Goal: Task Accomplishment & Management: Manage account settings

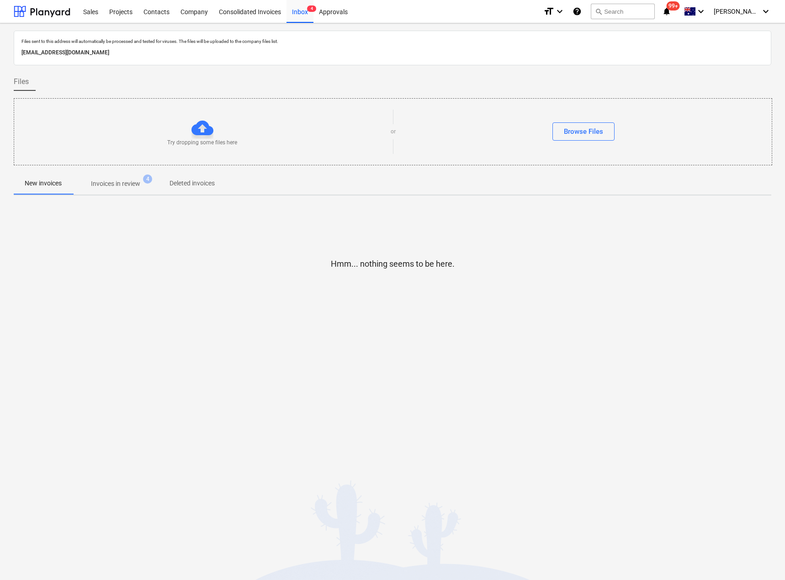
click at [127, 190] on span "Invoices in review 4" at bounding box center [116, 183] width 86 height 16
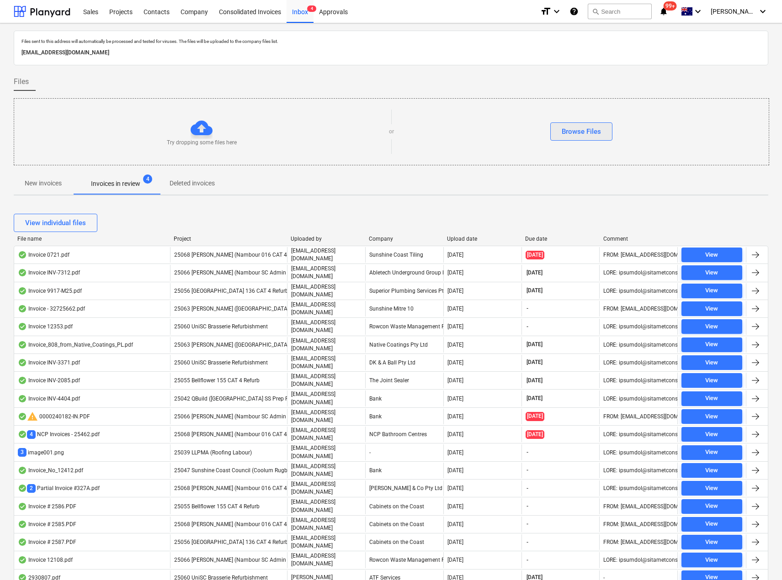
click at [558, 137] on button "Browse Files" at bounding box center [581, 131] width 62 height 18
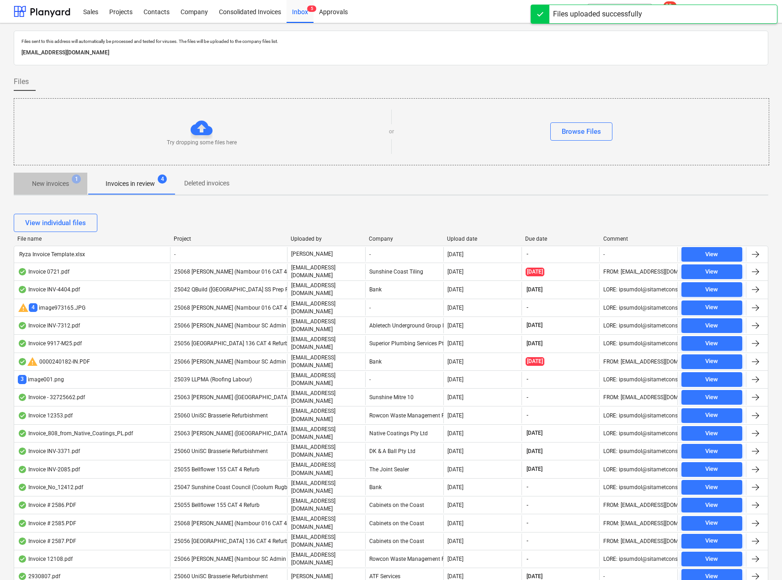
click at [60, 181] on p "New invoices" at bounding box center [50, 184] width 37 height 10
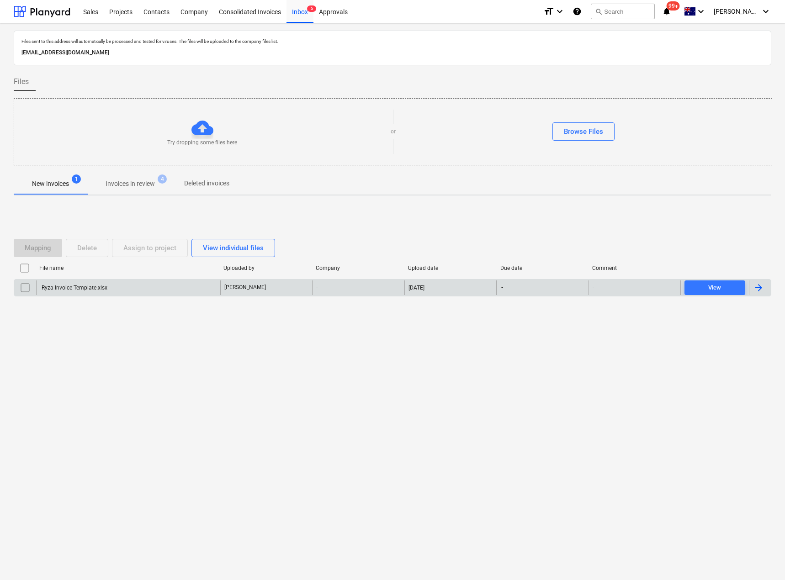
click at [63, 287] on div "Ryza Invoice Template.xlsx" at bounding box center [73, 288] width 67 height 6
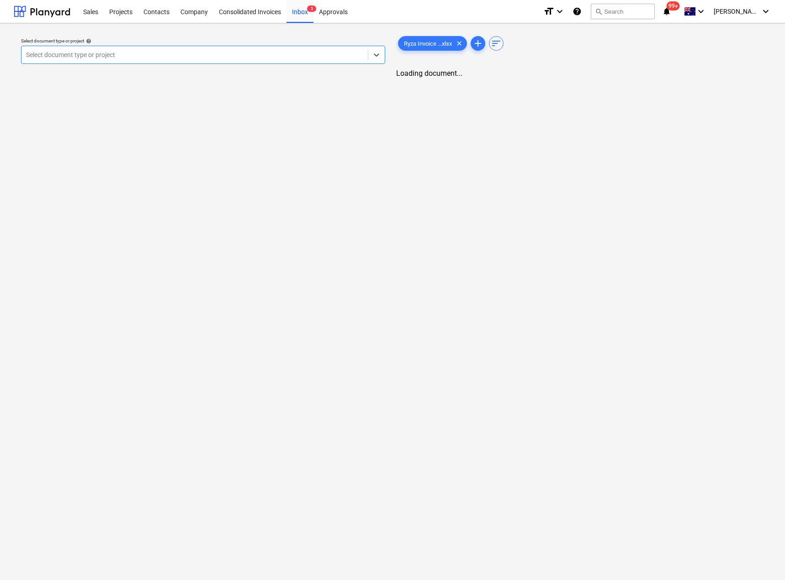
click at [100, 55] on div at bounding box center [194, 54] width 337 height 9
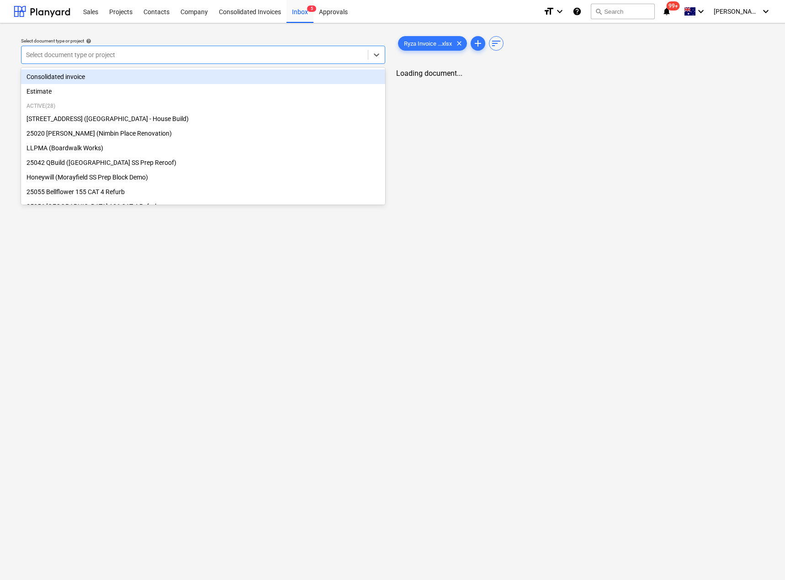
click at [76, 77] on div "Consolidated invoice" at bounding box center [203, 76] width 364 height 15
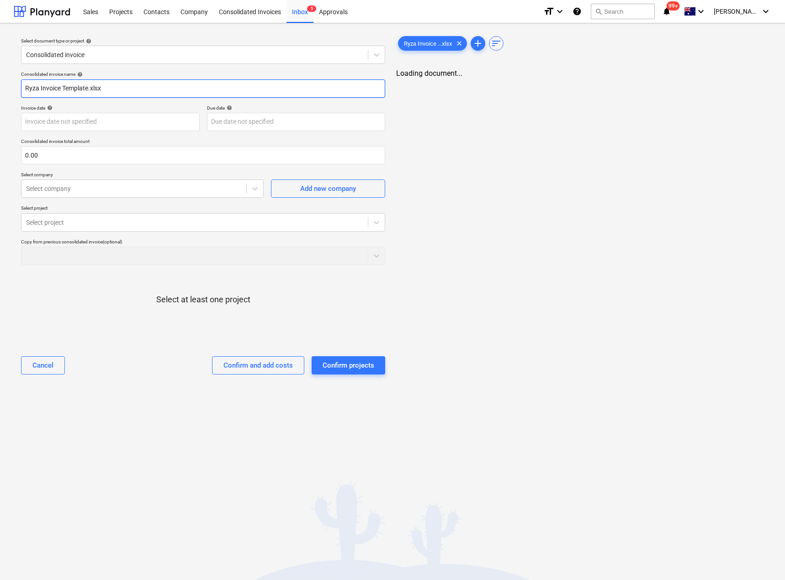
drag, startPoint x: 111, startPoint y: 81, endPoint x: 12, endPoint y: 84, distance: 98.7
click at [12, 84] on div "Select document type or project help Consolidated invoice Consolidated invoice …" at bounding box center [392, 301] width 785 height 557
type input "12102025"
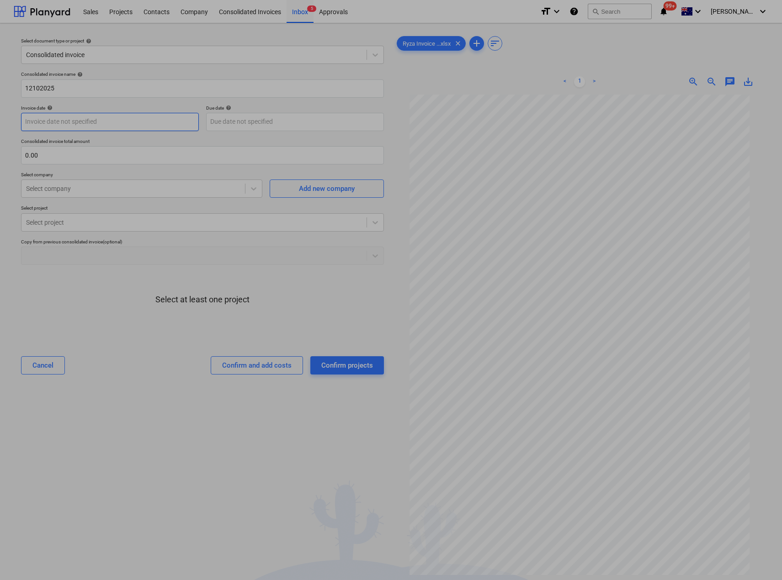
click at [45, 120] on body "Sales Projects Contacts Company Consolidated Invoices Inbox 5 Approvals format_…" at bounding box center [391, 290] width 782 height 580
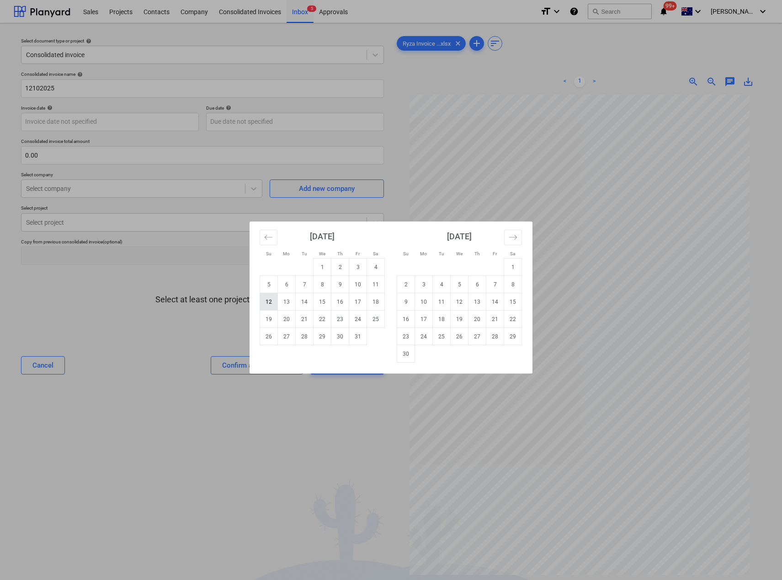
click at [270, 301] on td "12" at bounding box center [269, 301] width 18 height 17
type input "[DATE]"
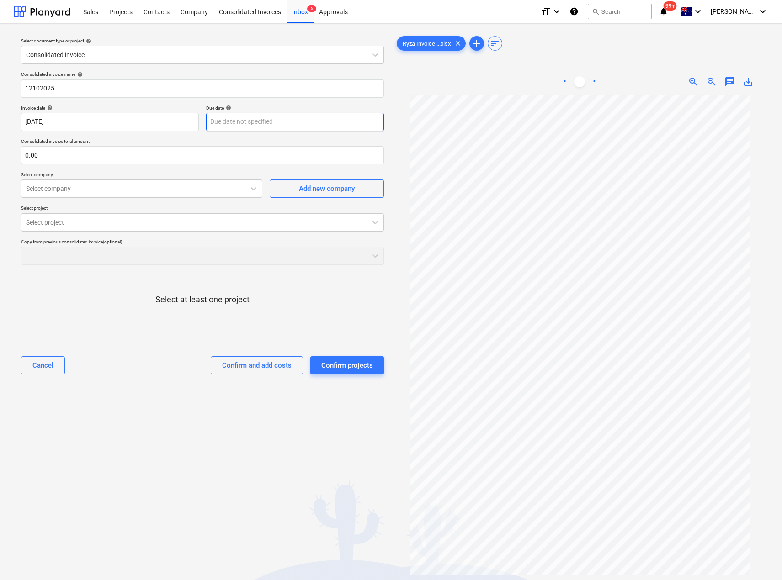
click at [244, 120] on body "Sales Projects Contacts Company Consolidated Invoices Inbox 5 Approvals format_…" at bounding box center [391, 290] width 782 height 580
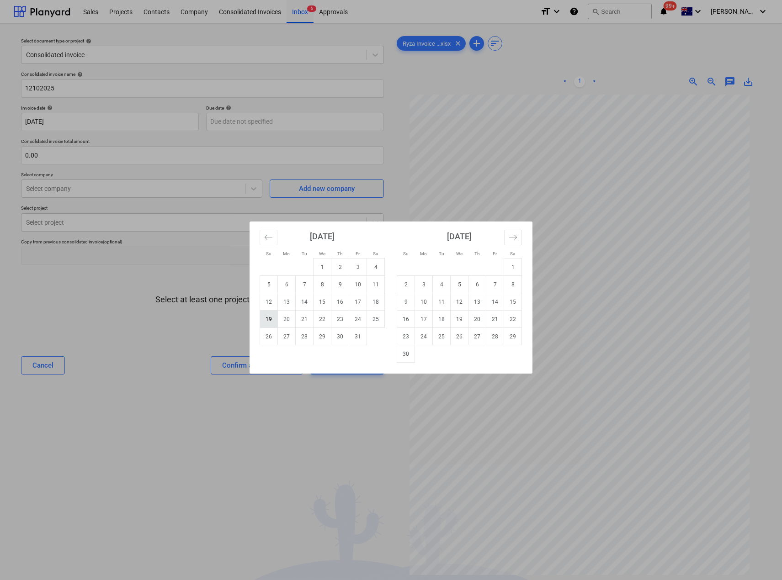
click at [273, 318] on td "19" at bounding box center [269, 319] width 18 height 17
type input "[DATE]"
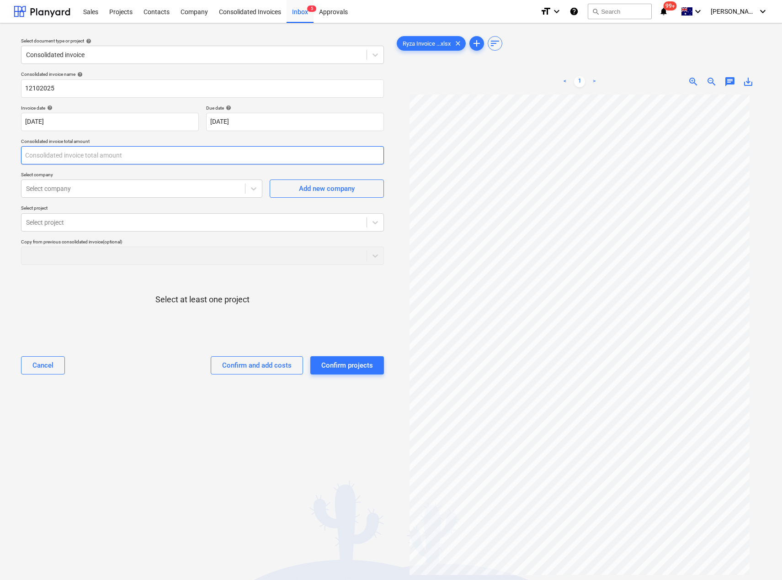
click at [115, 159] on input "text" at bounding box center [202, 155] width 363 height 18
type input "3,300.00"
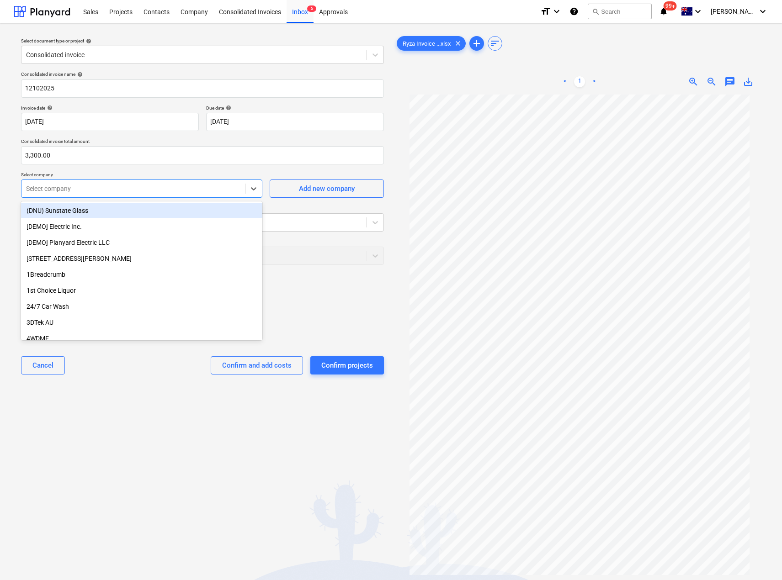
click at [105, 192] on div at bounding box center [133, 188] width 214 height 9
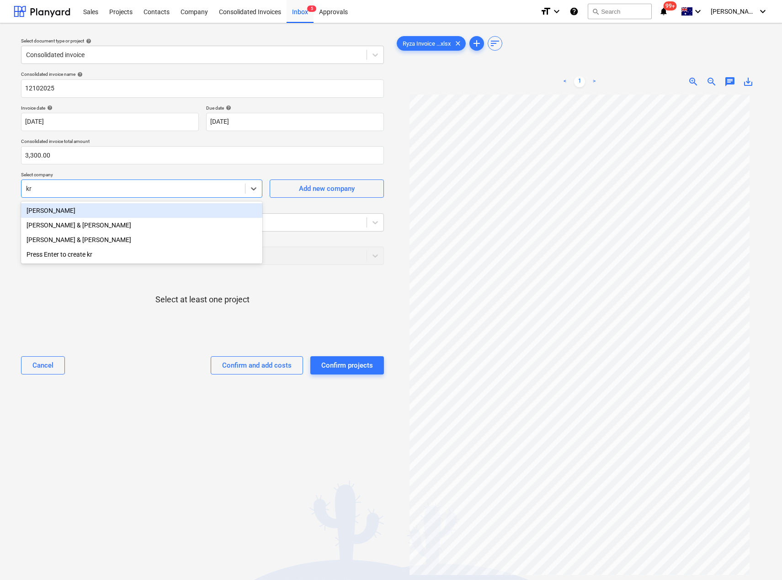
type input "kri"
click at [75, 214] on div "[PERSON_NAME]" at bounding box center [141, 210] width 241 height 15
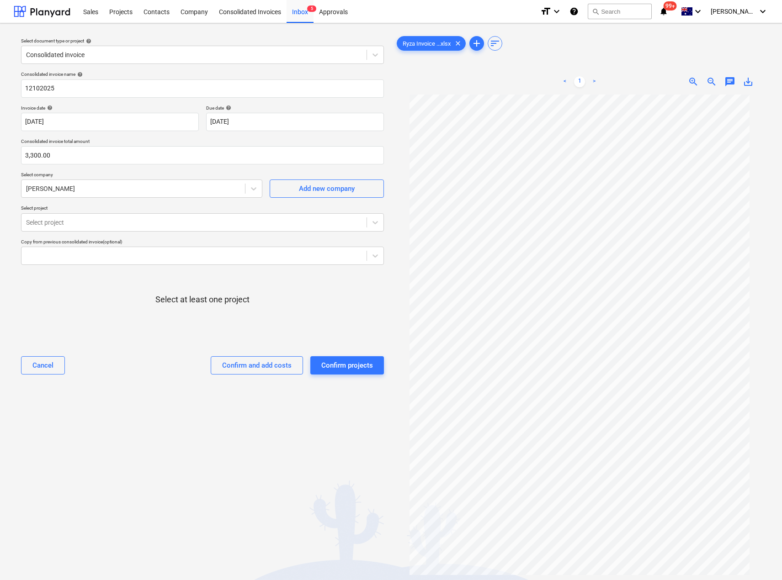
click at [91, 170] on div "Consolidated invoice name help 12102025 Invoice date help [DATE] 12.10.2025 Pre…" at bounding box center [202, 227] width 370 height 318
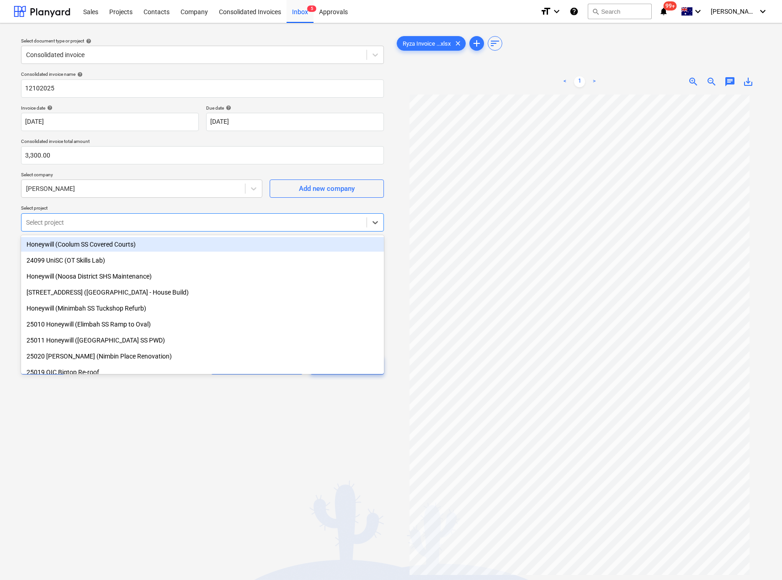
click at [65, 218] on div at bounding box center [194, 222] width 336 height 9
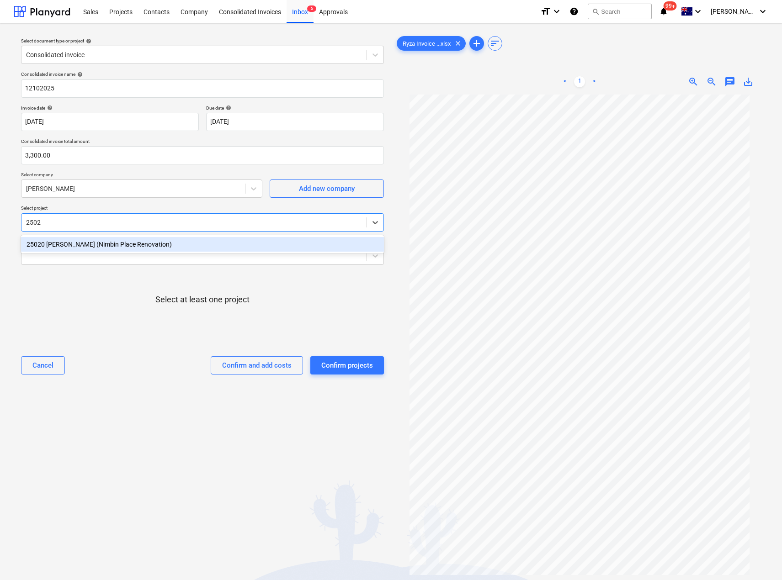
type input "25020"
click at [65, 244] on div "25020 [PERSON_NAME] (Nimbin Place Renovation)" at bounding box center [202, 244] width 363 height 15
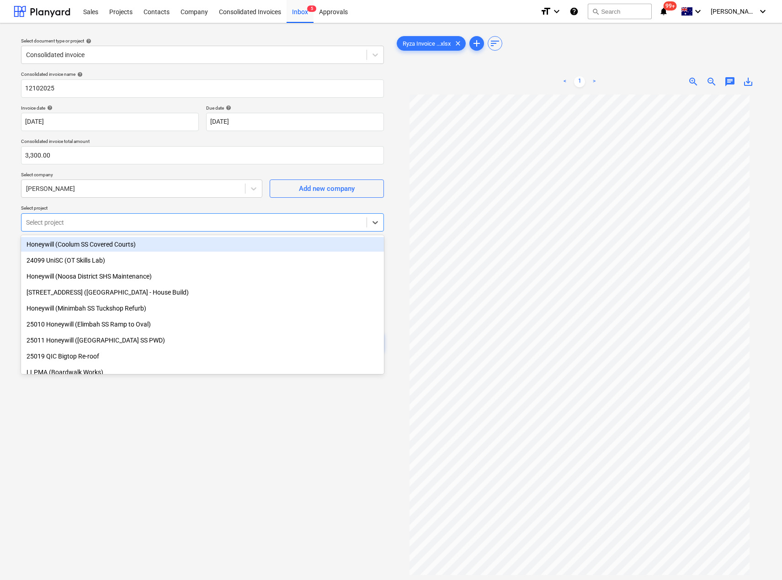
click at [5, 225] on div "Select document type or project help Consolidated invoice Consolidated invoice …" at bounding box center [391, 341] width 782 height 637
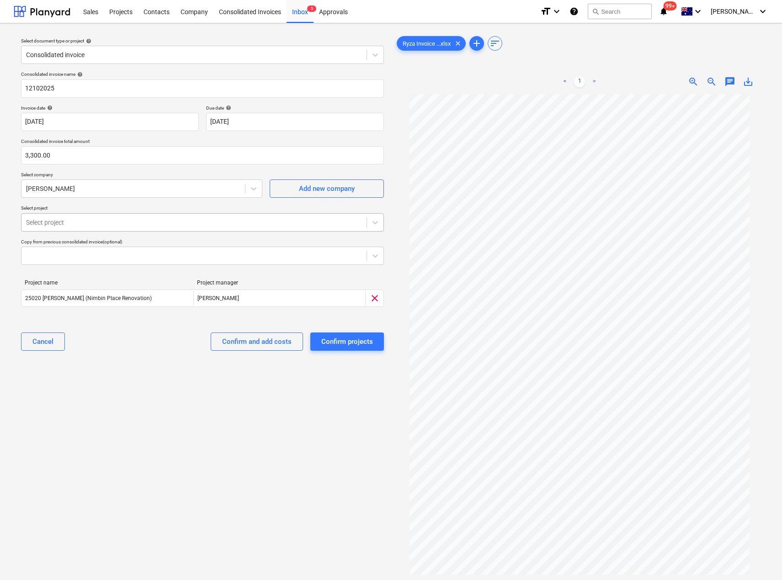
click at [69, 217] on div "Select project" at bounding box center [193, 222] width 345 height 13
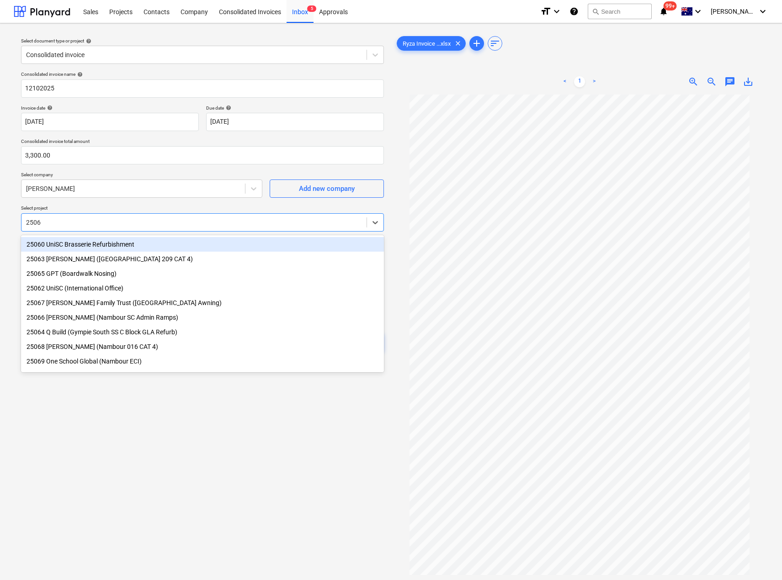
type input "25066"
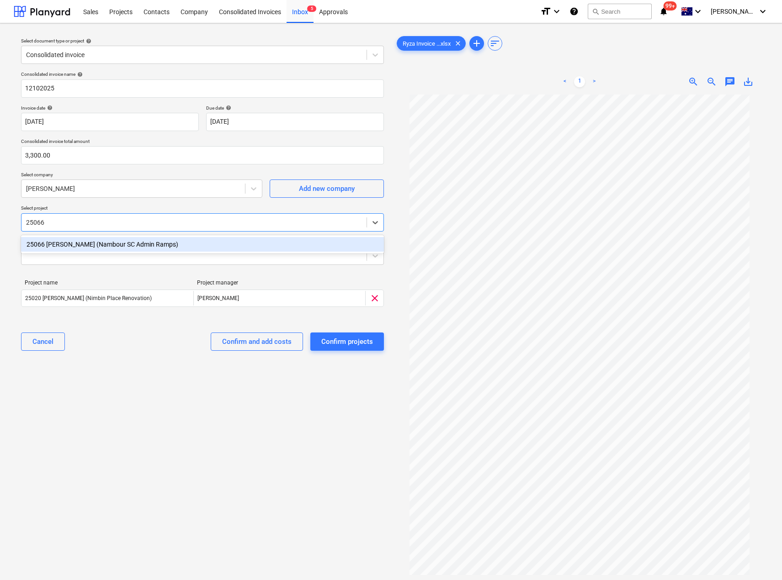
click at [58, 244] on div "25066 [PERSON_NAME] (Nambour SC Admin Ramps)" at bounding box center [202, 244] width 363 height 15
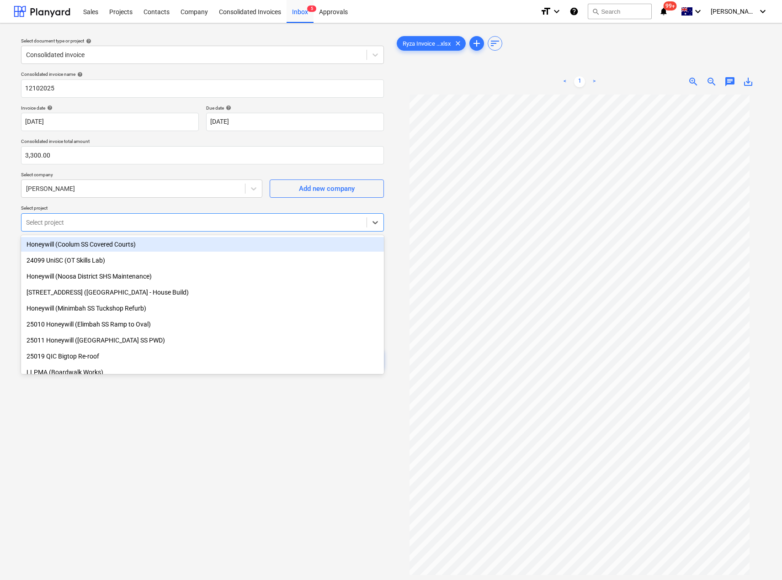
click at [61, 218] on div at bounding box center [194, 222] width 336 height 9
type input "25054"
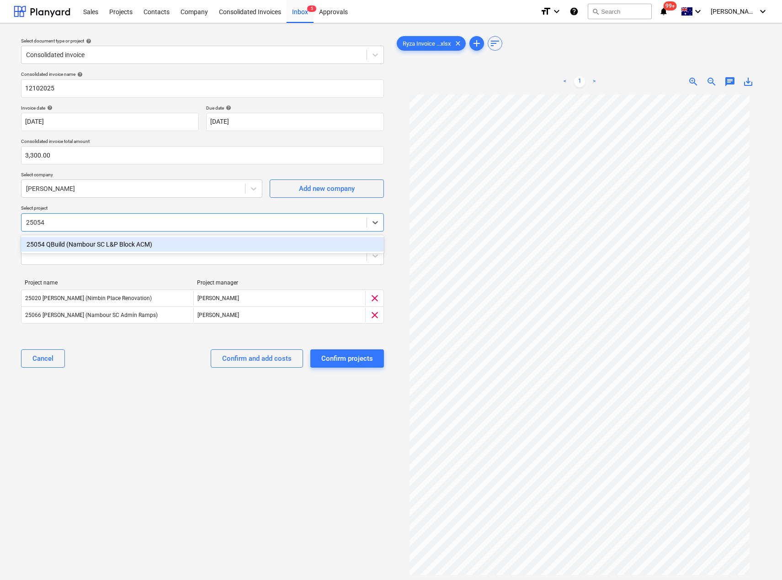
click at [98, 242] on div "25054 QBuild (Nambour SC L&P Block ACM)" at bounding box center [202, 244] width 363 height 15
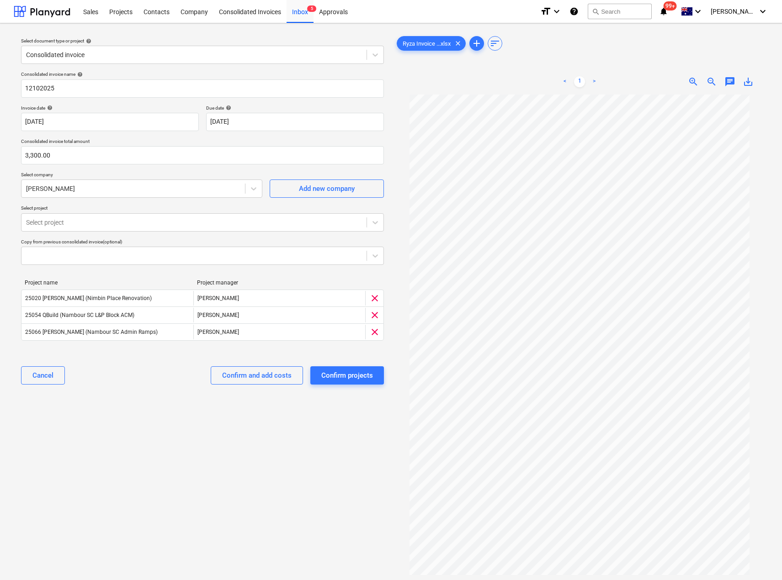
click at [10, 203] on div "Select document type or project help Consolidated invoice Consolidated invoice …" at bounding box center [391, 341] width 782 height 637
click at [257, 379] on div "Confirm and add costs" at bounding box center [256, 376] width 69 height 12
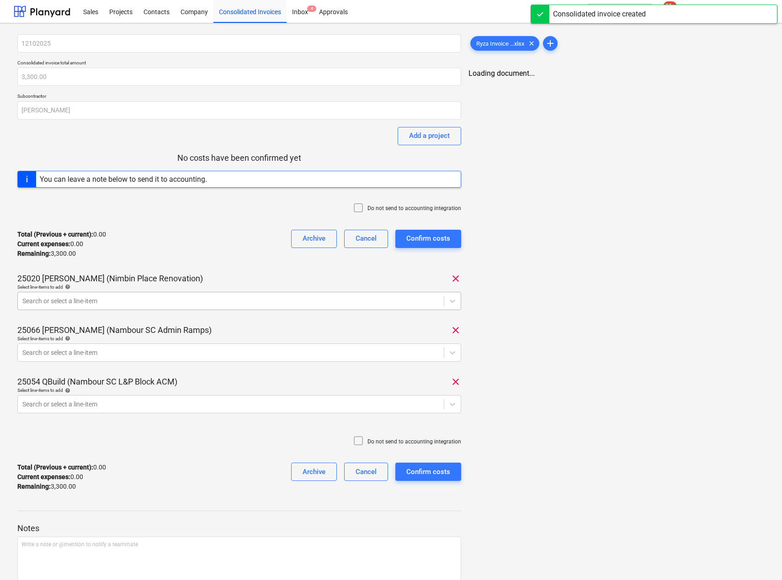
click at [85, 300] on div at bounding box center [230, 300] width 417 height 9
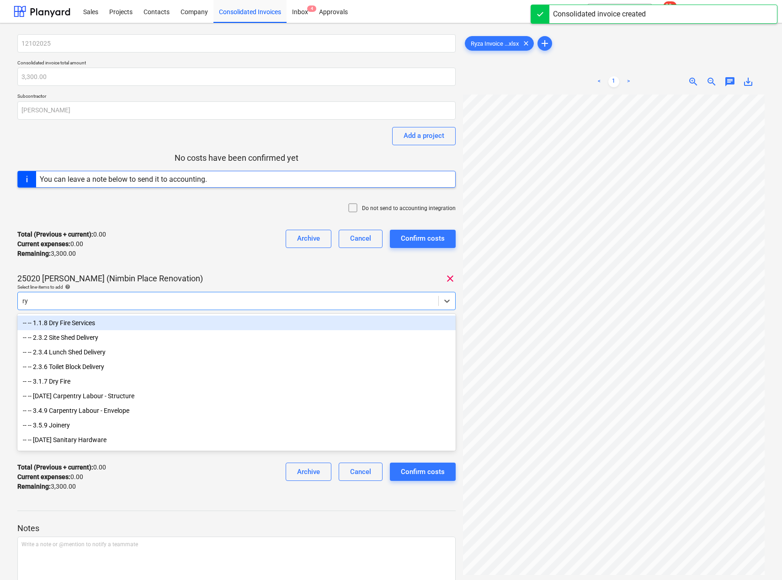
type input "ryz"
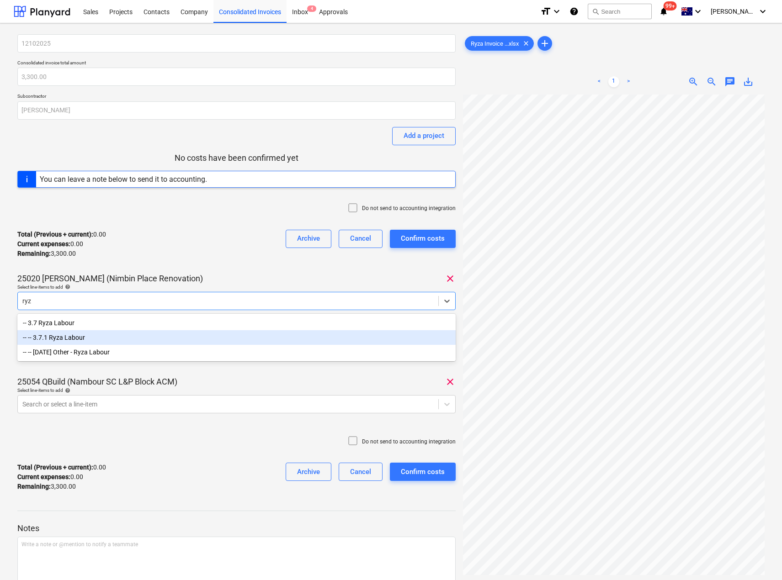
click at [68, 338] on div "-- -- 3.7.1 Ryza Labour" at bounding box center [236, 337] width 438 height 15
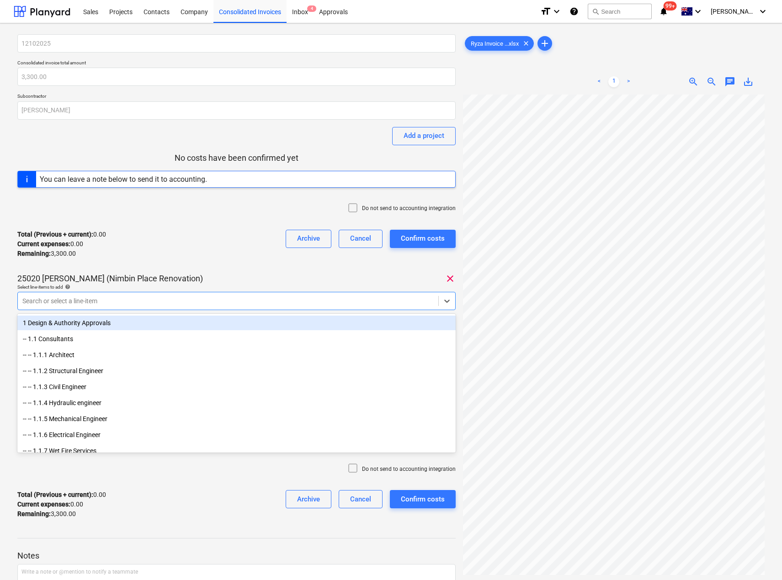
click at [143, 246] on div "Total (Previous + current) : 0.00 Current expenses : 0.00 Remaining : 3,300.00 …" at bounding box center [236, 243] width 438 height 43
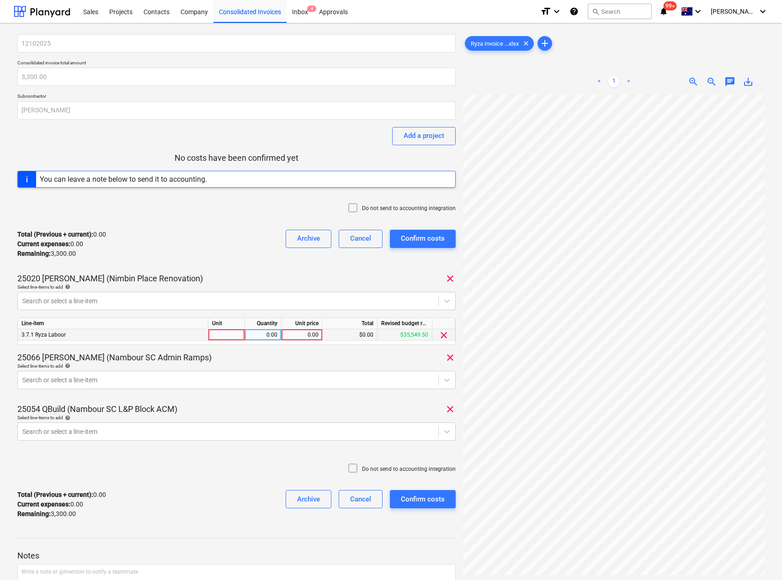
click at [220, 334] on div at bounding box center [226, 334] width 37 height 11
type input "Item"
type input "1140"
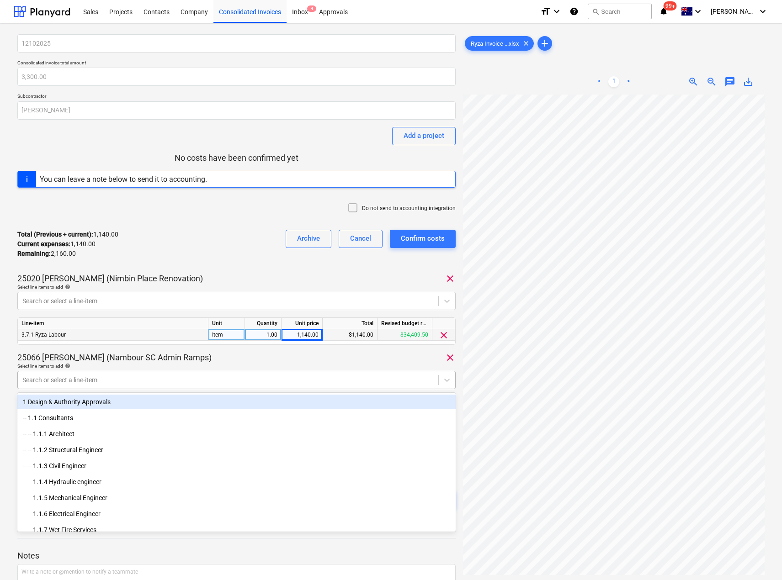
click at [67, 380] on div at bounding box center [227, 379] width 411 height 9
type input "ryza"
click at [72, 377] on div at bounding box center [227, 379] width 411 height 9
click at [316, 333] on input at bounding box center [301, 334] width 41 height 11
click at [310, 335] on input at bounding box center [301, 334] width 41 height 11
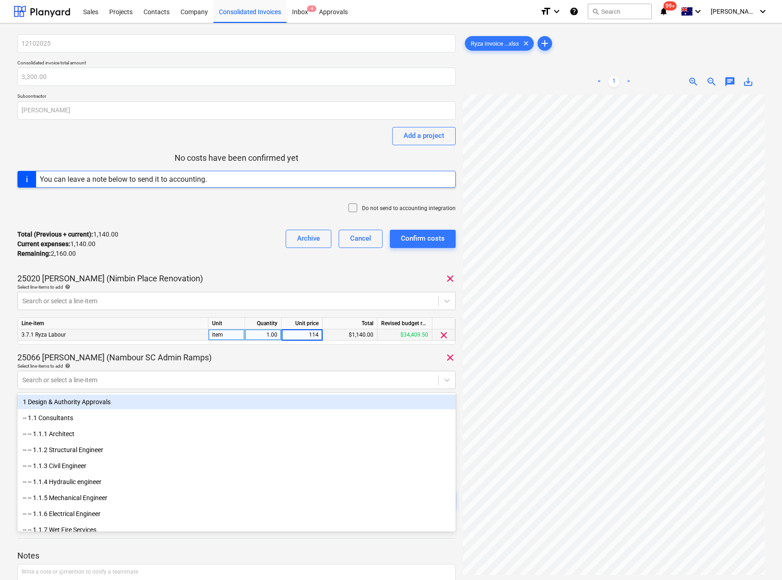
type input "1140"
click at [254, 262] on div "Total (Previous + current) : 1,140.00 Current expenses : 1,140.00 Remaining : 2…" at bounding box center [236, 243] width 438 height 43
click at [323, 360] on div "25066 [PERSON_NAME] (Nambour SC Admin Ramps) clear" at bounding box center [236, 357] width 438 height 11
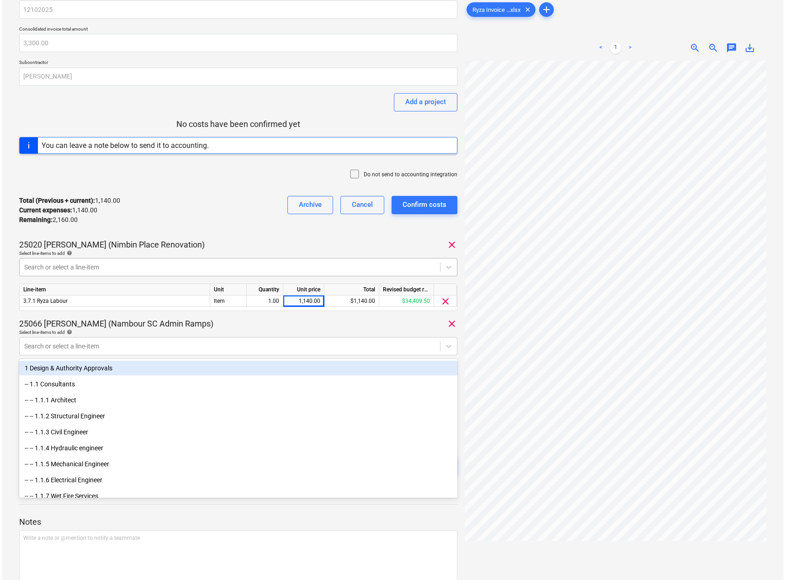
scroll to position [80, 0]
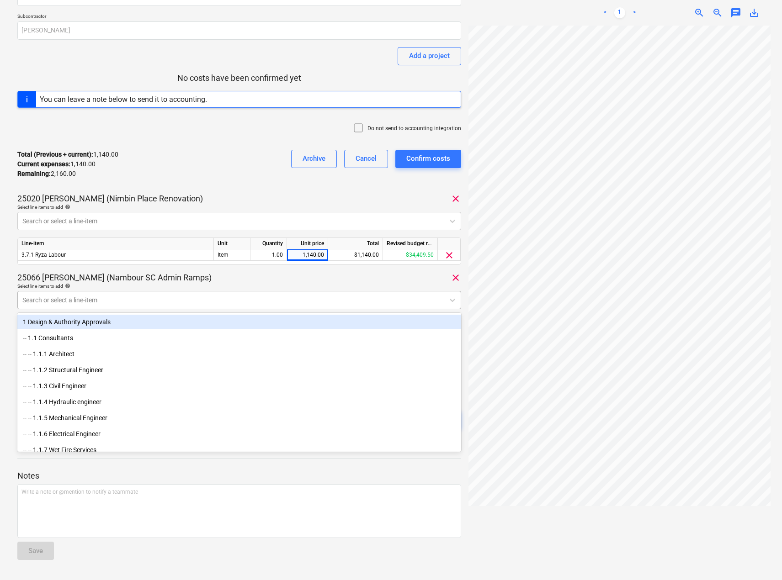
click at [103, 299] on div at bounding box center [230, 300] width 417 height 9
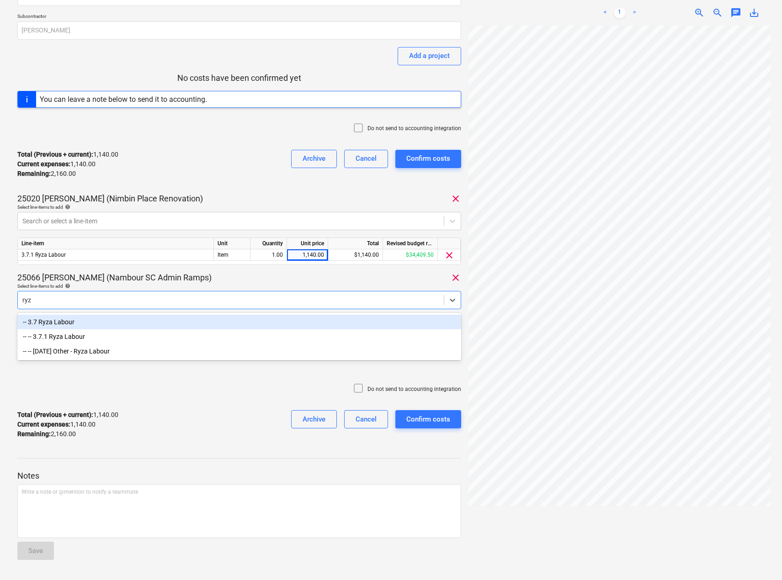
type input "ryza"
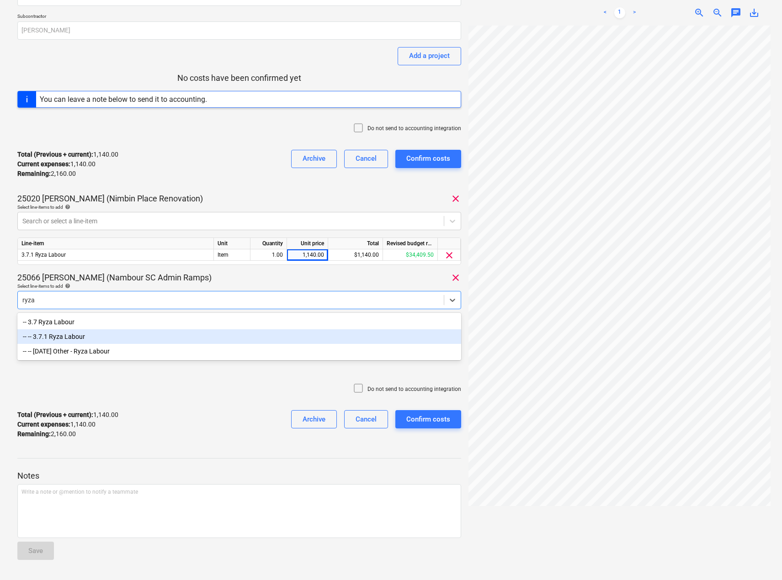
click at [83, 338] on div "-- -- 3.7.1 Ryza Labour" at bounding box center [239, 336] width 444 height 15
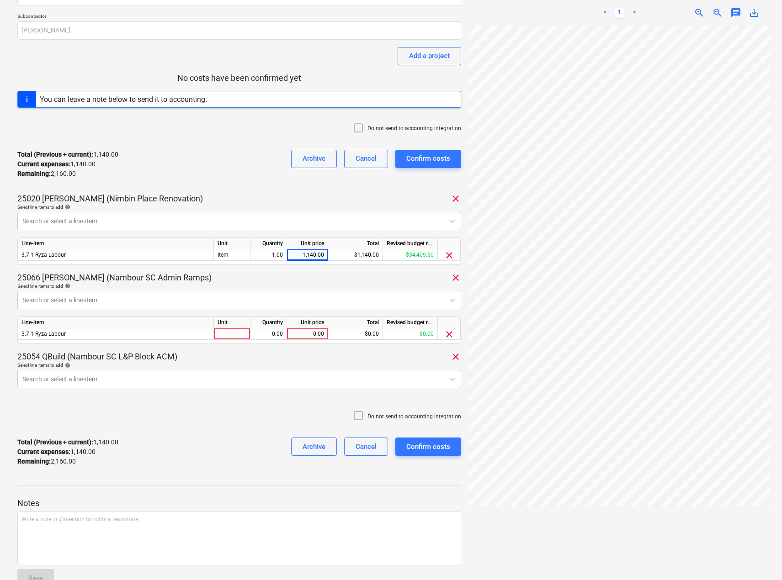
click at [225, 286] on div "Select line-items to add help" at bounding box center [239, 286] width 444 height 6
click at [231, 337] on div at bounding box center [232, 333] width 37 height 11
type input "Item"
type input "720"
click at [250, 284] on div "Select line-items to add help" at bounding box center [239, 286] width 444 height 6
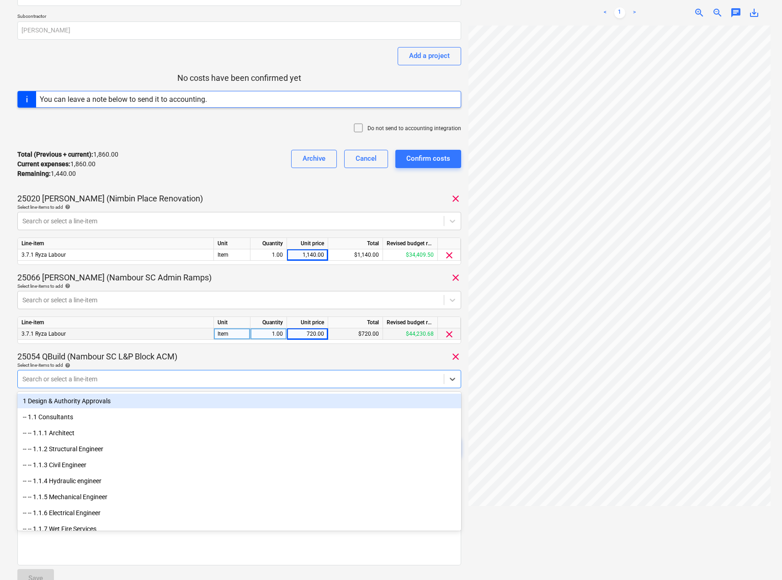
click at [91, 372] on div "Search or select a line-item" at bounding box center [239, 379] width 444 height 18
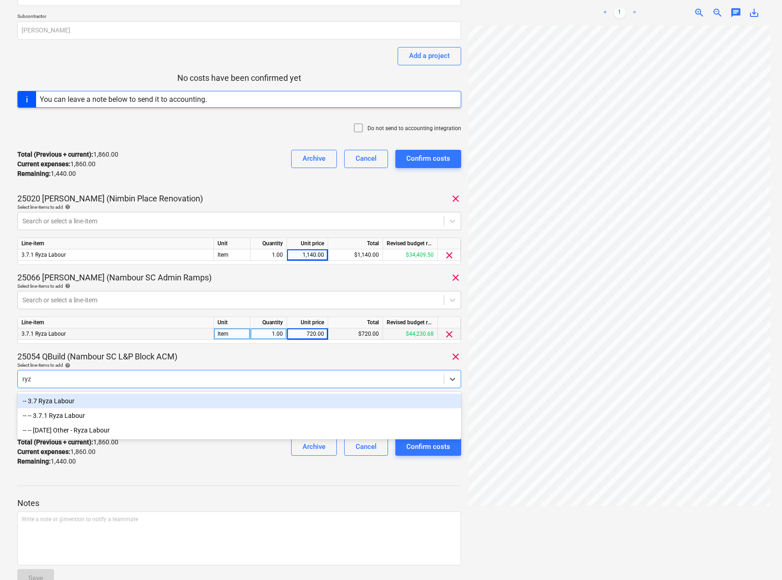
type input "ryza"
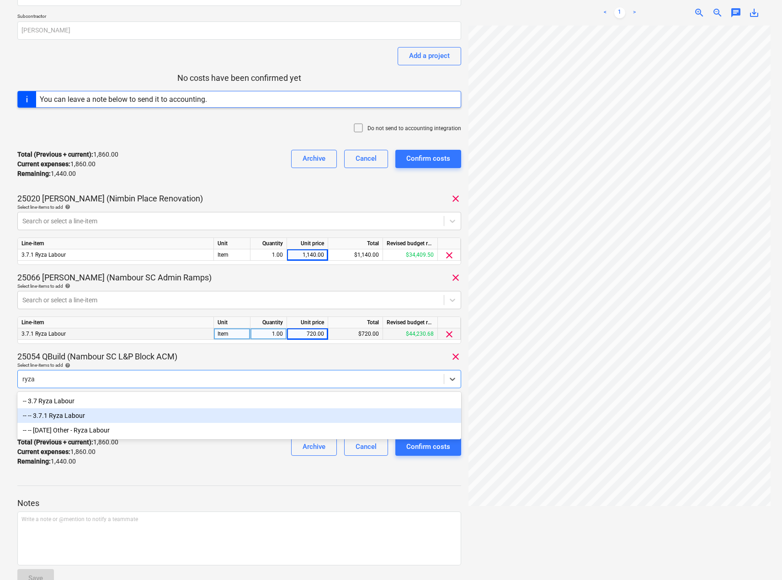
click at [73, 418] on div "-- -- 3.7.1 Ryza Labour" at bounding box center [239, 415] width 444 height 15
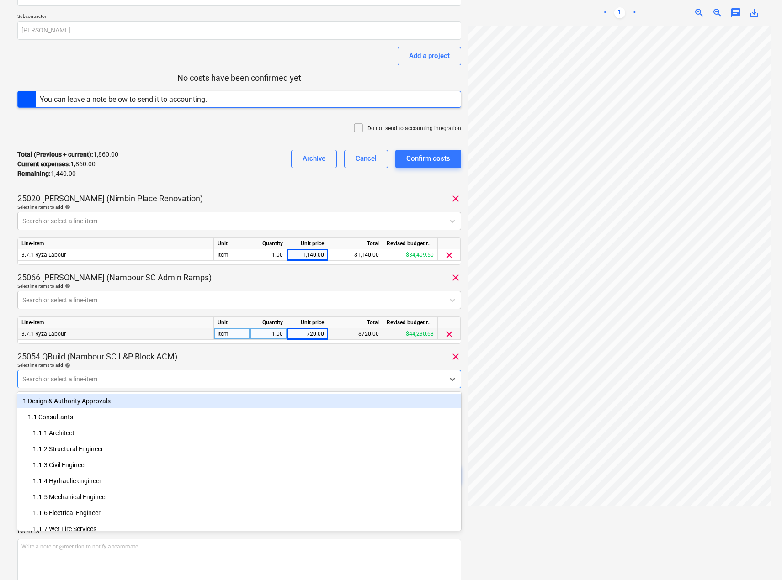
click at [227, 353] on div "25054 QBuild (Nambour SC L&P Block ACM) clear" at bounding box center [239, 356] width 444 height 11
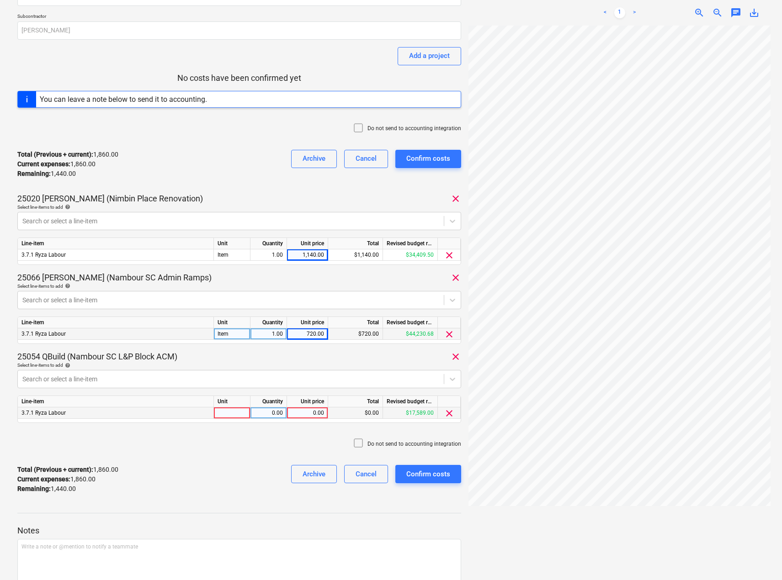
click at [241, 416] on div at bounding box center [232, 412] width 37 height 11
type input "Item"
type input "1440"
click at [296, 354] on div "25054 QBuild (Nambour SC L&P Block ACM) clear" at bounding box center [239, 356] width 444 height 11
click at [420, 475] on div "Confirm costs" at bounding box center [428, 474] width 44 height 12
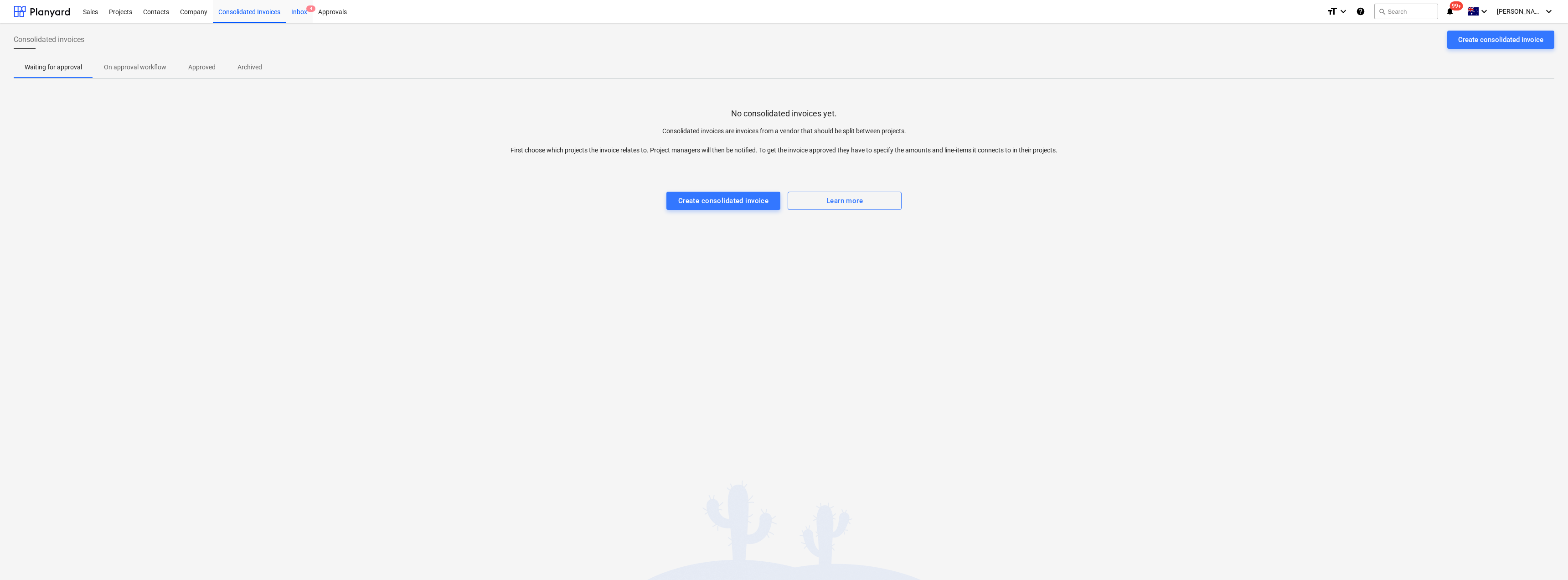
click at [302, 11] on div "Inbox 4" at bounding box center [298, 11] width 27 height 23
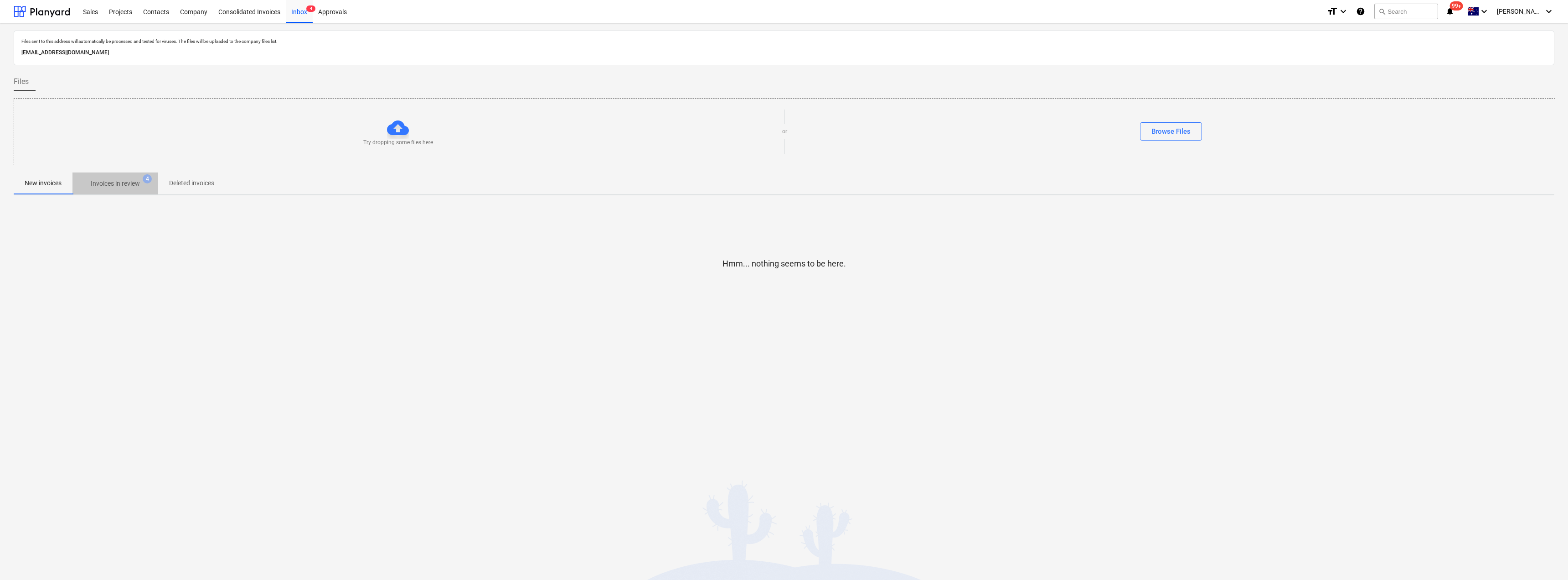
click at [118, 186] on p "Invoices in review" at bounding box center [115, 184] width 49 height 10
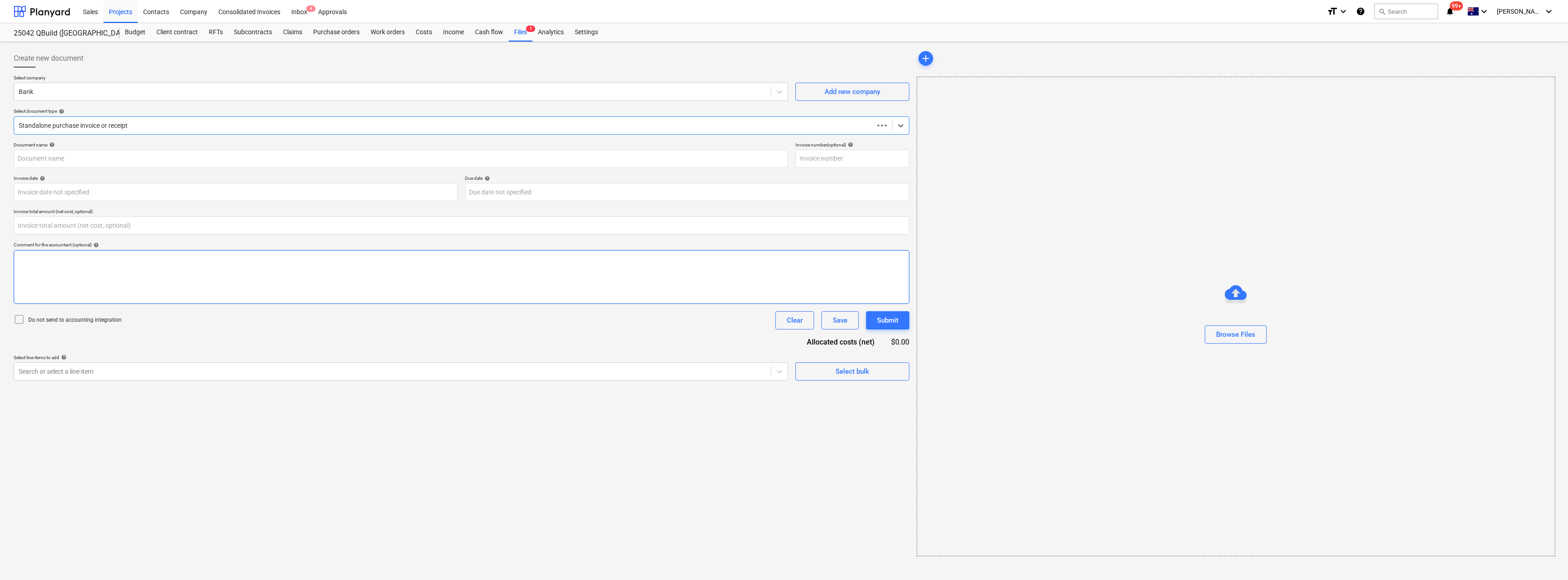
type input "0.00"
type input "INV-4404"
type input "[DATE]"
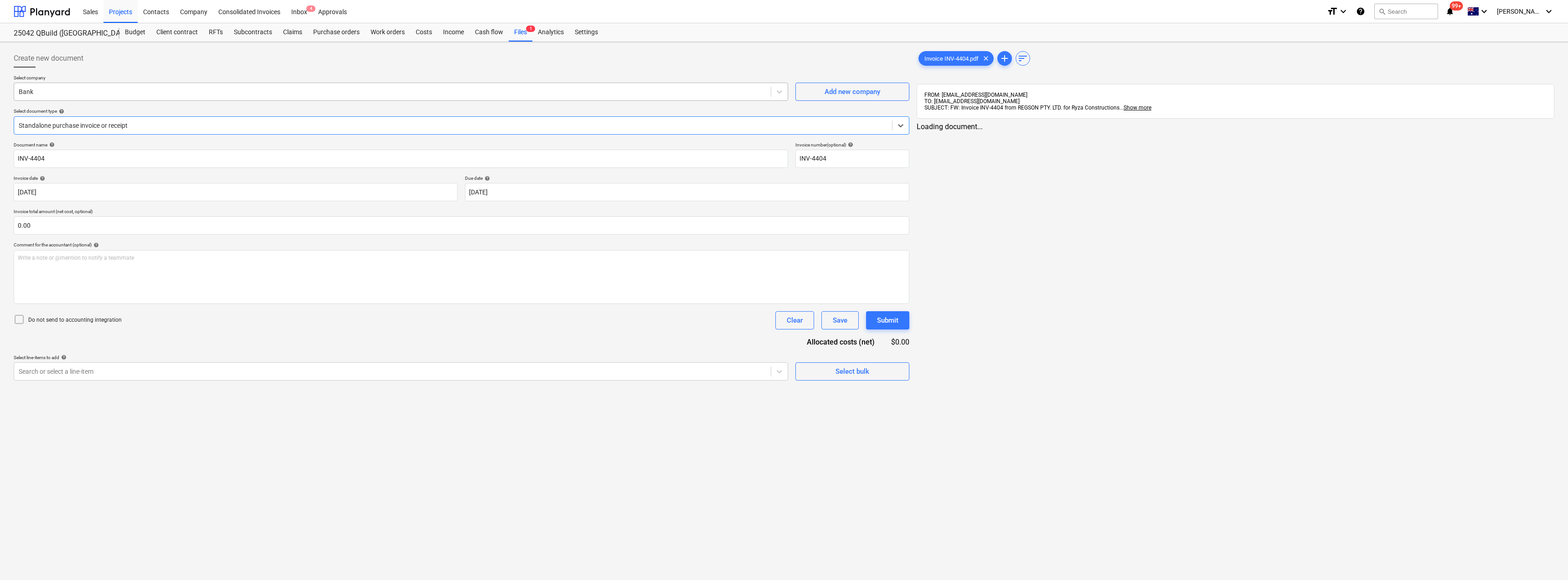
click at [136, 96] on div at bounding box center [392, 91] width 748 height 9
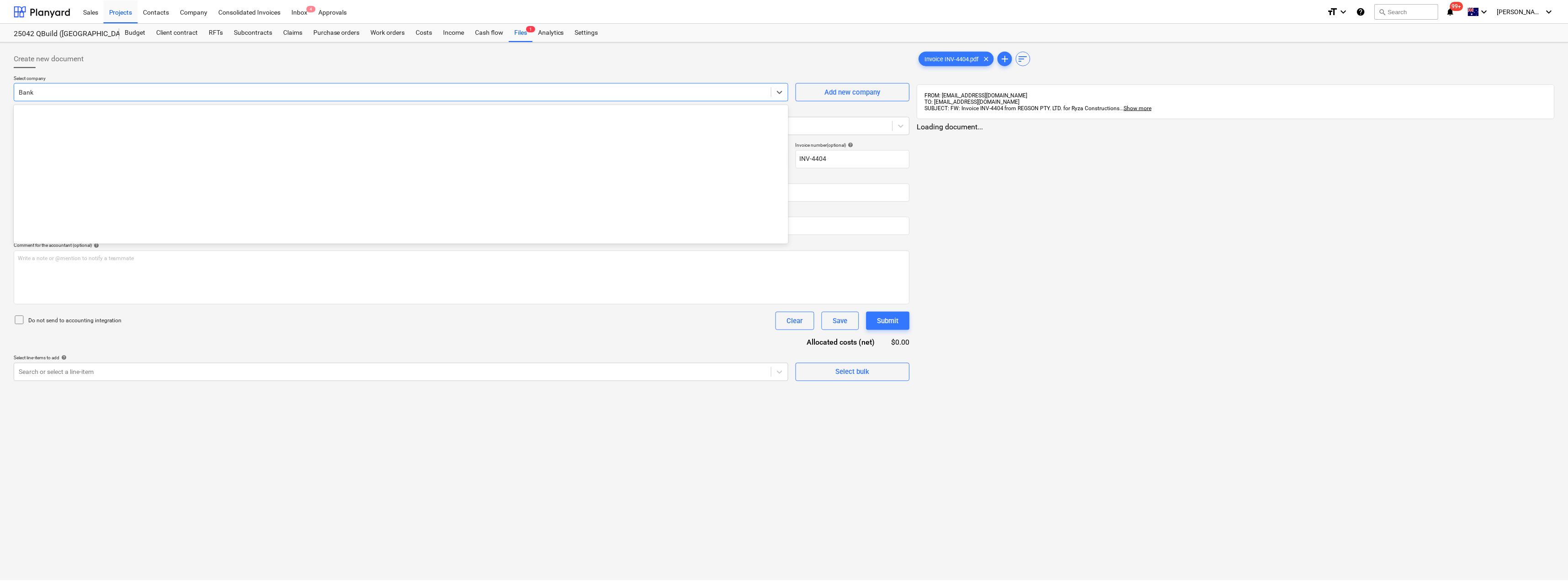
scroll to position [1759, 0]
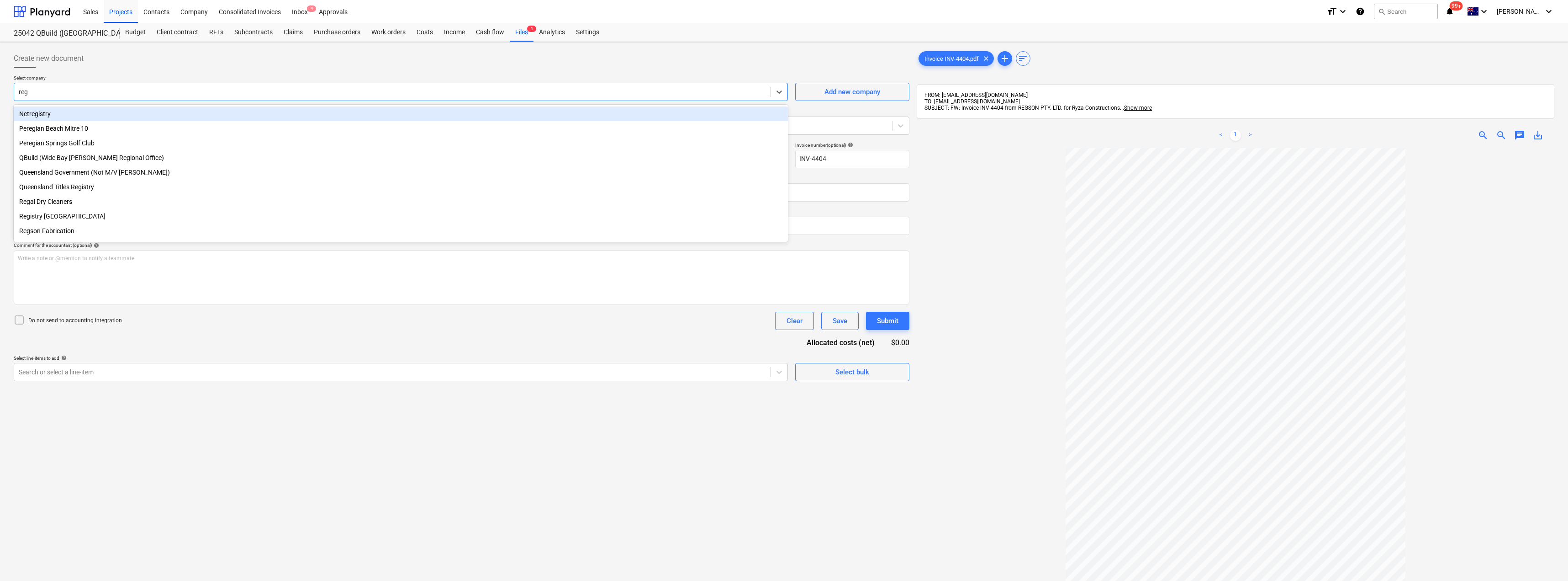
type input "regs"
click at [83, 115] on div "Regson Fabrication" at bounding box center [401, 113] width 774 height 15
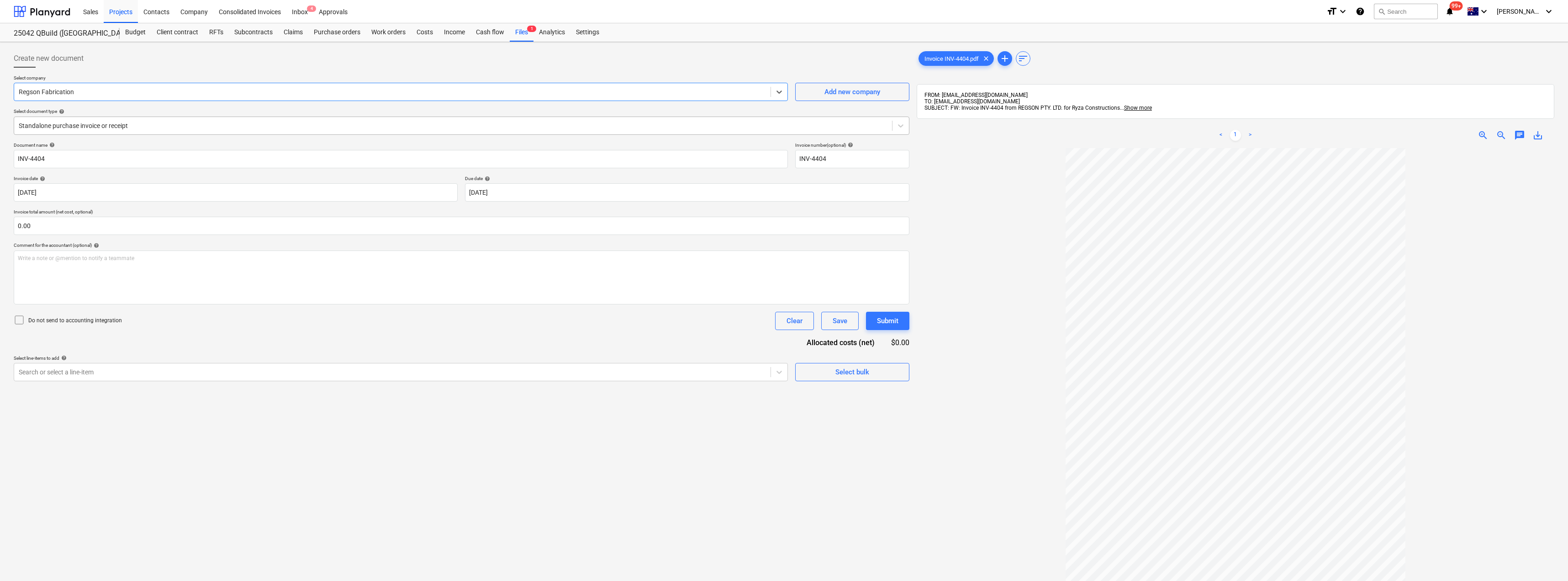
click at [133, 124] on div at bounding box center [453, 125] width 869 height 9
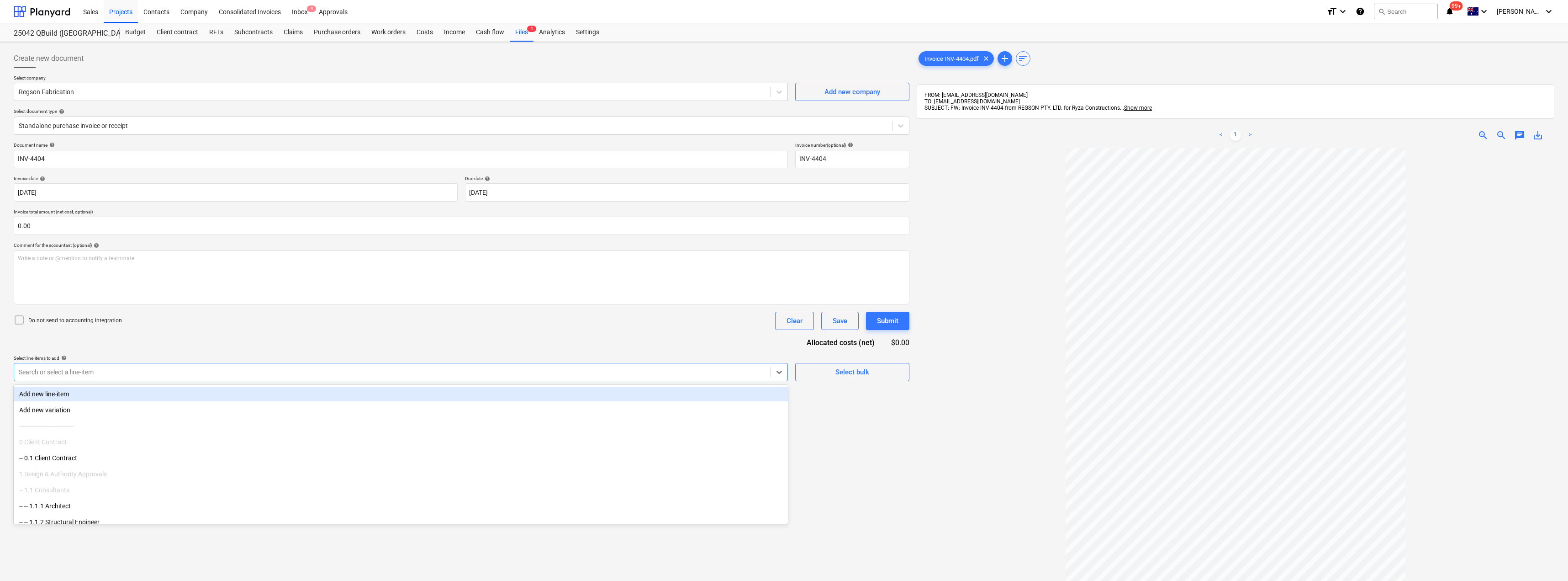
click at [101, 375] on div at bounding box center [392, 371] width 747 height 9
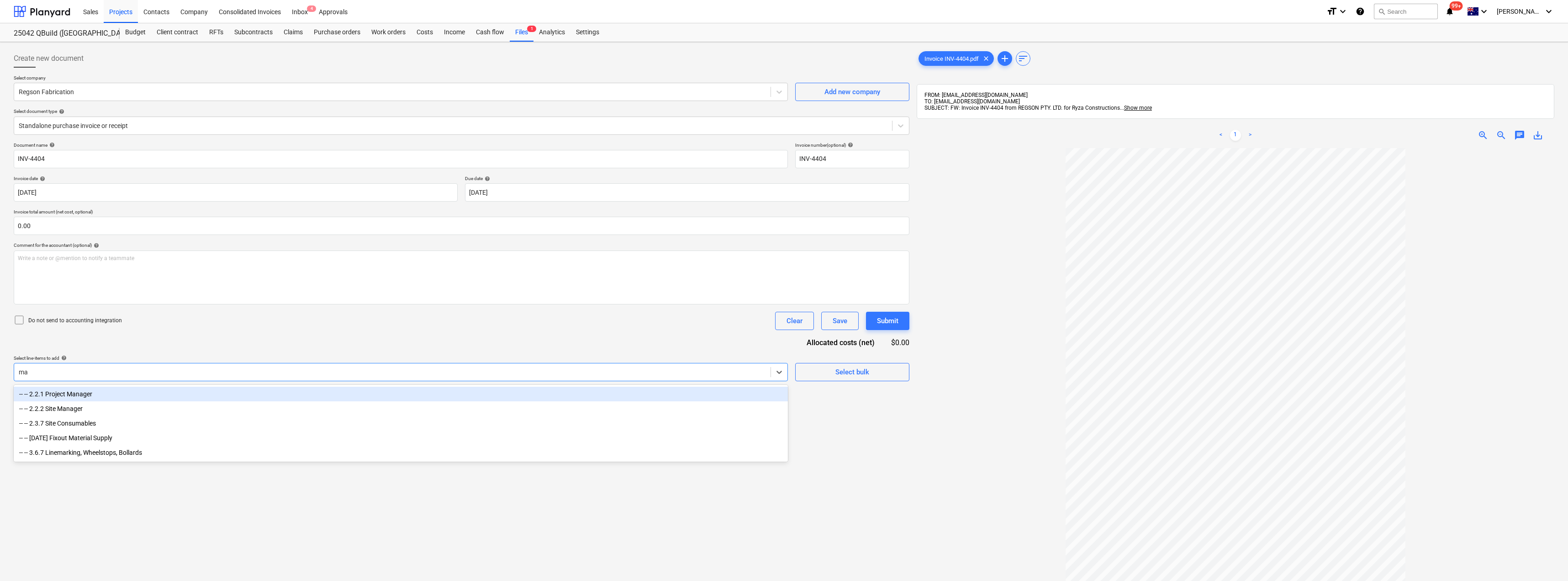
type input "mat"
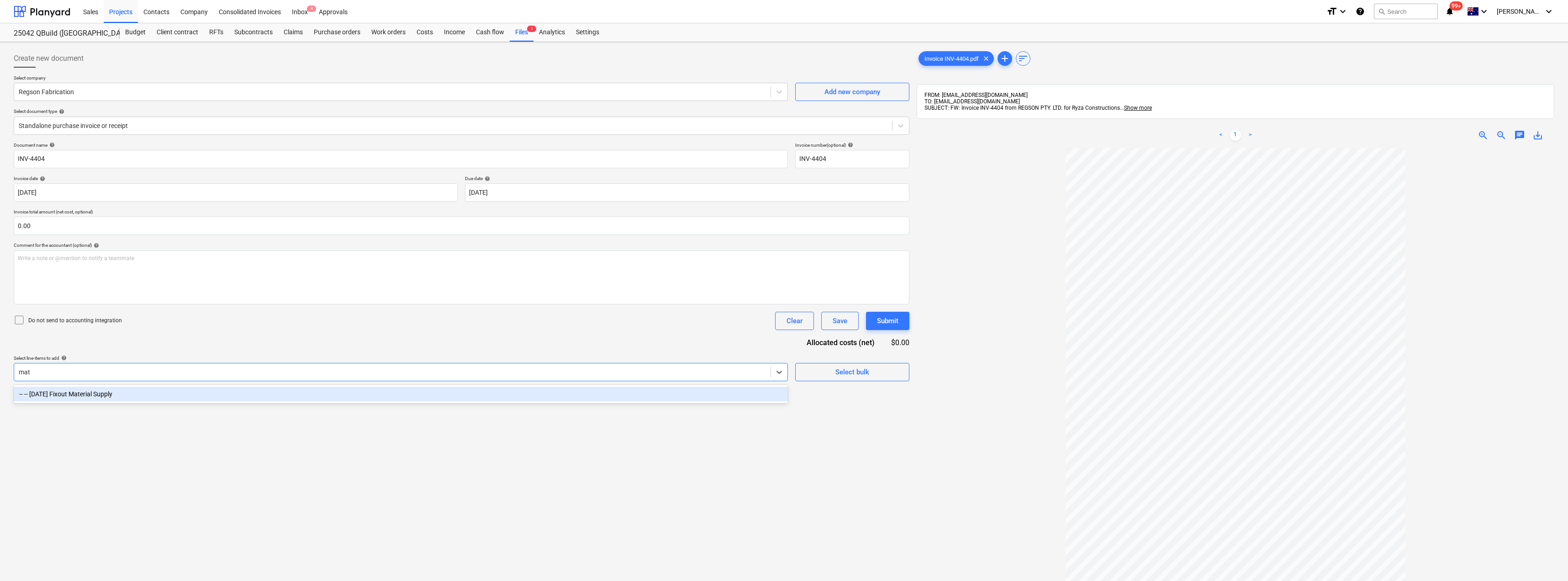
click at [100, 391] on div "-- -- [DATE] Fixout Material Supply" at bounding box center [401, 393] width 774 height 15
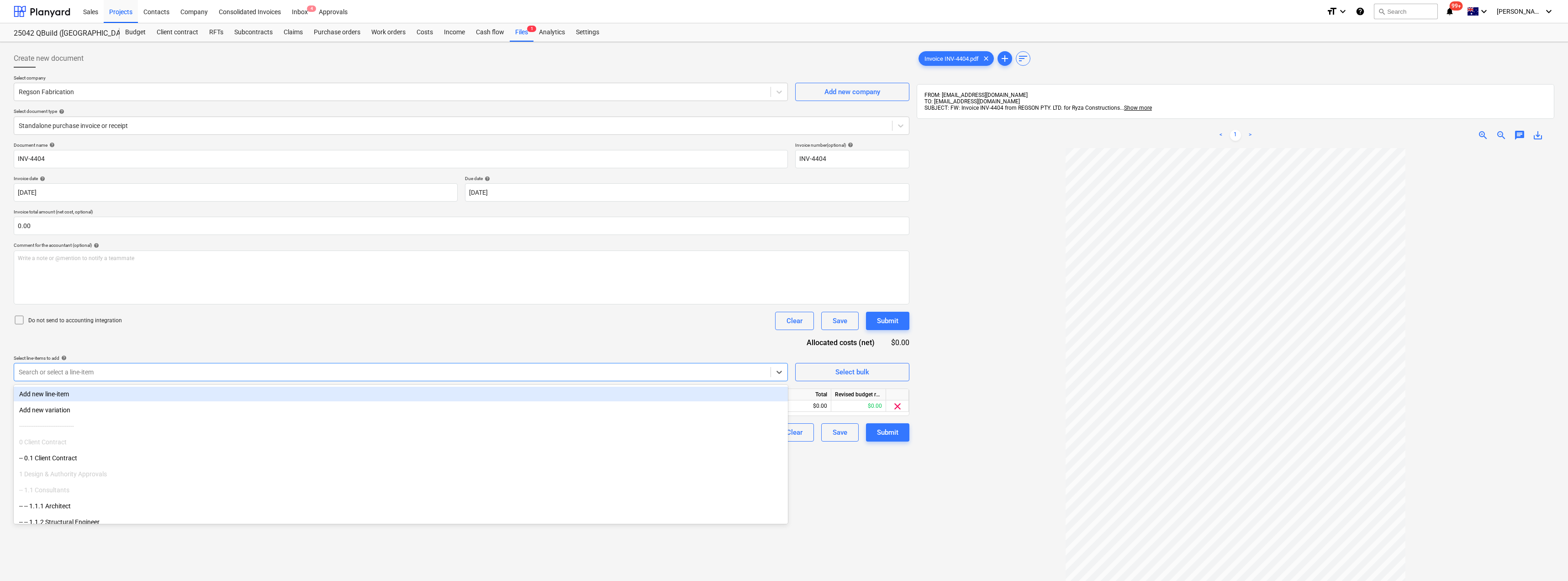
click at [241, 328] on div "Do not send to accounting integration Clear Save Submit" at bounding box center [462, 321] width 896 height 18
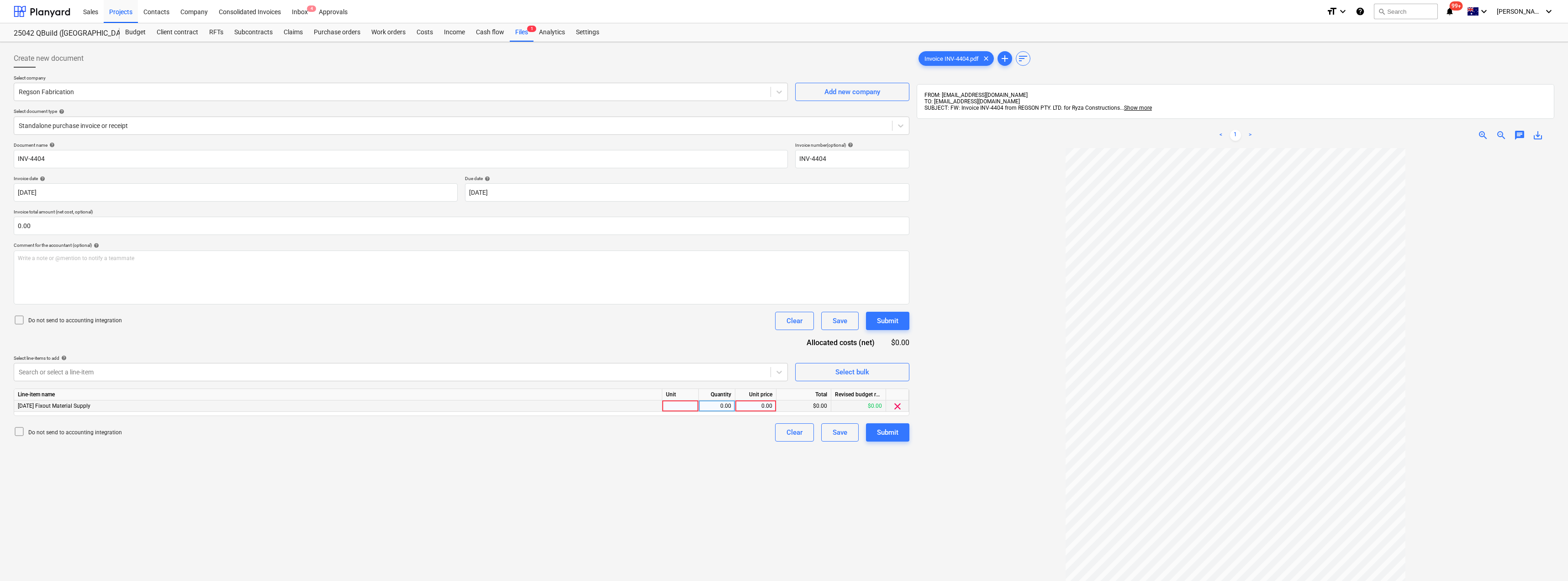
click at [683, 410] on div at bounding box center [680, 405] width 37 height 11
type input "Item"
type input "1485"
click at [784, 433] on button "Submit" at bounding box center [887, 432] width 43 height 18
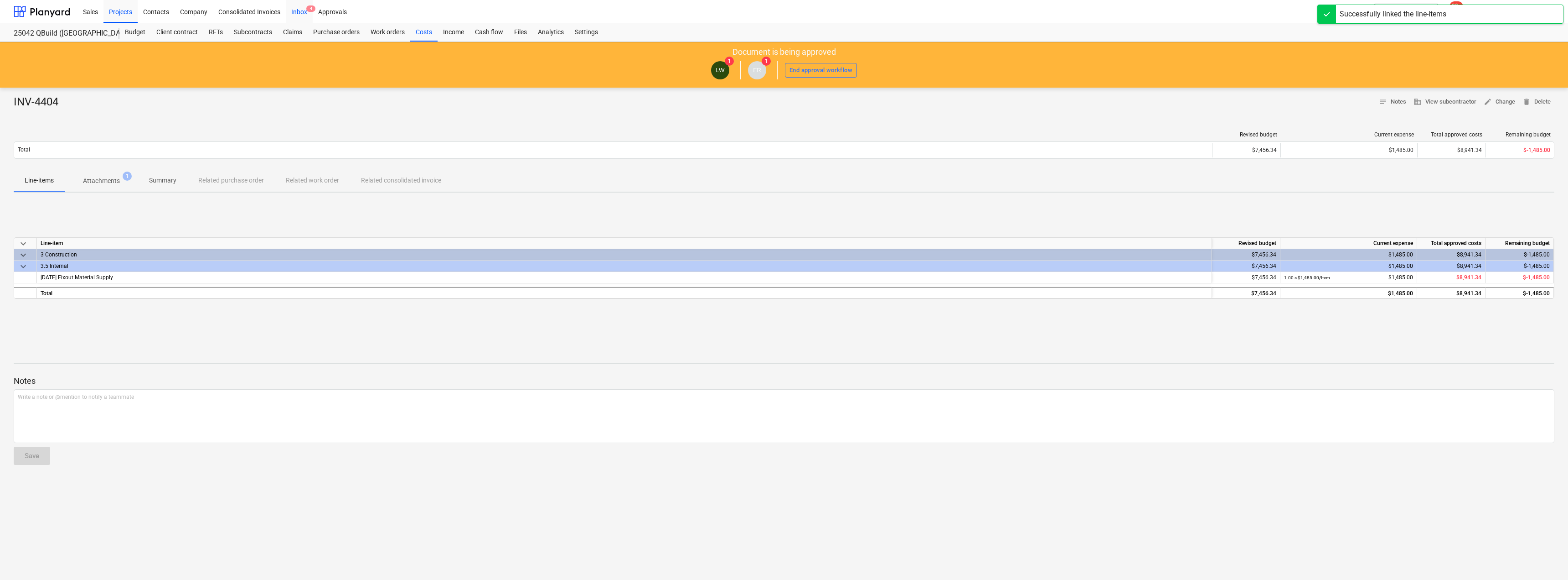
click at [304, 8] on div "Inbox 4" at bounding box center [298, 11] width 27 height 23
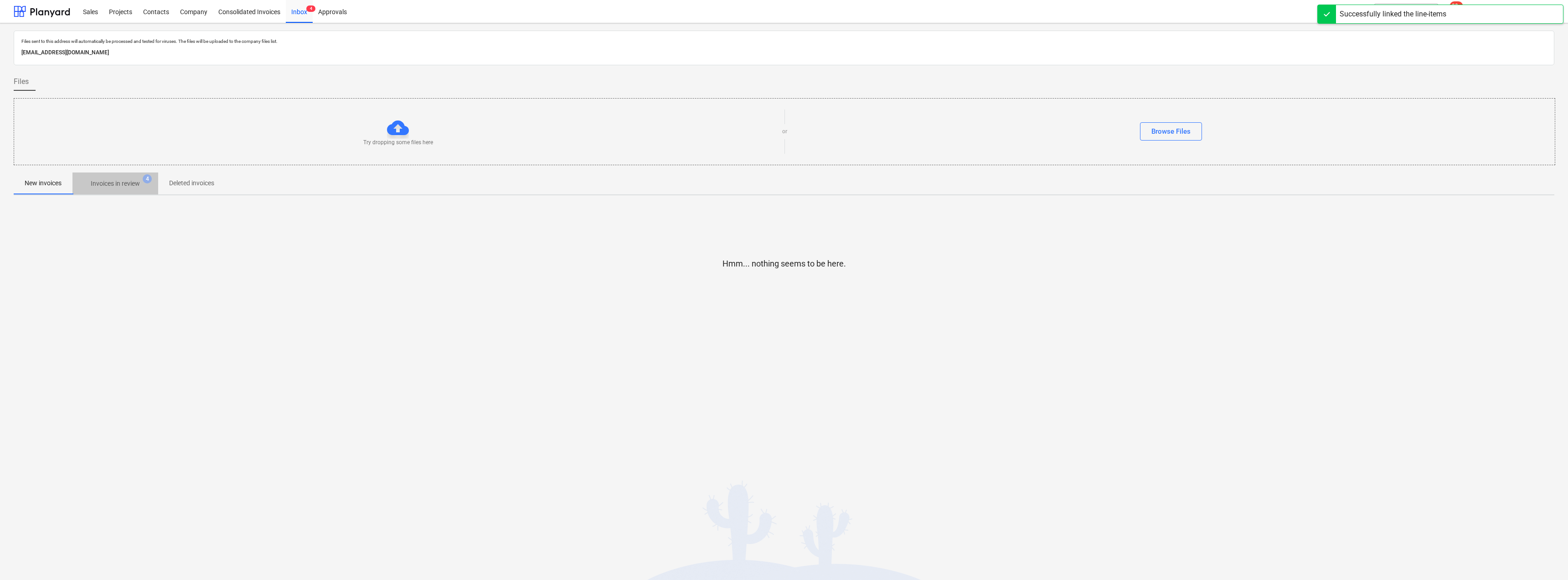
click at [124, 188] on p "Invoices in review" at bounding box center [115, 184] width 49 height 10
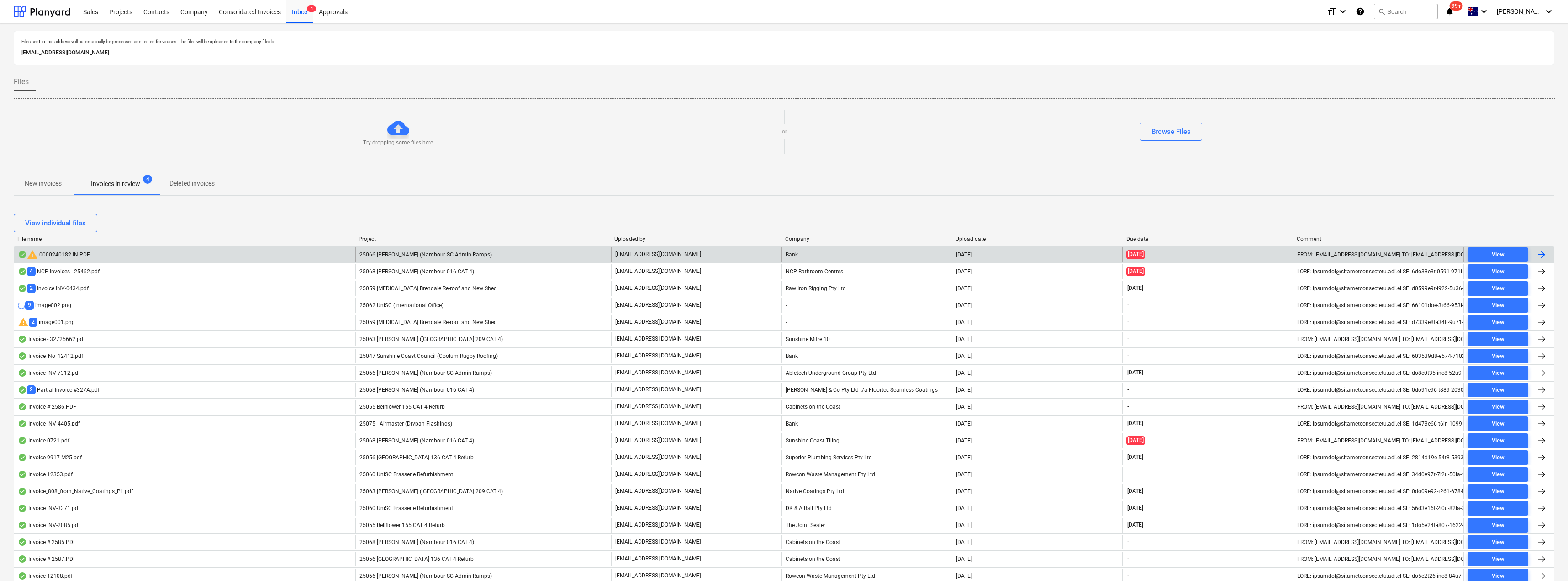
click at [412, 255] on span "25066 [PERSON_NAME] (Nambour SC Admin Ramps)" at bounding box center [426, 254] width 132 height 6
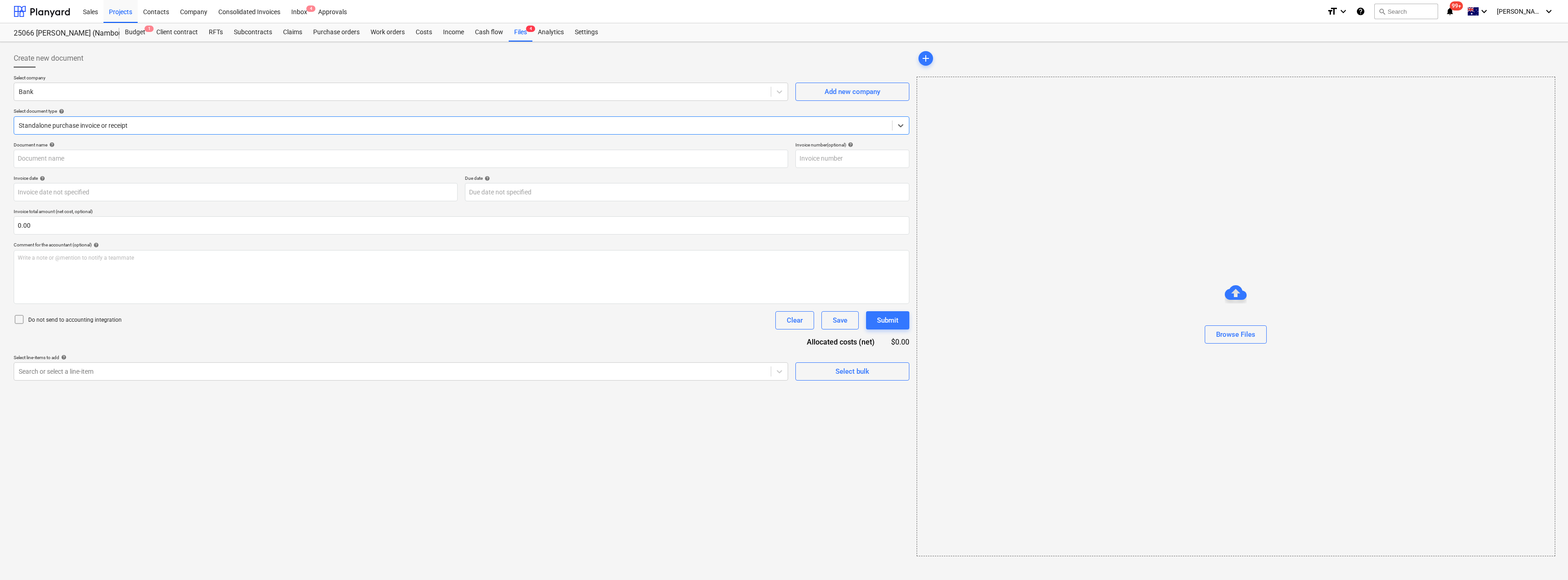
type input "0000240182"
type input "[DATE]"
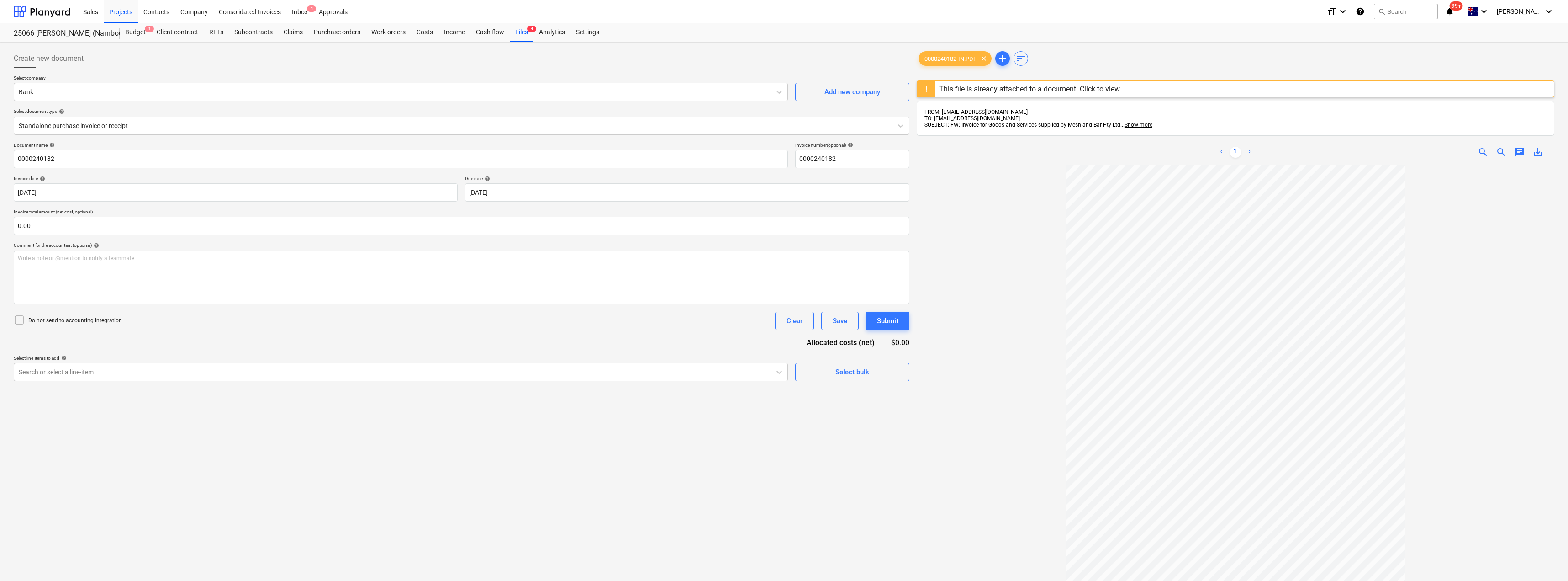
click at [784, 85] on div "This file is already attached to a document. Click to view." at bounding box center [1030, 89] width 182 height 9
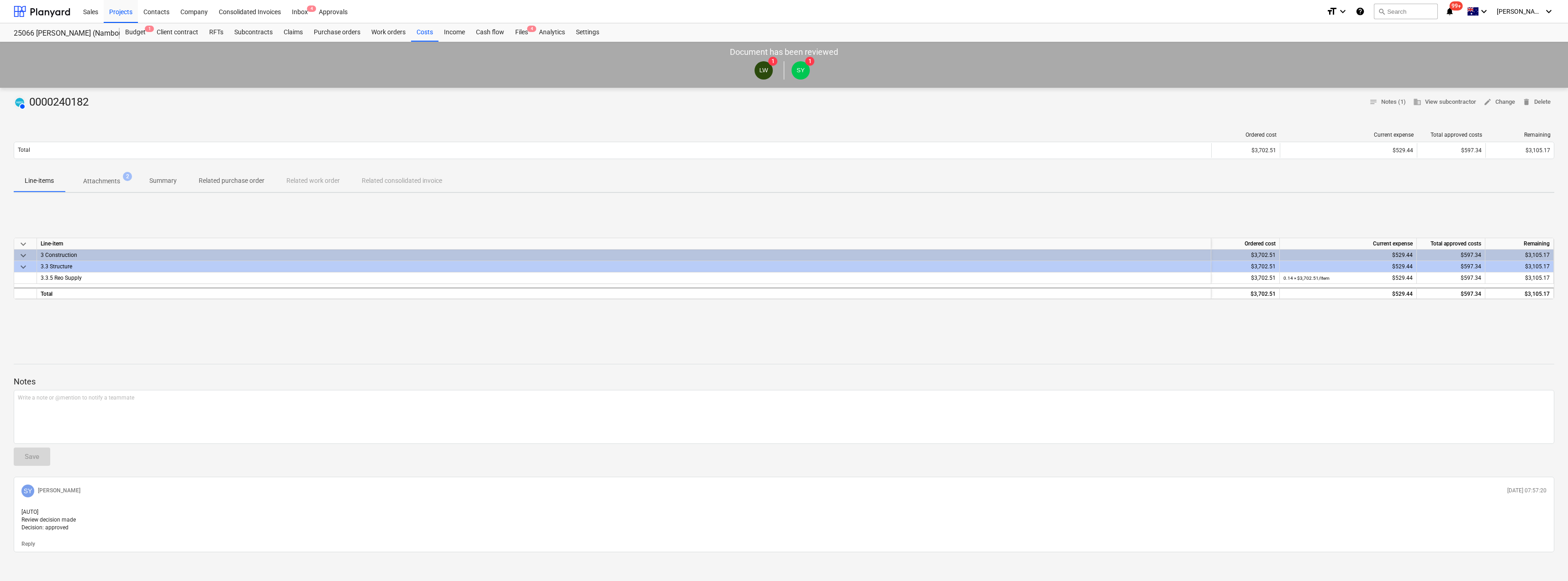
click at [108, 179] on p "Attachments" at bounding box center [101, 181] width 37 height 10
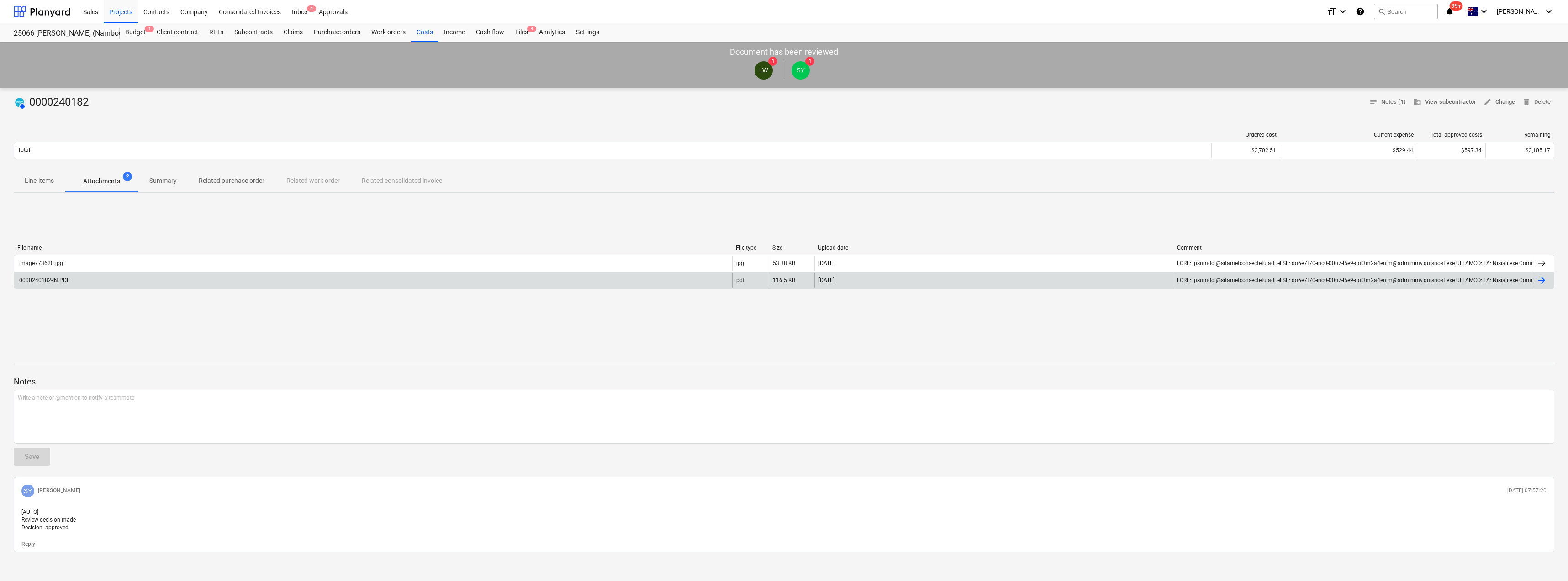
click at [44, 281] on div "0000240182-IN.PDF" at bounding box center [44, 280] width 52 height 6
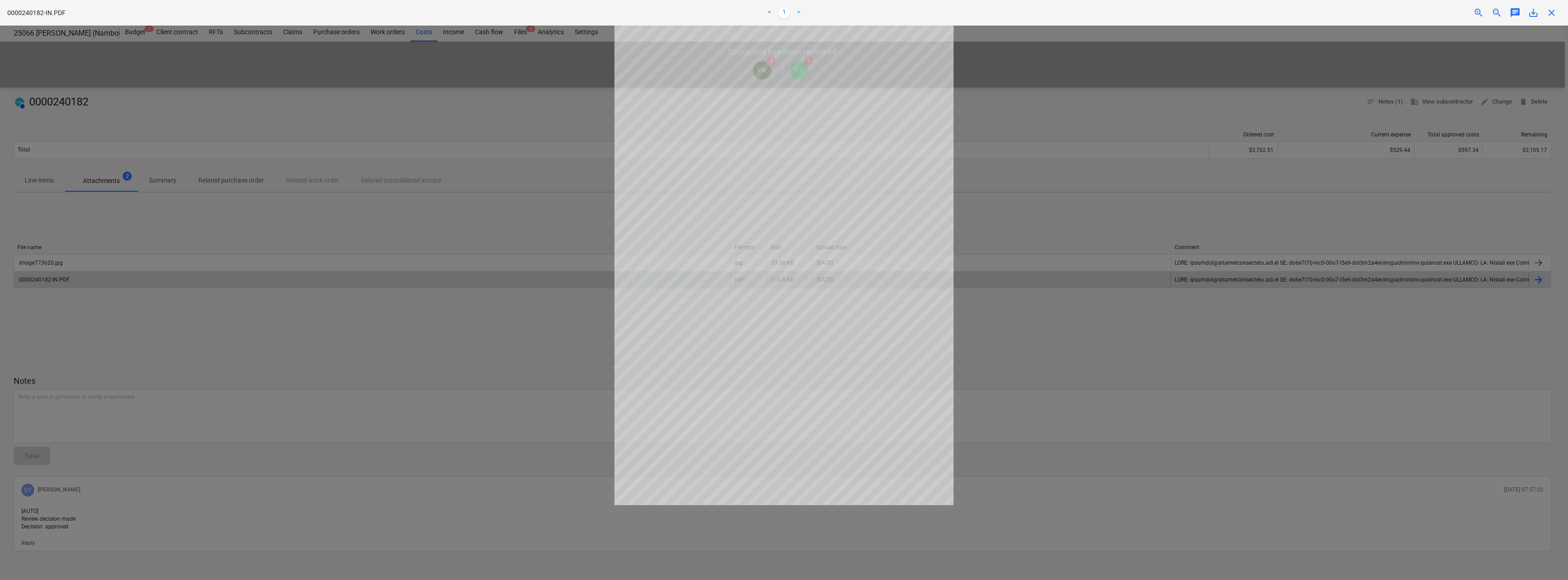
click at [783, 14] on span "close" at bounding box center [1551, 12] width 11 height 11
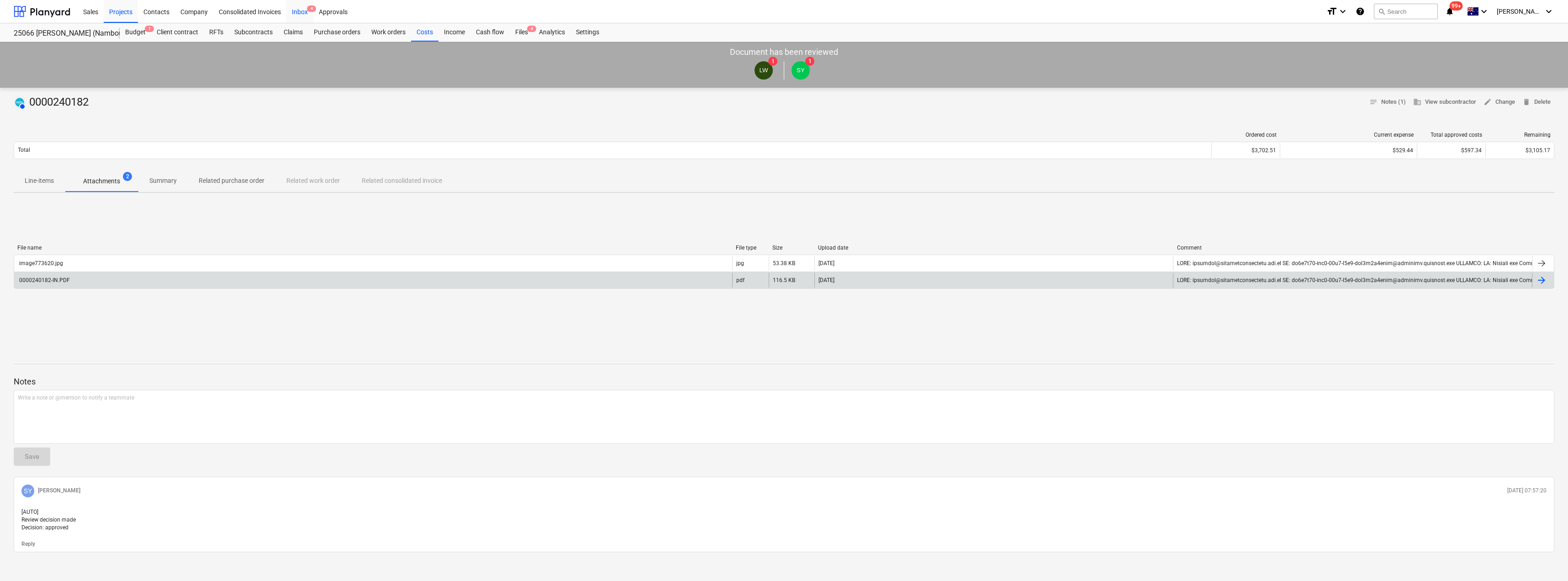
click at [297, 9] on div "Inbox 4" at bounding box center [299, 11] width 27 height 23
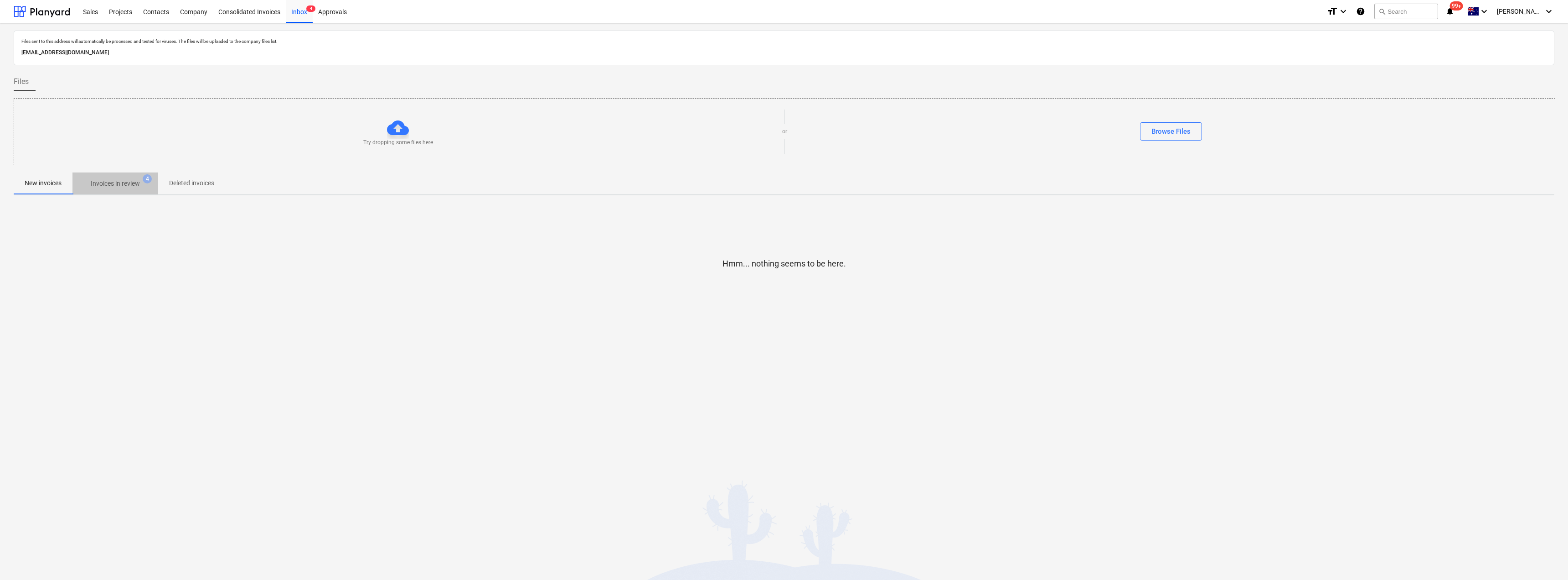
click at [137, 182] on p "Invoices in review" at bounding box center [115, 184] width 49 height 10
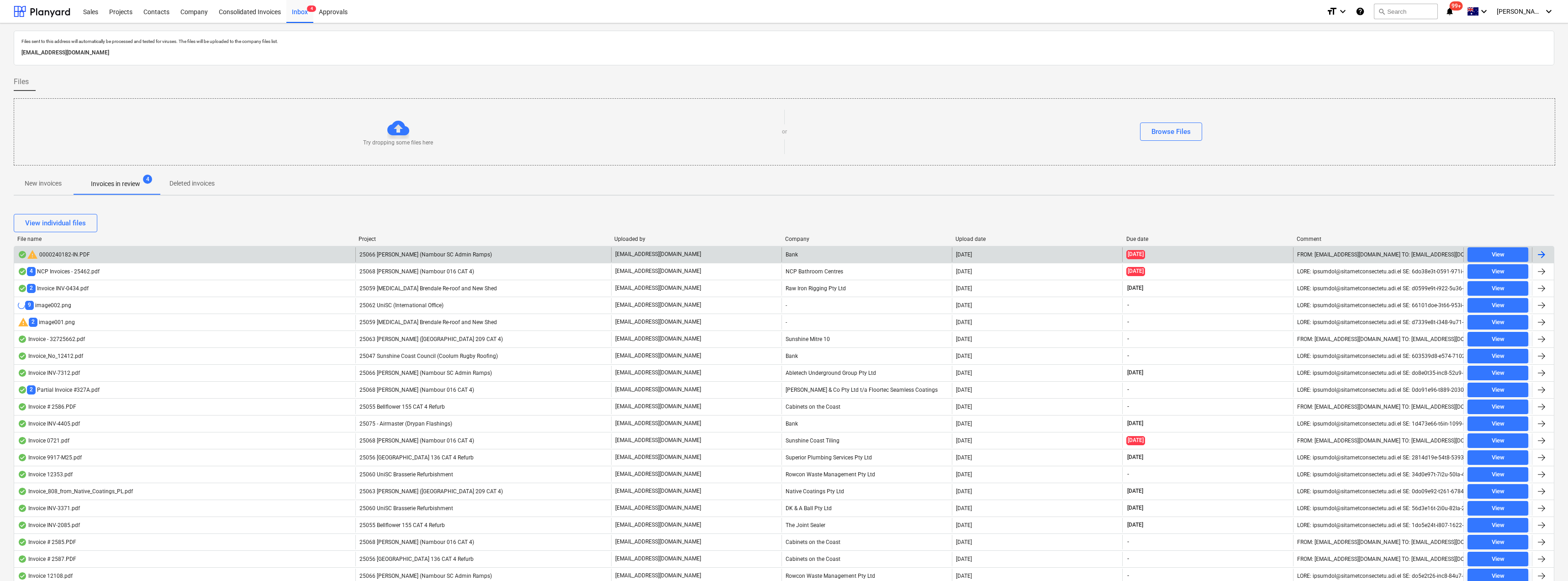
click at [410, 254] on span "25066 [PERSON_NAME] (Nambour SC Admin Ramps)" at bounding box center [426, 254] width 132 height 6
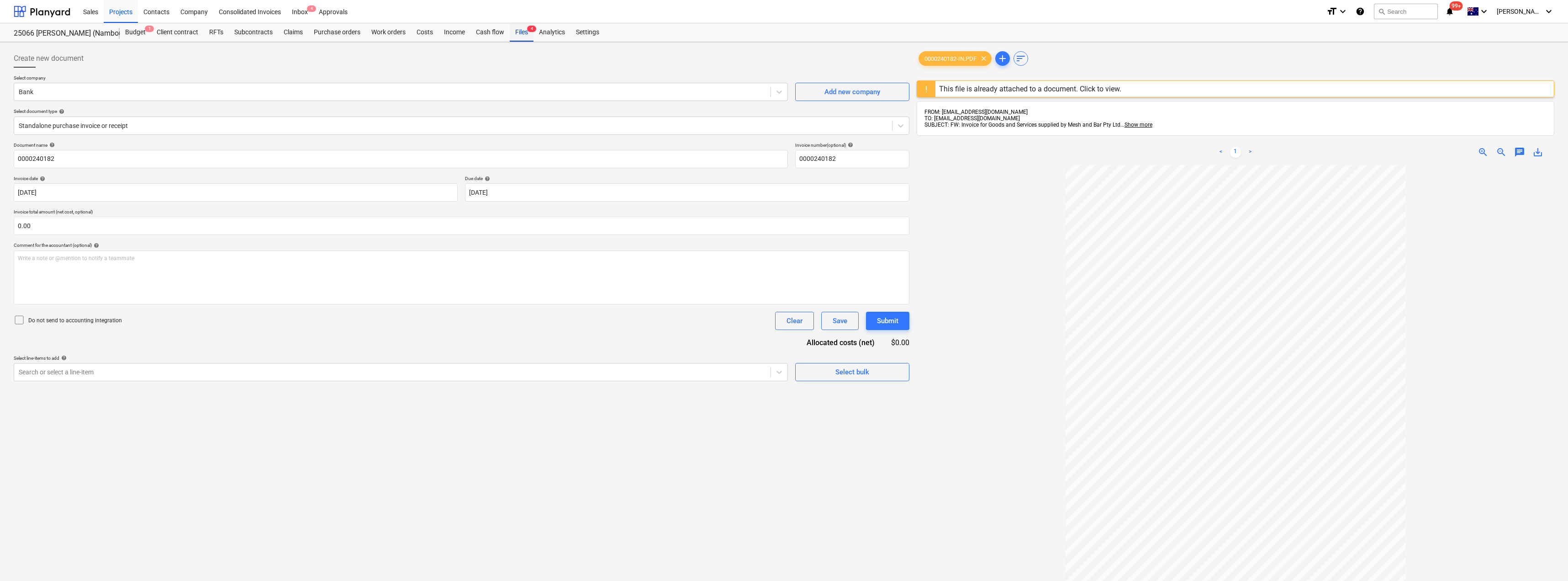
click at [520, 32] on div "Files 4" at bounding box center [522, 32] width 24 height 18
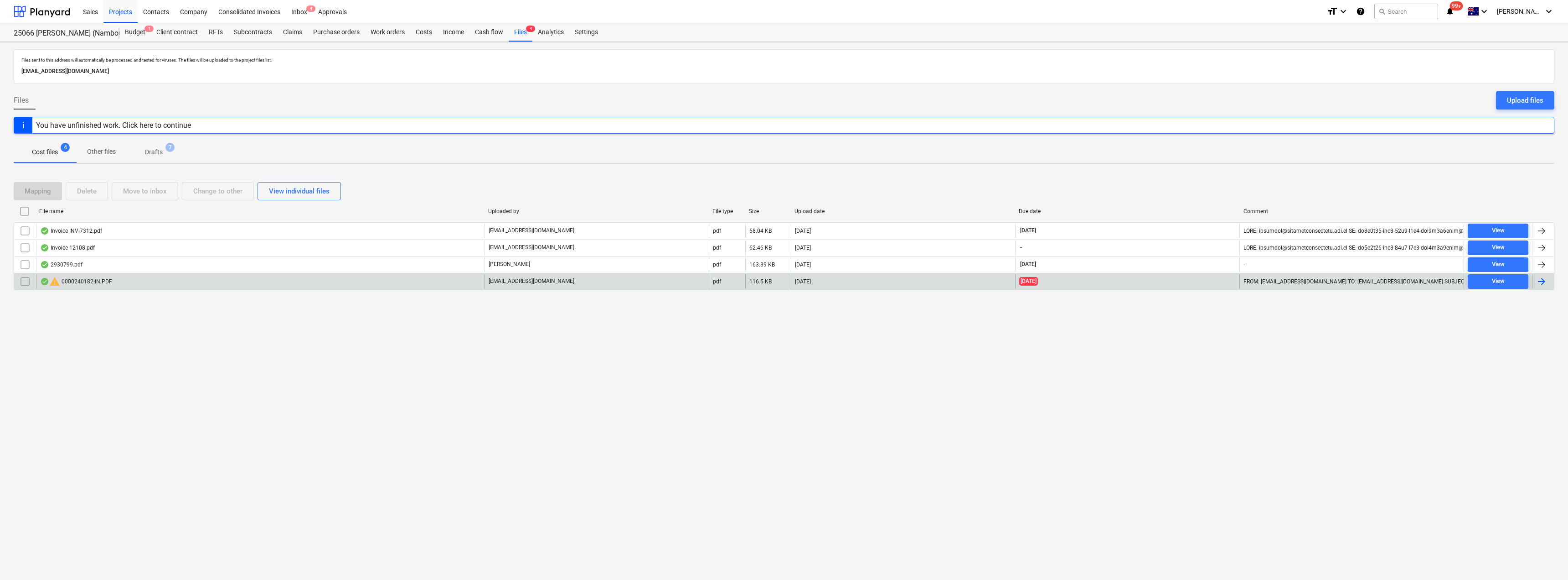
click at [26, 282] on input "checkbox" at bounding box center [25, 282] width 15 height 15
click at [95, 189] on div "Delete" at bounding box center [87, 191] width 20 height 12
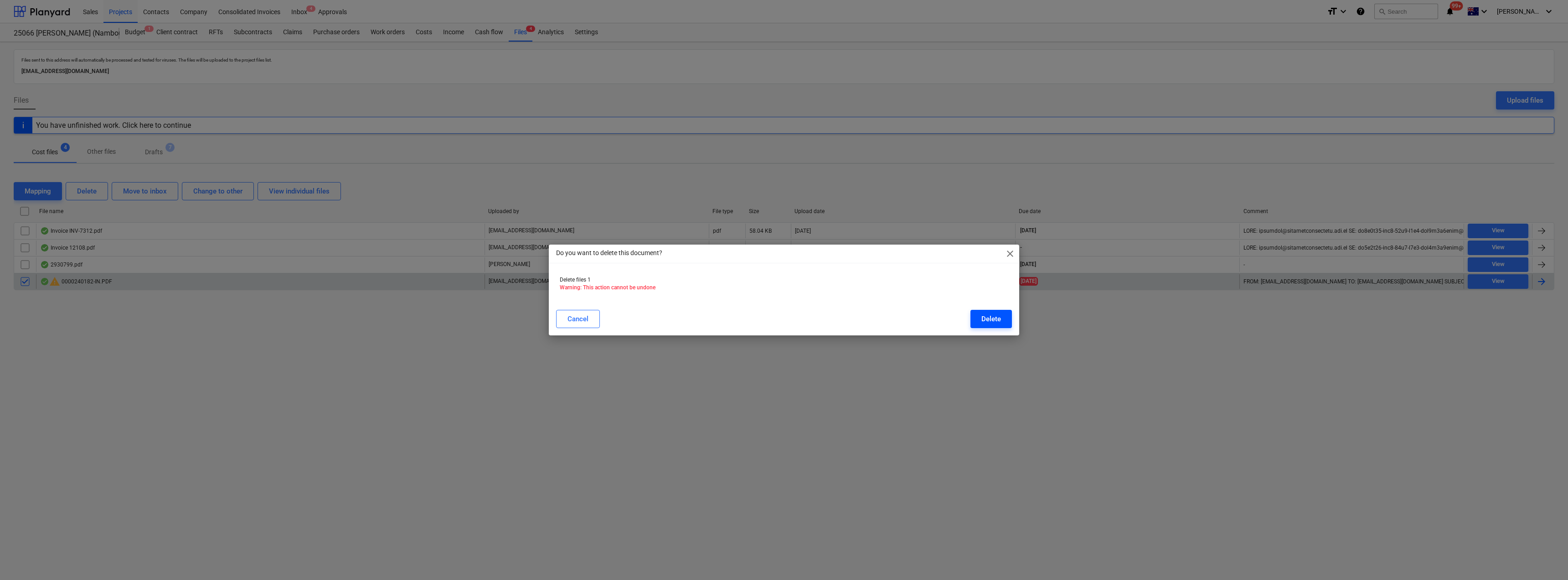
click at [783, 321] on div "Delete" at bounding box center [992, 318] width 20 height 12
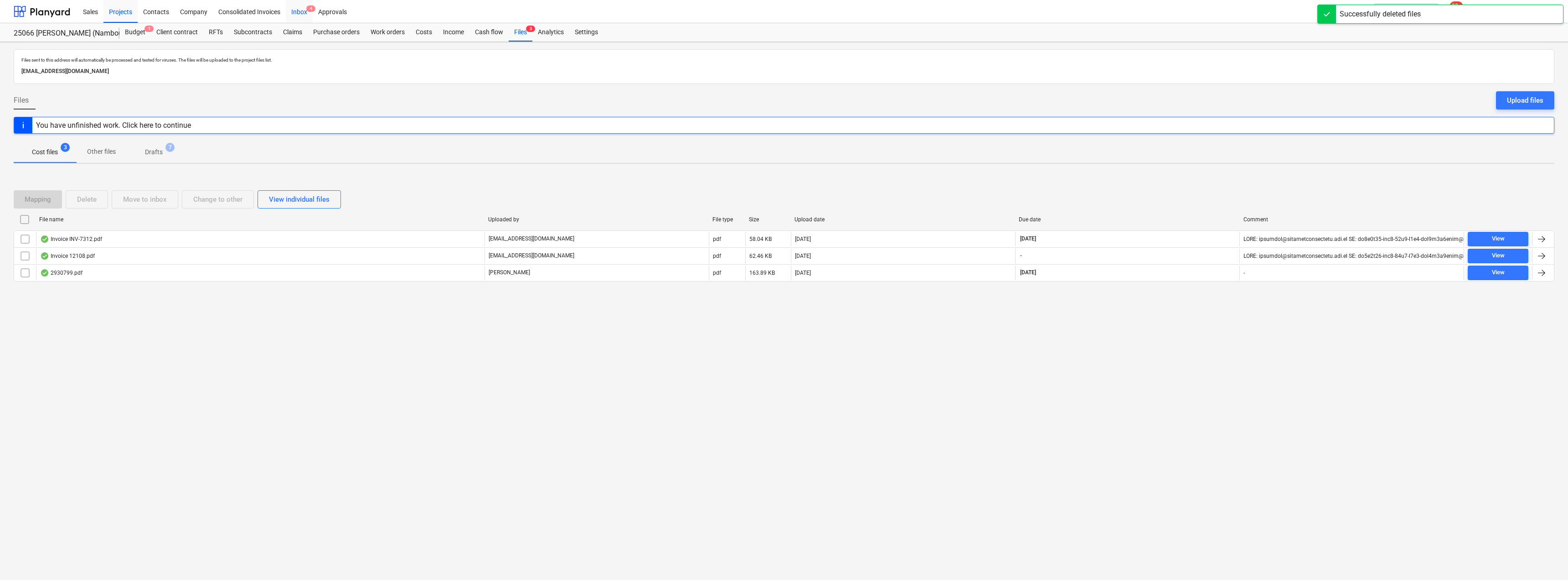
click at [291, 6] on div "Inbox 4" at bounding box center [298, 11] width 27 height 23
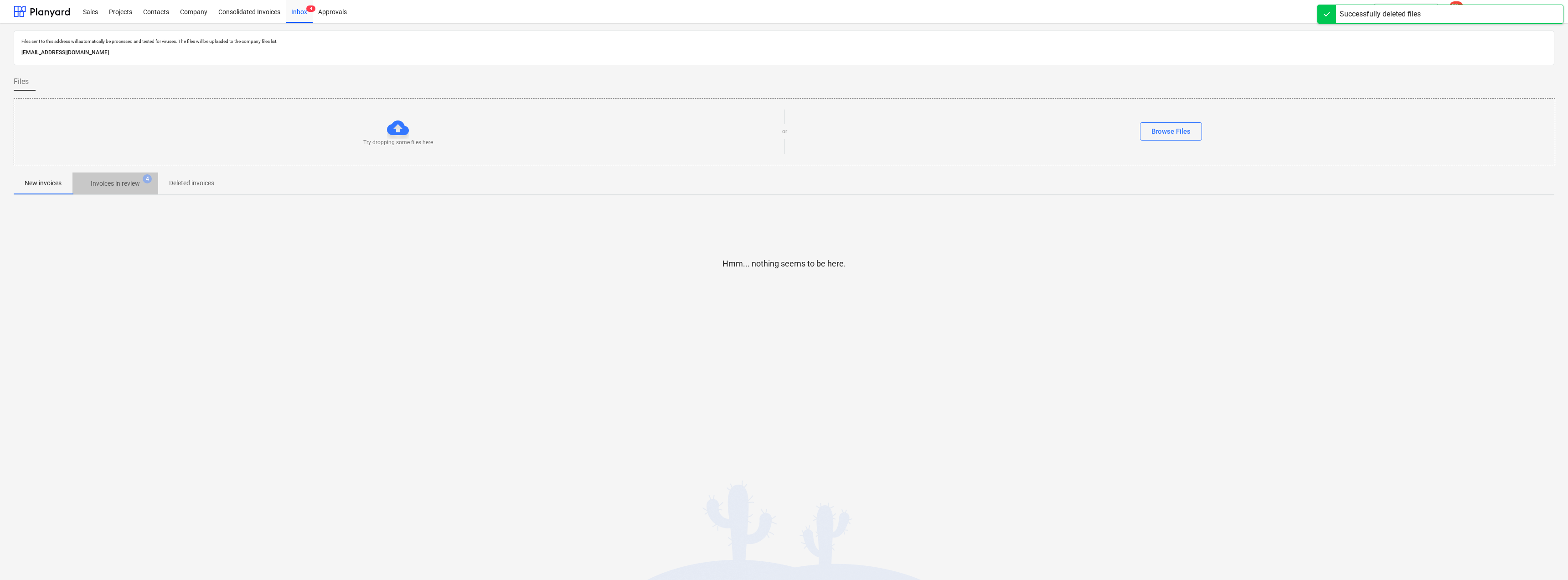
click at [129, 175] on span "Invoices in review 4" at bounding box center [116, 183] width 86 height 16
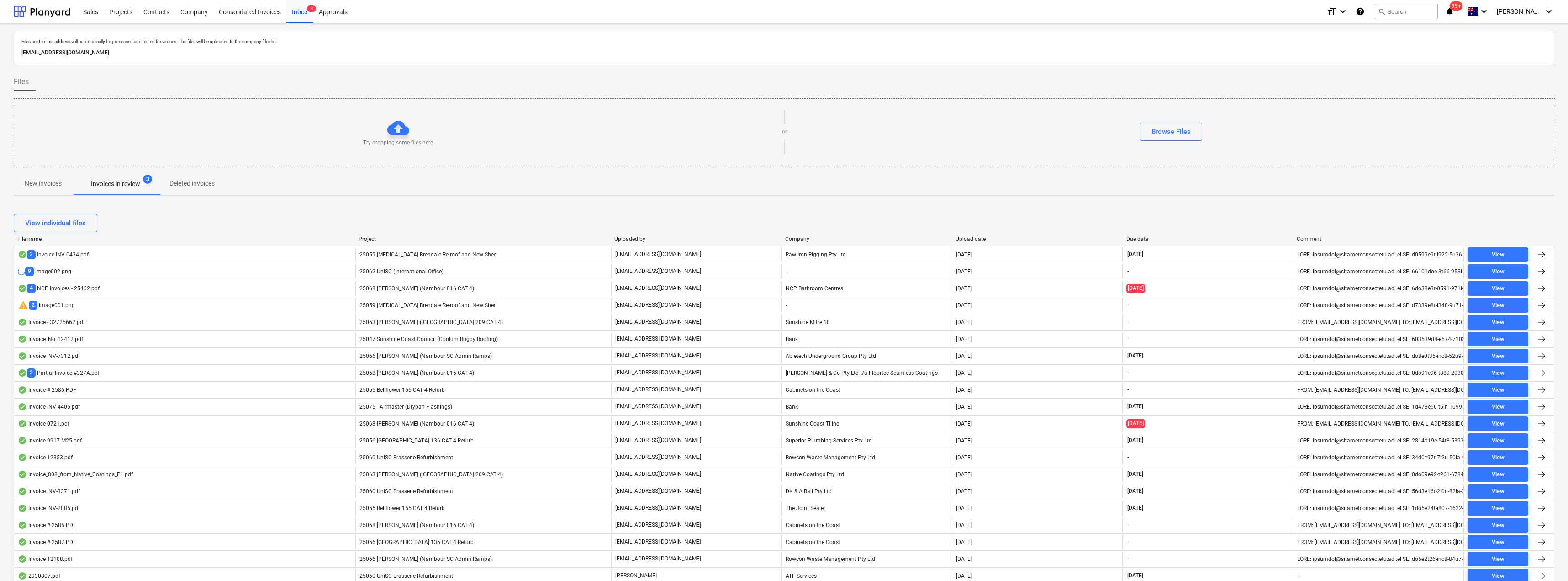
click at [501, 254] on div "25059 [MEDICAL_DATA] Brendale Re-roof and New Shed" at bounding box center [483, 254] width 256 height 15
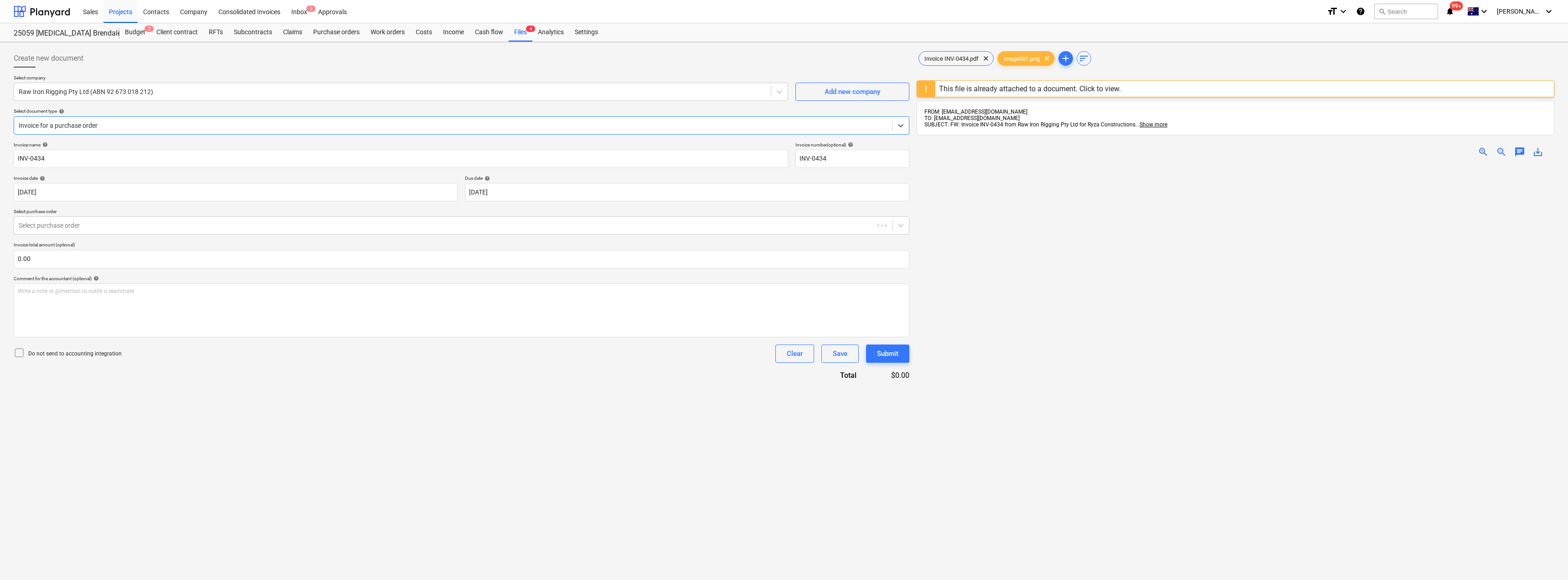
type input "INV-0434"
type input "[DATE]"
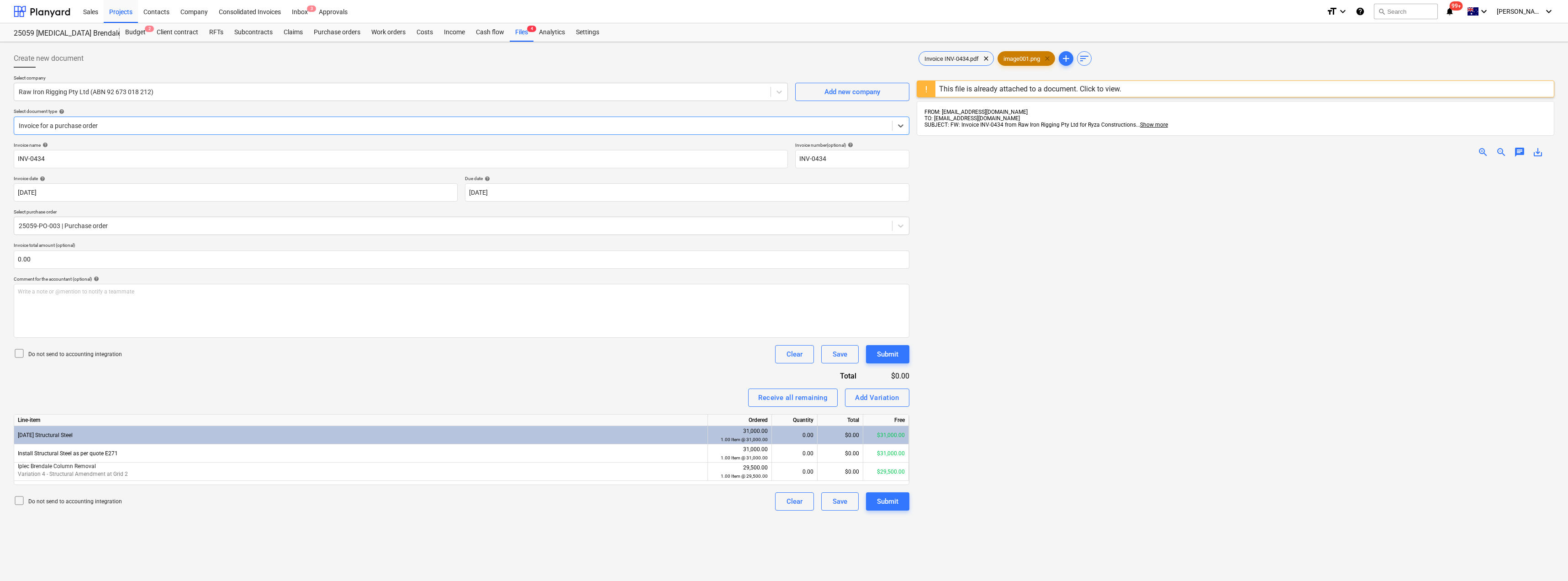
click at [784, 59] on span "clear" at bounding box center [1047, 58] width 11 height 11
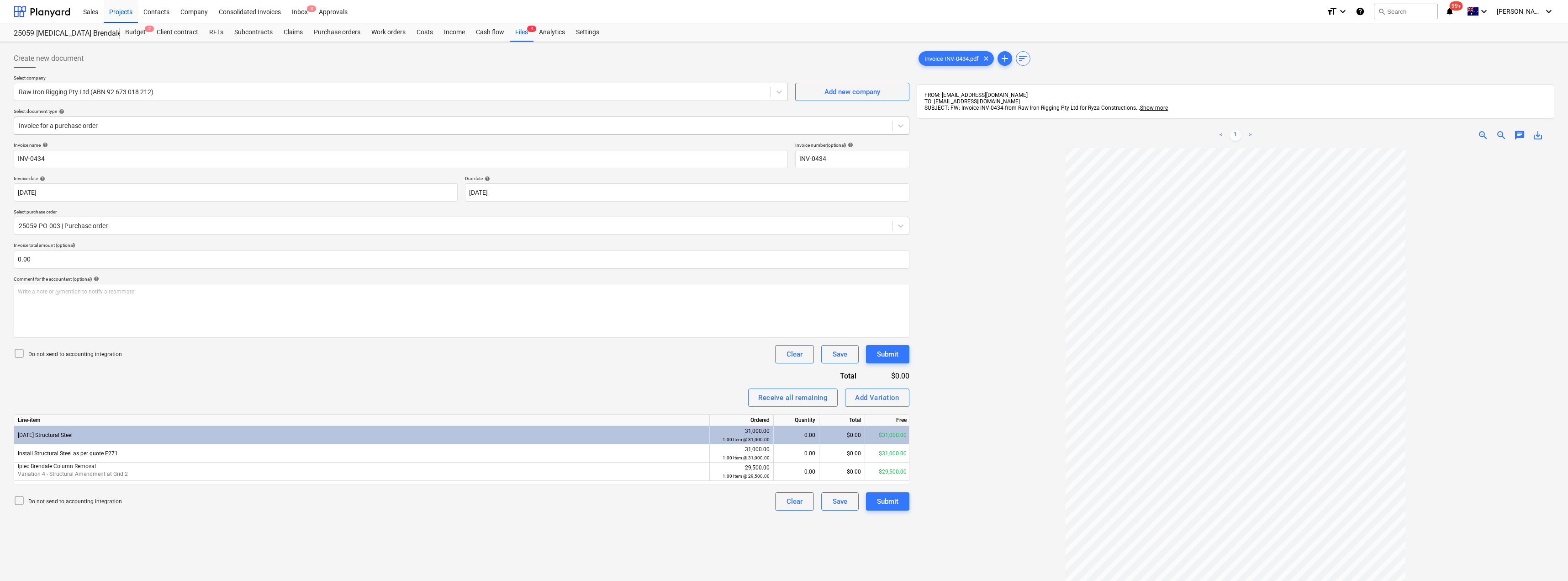
click at [86, 125] on div at bounding box center [453, 125] width 869 height 9
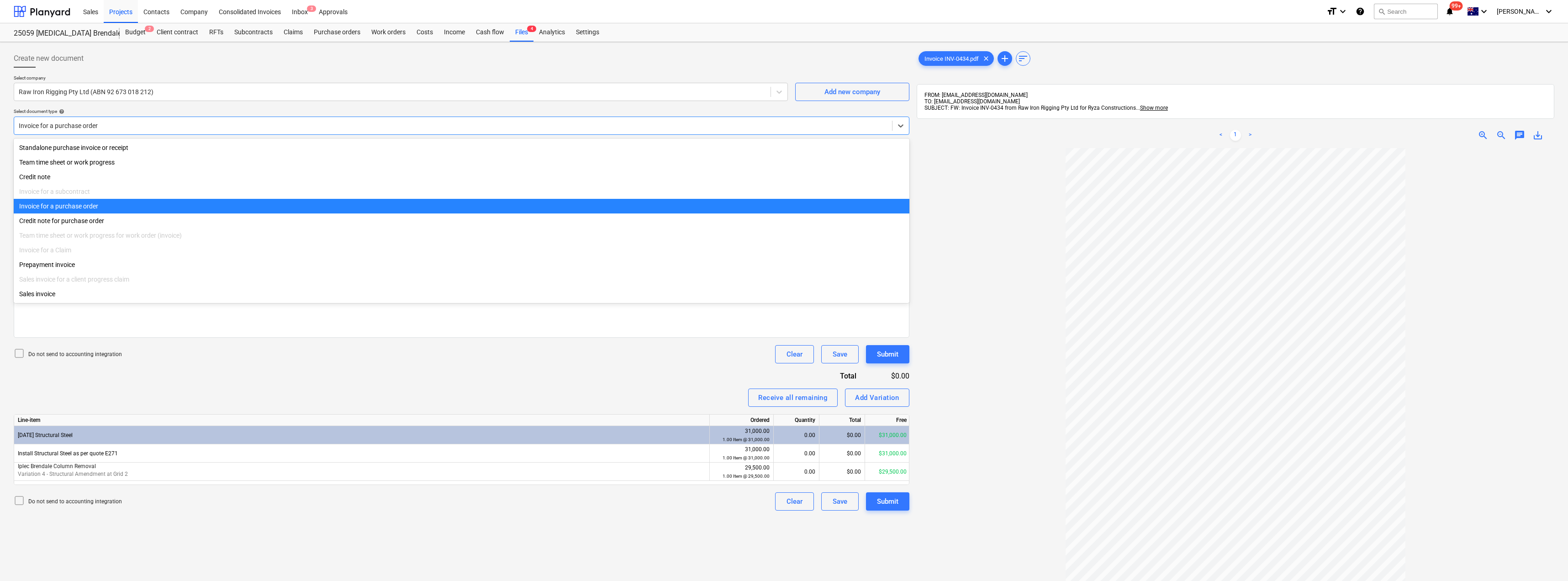
click at [86, 125] on div at bounding box center [453, 125] width 869 height 9
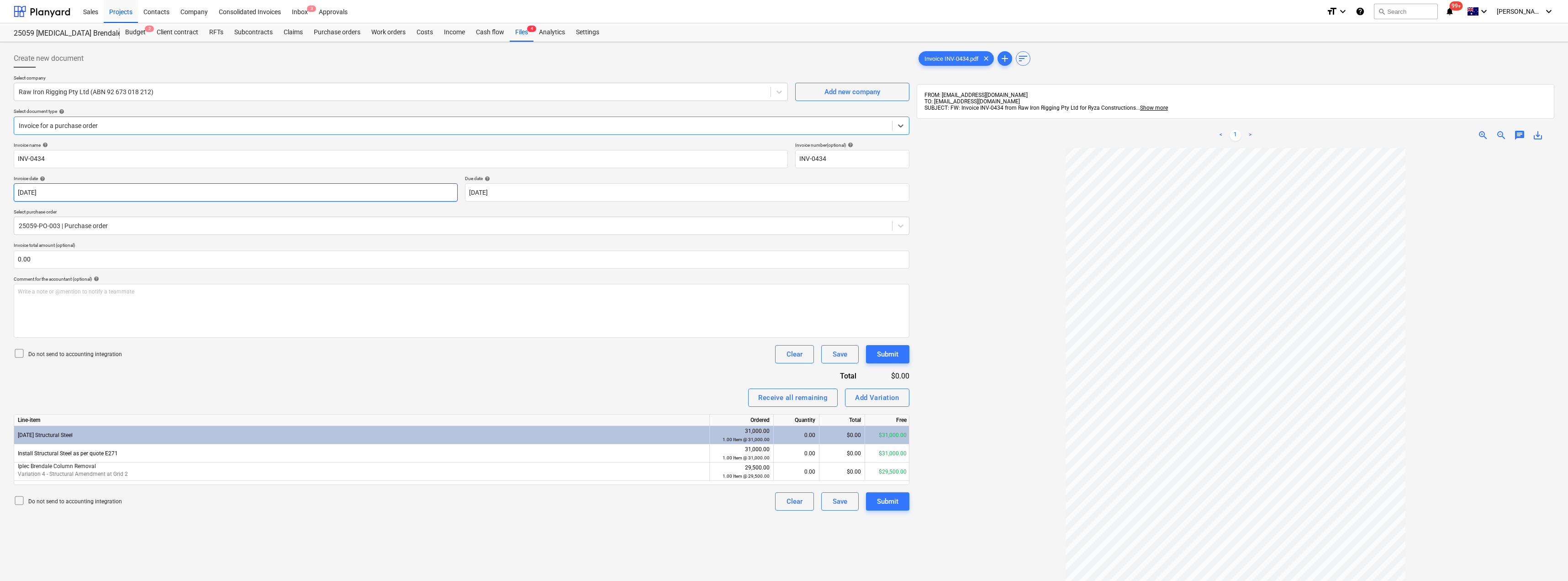
click at [293, 197] on body "Sales Projects Contacts Company Consolidated Invoices Inbox 3 Approvals format_…" at bounding box center [784, 290] width 1568 height 581
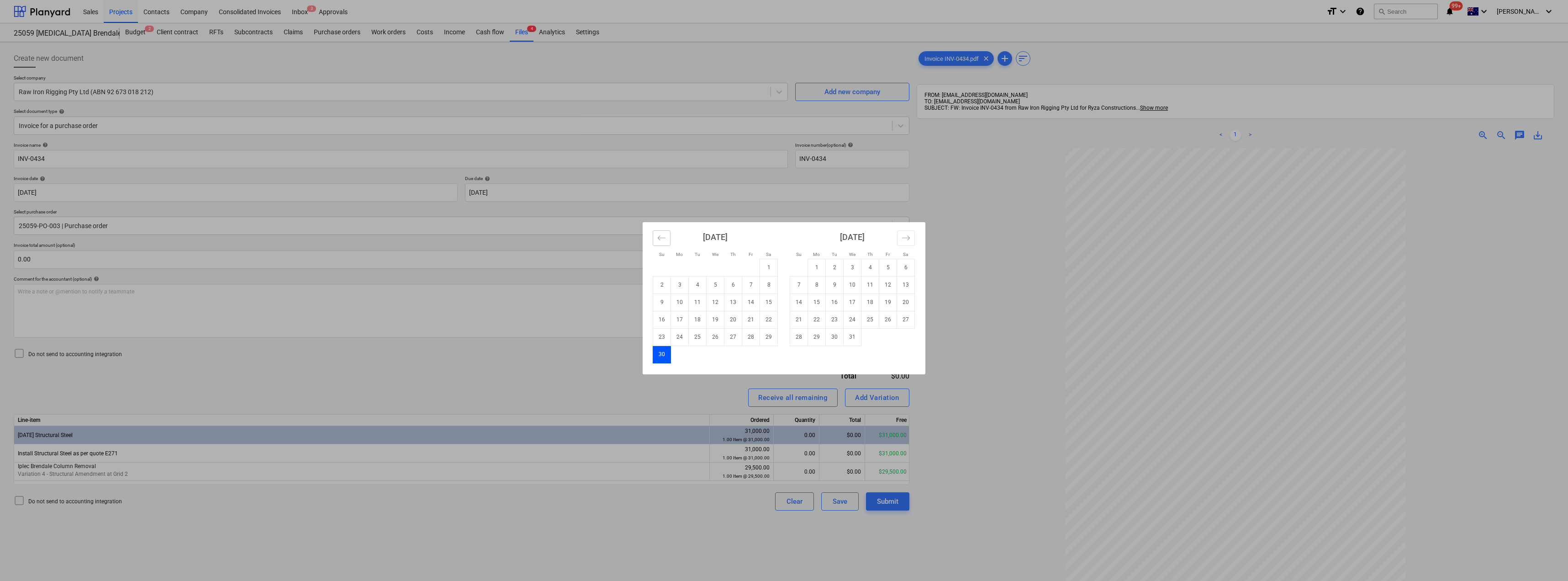
click at [663, 238] on icon "Move backward to switch to the previous month." at bounding box center [662, 237] width 8 height 5
click at [738, 286] on td "9" at bounding box center [733, 284] width 18 height 17
type input "[DATE]"
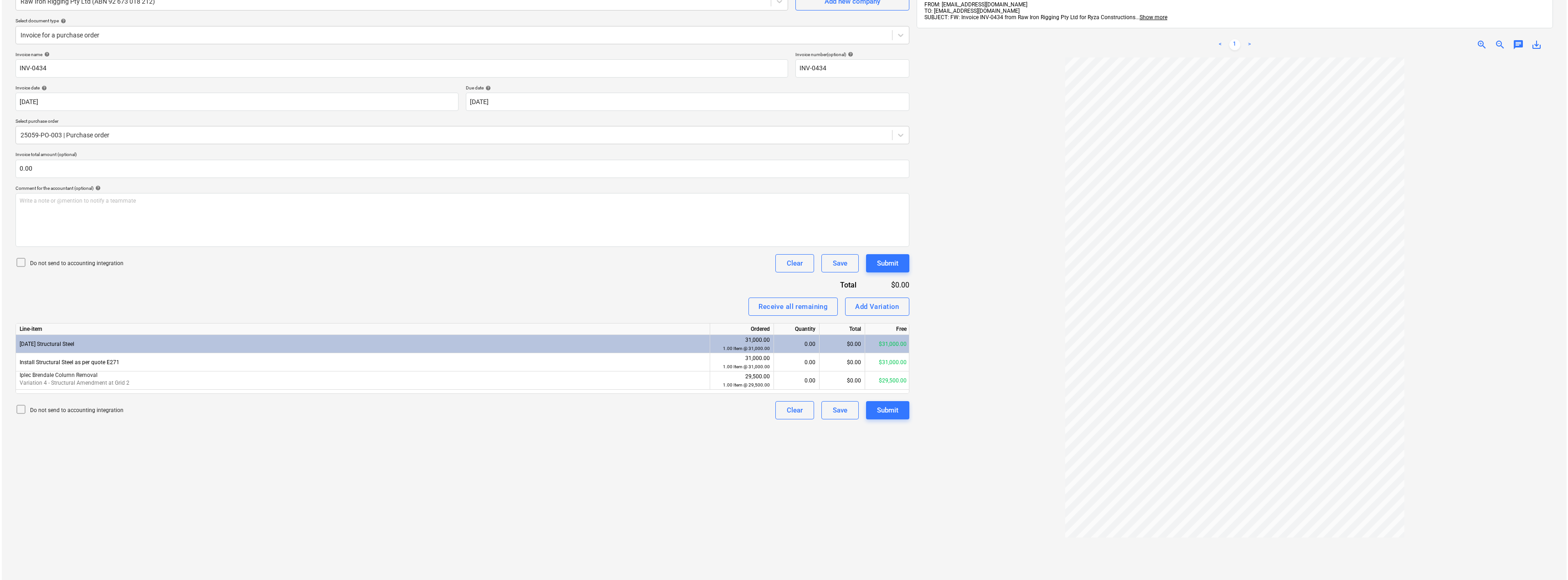
scroll to position [91, 0]
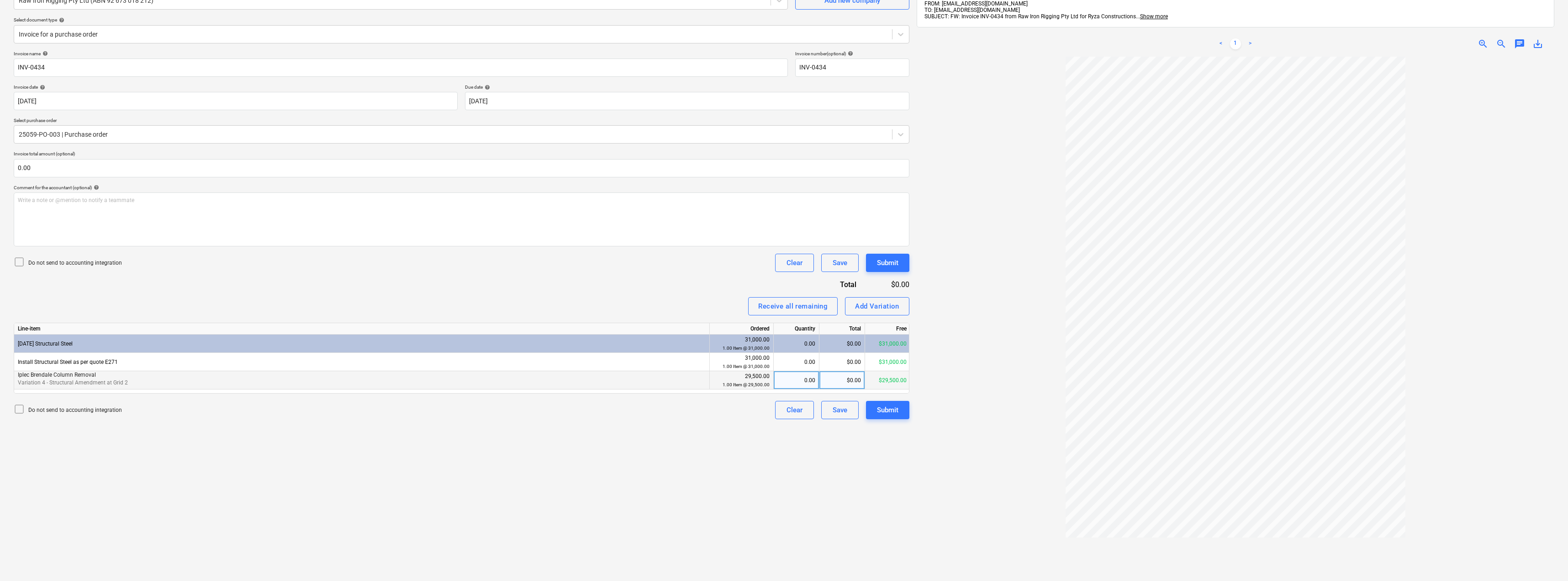
click at [784, 381] on div "0.00" at bounding box center [796, 380] width 38 height 18
type input "5300"
click at [686, 285] on div "Invoice name help INV-0434 Invoice number (optional) help INV-0434 Invoice date…" at bounding box center [462, 235] width 896 height 368
click at [784, 407] on div "Submit" at bounding box center [887, 410] width 21 height 12
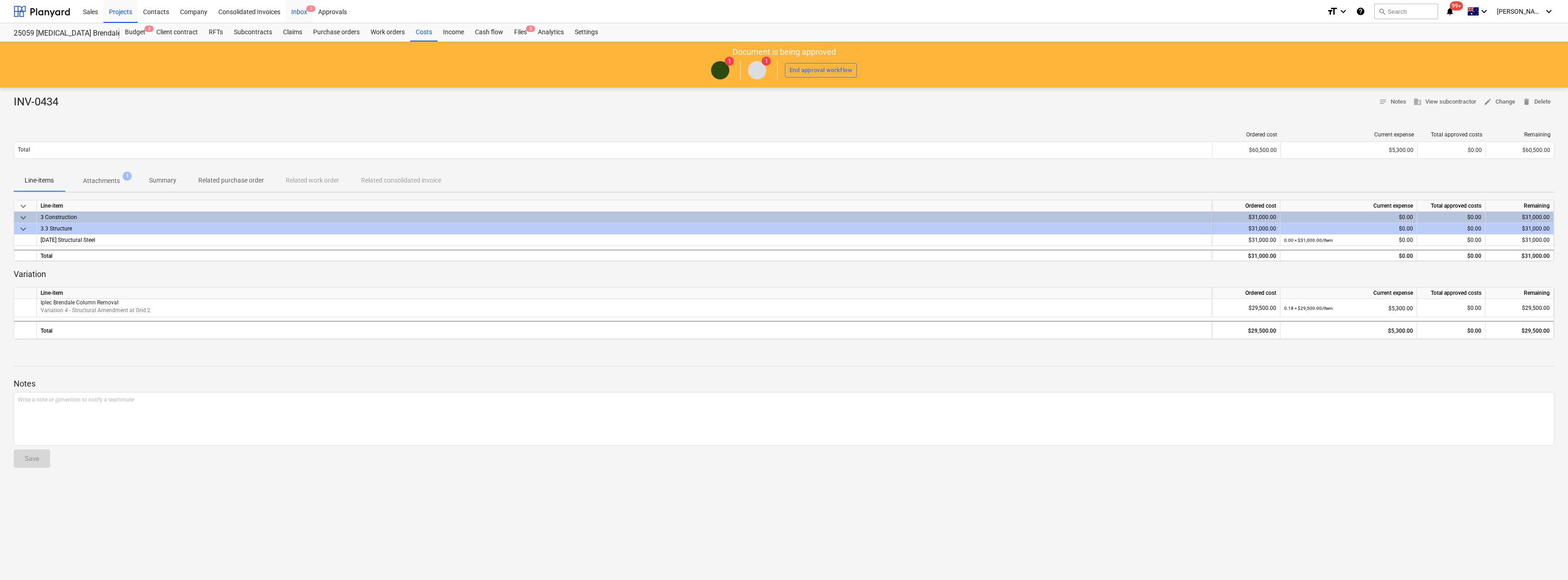
click at [299, 10] on div "Inbox 3" at bounding box center [298, 11] width 27 height 23
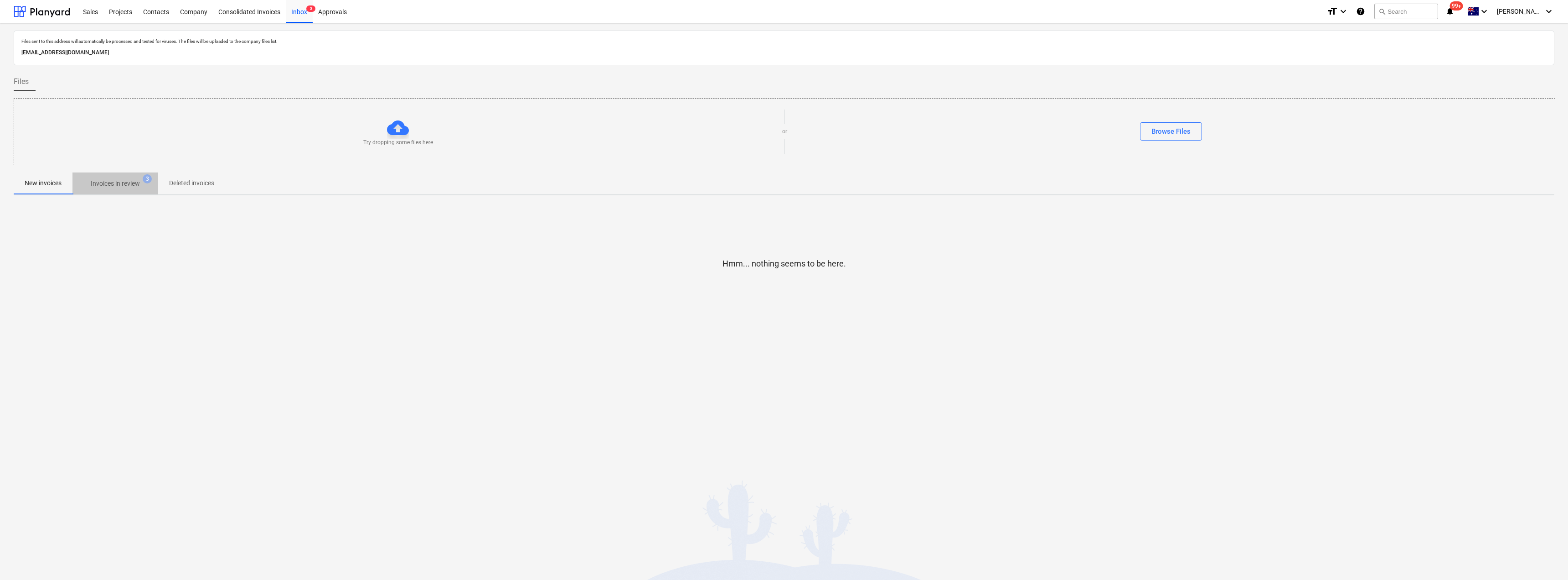
click at [116, 180] on p "Invoices in review" at bounding box center [115, 184] width 49 height 10
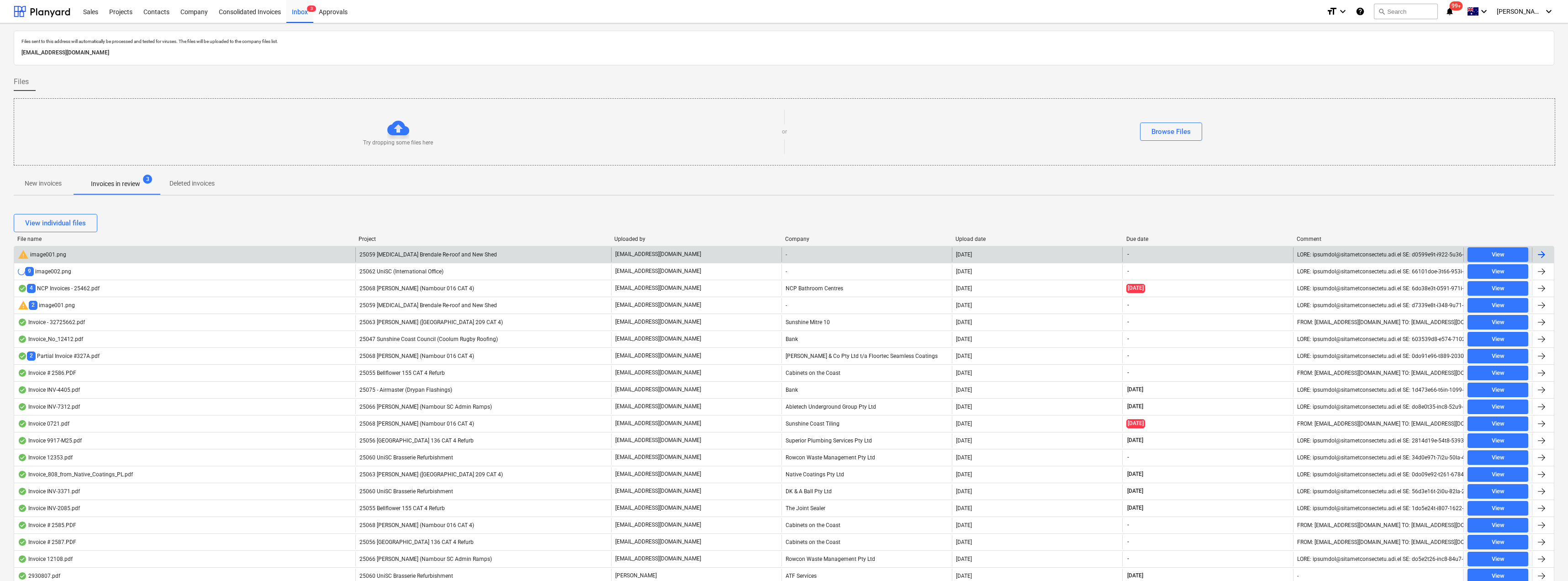
click at [419, 253] on span "25059 [MEDICAL_DATA] Brendale Re-roof and New Shed" at bounding box center [428, 254] width 137 height 6
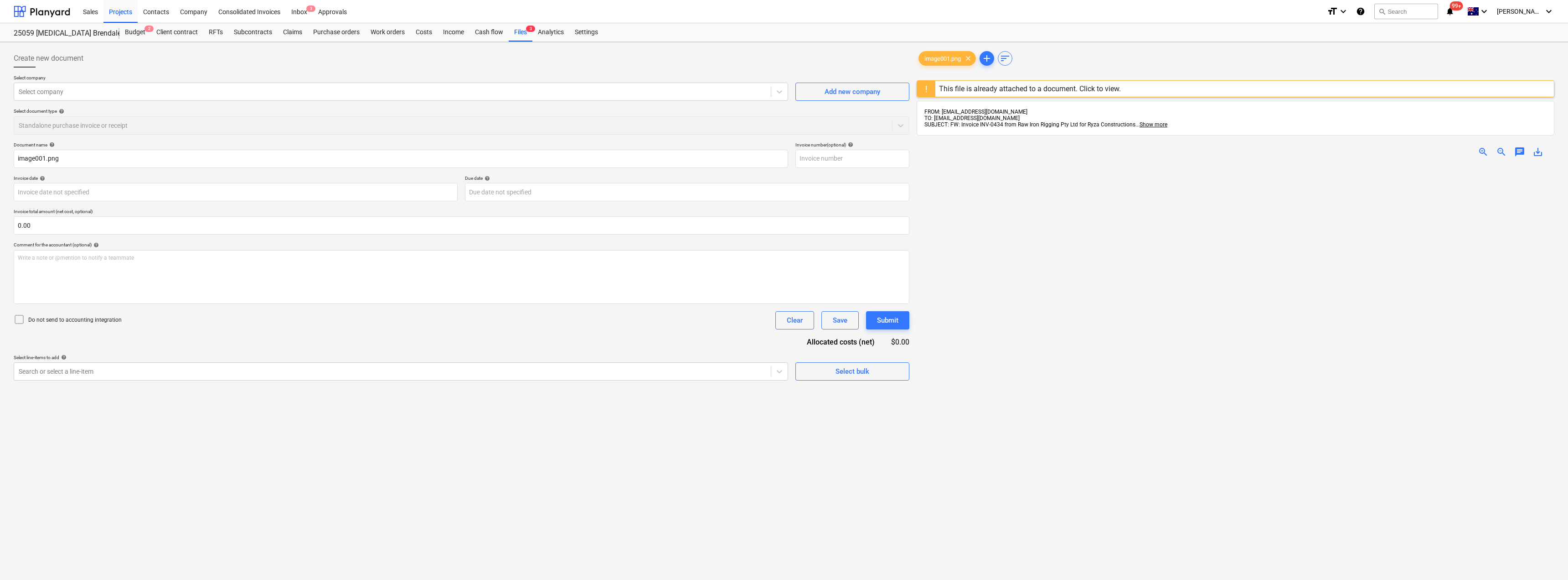
type input "image001.png"
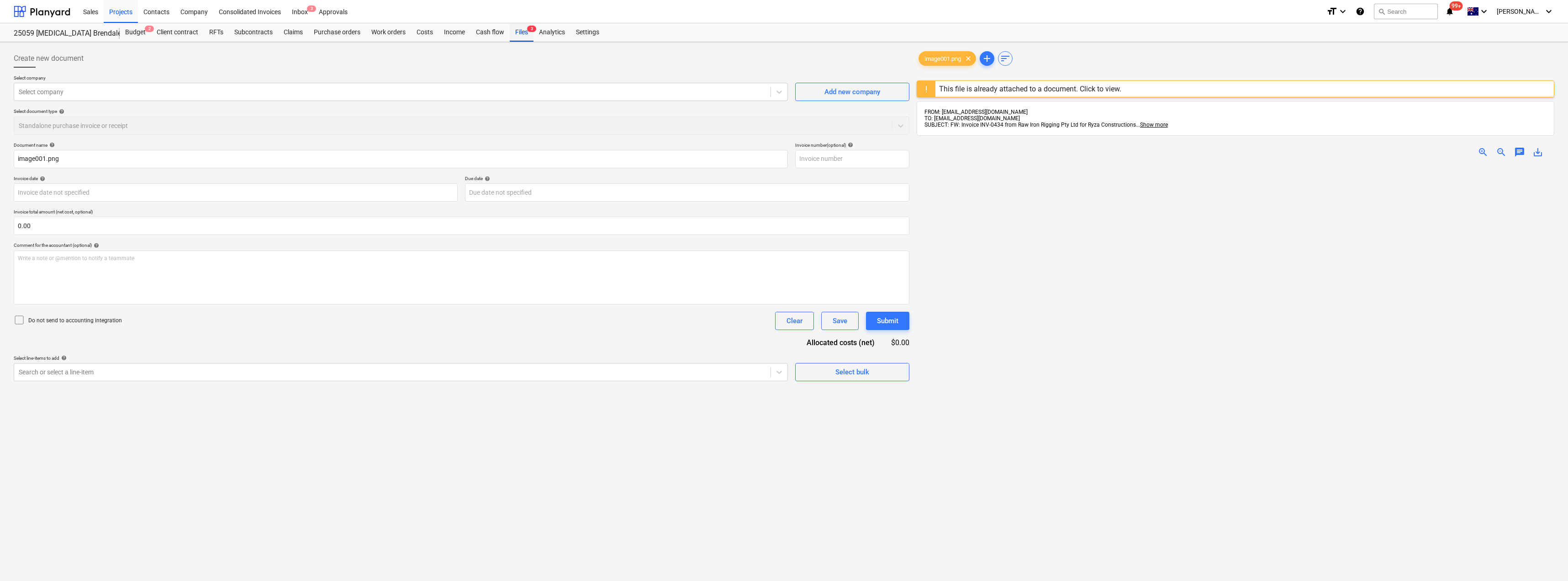
click at [524, 36] on div "Files 3" at bounding box center [522, 32] width 24 height 18
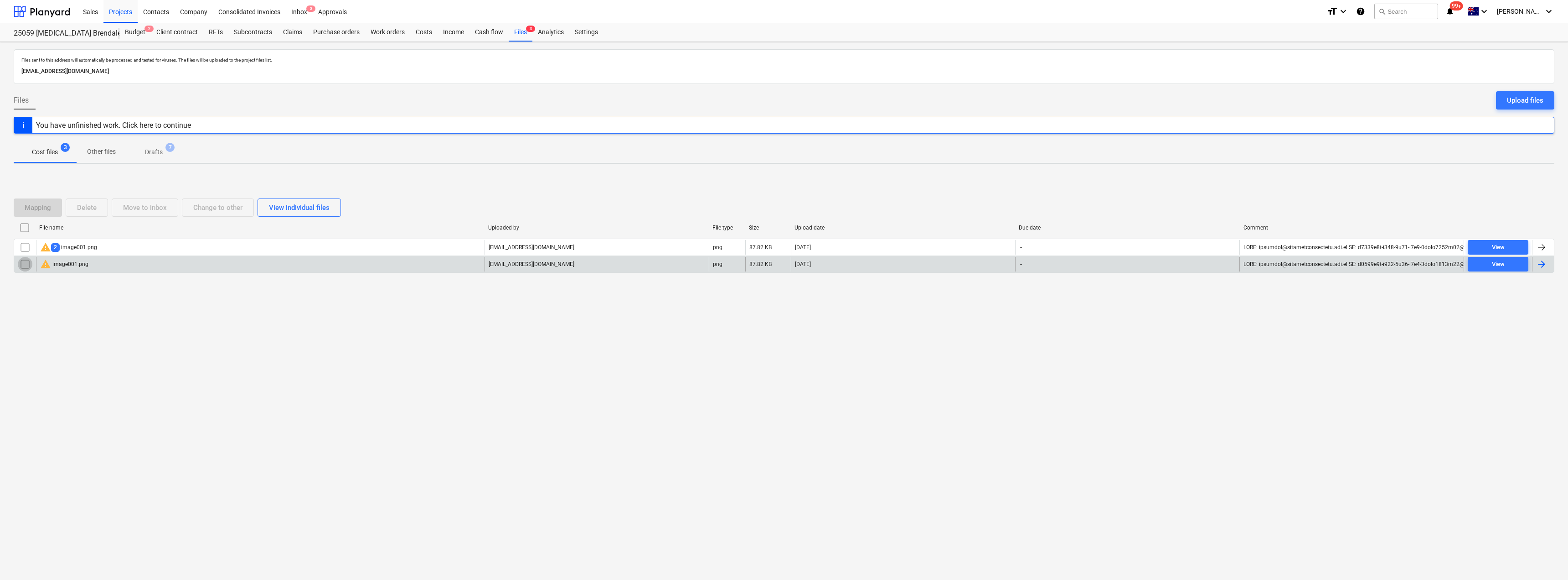
click at [29, 263] on input "checkbox" at bounding box center [25, 264] width 15 height 15
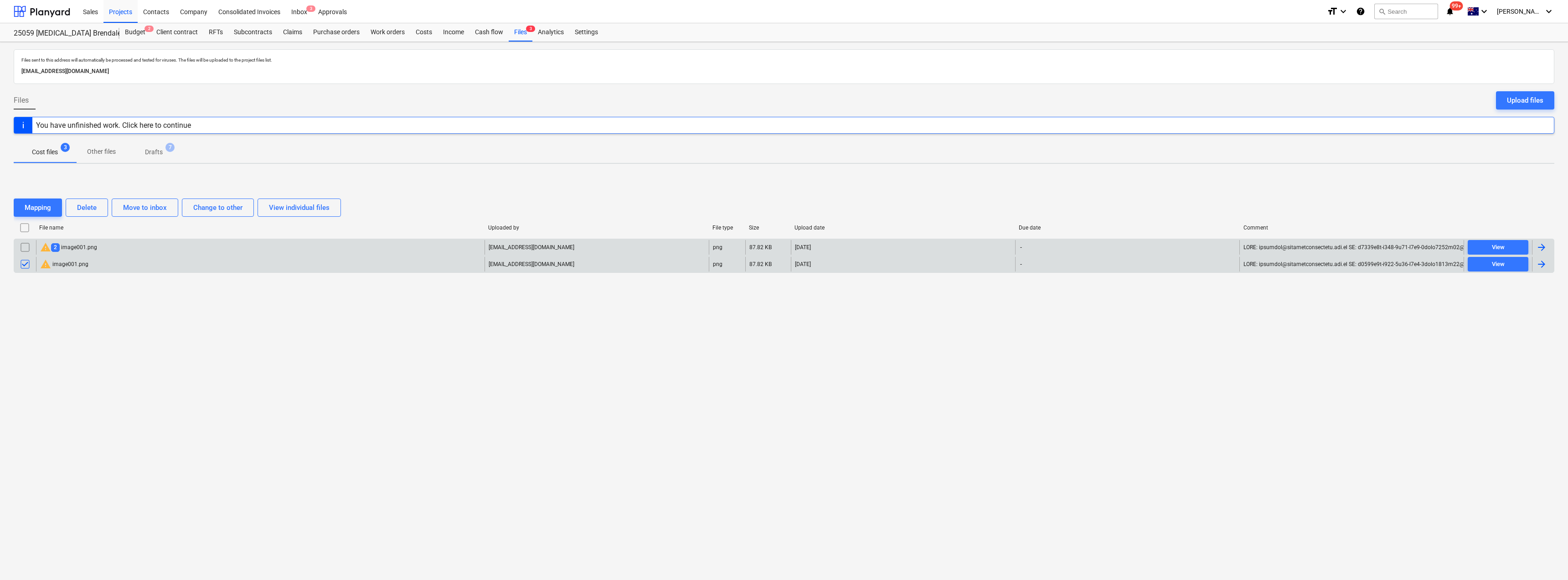
click at [23, 245] on input "checkbox" at bounding box center [25, 247] width 15 height 15
click at [91, 208] on div "Delete" at bounding box center [87, 208] width 20 height 12
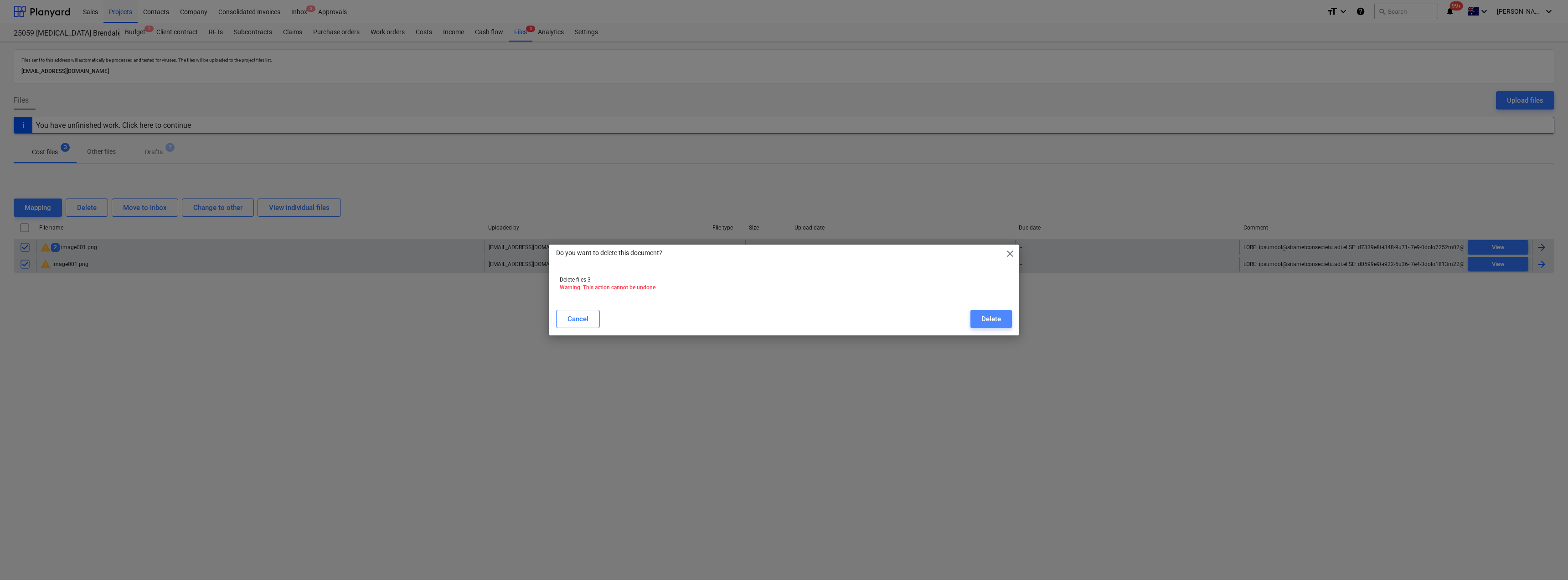
click at [783, 318] on div "Delete" at bounding box center [992, 318] width 20 height 12
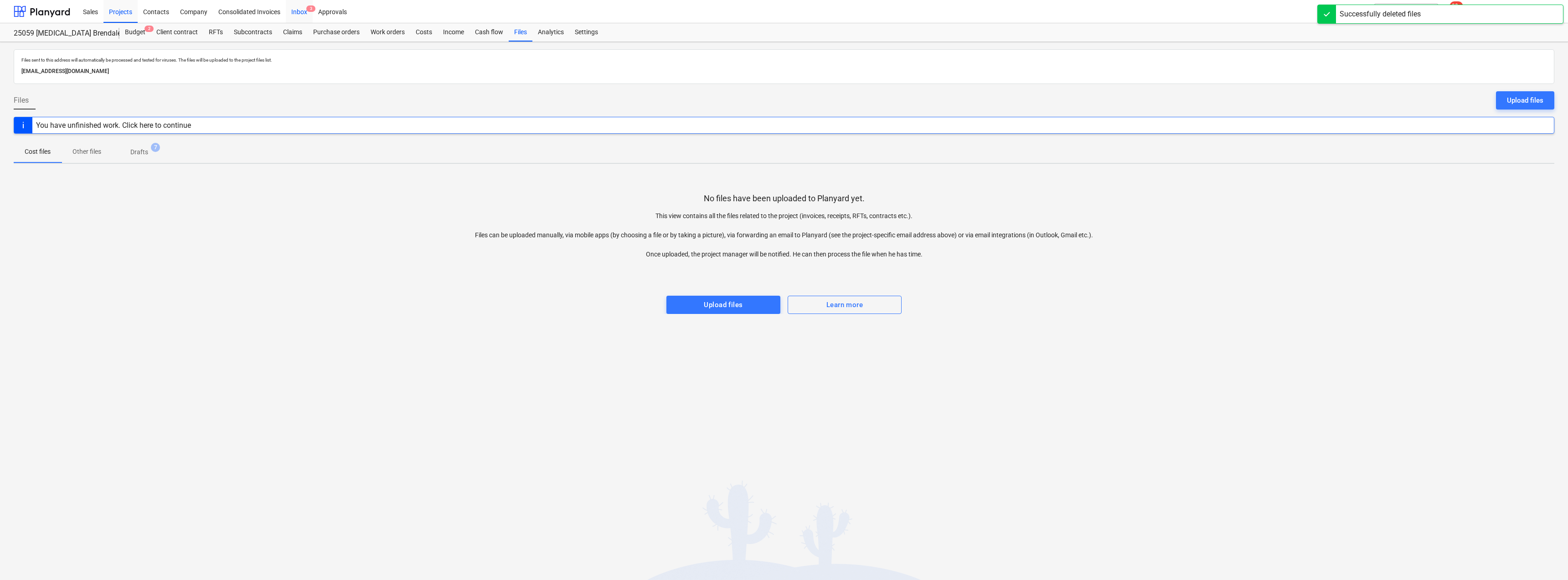
click at [301, 9] on div "Inbox 3" at bounding box center [298, 11] width 27 height 23
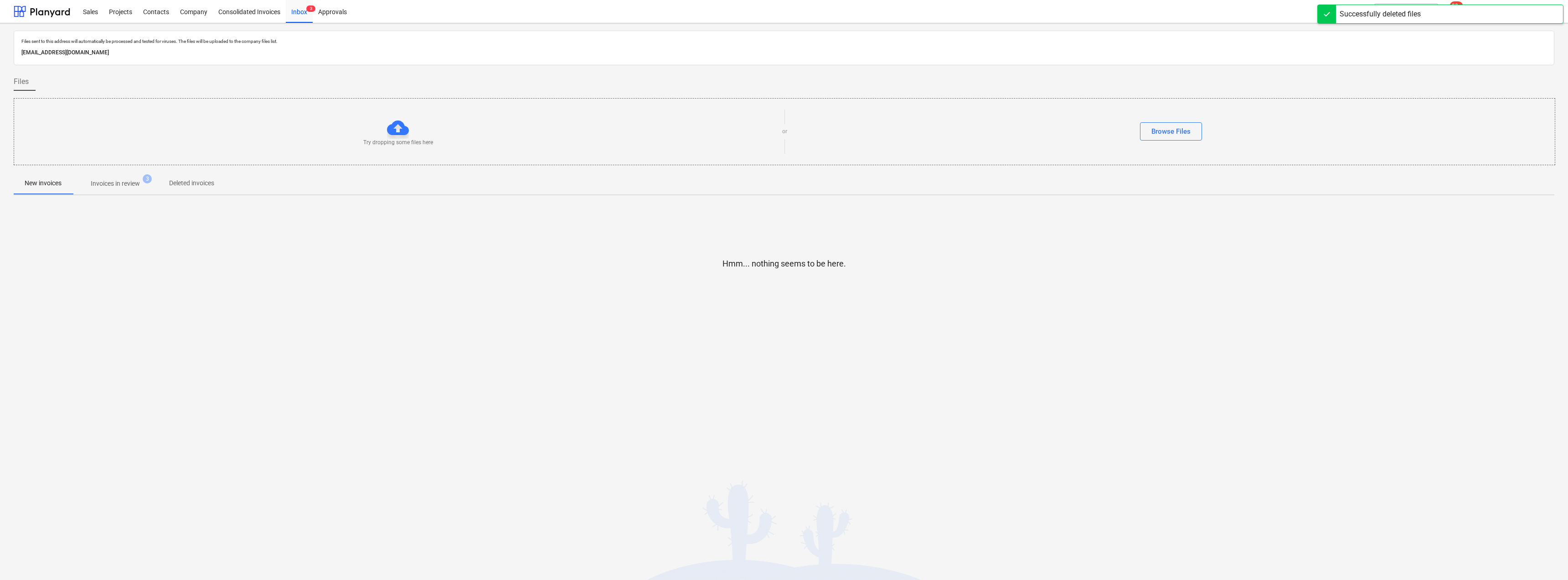
click at [134, 176] on span "Invoices in review 3" at bounding box center [116, 183] width 86 height 16
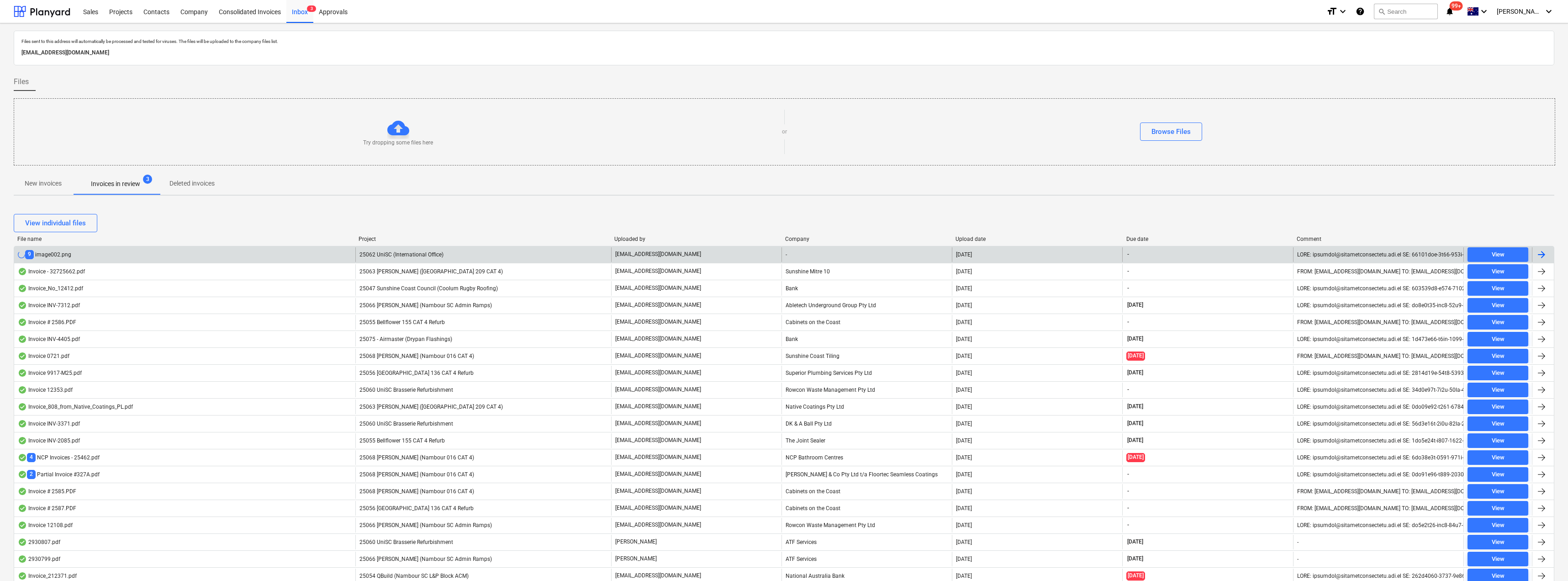
click at [413, 253] on span "25062 UniSC (International Office)" at bounding box center [402, 254] width 84 height 6
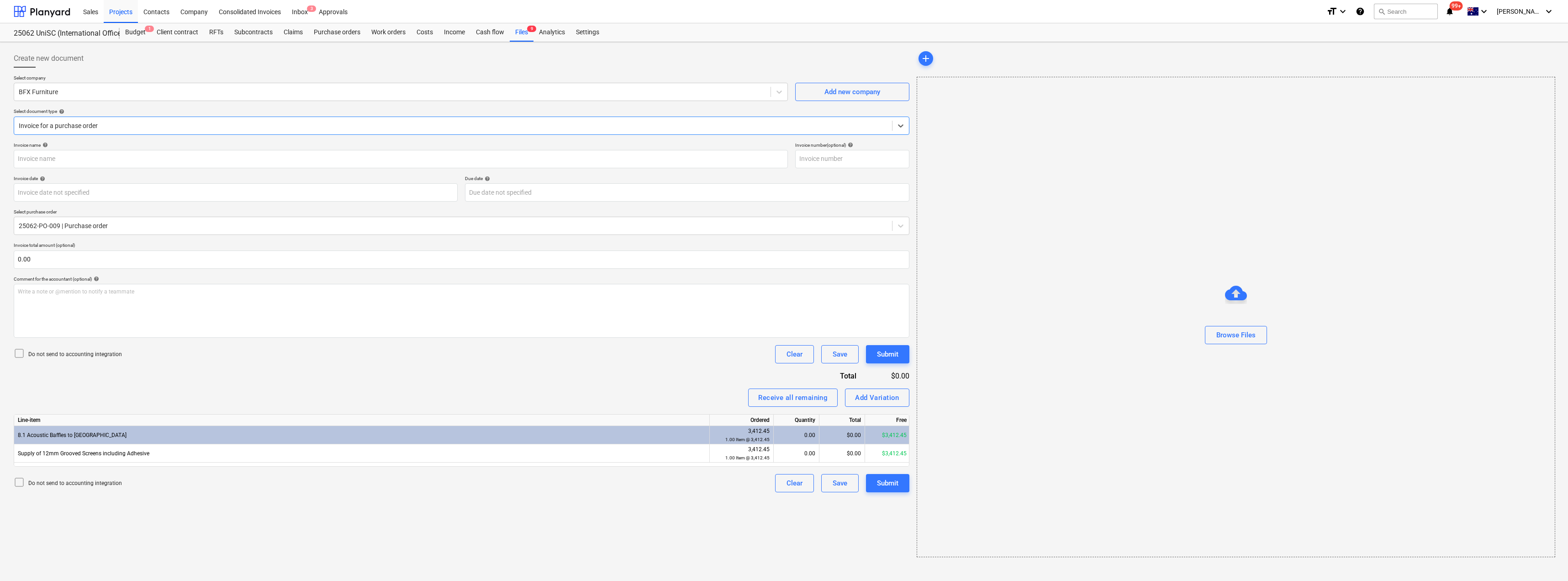
type input "4575"
type input "[DATE]"
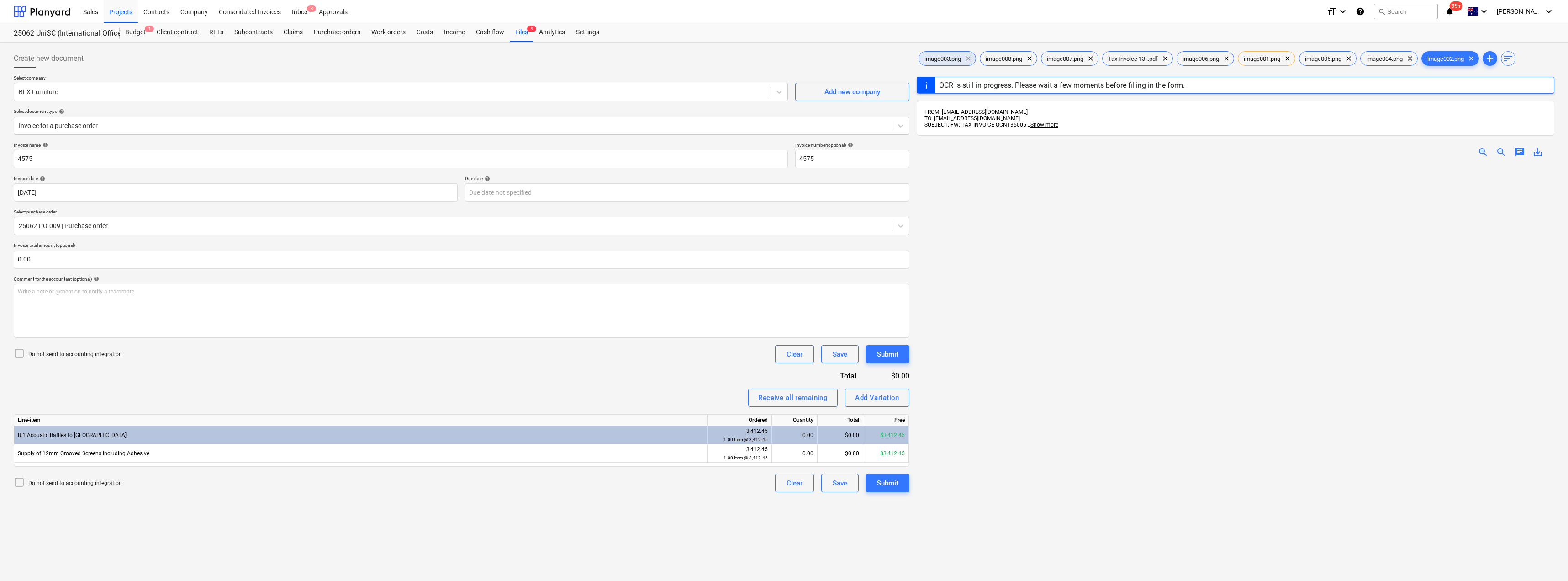
click at [784, 57] on span "clear" at bounding box center [968, 58] width 11 height 11
click at [784, 57] on span "Tax Invoice 13...pdf" at bounding box center [949, 58] width 61 height 7
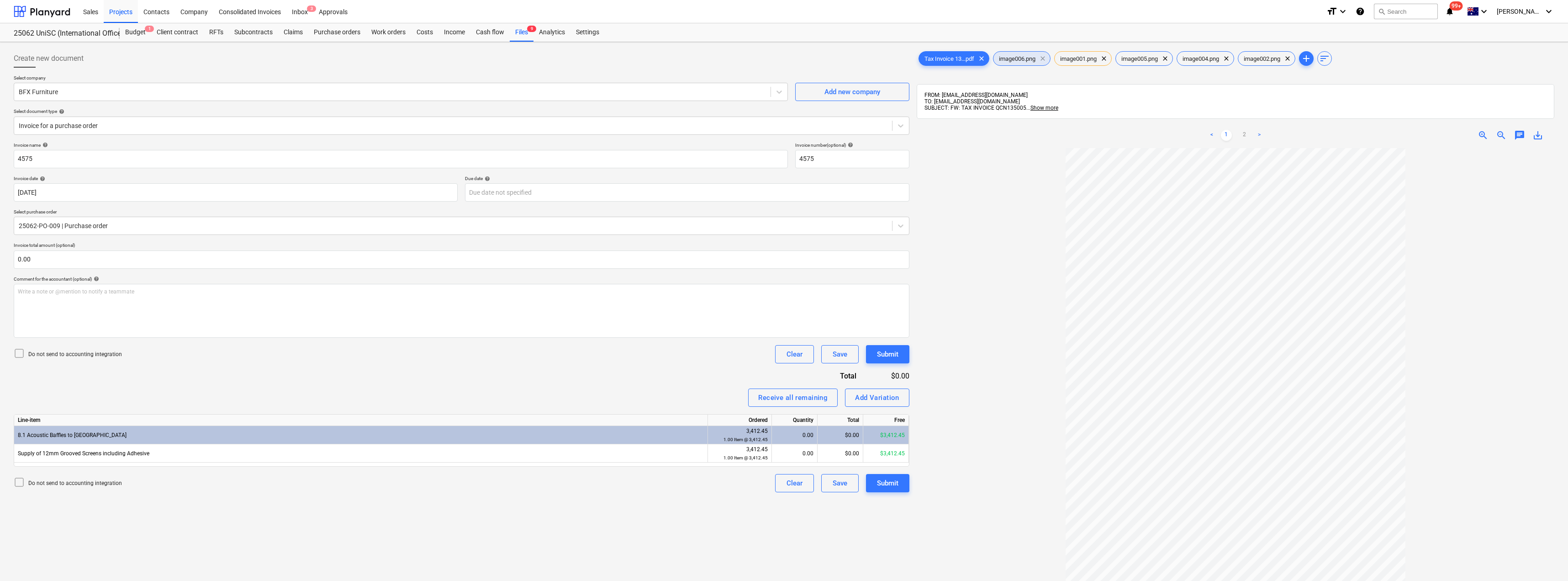
click at [784, 56] on span "clear" at bounding box center [1042, 58] width 11 height 11
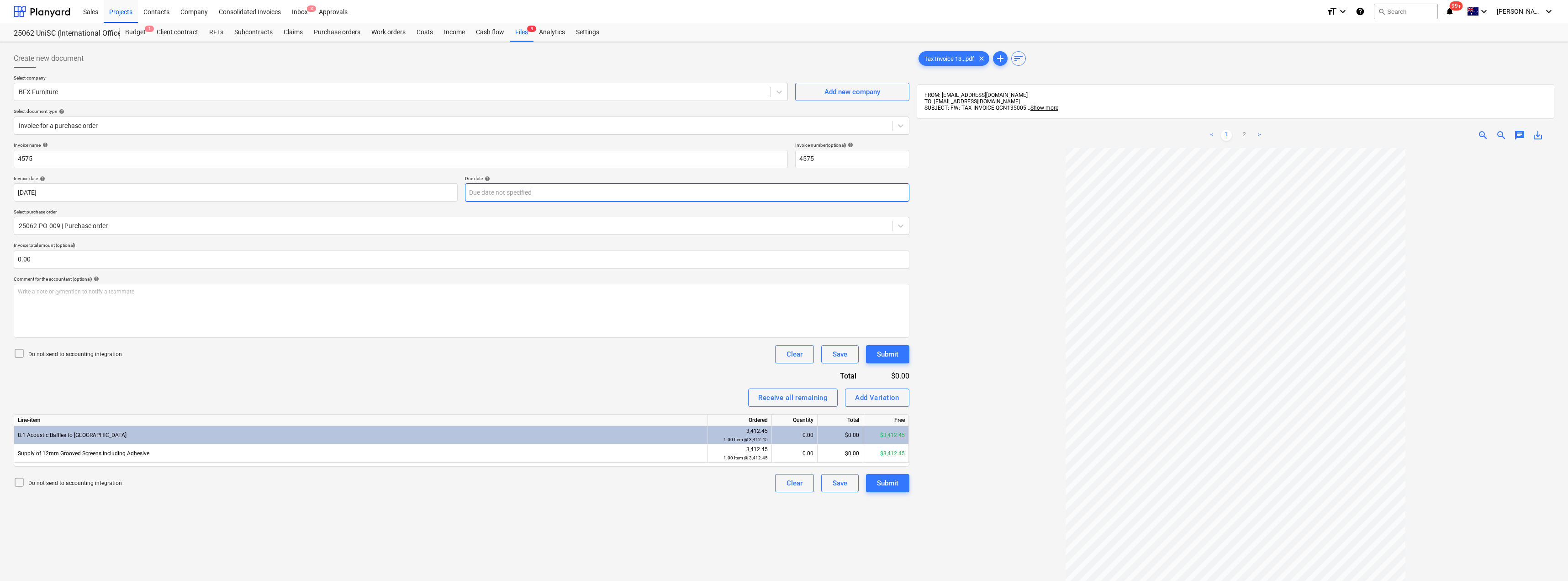
click at [535, 188] on body "Sales Projects Contacts Company Consolidated Invoices Inbox 3 Approvals format_…" at bounding box center [784, 290] width 1568 height 581
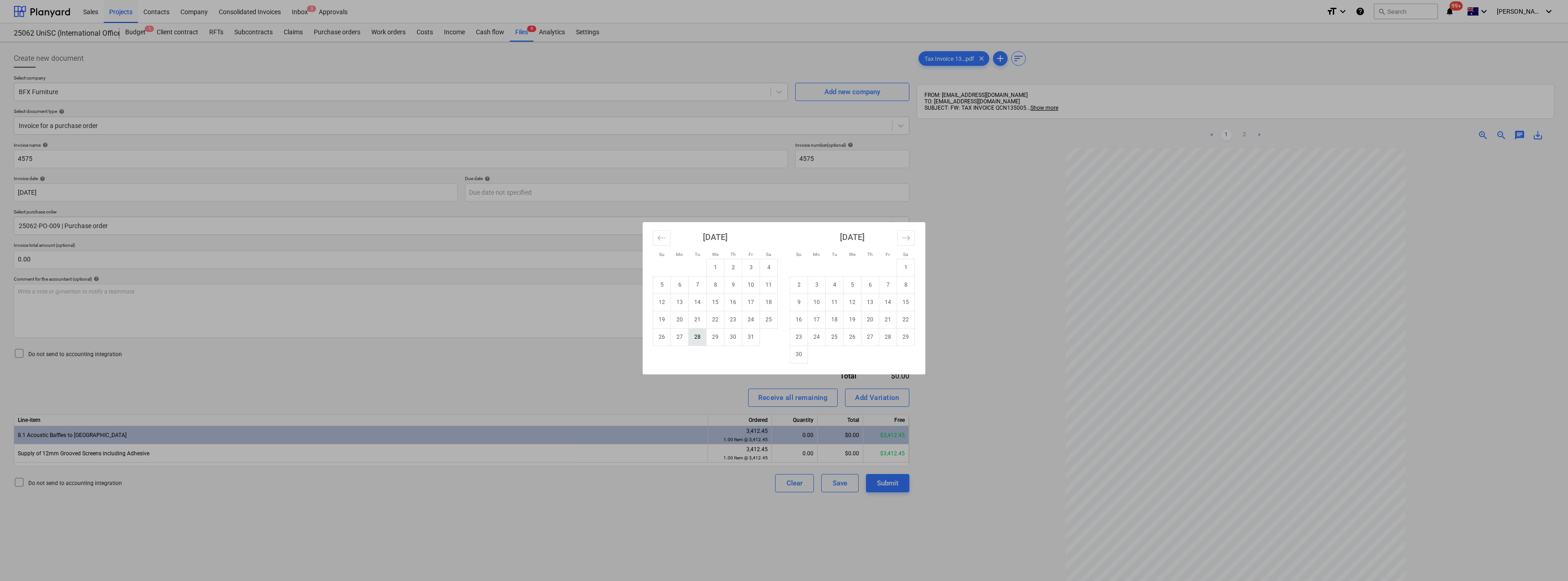
click at [689, 338] on td "28" at bounding box center [698, 336] width 18 height 17
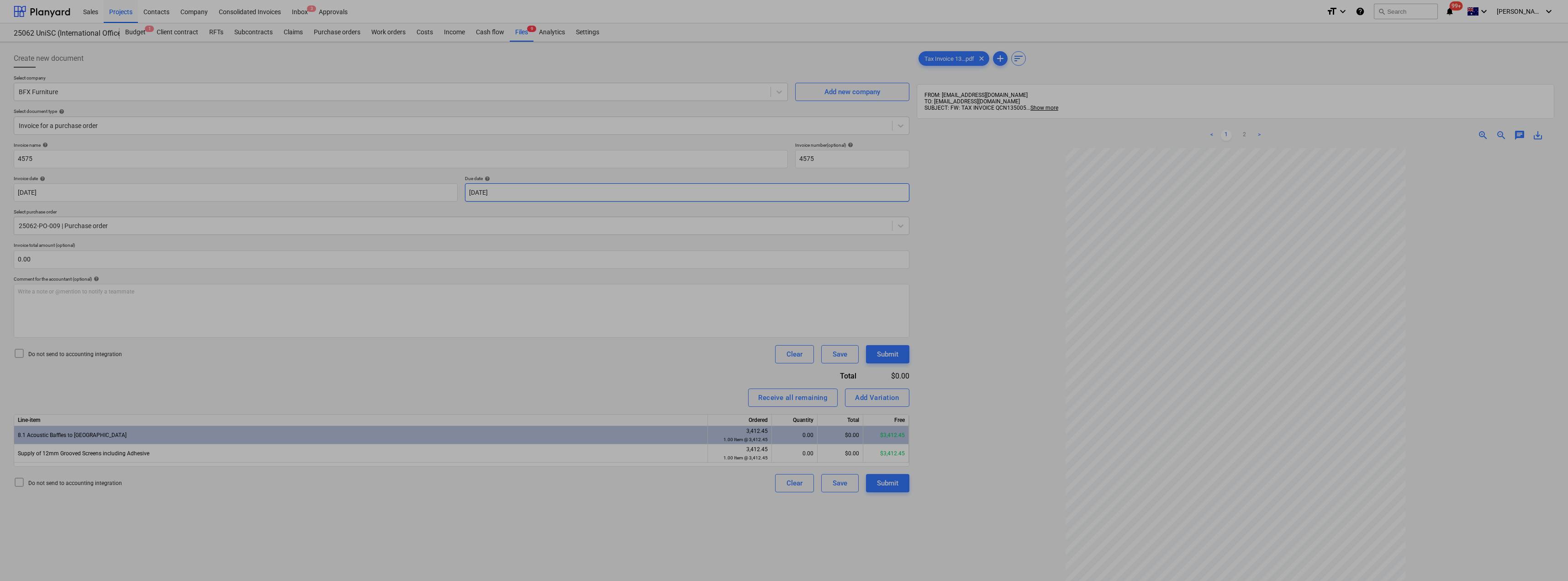
click at [518, 192] on body "Sales Projects Contacts Company Consolidated Invoices Inbox 3 Approvals format_…" at bounding box center [784, 290] width 1568 height 581
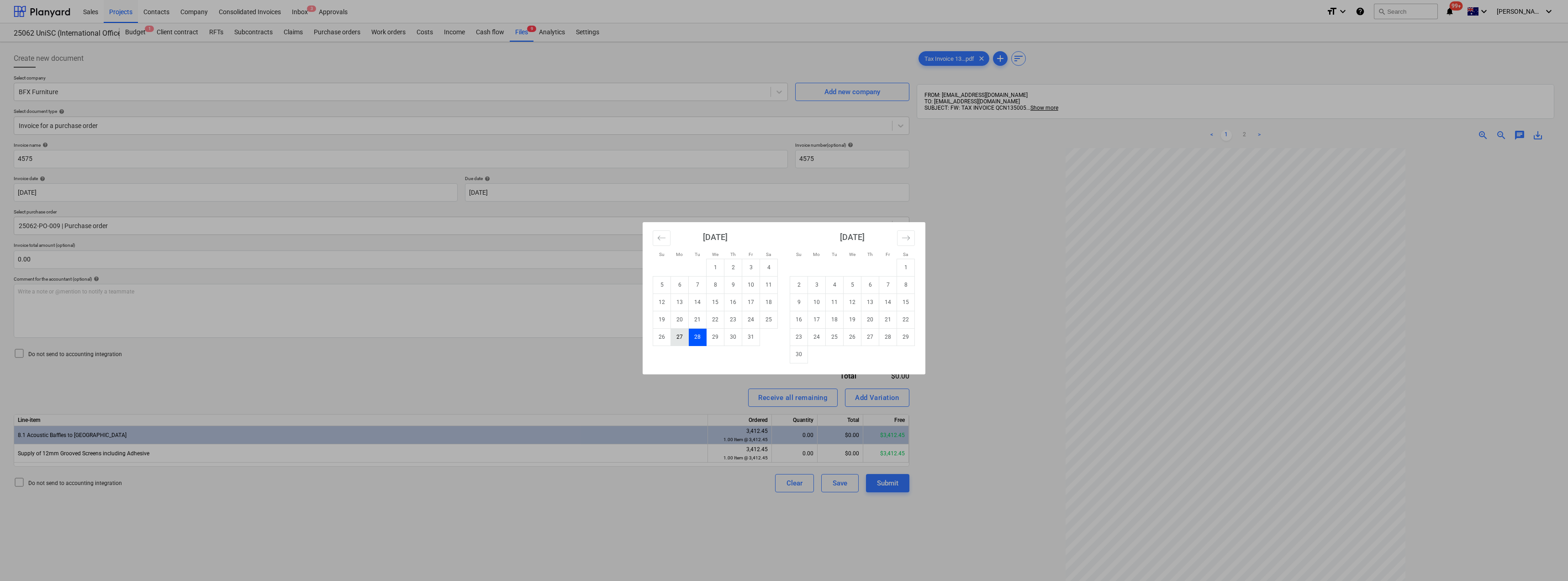
click at [678, 337] on td "27" at bounding box center [680, 336] width 18 height 17
type input "[DATE]"
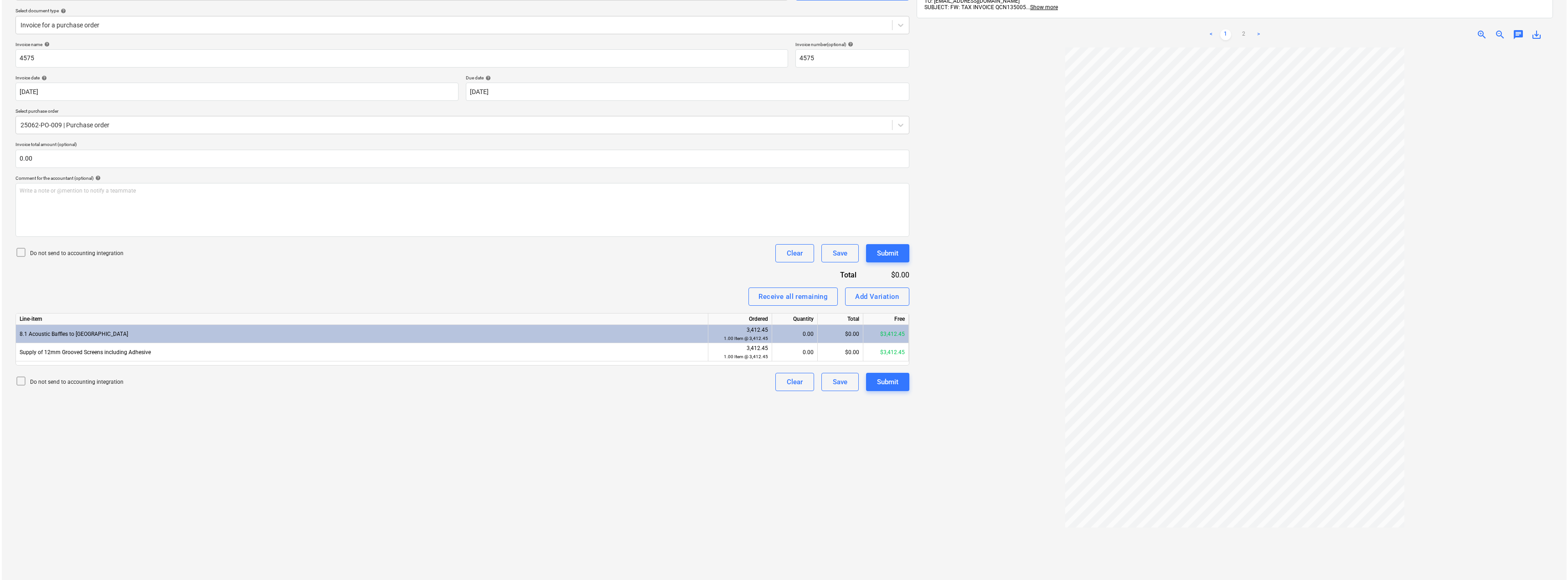
scroll to position [130, 0]
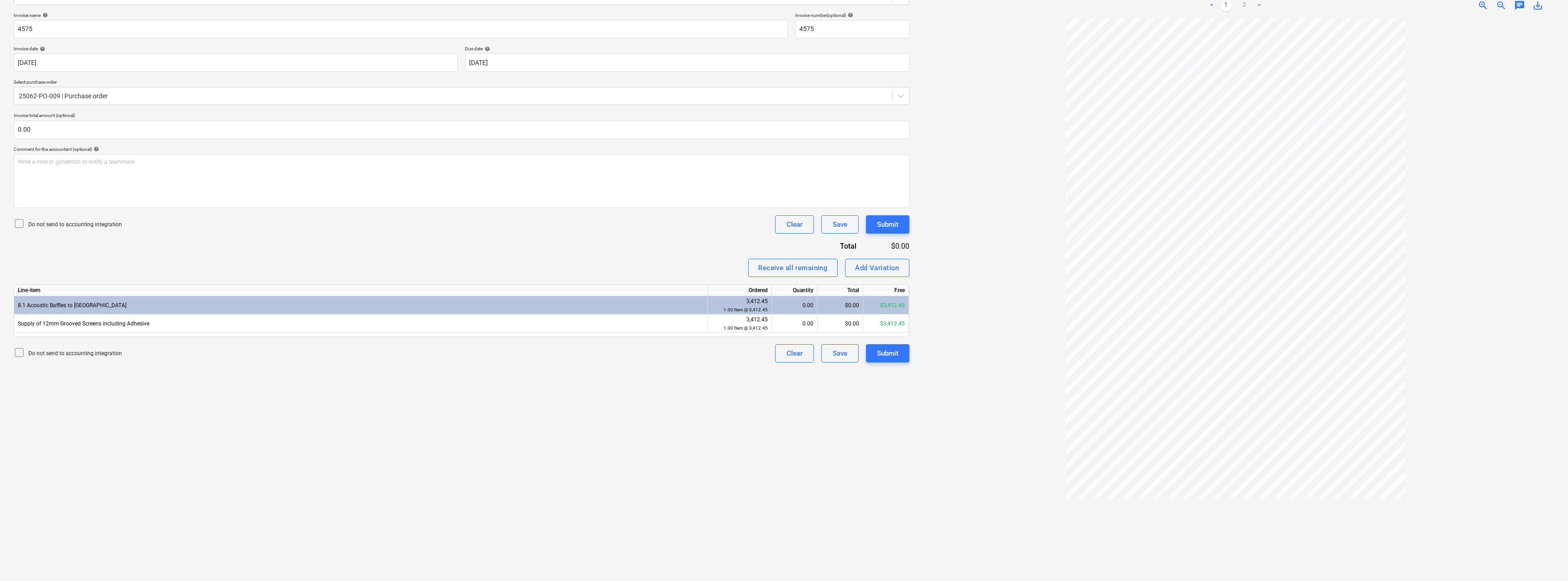
click at [784, 5] on link ">" at bounding box center [1259, 5] width 11 height 11
click at [784, 322] on div "0.00" at bounding box center [795, 323] width 38 height 18
type input "1"
click at [701, 241] on div "Invoice name help 4575 Invoice number (optional) help 4575 Invoice date help [D…" at bounding box center [462, 187] width 896 height 350
click at [784, 353] on div "Submit" at bounding box center [887, 353] width 21 height 12
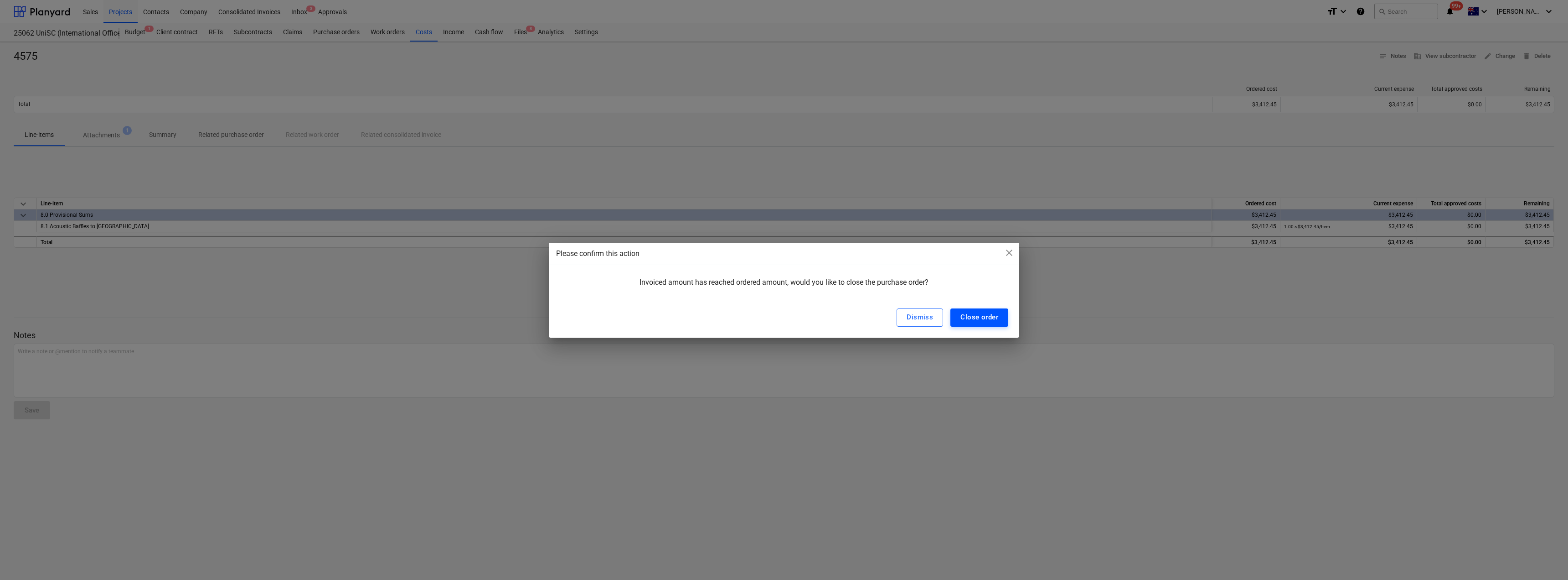
click at [783, 317] on div "Close order" at bounding box center [979, 317] width 38 height 12
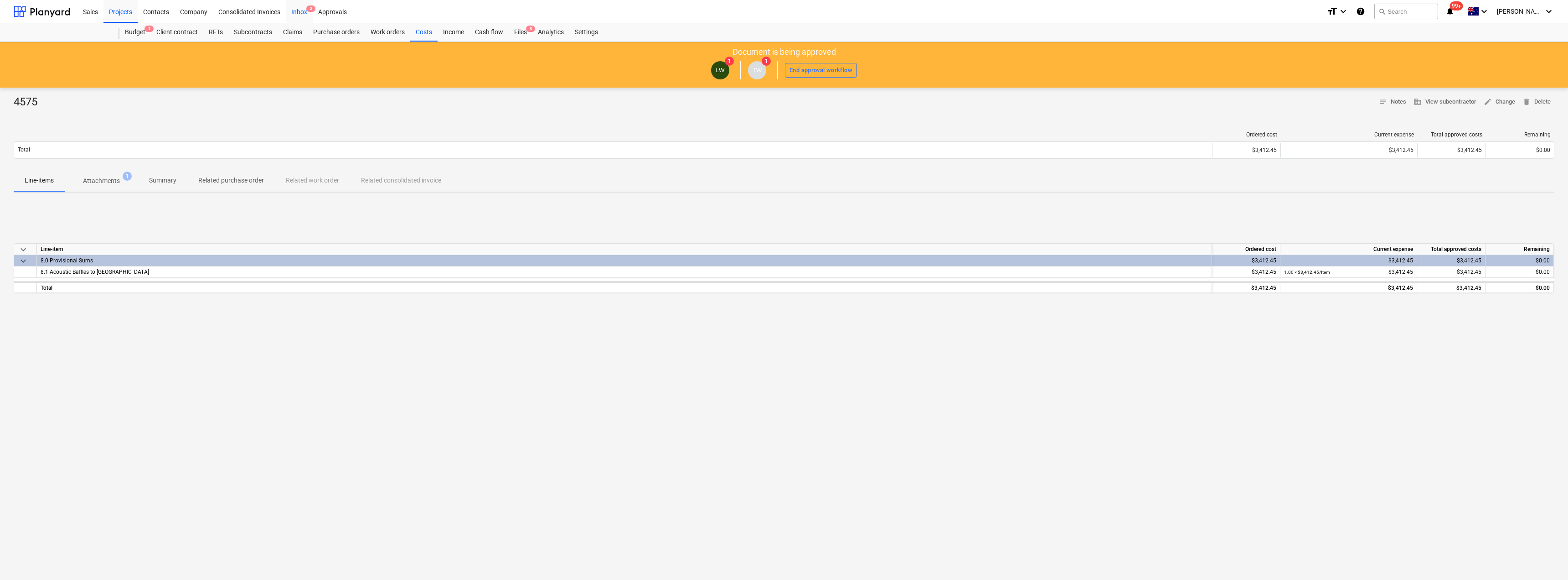
click at [300, 11] on div "Inbox 3" at bounding box center [298, 11] width 27 height 23
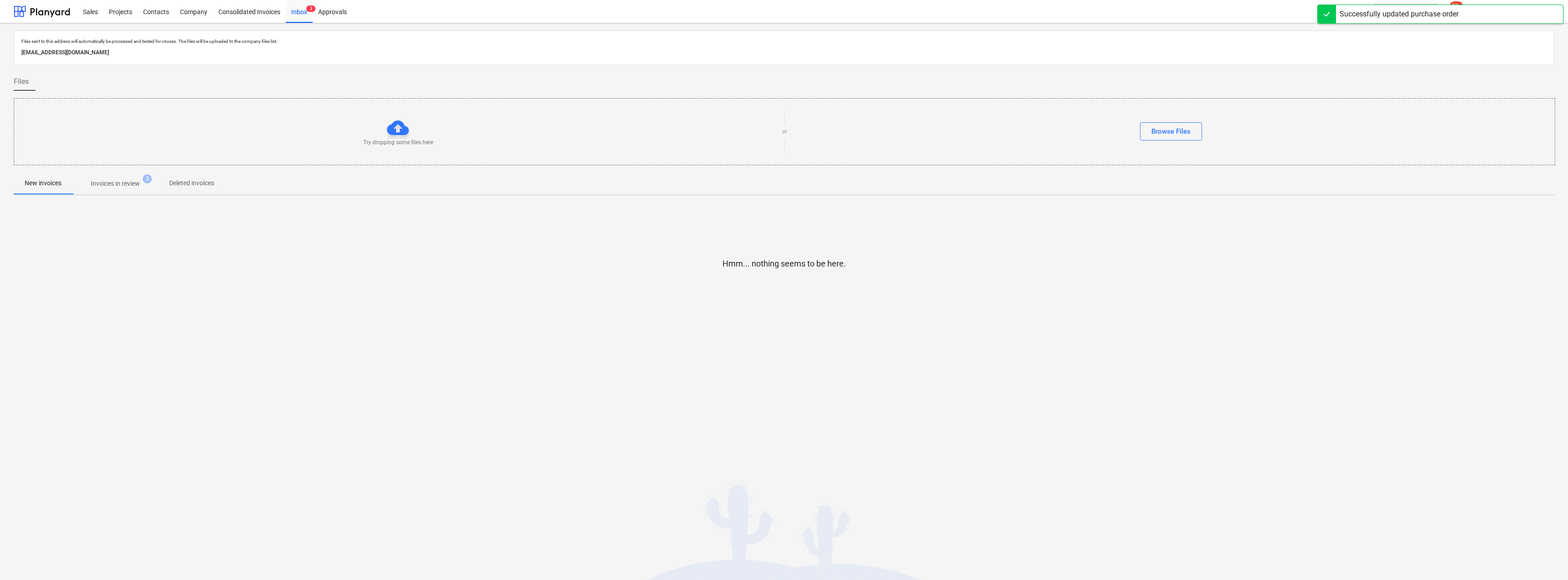
click at [100, 185] on p "Invoices in review" at bounding box center [115, 184] width 49 height 10
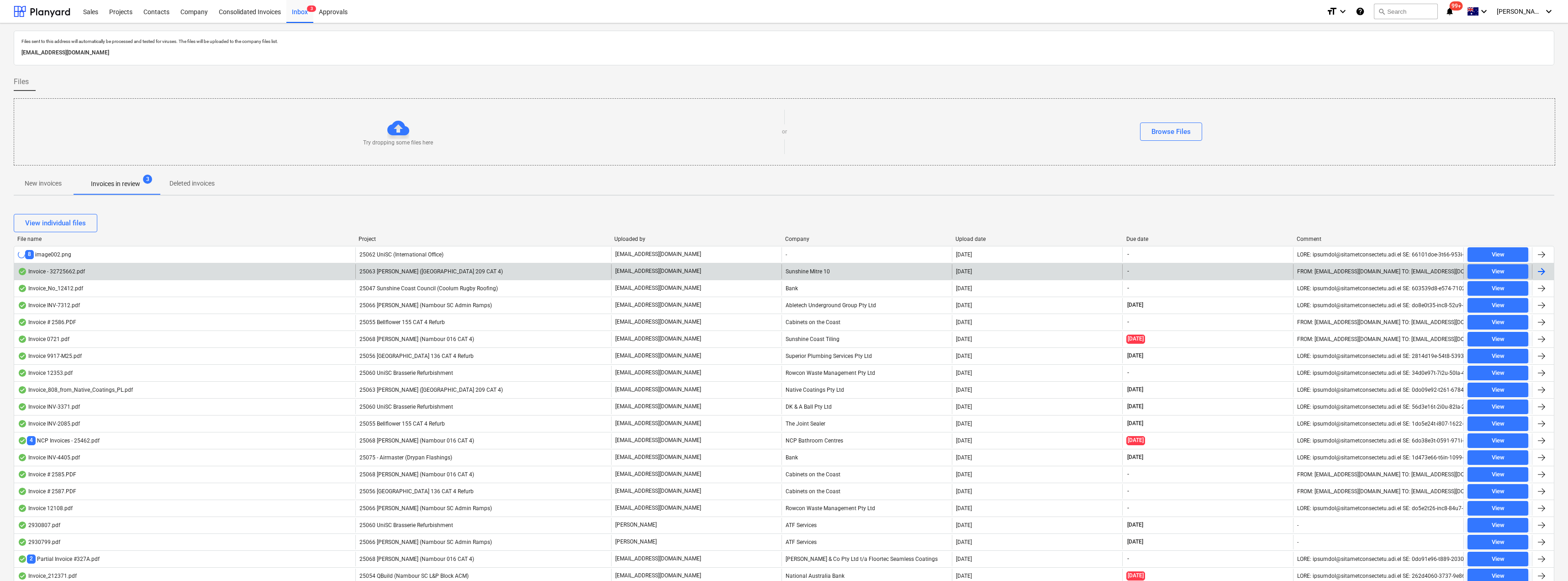
click at [404, 267] on div "25063 [PERSON_NAME] ([GEOGRAPHIC_DATA] 209 CAT 4)" at bounding box center [483, 271] width 256 height 15
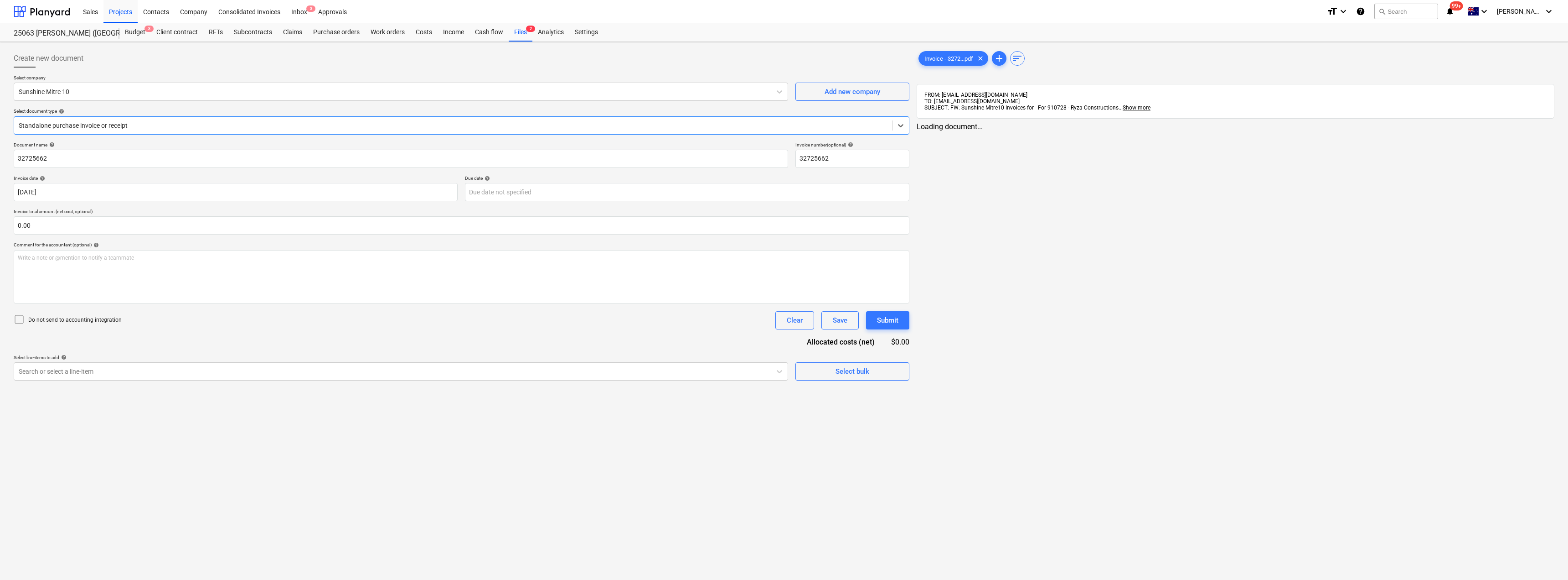
type input "32725662"
type input "[DATE]"
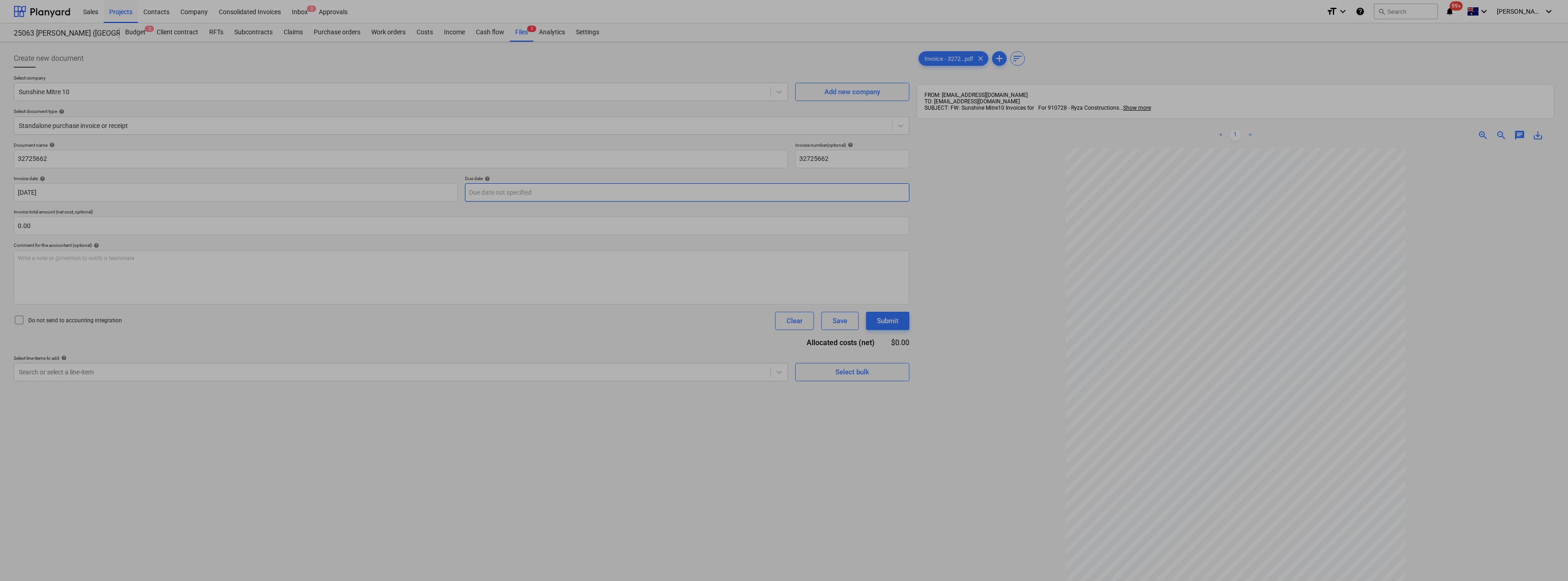
click at [533, 188] on body "Sales Projects Contacts Company Consolidated Invoices Inbox 3 Approvals format_…" at bounding box center [784, 290] width 1568 height 581
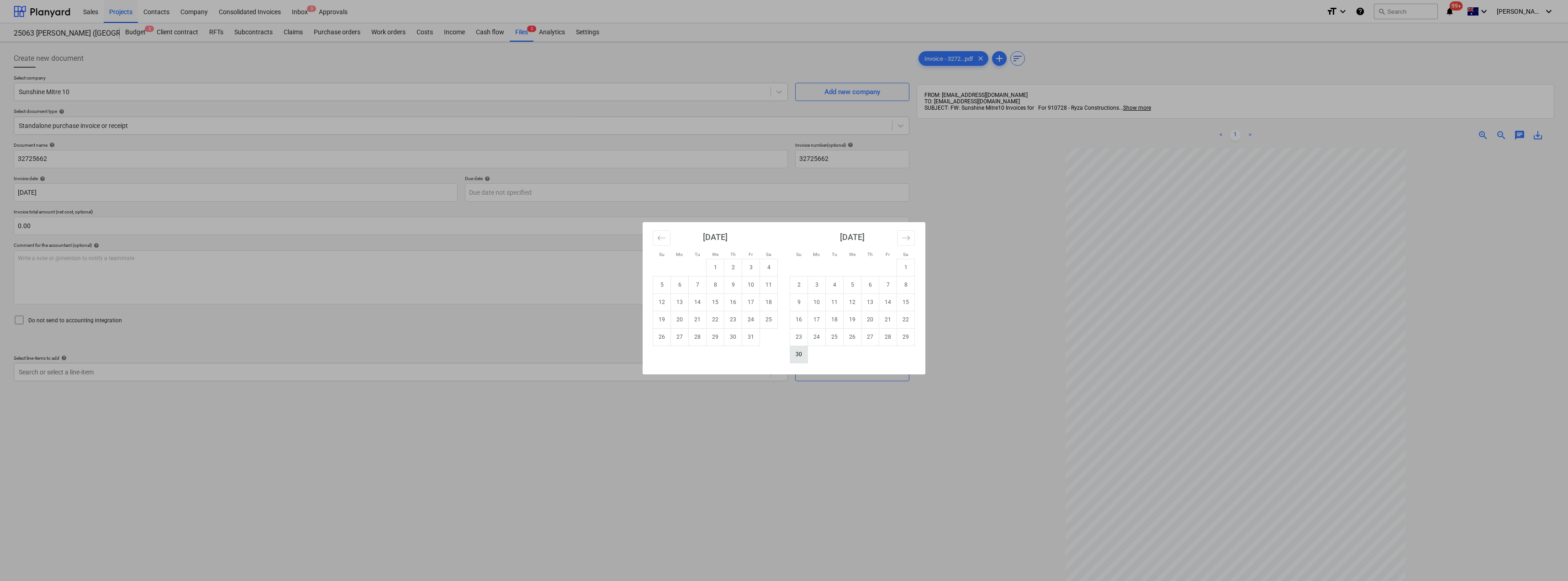
click at [784, 354] on td "30" at bounding box center [799, 353] width 18 height 17
type input "[DATE]"
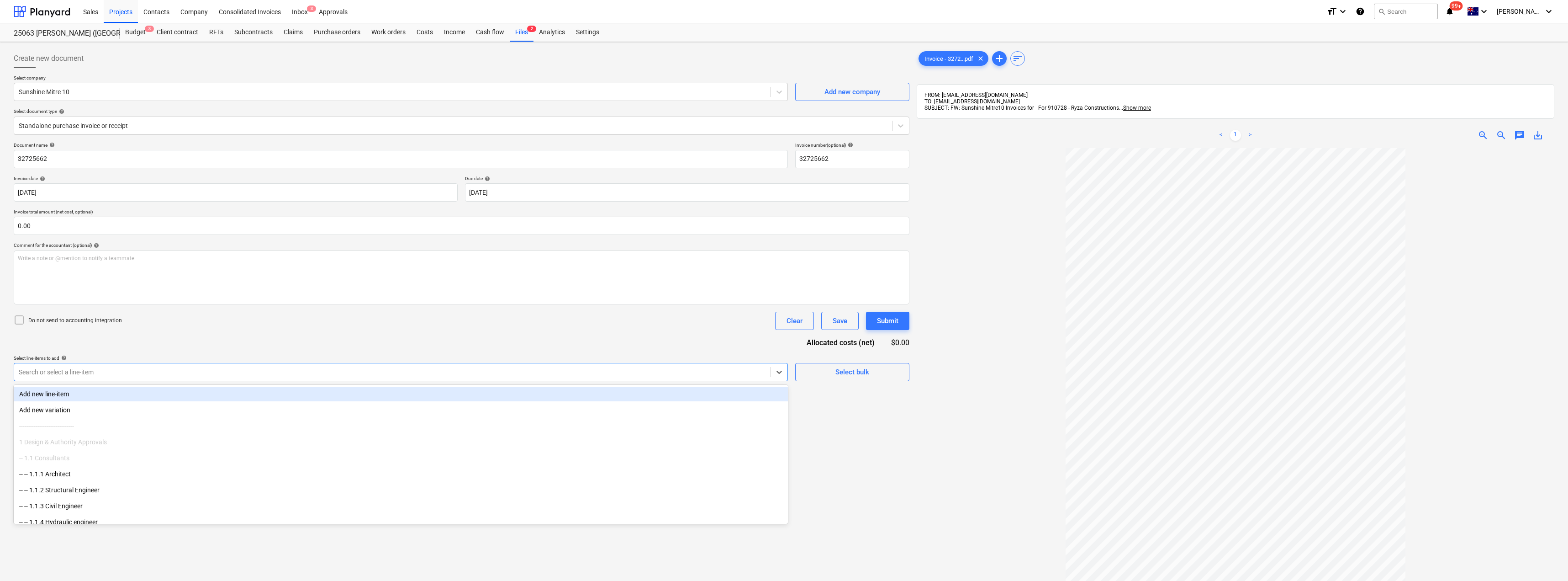
click at [169, 368] on div at bounding box center [392, 371] width 747 height 9
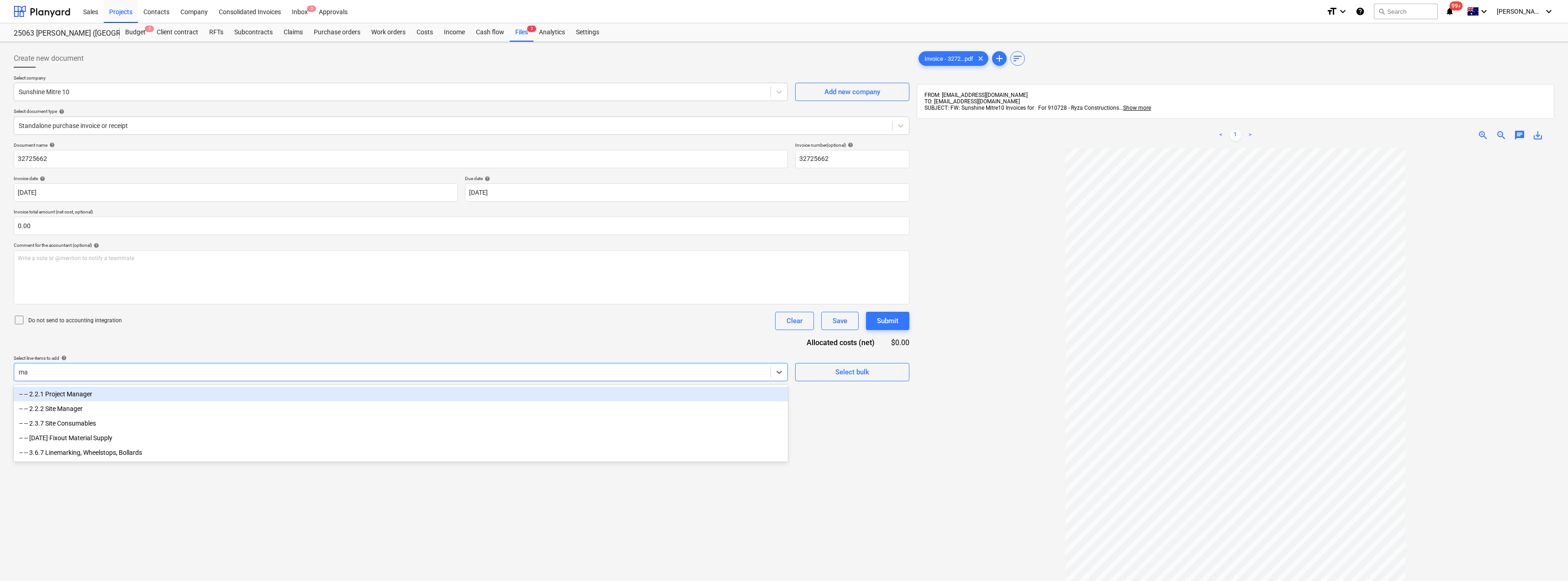
type input "mat"
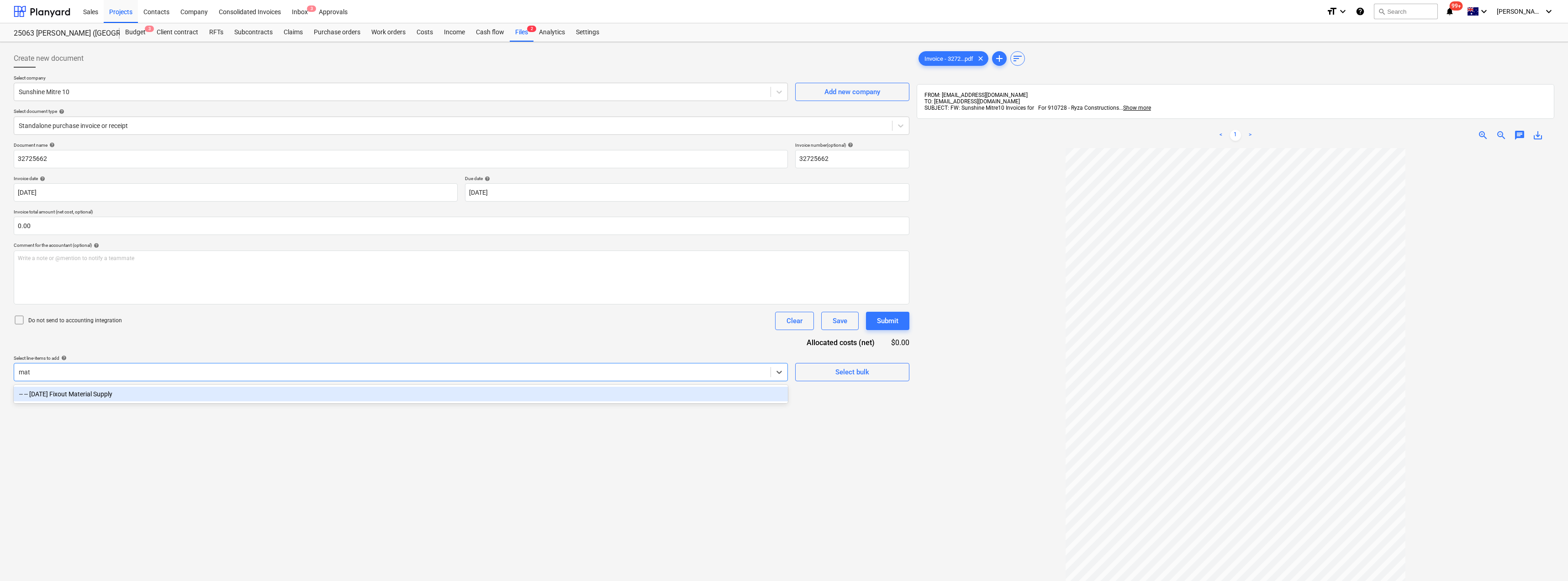
click at [160, 392] on div "-- -- [DATE] Fixout Material Supply" at bounding box center [401, 393] width 774 height 15
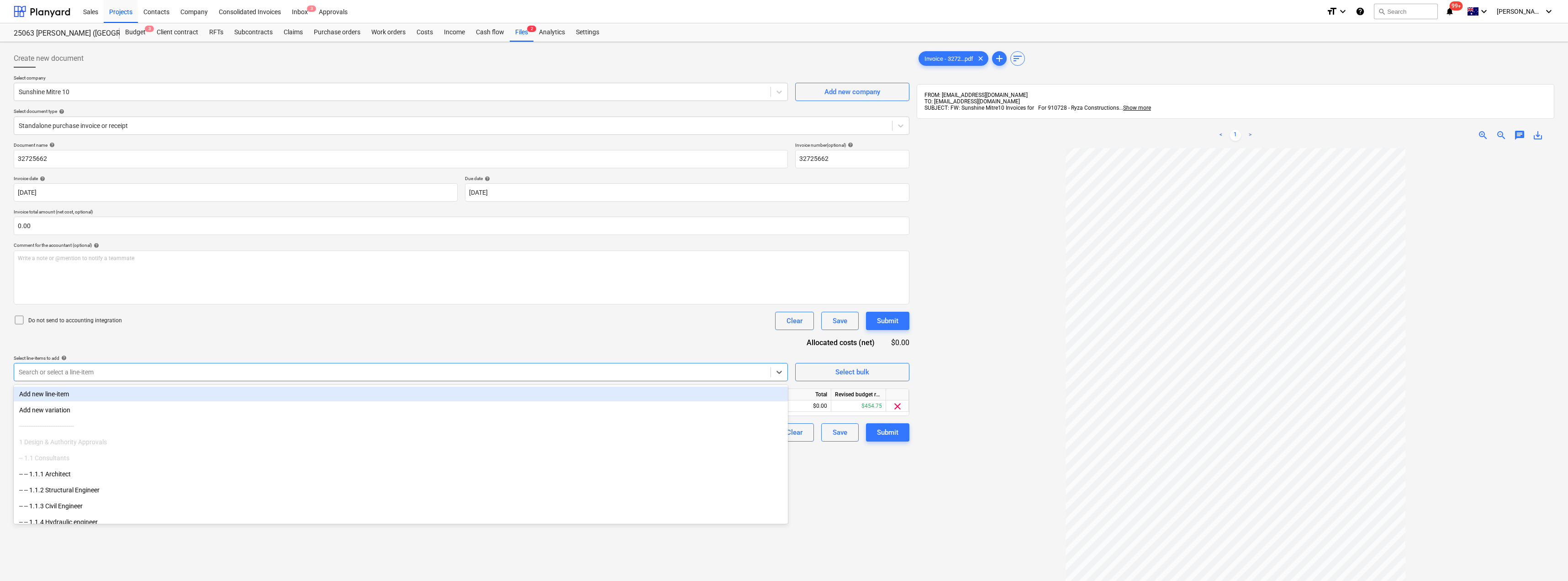
click at [250, 333] on div "Document name help 32725662 Invoice number (optional) help 32725662 Invoice dat…" at bounding box center [462, 291] width 896 height 299
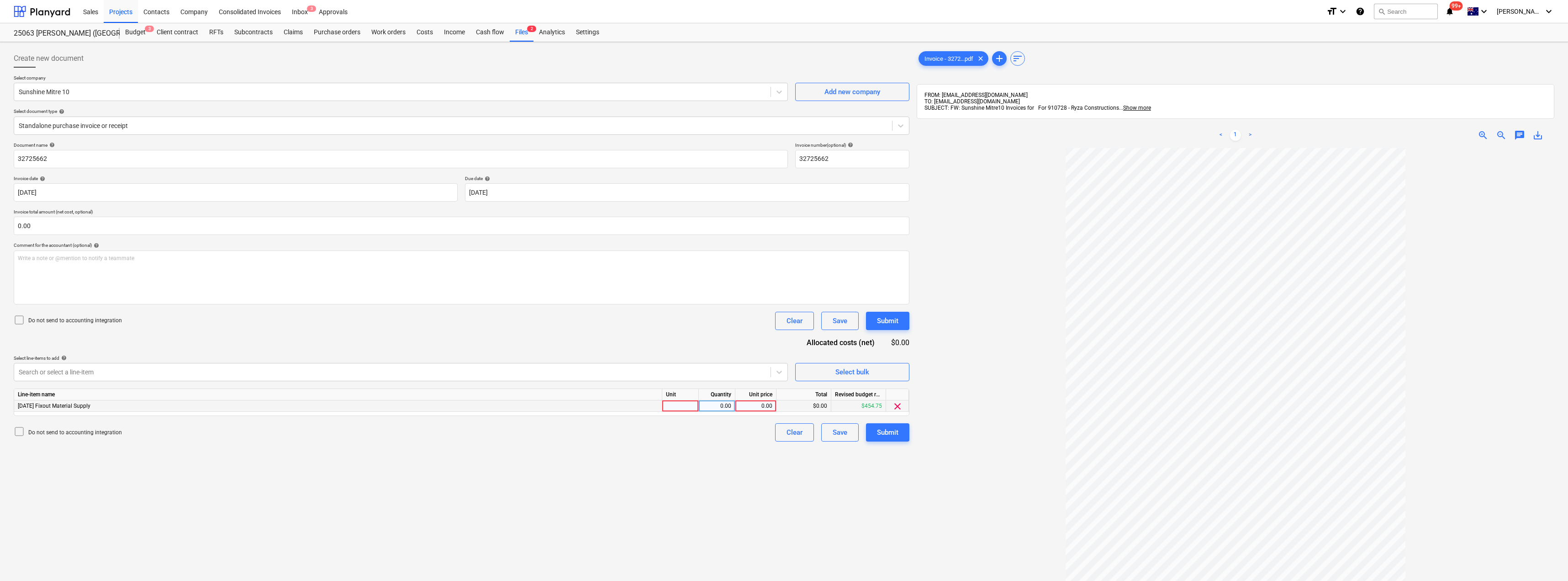
click at [689, 407] on div at bounding box center [680, 405] width 37 height 11
type input "Item"
type input "320.98"
click at [784, 429] on div "Submit" at bounding box center [887, 432] width 21 height 12
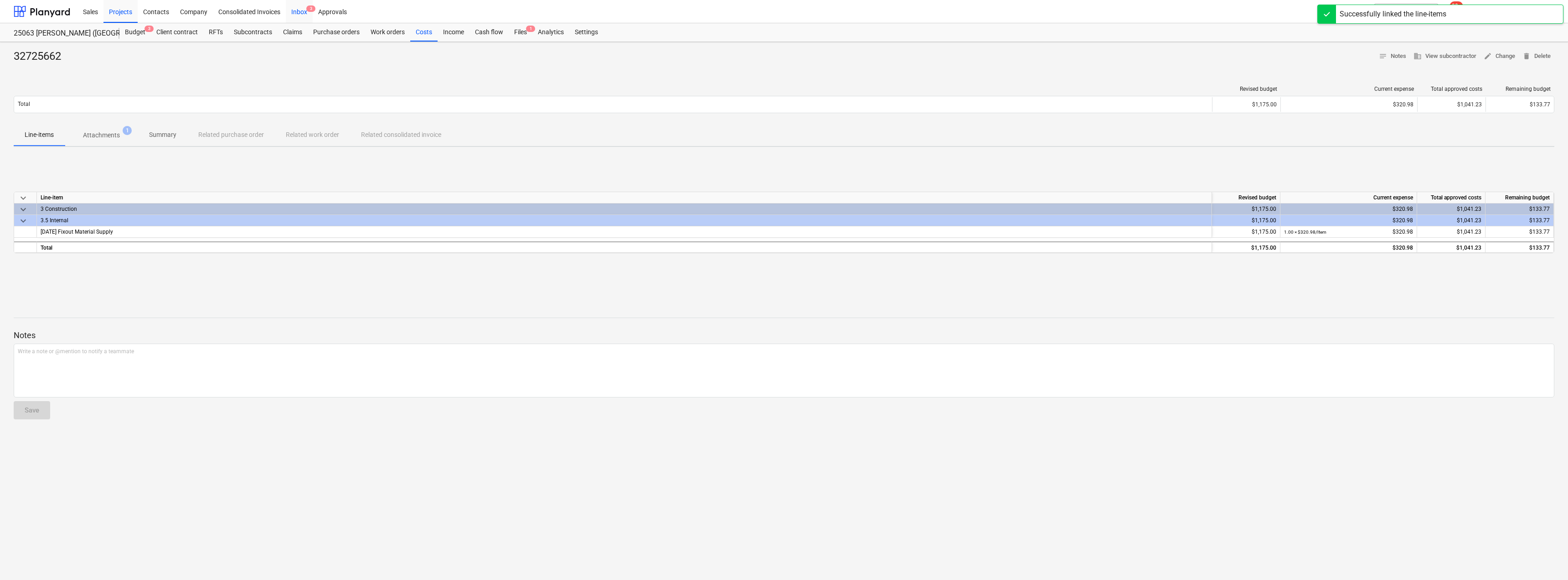
click at [299, 10] on div "Inbox 3" at bounding box center [298, 11] width 27 height 23
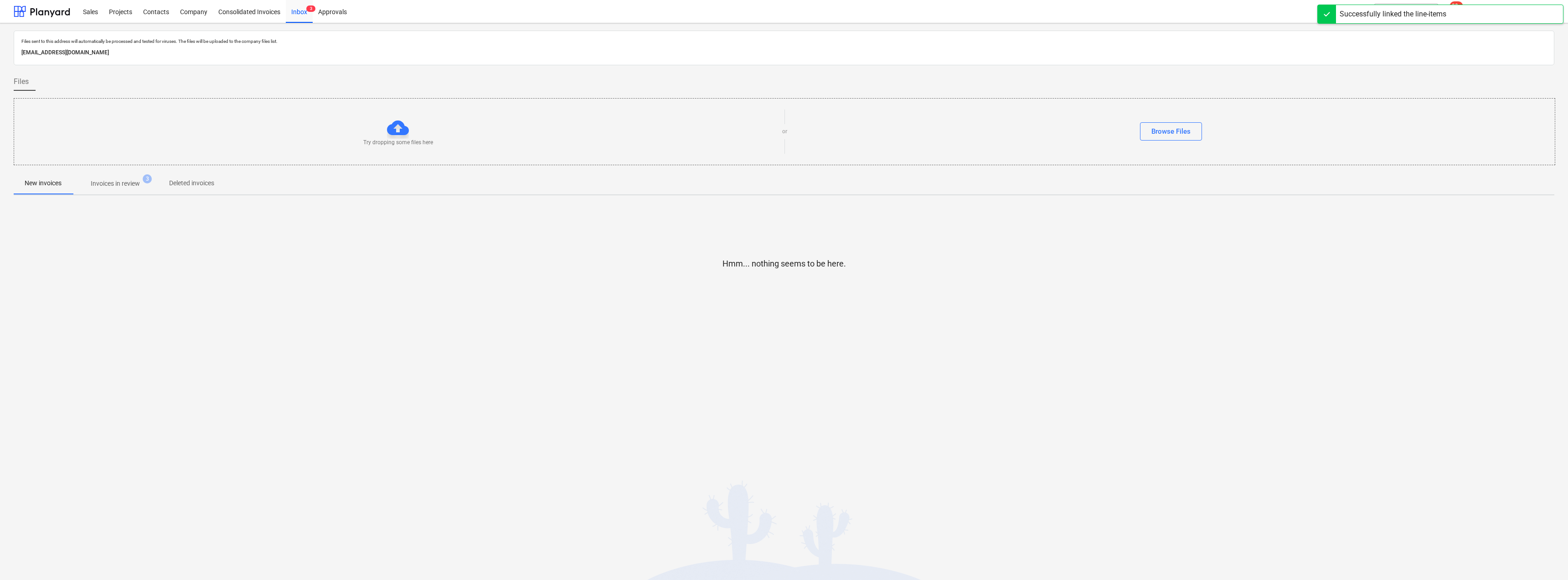
click at [111, 187] on p "Invoices in review" at bounding box center [115, 184] width 49 height 10
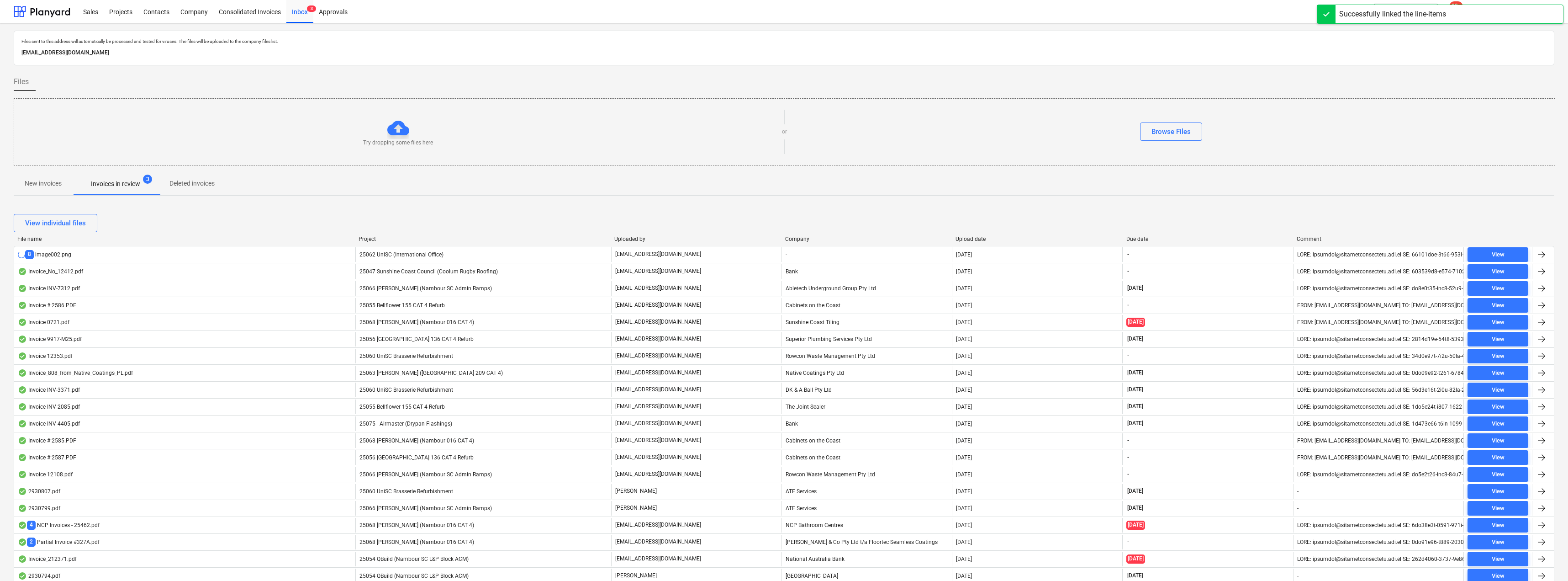
click at [411, 267] on div "25047 Sunshine Coast Council (Coolum Rugby Roofing)" at bounding box center [483, 271] width 256 height 15
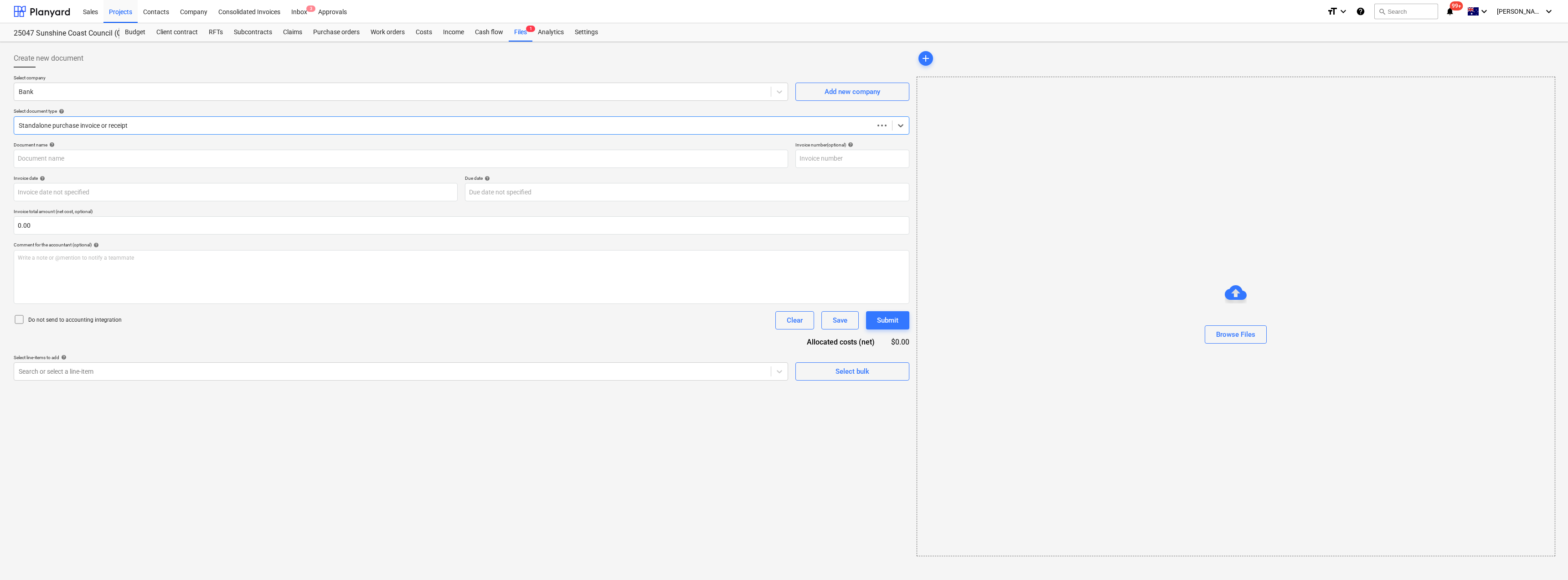
type input "Invoice_No_12412.pdf"
type input "[DATE]"
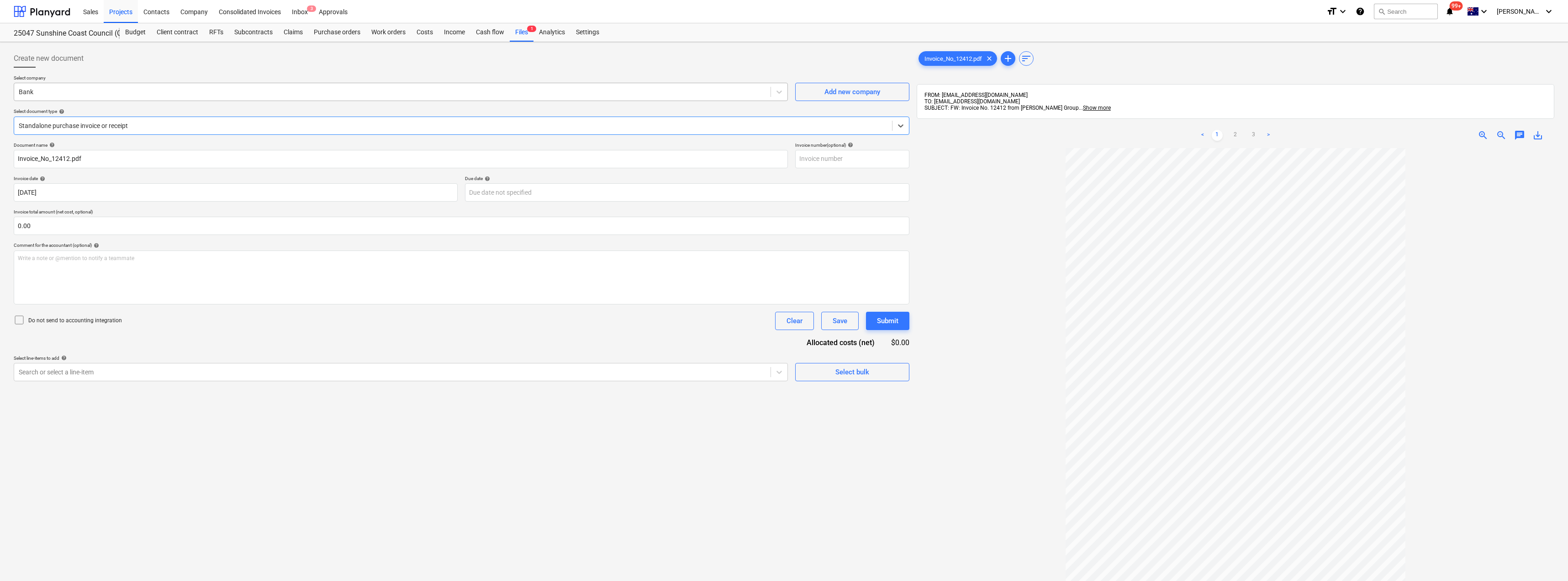
click at [84, 90] on div at bounding box center [392, 91] width 747 height 9
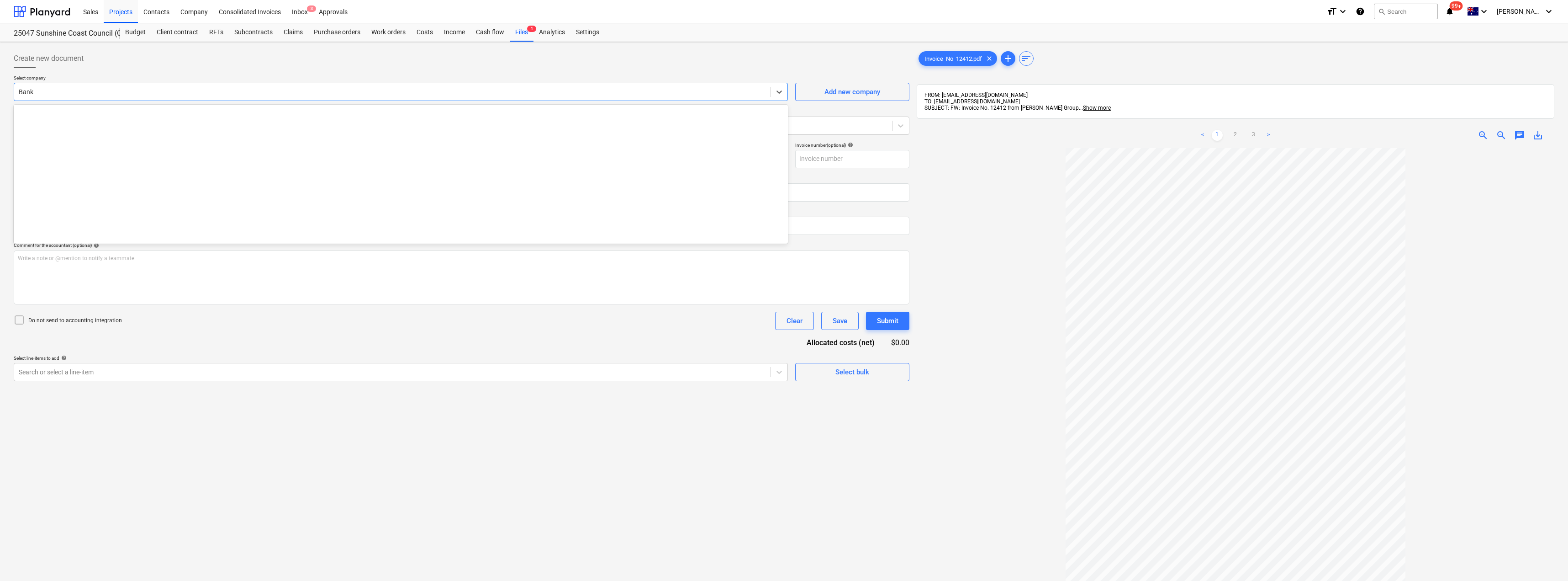
scroll to position [1759, 0]
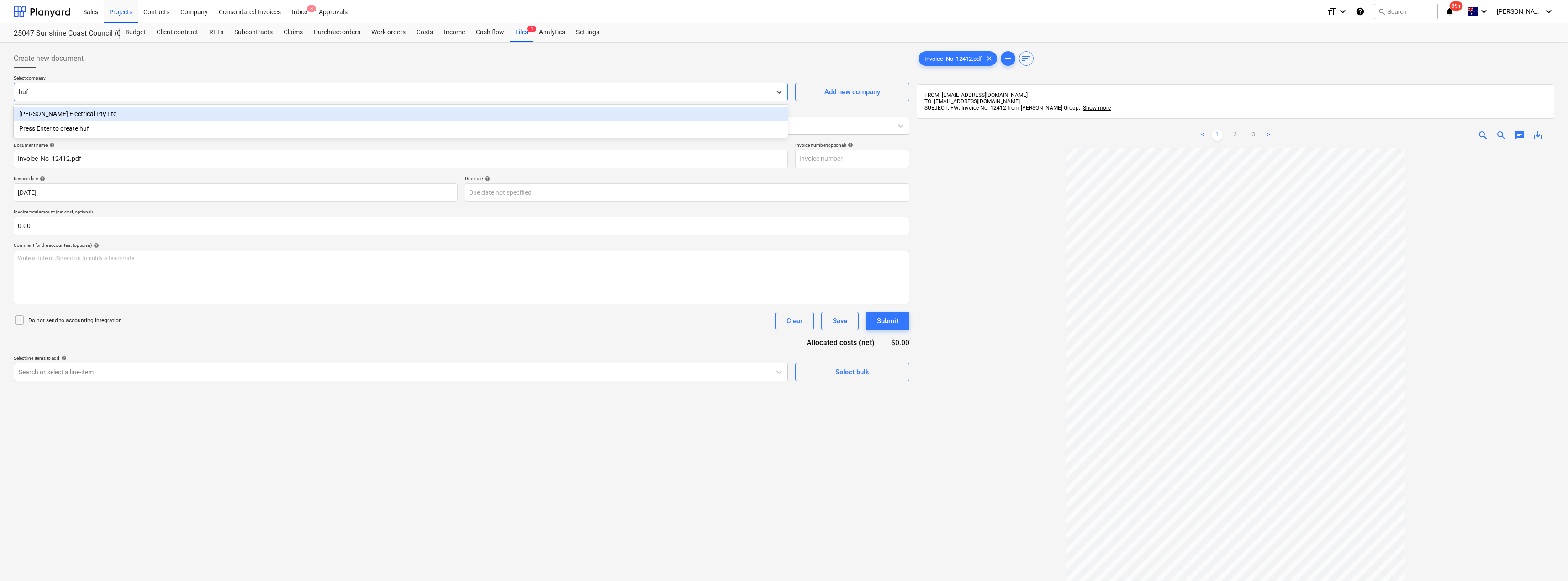
type input "[PERSON_NAME]"
click at [69, 112] on div "[PERSON_NAME] Electrical Pty Ltd" at bounding box center [401, 113] width 774 height 15
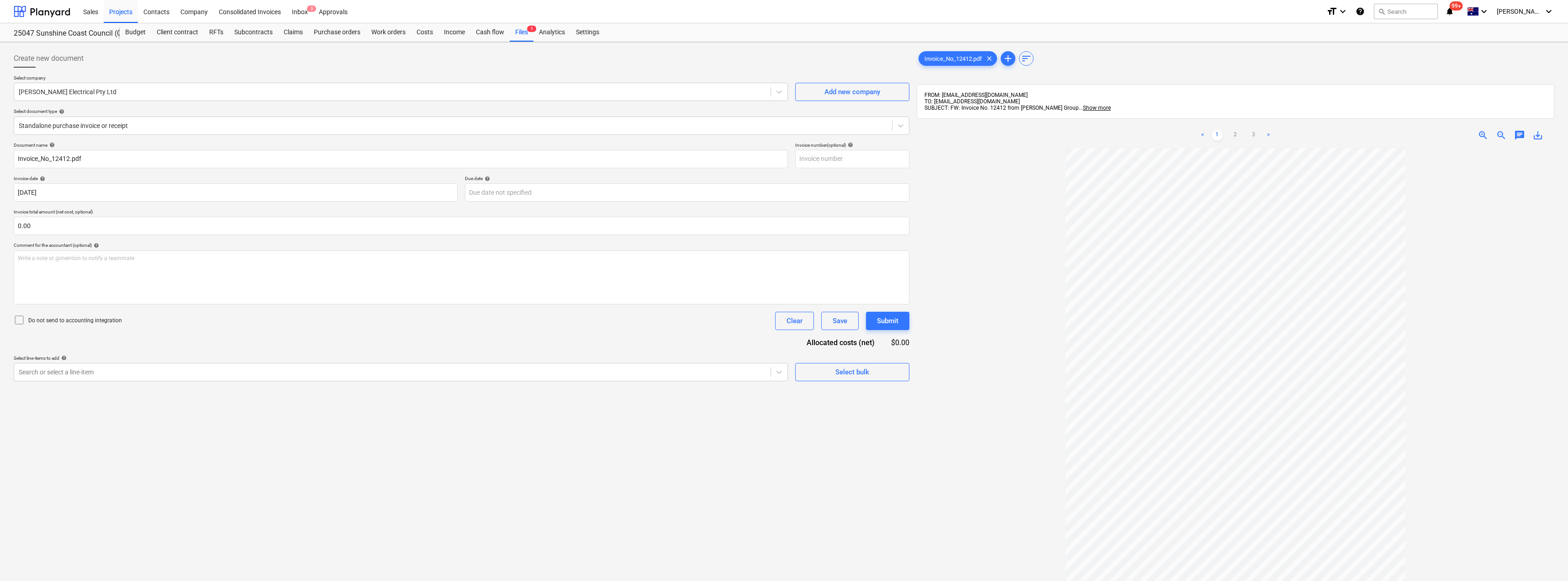
click at [125, 60] on div "Create new document" at bounding box center [462, 58] width 896 height 18
click at [104, 126] on div at bounding box center [453, 125] width 869 height 9
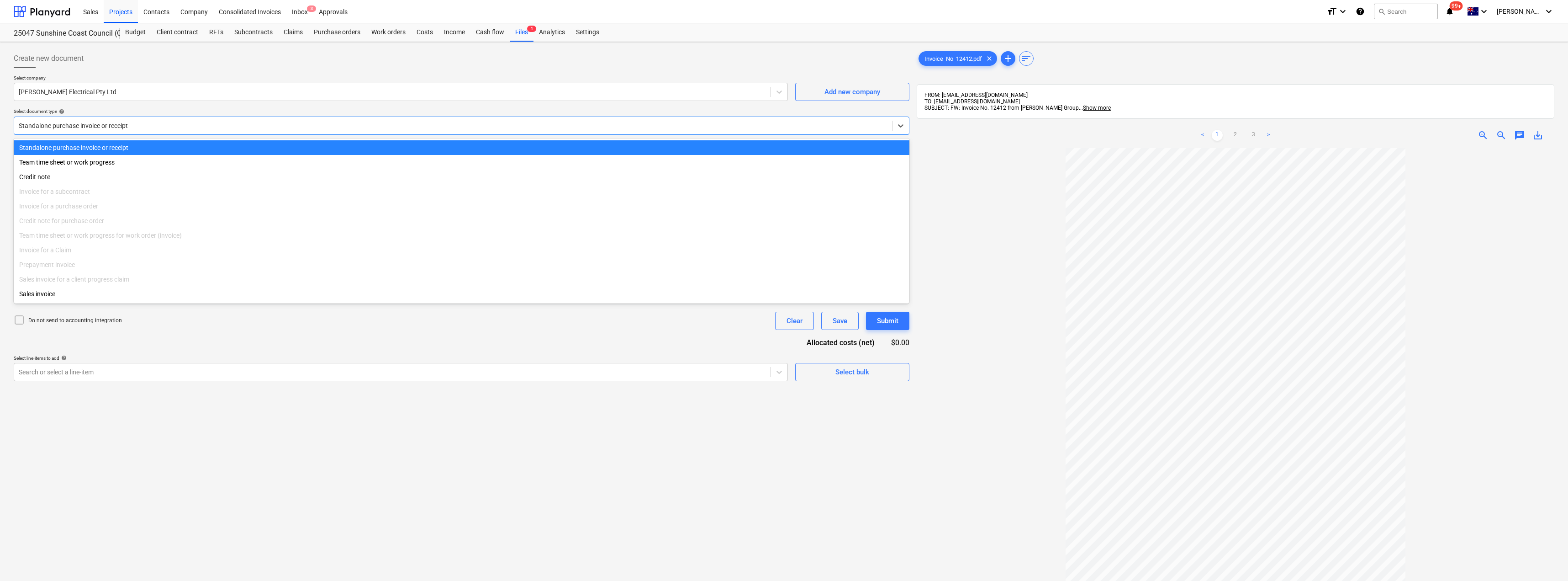
click at [159, 60] on div "Create new document" at bounding box center [462, 58] width 896 height 18
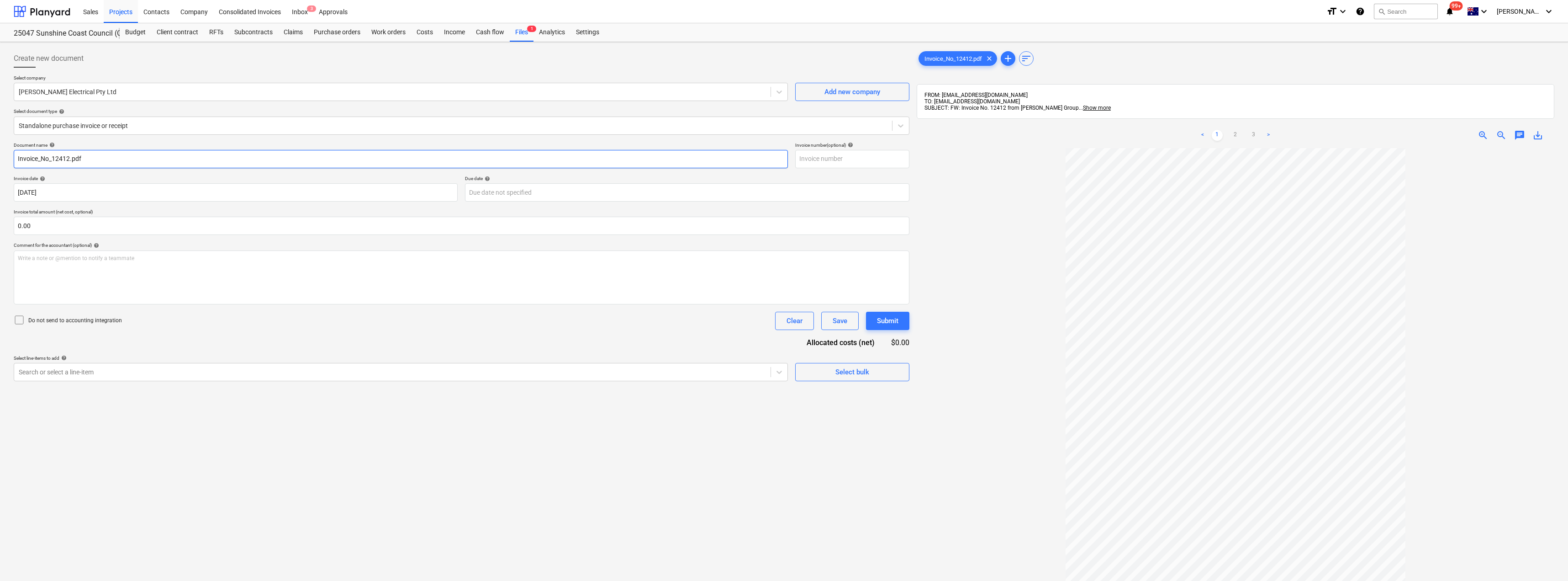
drag, startPoint x: 85, startPoint y: 160, endPoint x: 74, endPoint y: 160, distance: 11.4
click at [74, 160] on input "Invoice_No_12412.pdf" at bounding box center [401, 159] width 774 height 18
drag, startPoint x: 97, startPoint y: 159, endPoint x: 0, endPoint y: 156, distance: 97.4
click at [0, 156] on div "Create new document Select company [PERSON_NAME] Electrical Pty Ltd Add new com…" at bounding box center [784, 376] width 1568 height 668
click at [51, 158] on input "Invoice_No_12412" at bounding box center [401, 159] width 774 height 18
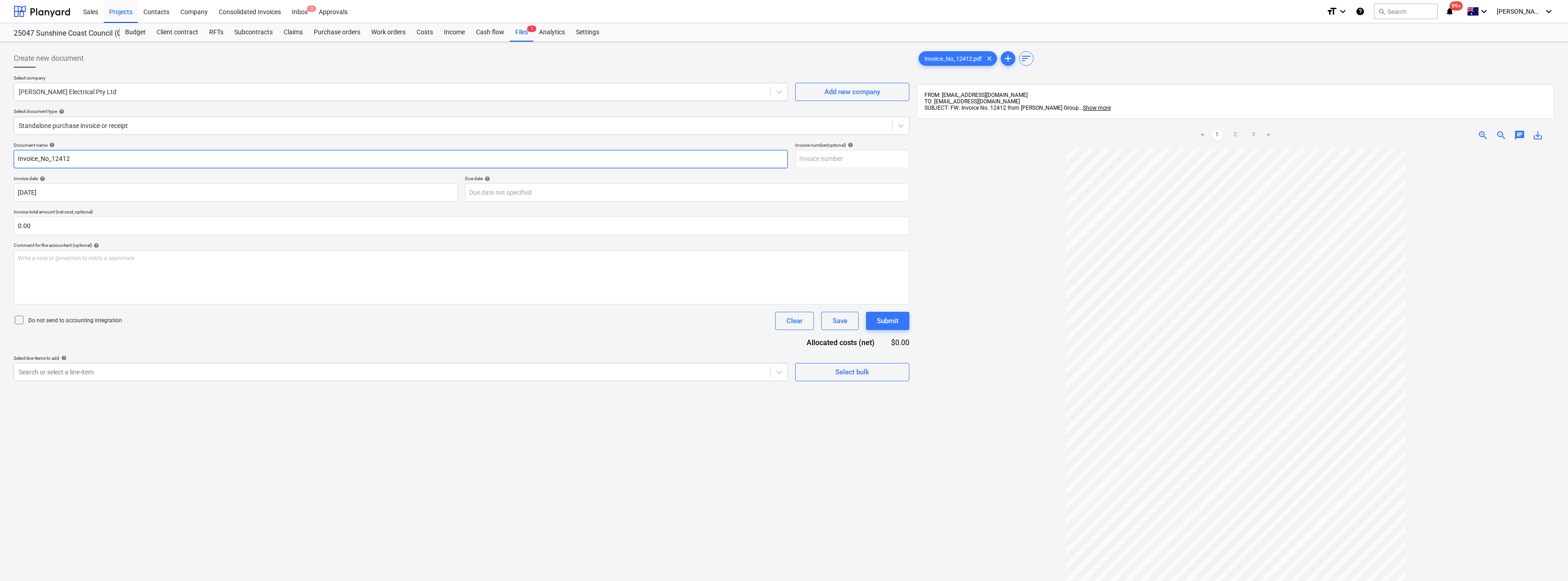
drag, startPoint x: 52, startPoint y: 157, endPoint x: 0, endPoint y: 154, distance: 52.1
click at [0, 154] on div "Create new document Select company [PERSON_NAME] Electrical Pty Ltd Add new com…" at bounding box center [784, 376] width 1568 height 668
drag, startPoint x: 50, startPoint y: 157, endPoint x: 0, endPoint y: 155, distance: 49.8
click at [0, 155] on div "Create new document Select company [PERSON_NAME] Electrical Pty Ltd Add new com…" at bounding box center [784, 376] width 1568 height 668
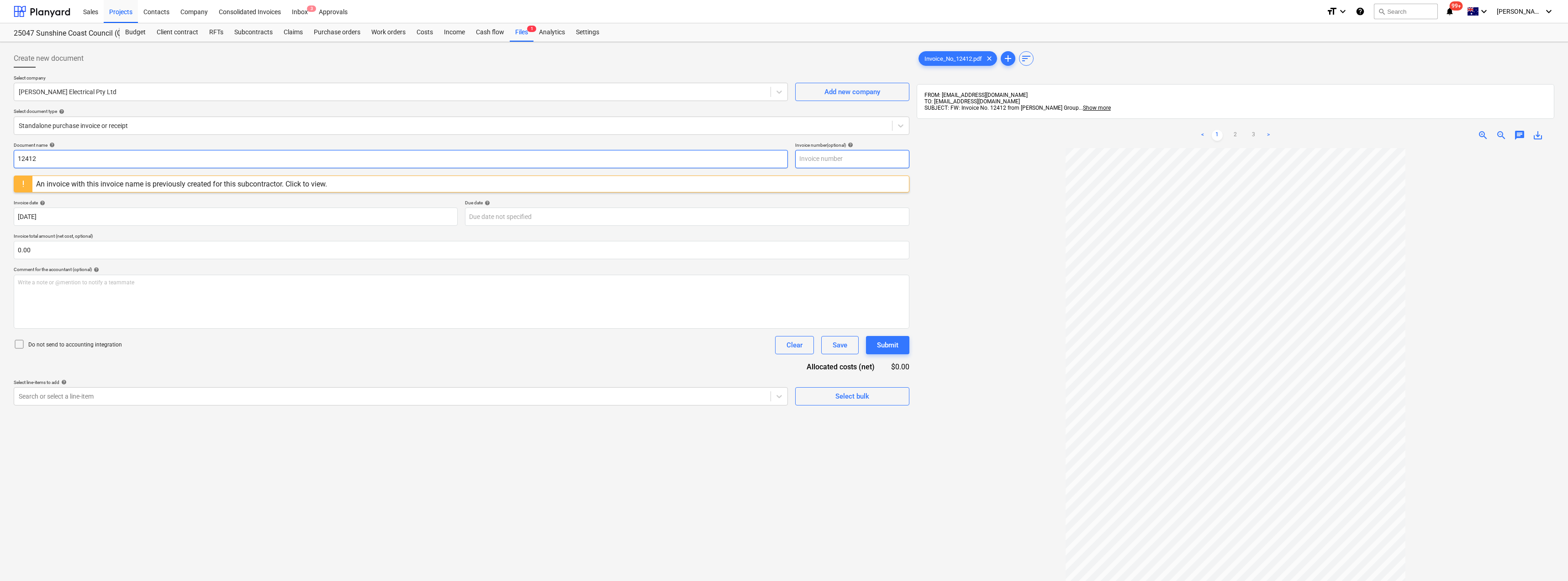
type input "12412"
click at [784, 160] on input "text" at bounding box center [852, 159] width 114 height 18
paste input "12412"
type input "12412"
click at [784, 180] on div at bounding box center [1236, 425] width 638 height 555
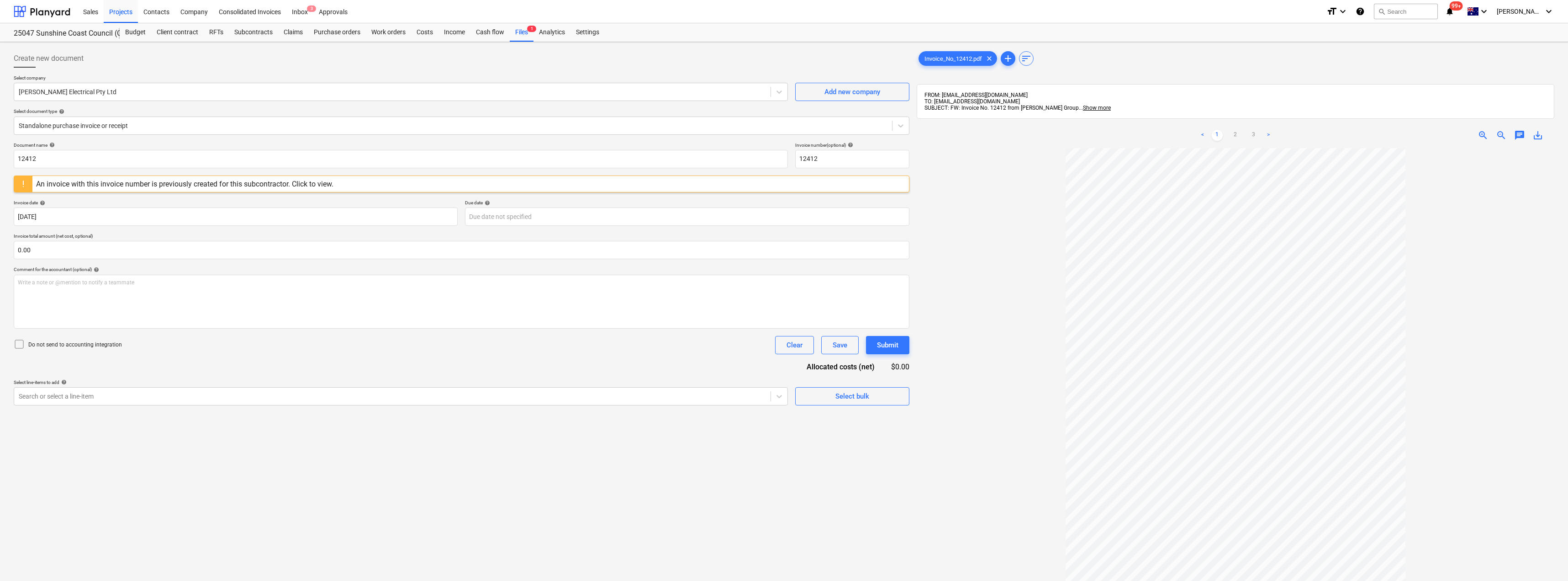
click at [100, 182] on div "An invoice with this invoice number is previously created for this subcontracto…" at bounding box center [184, 184] width 297 height 9
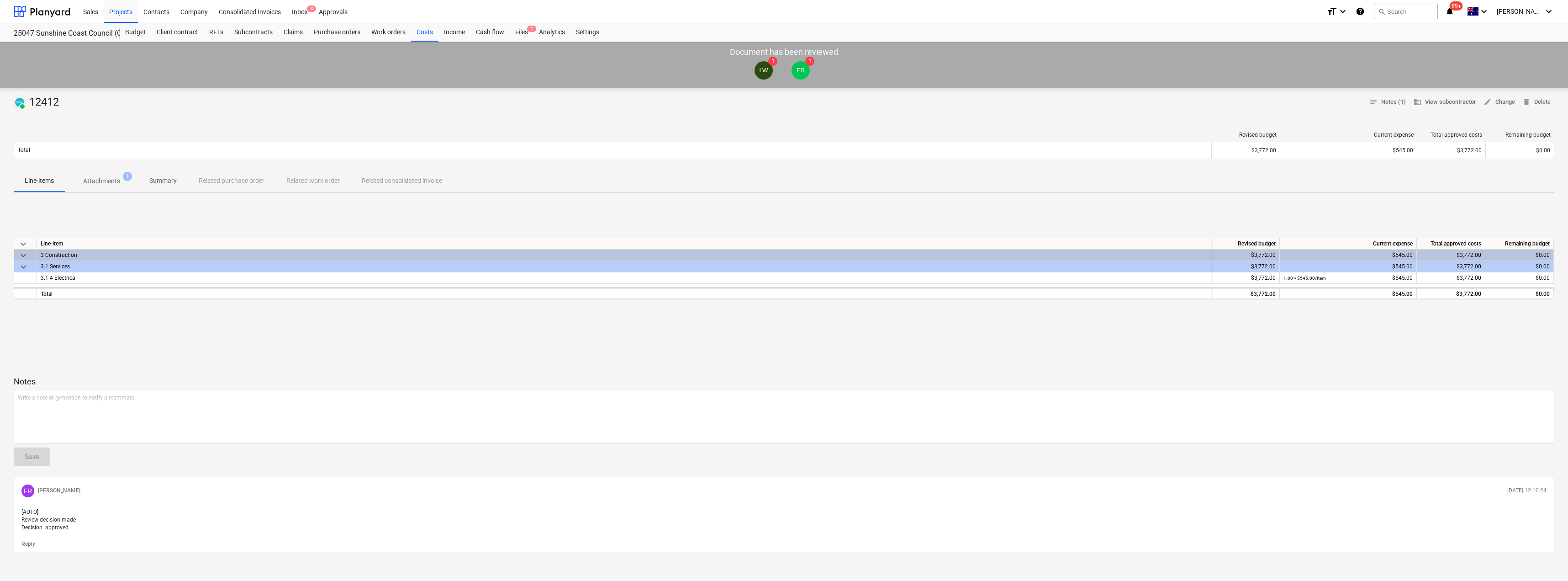
click at [86, 192] on div "Line-items Attachments 1 Summary Related purchase order Related work order Rela…" at bounding box center [784, 181] width 1541 height 23
click at [104, 186] on p "Attachments" at bounding box center [101, 181] width 37 height 10
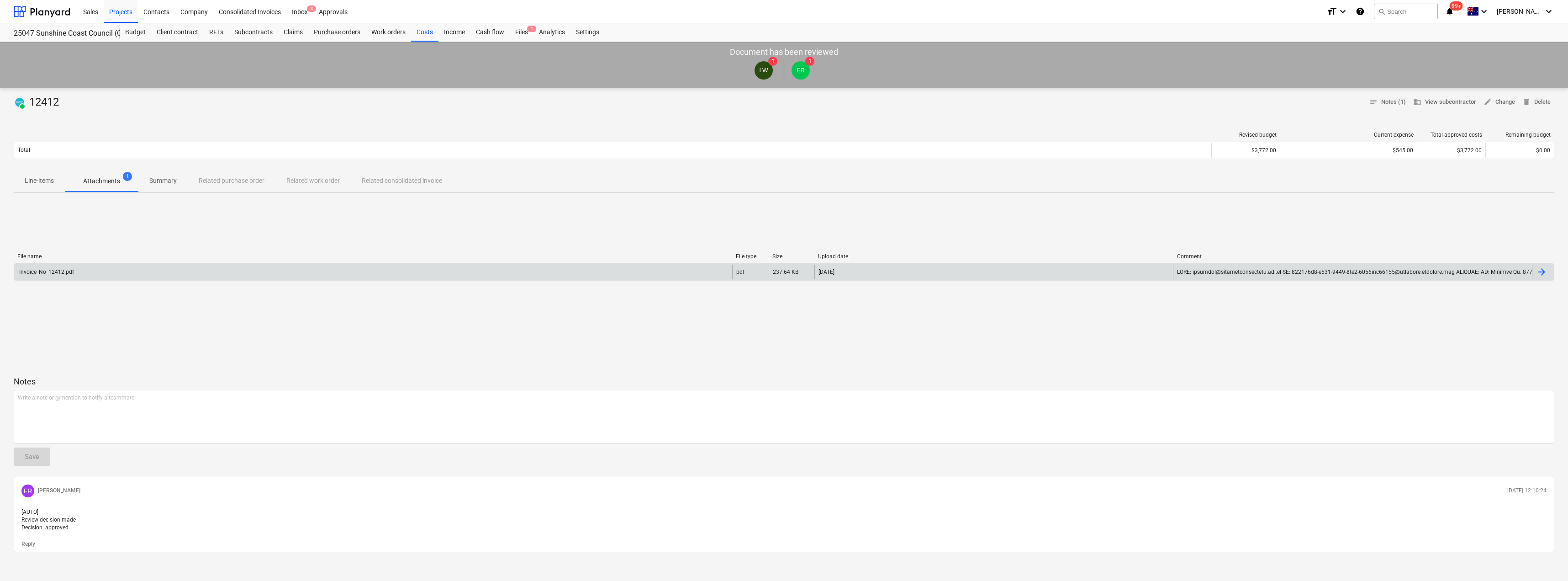
click at [61, 274] on div "Invoice_No_12412.pdf" at bounding box center [46, 272] width 56 height 6
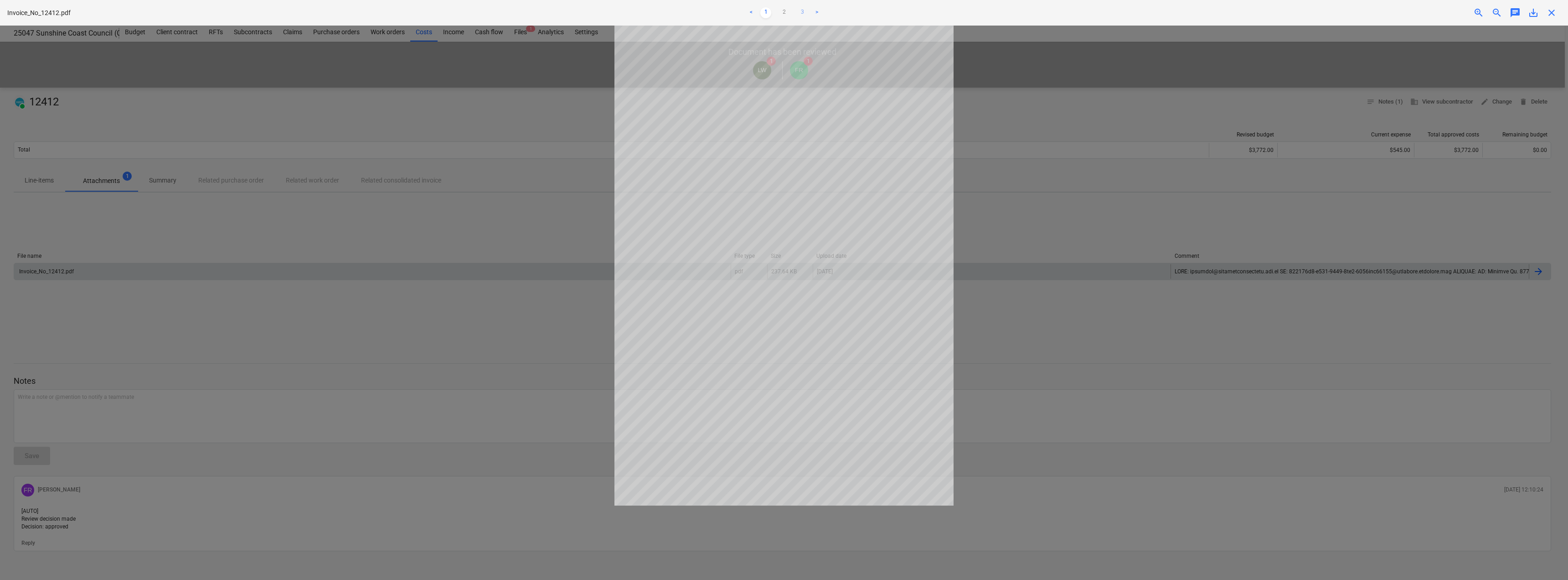
click at [783, 10] on link "3" at bounding box center [801, 12] width 11 height 11
click at [782, 13] on link "2" at bounding box center [784, 12] width 11 height 11
click at [783, 10] on span "close" at bounding box center [1551, 12] width 11 height 11
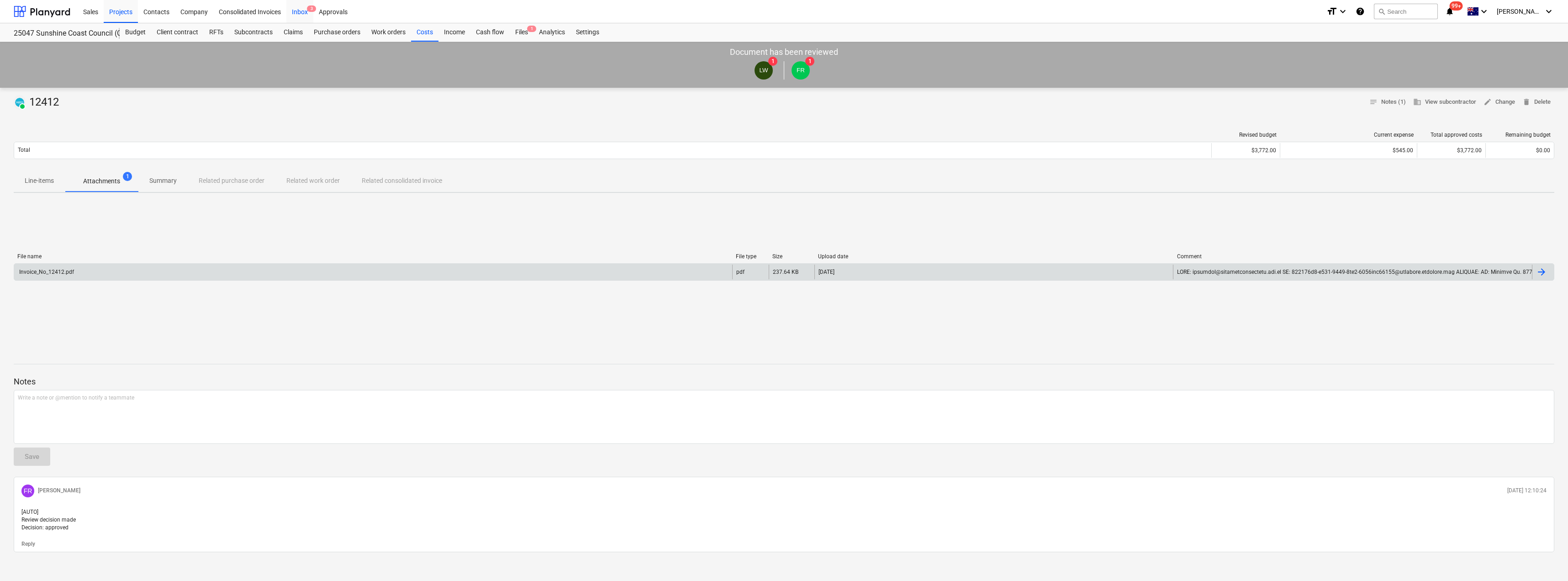
click at [297, 10] on div "Inbox 3" at bounding box center [299, 11] width 27 height 23
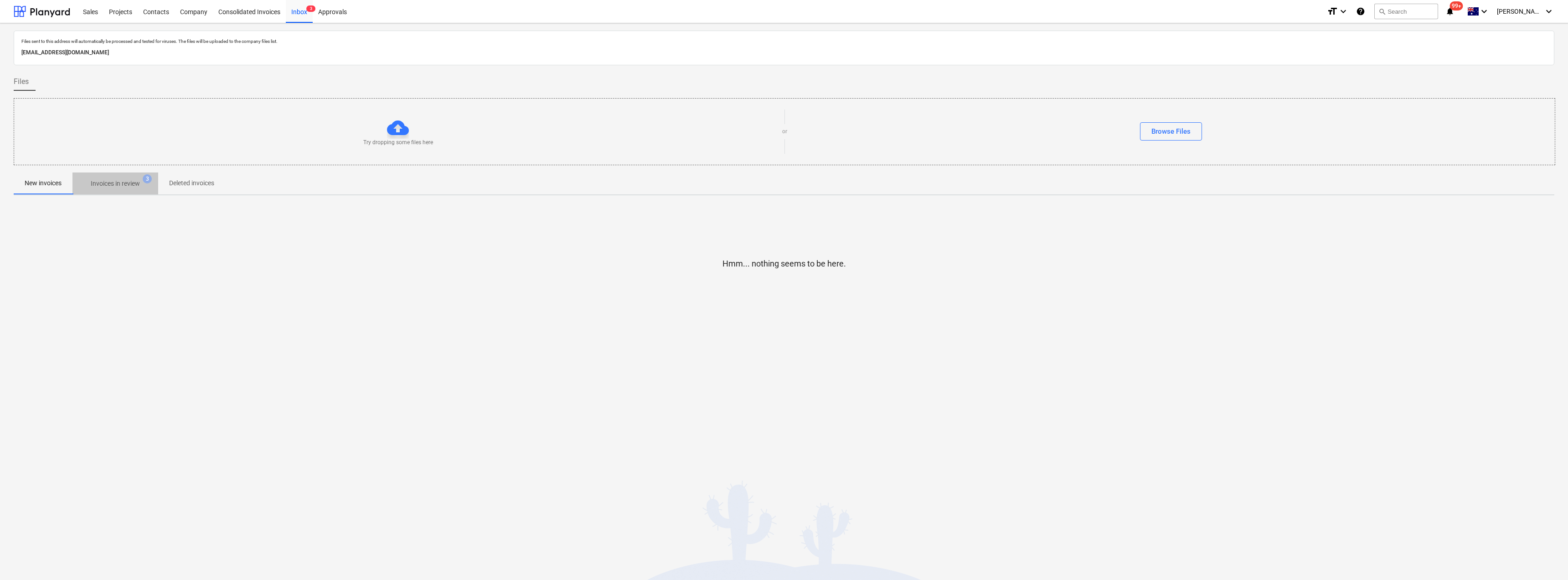
click at [103, 185] on p "Invoices in review" at bounding box center [115, 184] width 49 height 10
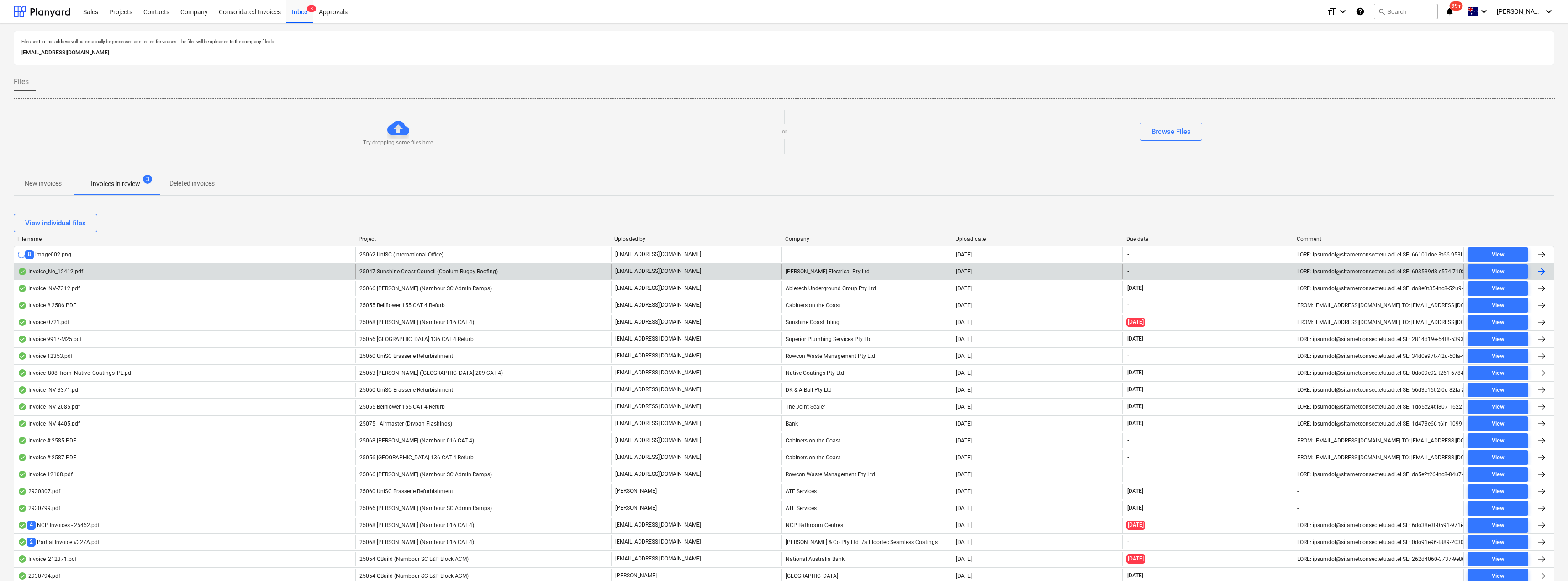
click at [433, 271] on span "25047 Sunshine Coast Council (Coolum Rugby Roofing)" at bounding box center [429, 271] width 138 height 6
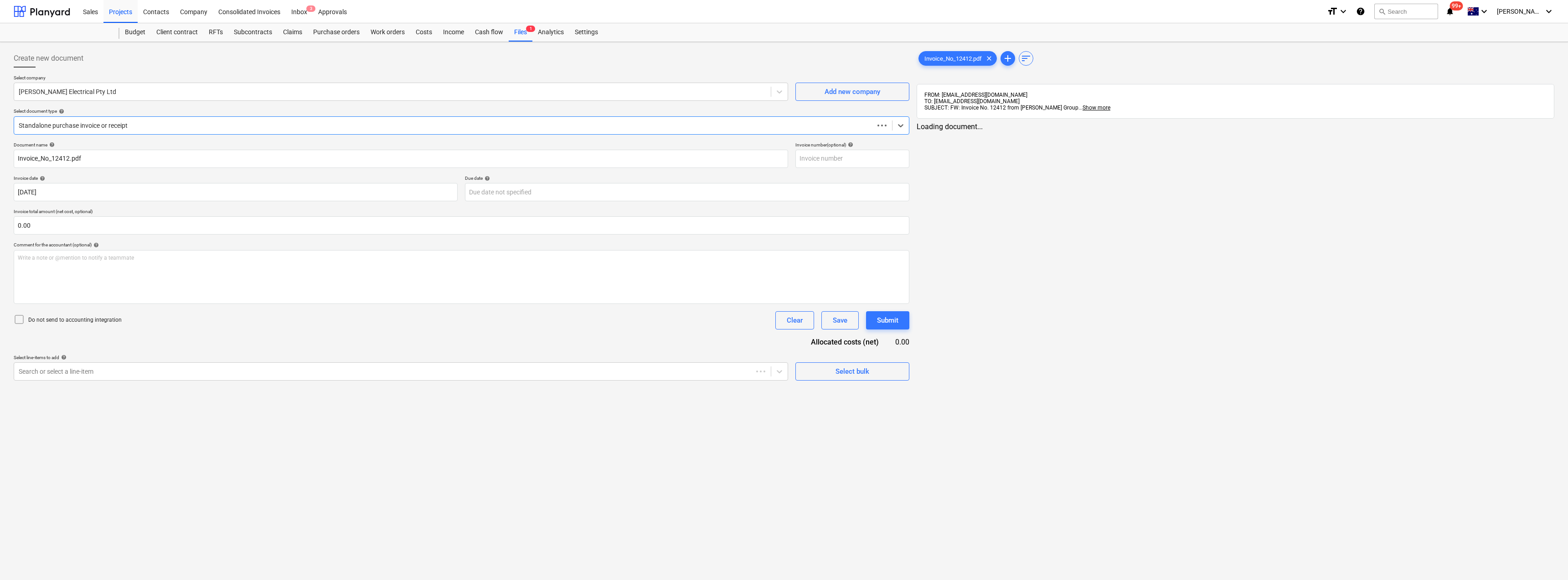
type input "12412"
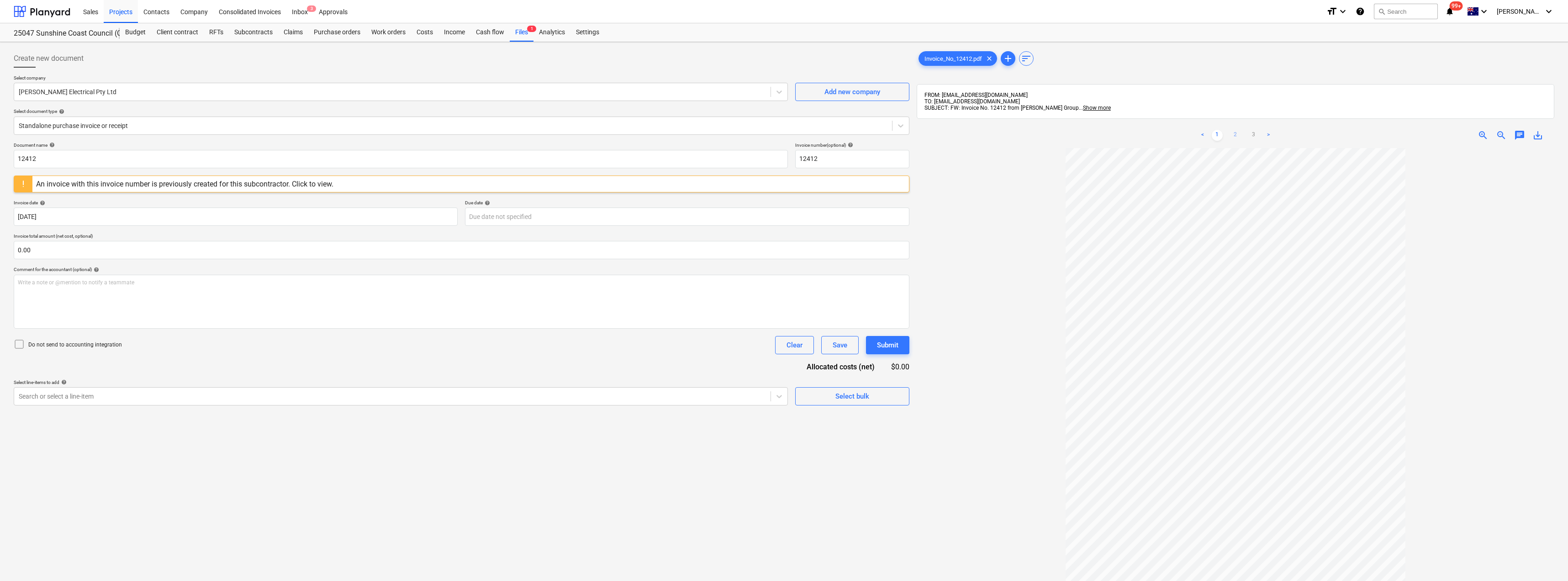
click at [784, 132] on link "2" at bounding box center [1235, 135] width 11 height 11
click at [513, 29] on div "Files 1" at bounding box center [522, 32] width 24 height 18
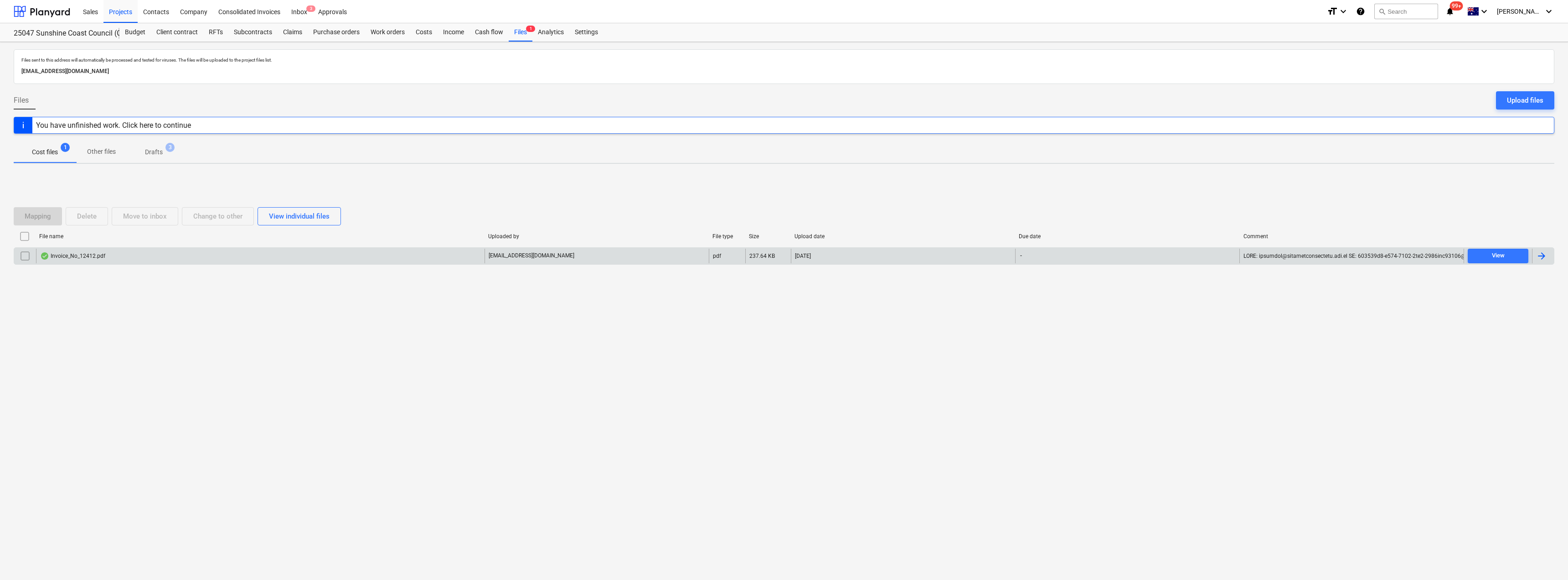
click at [23, 255] on input "checkbox" at bounding box center [25, 256] width 15 height 15
click at [84, 221] on div "Delete" at bounding box center [87, 217] width 20 height 12
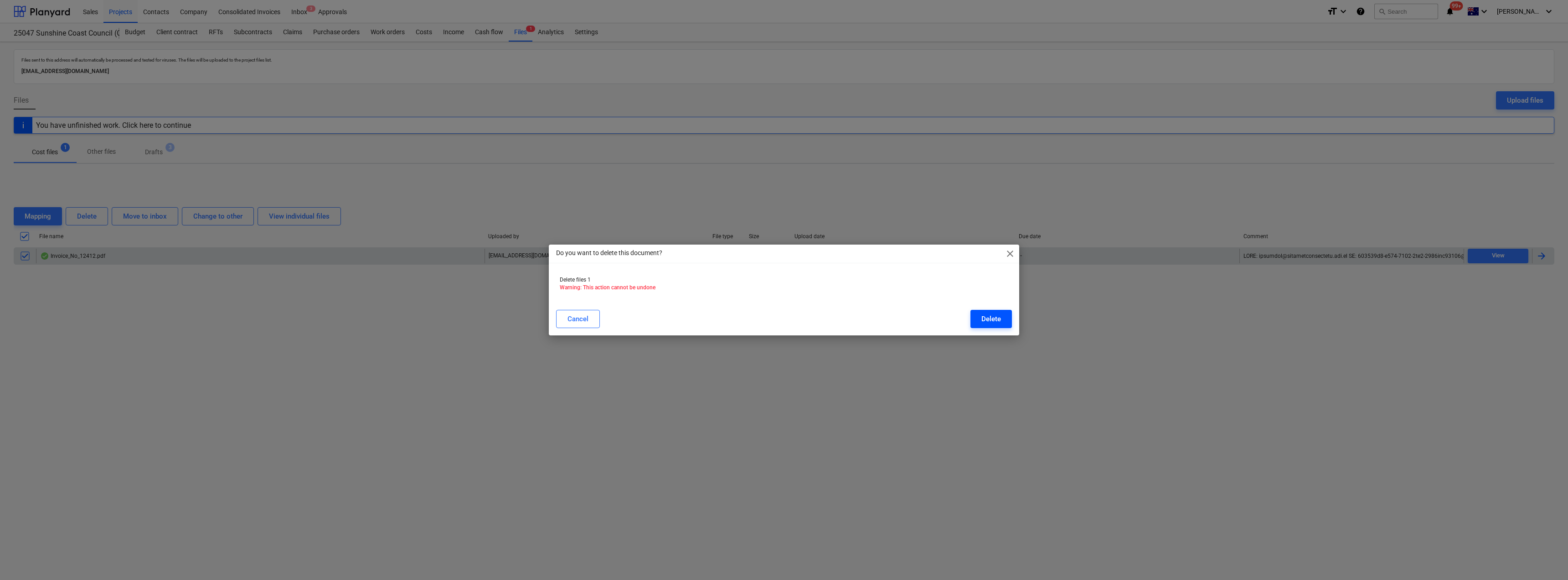
click at [783, 320] on button "Delete" at bounding box center [992, 318] width 42 height 18
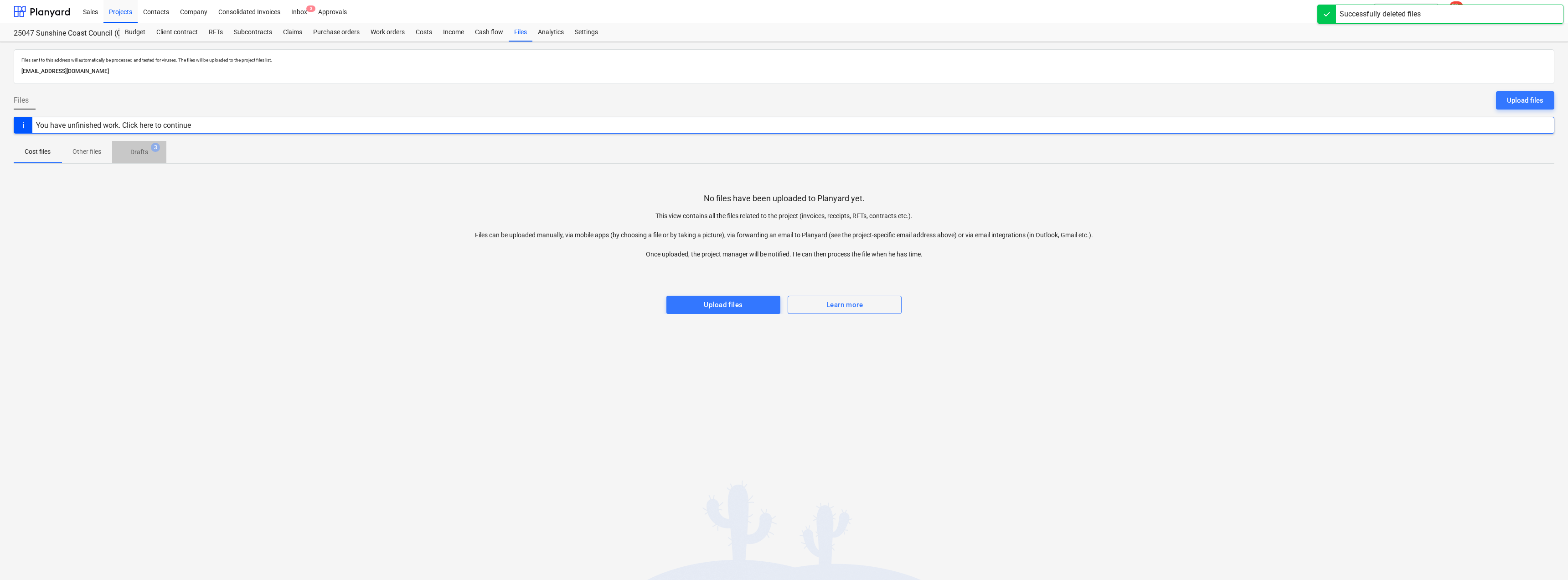
click at [135, 149] on p "Drafts" at bounding box center [140, 153] width 18 height 10
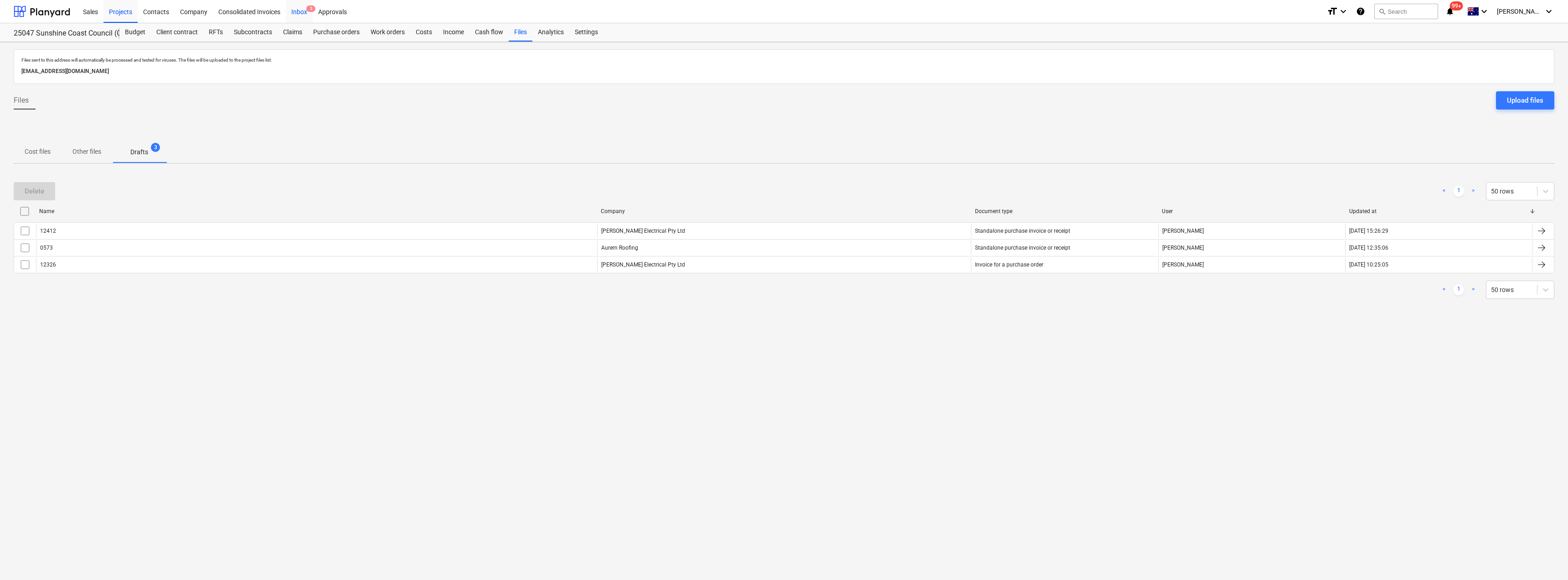
click at [297, 10] on div "Inbox 3" at bounding box center [298, 11] width 27 height 23
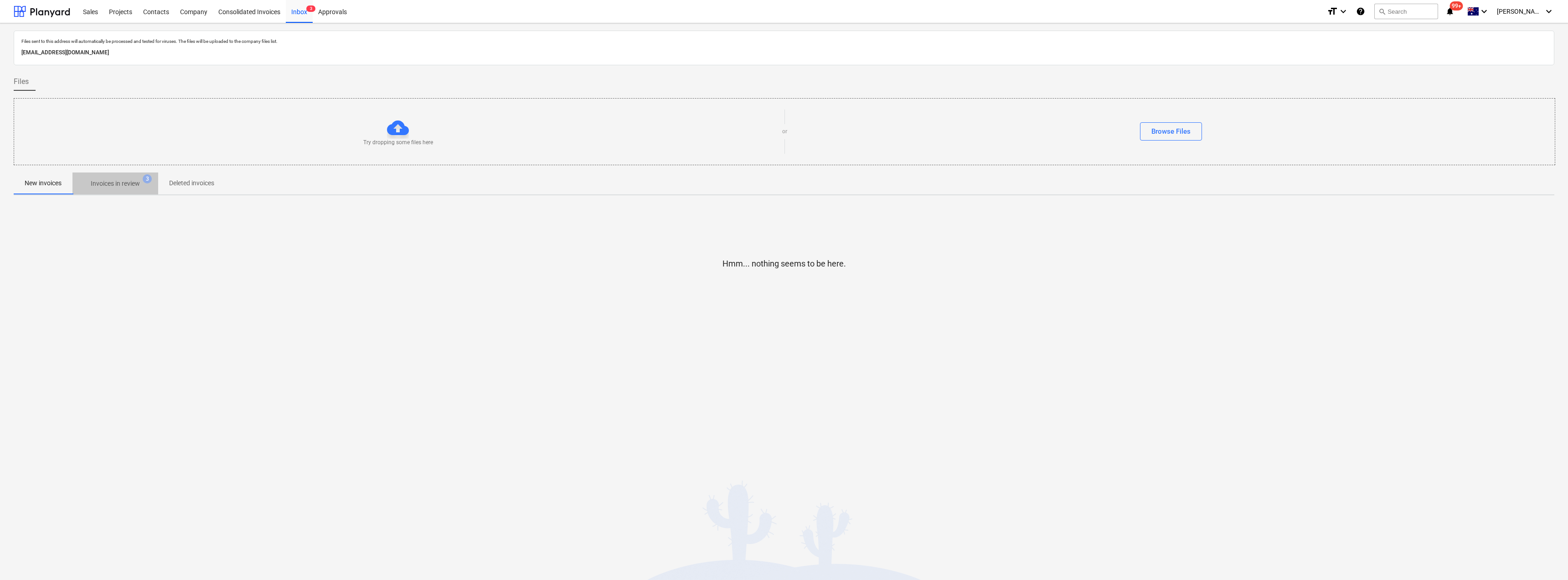
click at [102, 176] on span "Invoices in review 3" at bounding box center [116, 183] width 86 height 16
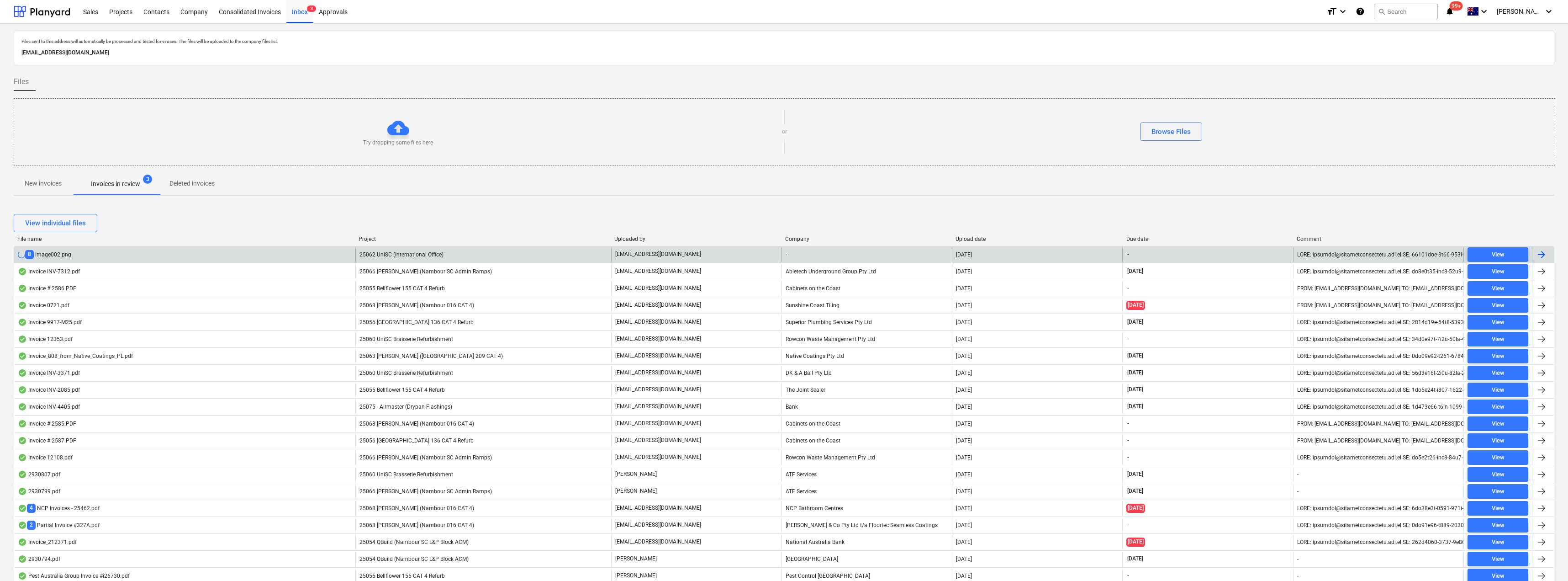
click at [407, 255] on span "25062 UniSC (International Office)" at bounding box center [402, 254] width 84 height 6
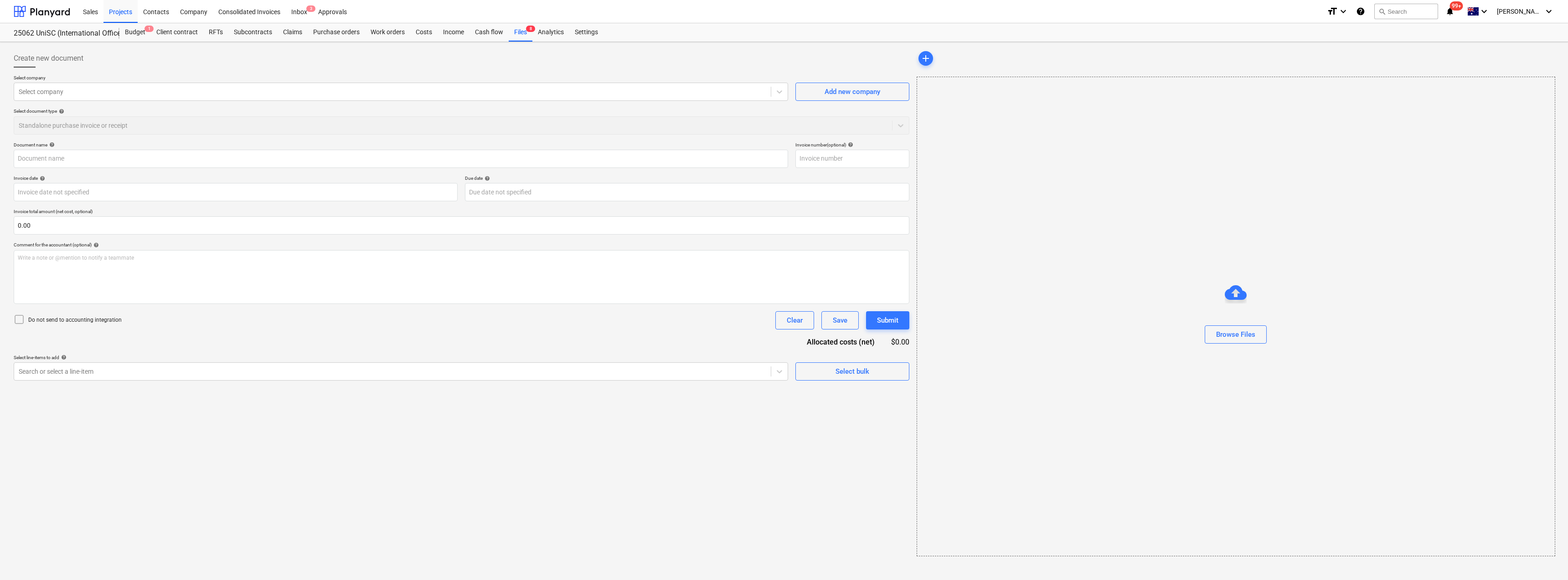
type input "image003.png"
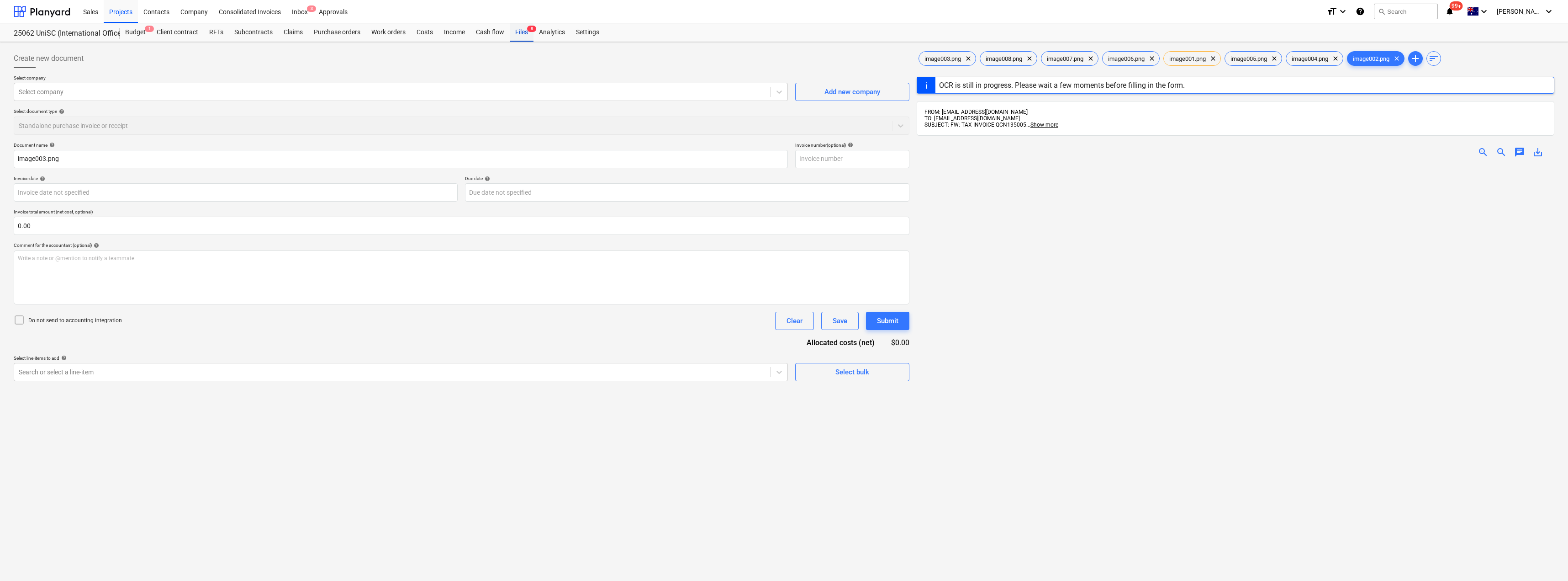
click at [523, 33] on div "Files 8" at bounding box center [522, 32] width 24 height 18
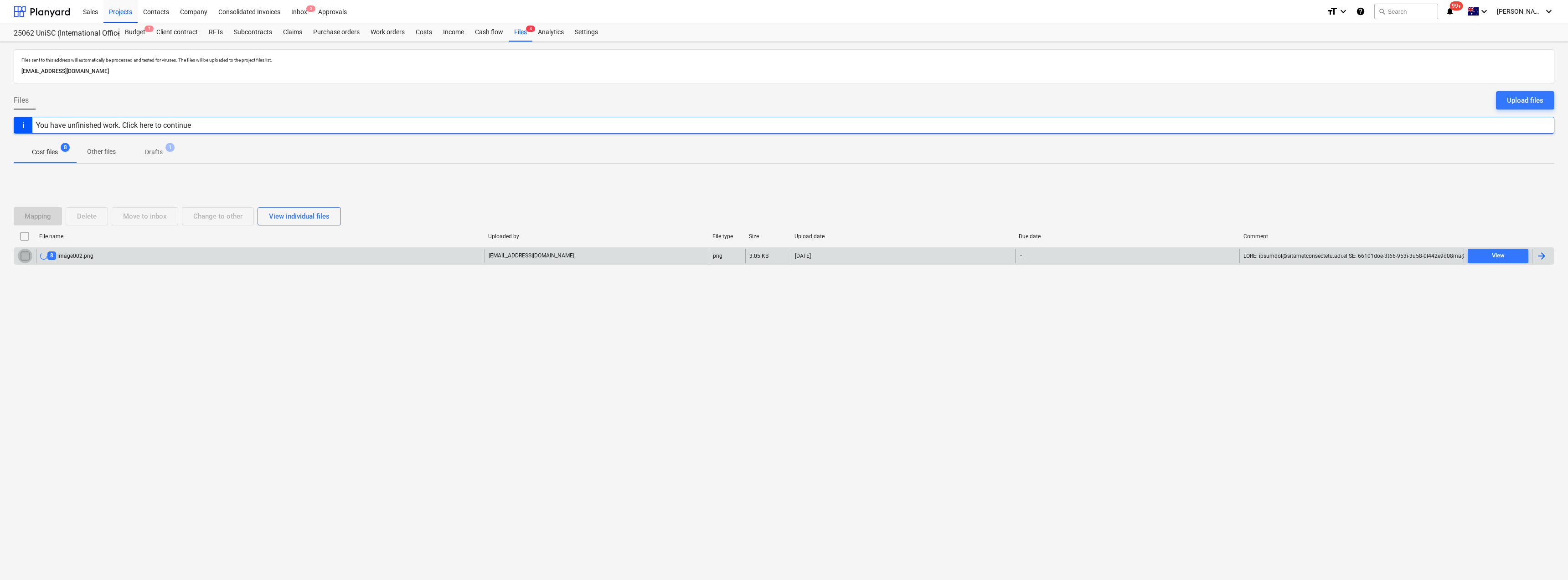
click at [26, 256] on input "checkbox" at bounding box center [25, 256] width 15 height 15
click at [93, 218] on div "Delete" at bounding box center [87, 217] width 20 height 12
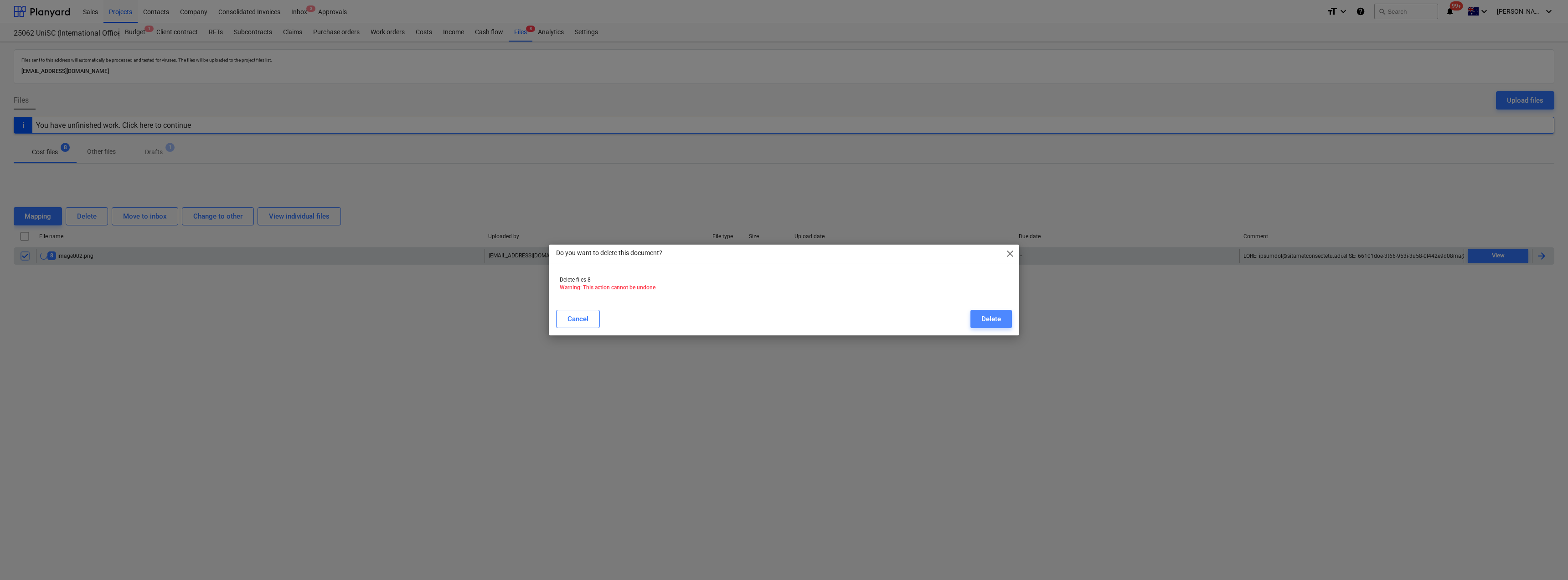
click at [783, 319] on div "Delete" at bounding box center [992, 318] width 20 height 12
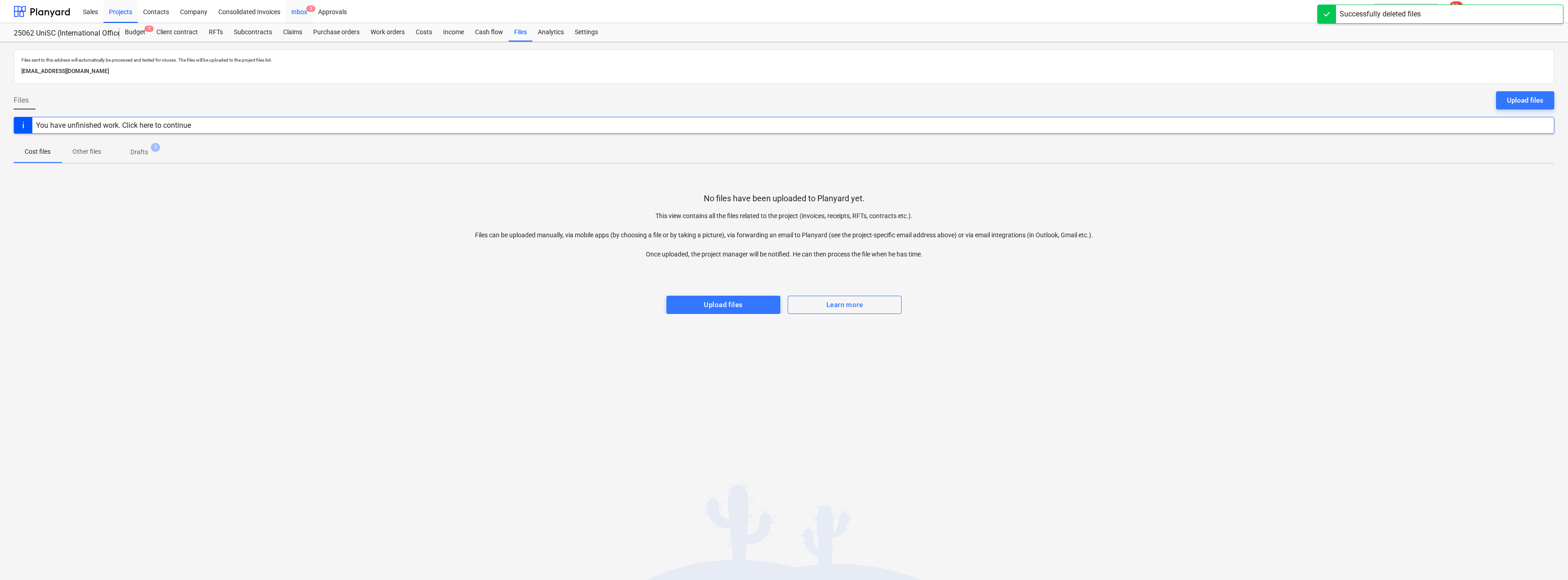
click at [301, 14] on div "Inbox 3" at bounding box center [298, 11] width 27 height 23
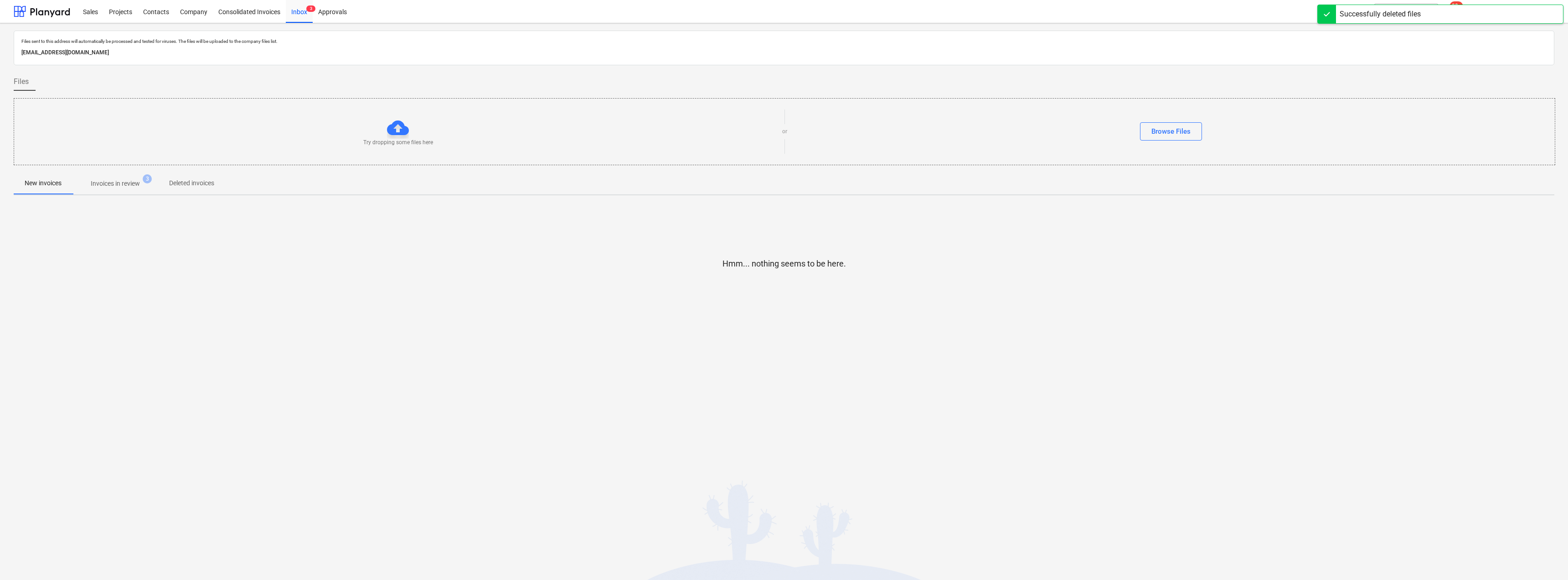
click at [115, 183] on p "Invoices in review" at bounding box center [115, 184] width 49 height 10
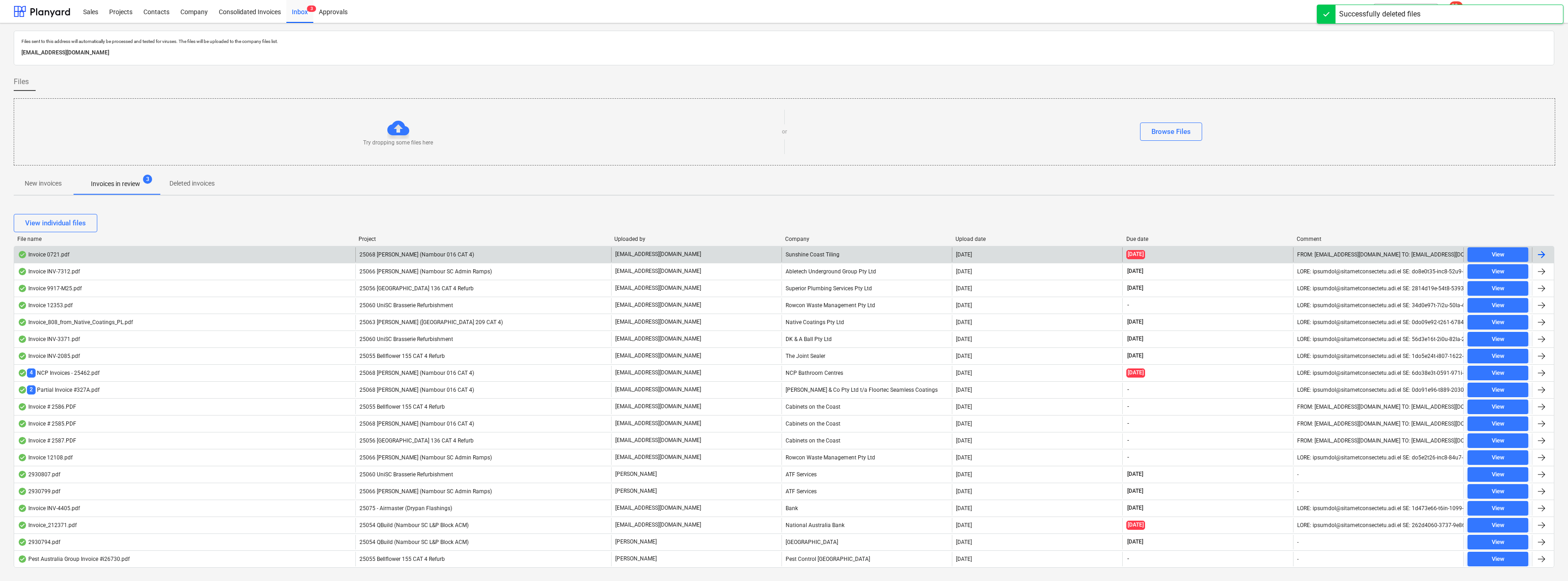
click at [421, 254] on span "25068 [PERSON_NAME] (Nambour 016 CAT 4)" at bounding box center [417, 254] width 115 height 6
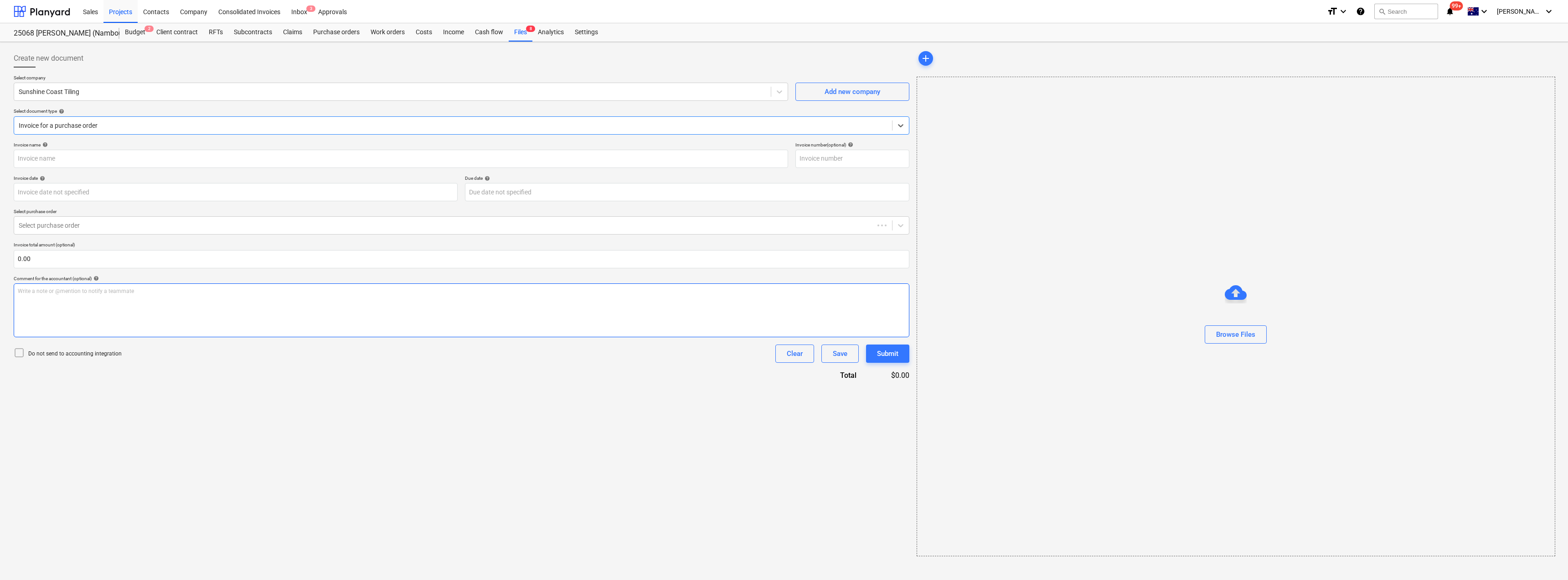
type input "0721"
type input "[DATE]"
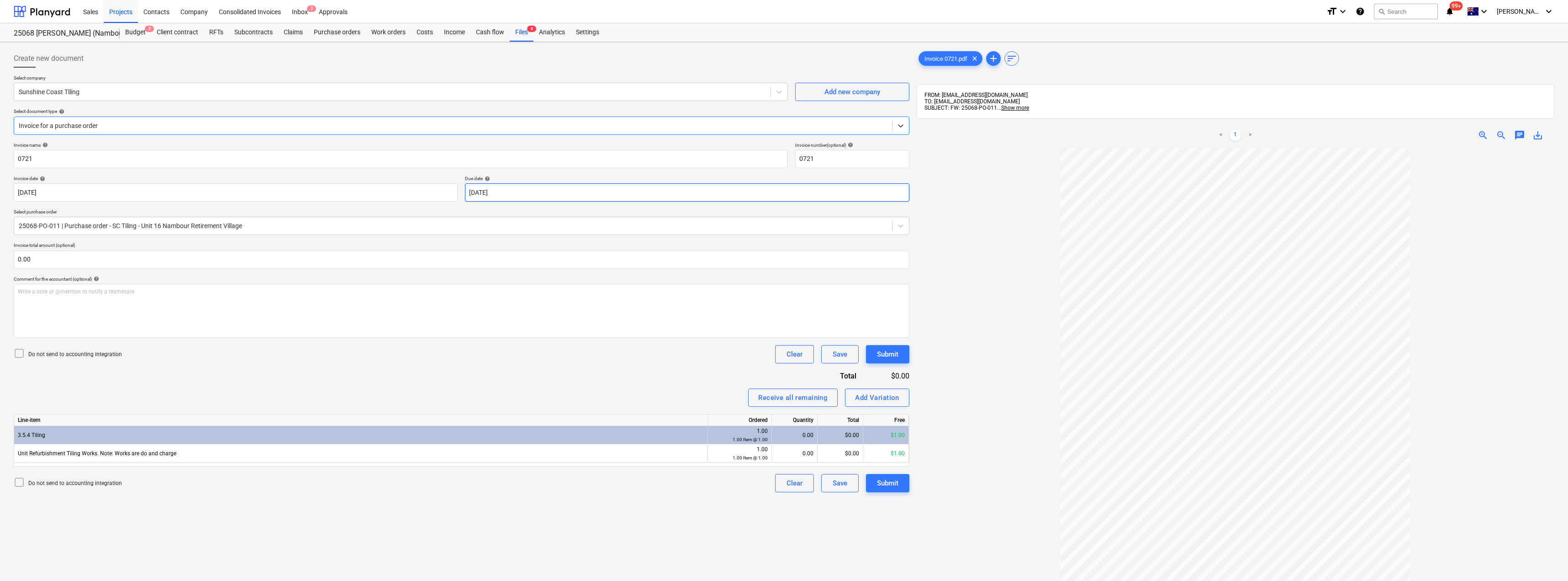
click at [542, 196] on body "Sales Projects Contacts Company Consolidated Invoices Inbox 3 Approvals format_…" at bounding box center [784, 290] width 1568 height 581
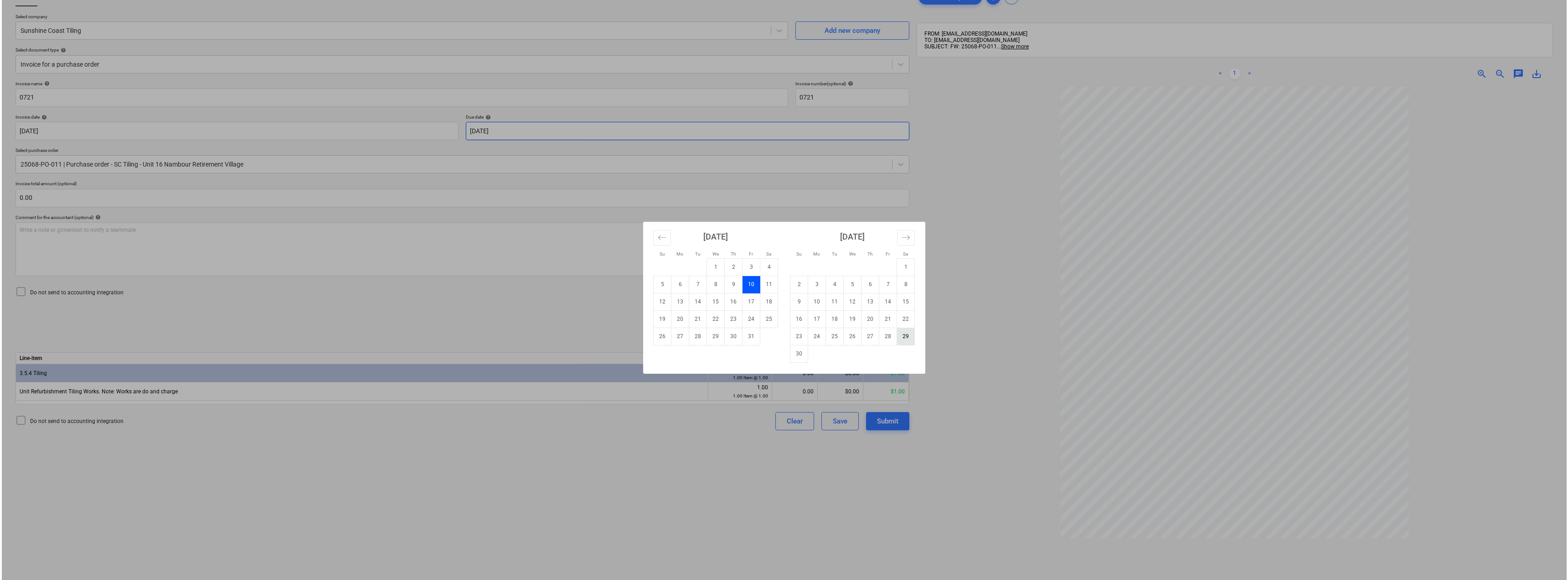
scroll to position [38, 0]
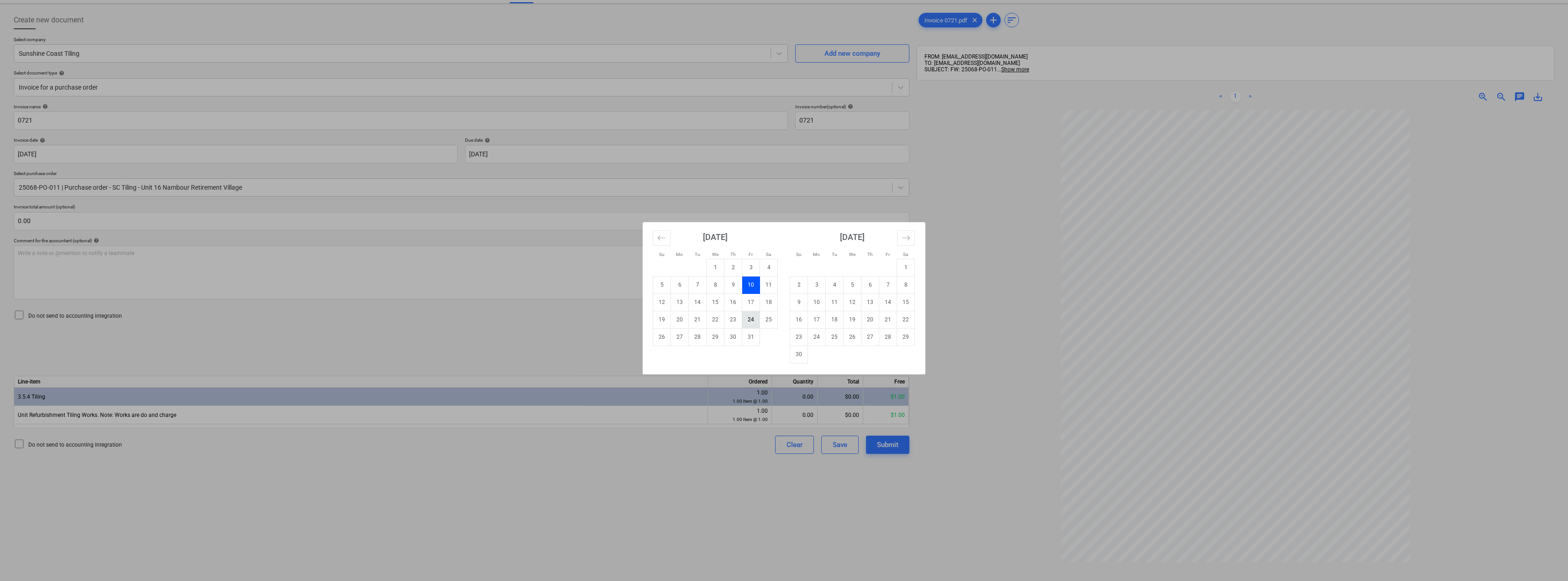
click at [748, 322] on td "24" at bounding box center [751, 319] width 18 height 17
type input "[DATE]"
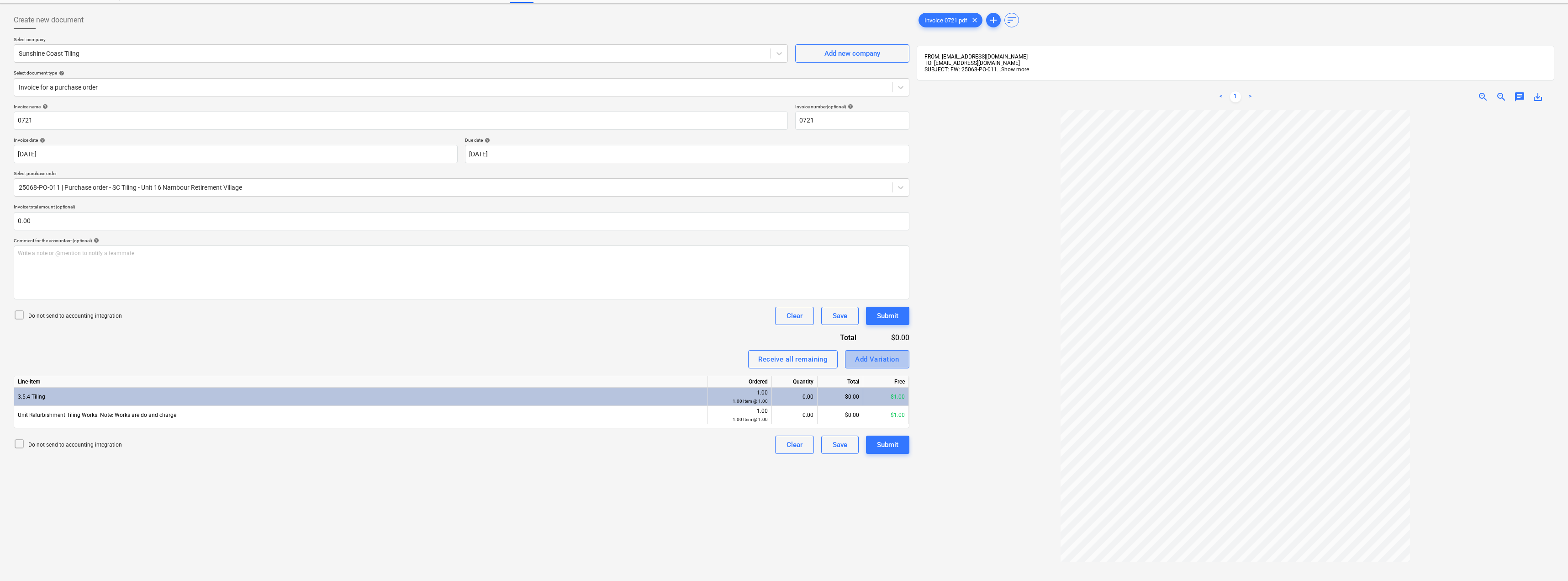
click at [784, 354] on div "Add Variation" at bounding box center [877, 359] width 44 height 12
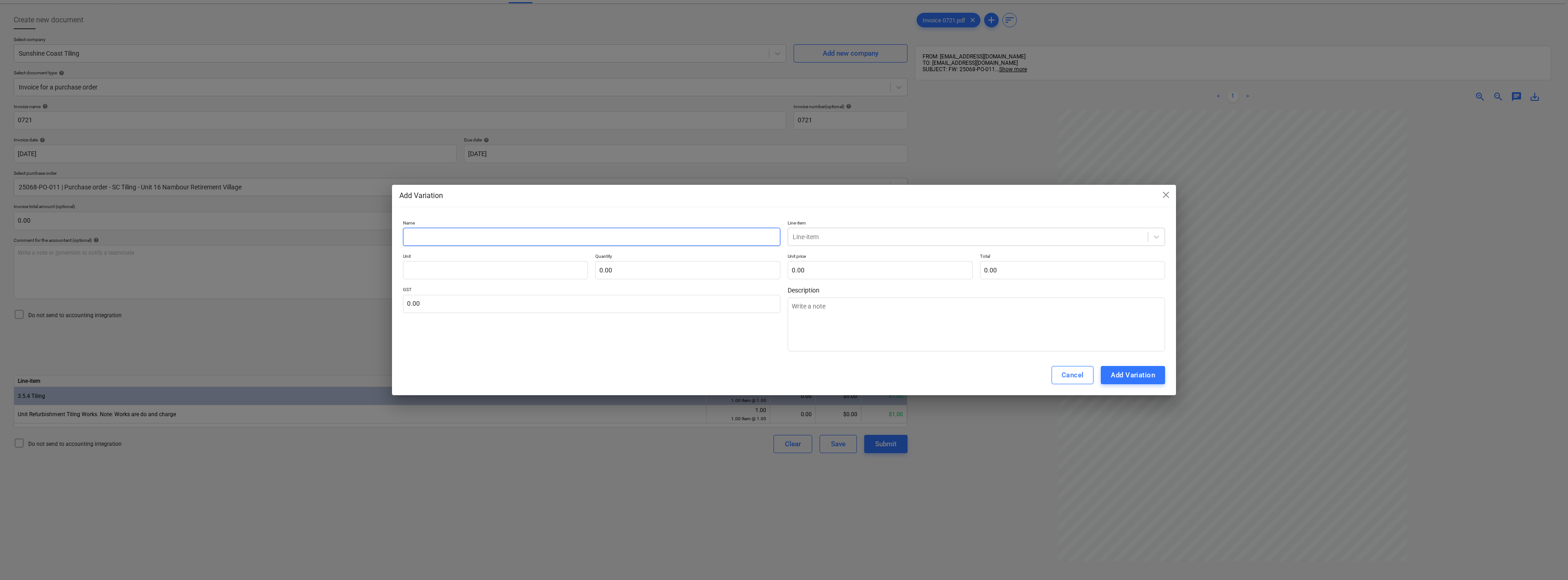
click at [489, 244] on input "text" at bounding box center [592, 237] width 377 height 18
type input "T"
type textarea "x"
type input "Ti"
type textarea "x"
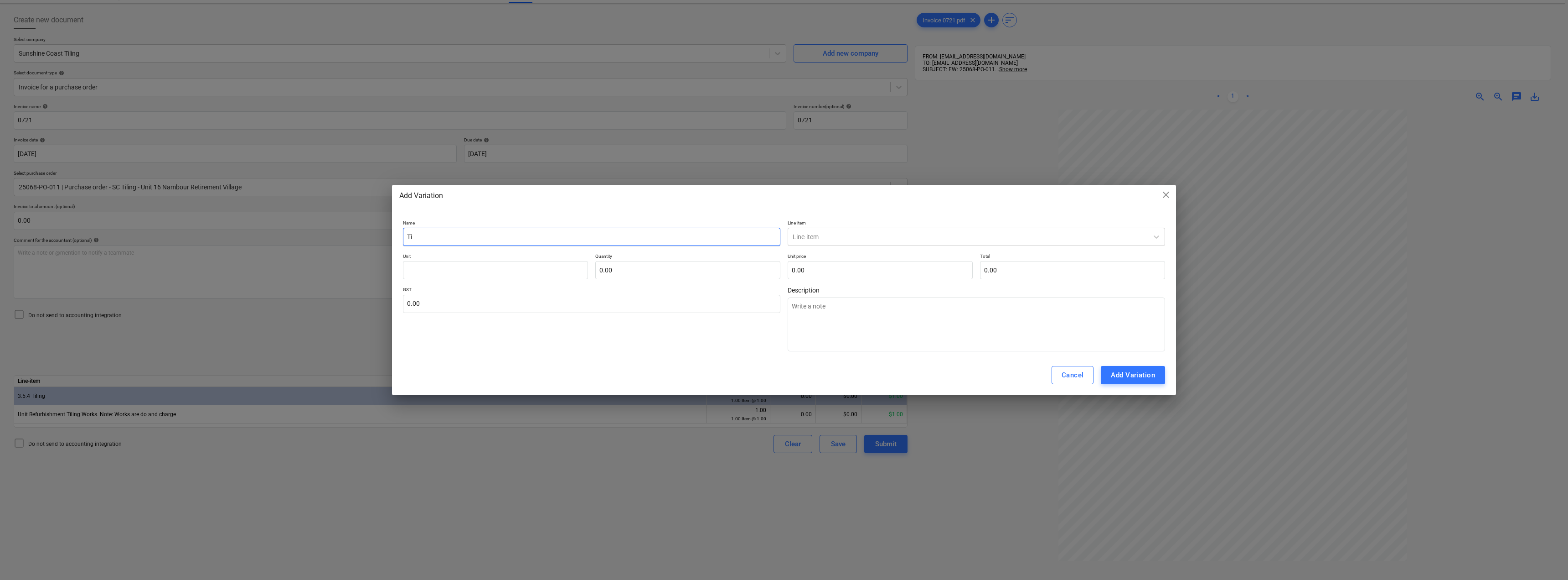
type input "Til"
type textarea "x"
type input "Tili"
type textarea "x"
type input "Tilin"
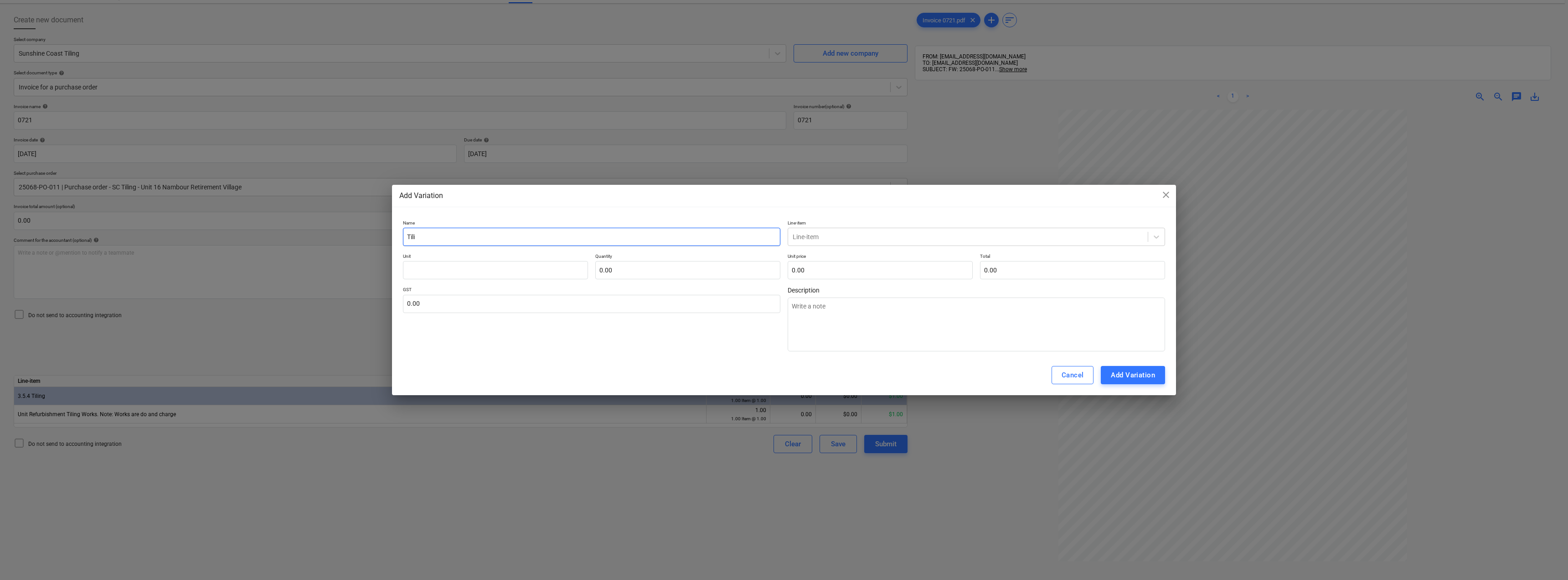
type textarea "x"
type input "Tiling"
type textarea "x"
type input "Tiling"
type textarea "x"
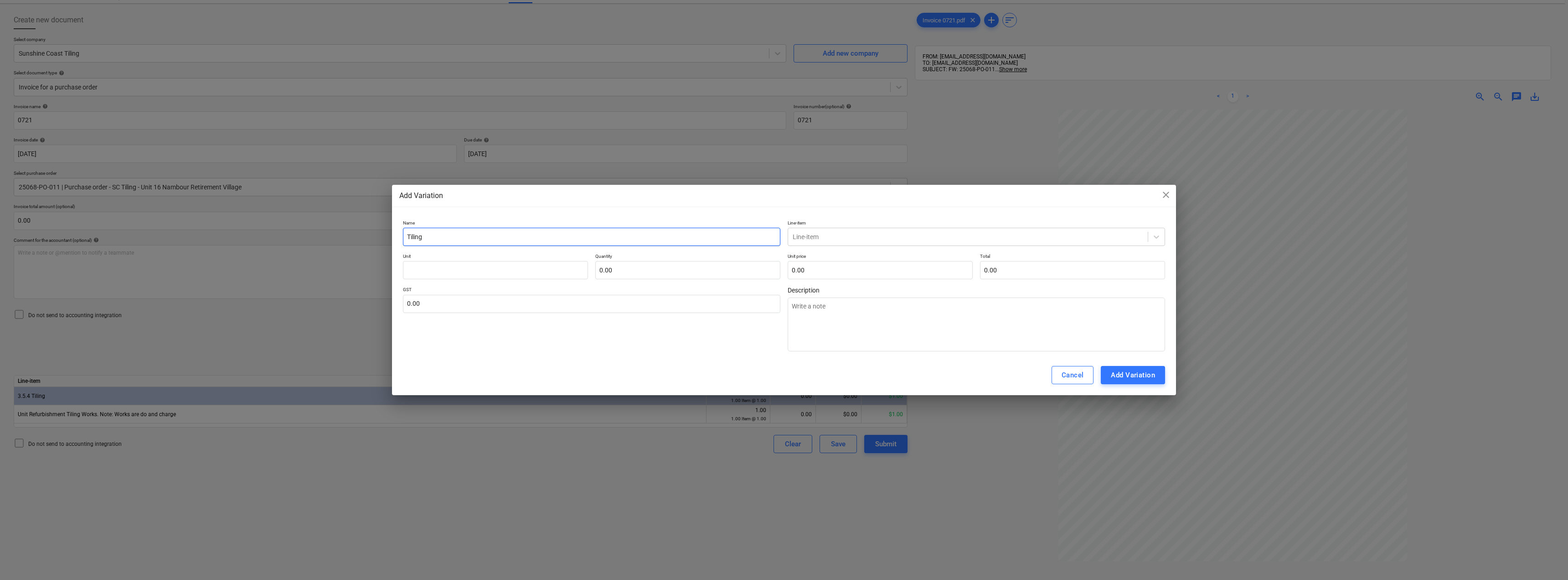
drag, startPoint x: 489, startPoint y: 244, endPoint x: 394, endPoint y: 234, distance: 95.5
click at [394, 234] on div "Name Tiling Line-item Line-item Unit Quantity 0.00 Unit price 0.00 Total 0.00 G…" at bounding box center [784, 286] width 784 height 139
type input "Tiling"
click at [783, 323] on textarea at bounding box center [976, 324] width 377 height 54
paste textarea "Tiling"
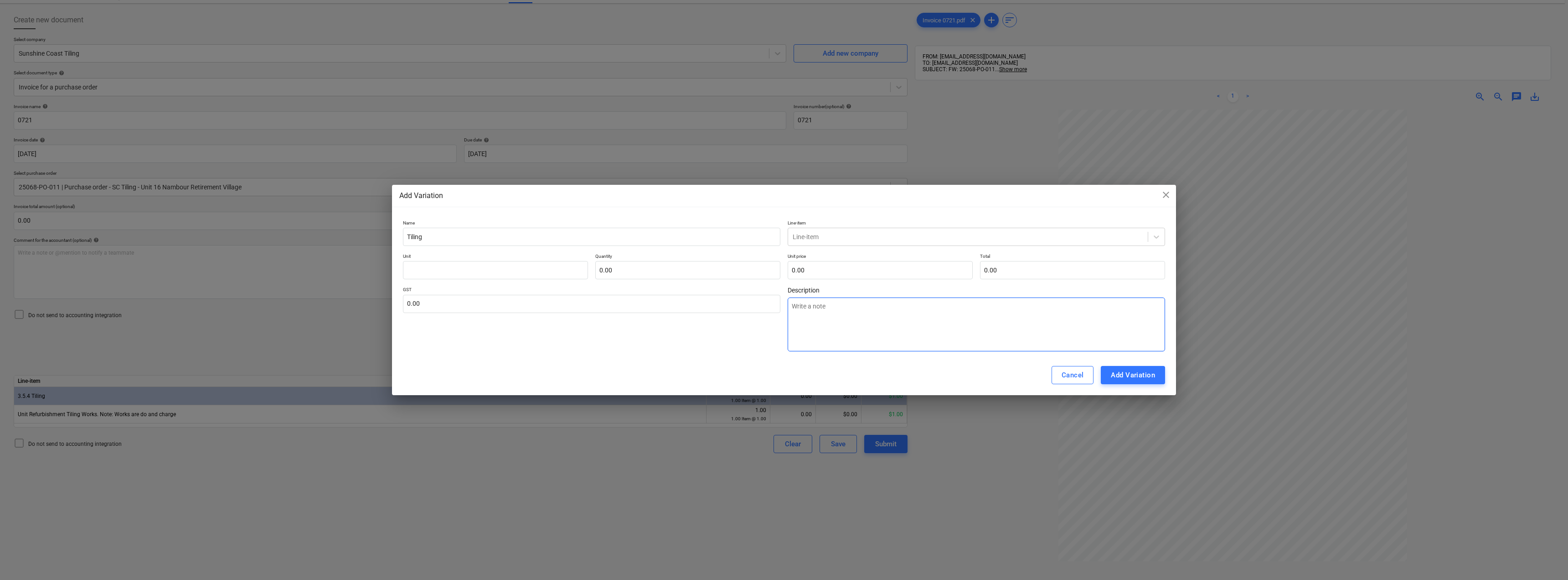
type textarea "Tiling"
type textarea "x"
type textarea "Tiling"
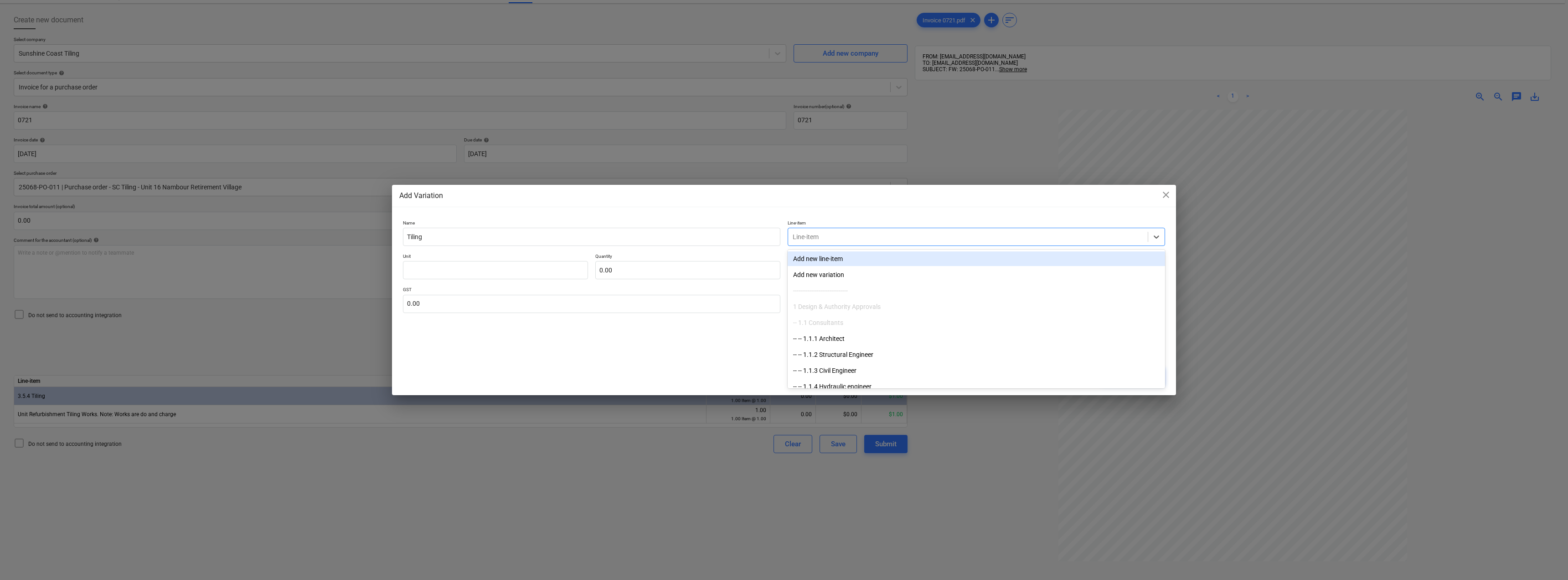
click at [783, 238] on div at bounding box center [967, 237] width 350 height 9
type input "3.5.4"
click at [783, 255] on div "-- -- 3.5.4 Tiling" at bounding box center [976, 259] width 377 height 15
type textarea "x"
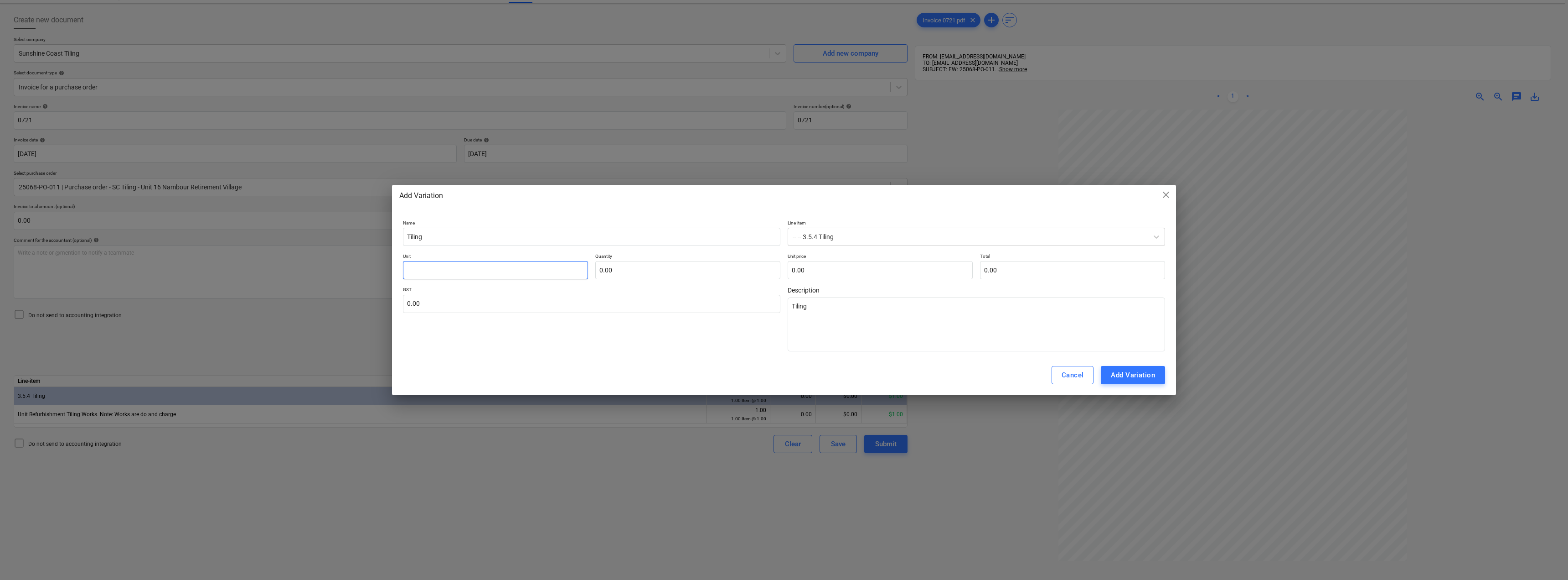
click at [497, 269] on input "text" at bounding box center [495, 270] width 185 height 18
type input "I"
type textarea "x"
type input "It"
type textarea "x"
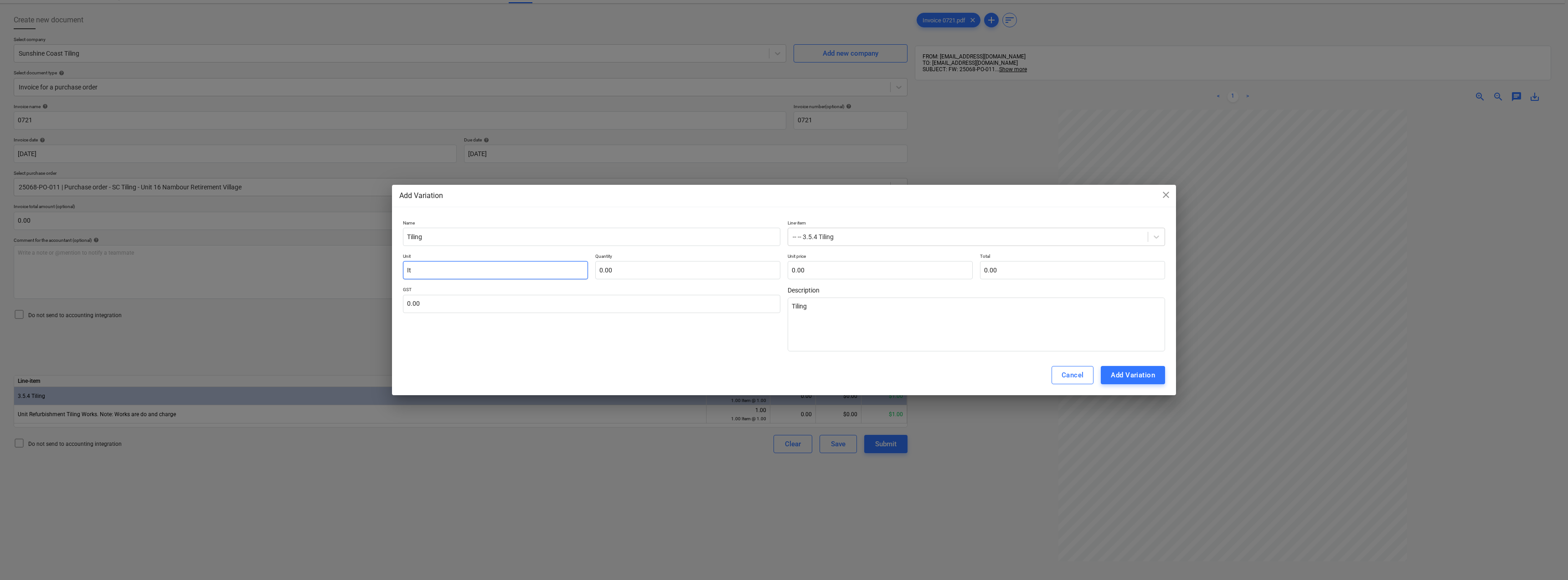
type input "Ite"
type textarea "x"
type input "Item"
type textarea "x"
type input "Item"
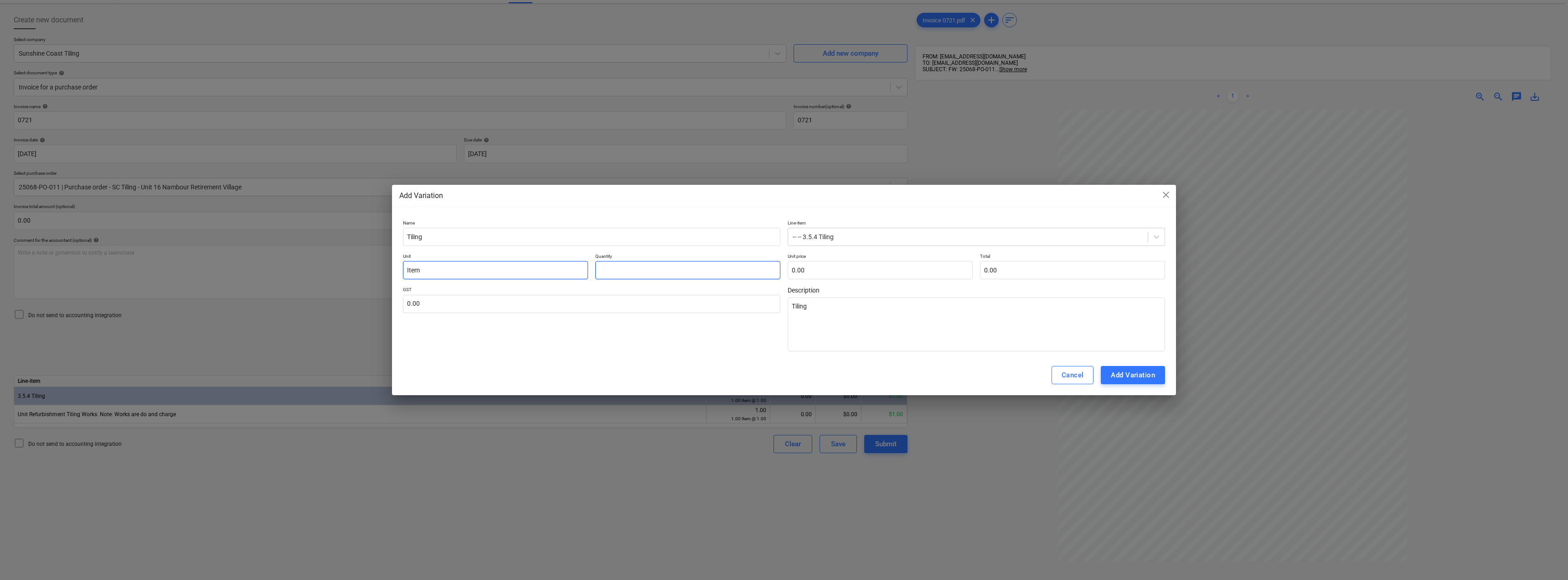
type input "1"
type textarea "x"
type input "1.00"
type input "3"
type textarea "x"
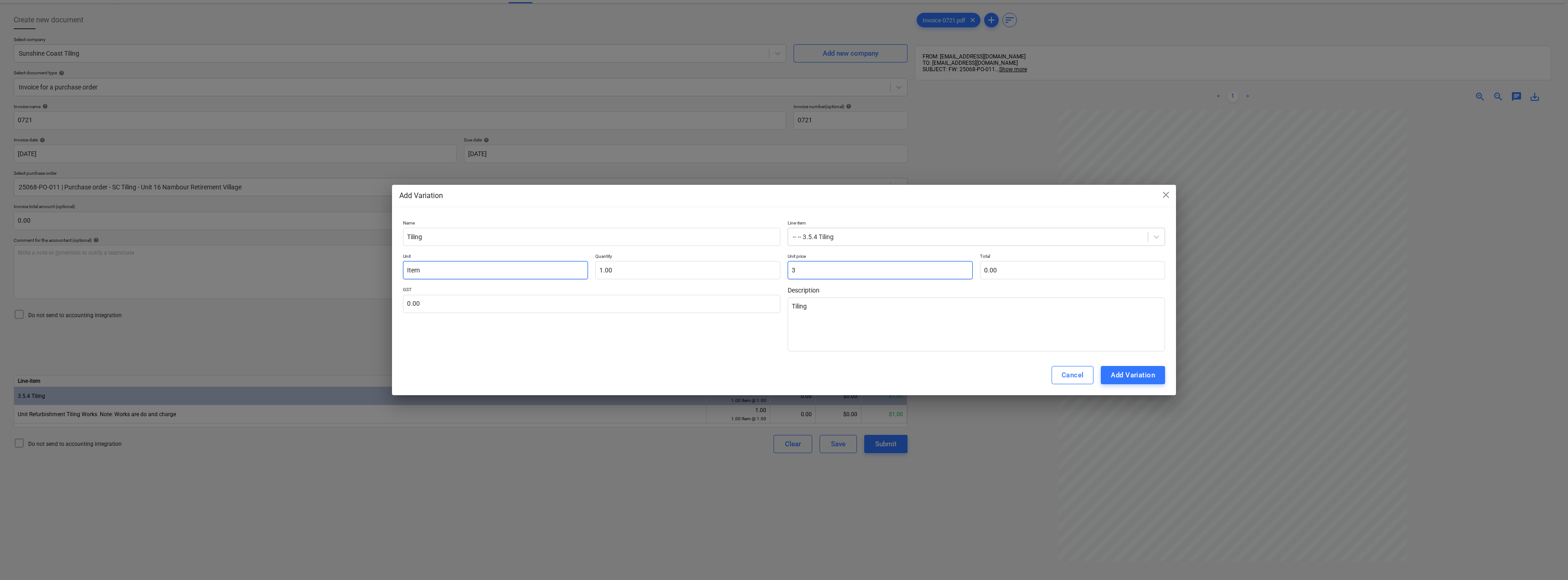
type input "3.00"
type textarea "x"
type input "0.00"
type input "2"
type textarea "x"
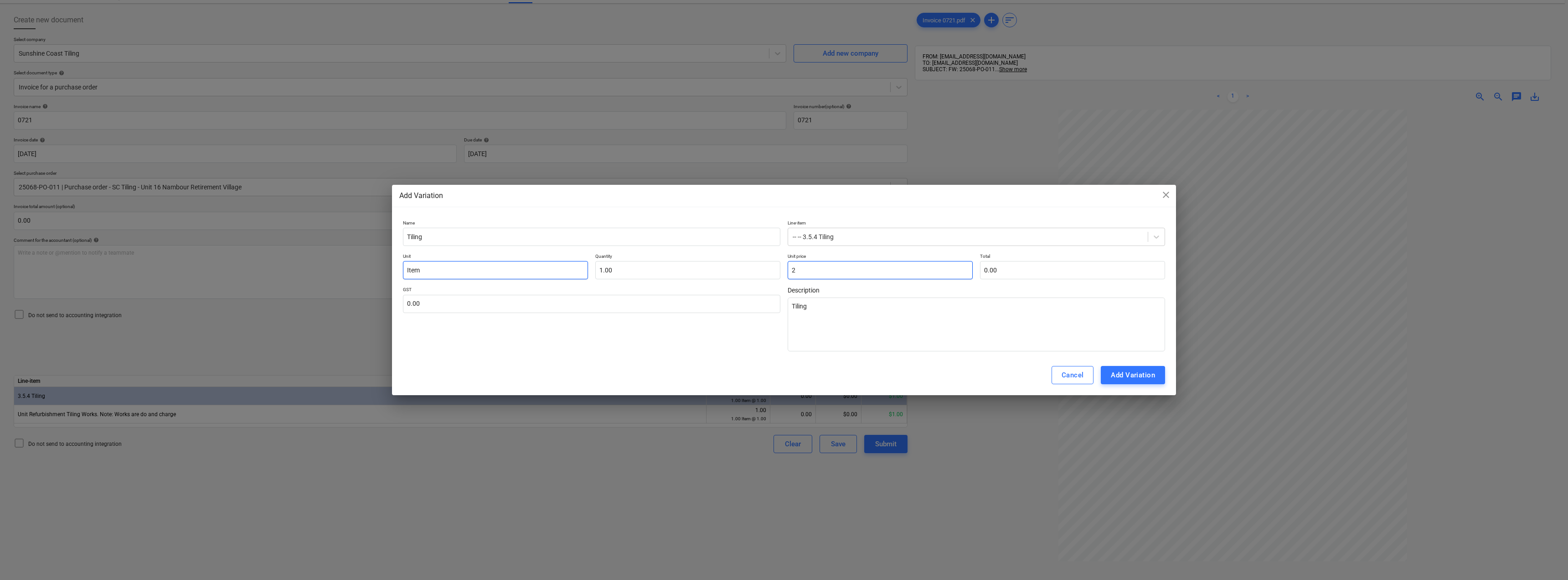
type input "2.00"
type input "27"
type textarea "x"
type input "27.00"
type input "278"
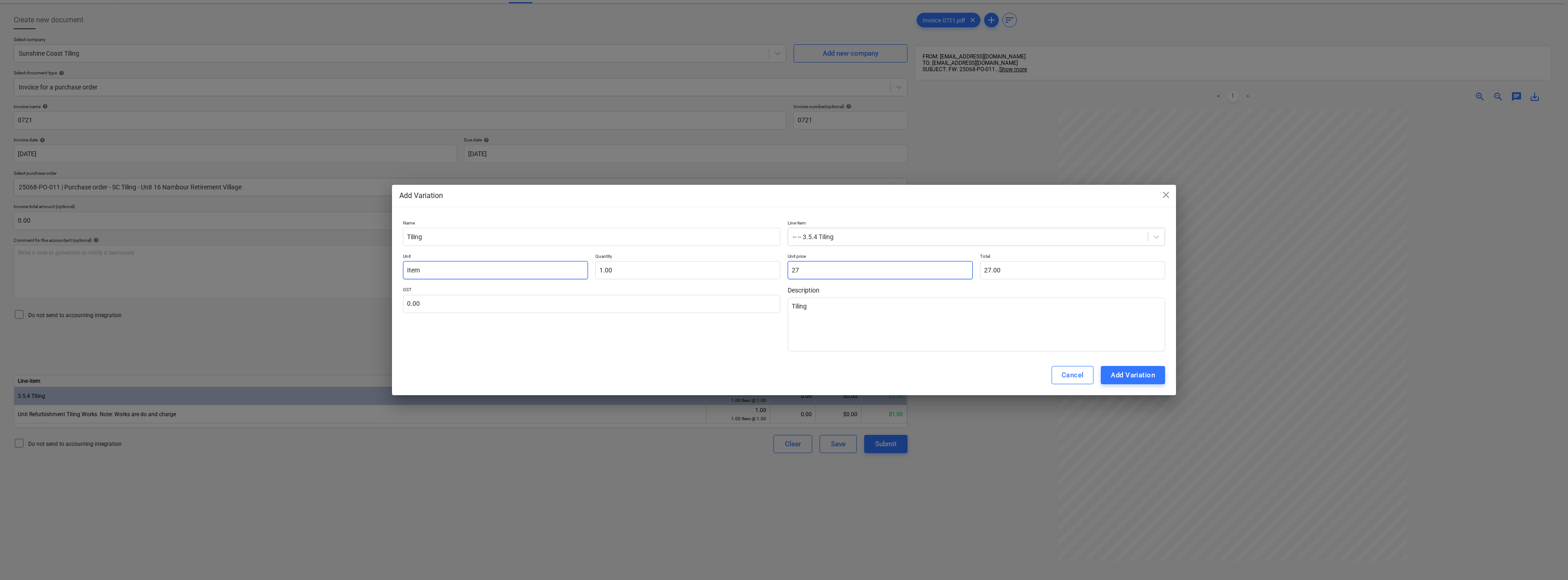
type textarea "x"
type input "278.00"
type input "2782"
type textarea "x"
type input "2,782.00"
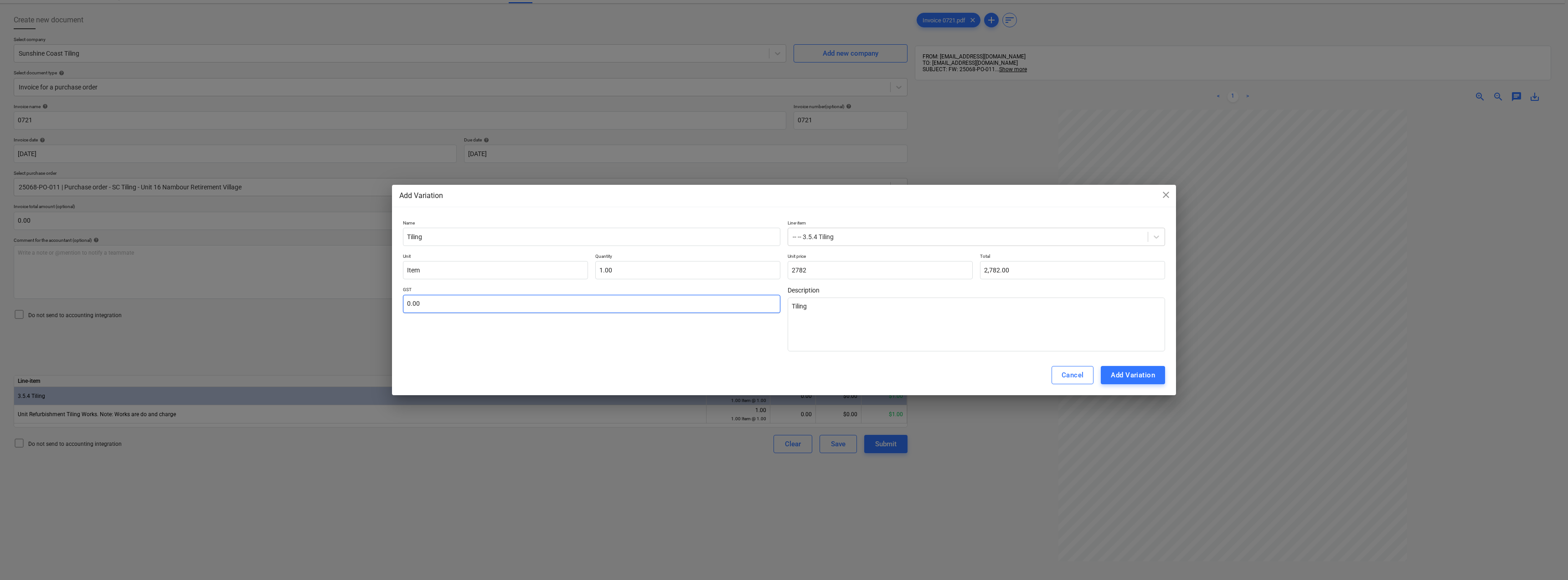
type input "2,782.00"
click at [459, 303] on input "text" at bounding box center [592, 303] width 377 height 18
type input "1"
type textarea "x"
type input "10"
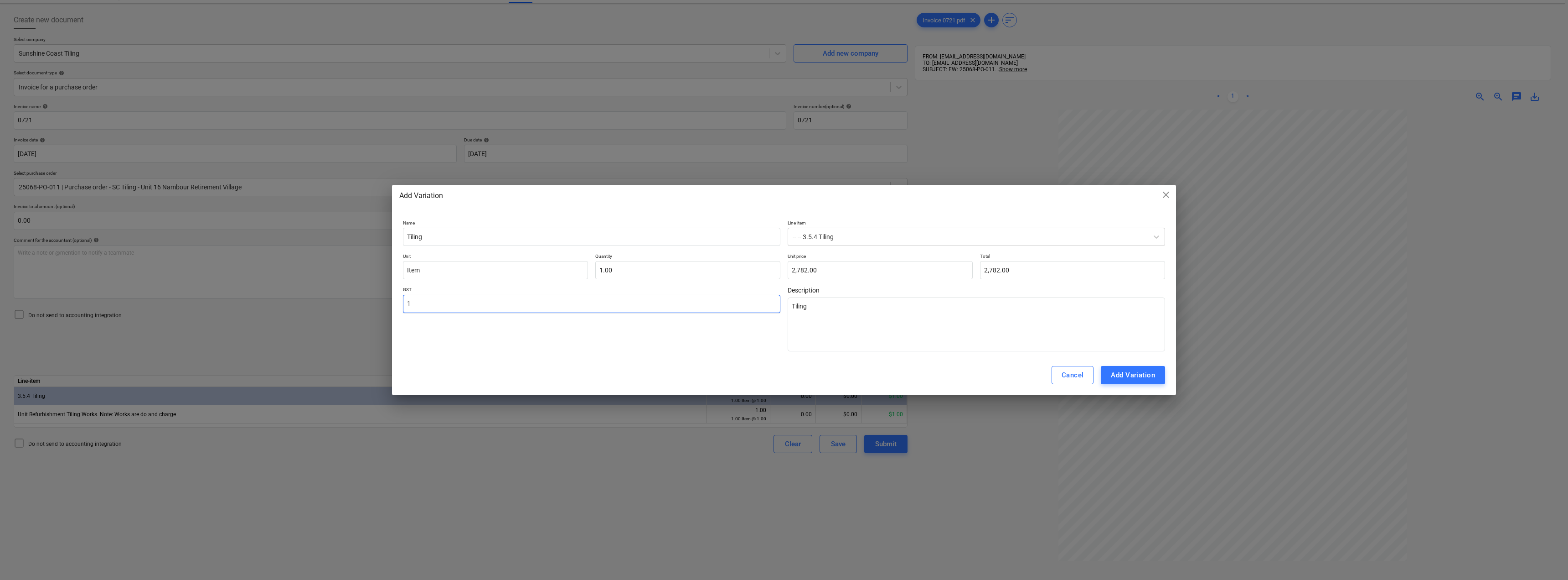
type textarea "x"
type input "10.00"
click at [783, 371] on div "Add Variation" at bounding box center [1133, 375] width 44 height 12
type textarea "x"
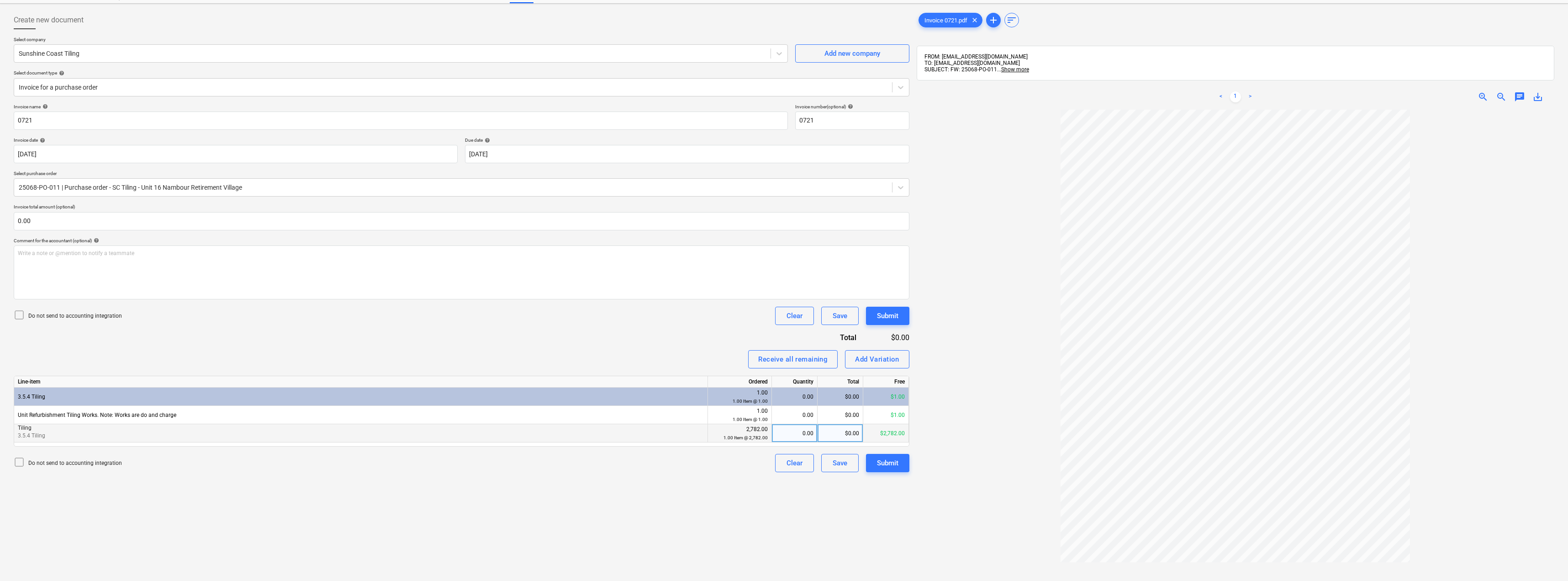
click at [752, 430] on div "2,782.00 1.00 Item @ 2,782.00" at bounding box center [740, 433] width 56 height 17
click at [784, 431] on div "0.00" at bounding box center [795, 433] width 38 height 18
click at [784, 434] on input at bounding box center [794, 433] width 45 height 18
type input "1"
click at [784, 355] on div "Add Variation" at bounding box center [877, 359] width 44 height 12
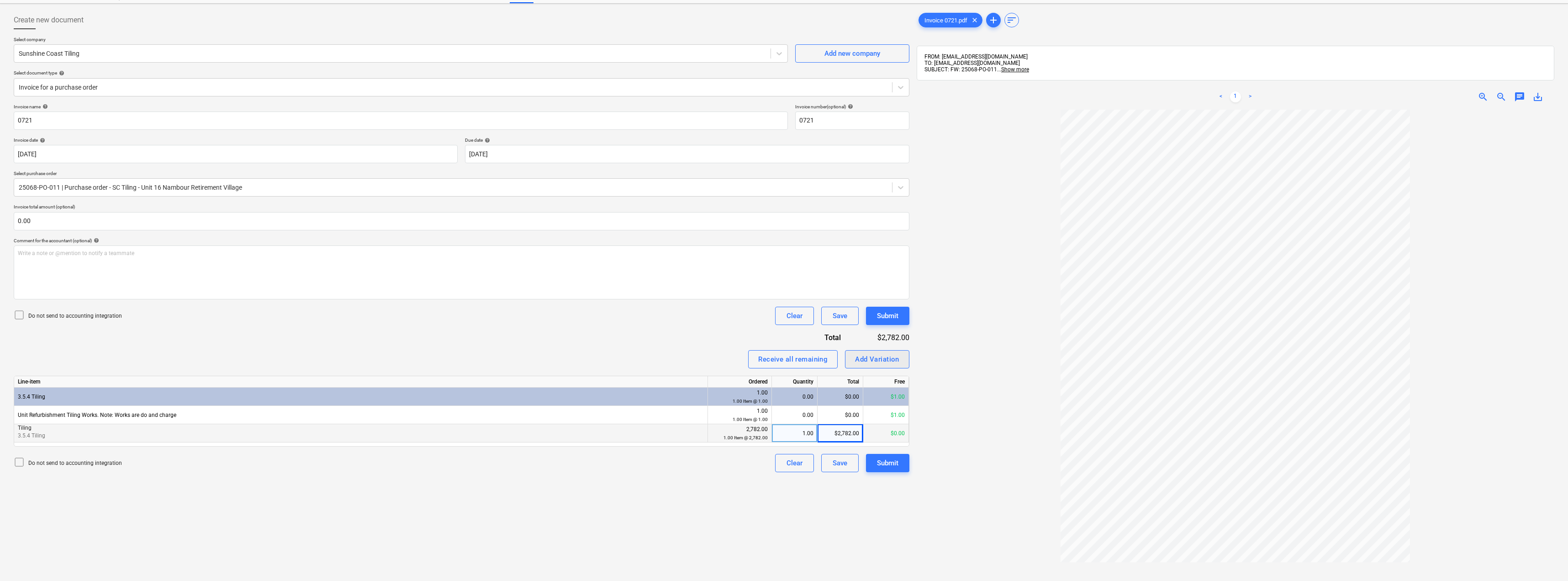
type textarea "x"
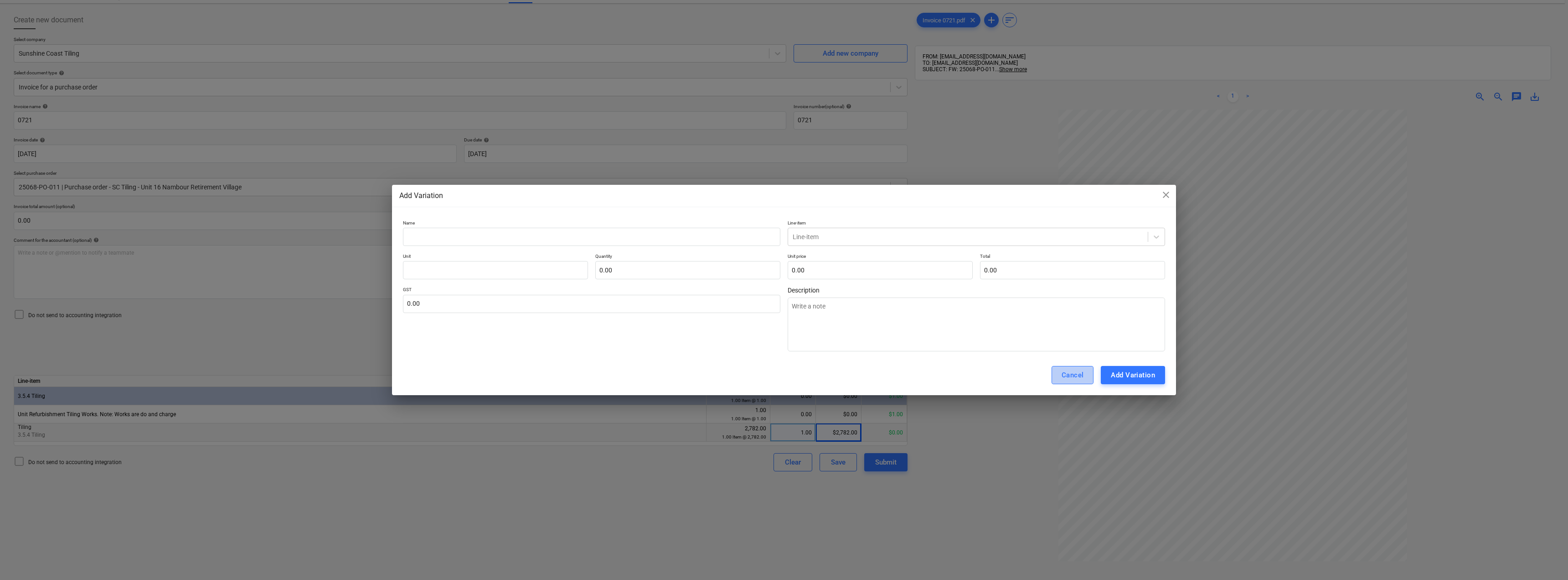
click at [783, 369] on button "Cancel" at bounding box center [1073, 374] width 42 height 18
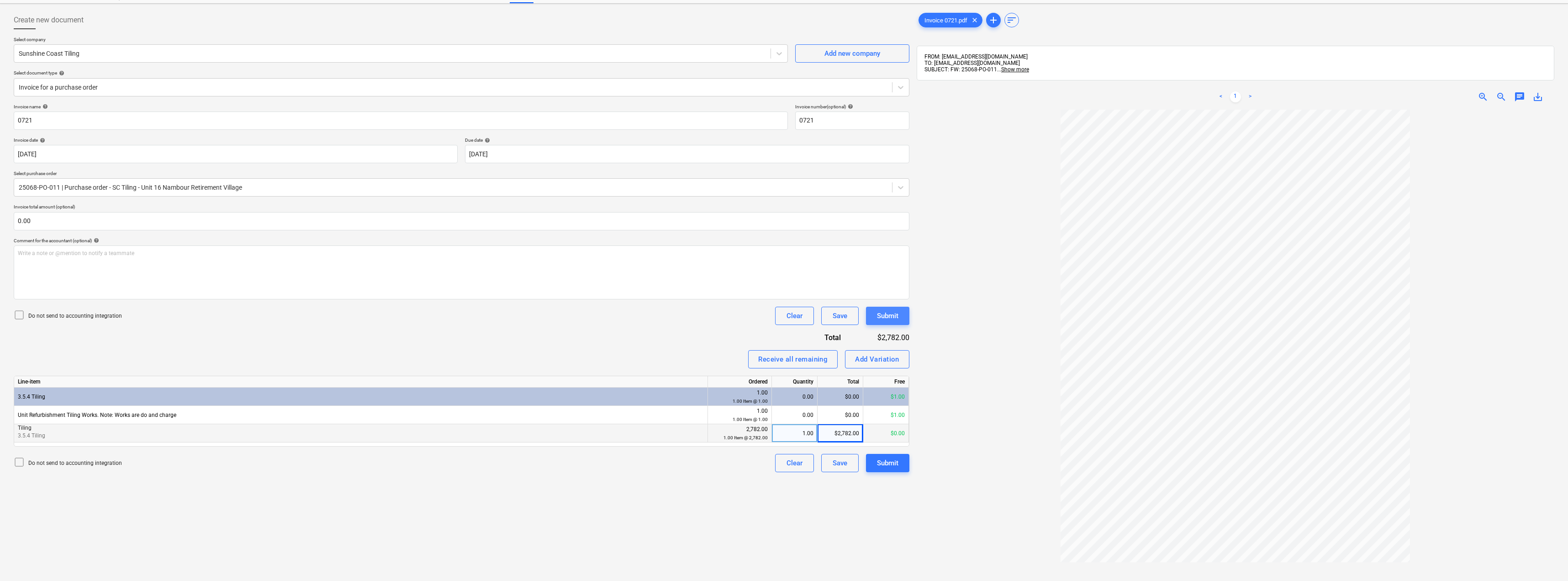
click at [784, 315] on div "Submit" at bounding box center [887, 316] width 21 height 12
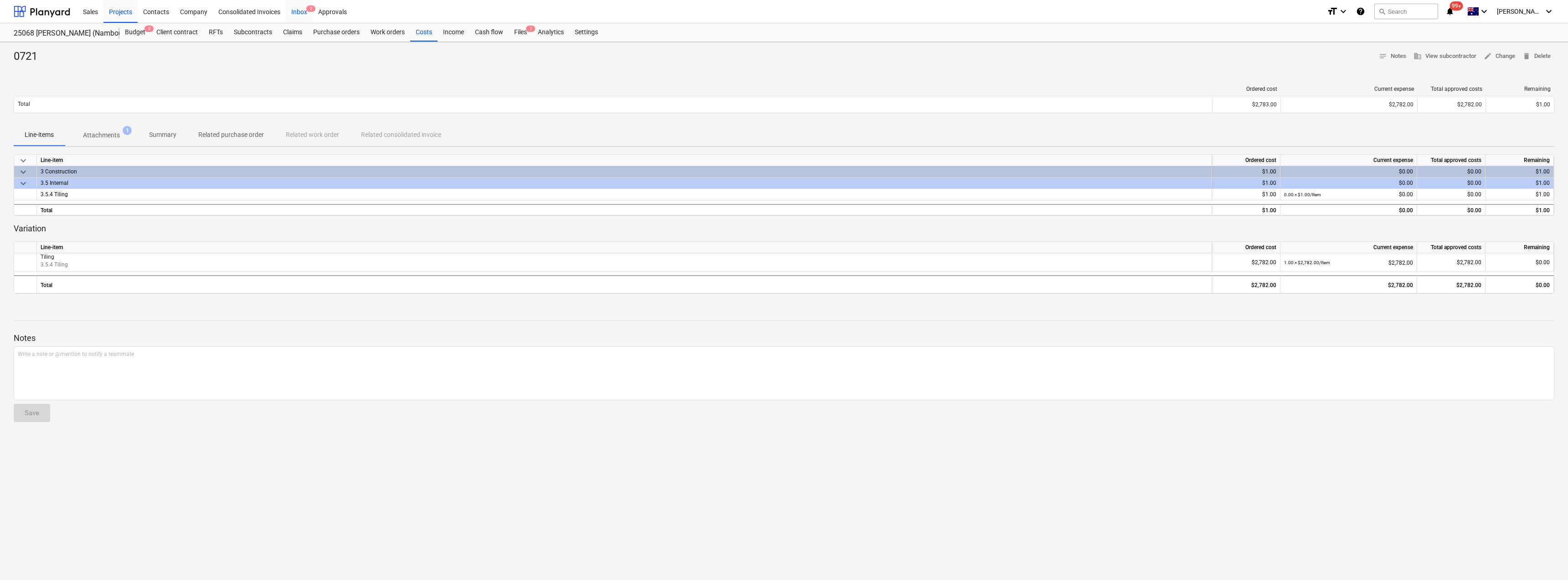
click at [291, 10] on div "Inbox 2" at bounding box center [298, 11] width 27 height 23
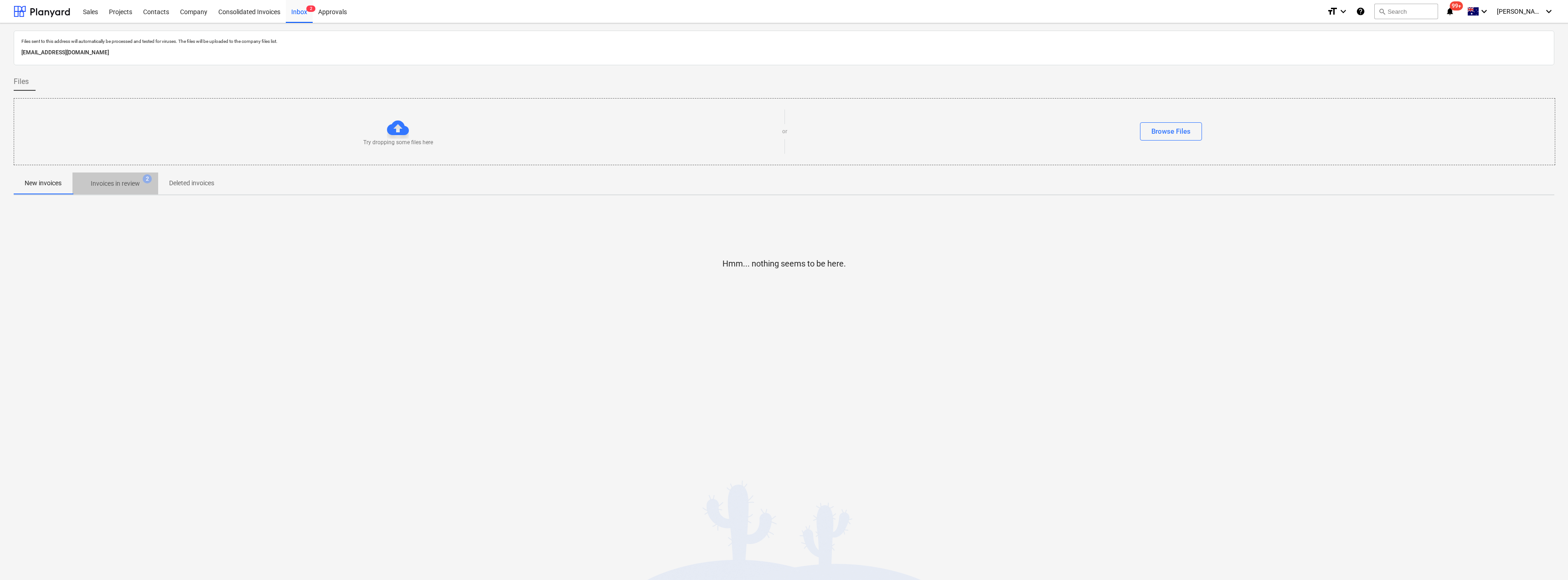
click at [120, 176] on span "Invoices in review 2" at bounding box center [116, 183] width 86 height 16
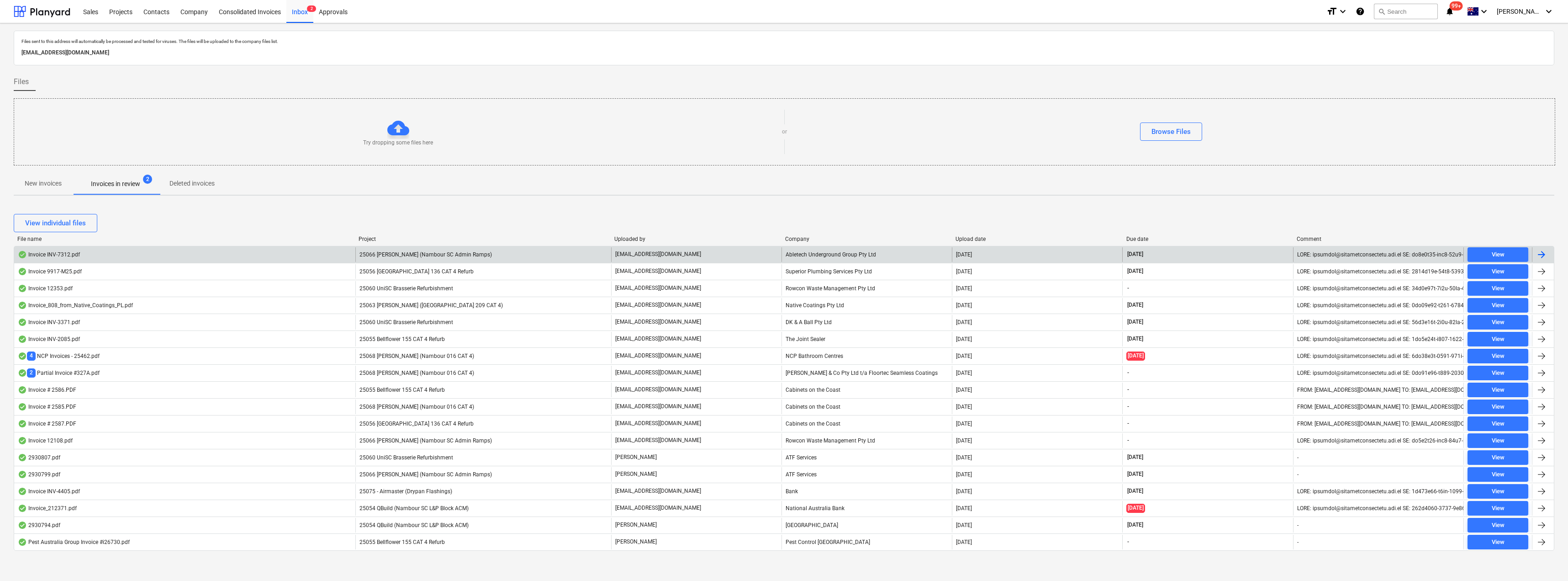
click at [675, 254] on p "[EMAIL_ADDRESS][DOMAIN_NAME]" at bounding box center [658, 254] width 86 height 8
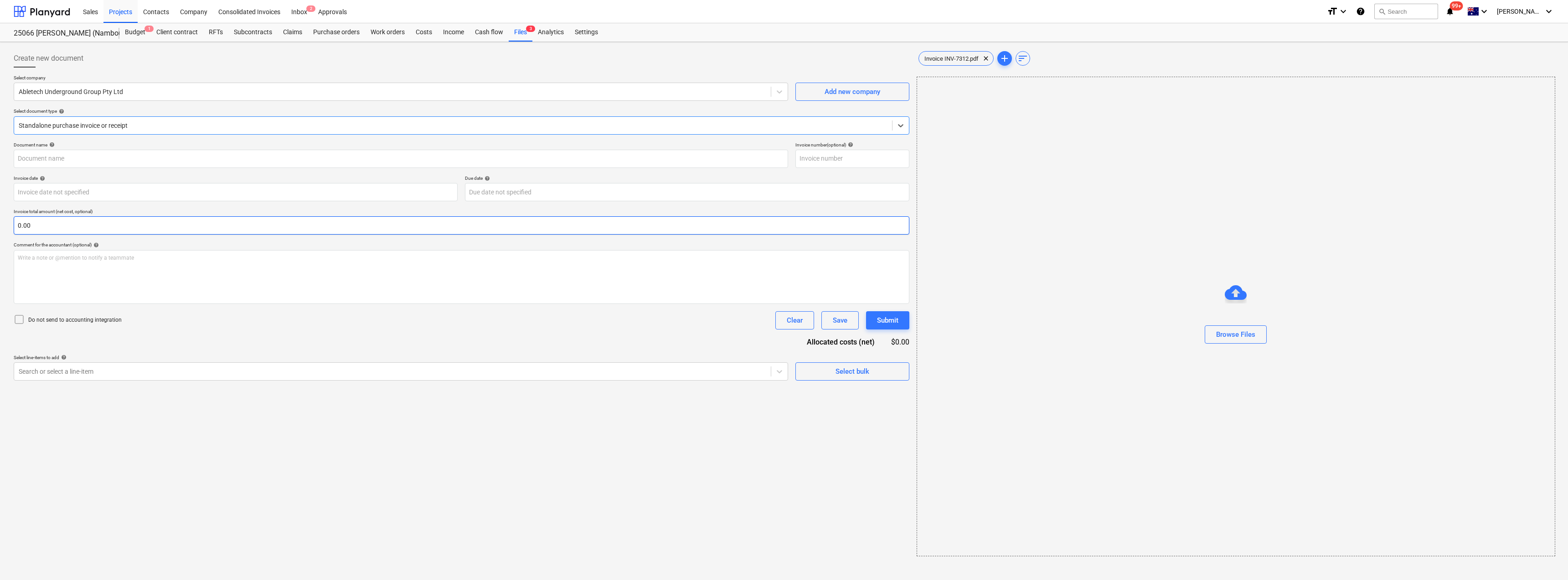
type input "INV-7312"
type input "[DATE]"
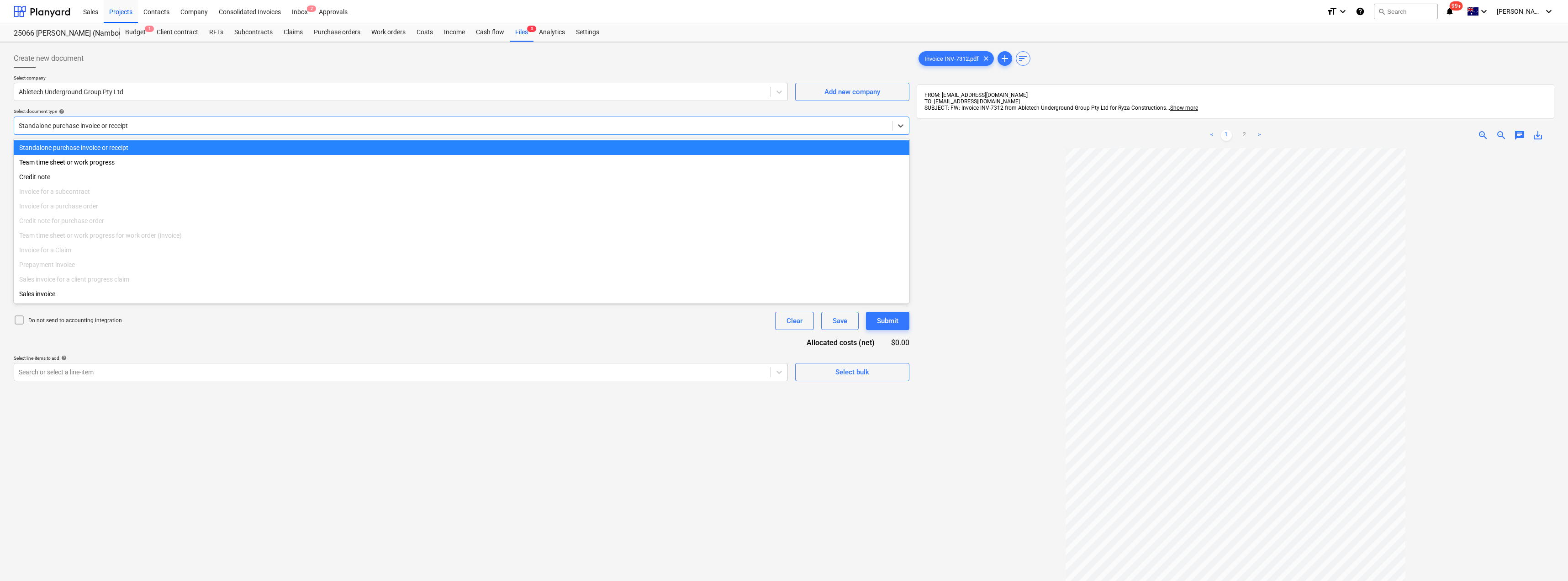
click at [119, 127] on div at bounding box center [453, 125] width 869 height 9
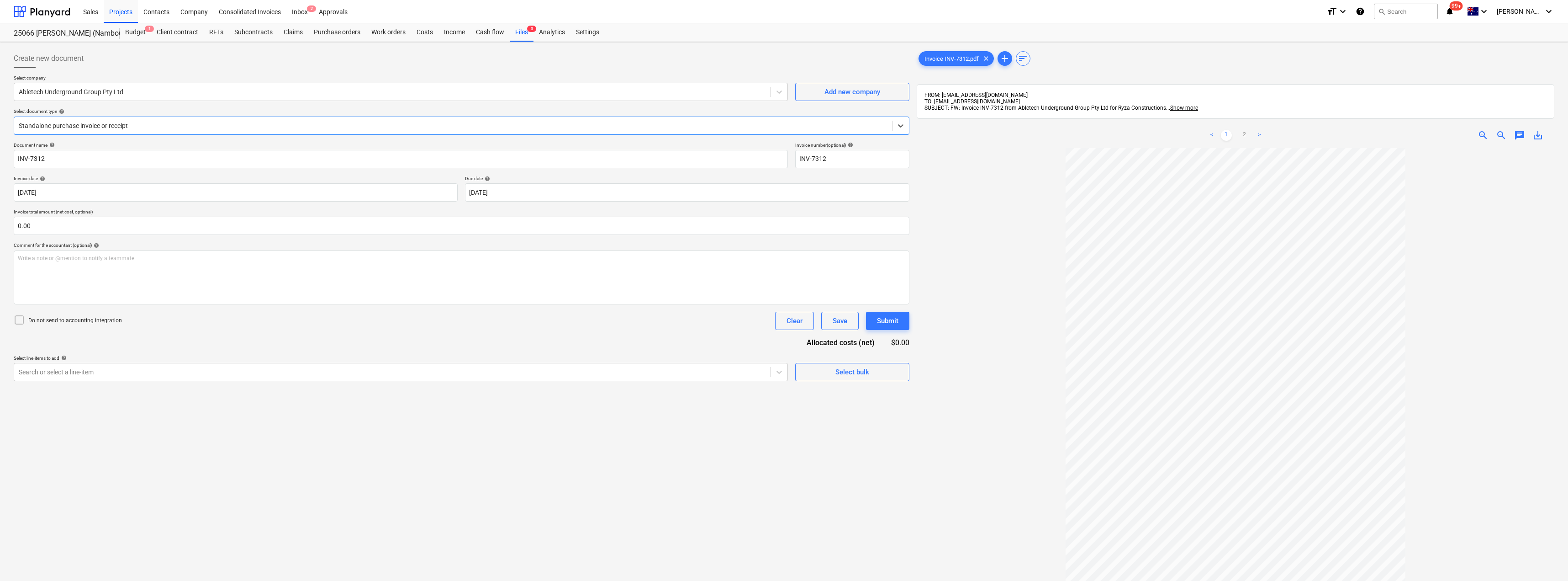
click at [119, 127] on div at bounding box center [453, 125] width 869 height 9
click at [587, 194] on body "Sales Projects Contacts Company Consolidated Invoices Inbox 2 Approvals format_…" at bounding box center [784, 290] width 1568 height 581
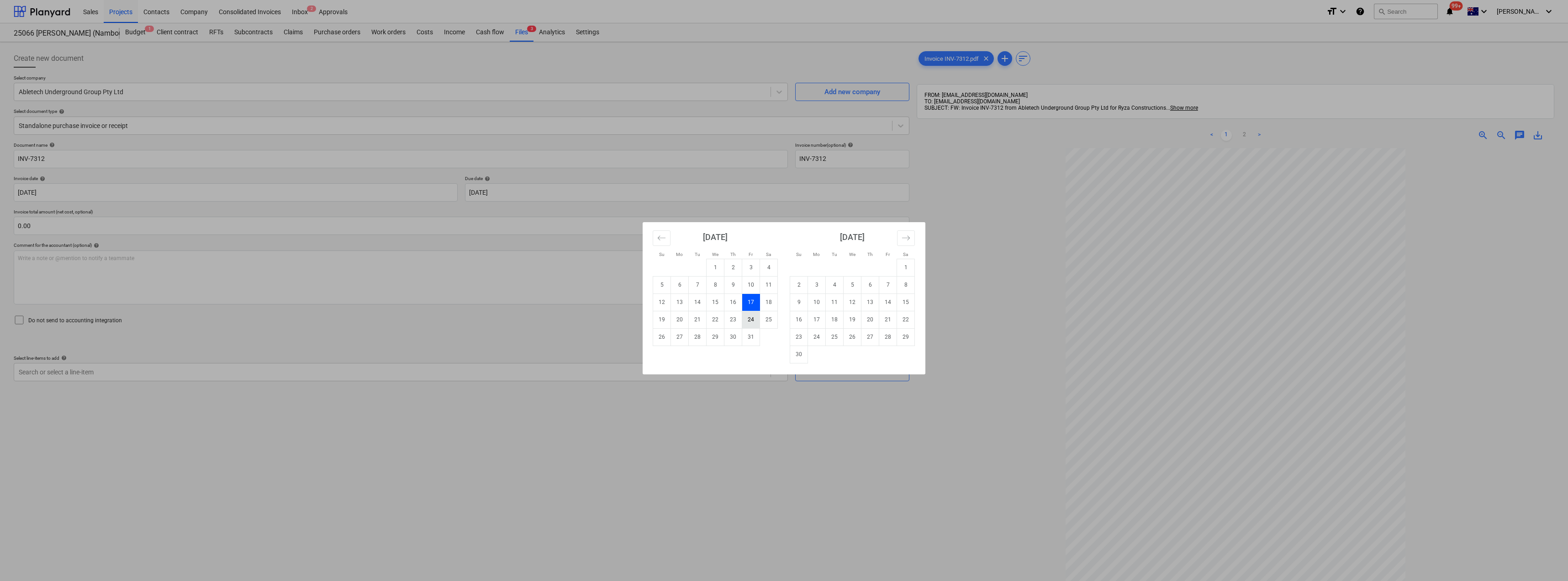
click at [753, 322] on td "24" at bounding box center [751, 319] width 18 height 17
type input "[DATE]"
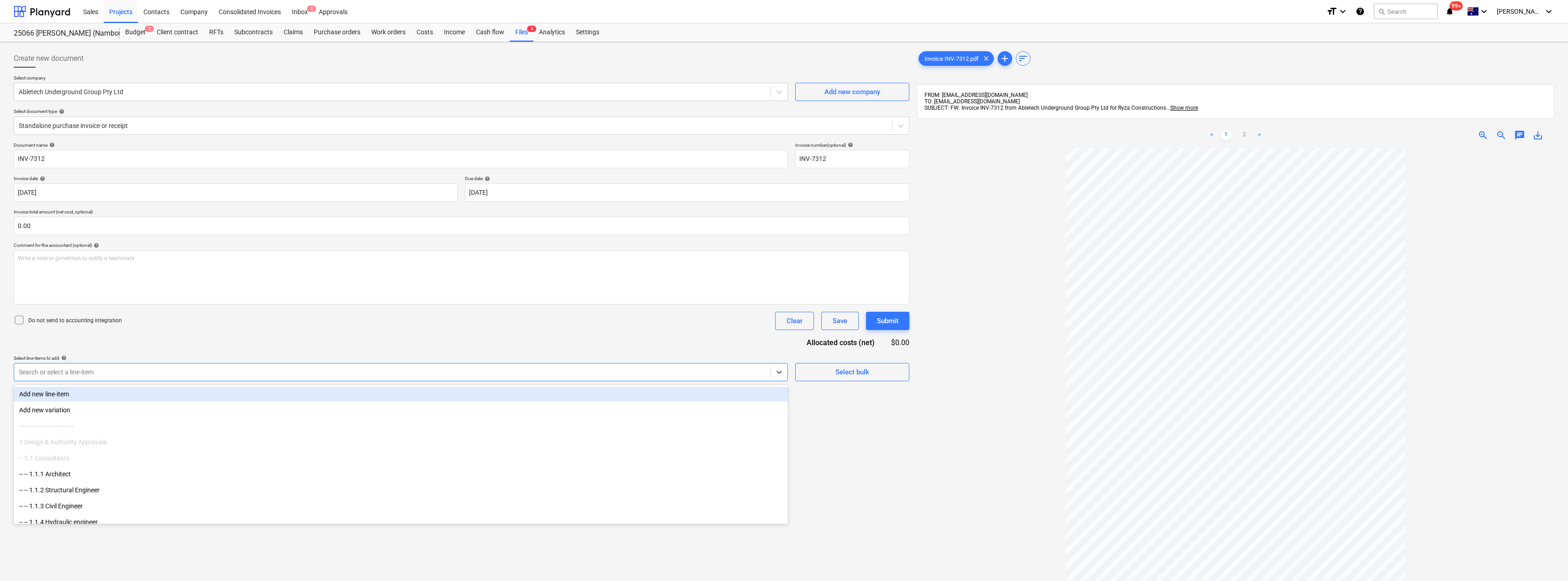
click at [100, 377] on div "Search or select a line-item" at bounding box center [392, 371] width 756 height 13
click at [98, 379] on div "Search or select a line-item" at bounding box center [401, 372] width 774 height 18
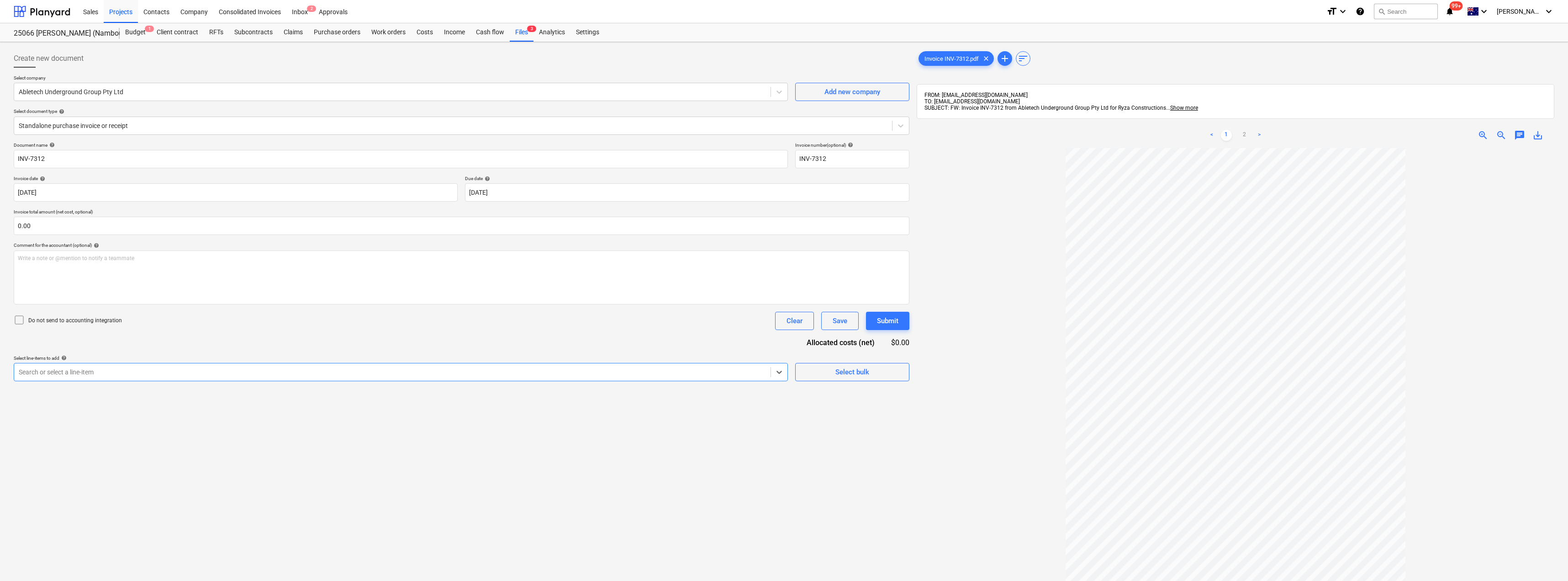
click at [98, 379] on div "Search or select a line-item" at bounding box center [401, 372] width 774 height 18
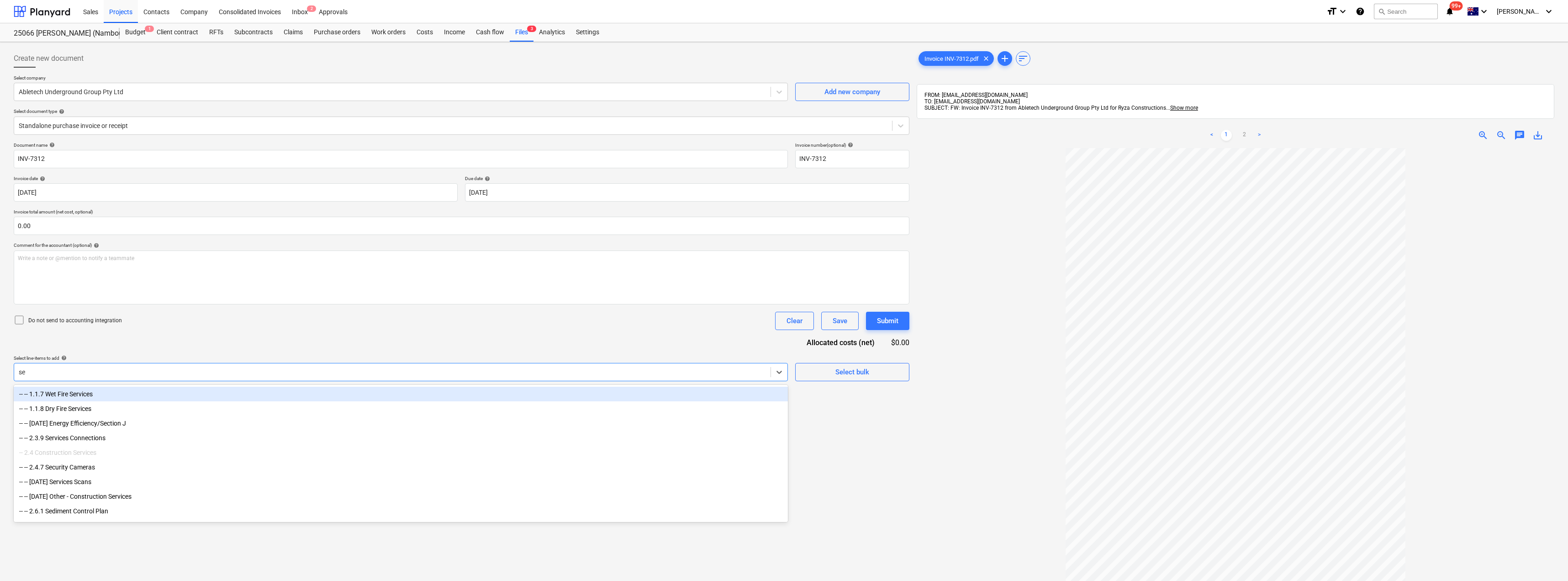
type input "ser"
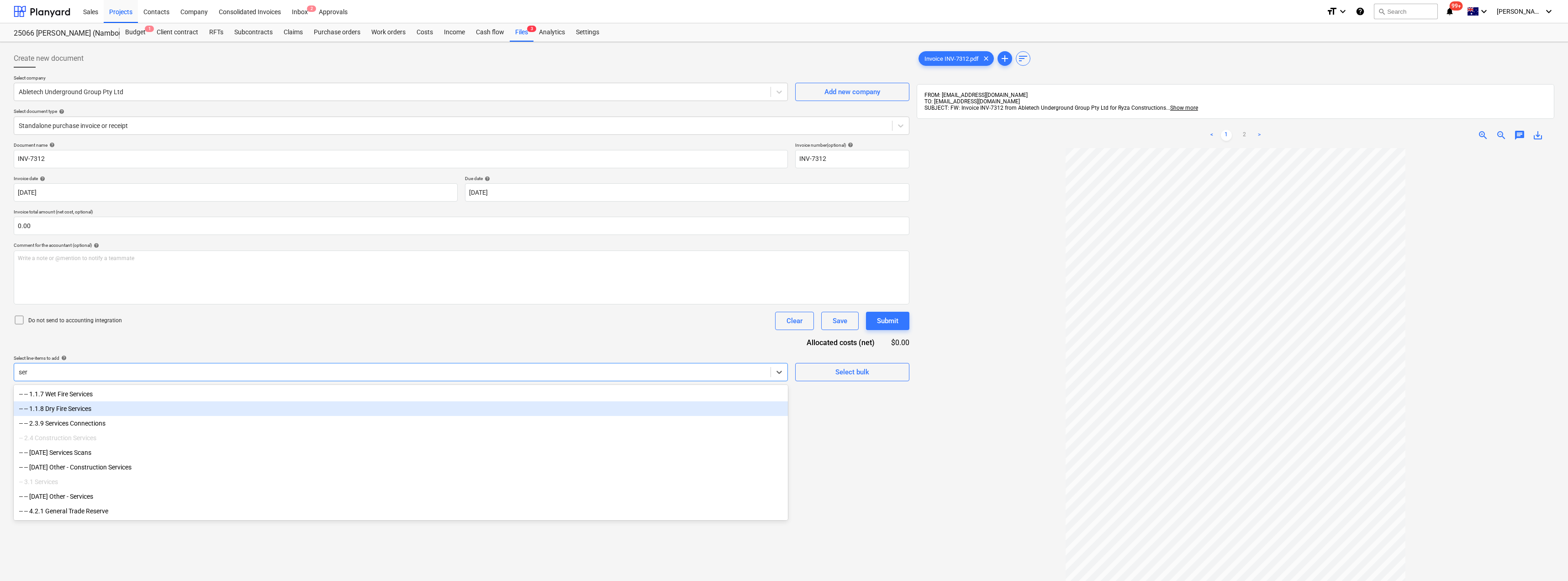
scroll to position [2, 0]
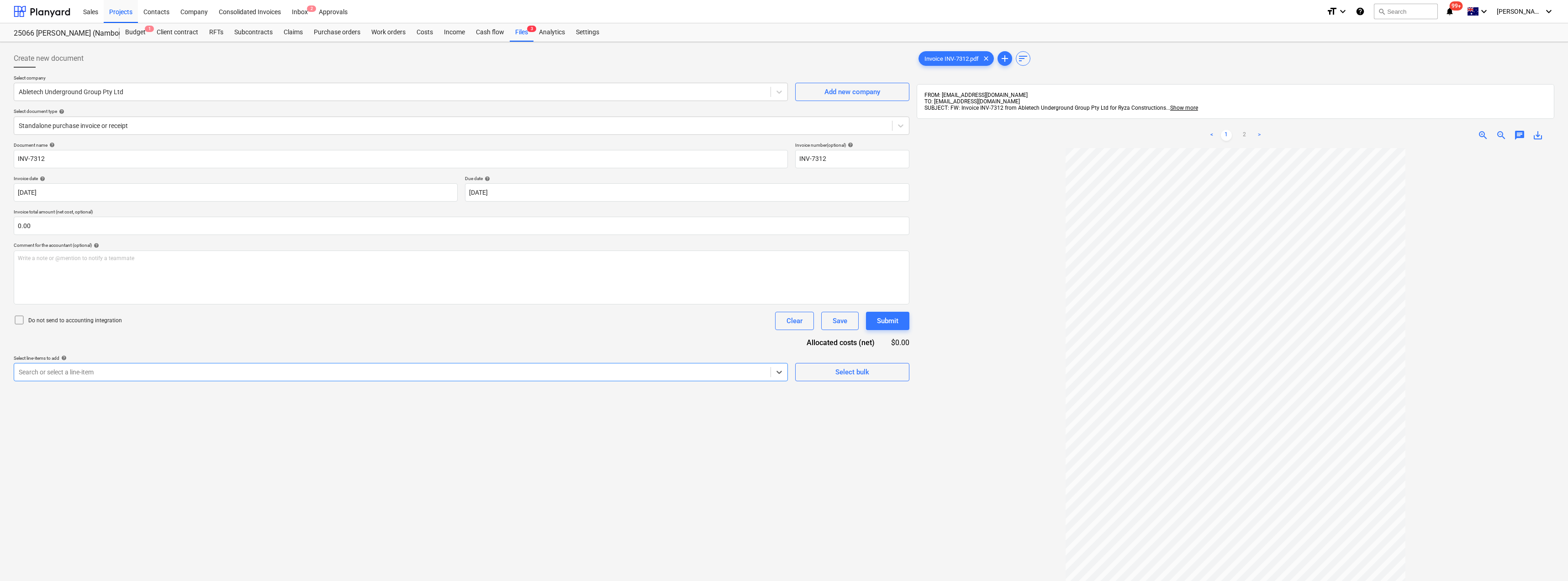
drag, startPoint x: 91, startPoint y: 370, endPoint x: 4, endPoint y: 375, distance: 87.9
click at [4, 375] on div "Create new document Select company Abletech Underground Group Pty Ltd Add new c…" at bounding box center [784, 376] width 1568 height 668
click at [138, 358] on div "Select line-items to add help" at bounding box center [401, 358] width 774 height 6
click at [126, 366] on div "Search or select a line-item" at bounding box center [392, 371] width 756 height 13
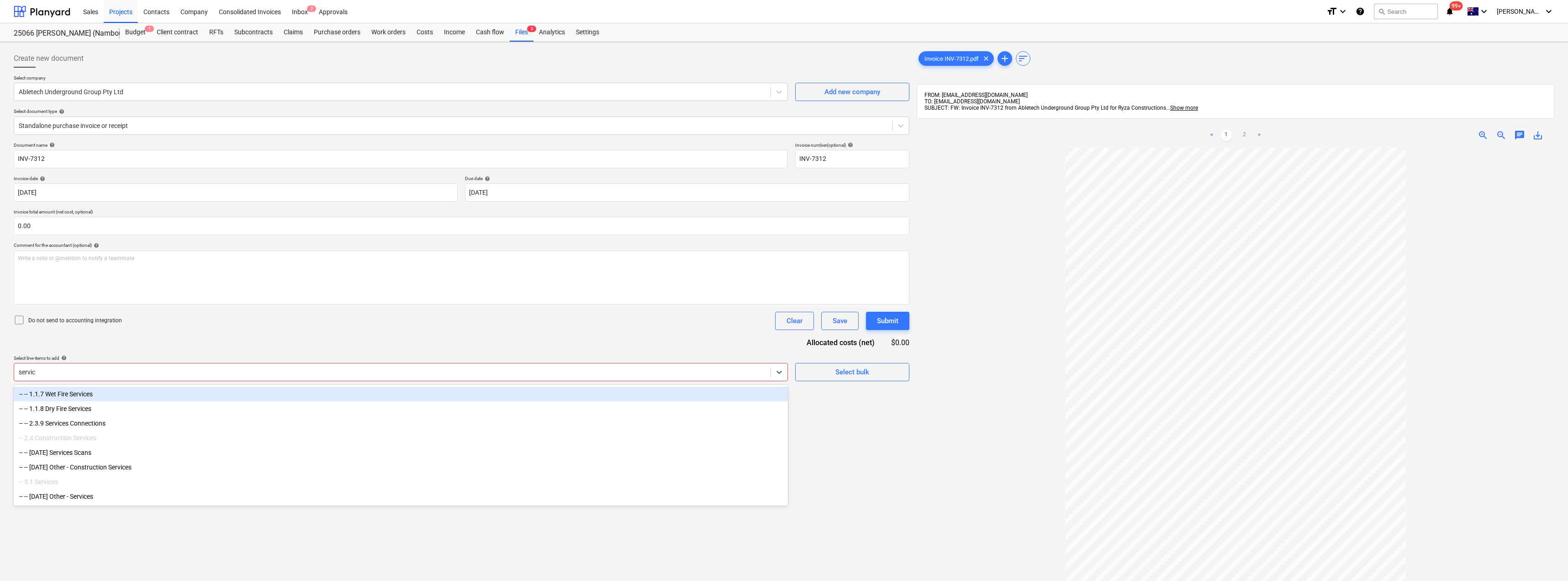
type input "service"
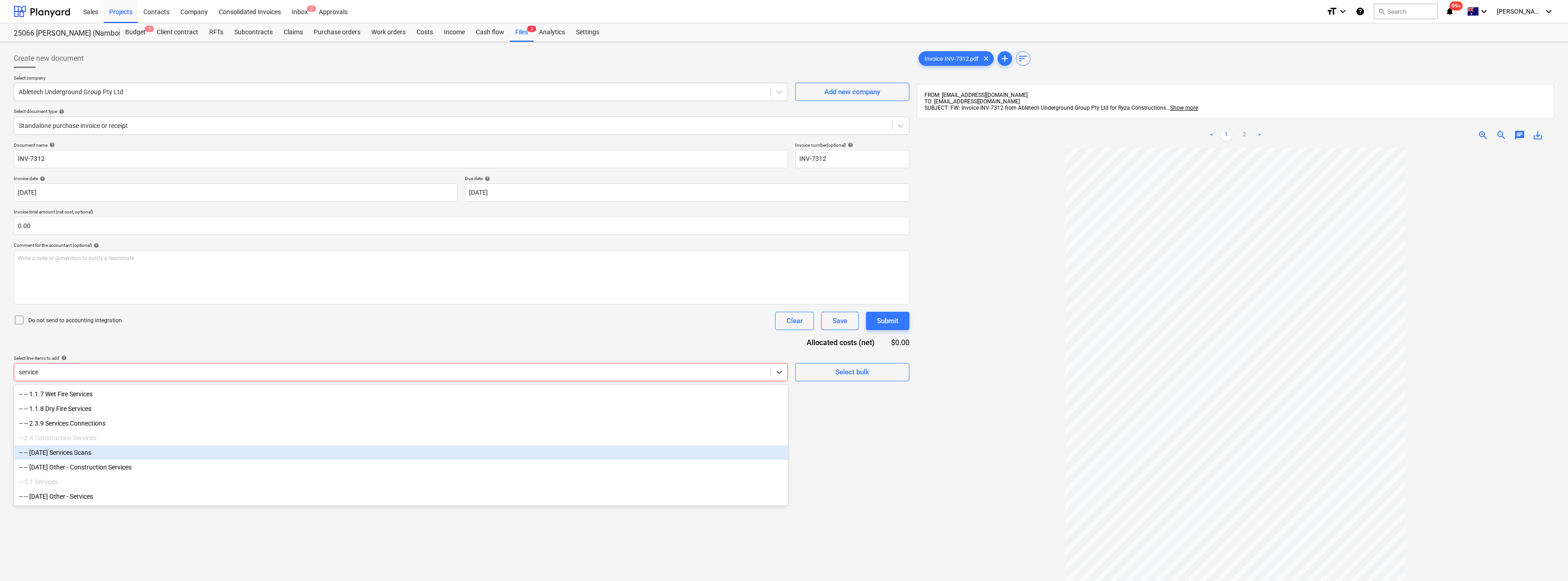
click at [83, 455] on div "-- -- [DATE] Services Scans" at bounding box center [401, 452] width 774 height 15
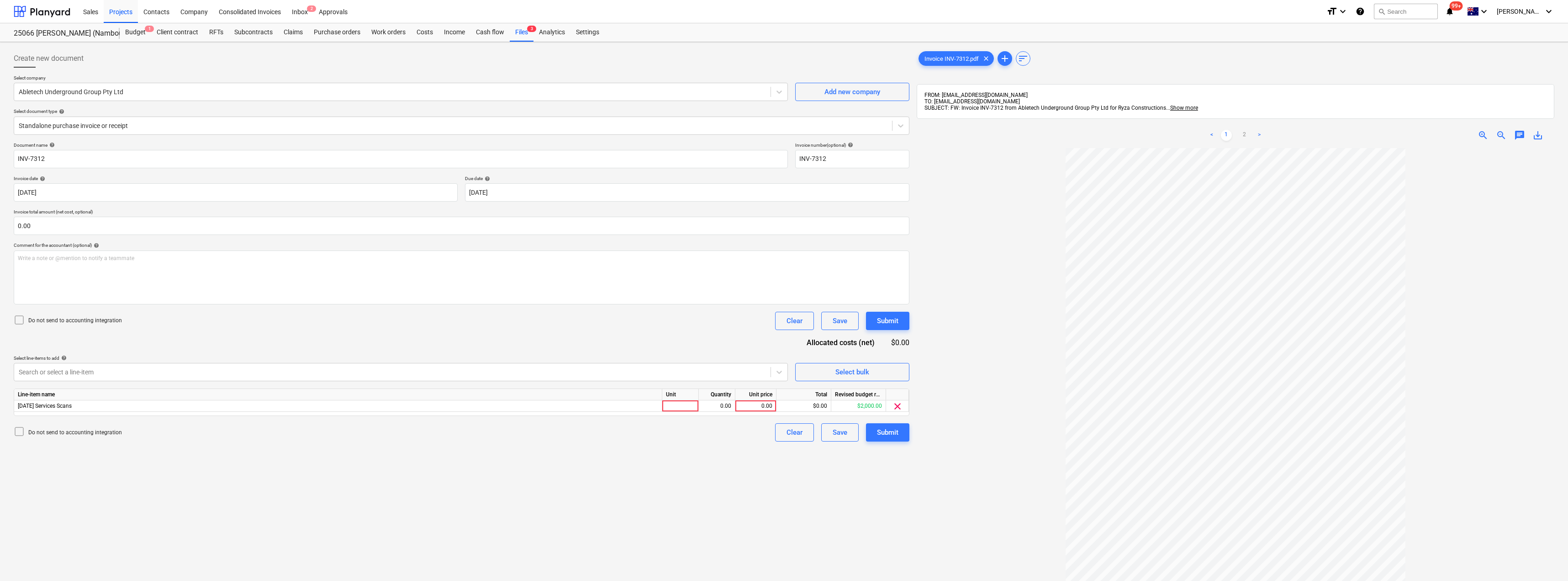
click at [225, 323] on div "Do not send to accounting integration Clear Save Submit" at bounding box center [462, 321] width 896 height 18
click at [684, 405] on div at bounding box center [680, 405] width 37 height 11
type input "Item"
type input "702.50"
click at [647, 331] on div "Document name help INV-7312 Invoice number (optional) help INV-7312 Invoice dat…" at bounding box center [462, 291] width 896 height 299
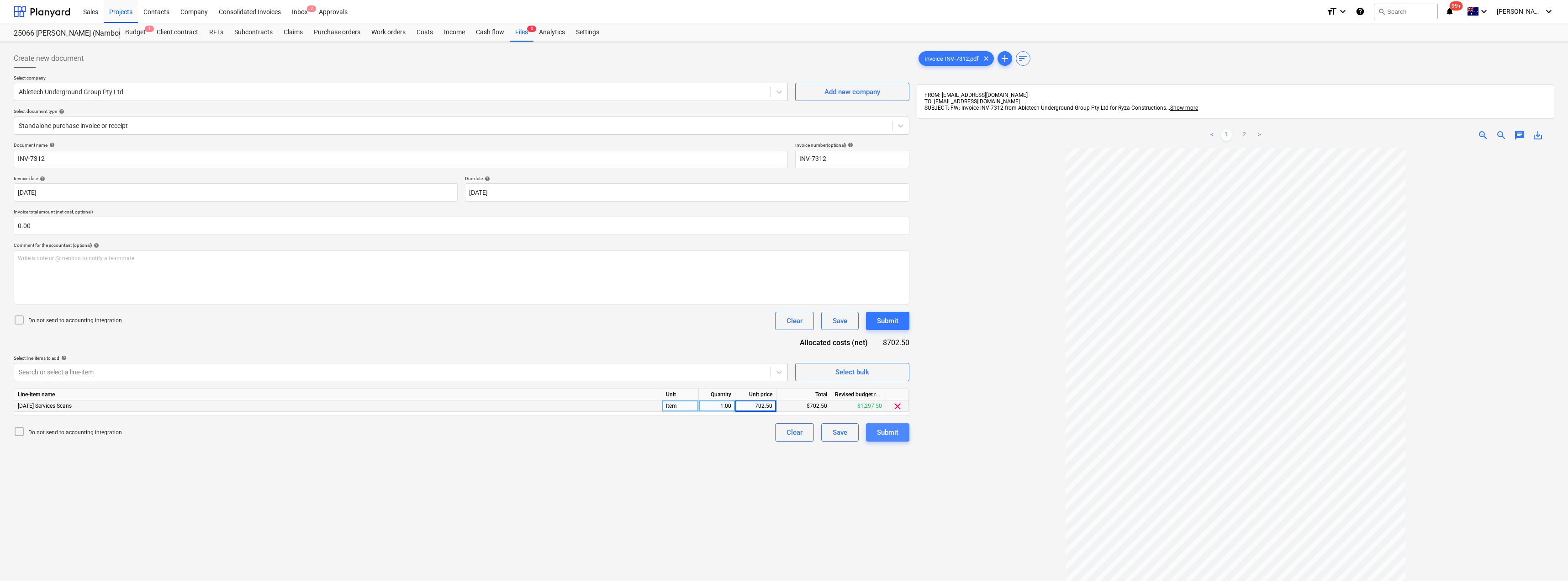
click at [784, 434] on div "Submit" at bounding box center [887, 432] width 21 height 12
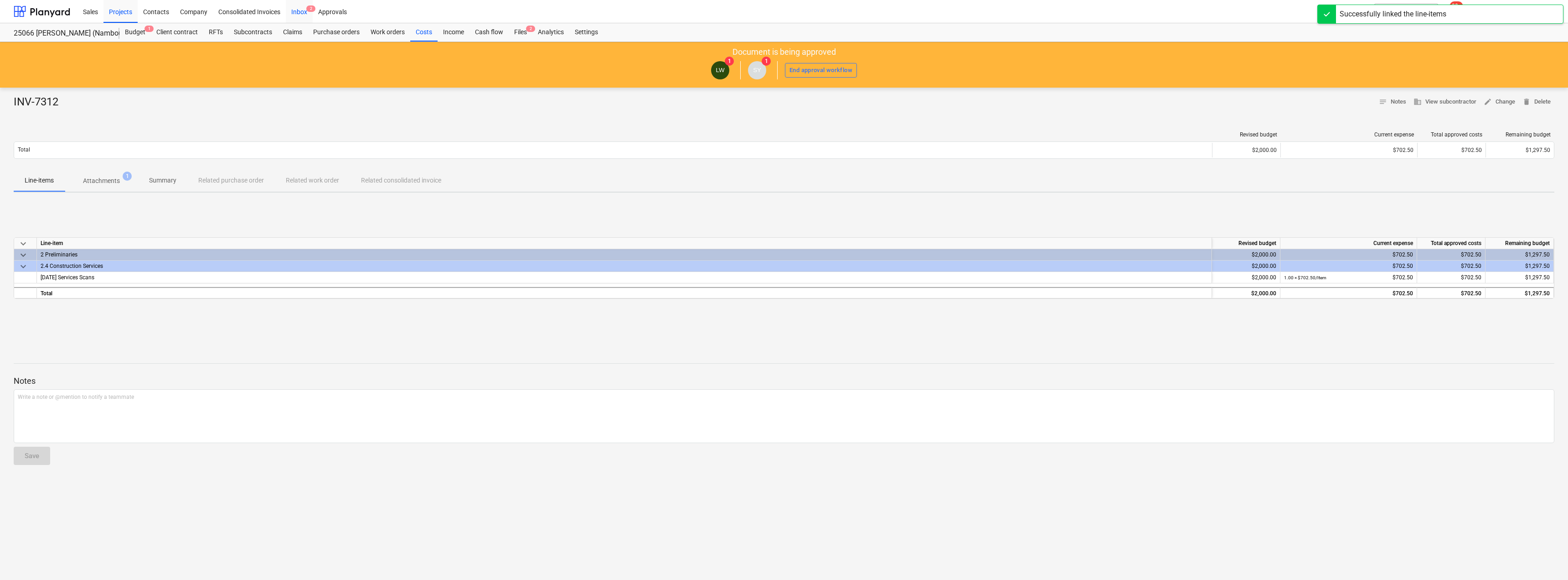
click at [295, 8] on div "Inbox 2" at bounding box center [298, 11] width 27 height 23
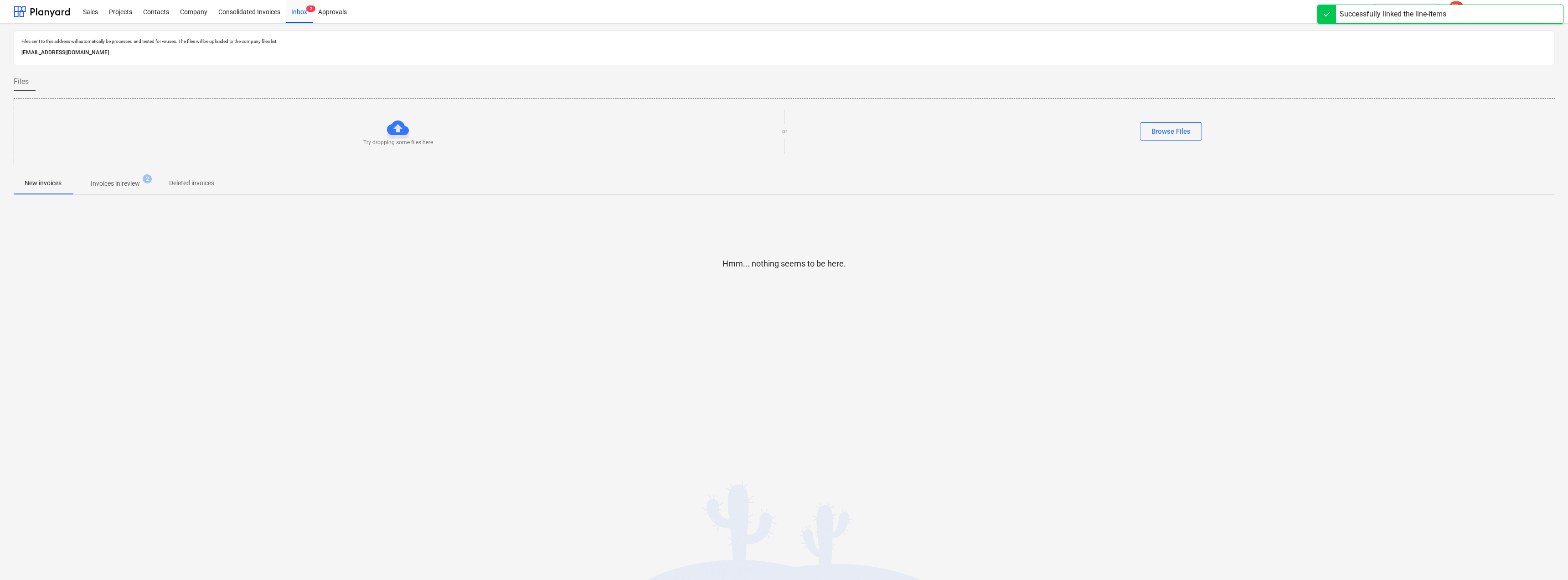
click at [110, 184] on p "Invoices in review" at bounding box center [115, 184] width 49 height 10
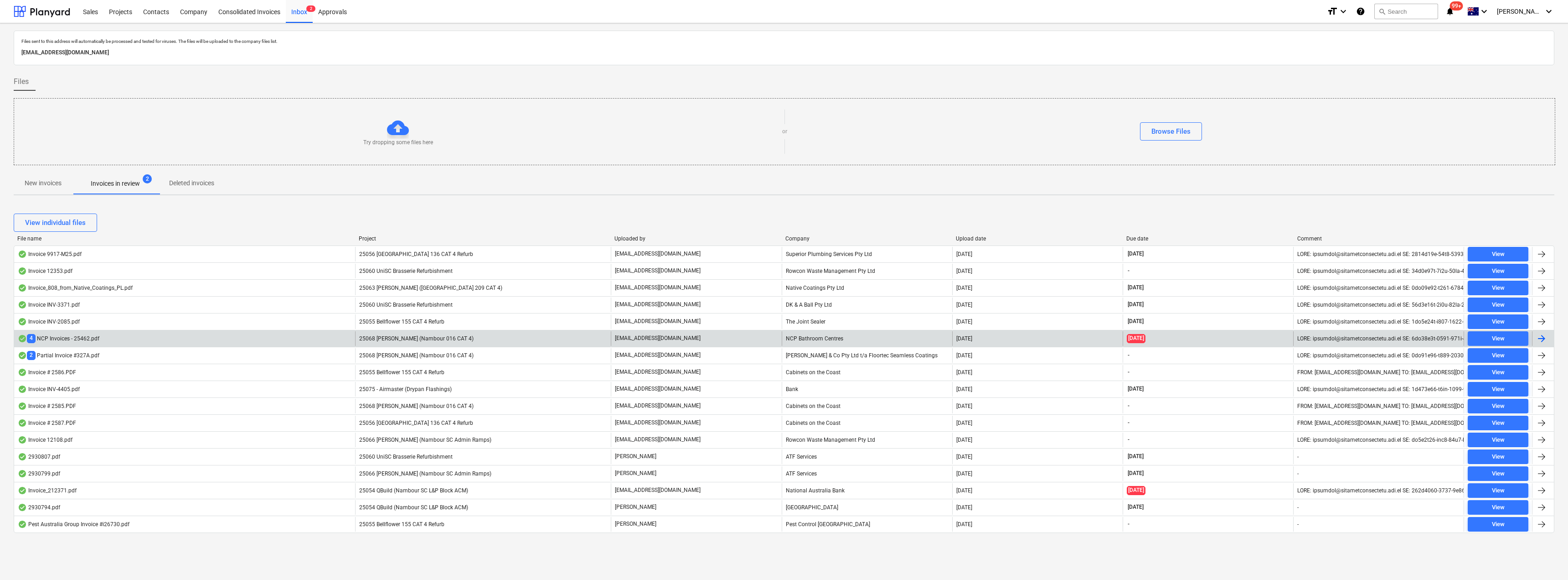
click at [669, 338] on p "[EMAIL_ADDRESS][DOMAIN_NAME]" at bounding box center [658, 338] width 86 height 8
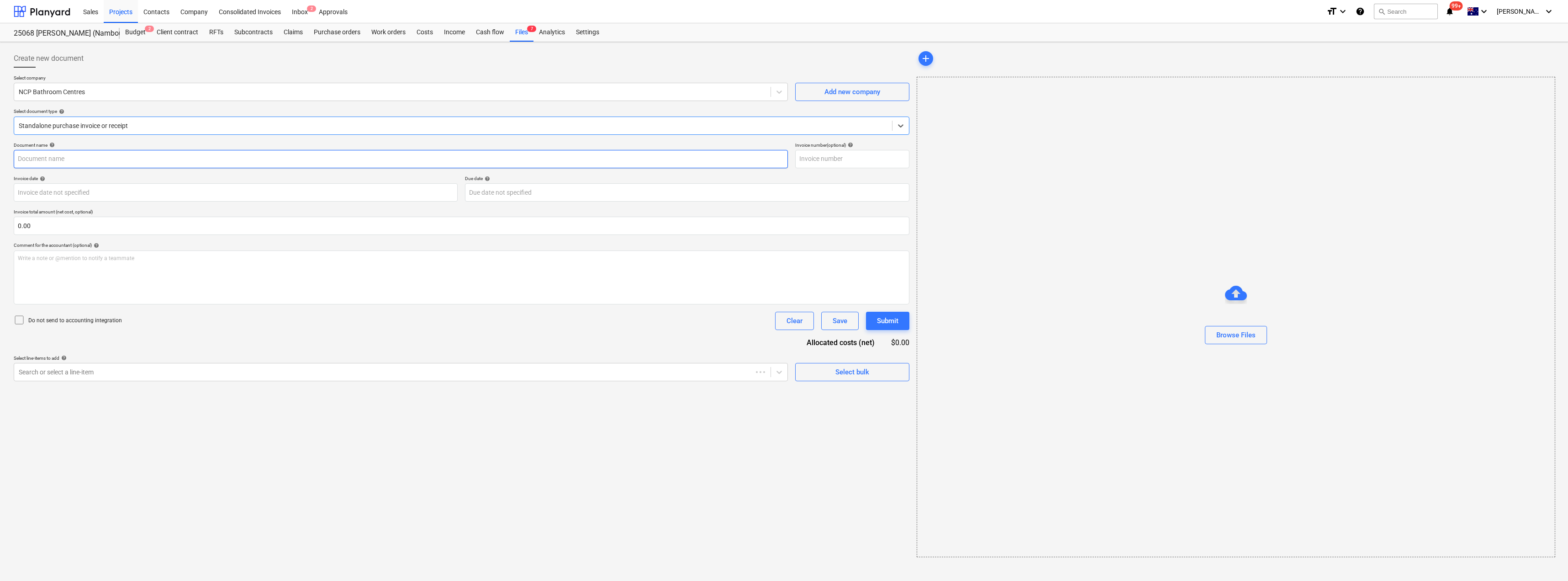
type input "635793"
type input "[DATE]"
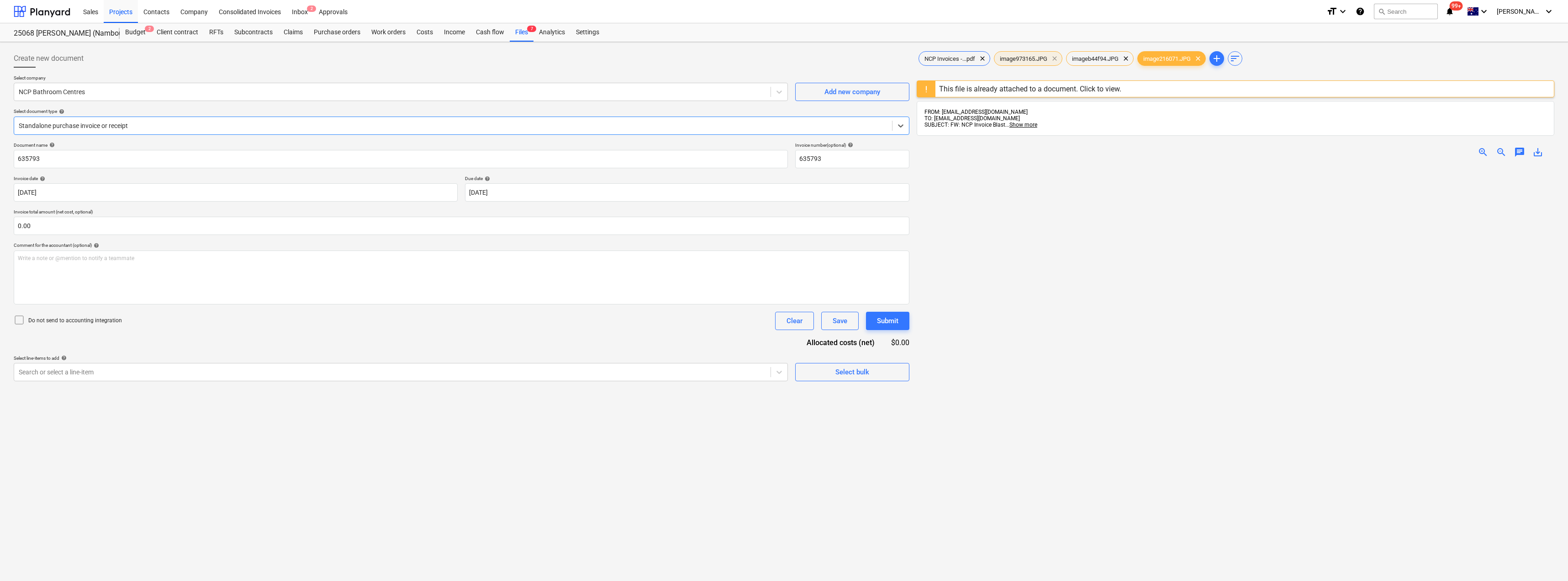
click at [784, 58] on span "clear" at bounding box center [1054, 58] width 11 height 11
click at [784, 58] on span "clear" at bounding box center [1053, 58] width 11 height 11
click at [784, 58] on span "clear" at bounding box center [1054, 58] width 11 height 11
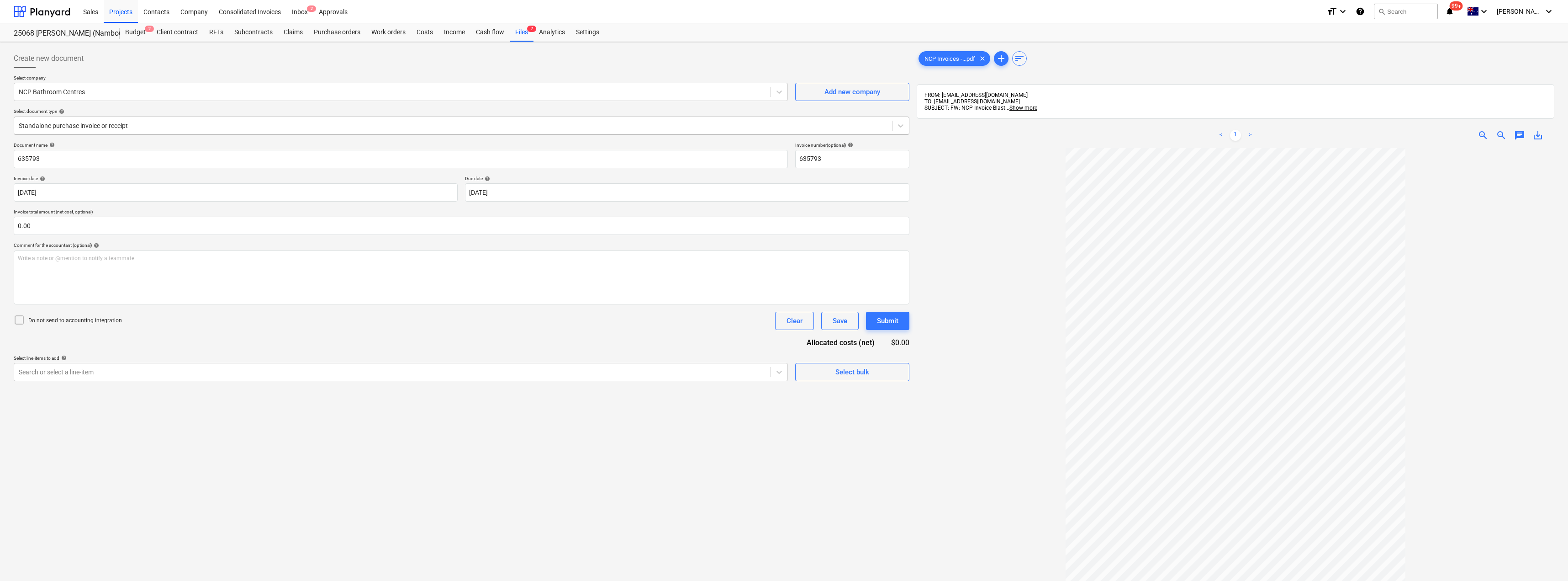
click at [100, 123] on div at bounding box center [453, 125] width 869 height 9
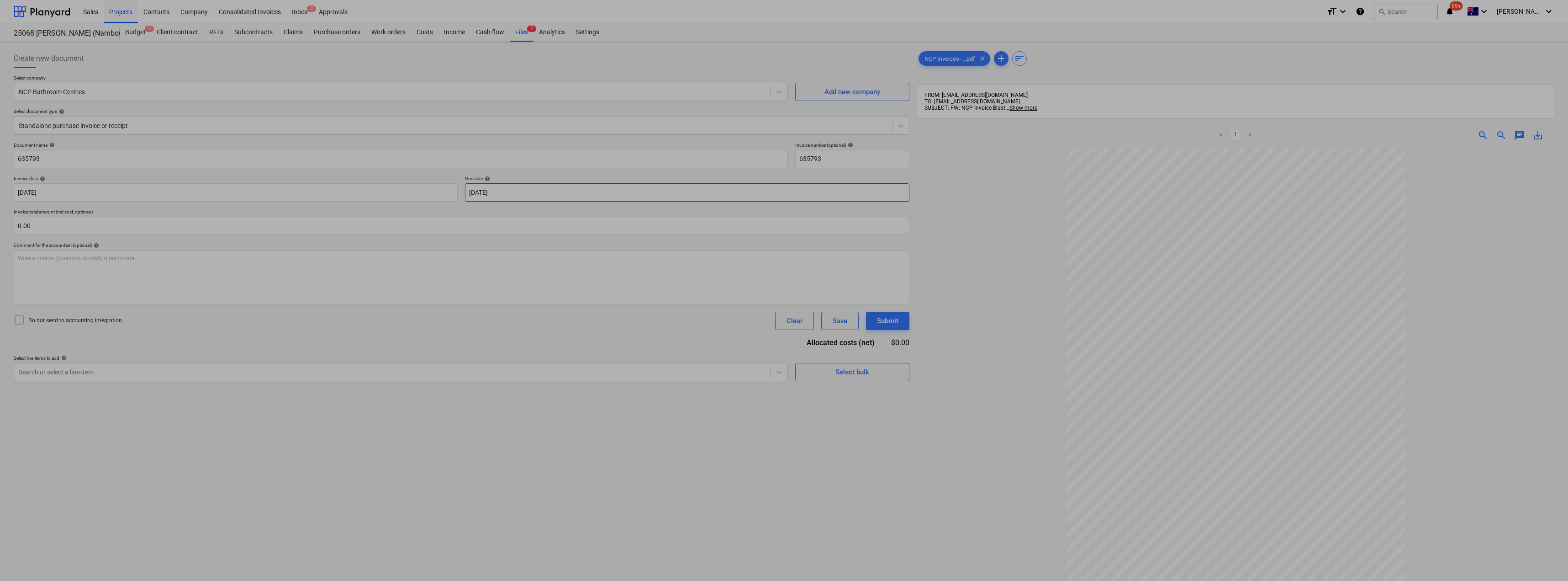
click at [519, 190] on body "Sales Projects Contacts Company Consolidated Invoices Inbox 2 Approvals format_…" at bounding box center [784, 290] width 1568 height 581
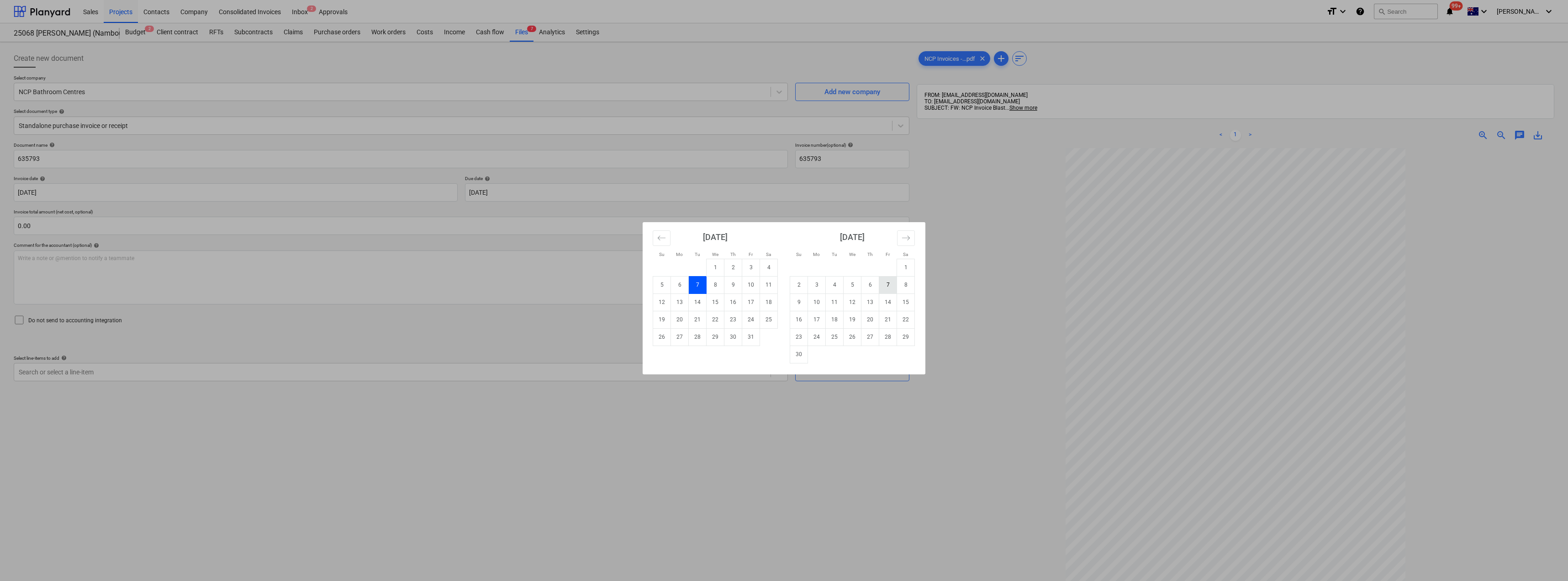
click at [784, 284] on td "7" at bounding box center [888, 284] width 18 height 17
type input "[DATE]"
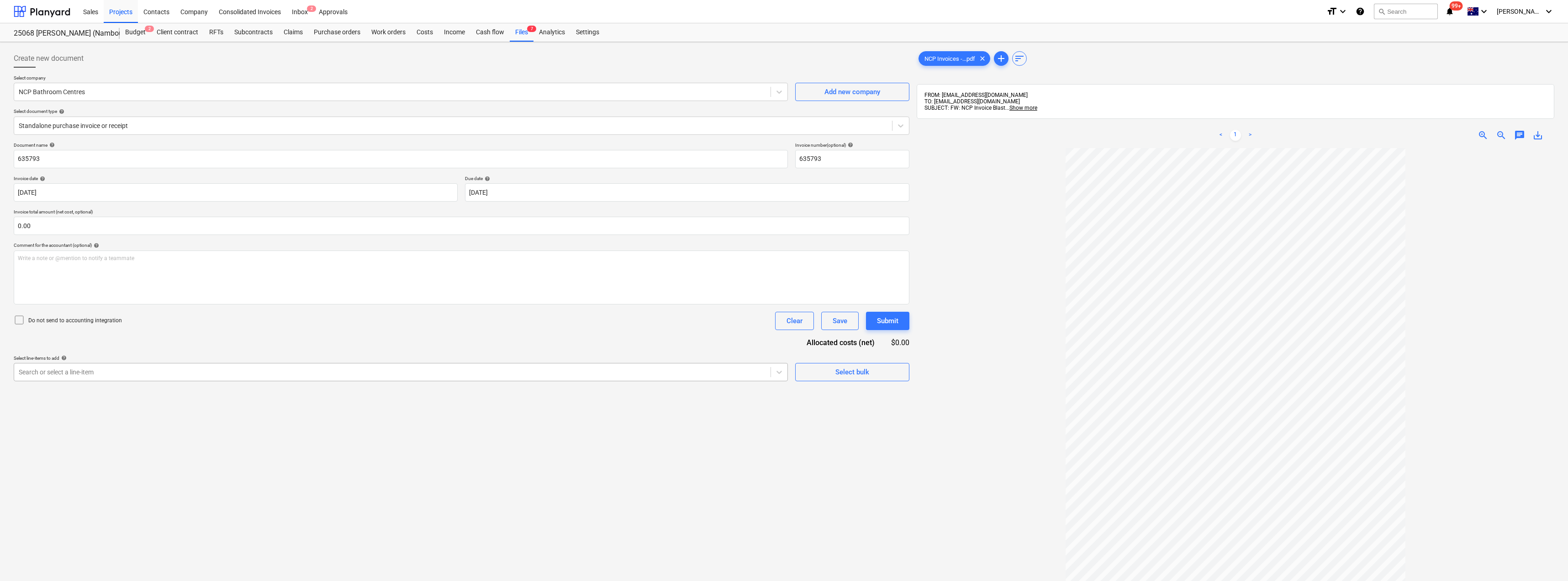
click at [135, 363] on div "Search or select a line-item" at bounding box center [401, 372] width 774 height 18
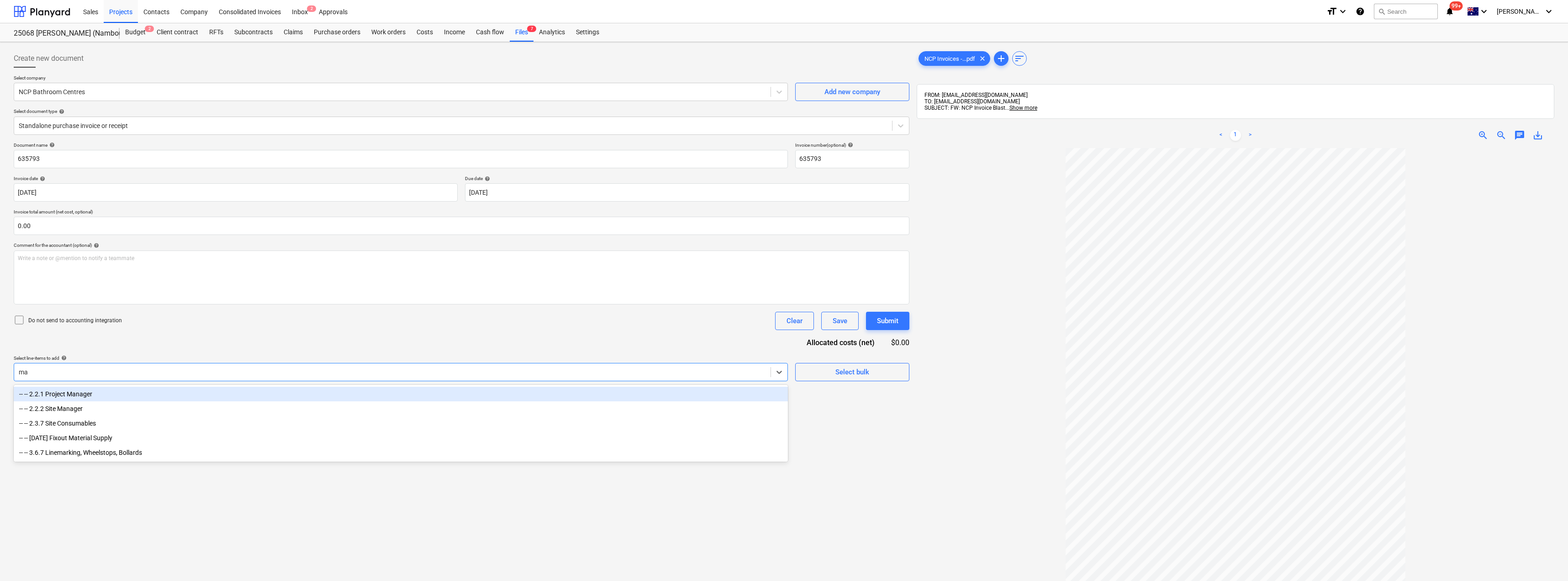
type input "mat"
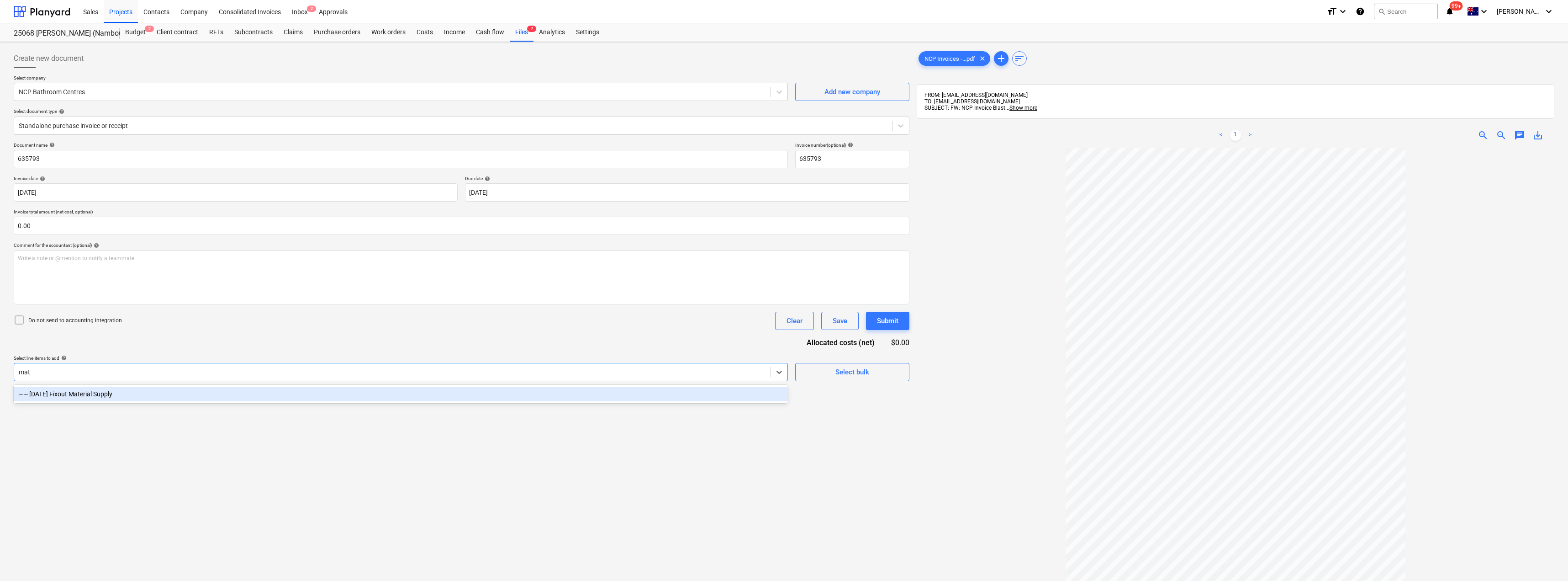
click at [137, 391] on div "-- -- [DATE] Fixout Material Supply" at bounding box center [401, 393] width 774 height 15
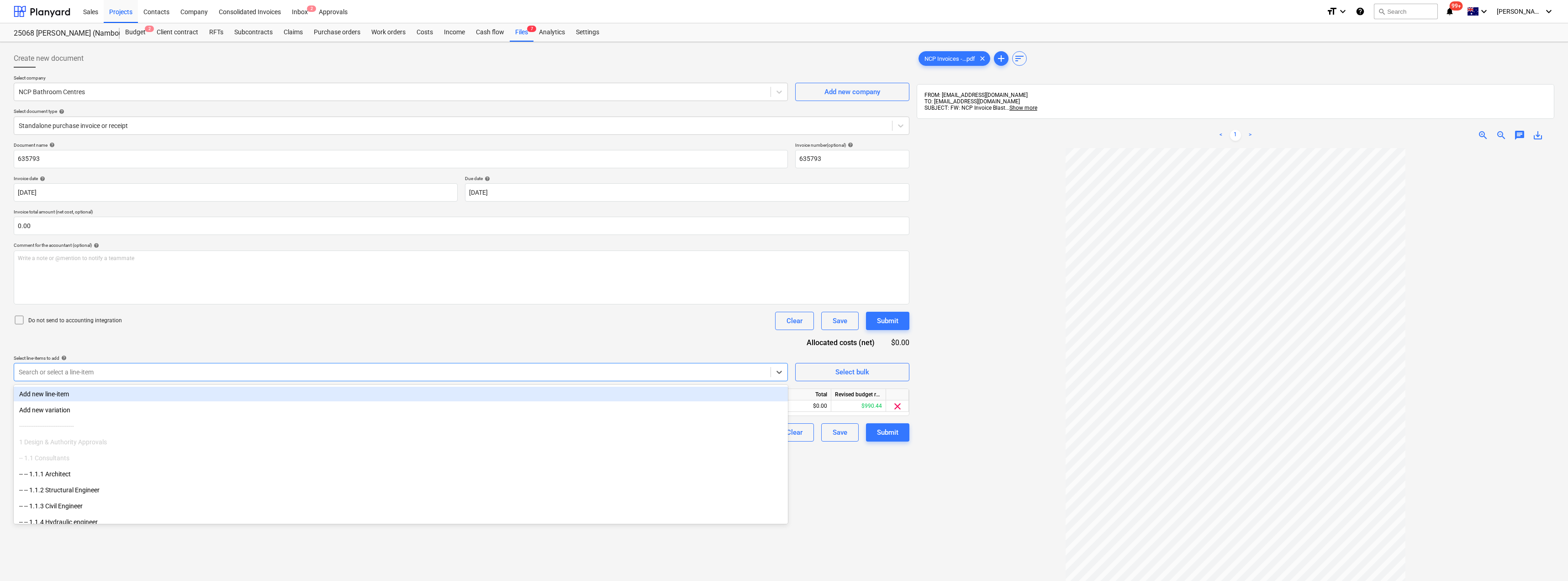
click at [212, 327] on div "Do not send to accounting integration Clear Save Submit" at bounding box center [462, 321] width 896 height 18
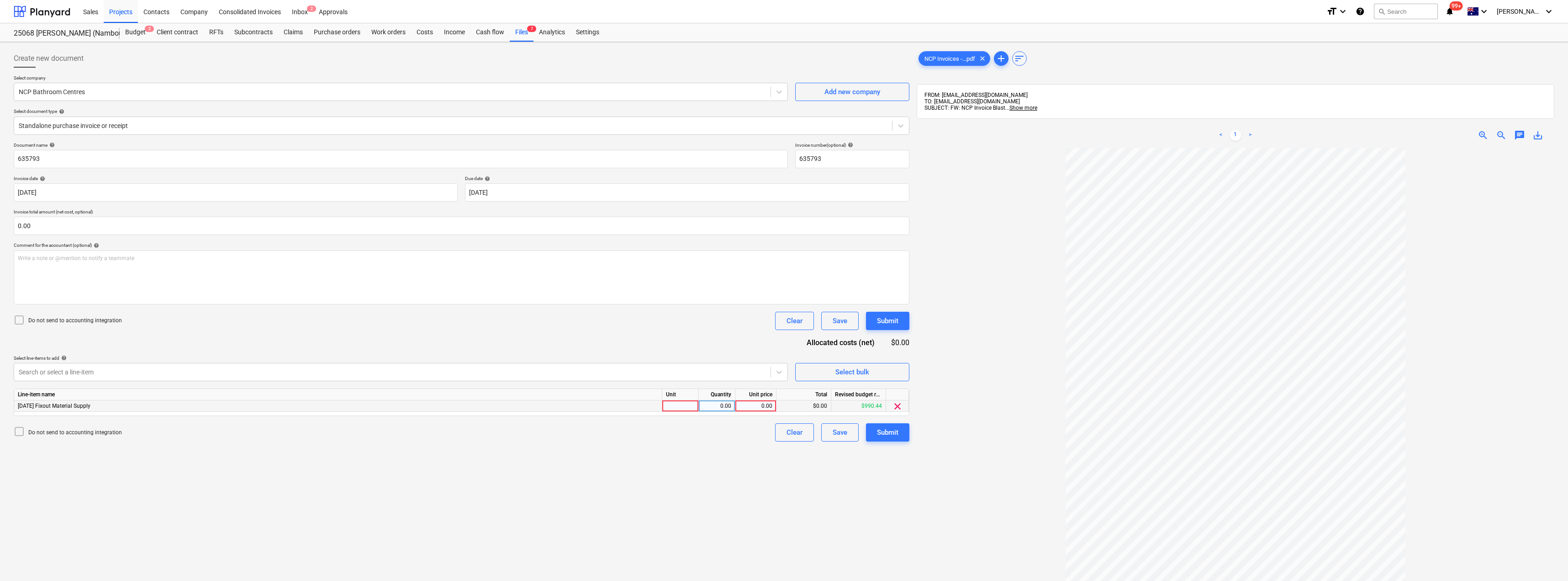
click at [691, 408] on div at bounding box center [680, 405] width 37 height 11
type input "Item"
type input "24.05"
click at [784, 430] on div "Submit" at bounding box center [887, 432] width 21 height 12
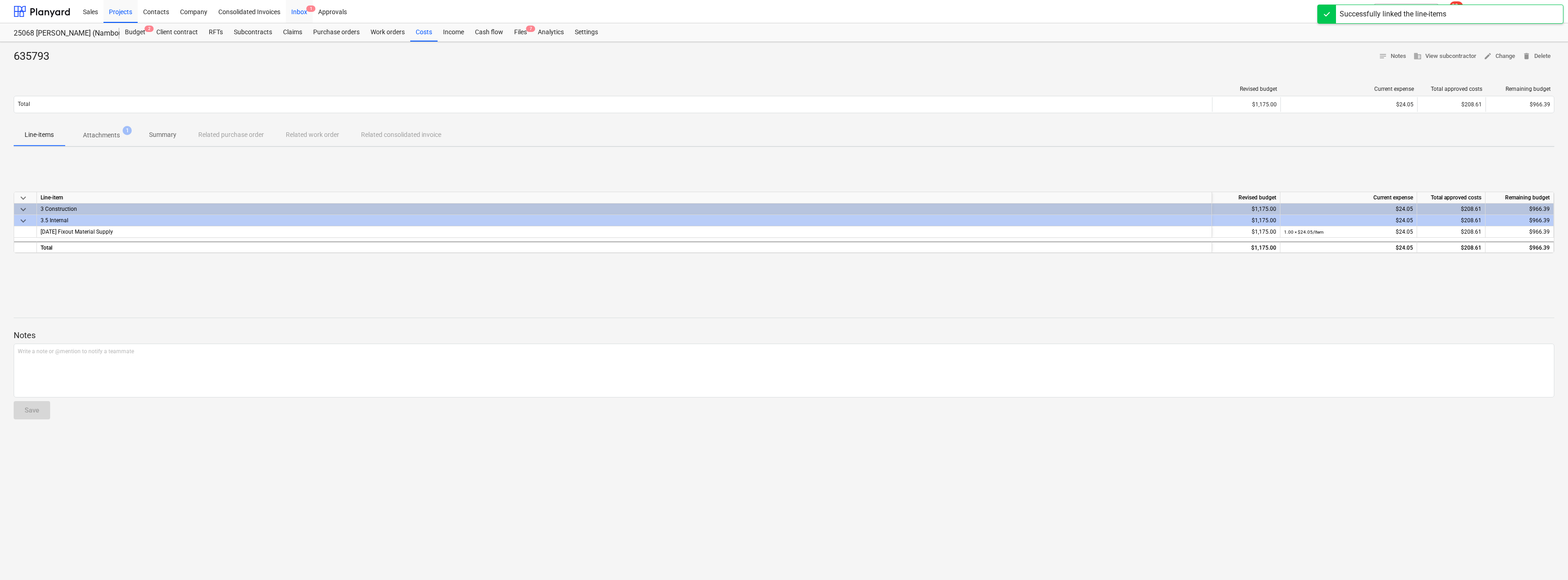
click at [298, 11] on div "Inbox 1" at bounding box center [298, 11] width 27 height 23
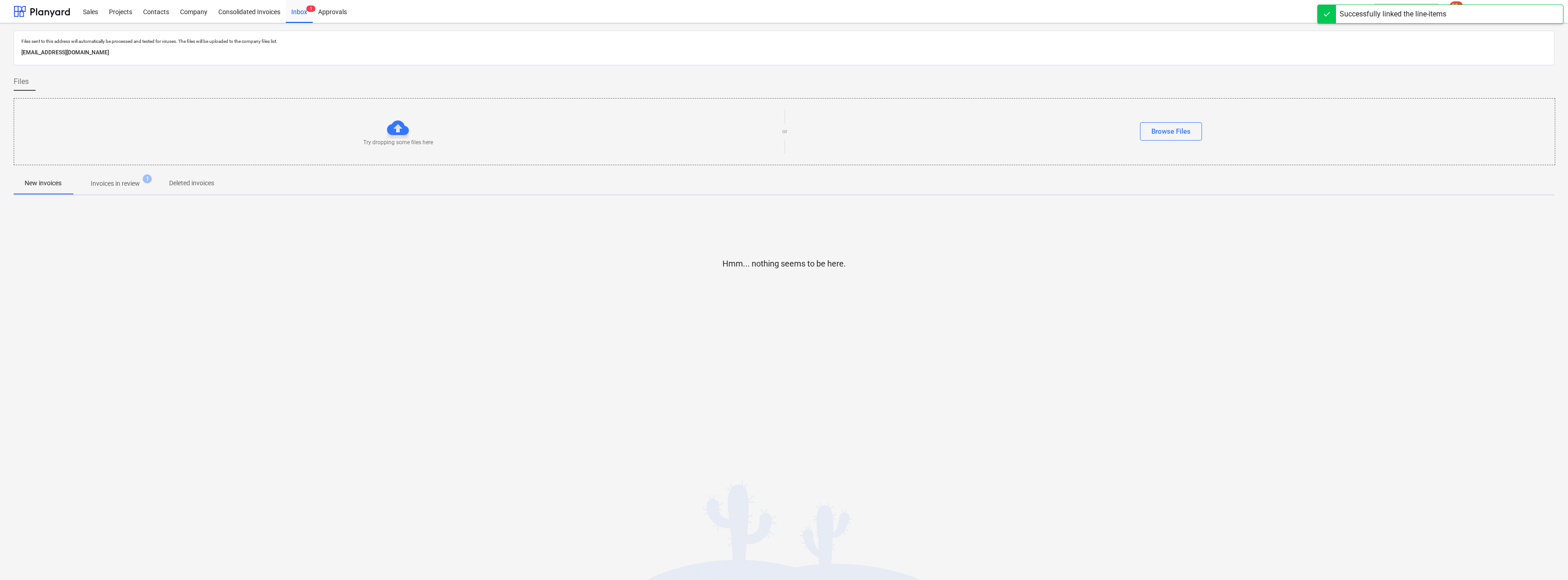
click at [129, 184] on p "Invoices in review" at bounding box center [115, 184] width 49 height 10
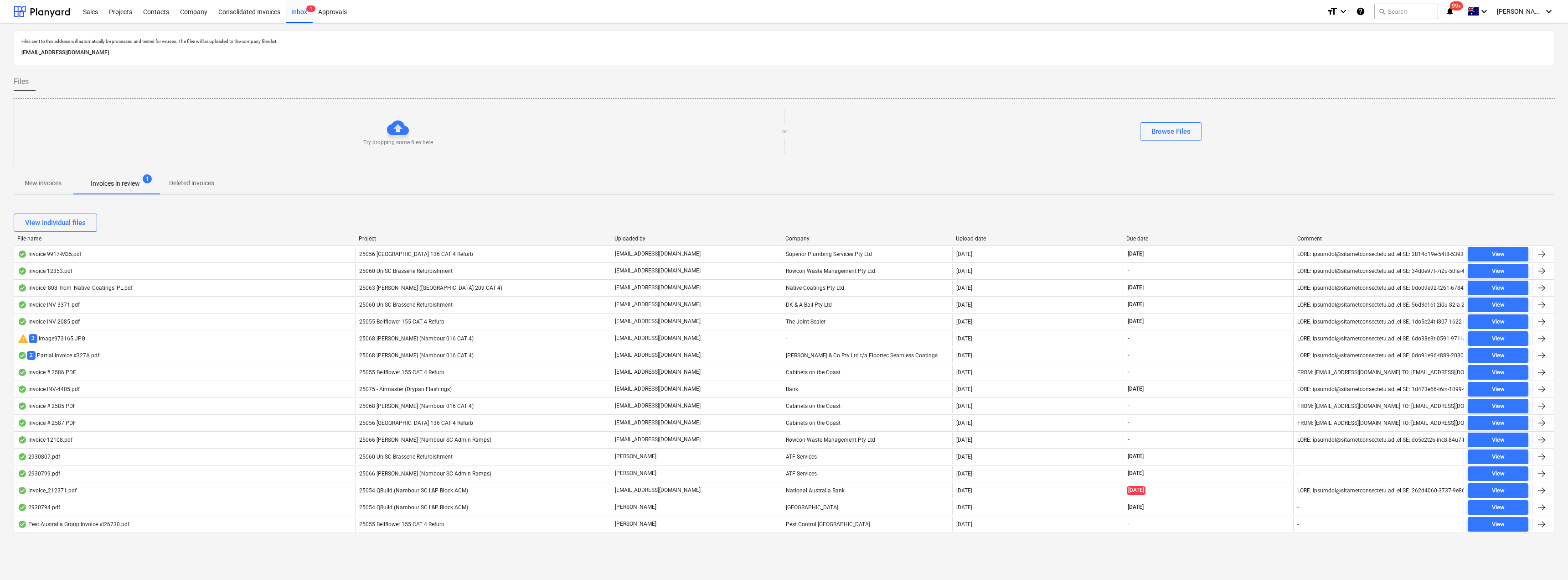
click at [697, 485] on div "[EMAIL_ADDRESS][DOMAIN_NAME]" at bounding box center [696, 490] width 171 height 15
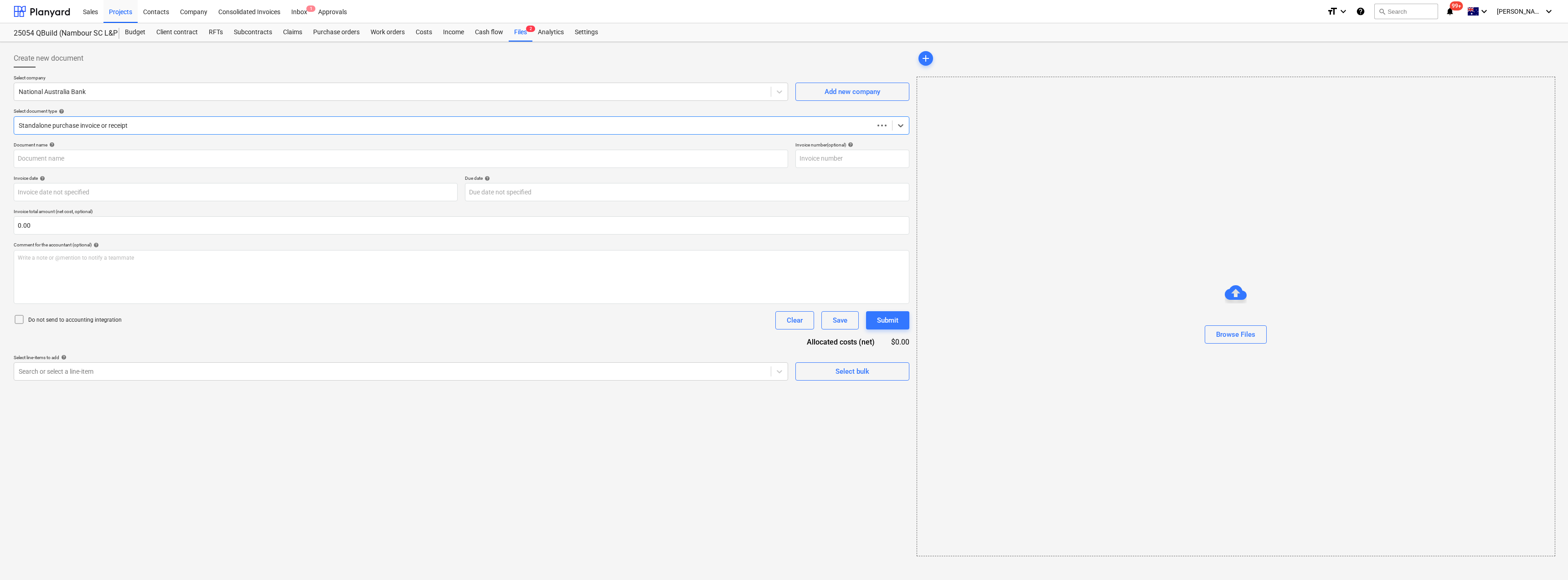
type input "212371"
type input "[DATE]"
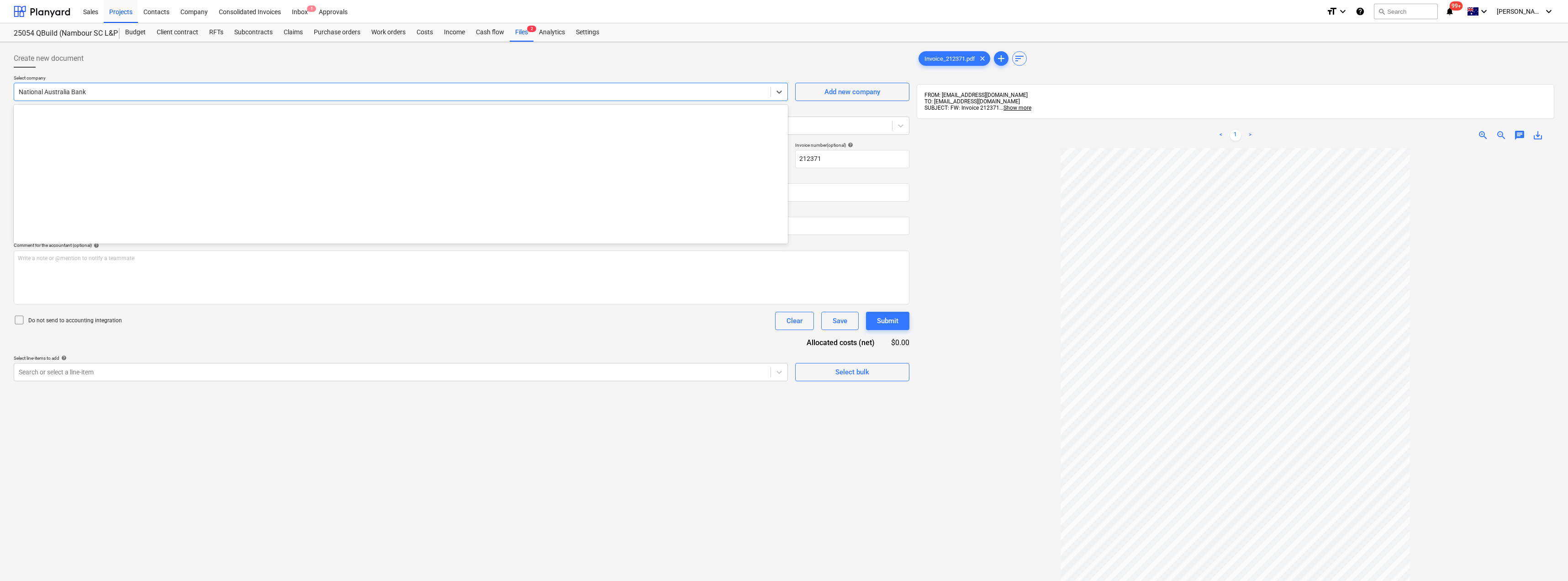
click at [131, 95] on div at bounding box center [392, 91] width 747 height 9
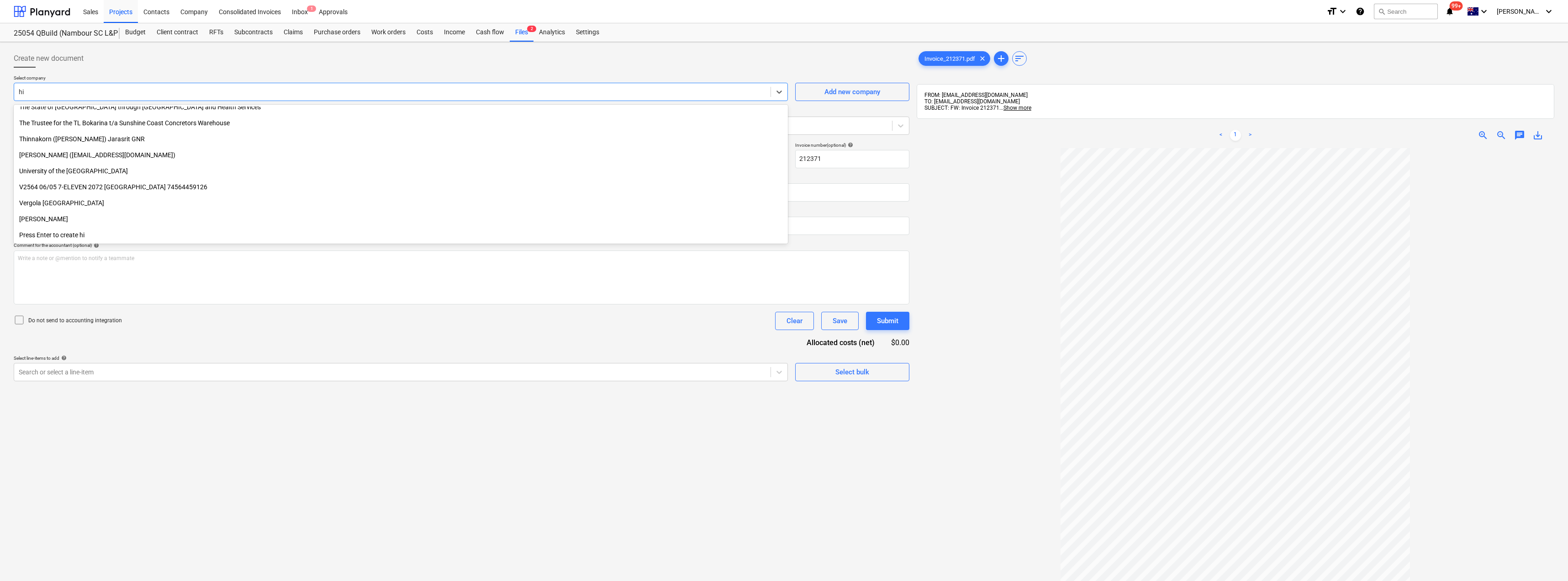
type input "hi-"
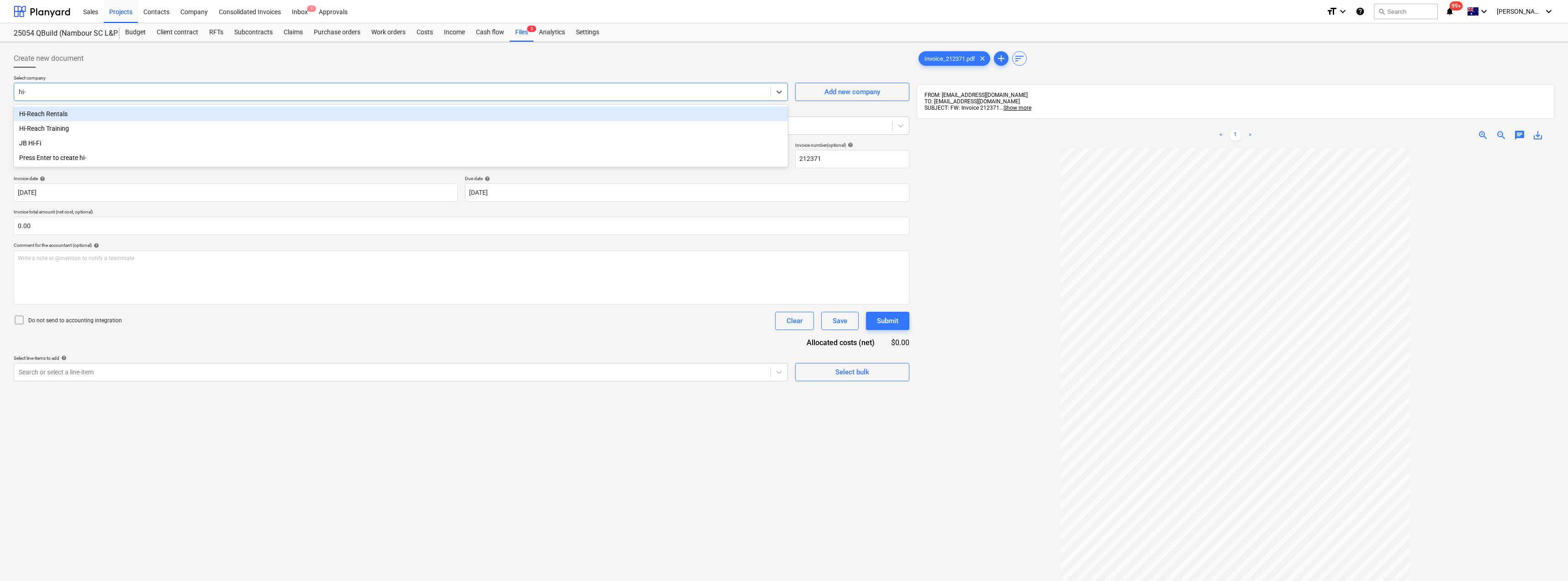
click at [70, 116] on div "Hi-Reach Rentals" at bounding box center [401, 113] width 774 height 15
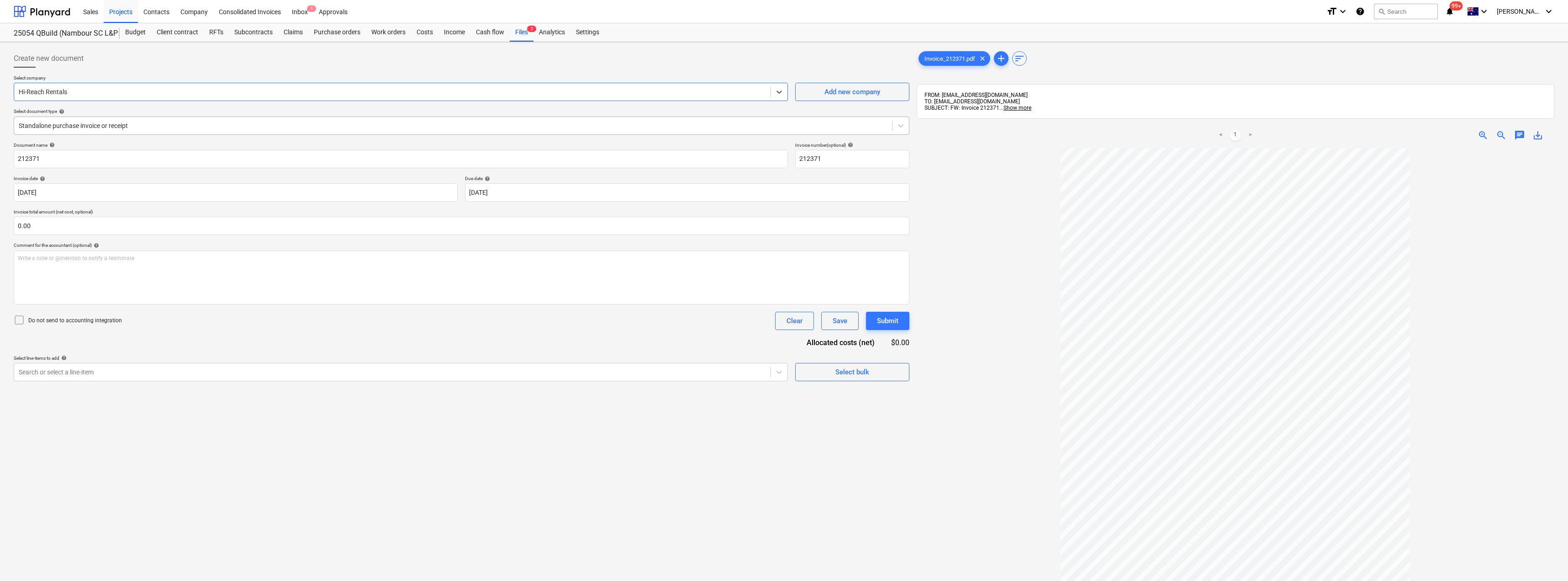
click at [75, 127] on div at bounding box center [453, 125] width 869 height 9
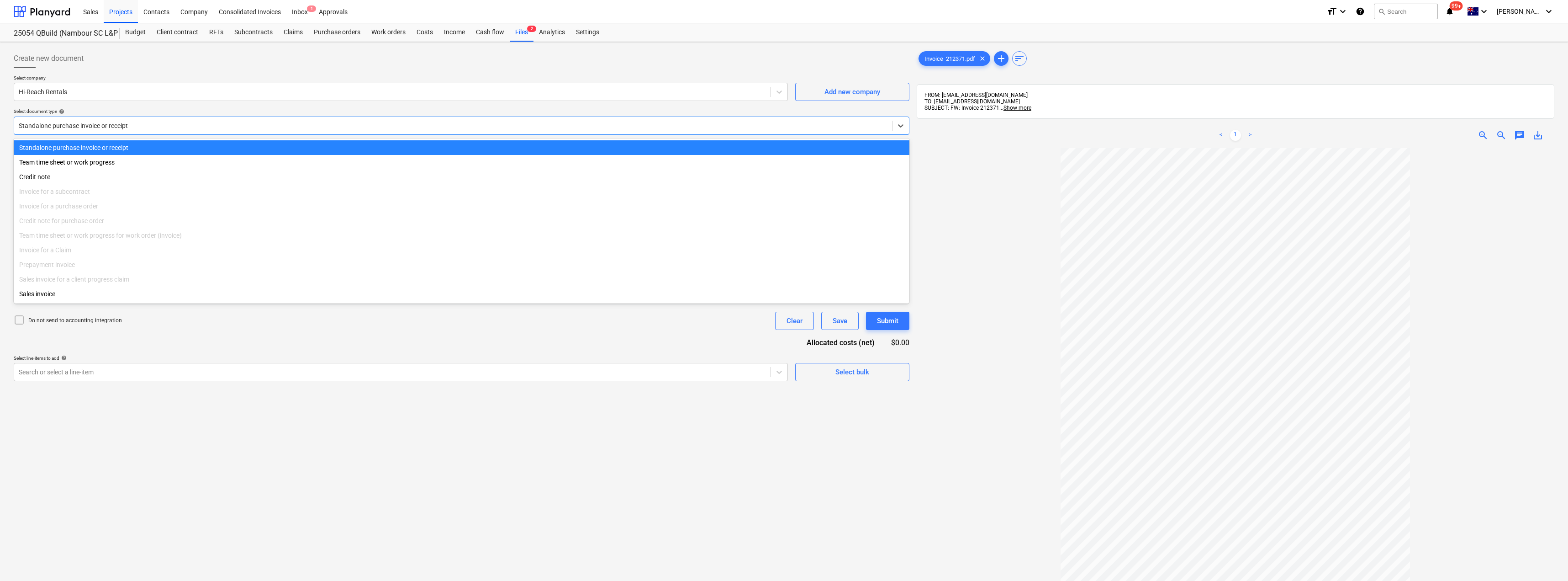
click at [75, 127] on div at bounding box center [453, 125] width 869 height 9
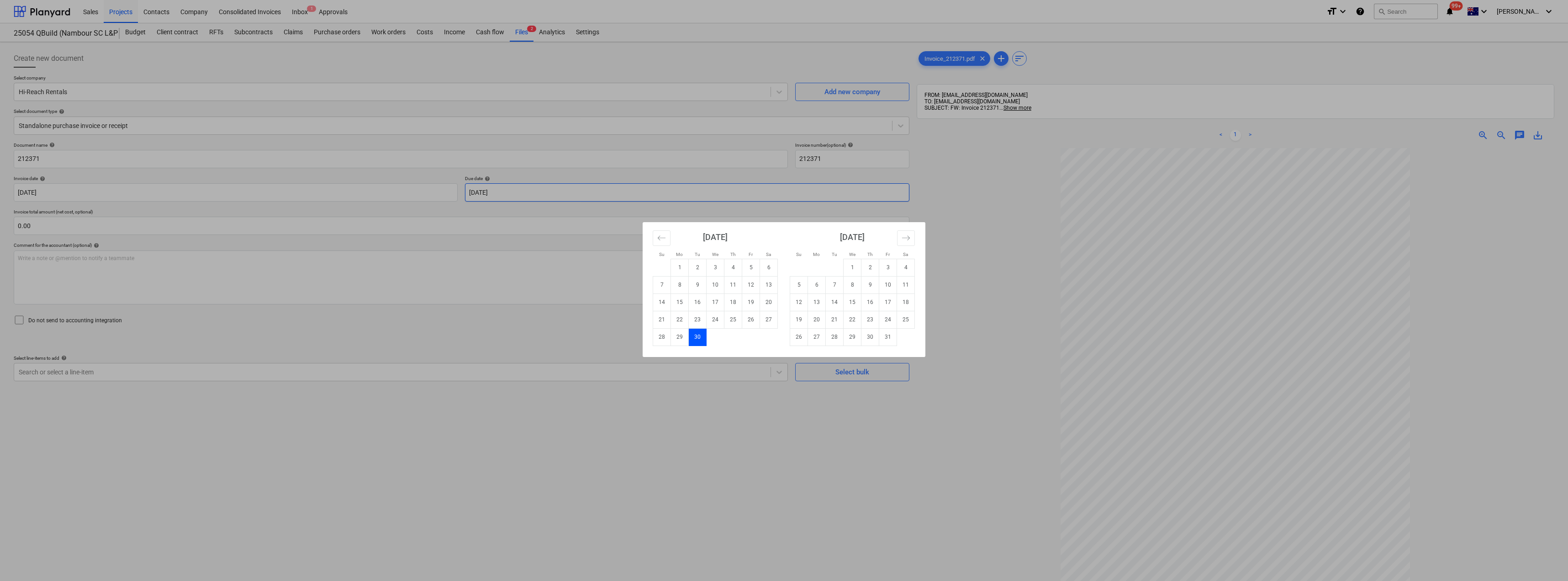
click at [495, 193] on body "Sales Projects Contacts Company Consolidated Invoices Inbox 1 Approvals format_…" at bounding box center [784, 290] width 1568 height 581
click at [784, 334] on td "31" at bounding box center [888, 336] width 18 height 17
type input "[DATE]"
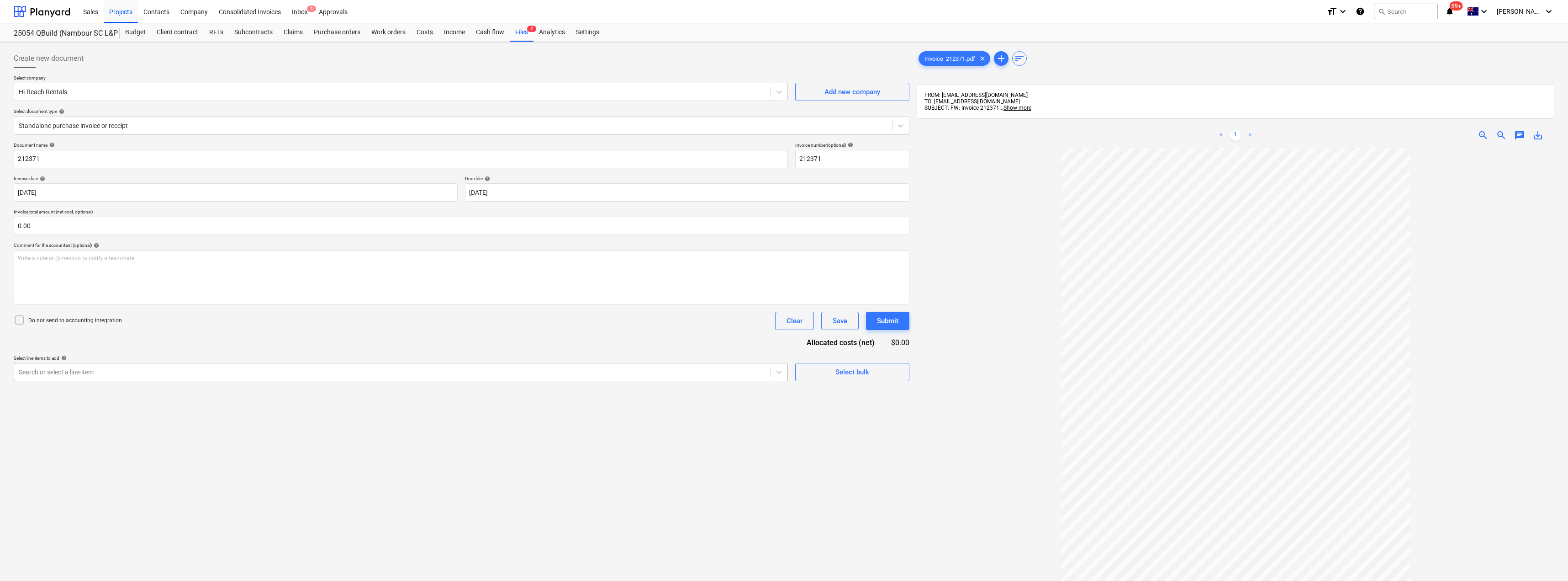
click at [174, 375] on div at bounding box center [392, 371] width 747 height 9
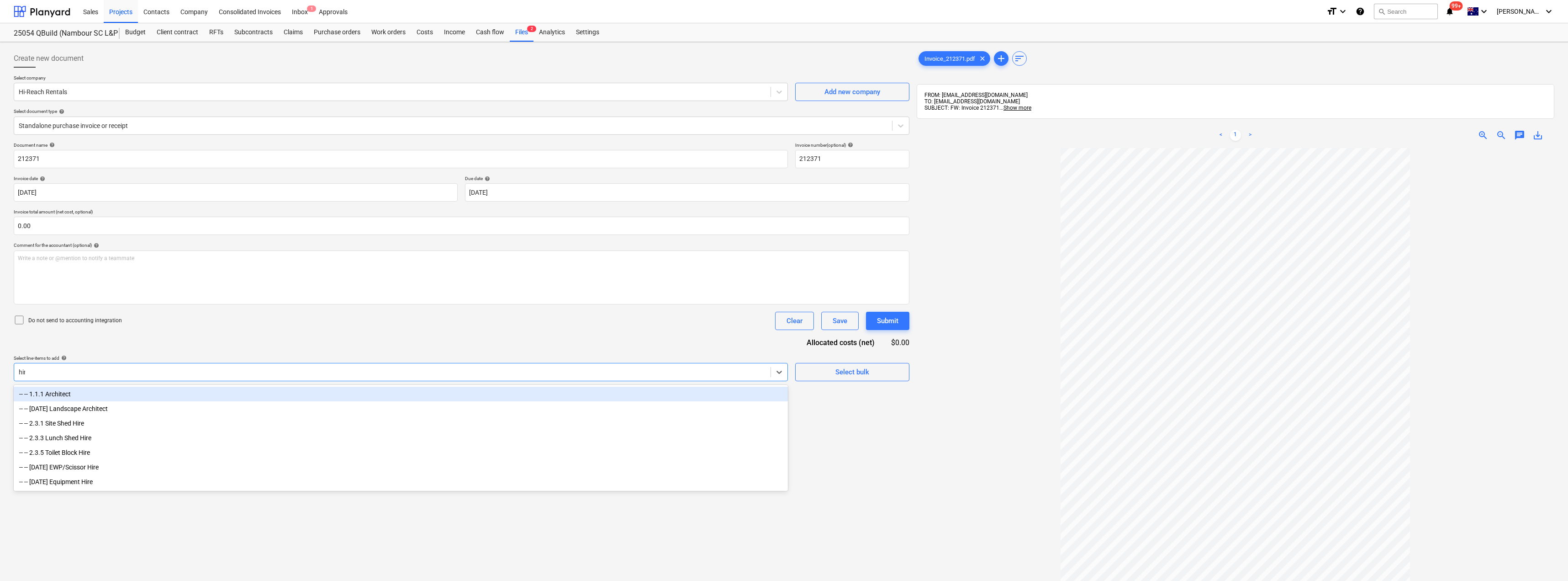
type input "hire"
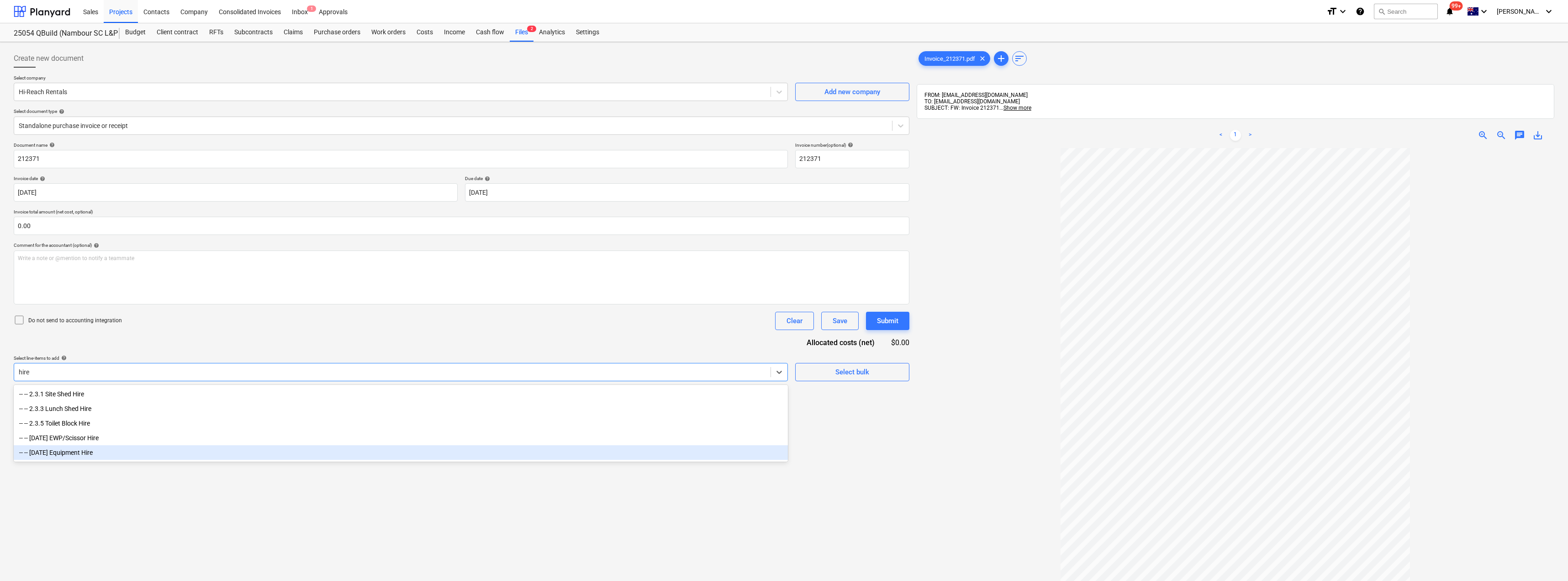
click at [90, 454] on div "-- -- [DATE] Equipment Hire" at bounding box center [401, 452] width 774 height 15
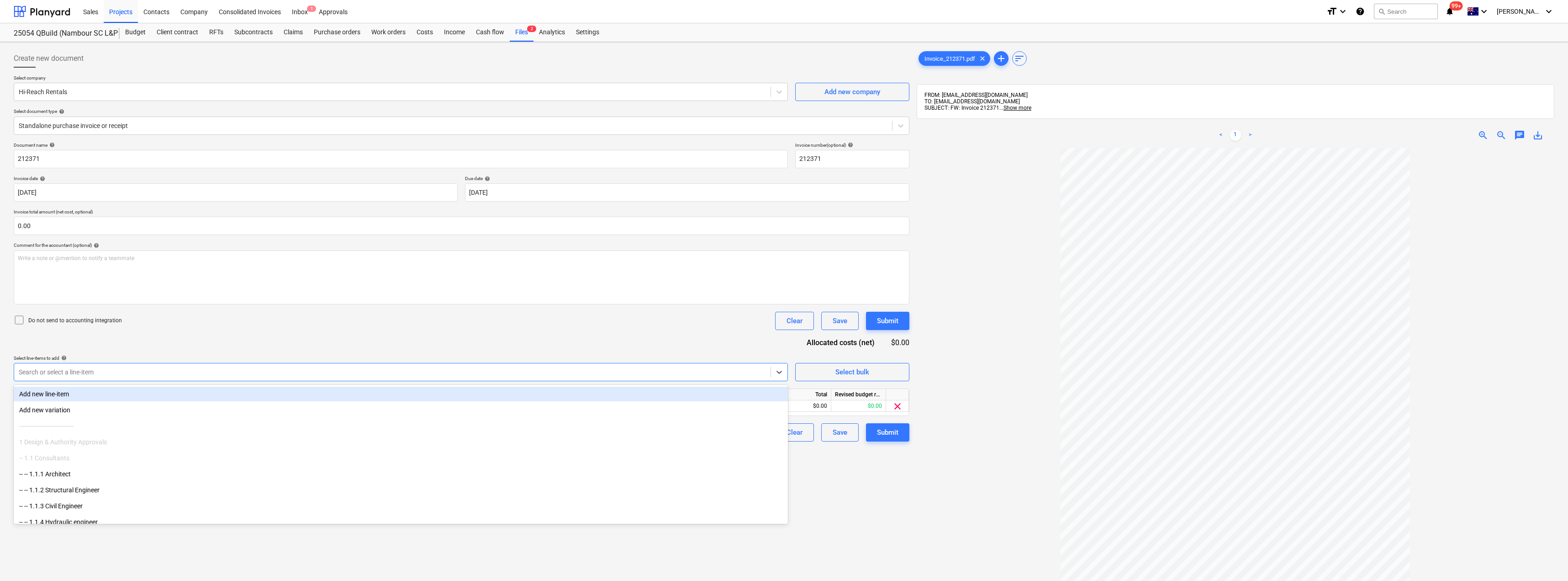
click at [189, 321] on div "Do not send to accounting integration Clear Save Submit" at bounding box center [462, 321] width 896 height 18
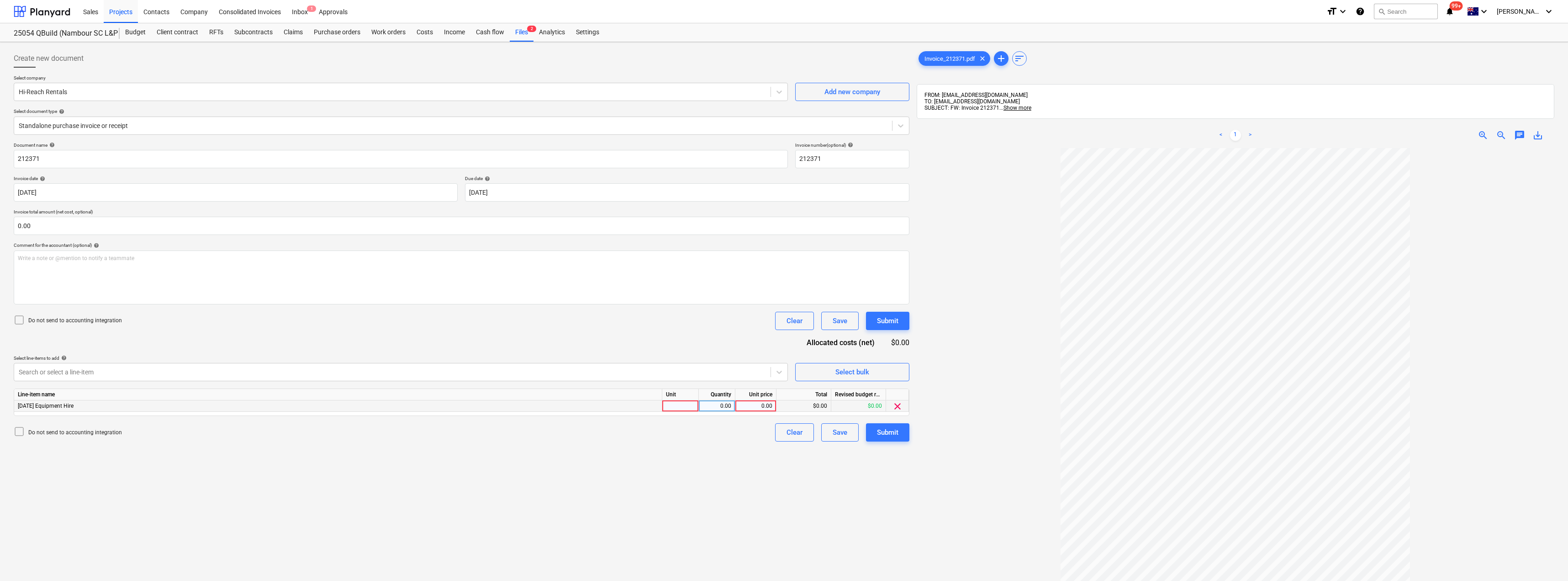
click at [684, 406] on div at bounding box center [680, 405] width 37 height 11
type input "Item"
type input "1450"
click at [784, 428] on div "Submit" at bounding box center [887, 432] width 21 height 12
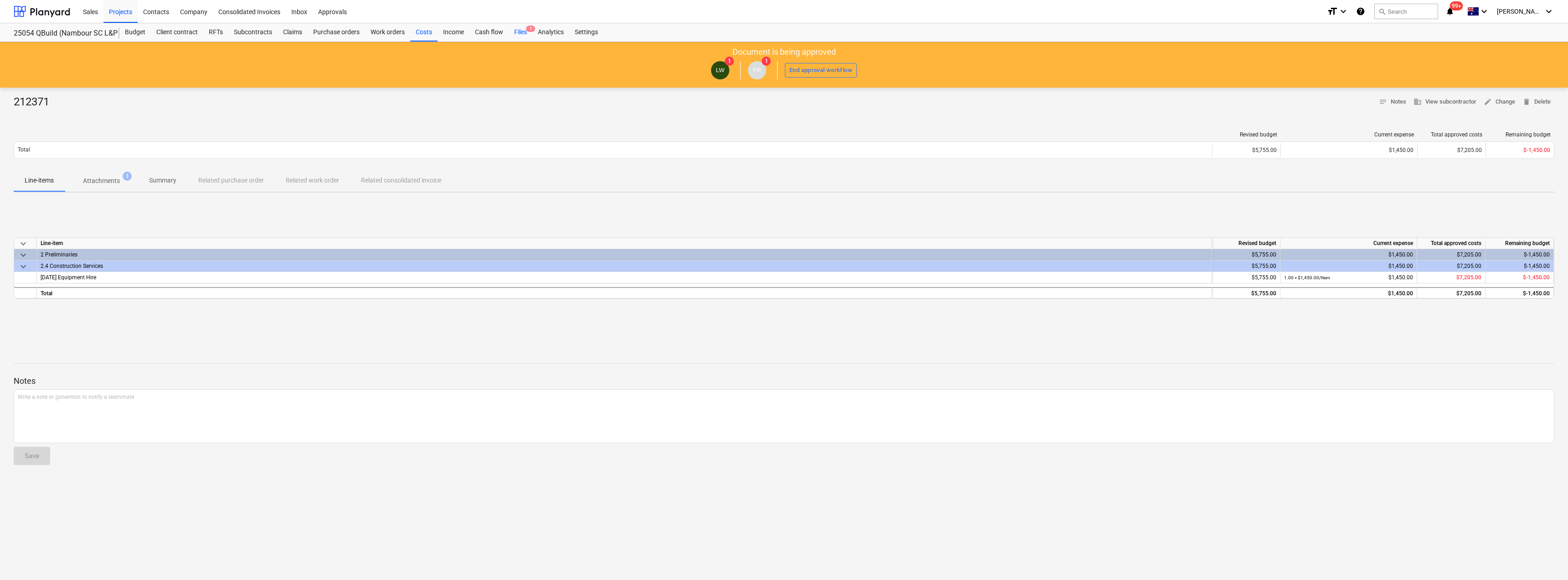
click at [513, 33] on div "Files 1" at bounding box center [521, 32] width 24 height 18
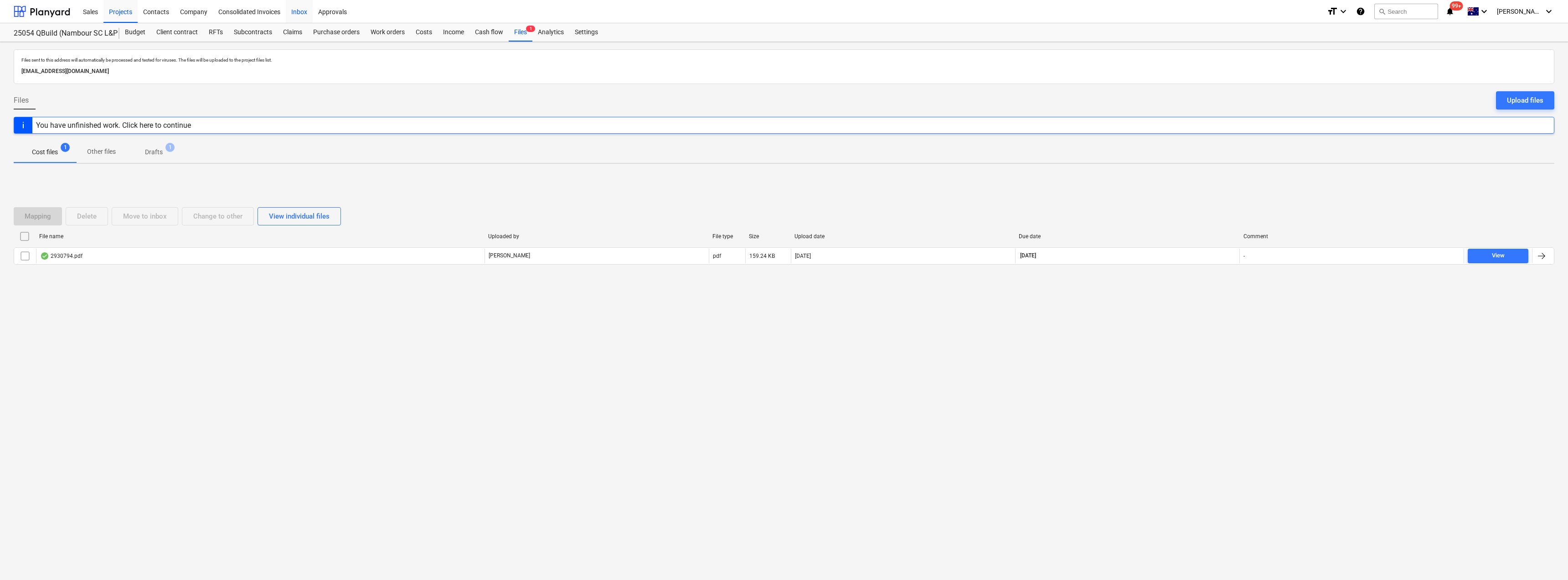
click at [305, 10] on div "Inbox" at bounding box center [298, 11] width 27 height 23
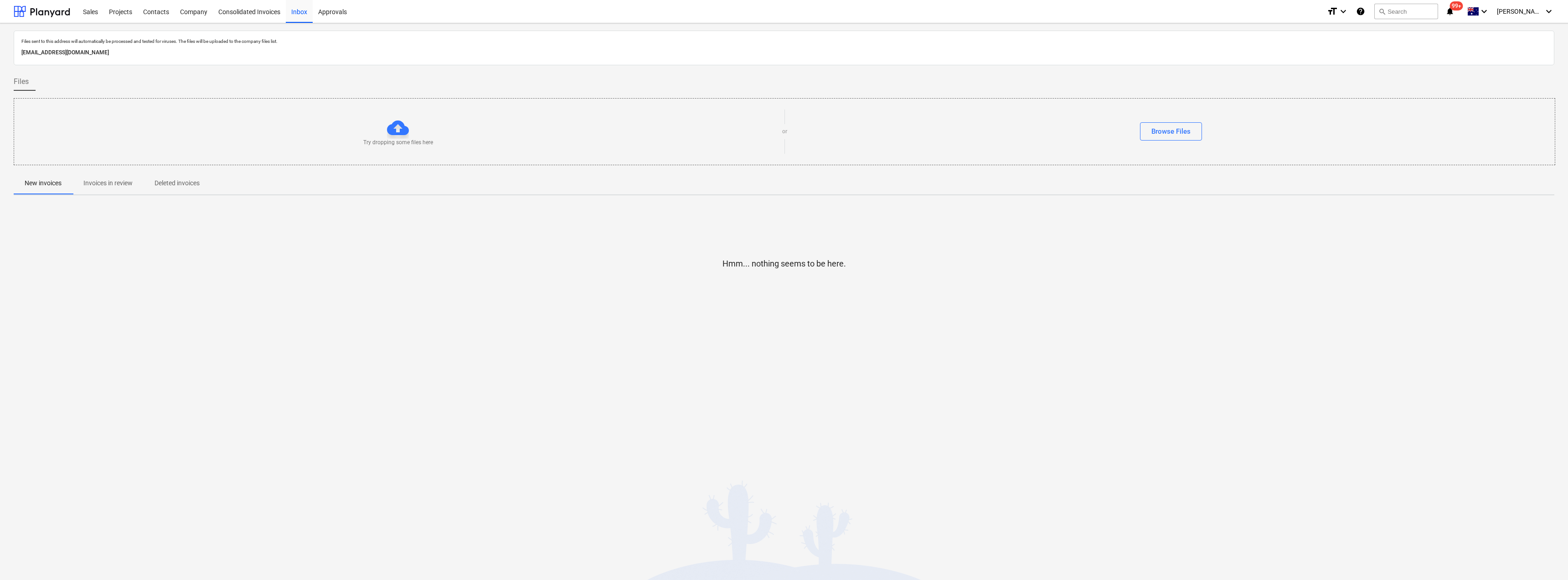
click at [114, 182] on p "Invoices in review" at bounding box center [108, 184] width 49 height 10
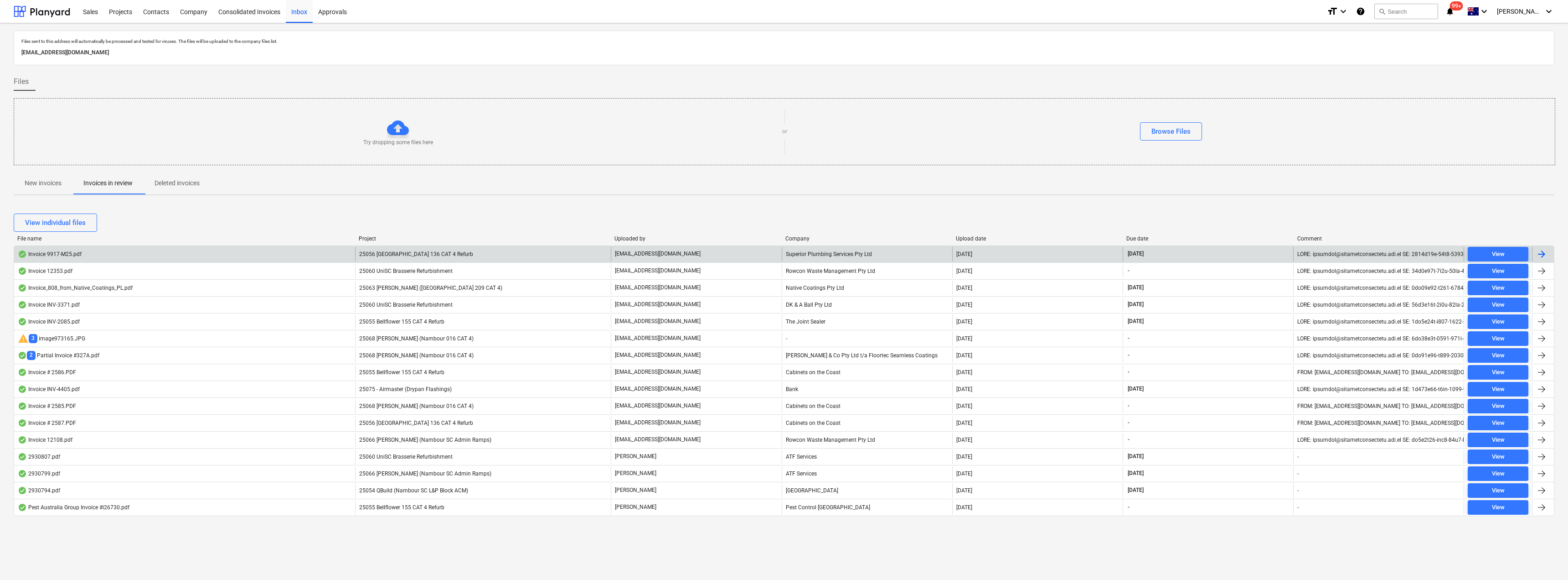
click at [417, 255] on span "25056 [GEOGRAPHIC_DATA] 136 CAT 4 Refurb" at bounding box center [416, 254] width 114 height 6
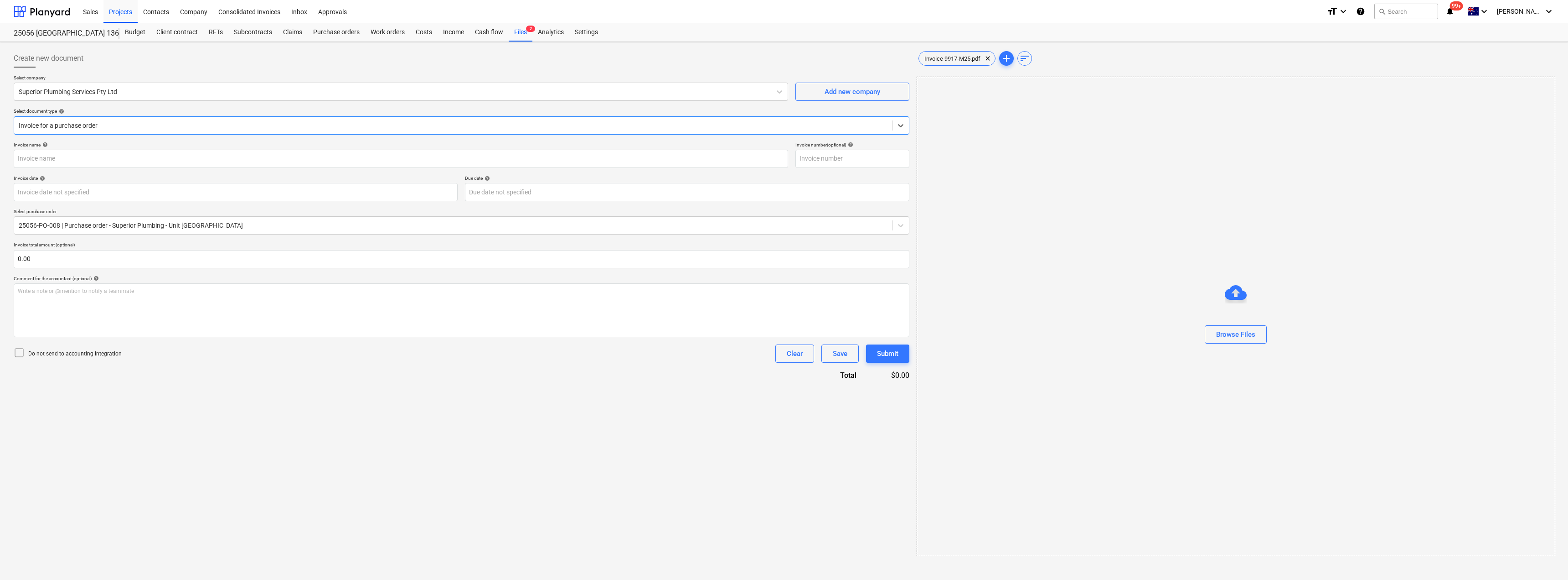
type input "9917-M25"
type input "[DATE]"
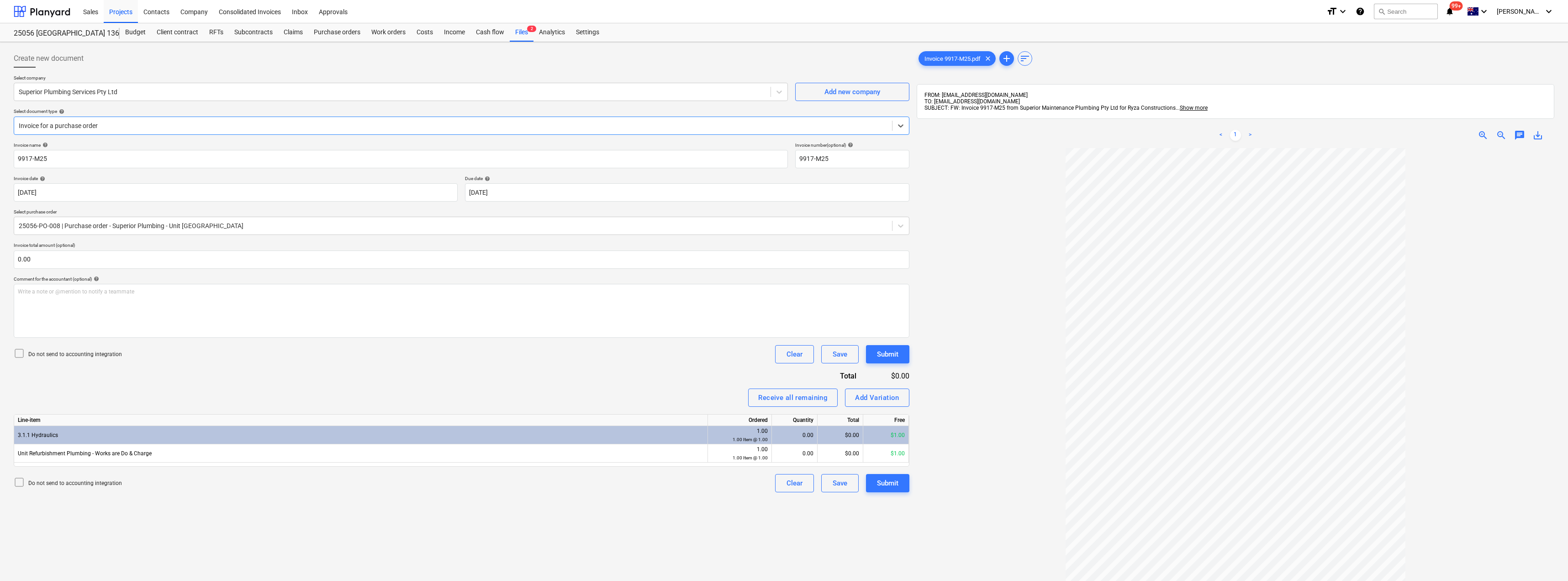
click at [103, 130] on div at bounding box center [453, 125] width 869 height 9
click at [784, 394] on div "Add Variation" at bounding box center [877, 397] width 44 height 12
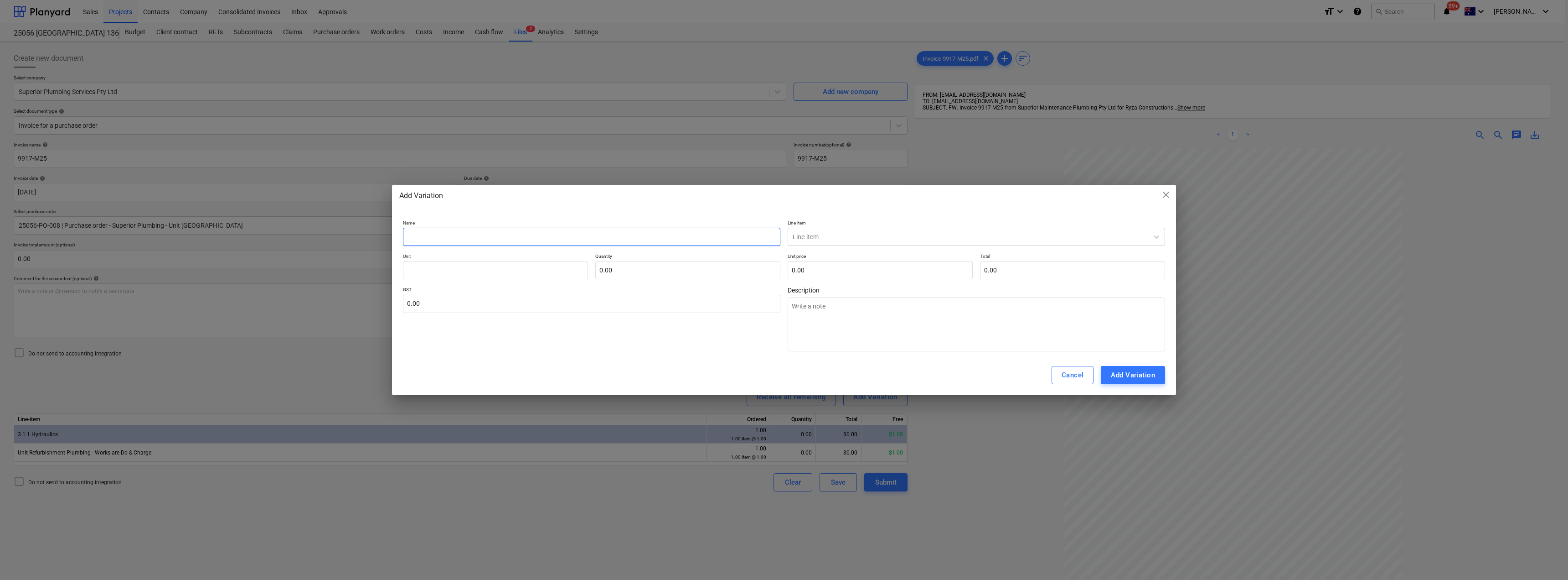
click at [460, 234] on input "text" at bounding box center [592, 237] width 377 height 18
type textarea "x"
type input "H"
type textarea "x"
type input "Hy"
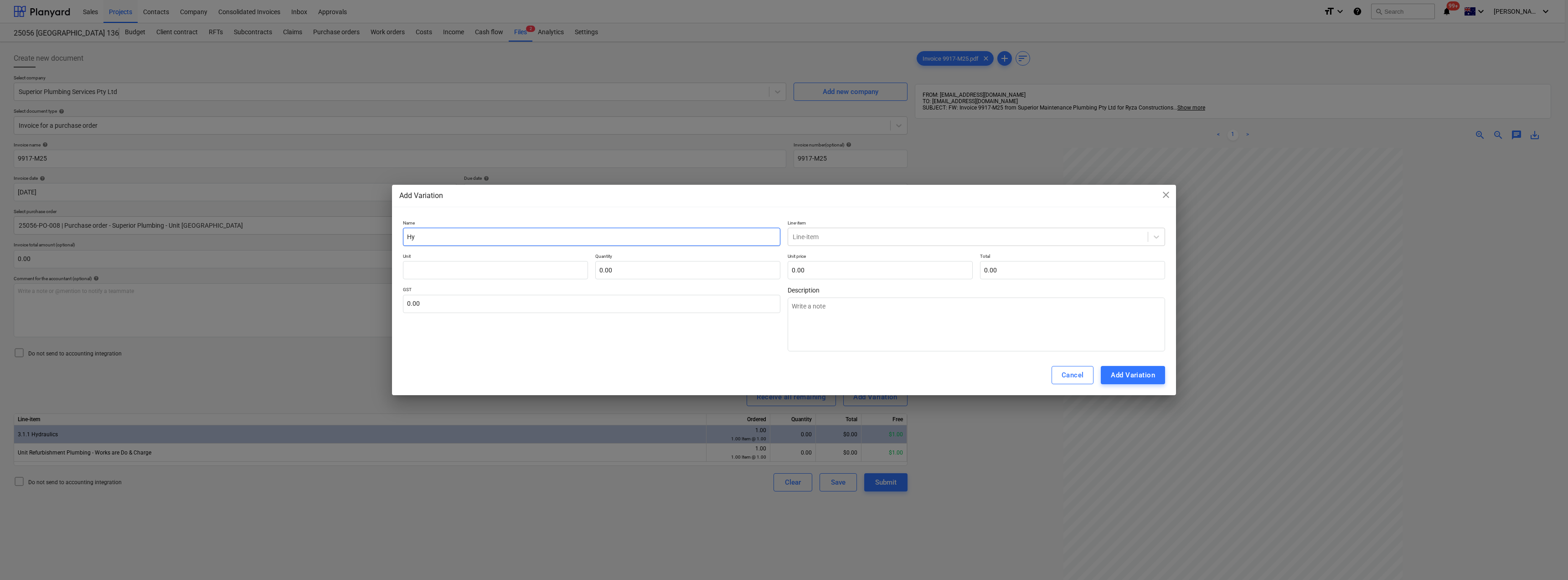
type textarea "x"
type input "Hyd"
type textarea "x"
type input "Hydr"
type textarea "x"
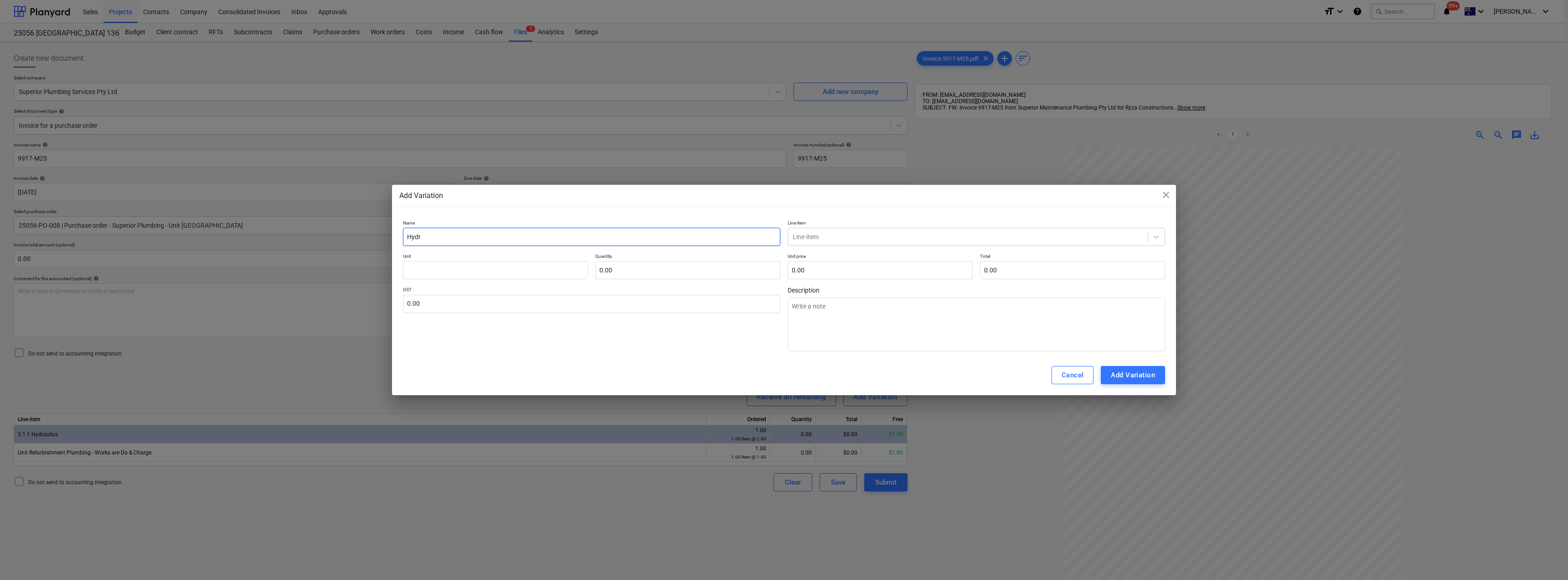
type input "Hydra"
type textarea "x"
type input "Hydrau"
type textarea "x"
type input "Hydraui"
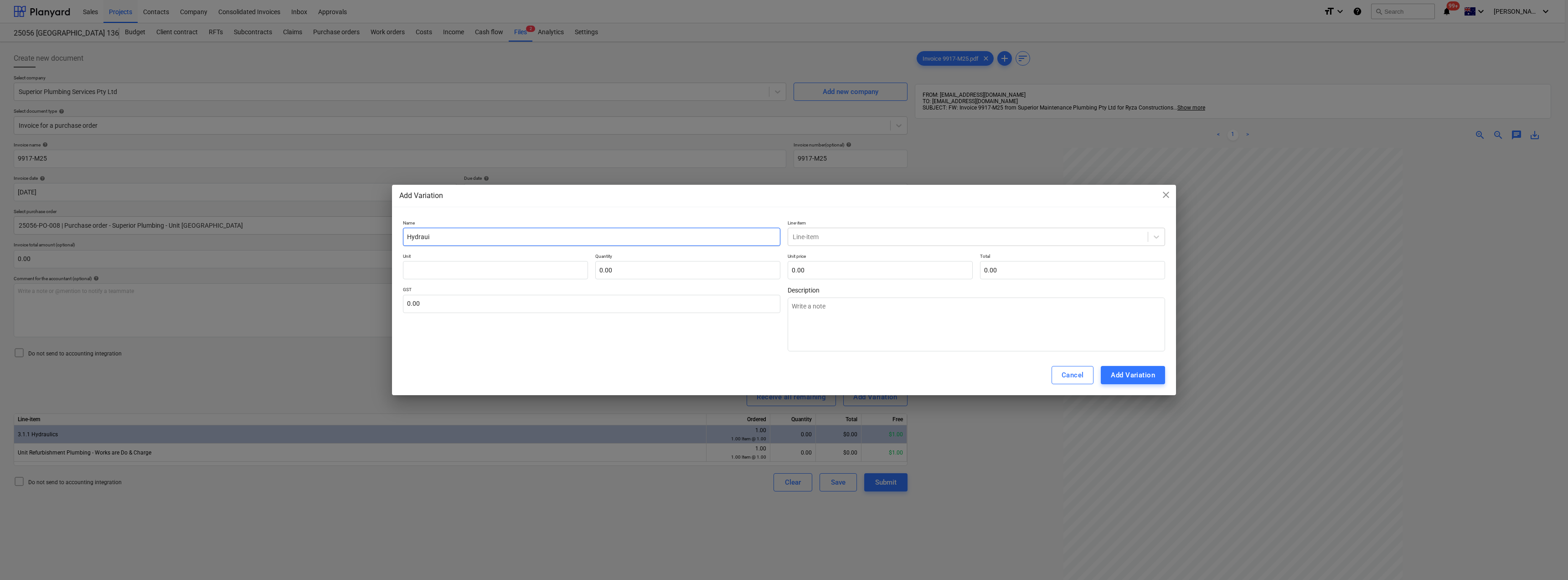
type textarea "x"
type input "Hydrauic"
type textarea "x"
type input "Hydraui"
type textarea "x"
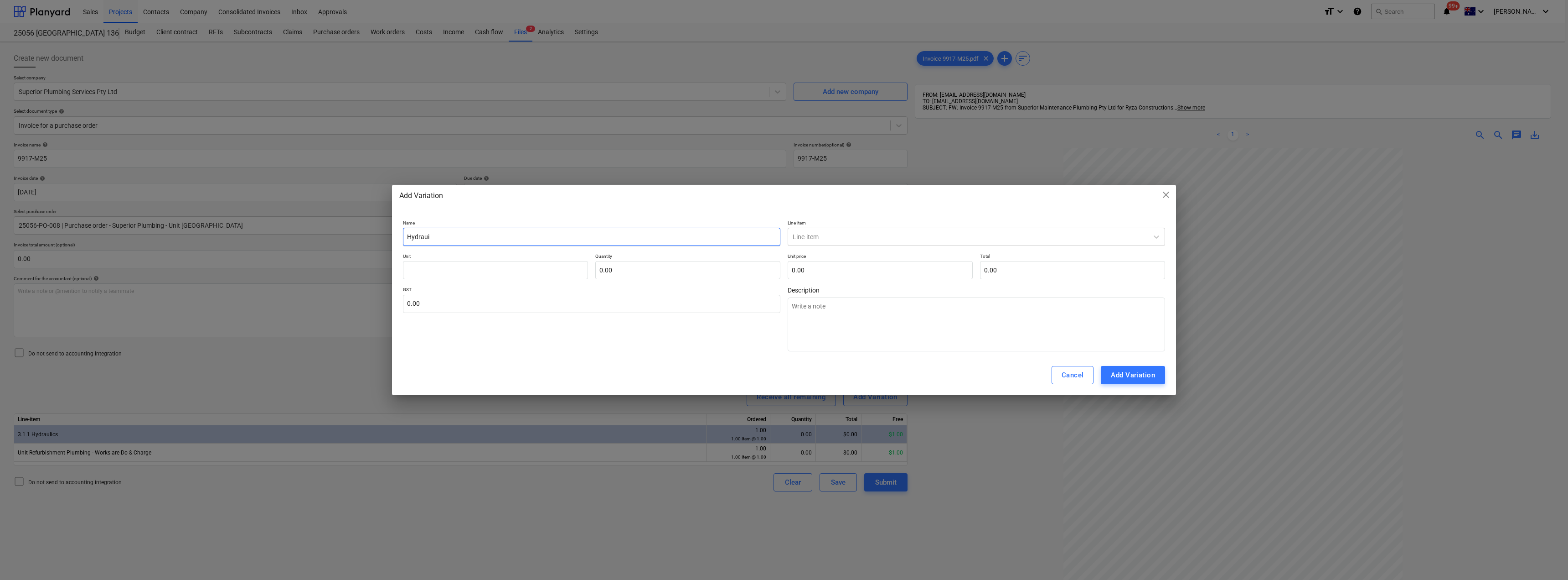
type input "Hydrau"
type textarea "x"
type input "Hydraul"
type textarea "x"
type input "Hydraulic"
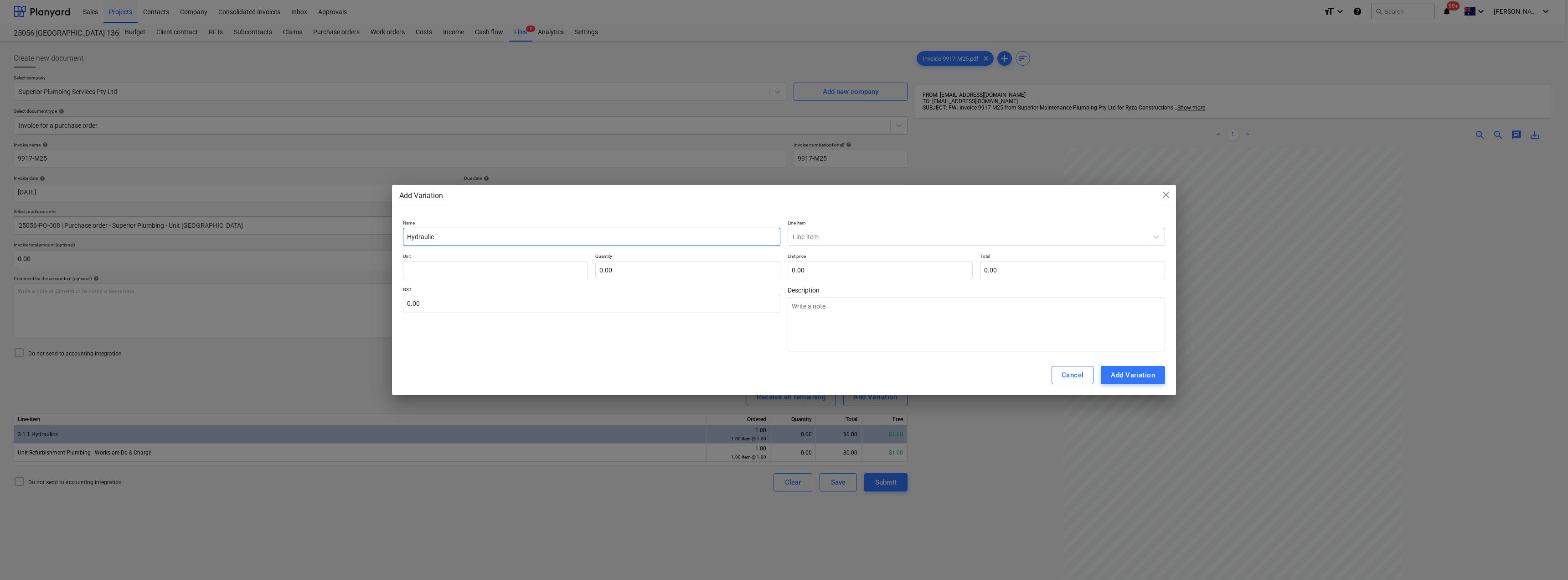
type textarea "x"
drag, startPoint x: 460, startPoint y: 234, endPoint x: 395, endPoint y: 236, distance: 65.0
click at [395, 236] on div "Name Hydraulics Line-item Line-item Unit Quantity 0.00 Unit price 0.00 Total 0.…" at bounding box center [784, 286] width 784 height 139
type input "Hydraulics"
click at [783, 317] on textarea at bounding box center [976, 324] width 377 height 54
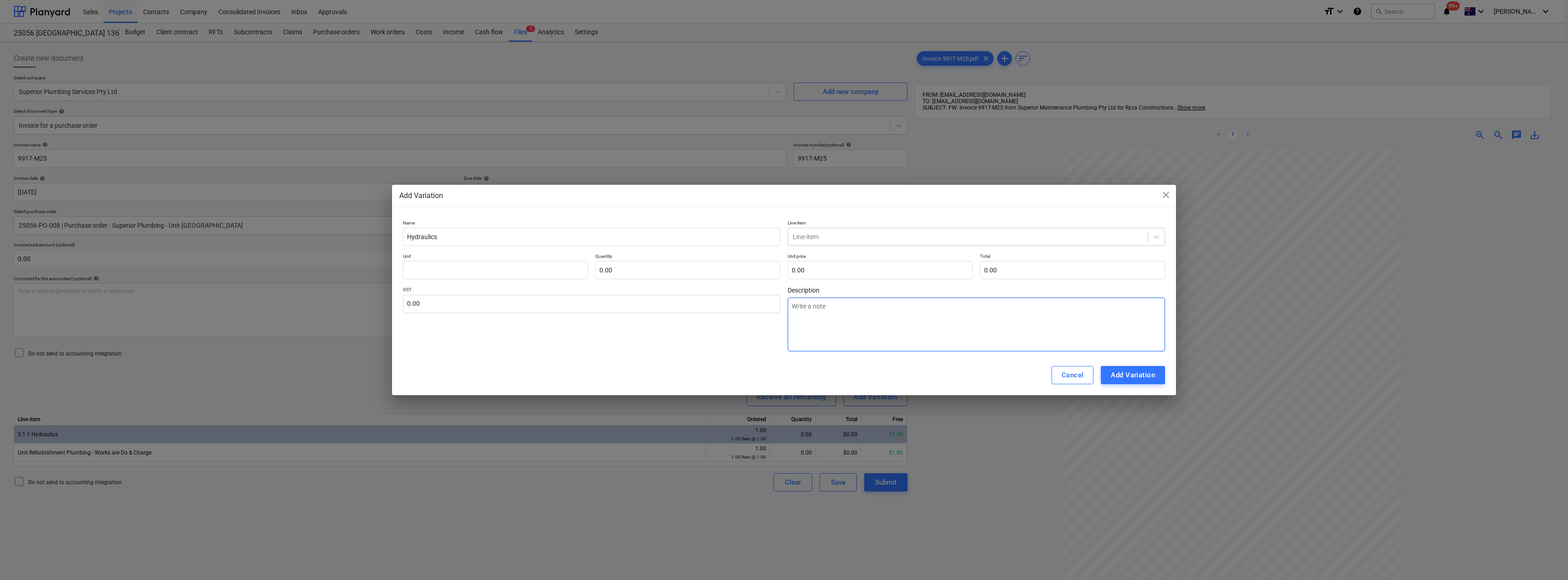
paste textarea "Hydraulics"
type textarea "x"
type textarea "Hydraulics"
click at [783, 239] on div at bounding box center [967, 237] width 350 height 9
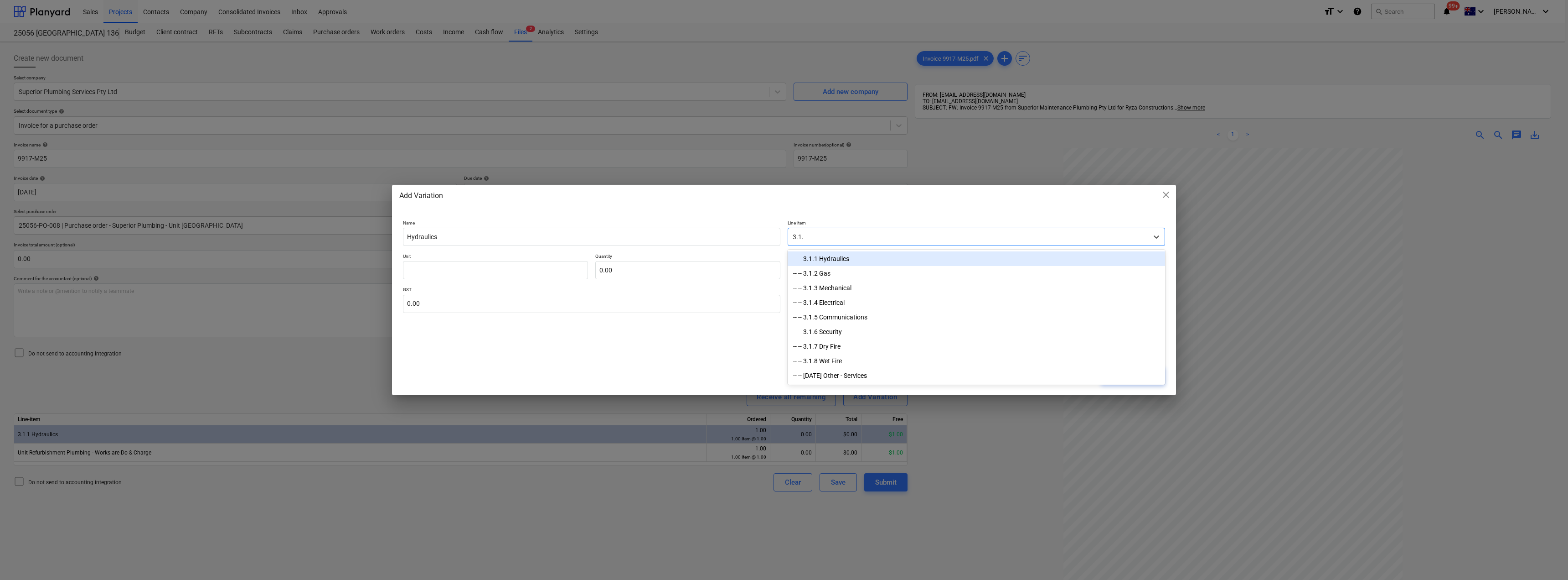
type input "3.1.1"
click at [783, 257] on div "-- -- 3.1.1 Hydraulics" at bounding box center [976, 259] width 377 height 15
type textarea "x"
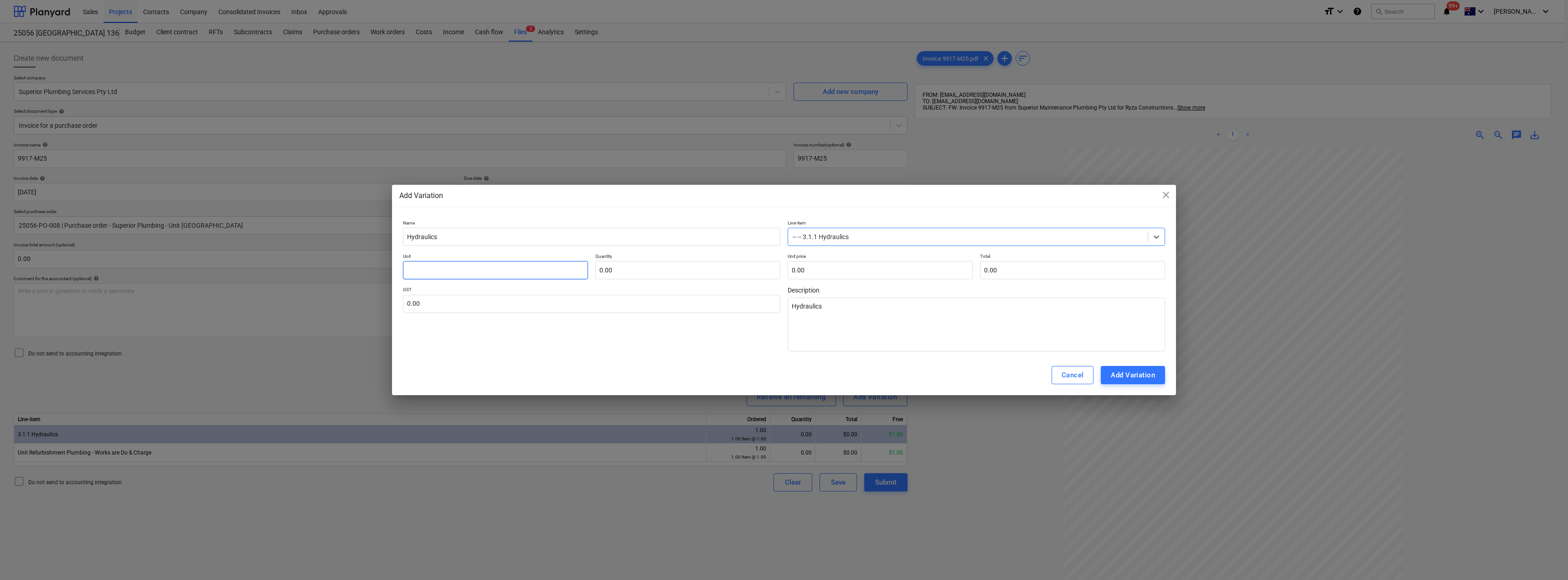
click at [443, 264] on input "text" at bounding box center [495, 270] width 185 height 18
type textarea "x"
type input "I"
type textarea "x"
type input "It"
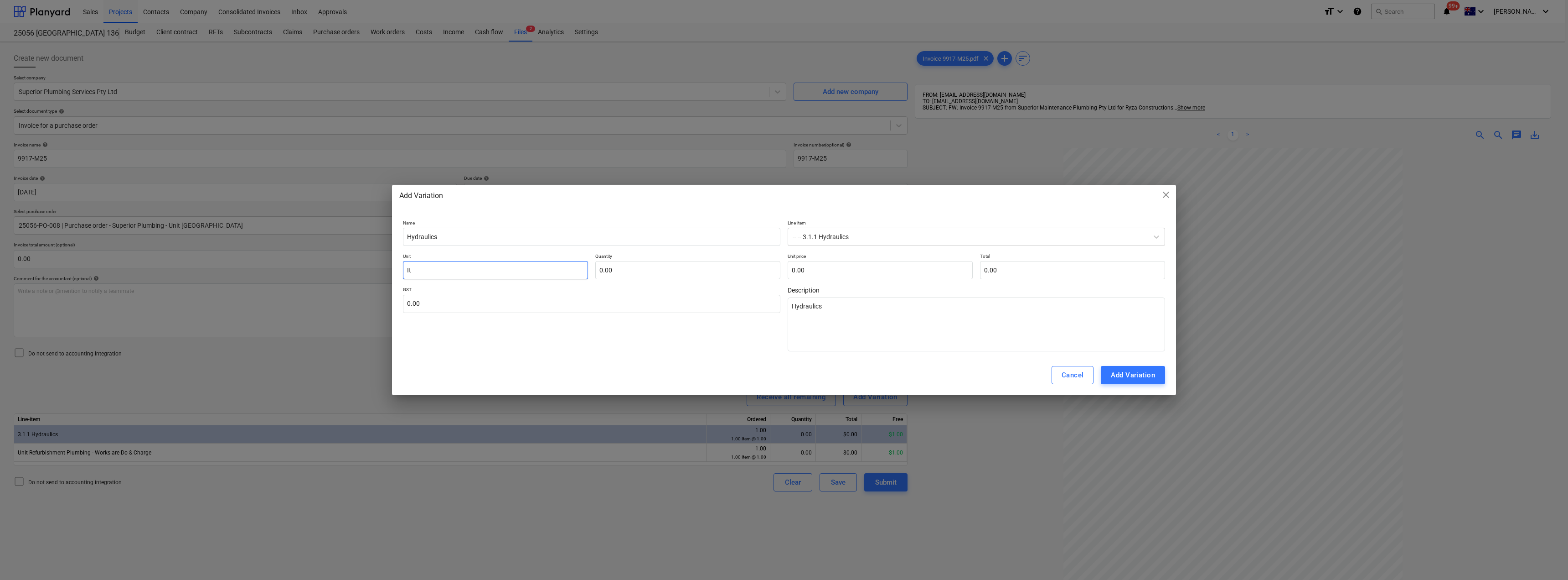
type textarea "x"
click at [426, 311] on input "text" at bounding box center [592, 303] width 377 height 18
click at [783, 379] on div "Add Variation" at bounding box center [1133, 375] width 44 height 12
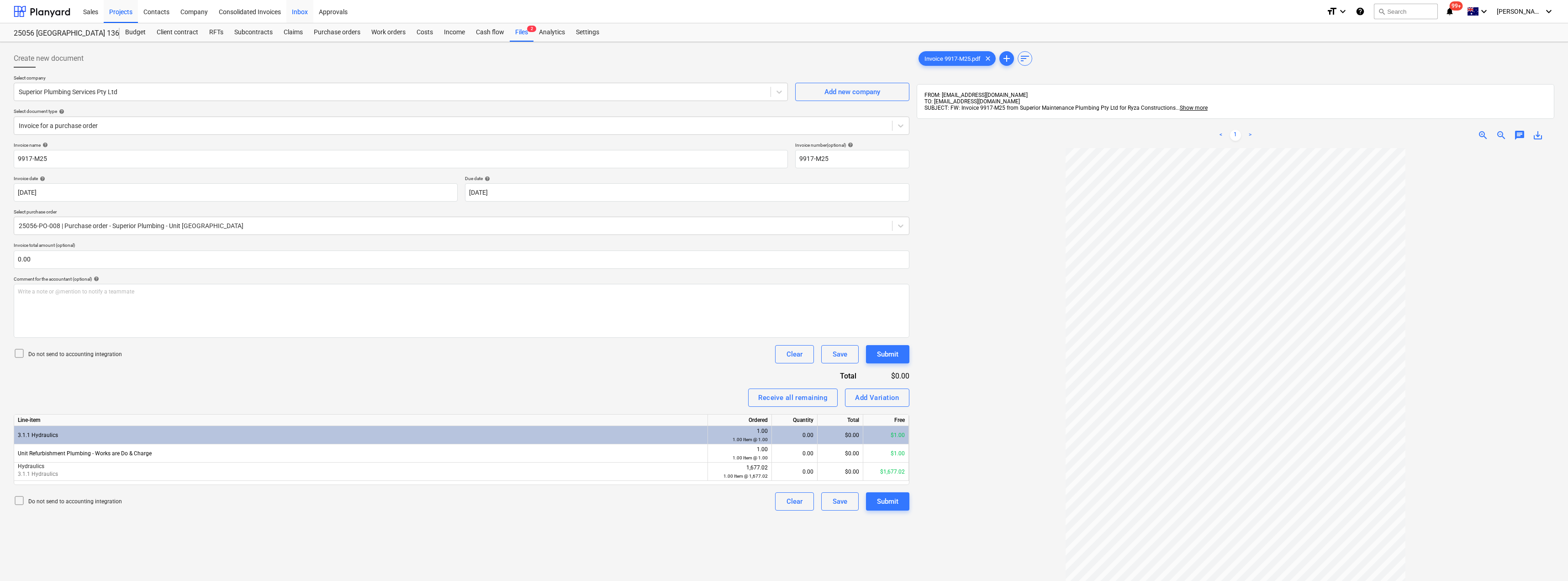
click at [307, 11] on div "Inbox" at bounding box center [299, 11] width 27 height 23
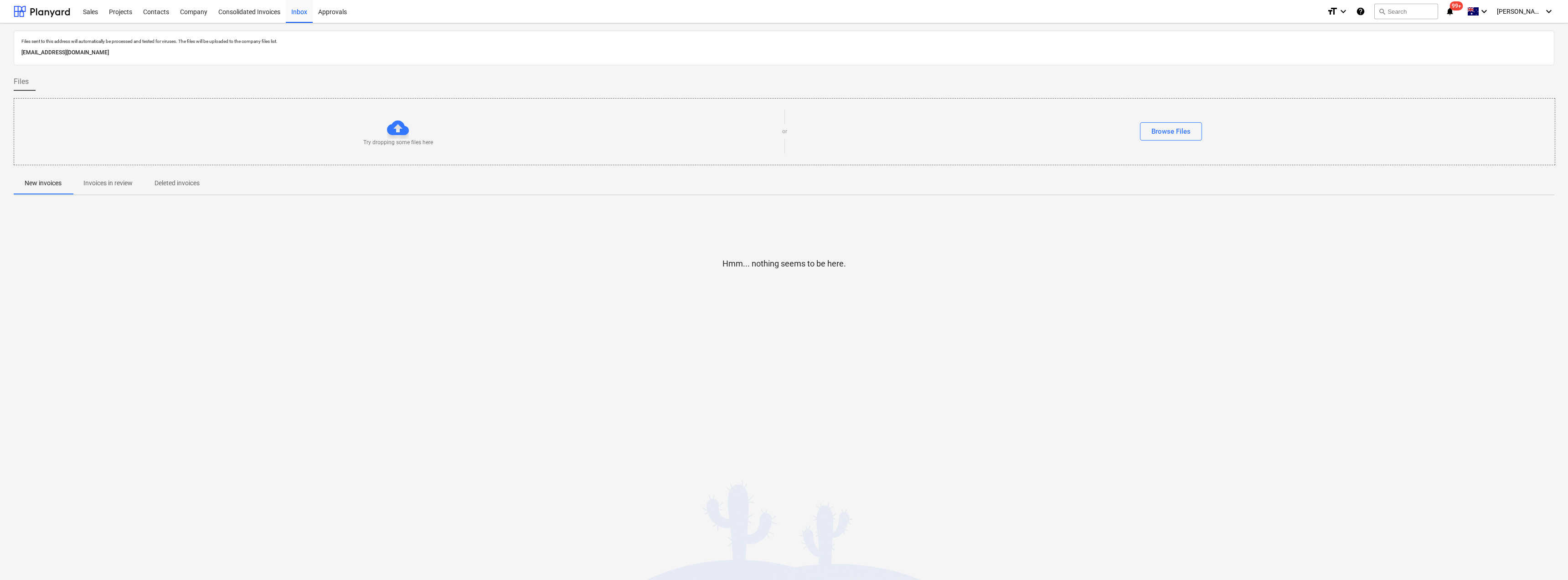
click at [119, 186] on p "Invoices in review" at bounding box center [108, 184] width 49 height 10
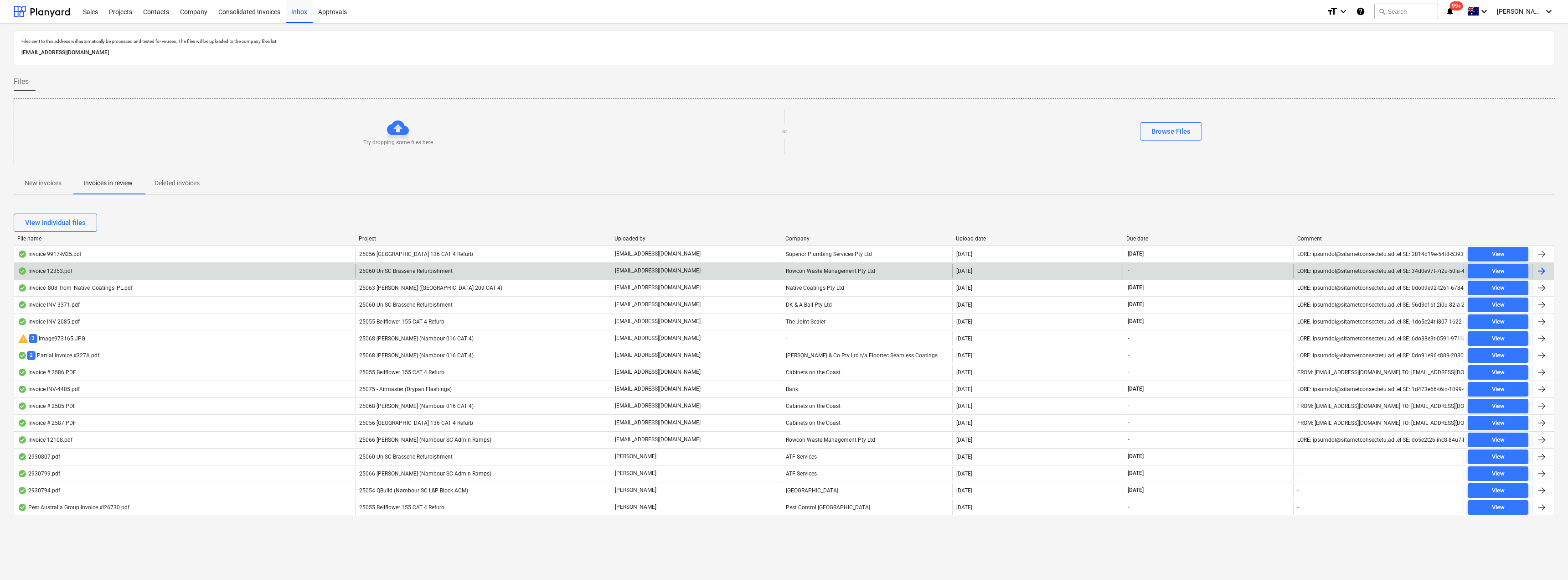
click at [646, 273] on p "[EMAIL_ADDRESS][DOMAIN_NAME]" at bounding box center [658, 271] width 86 height 8
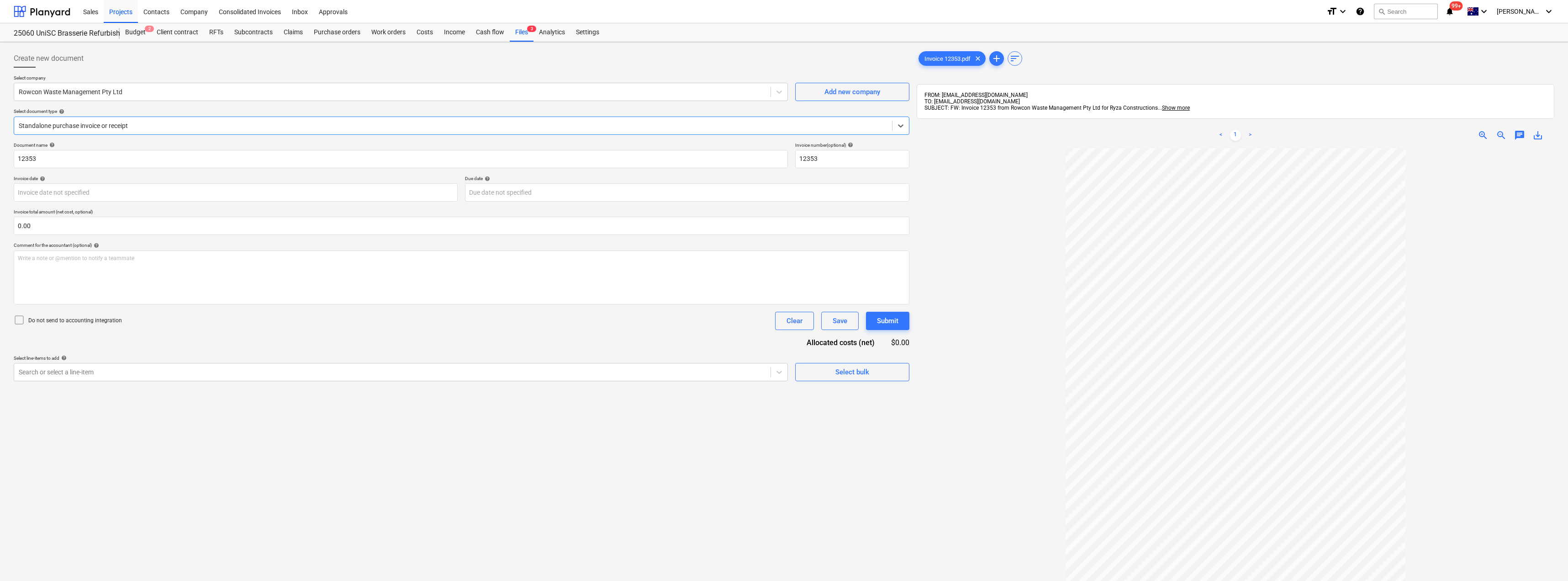
click at [154, 119] on div "Standalone purchase invoice or receipt" at bounding box center [453, 125] width 878 height 13
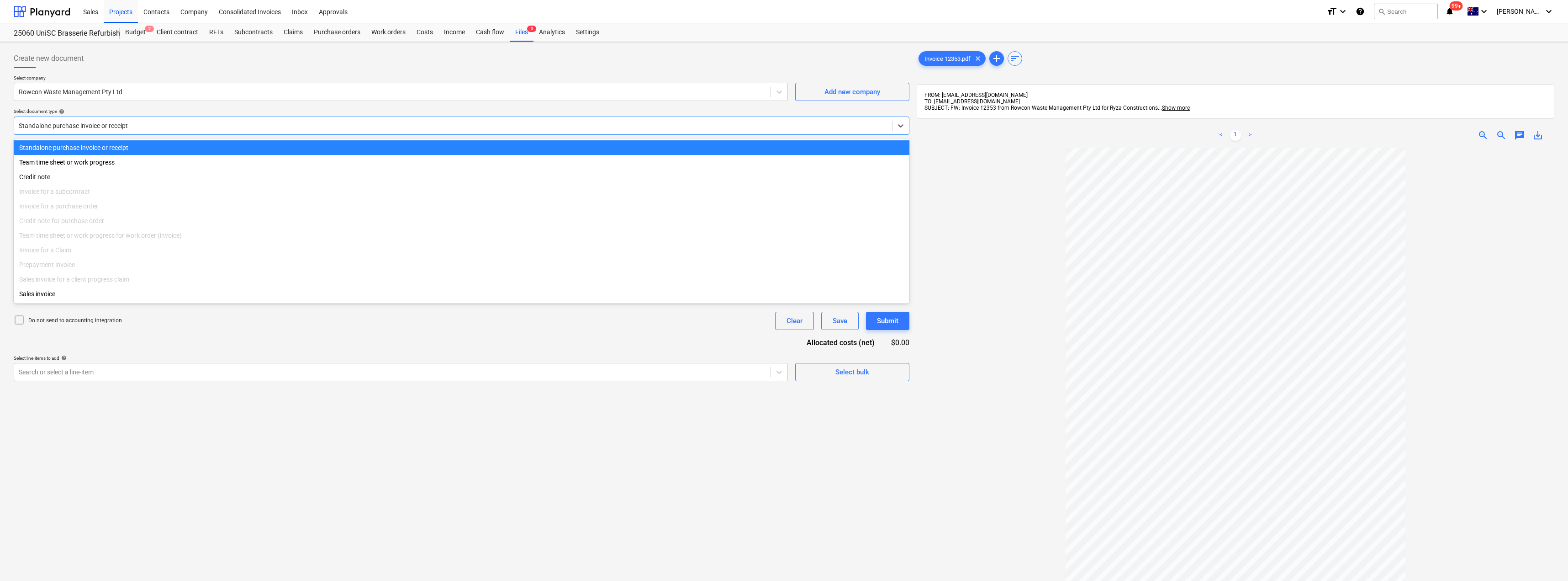
click at [154, 119] on div "Standalone purchase invoice or receipt" at bounding box center [453, 125] width 878 height 13
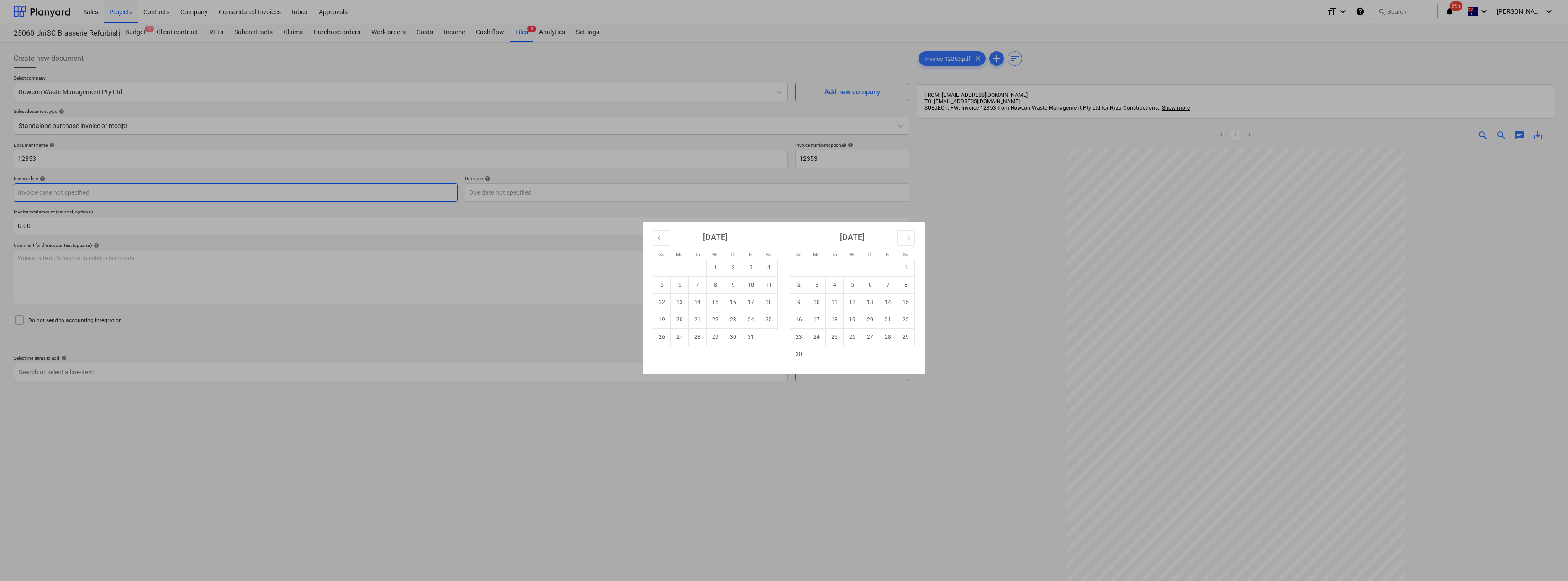
click at [102, 200] on body "Sales Projects Contacts Company Consolidated Invoices Inbox Approvals format_si…" at bounding box center [784, 290] width 1568 height 581
click at [718, 280] on td "8" at bounding box center [716, 284] width 18 height 17
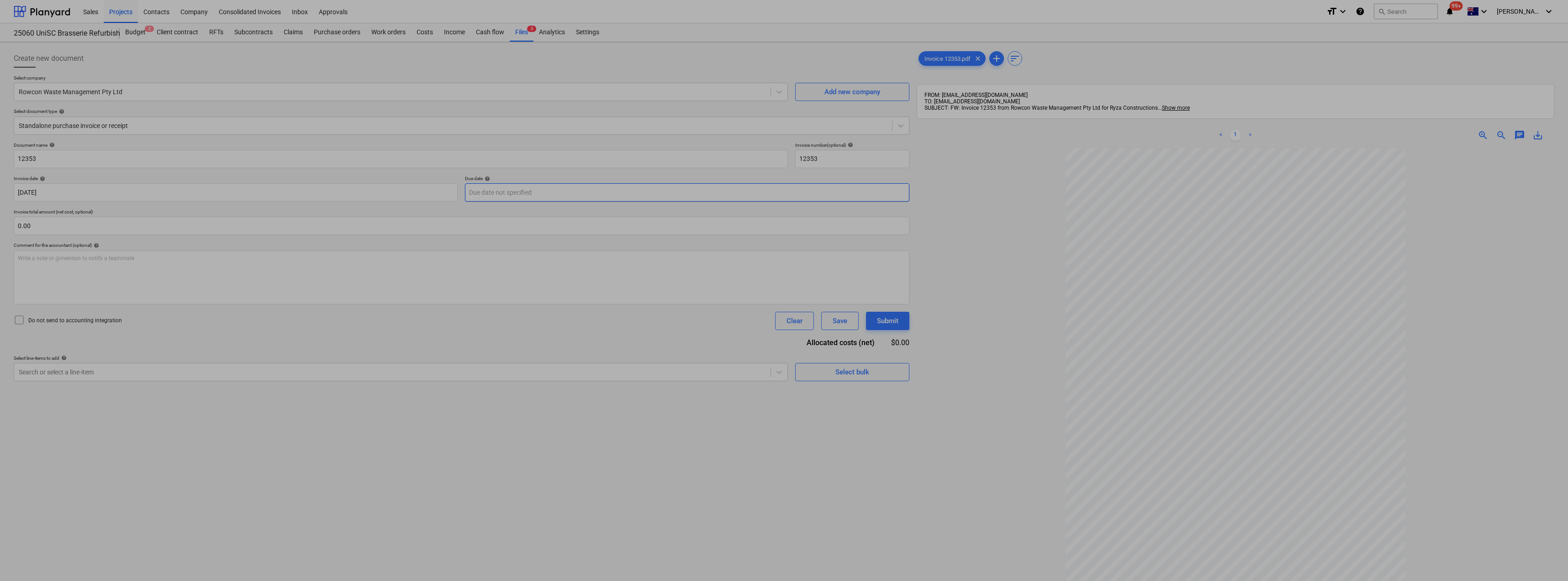
click at [556, 195] on body "Sales Projects Contacts Company Consolidated Invoices Inbox Approvals format_si…" at bounding box center [784, 290] width 1568 height 581
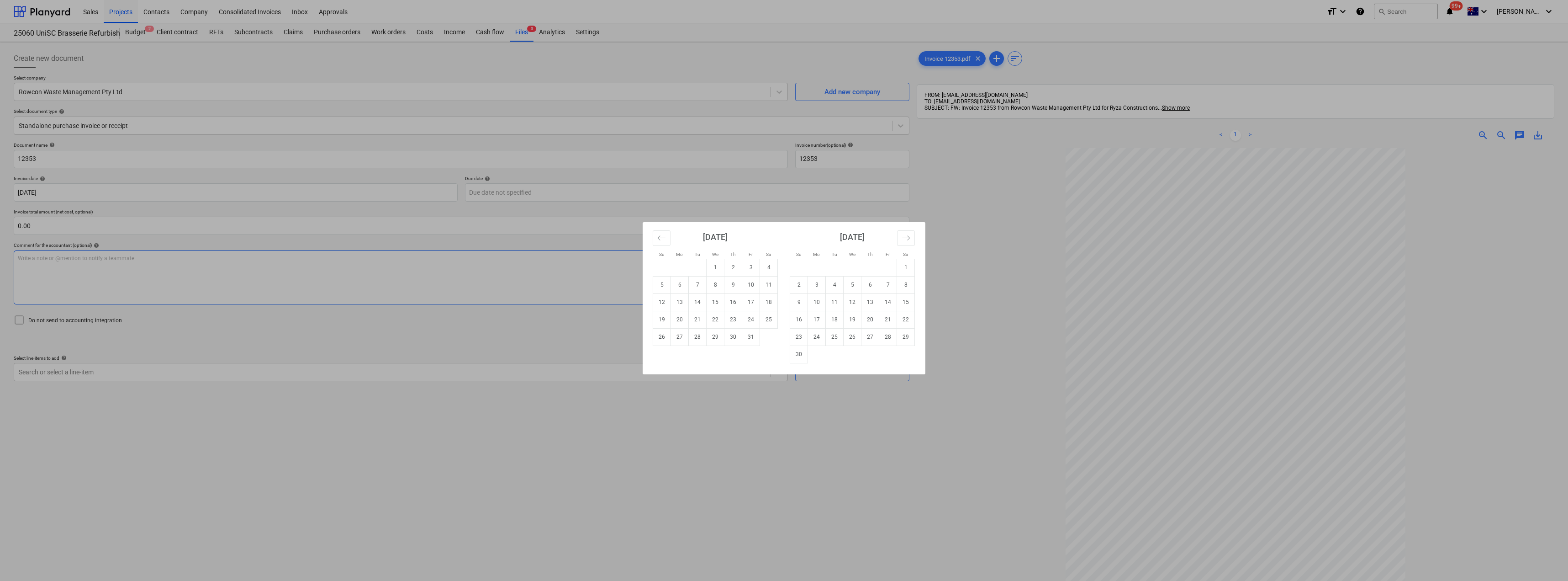
click at [784, 288] on td "7" at bounding box center [888, 284] width 18 height 17
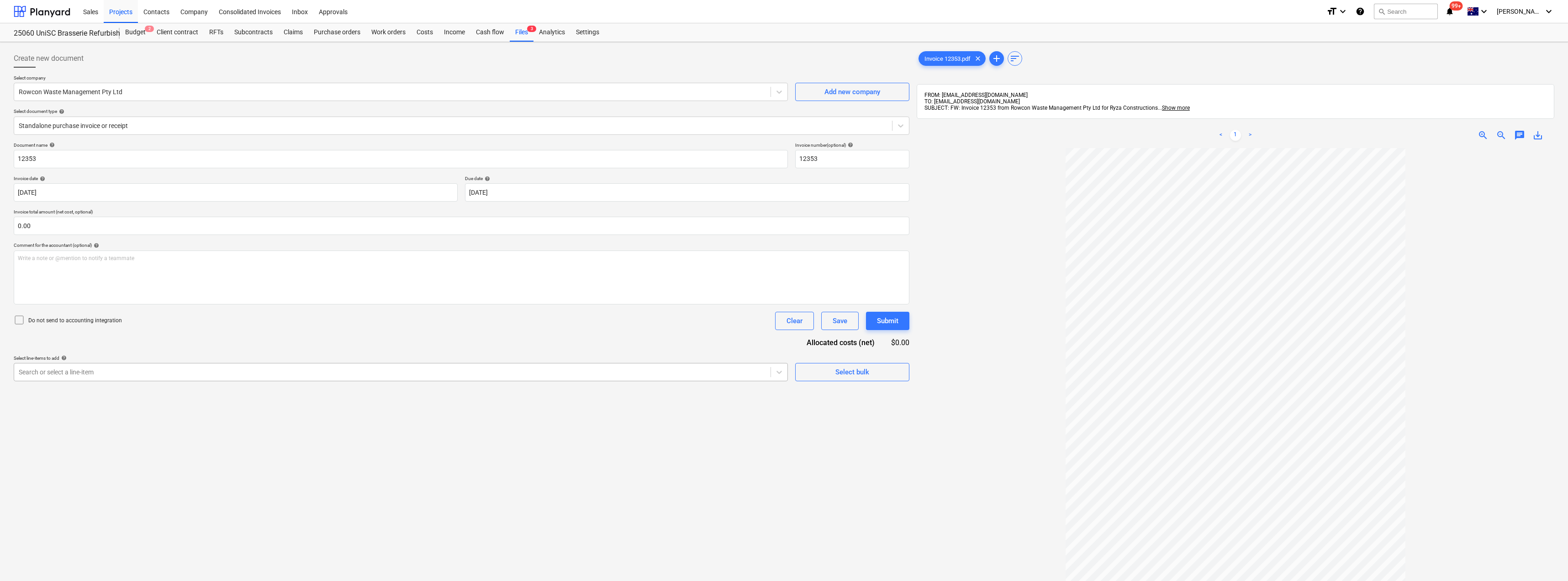
click at [240, 370] on div at bounding box center [392, 371] width 747 height 9
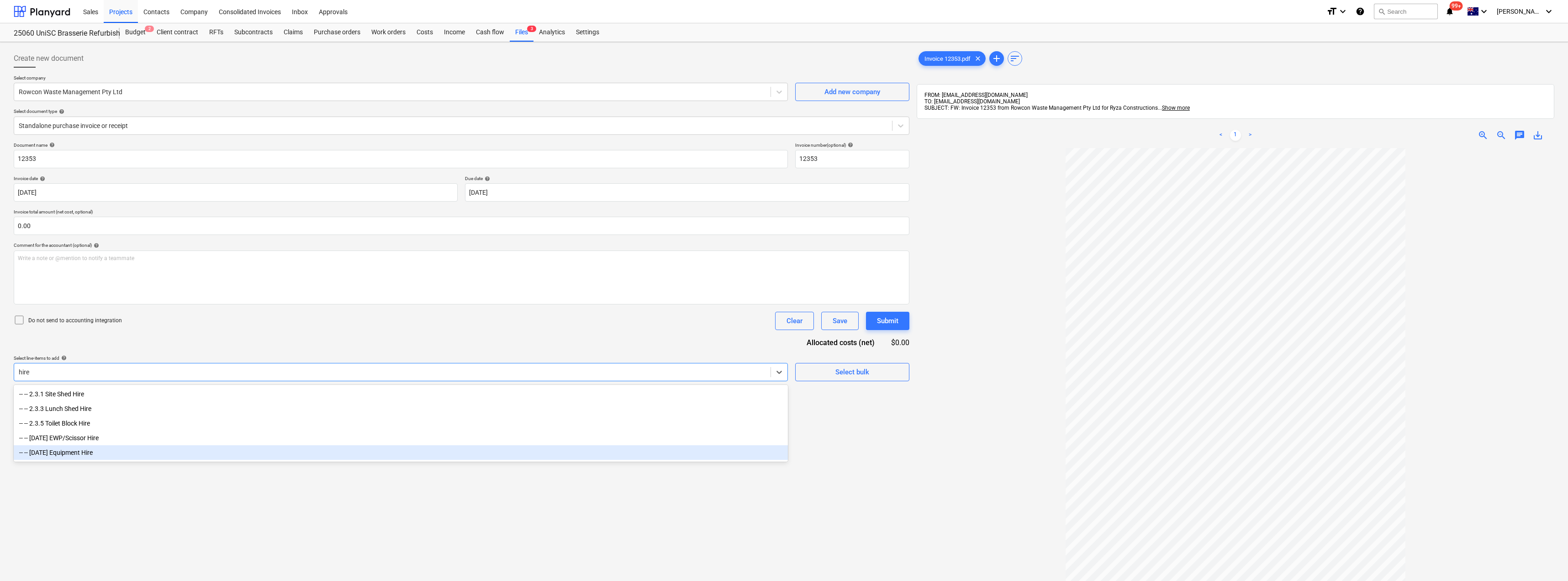
click at [134, 454] on div "-- -- [DATE] Equipment Hire" at bounding box center [401, 452] width 774 height 15
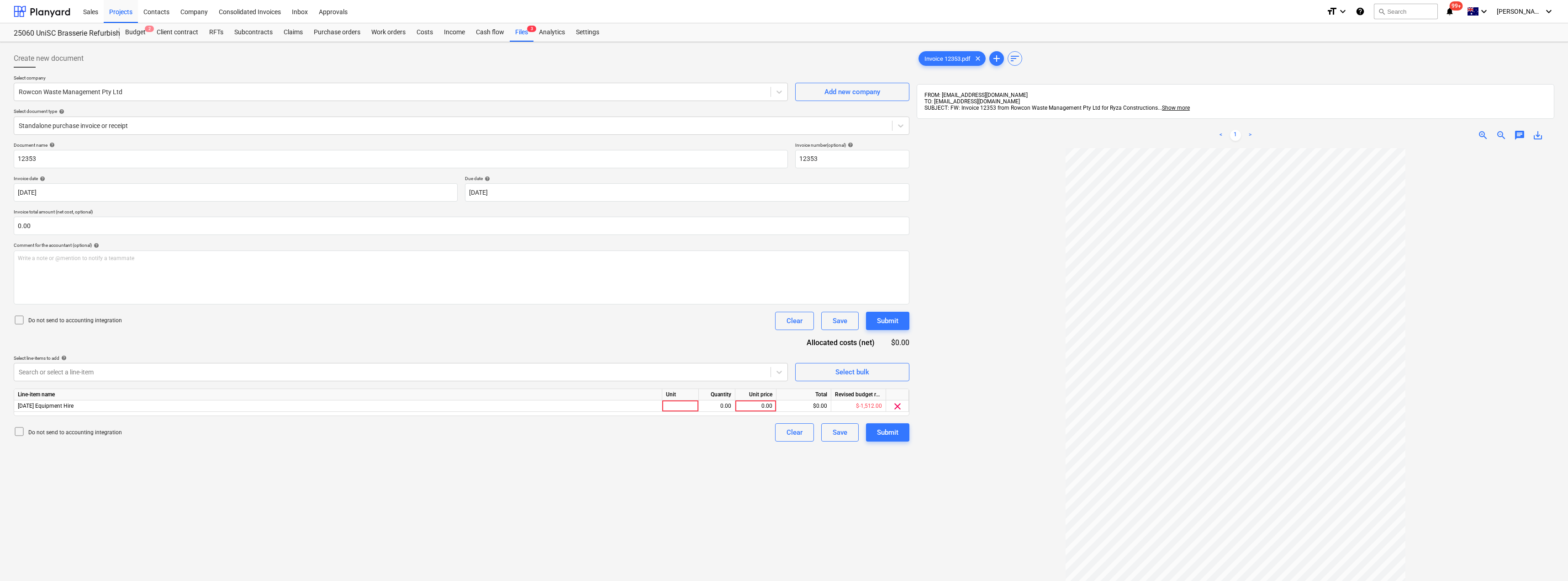
click at [177, 338] on div "Document name help 12353 Invoice number (optional) help 12353 Invoice date help…" at bounding box center [462, 291] width 896 height 299
click at [675, 404] on div at bounding box center [680, 405] width 37 height 11
click at [744, 346] on div "Document name help 12353 Invoice number (optional) help 12353 Invoice date help…" at bounding box center [462, 291] width 896 height 299
click at [784, 431] on div "Submit" at bounding box center [887, 432] width 21 height 12
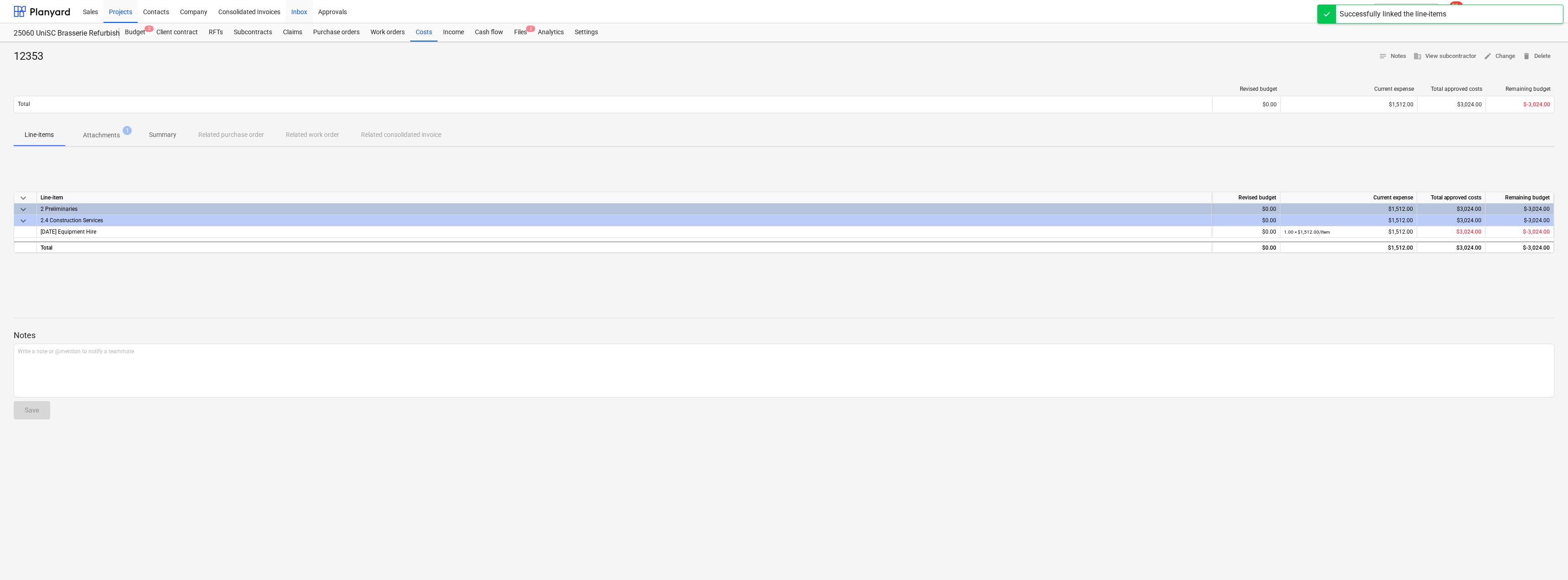
click at [298, 13] on div "Inbox" at bounding box center [298, 11] width 27 height 23
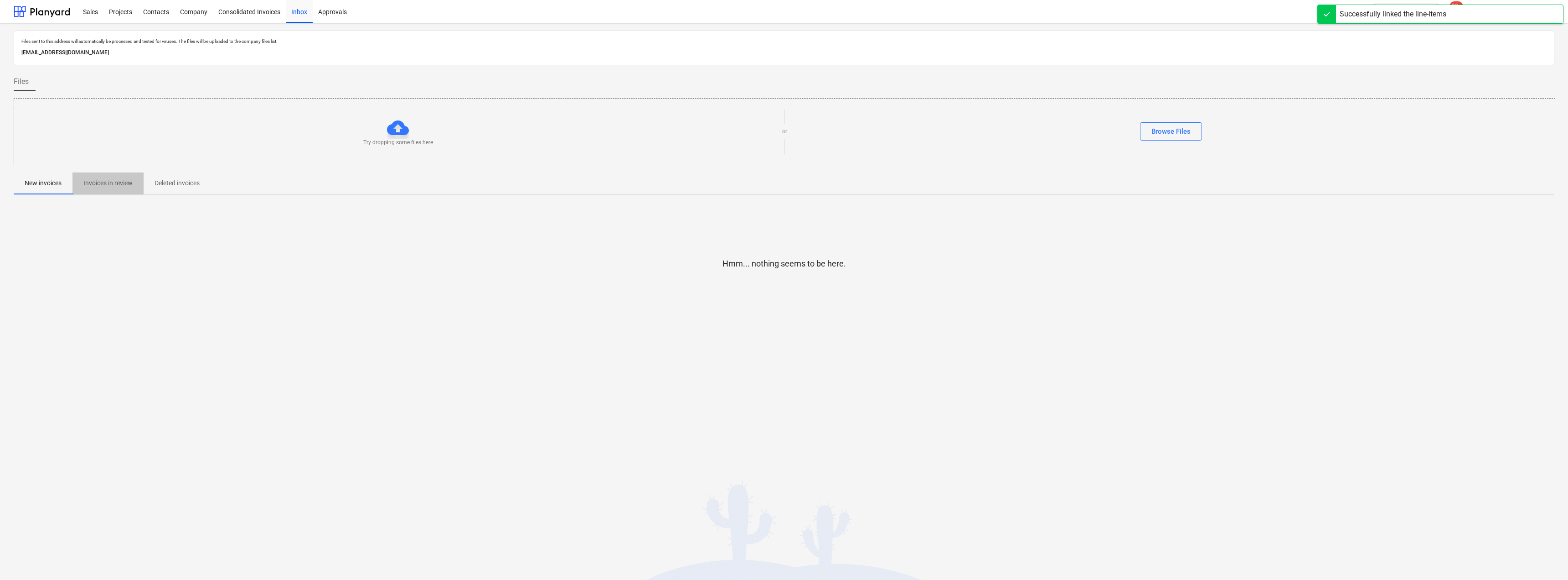
click at [110, 181] on p "Invoices in review" at bounding box center [108, 184] width 49 height 10
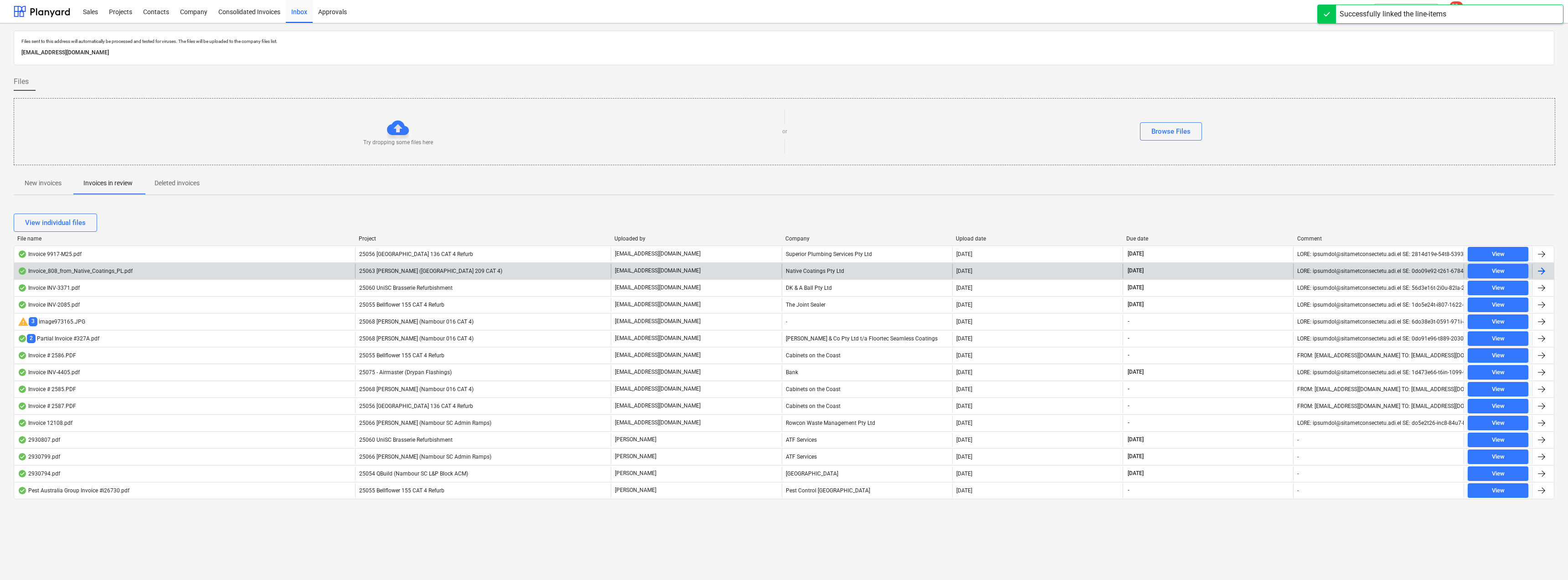
click at [668, 270] on p "[EMAIL_ADDRESS][DOMAIN_NAME]" at bounding box center [658, 271] width 86 height 8
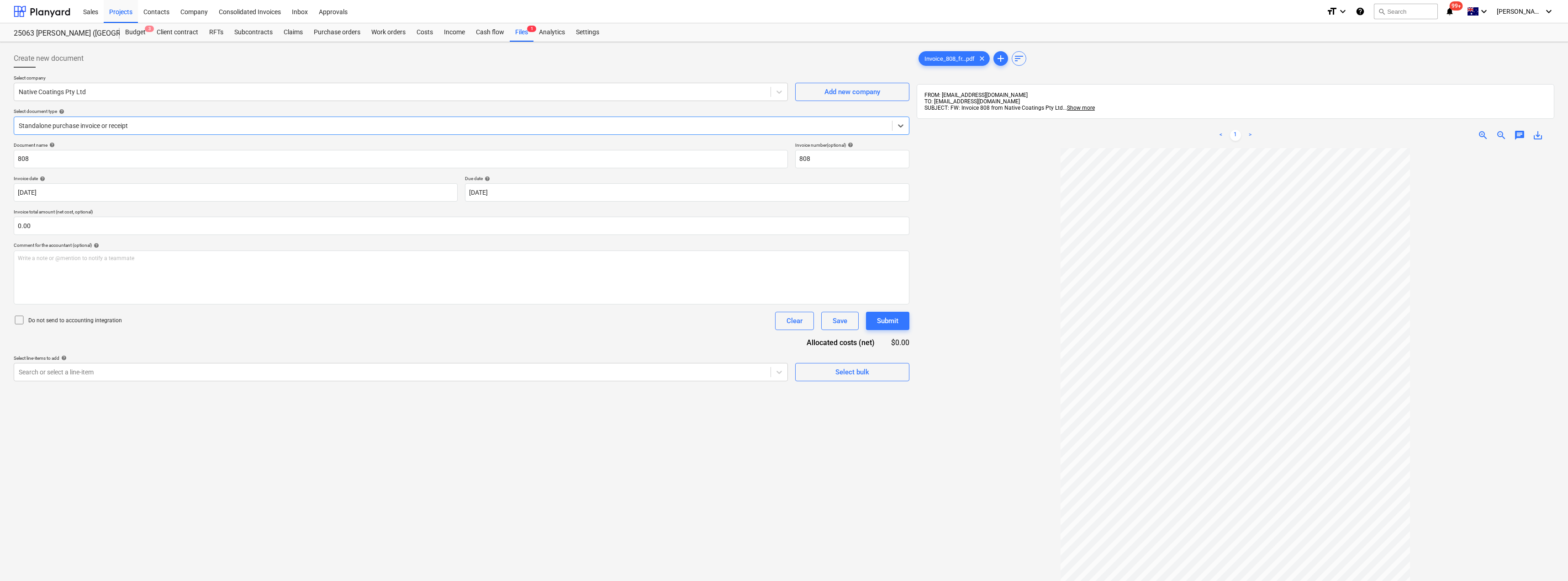
click at [116, 120] on div "Standalone purchase invoice or receipt" at bounding box center [453, 125] width 878 height 13
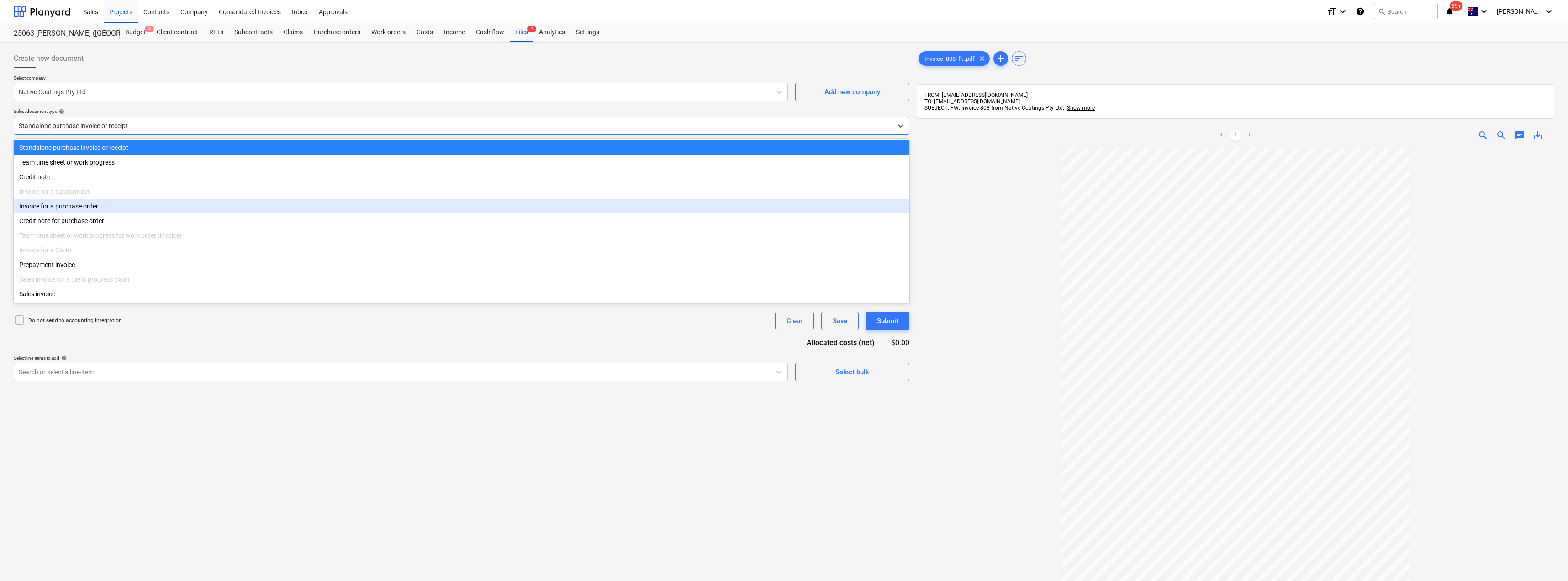
click at [95, 204] on div "Invoice for a purchase order" at bounding box center [462, 206] width 896 height 15
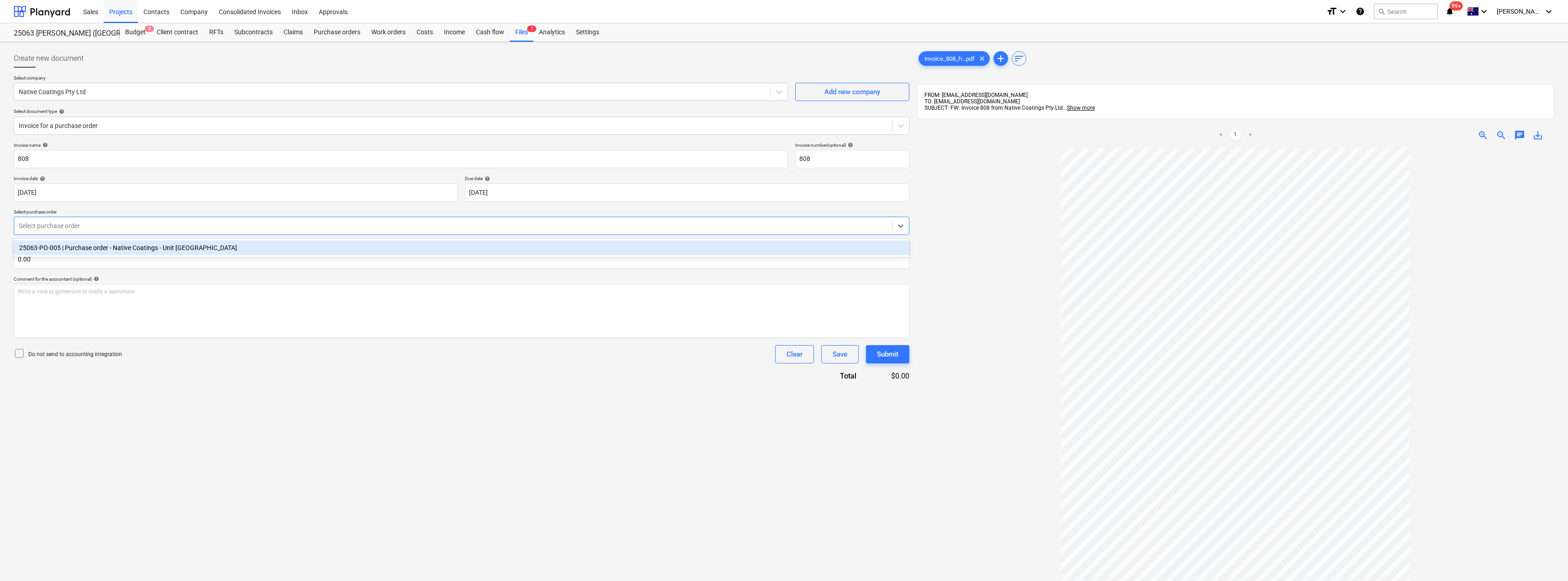
click at [70, 229] on div at bounding box center [453, 225] width 869 height 9
click at [78, 249] on div "25063-PO-005 | Purchase order - Native Coatings - Unit [GEOGRAPHIC_DATA]" at bounding box center [462, 247] width 896 height 15
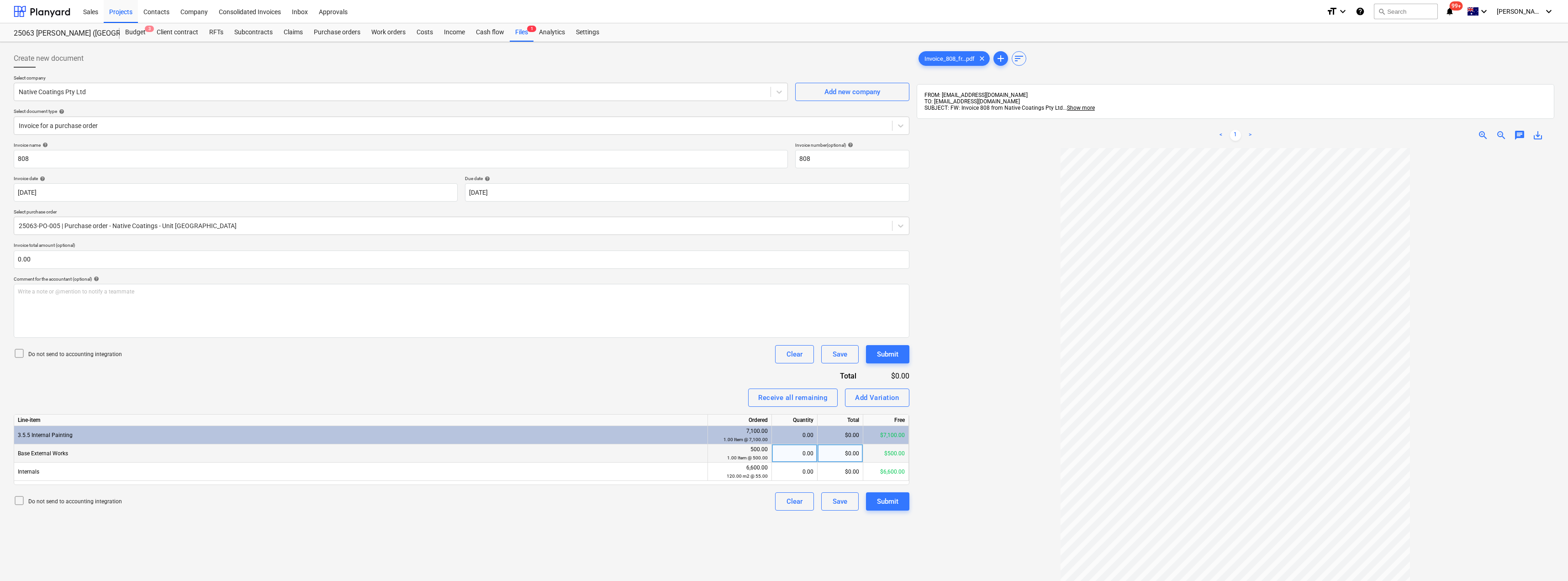
click at [784, 457] on div "0.00" at bounding box center [795, 453] width 38 height 18
click at [784, 471] on div "0.00" at bounding box center [795, 471] width 38 height 18
click at [640, 369] on div "Invoice name help 808 Invoice number (optional) help 808 Invoice date help [DAT…" at bounding box center [462, 326] width 896 height 368
click at [784, 498] on div "Submit" at bounding box center [887, 501] width 21 height 12
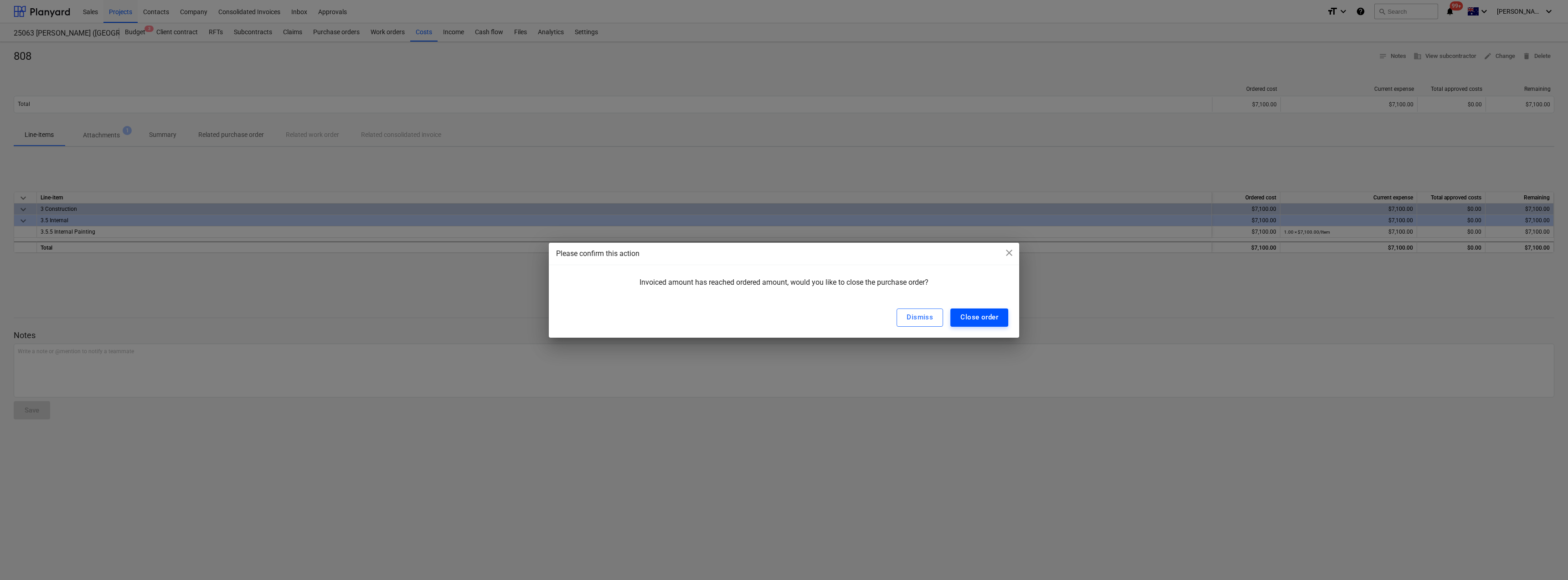
click at [783, 319] on div "Close order" at bounding box center [979, 317] width 38 height 12
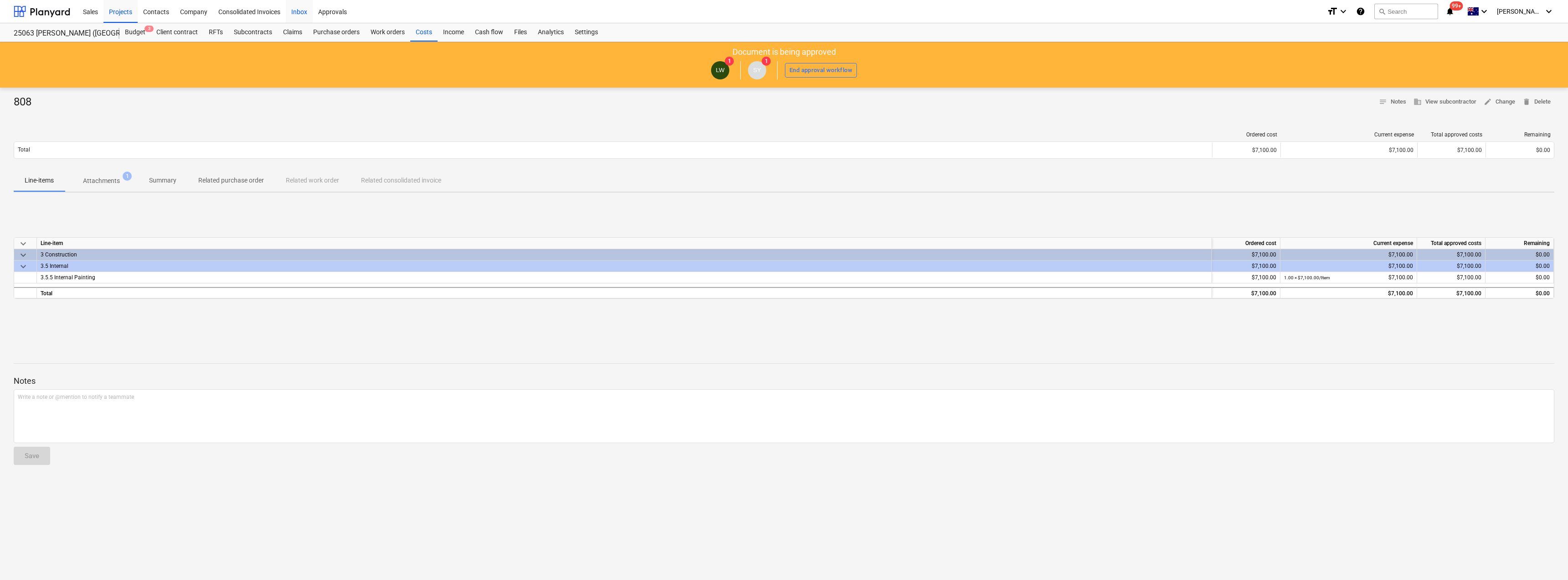
click at [306, 9] on div "Inbox" at bounding box center [298, 11] width 27 height 23
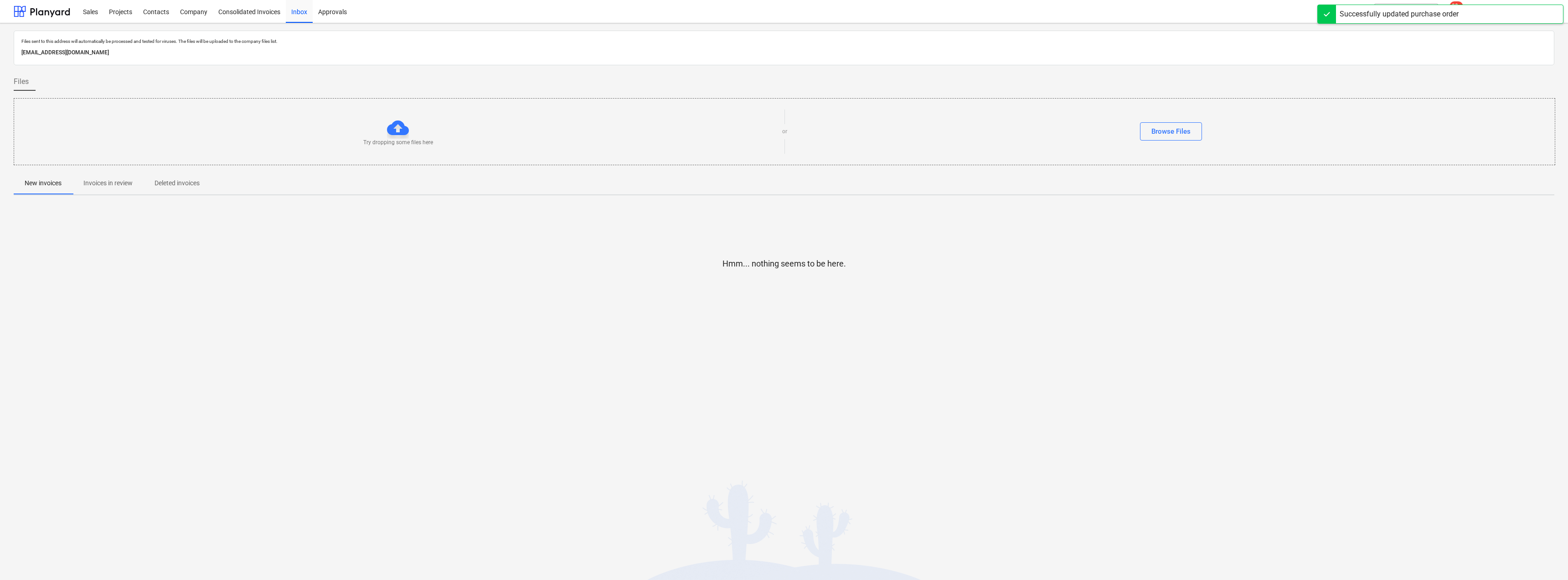
click at [111, 182] on p "Invoices in review" at bounding box center [108, 184] width 49 height 10
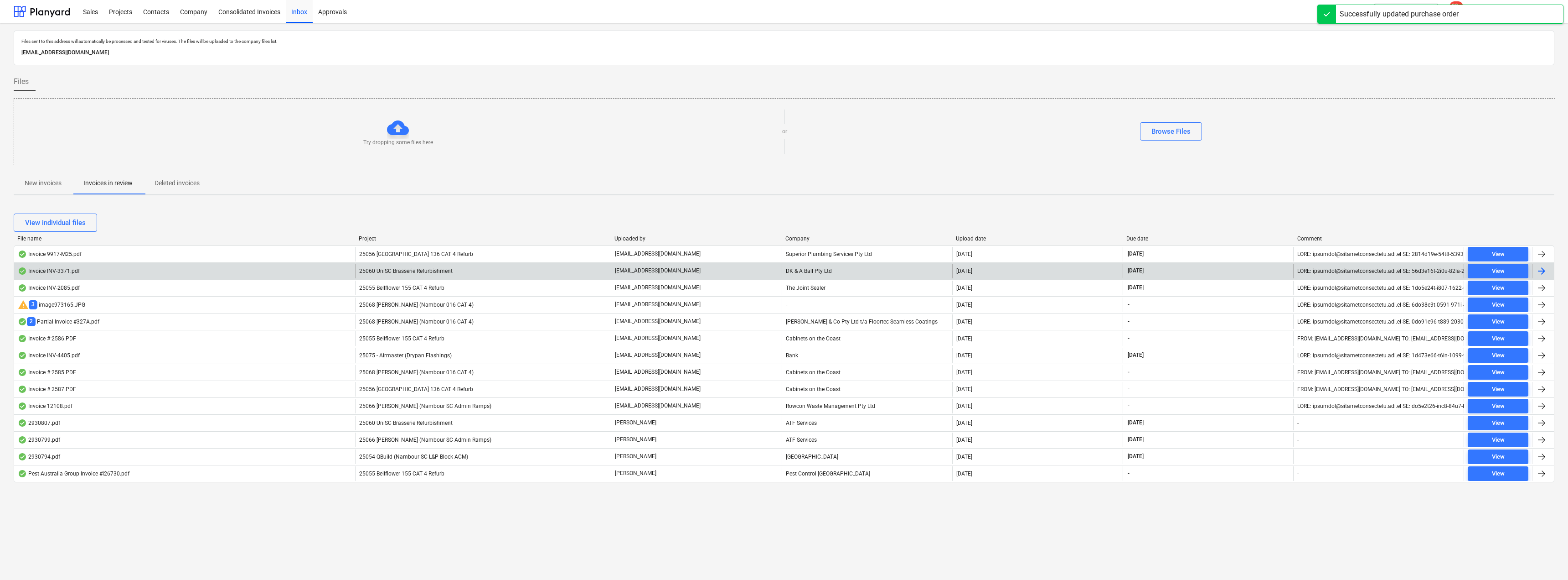
click at [401, 270] on span "25060 UniSC Brasserie Refurbishment" at bounding box center [406, 271] width 94 height 6
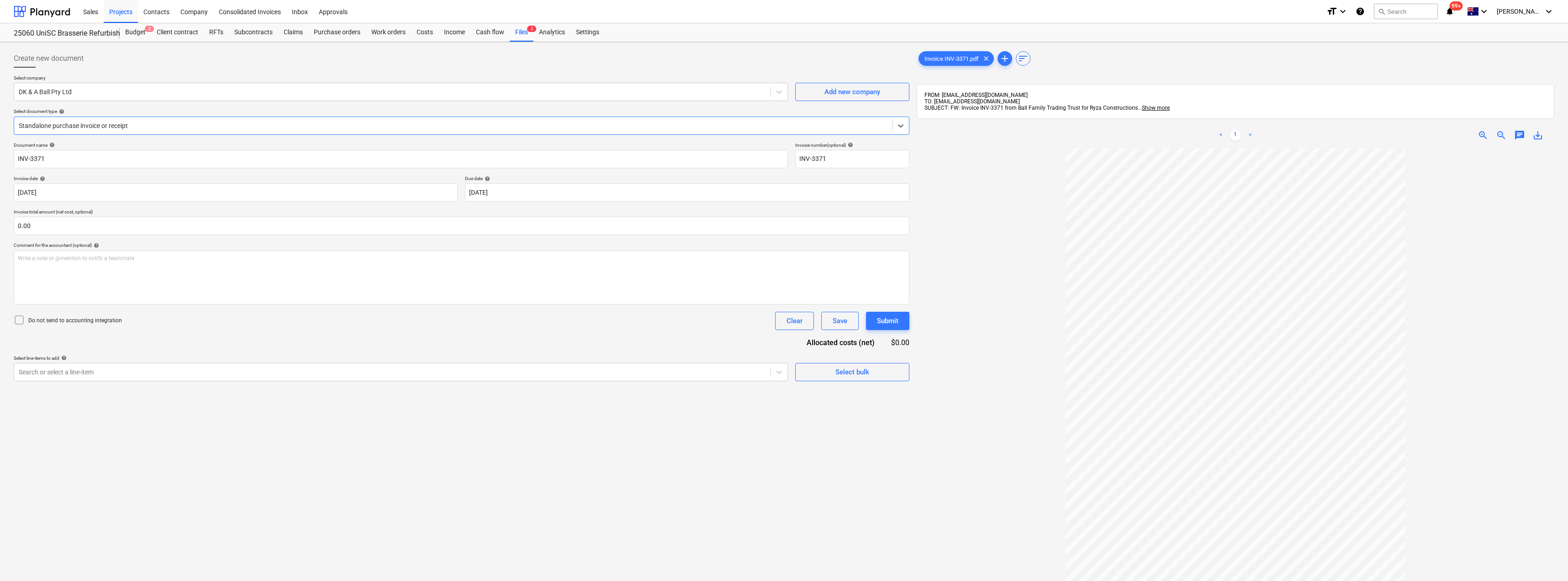
click at [154, 127] on div at bounding box center [453, 125] width 869 height 9
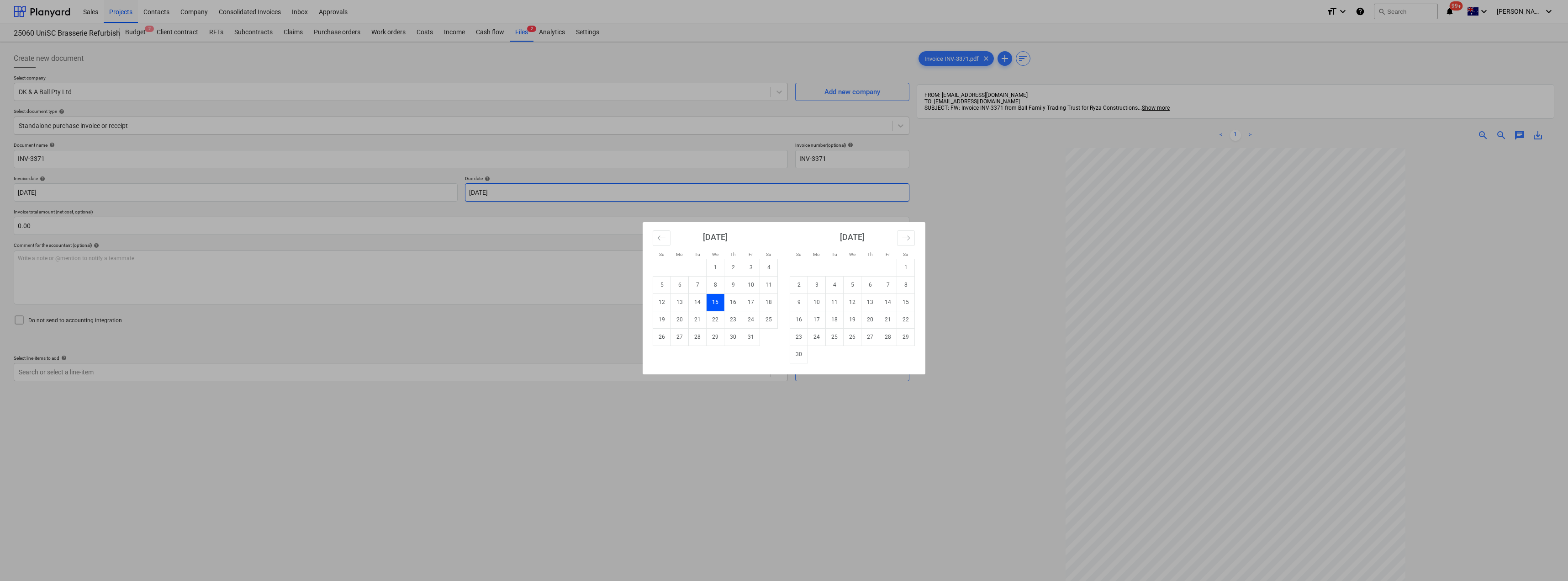
click at [525, 193] on body "Sales Projects Contacts Company Consolidated Invoices Inbox Approvals format_si…" at bounding box center [784, 290] width 1568 height 581
click at [293, 189] on div "Su Mo Tu We Th Fr Sa Su Mo Tu We Th Fr Sa [DATE] 1 2 3 4 5 6 7 8 9 10 11 12 13 …" at bounding box center [784, 290] width 1568 height 581
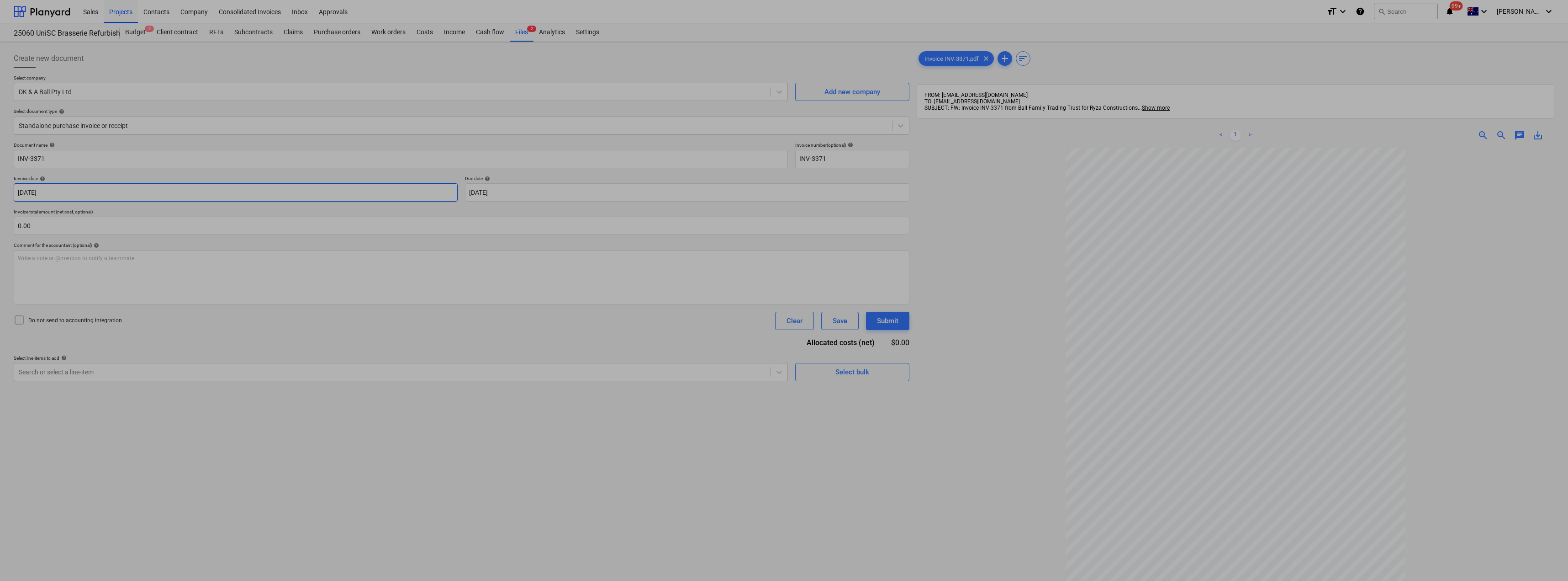
click at [311, 191] on body "Sales Projects Contacts Company Consolidated Invoices Inbox Approvals format_si…" at bounding box center [784, 290] width 1568 height 581
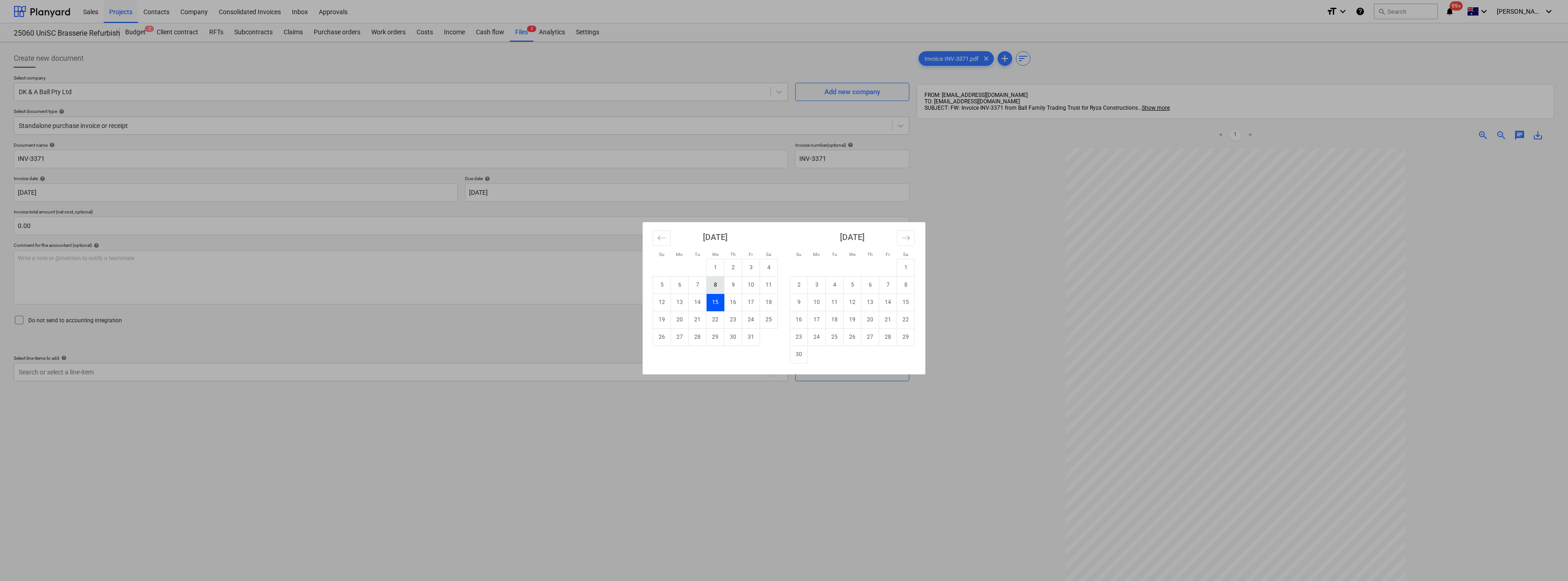
click at [709, 286] on td "8" at bounding box center [716, 284] width 18 height 17
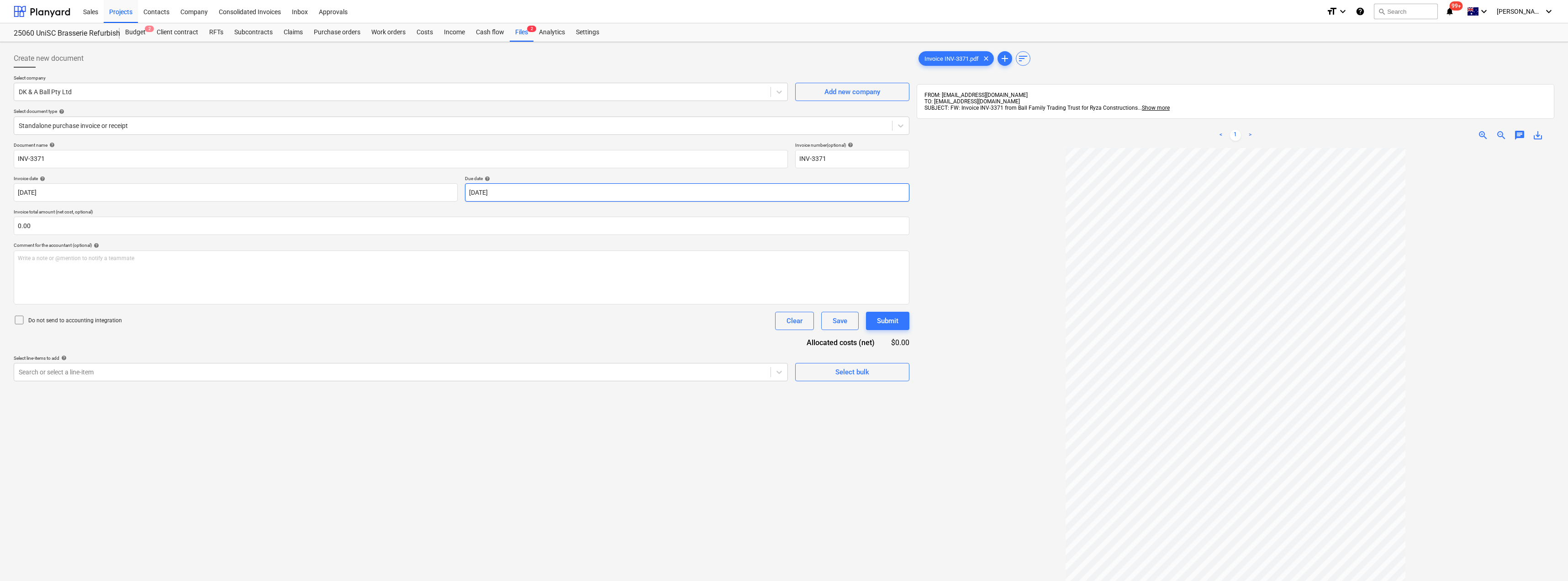
click at [526, 195] on body "Sales Projects Contacts Company Consolidated Invoices Inbox Approvals format_si…" at bounding box center [784, 290] width 1568 height 581
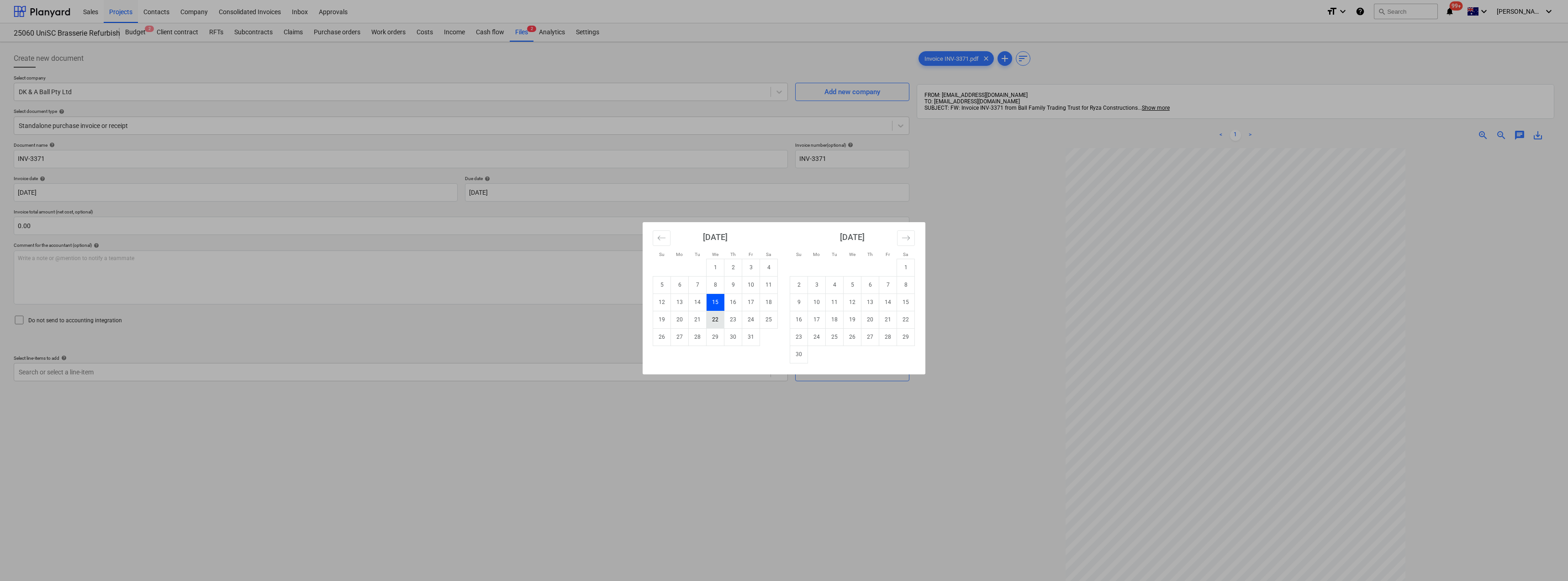
click at [718, 317] on td "22" at bounding box center [716, 319] width 18 height 17
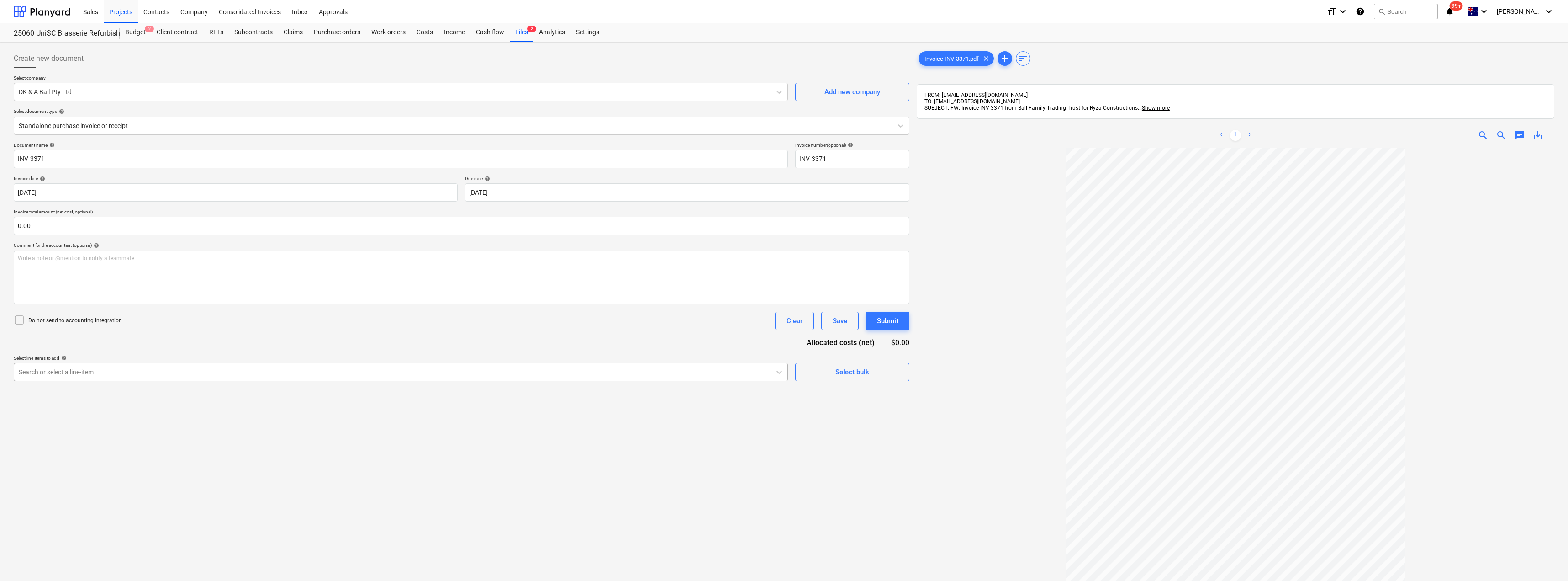
click at [170, 378] on div "Search or select a line-item" at bounding box center [392, 371] width 756 height 13
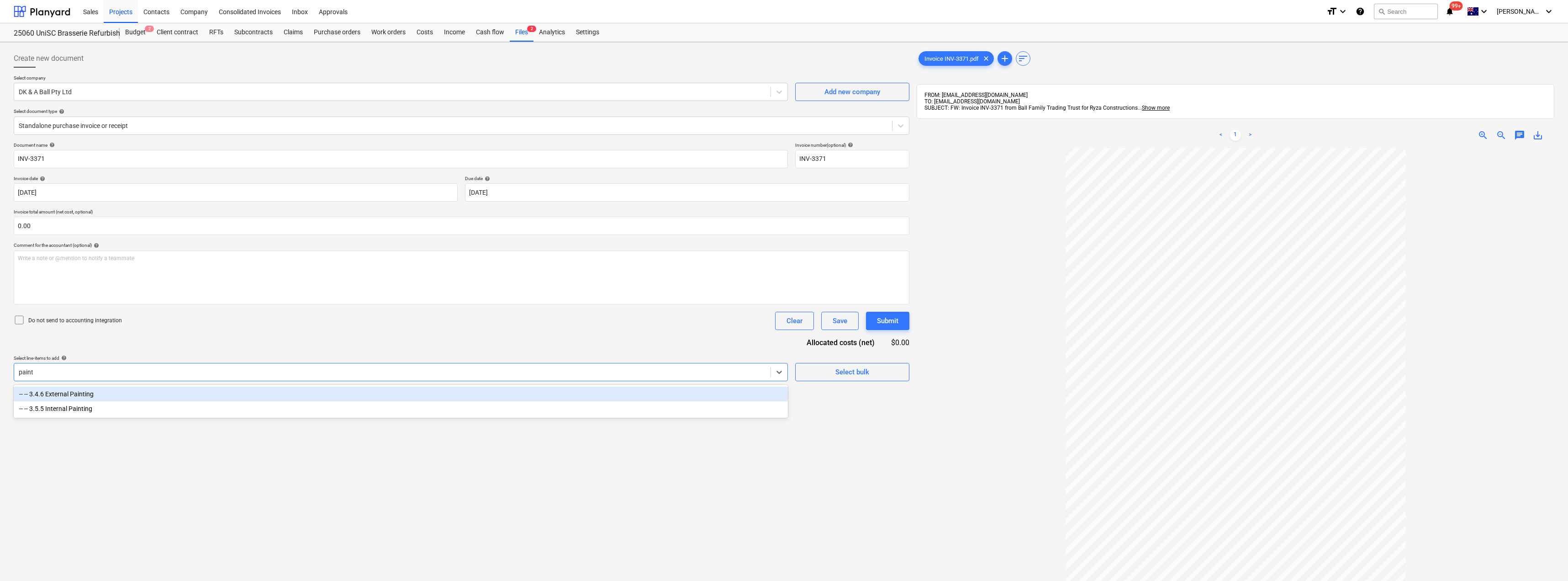
click at [106, 396] on div "-- -- 3.4.6 External Painting" at bounding box center [401, 393] width 774 height 15
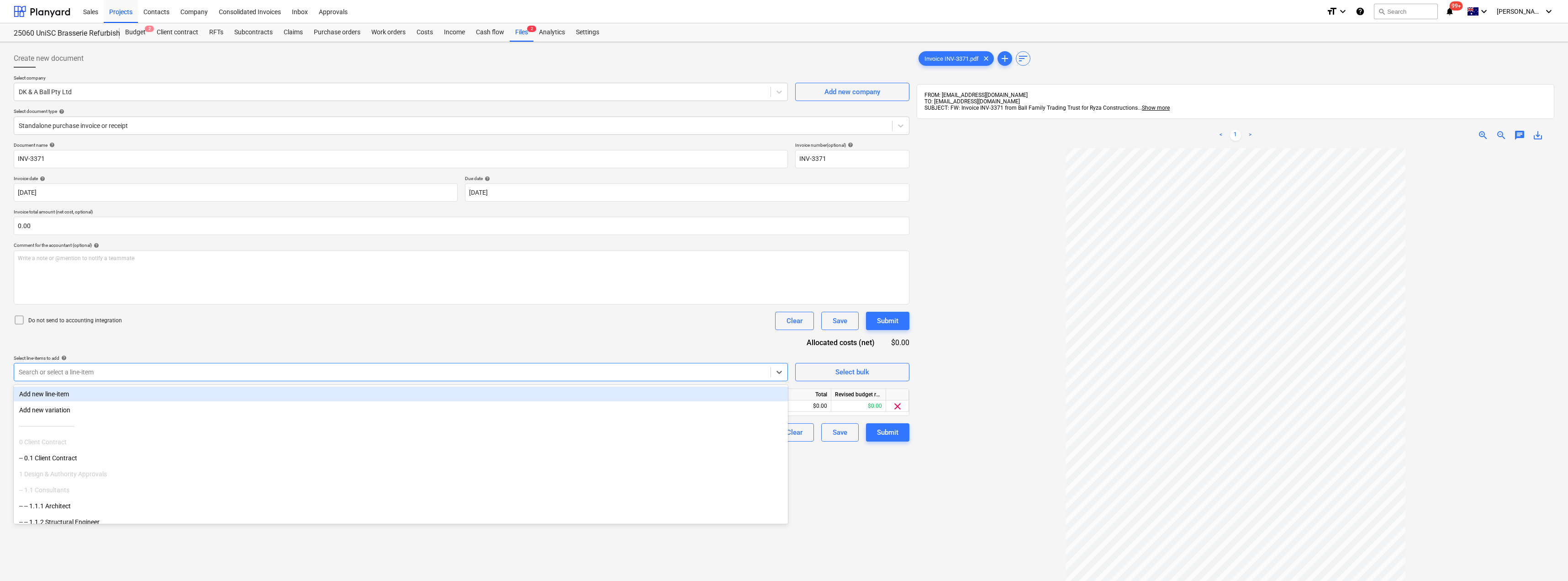
click at [382, 343] on div "Document name help INV-3371 Invoice number (optional) help INV-3371 Invoice dat…" at bounding box center [462, 291] width 896 height 299
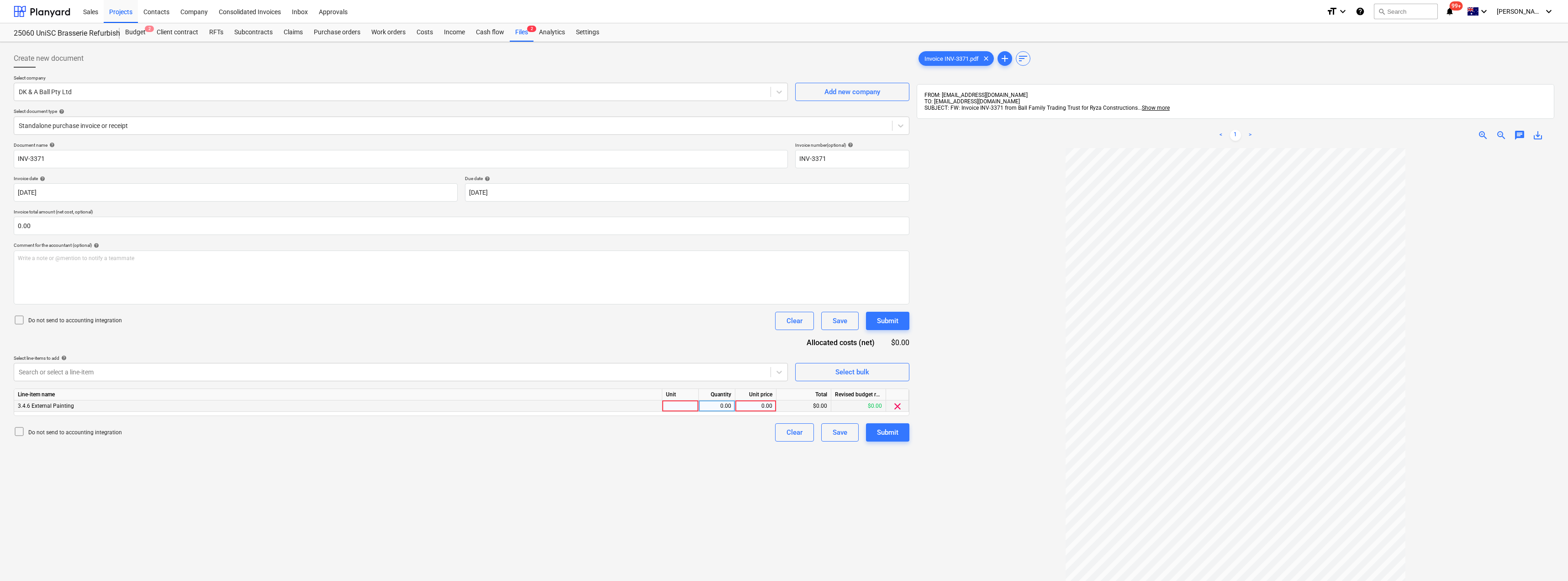
click at [696, 406] on div at bounding box center [680, 405] width 37 height 11
click at [784, 439] on button "Submit" at bounding box center [887, 432] width 43 height 18
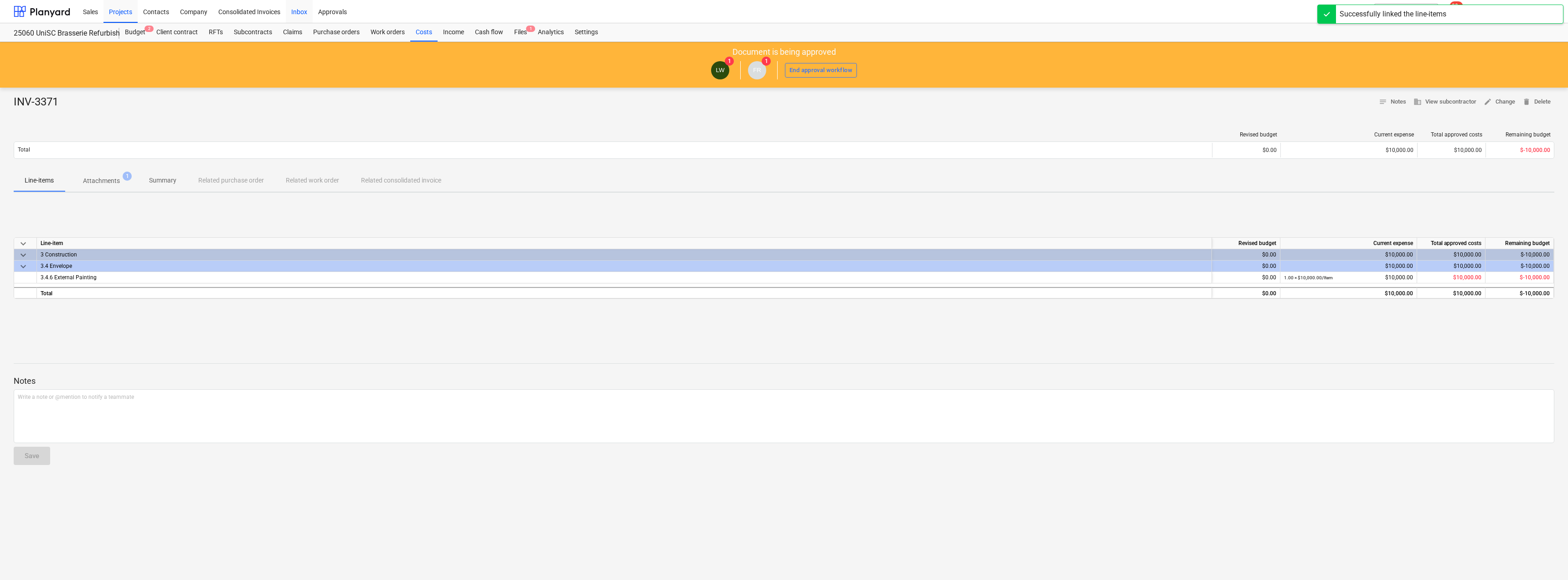
click at [309, 15] on div "Inbox" at bounding box center [298, 11] width 27 height 23
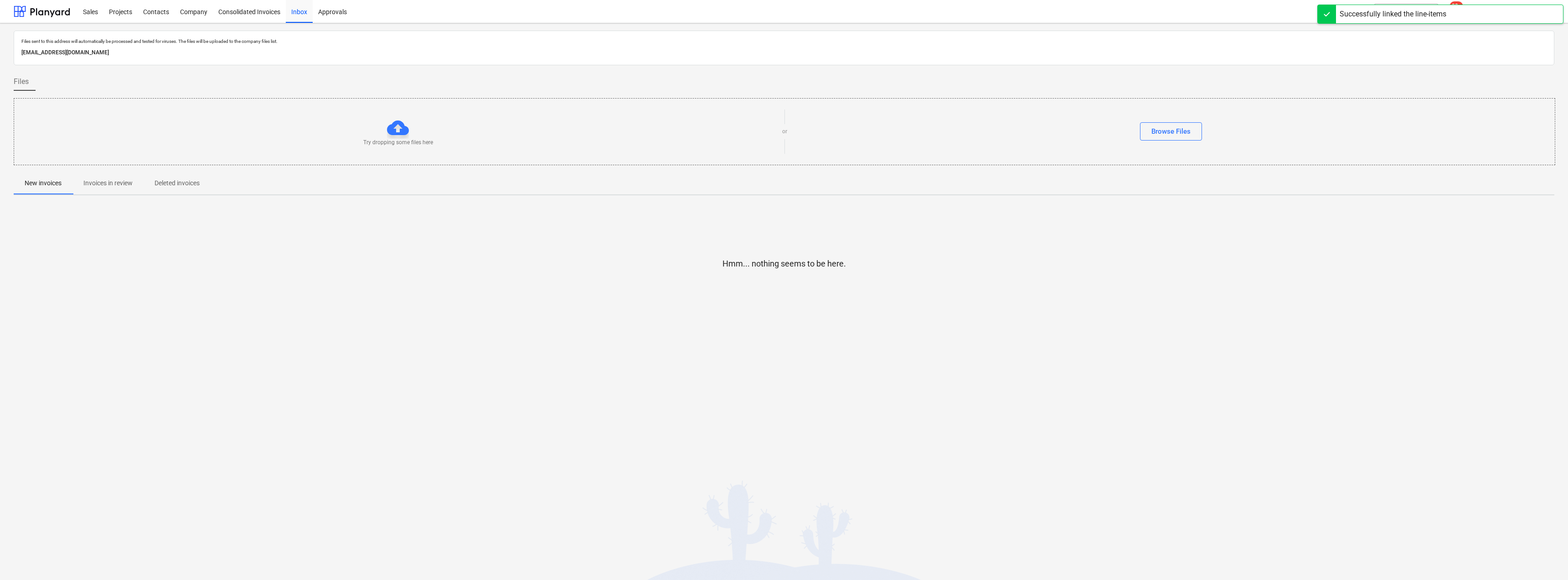
click at [125, 186] on p "Invoices in review" at bounding box center [108, 184] width 49 height 10
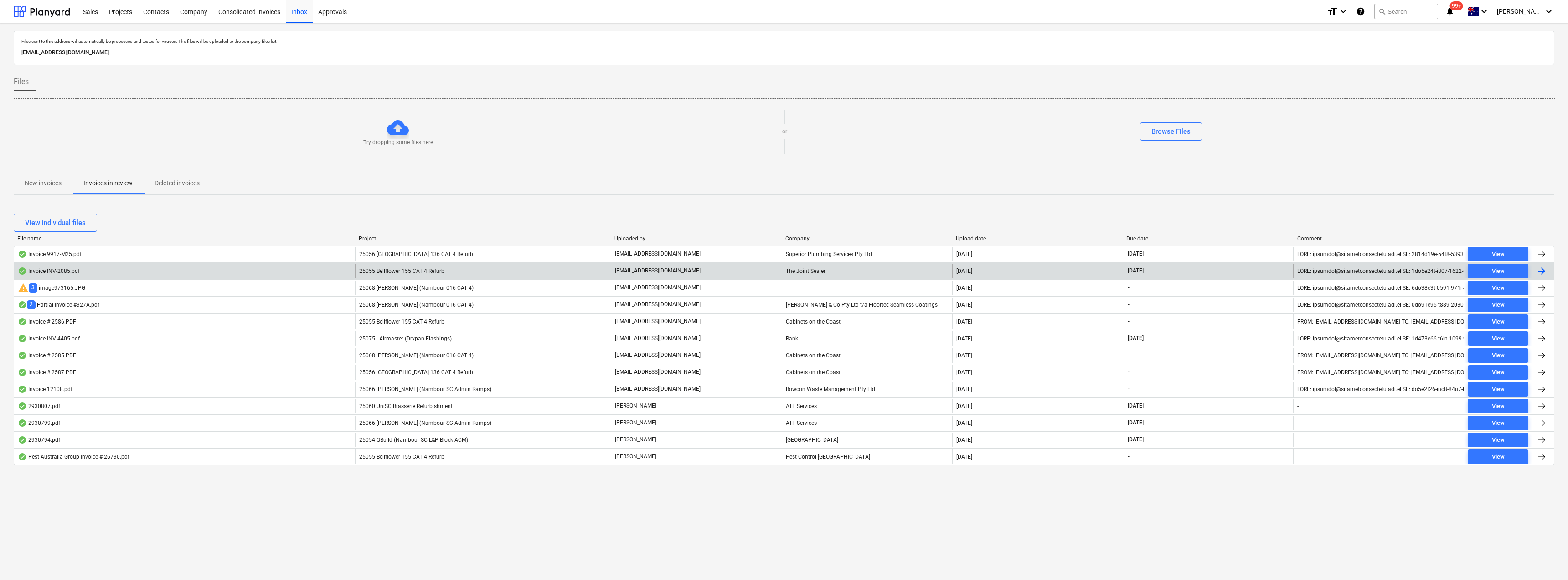
click at [494, 273] on div "25055 Bellflower 155 CAT 4 Refurb" at bounding box center [483, 271] width 256 height 15
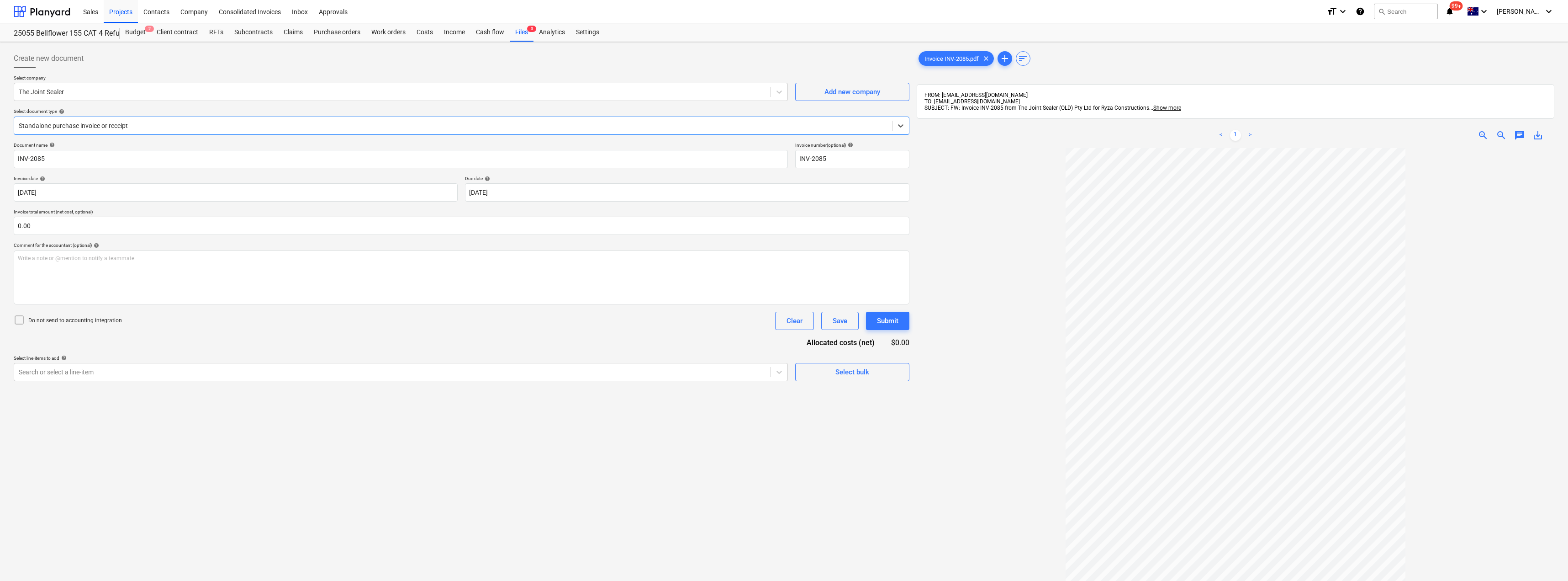
click at [118, 130] on div at bounding box center [453, 125] width 869 height 9
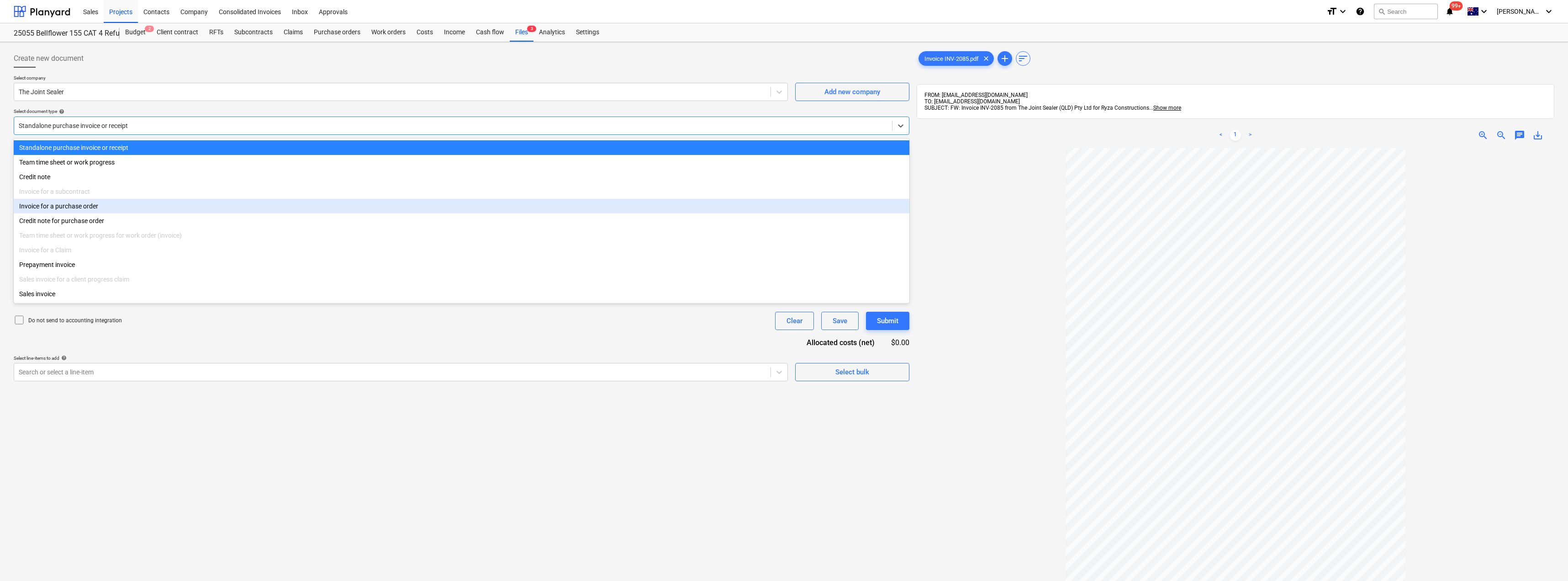
click at [74, 213] on div "Invoice for a purchase order" at bounding box center [462, 206] width 896 height 15
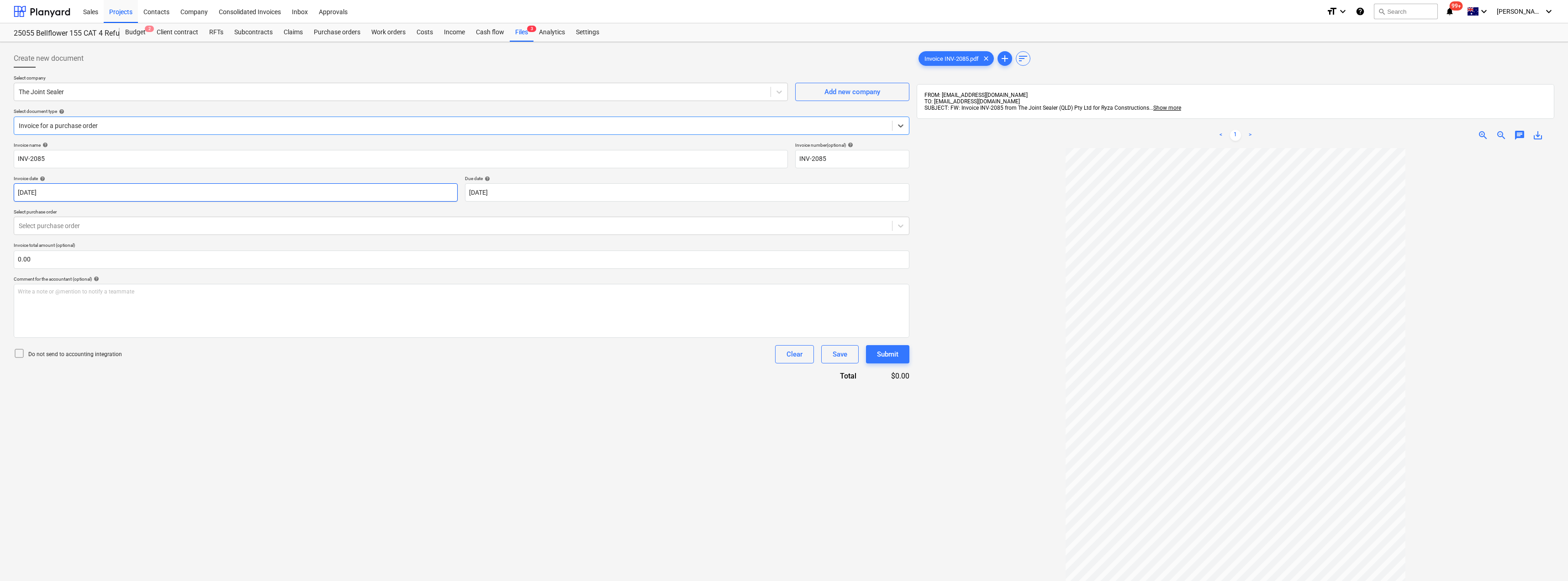
click at [87, 192] on body "Sales Projects Contacts Company Consolidated Invoices Inbox Approvals format_si…" at bounding box center [784, 290] width 1568 height 581
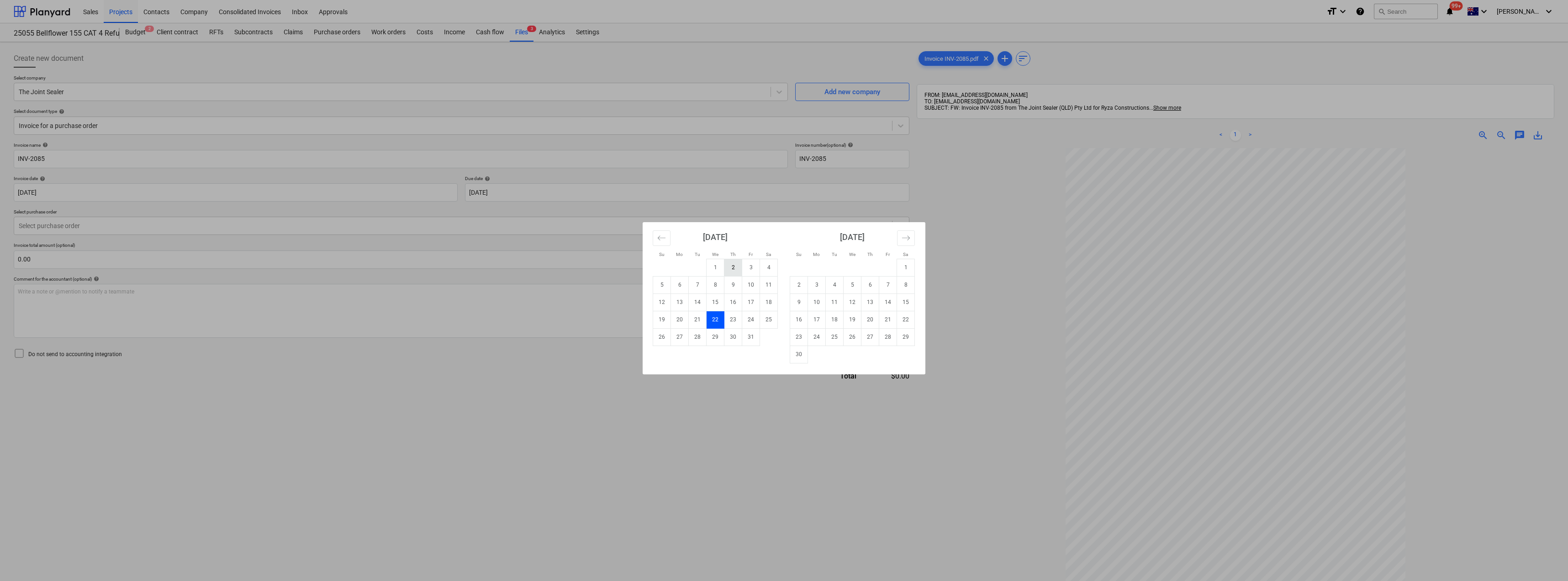
click at [733, 266] on td "2" at bounding box center [733, 267] width 18 height 17
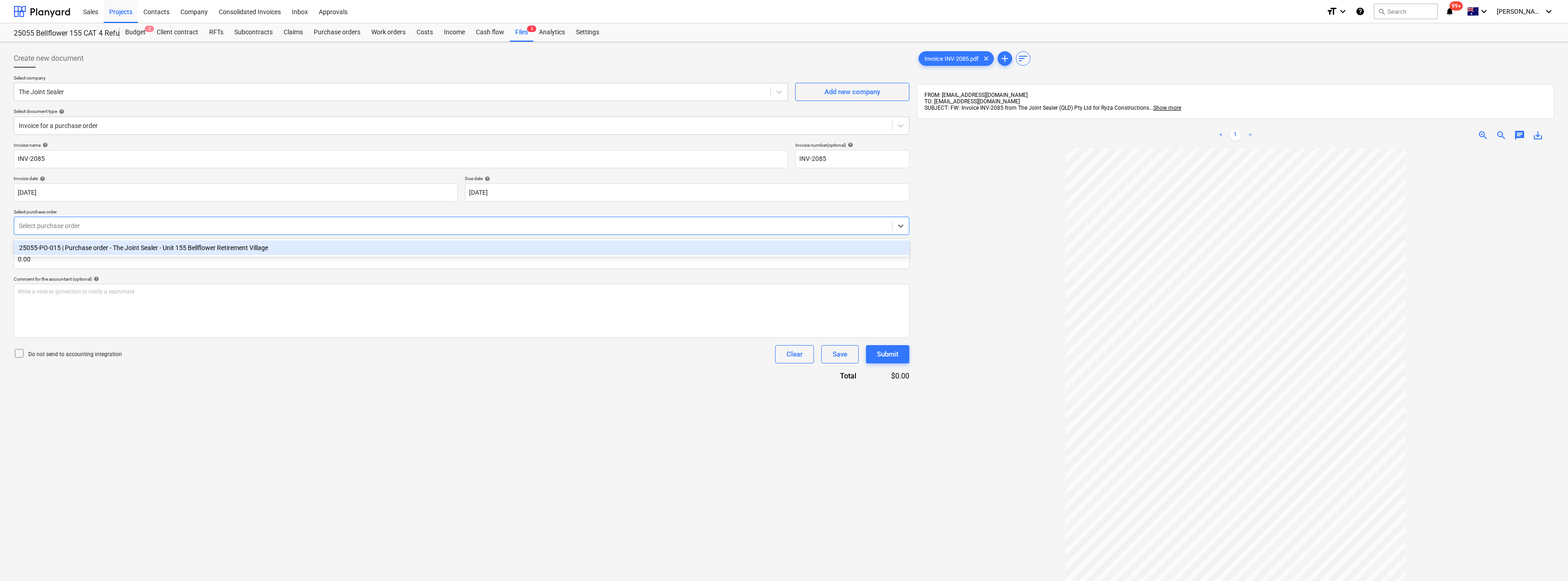
click at [206, 231] on div "Select purchase order" at bounding box center [453, 225] width 878 height 13
click at [206, 245] on div "25055-PO-015 | Purchase order - The Joint Sealer - Unit 155 Bellflower Retireme…" at bounding box center [462, 247] width 896 height 15
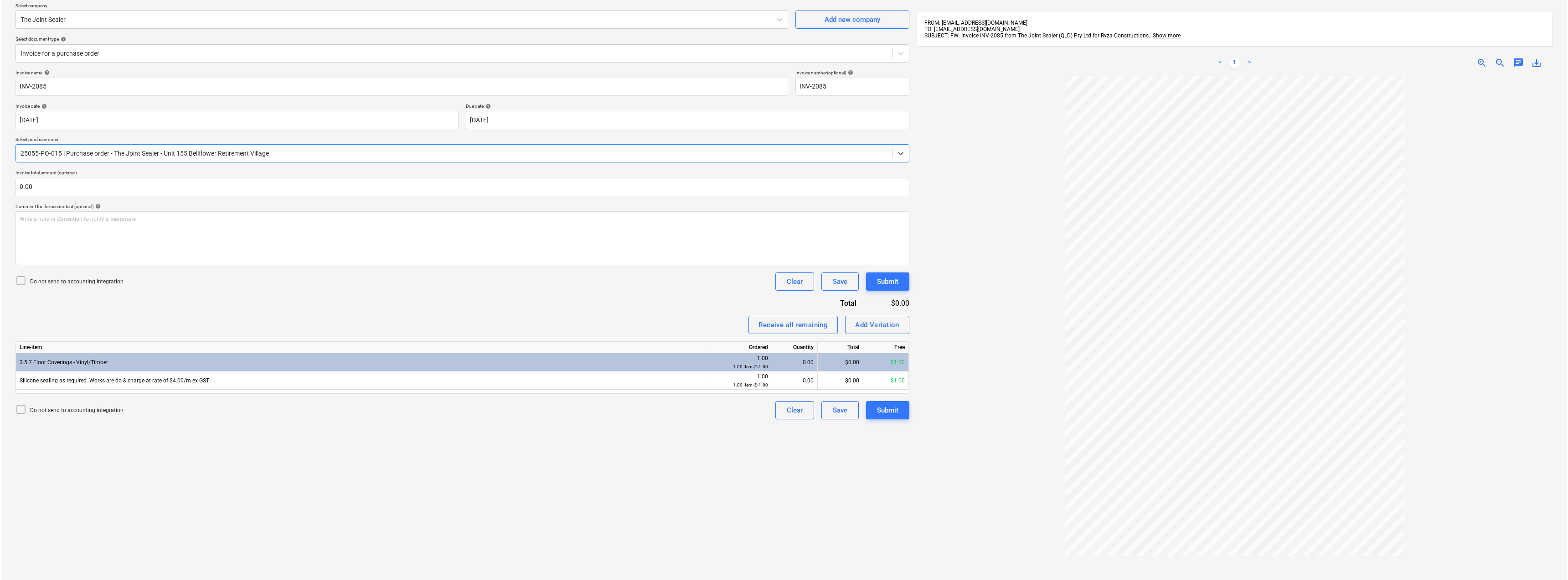
scroll to position [91, 0]
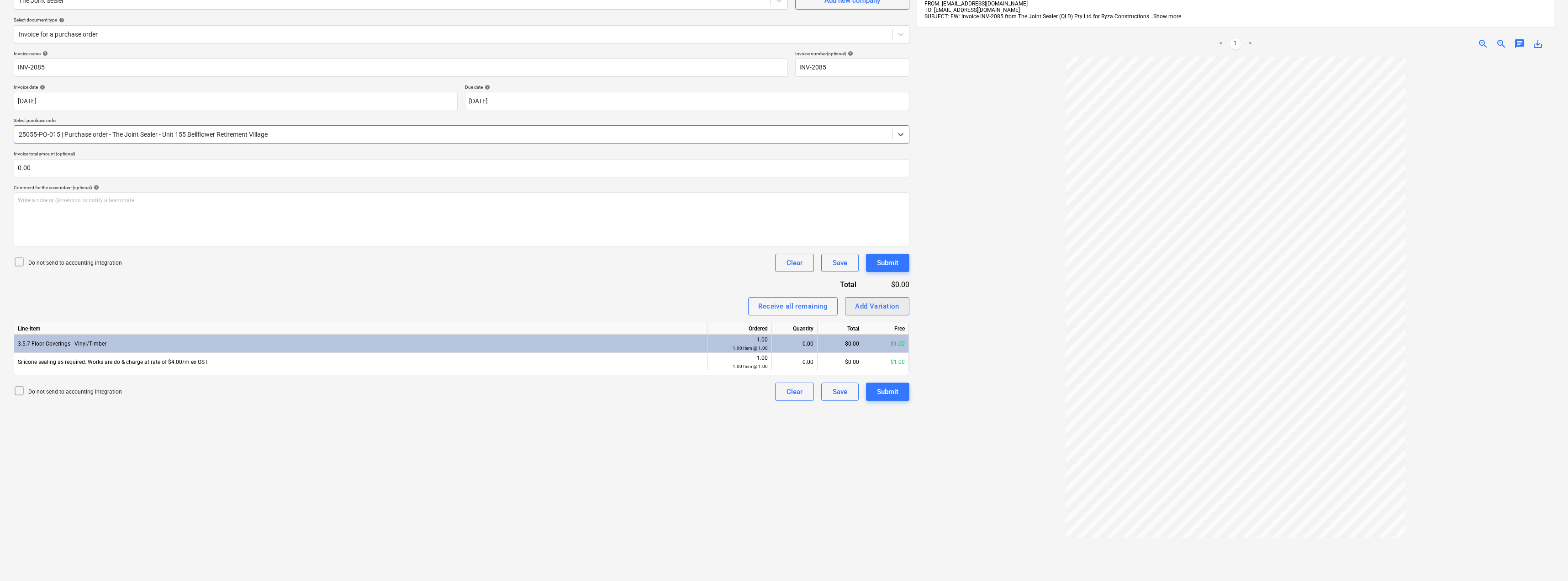
click at [784, 301] on div "Add Variation" at bounding box center [877, 306] width 44 height 12
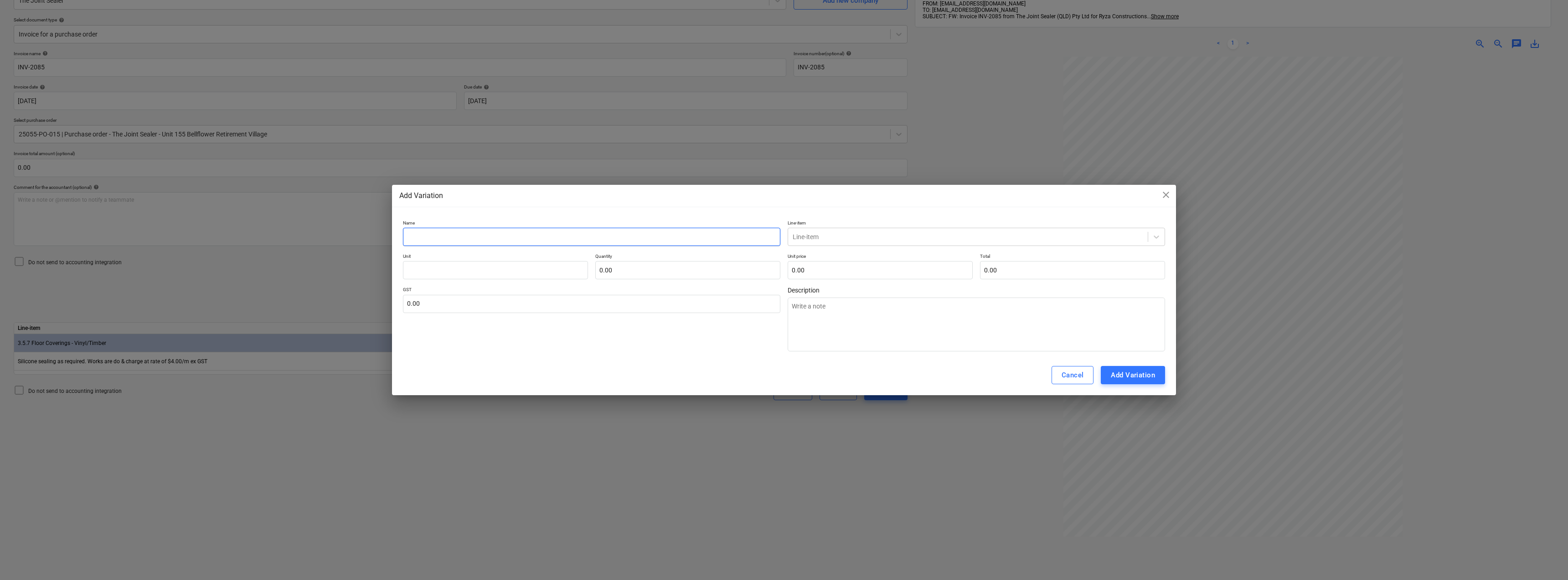
click at [605, 236] on input "text" at bounding box center [592, 237] width 377 height 18
drag, startPoint x: 461, startPoint y: 233, endPoint x: 394, endPoint y: 233, distance: 67.0
click at [394, 233] on div "Name Floor Line-item Line-item Unit Quantity 0.00 Unit price 0.00 Total 0.00 GS…" at bounding box center [784, 286] width 784 height 139
click at [783, 314] on textarea at bounding box center [976, 324] width 377 height 54
paste textarea "Floor"
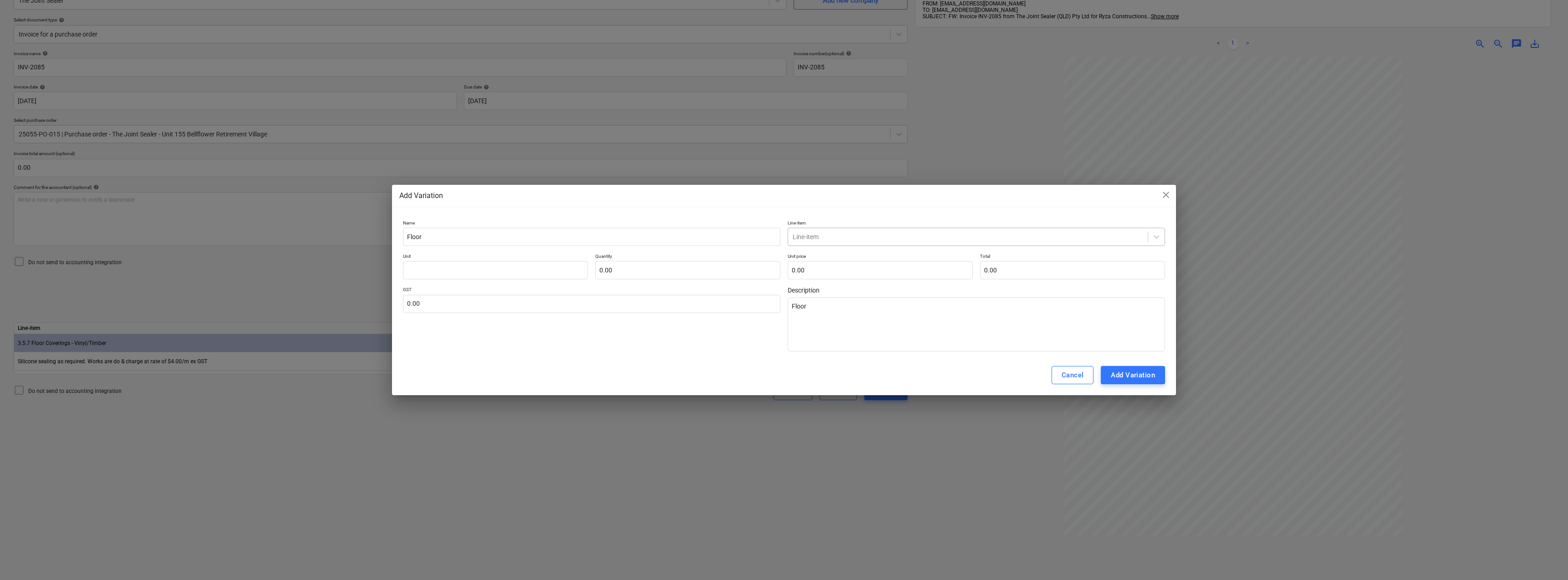
click at [783, 238] on div at bounding box center [967, 237] width 350 height 9
click at [783, 261] on div "-- -- 3.5.7 Floor Coverings - Vinyl/Timber" at bounding box center [976, 259] width 377 height 15
click at [508, 271] on input "text" at bounding box center [495, 270] width 185 height 18
click at [501, 306] on input "text" at bounding box center [592, 303] width 377 height 18
drag, startPoint x: 639, startPoint y: 357, endPoint x: 653, endPoint y: 351, distance: 15.2
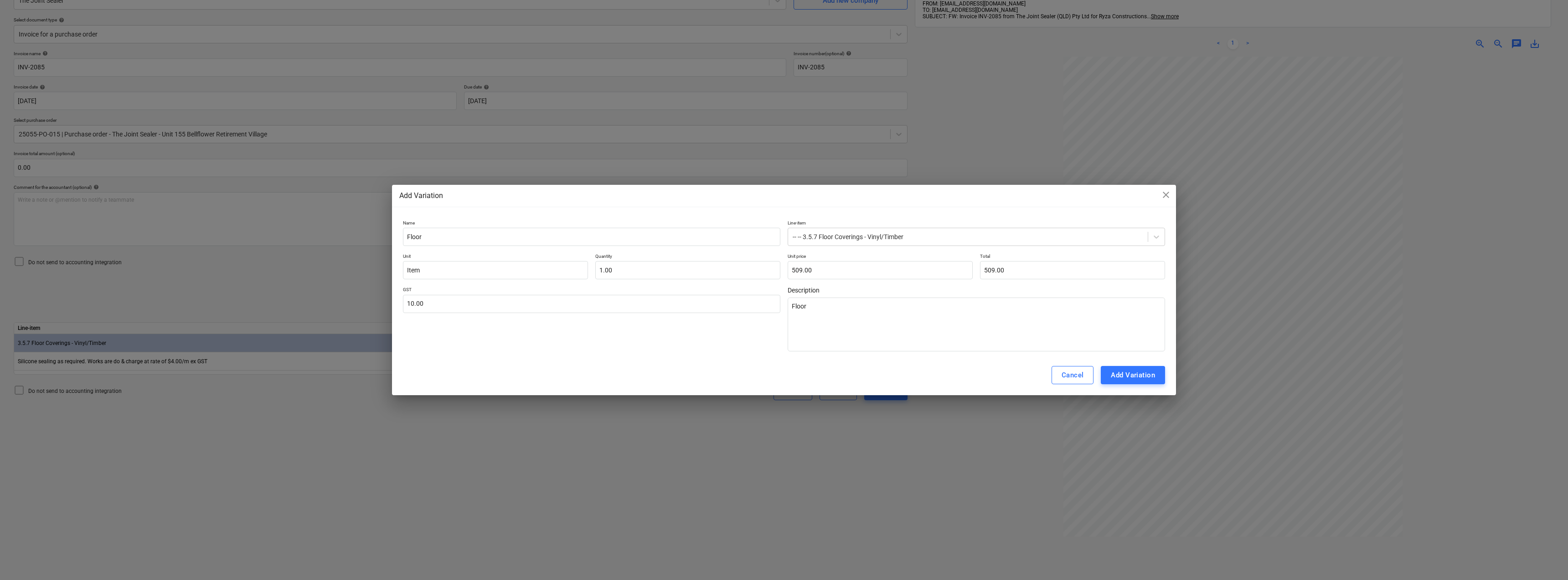
click at [639, 357] on div "Cancel Add Variation" at bounding box center [784, 374] width 784 height 40
click at [783, 374] on div "Add Variation" at bounding box center [1133, 375] width 44 height 12
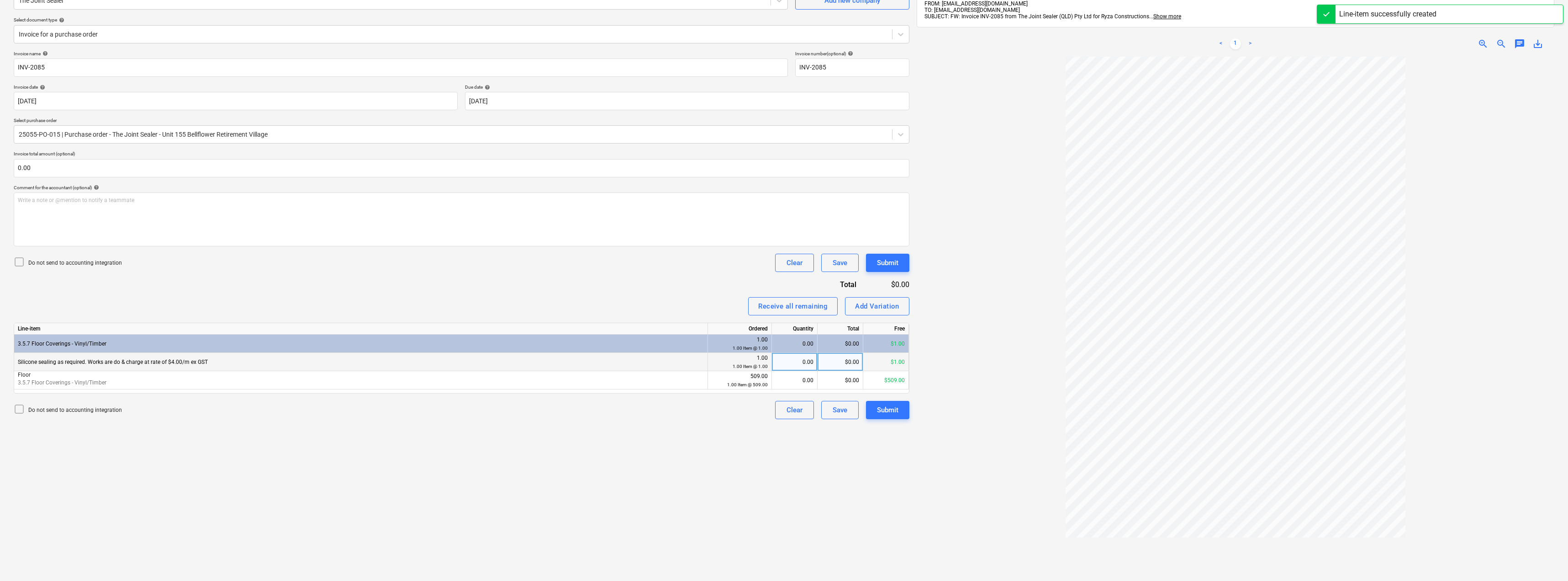
click at [784, 363] on div "0.00" at bounding box center [795, 362] width 38 height 18
click at [784, 381] on div "0.00" at bounding box center [795, 380] width 38 height 18
click at [697, 298] on div "Receive all remaining Add Variation" at bounding box center [462, 306] width 896 height 18
click at [784, 416] on div "Submit" at bounding box center [887, 410] width 21 height 12
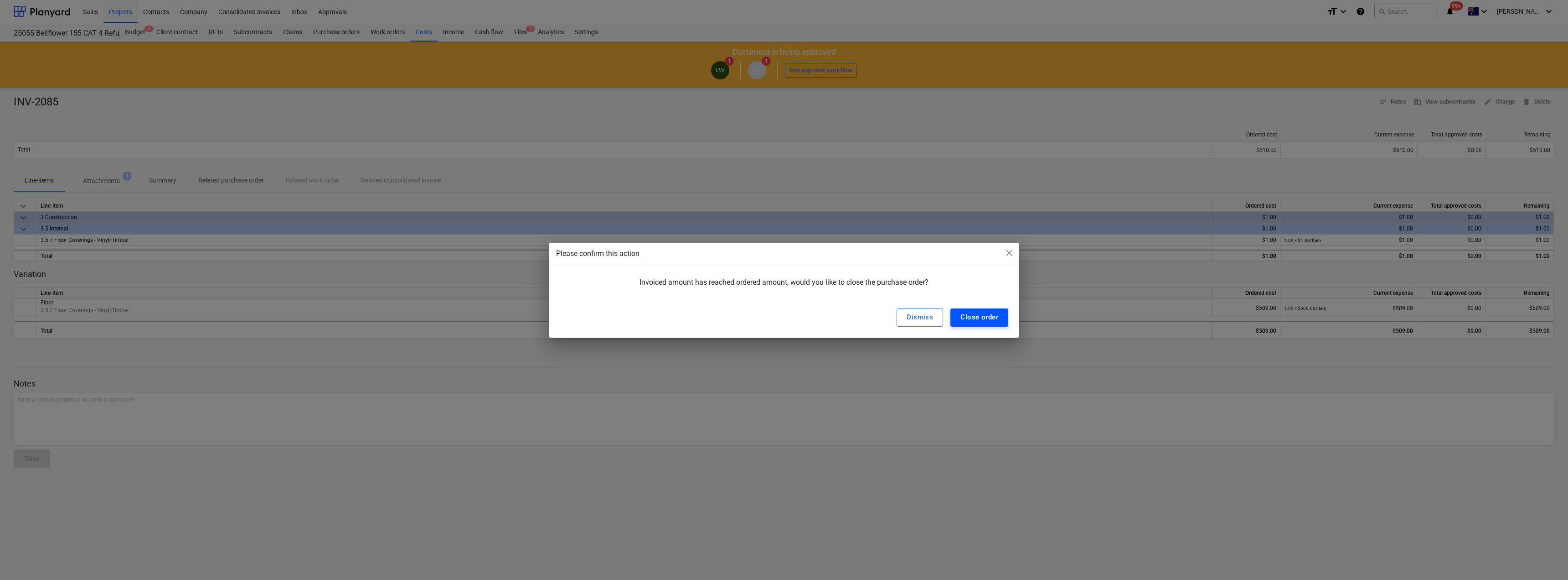
click at [783, 316] on div "Close order" at bounding box center [979, 317] width 38 height 12
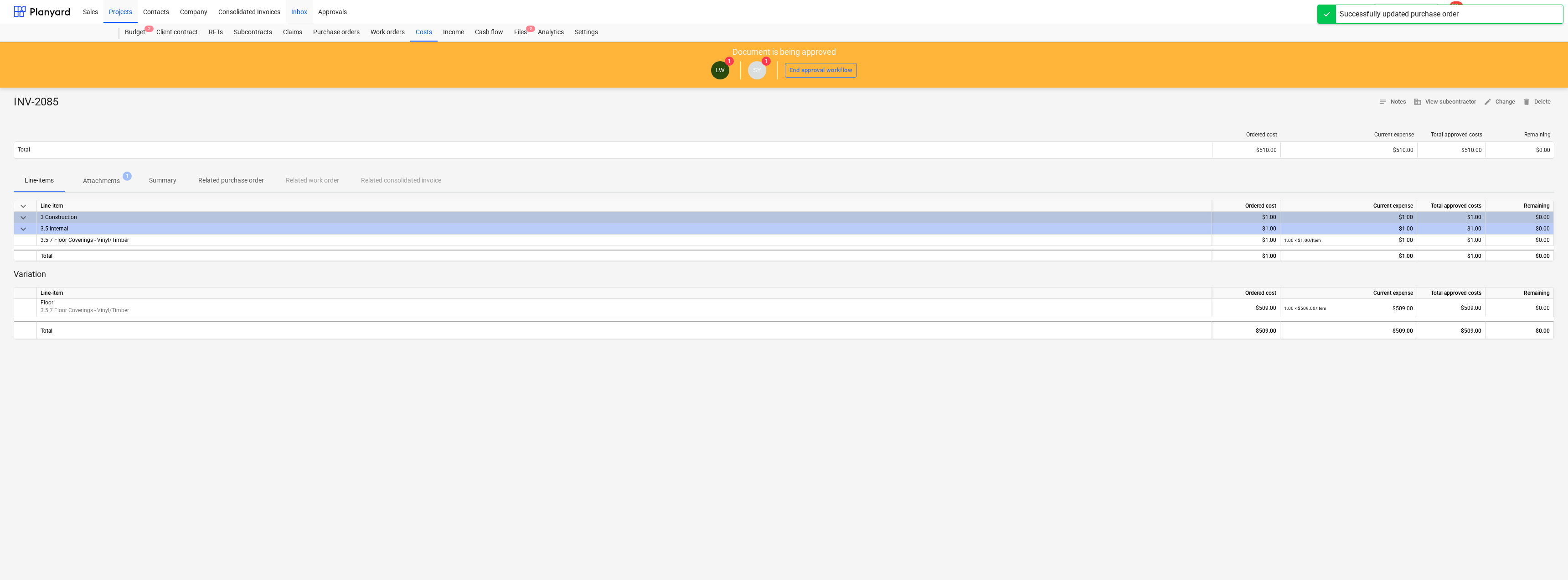
click at [308, 14] on div "Inbox" at bounding box center [298, 11] width 27 height 23
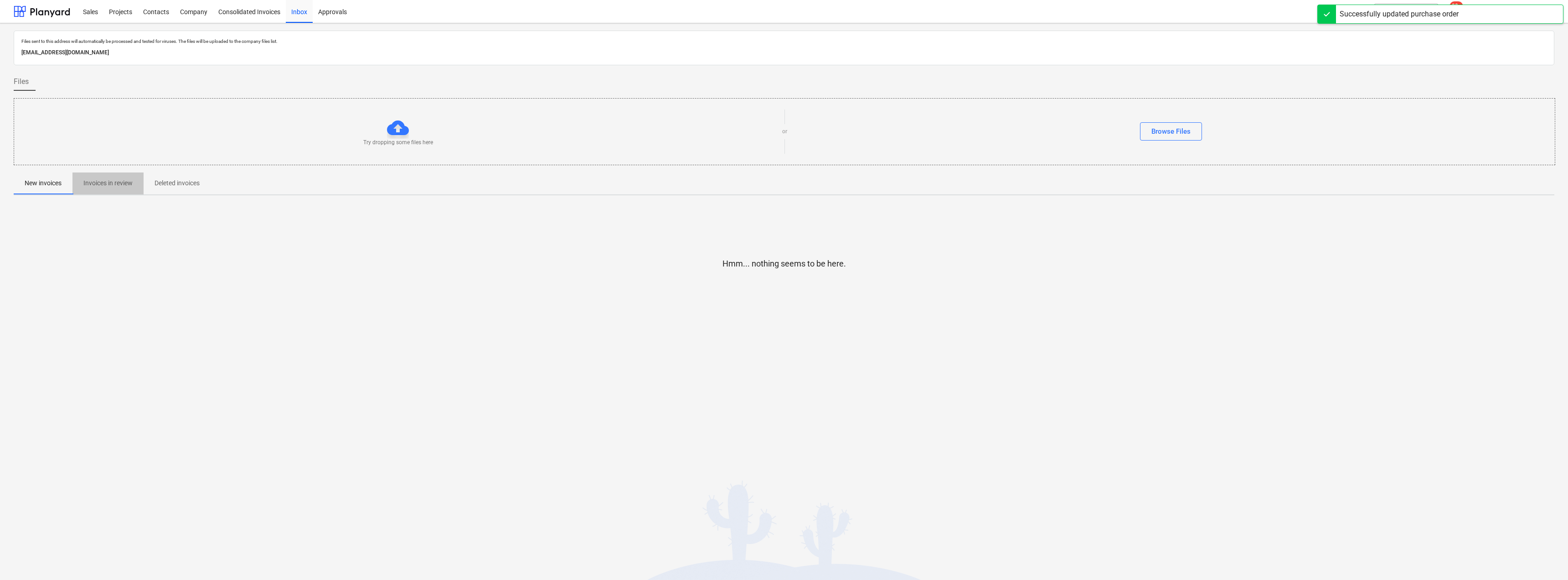
click at [111, 191] on button "Invoices in review" at bounding box center [108, 184] width 71 height 22
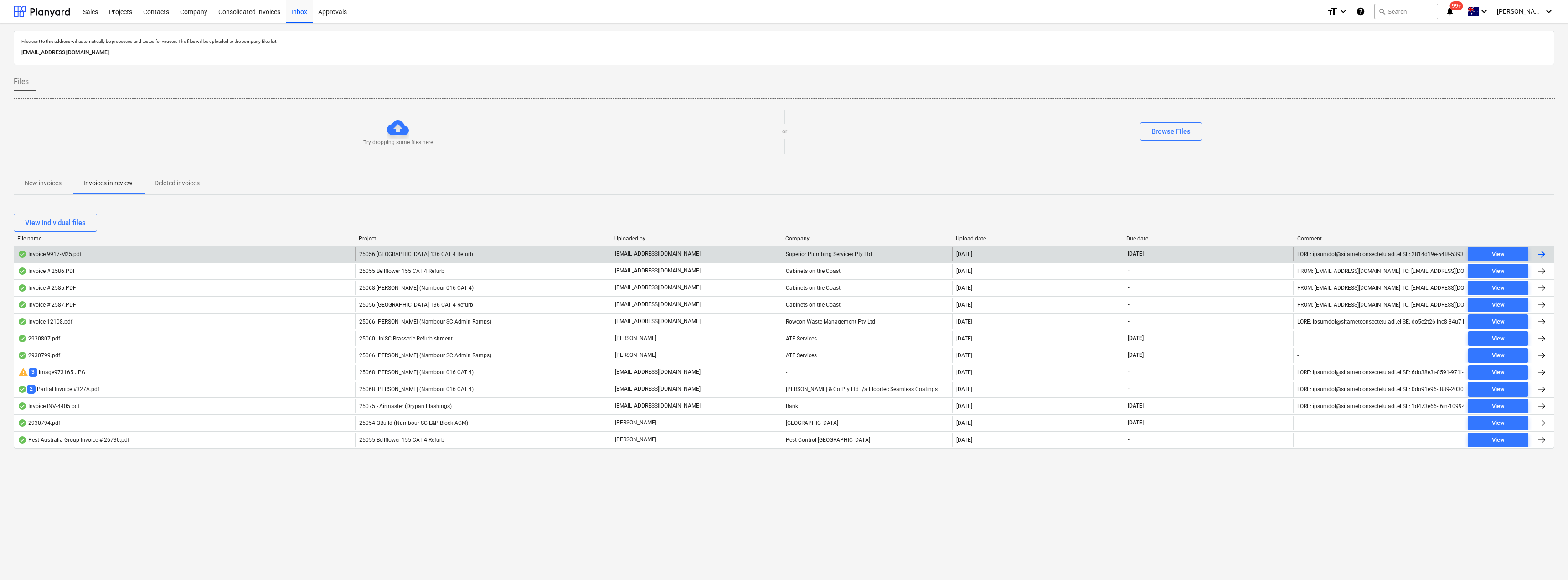
click at [645, 256] on p "[EMAIL_ADDRESS][DOMAIN_NAME]" at bounding box center [658, 254] width 86 height 8
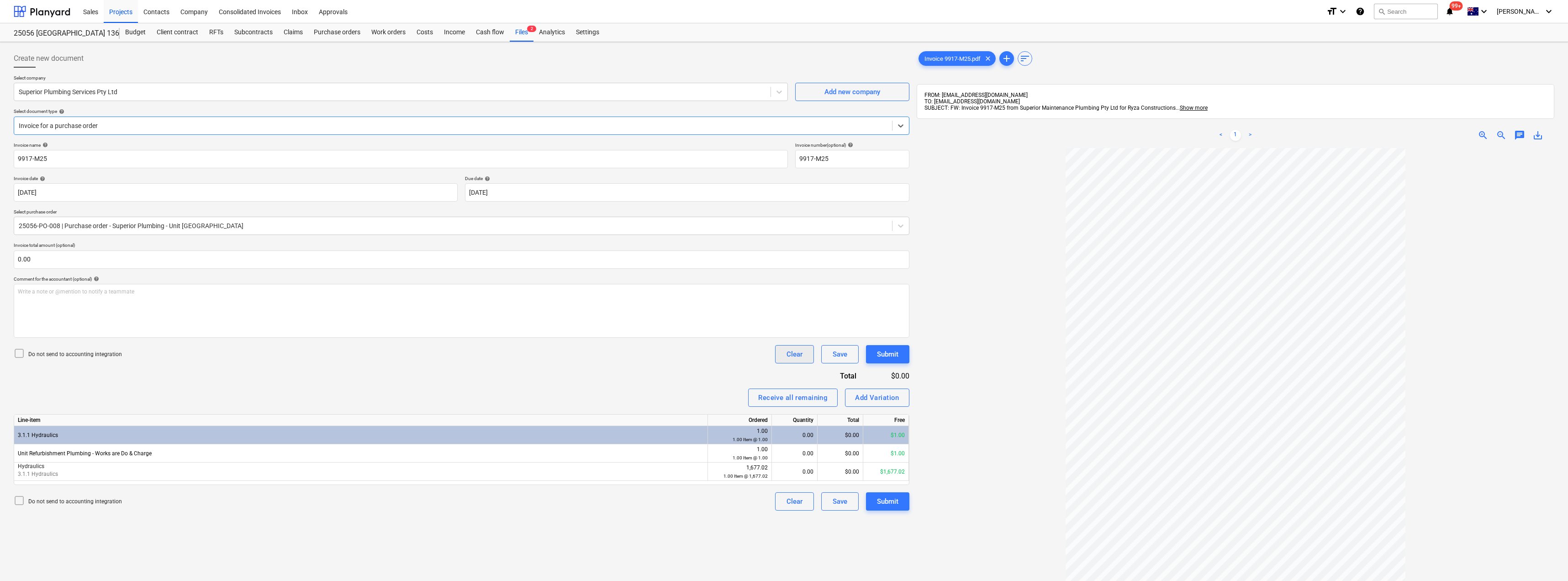
click at [784, 354] on button "Clear" at bounding box center [794, 354] width 39 height 18
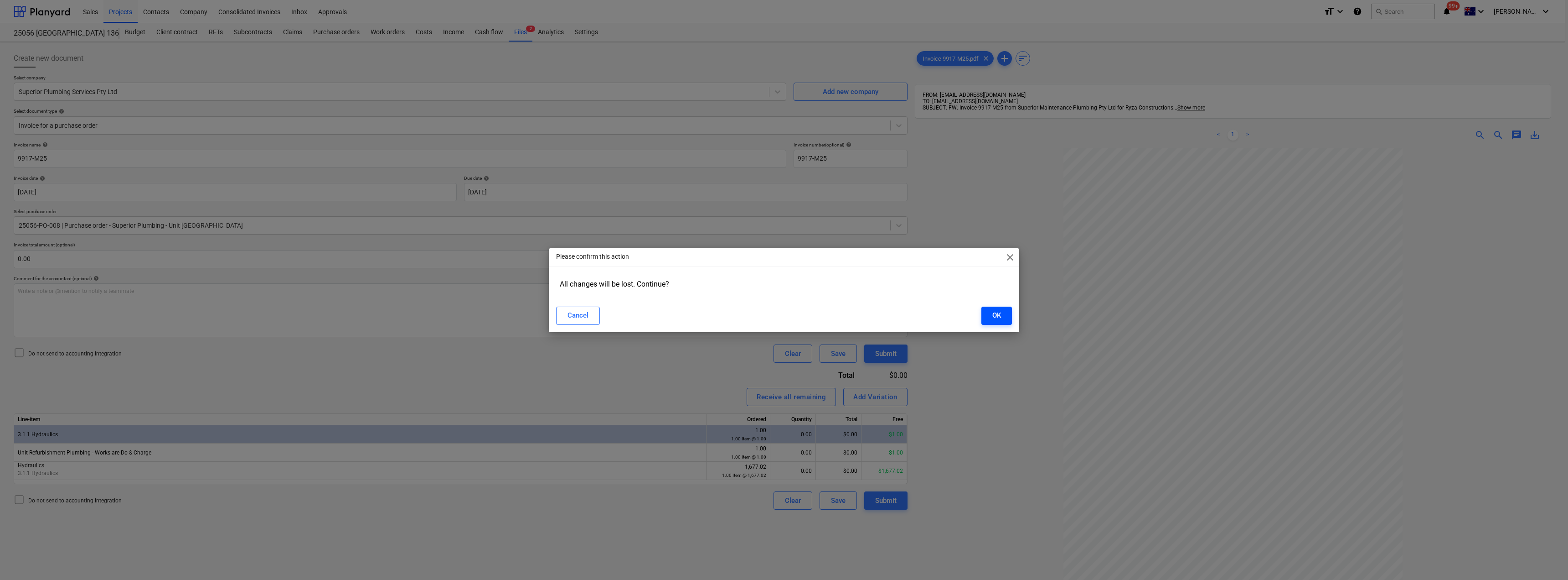
click at [783, 317] on div "OK" at bounding box center [996, 315] width 9 height 12
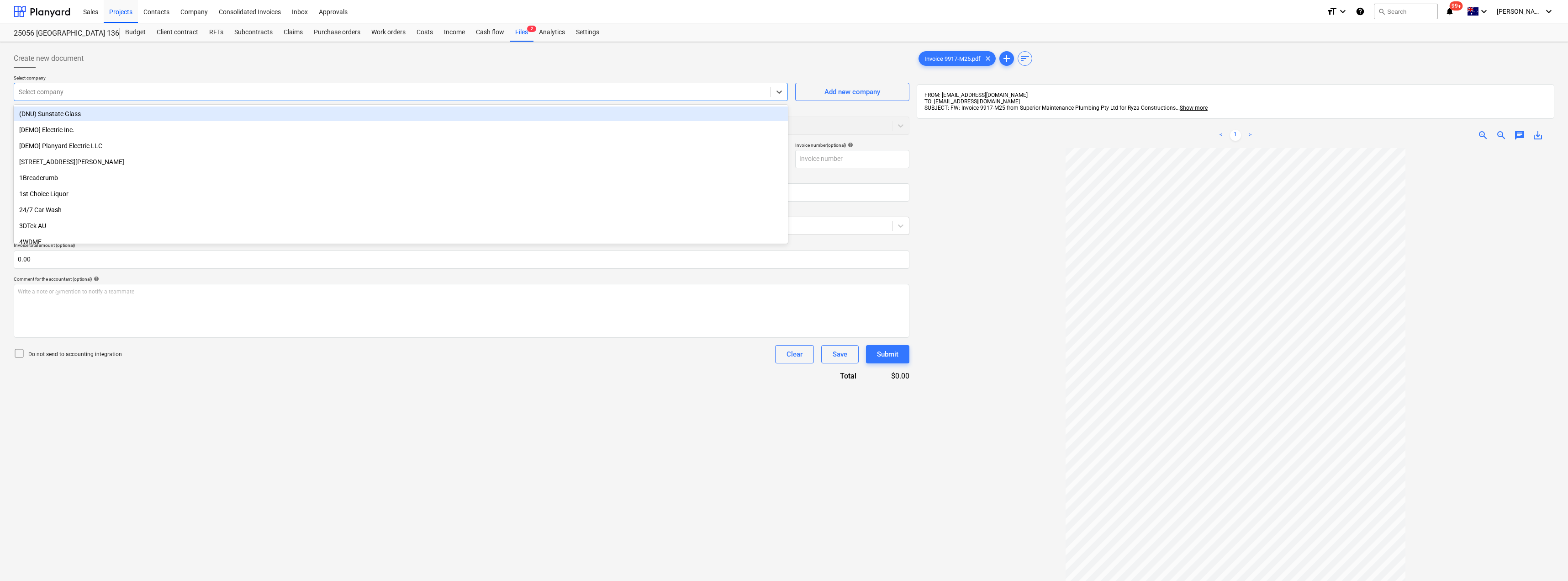
click at [165, 95] on div at bounding box center [392, 91] width 747 height 9
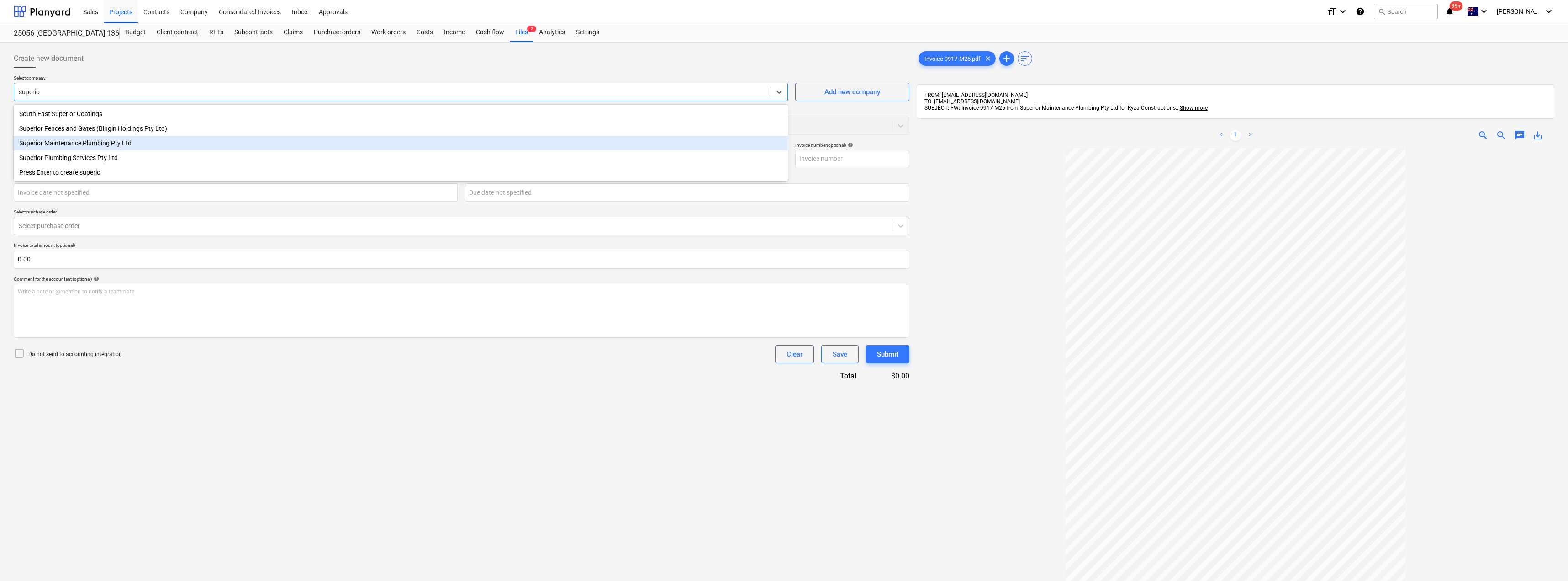
click at [75, 146] on div "Superior Maintenance Plumbing Pty Ltd" at bounding box center [401, 143] width 774 height 15
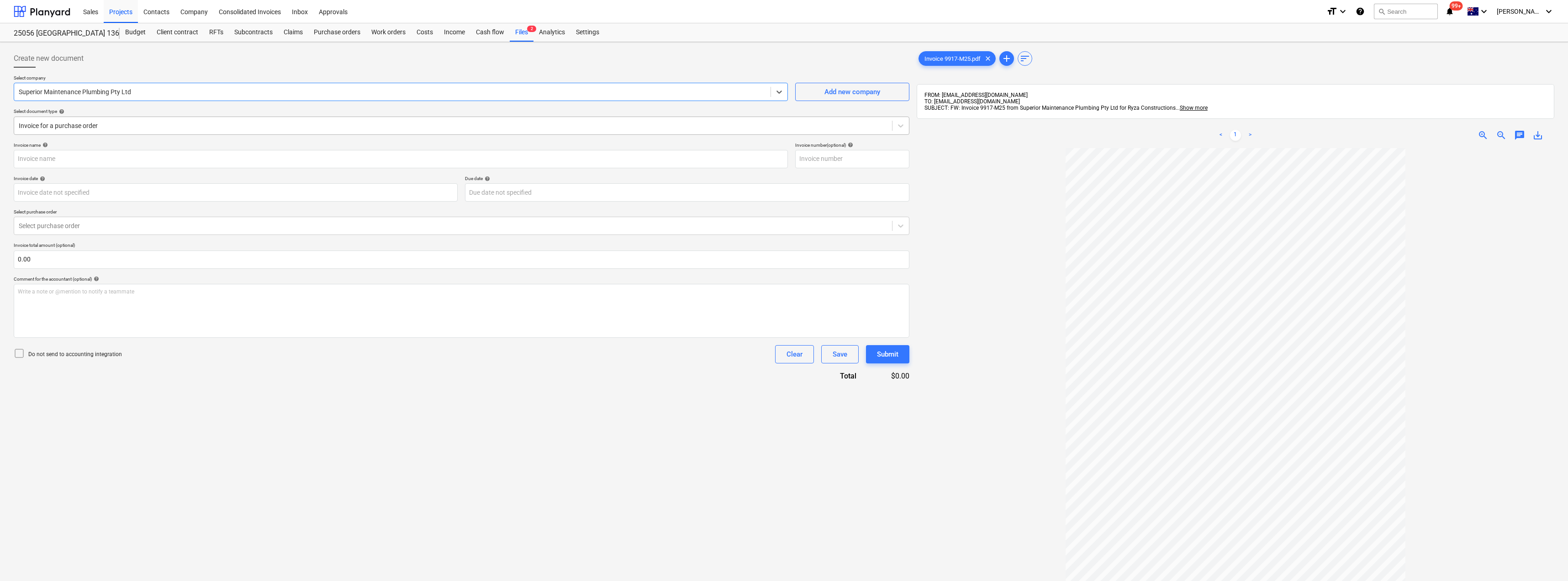
click at [91, 124] on div at bounding box center [453, 125] width 869 height 9
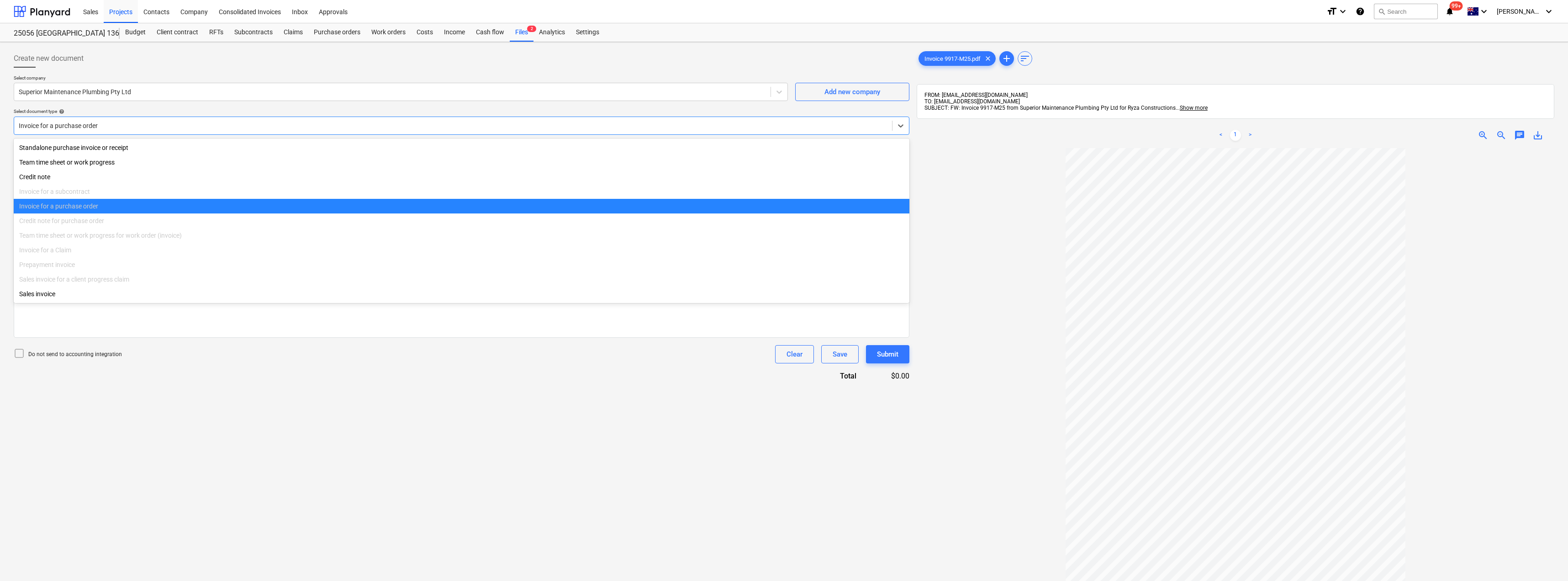
click at [89, 127] on div at bounding box center [453, 125] width 869 height 9
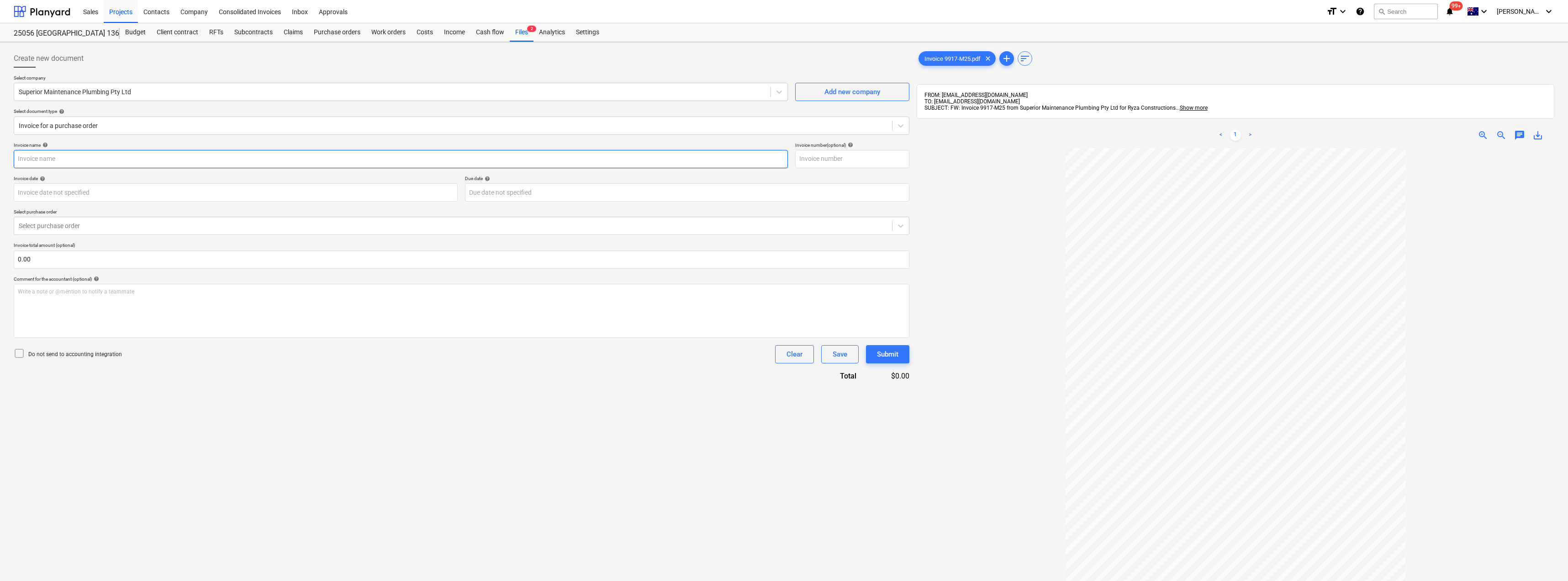
click at [100, 166] on input "text" at bounding box center [401, 159] width 774 height 18
drag, startPoint x: 100, startPoint y: 166, endPoint x: 0, endPoint y: 162, distance: 100.6
click at [0, 162] on div "Create new document Select company Superior Maintenance Plumbing Pty Ltd Add ne…" at bounding box center [784, 376] width 1568 height 668
click at [784, 159] on input "text" at bounding box center [852, 159] width 114 height 18
paste input "9917-M25"
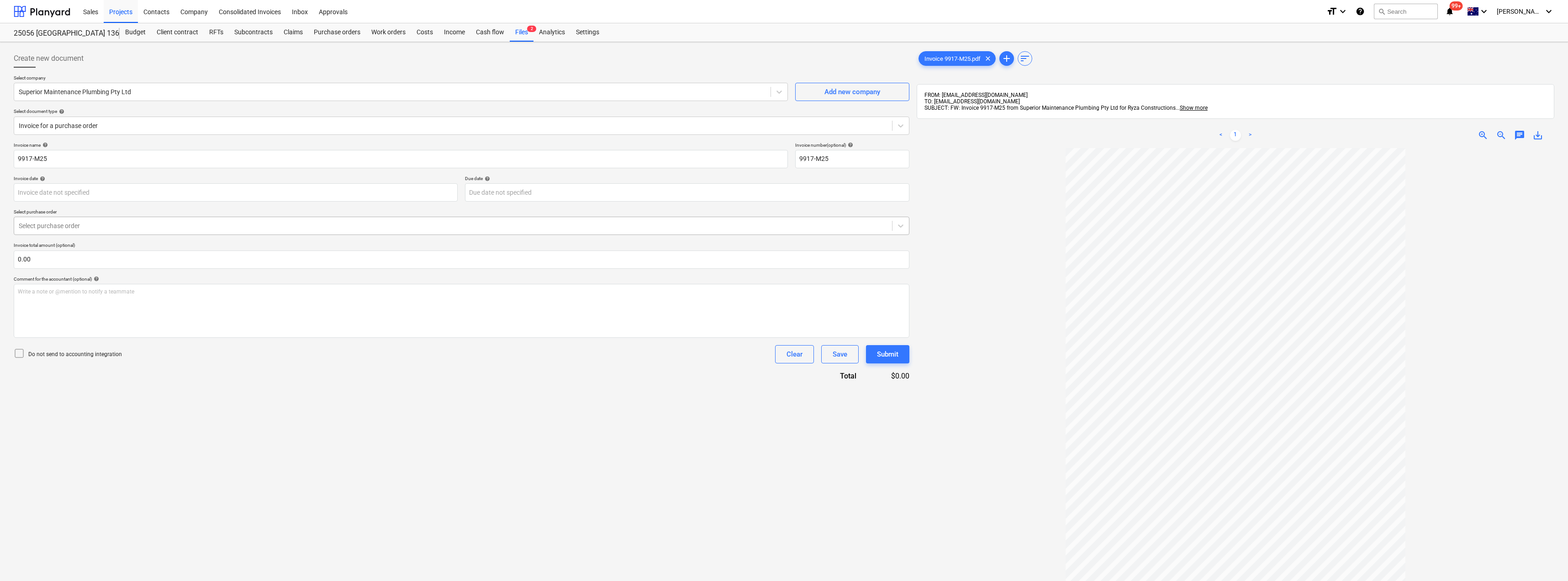
click at [169, 227] on div at bounding box center [453, 225] width 869 height 9
click at [131, 127] on div at bounding box center [453, 125] width 869 height 9
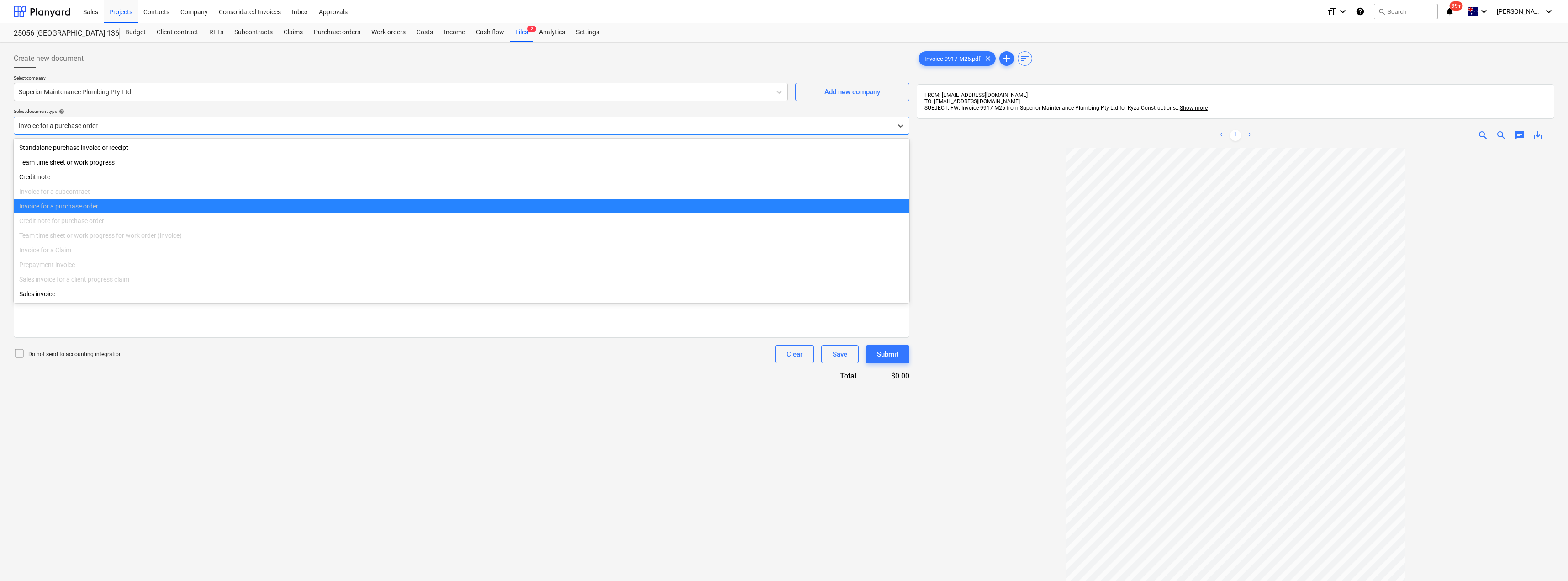
click at [131, 127] on div at bounding box center [453, 125] width 869 height 9
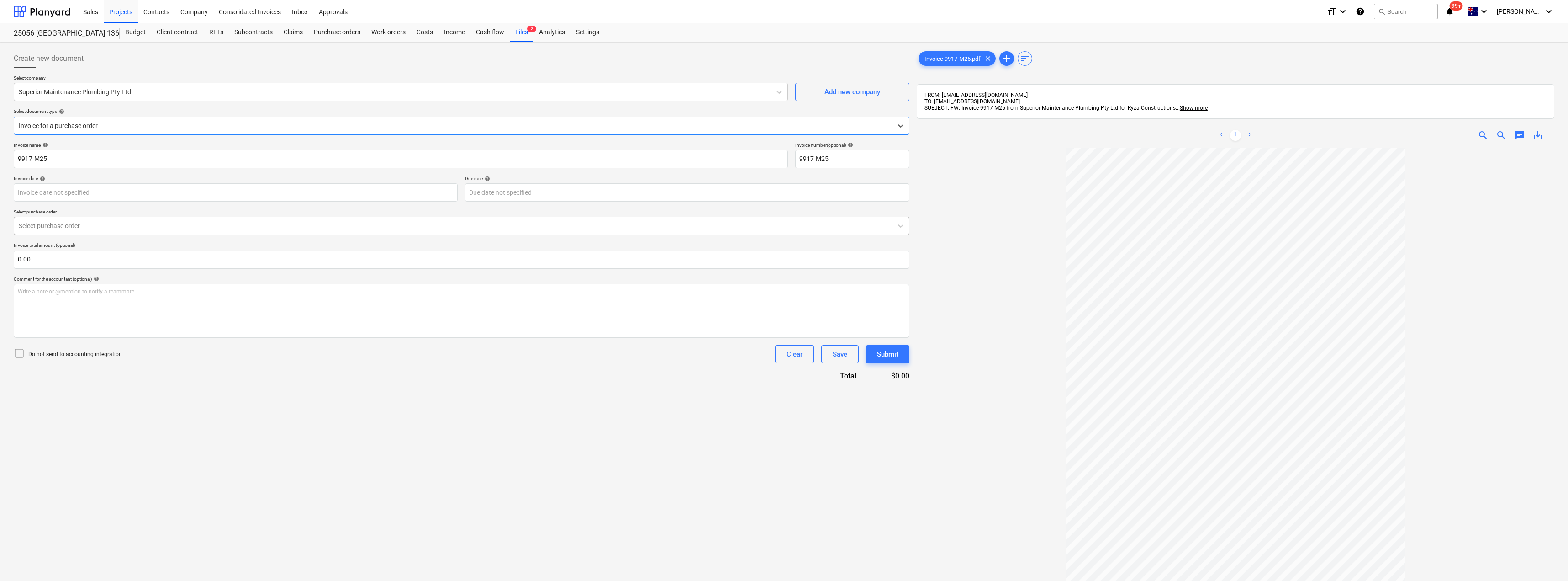
click at [100, 223] on div at bounding box center [453, 225] width 869 height 9
click at [122, 60] on div "Create new document" at bounding box center [462, 58] width 896 height 18
click at [75, 123] on div at bounding box center [453, 125] width 869 height 9
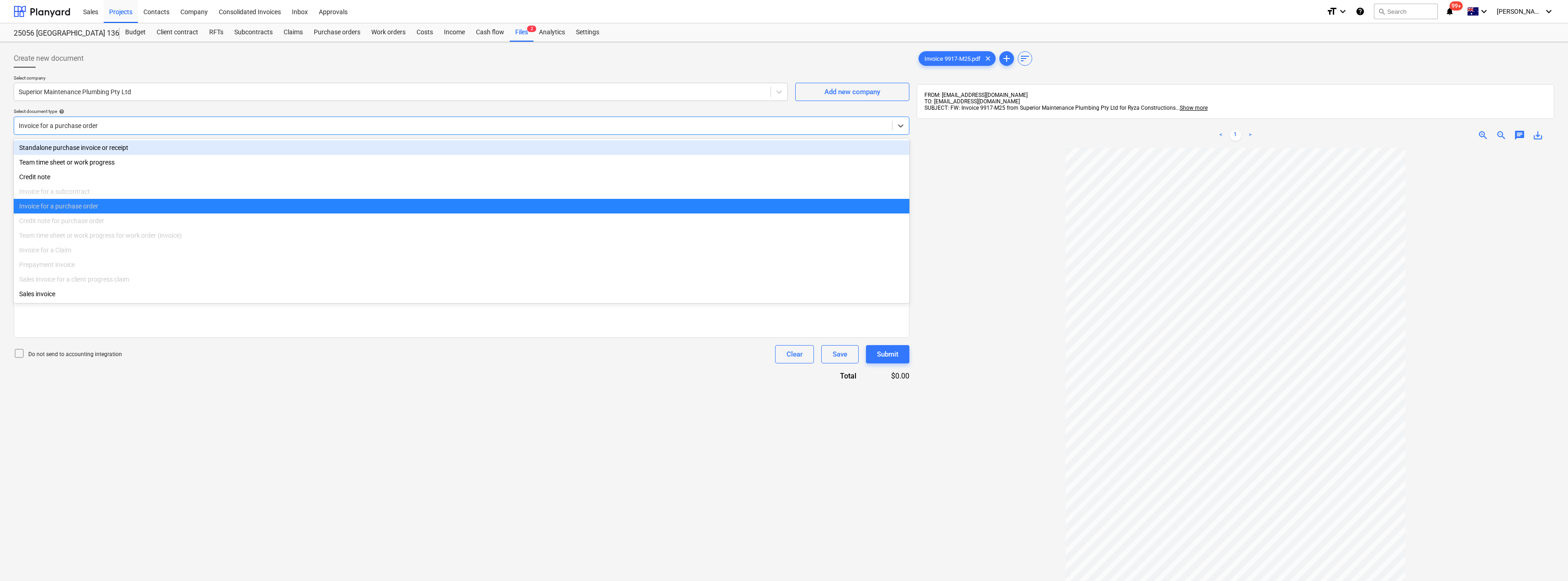
click at [80, 148] on div "Standalone purchase invoice or receipt" at bounding box center [462, 147] width 896 height 15
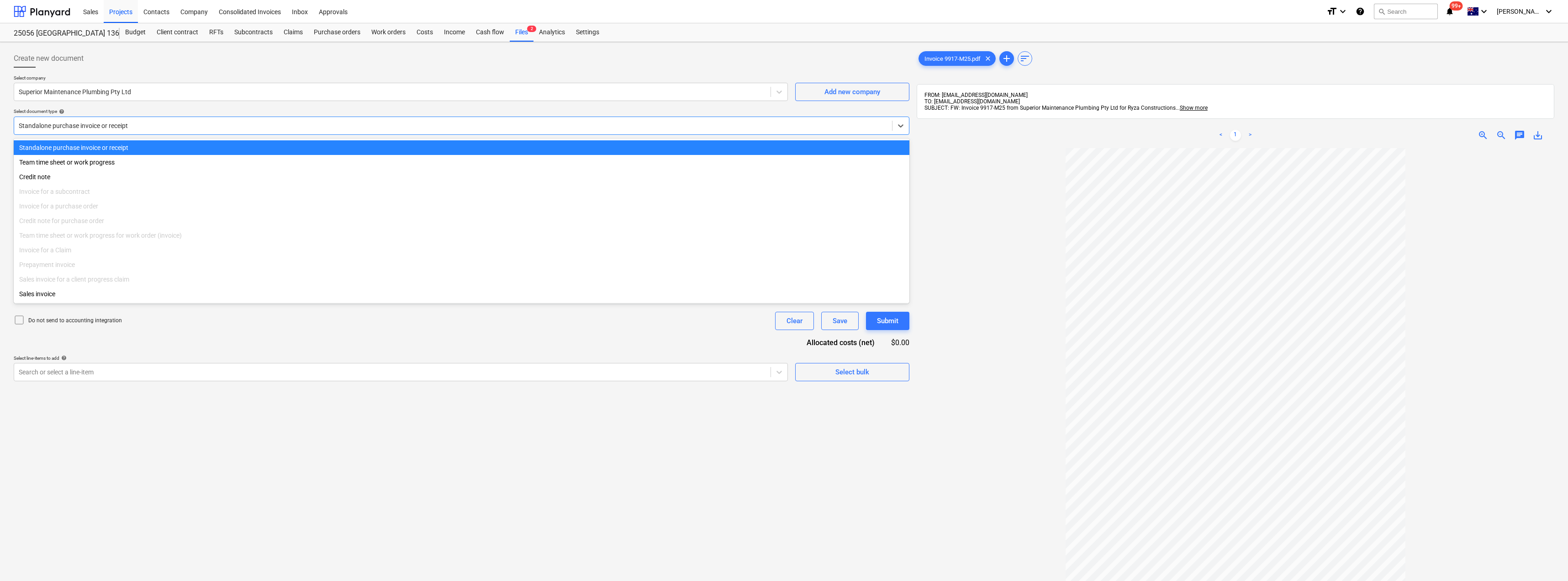
click at [93, 122] on div at bounding box center [453, 125] width 869 height 9
click at [78, 147] on div "Standalone purchase invoice or receipt" at bounding box center [462, 147] width 896 height 15
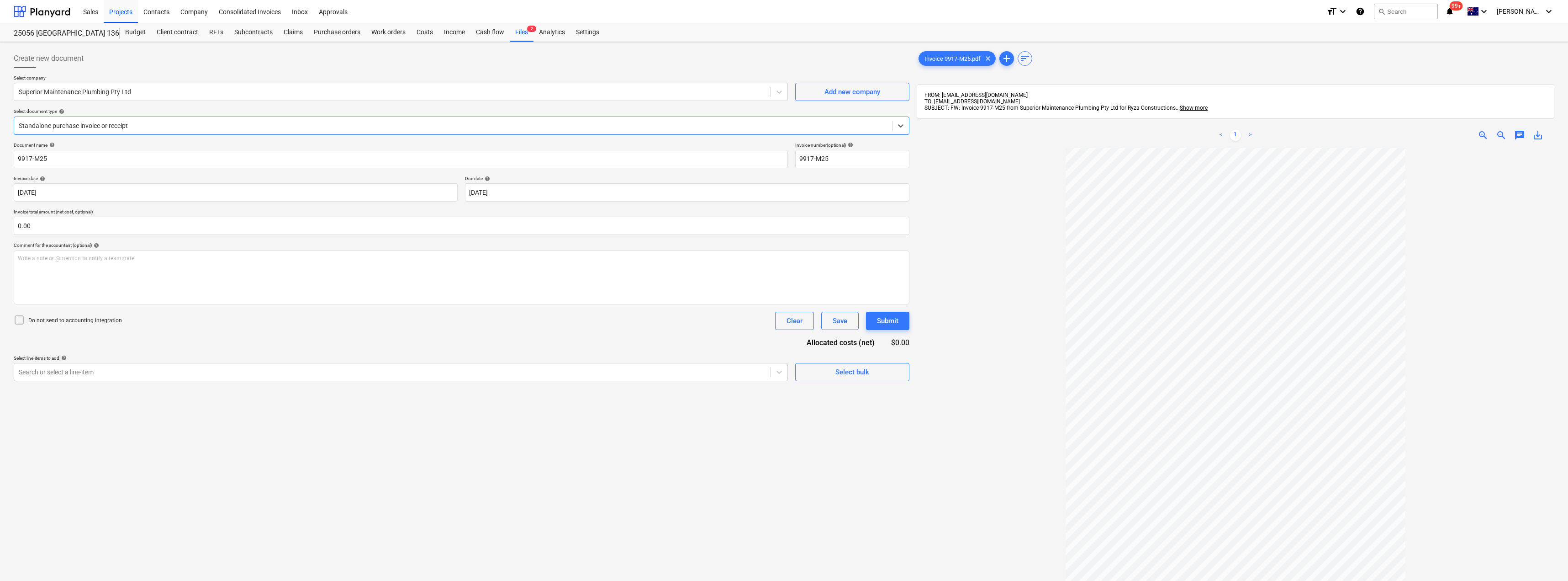
click at [89, 123] on div at bounding box center [453, 125] width 869 height 9
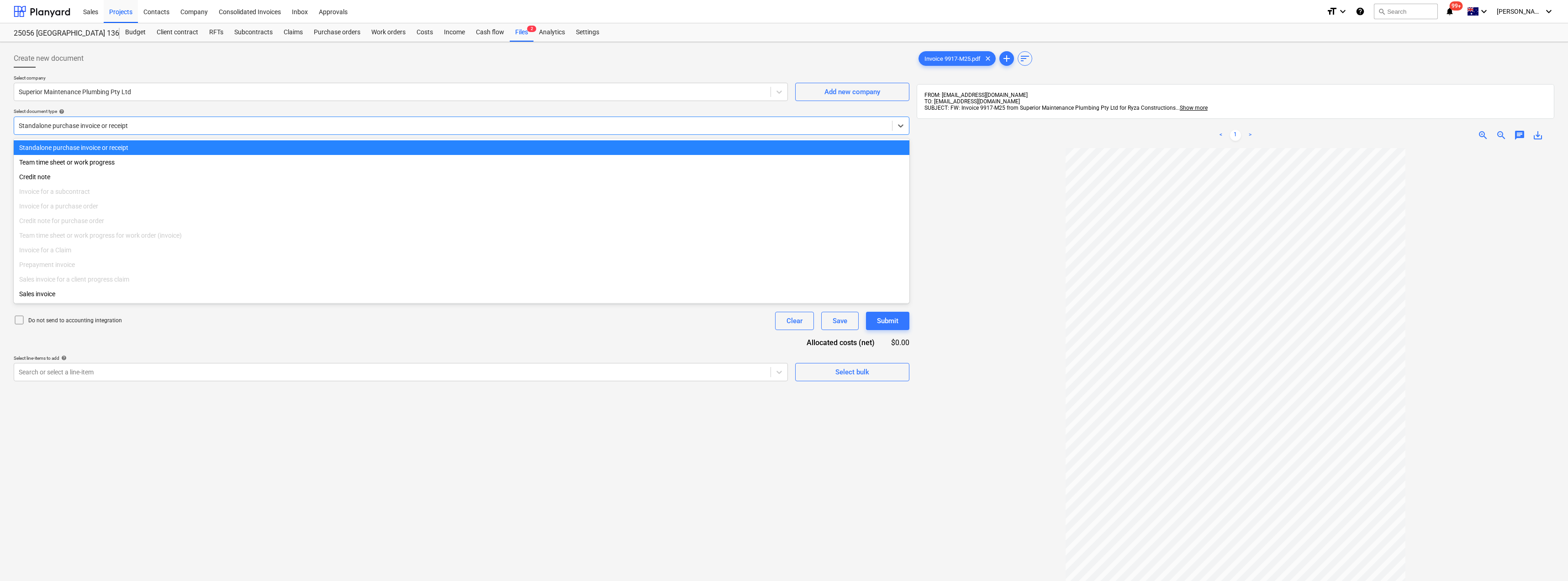
click at [173, 68] on div at bounding box center [462, 71] width 896 height 7
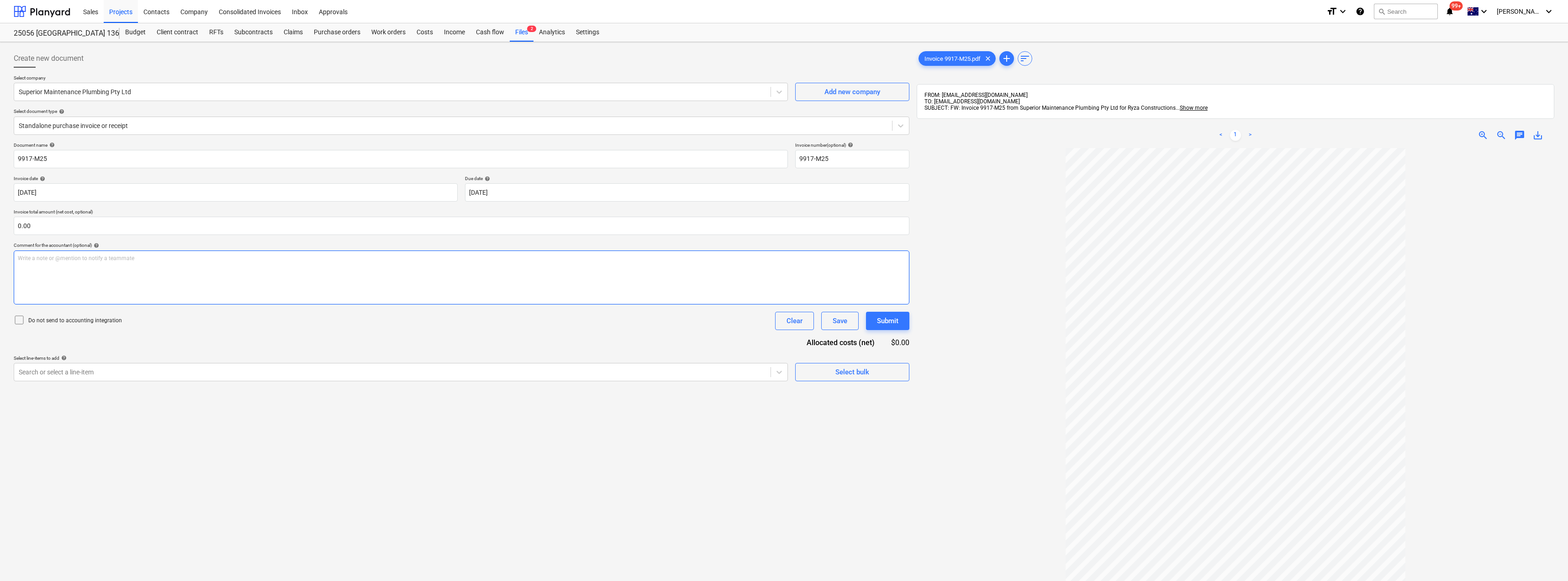
click at [111, 275] on div "Write a note or @mention to notify a teammate [PERSON_NAME]" at bounding box center [462, 277] width 896 height 54
click at [114, 370] on div at bounding box center [392, 371] width 747 height 9
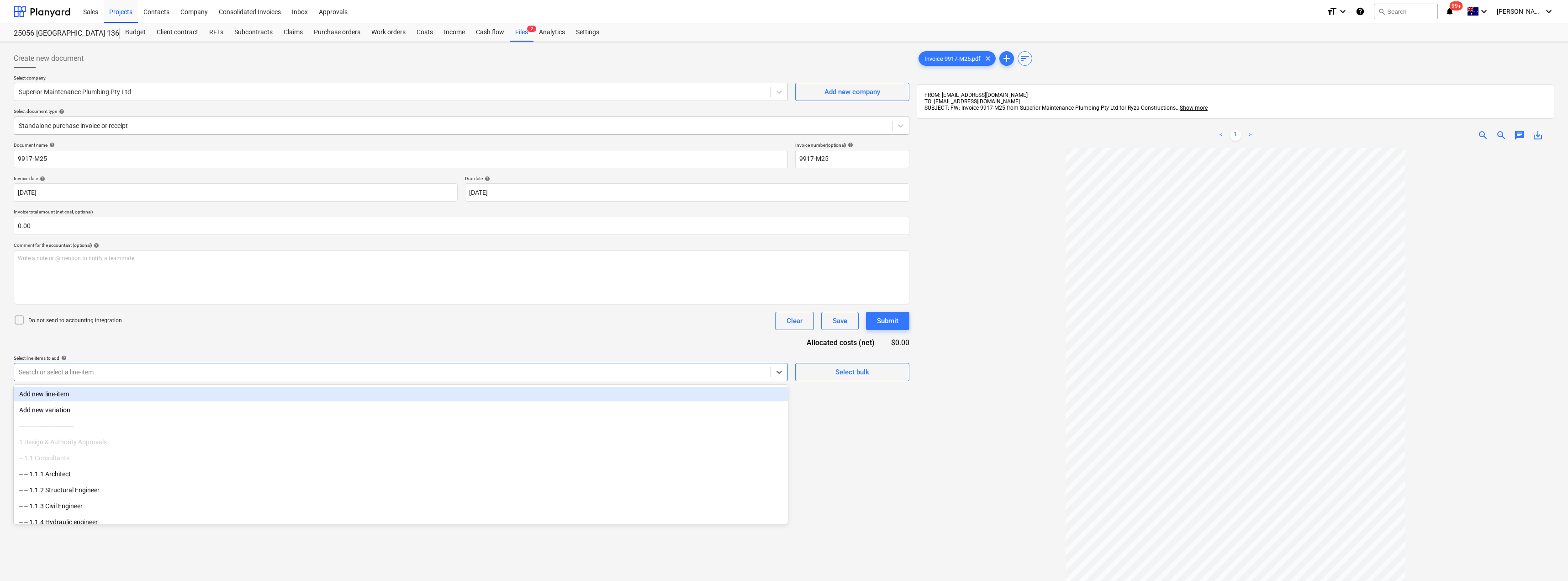
click at [102, 130] on div at bounding box center [453, 125] width 869 height 9
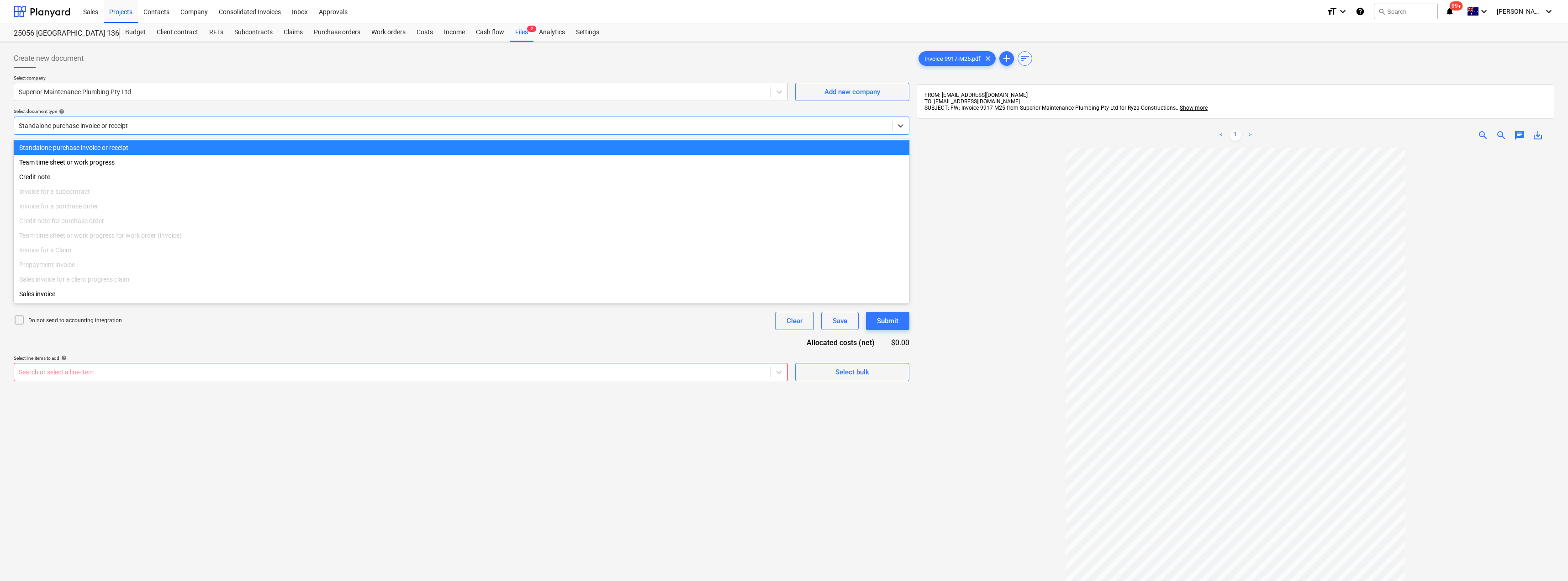
click at [104, 125] on div at bounding box center [453, 125] width 869 height 9
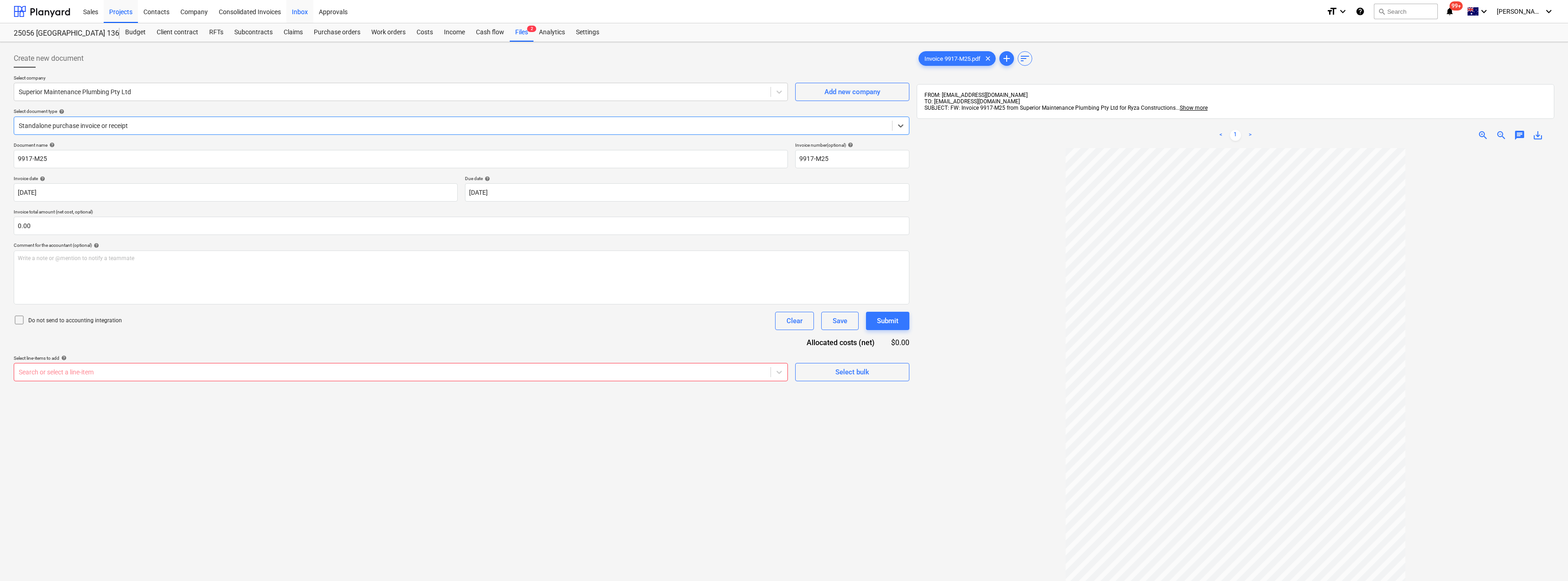
click at [303, 15] on div "Inbox" at bounding box center [299, 11] width 27 height 23
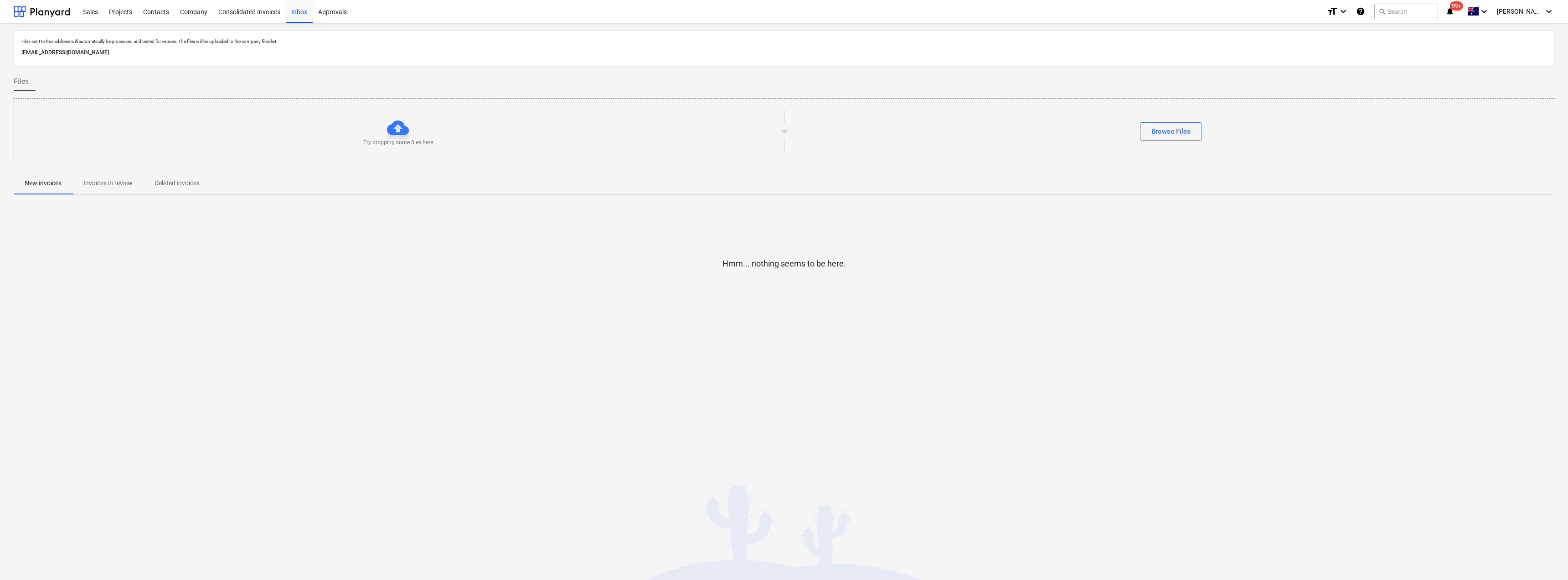
click at [126, 178] on span "Invoices in review" at bounding box center [108, 183] width 71 height 15
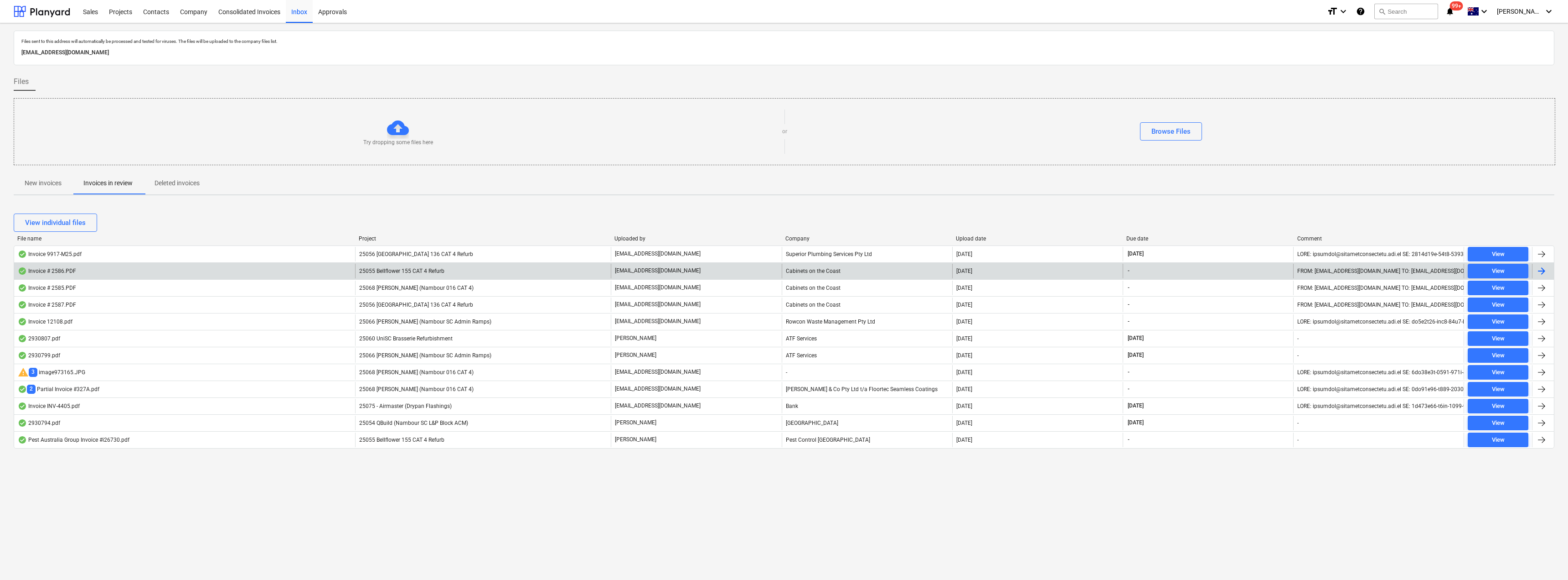
click at [634, 274] on p "[EMAIL_ADDRESS][DOMAIN_NAME]" at bounding box center [658, 271] width 86 height 8
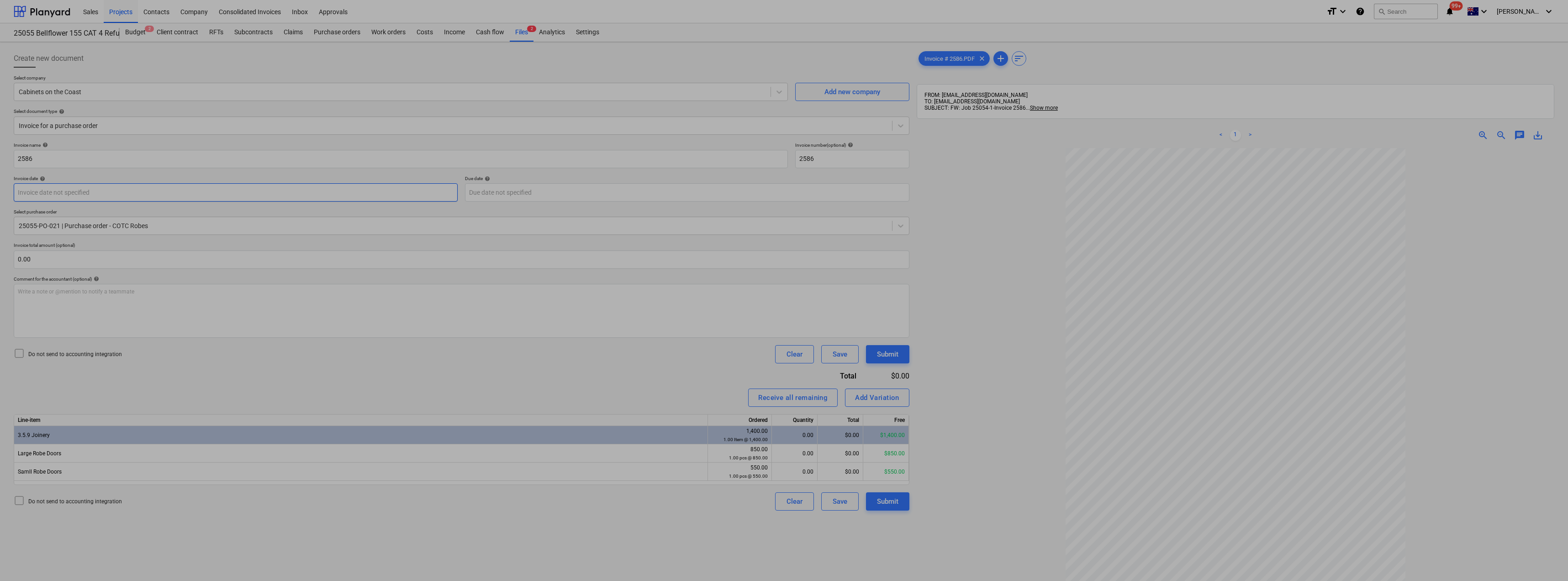
click at [110, 194] on body "Sales Projects Contacts Company Consolidated Invoices Inbox Approvals format_si…" at bounding box center [784, 290] width 1568 height 581
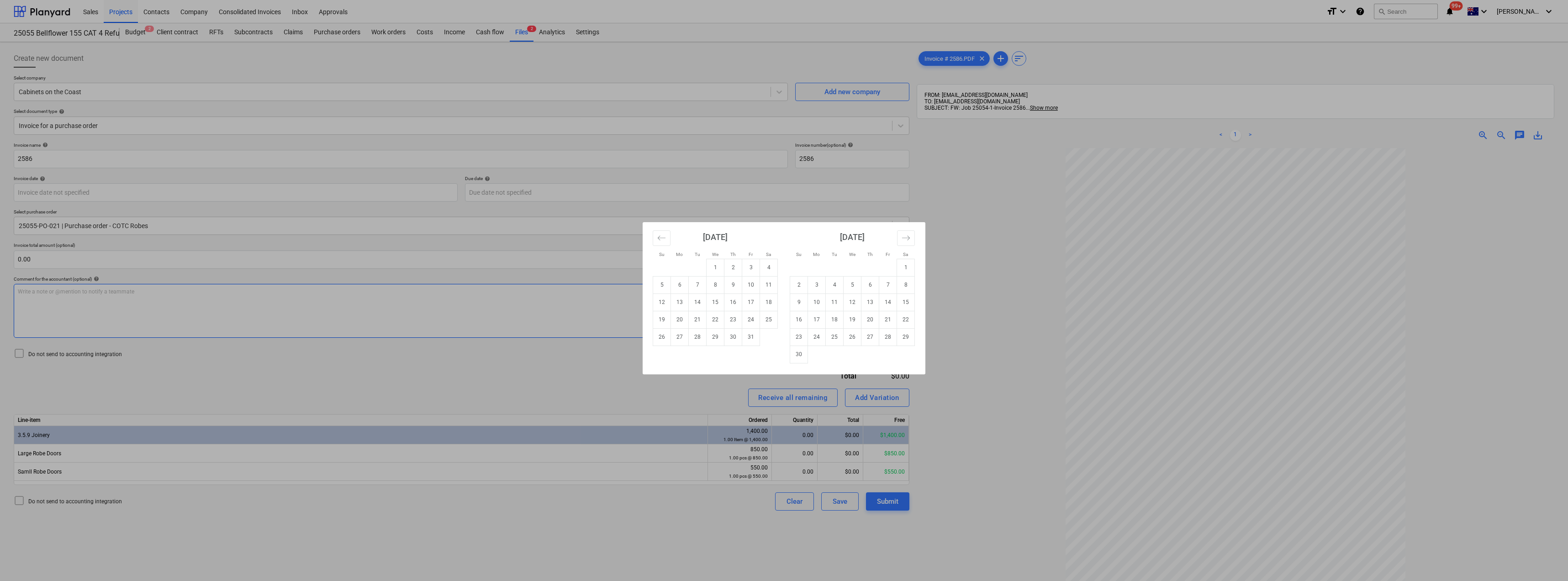
click at [716, 286] on td "8" at bounding box center [716, 284] width 18 height 17
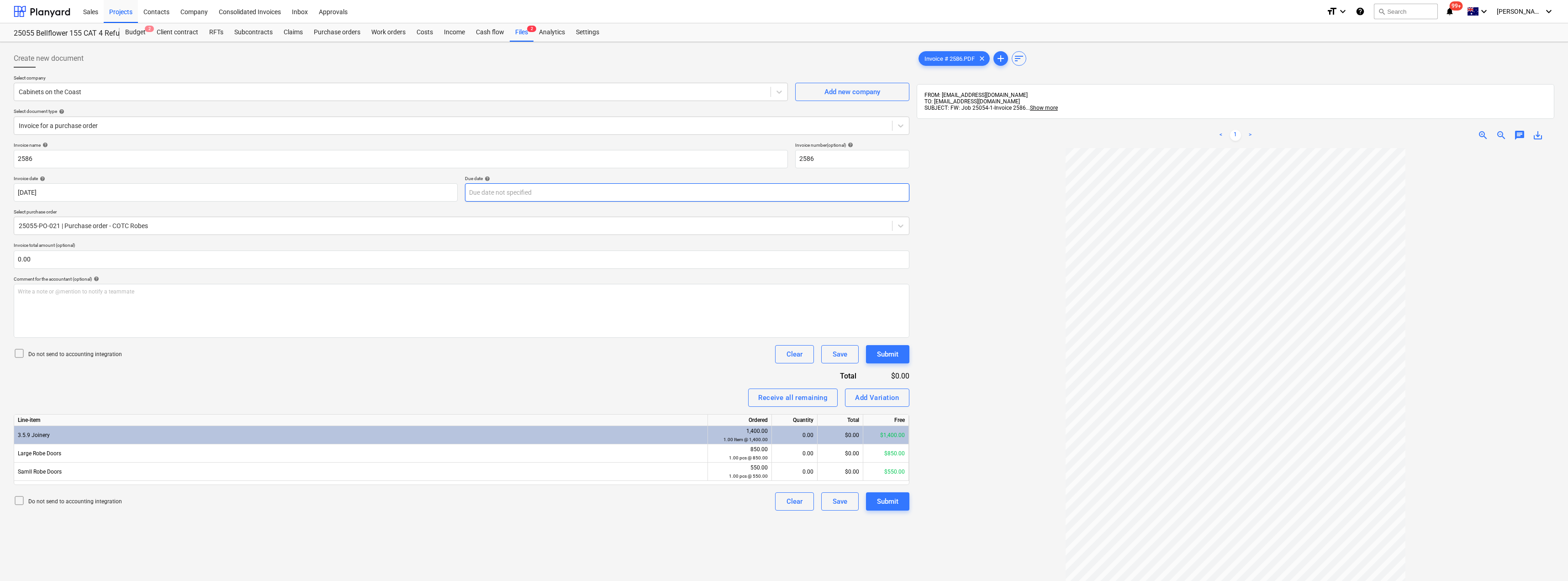
click at [543, 196] on body "Sales Projects Contacts Company Consolidated Invoices Inbox Approvals format_si…" at bounding box center [784, 290] width 1568 height 581
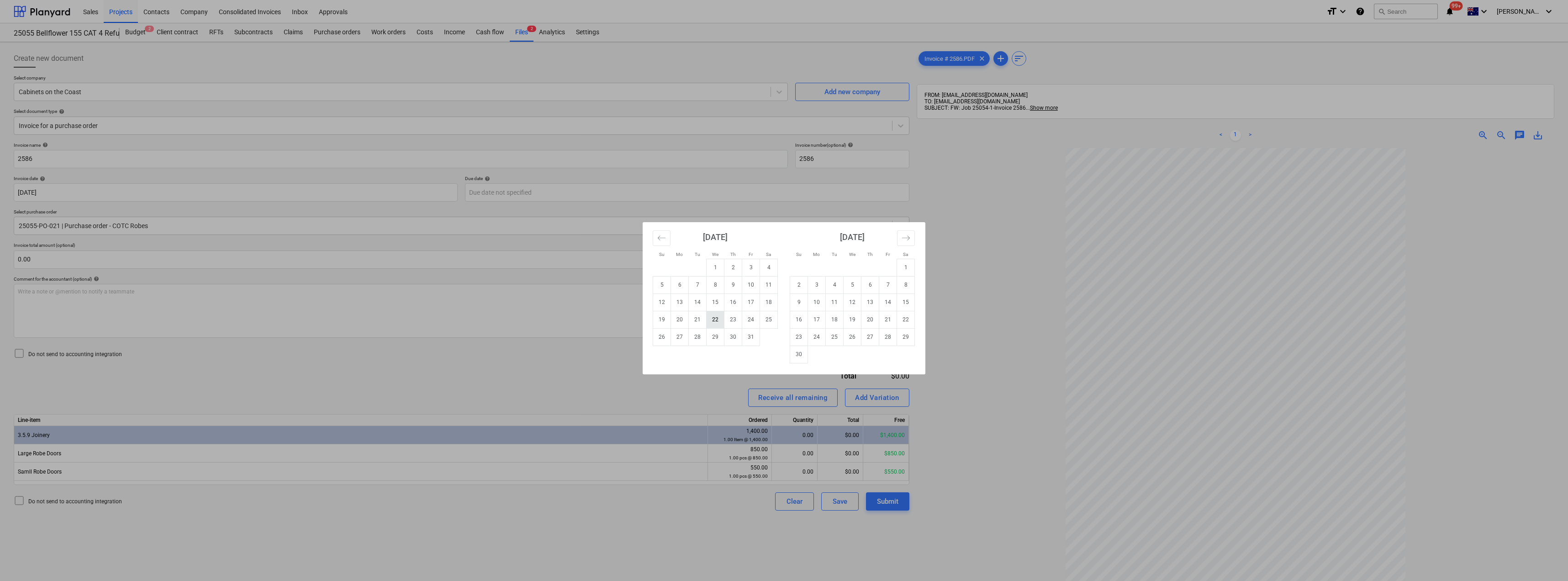
click at [722, 319] on td "22" at bounding box center [716, 319] width 18 height 17
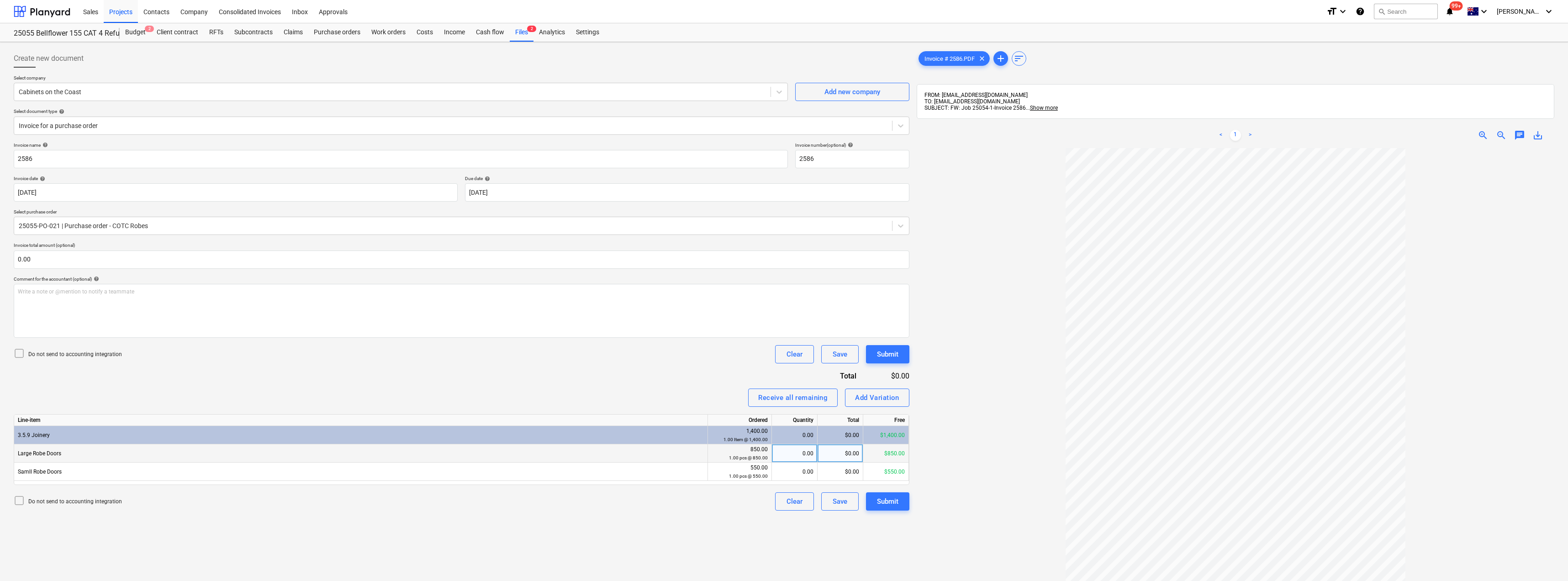
click at [784, 452] on div "0.00" at bounding box center [795, 453] width 38 height 18
click at [784, 455] on div "$0.00" at bounding box center [841, 453] width 46 height 18
click at [784, 471] on div "$0.00" at bounding box center [841, 471] width 46 height 18
click at [709, 348] on div "Do not send to accounting integration Clear Save Submit" at bounding box center [462, 354] width 896 height 18
click at [784, 498] on div "Submit" at bounding box center [887, 501] width 21 height 12
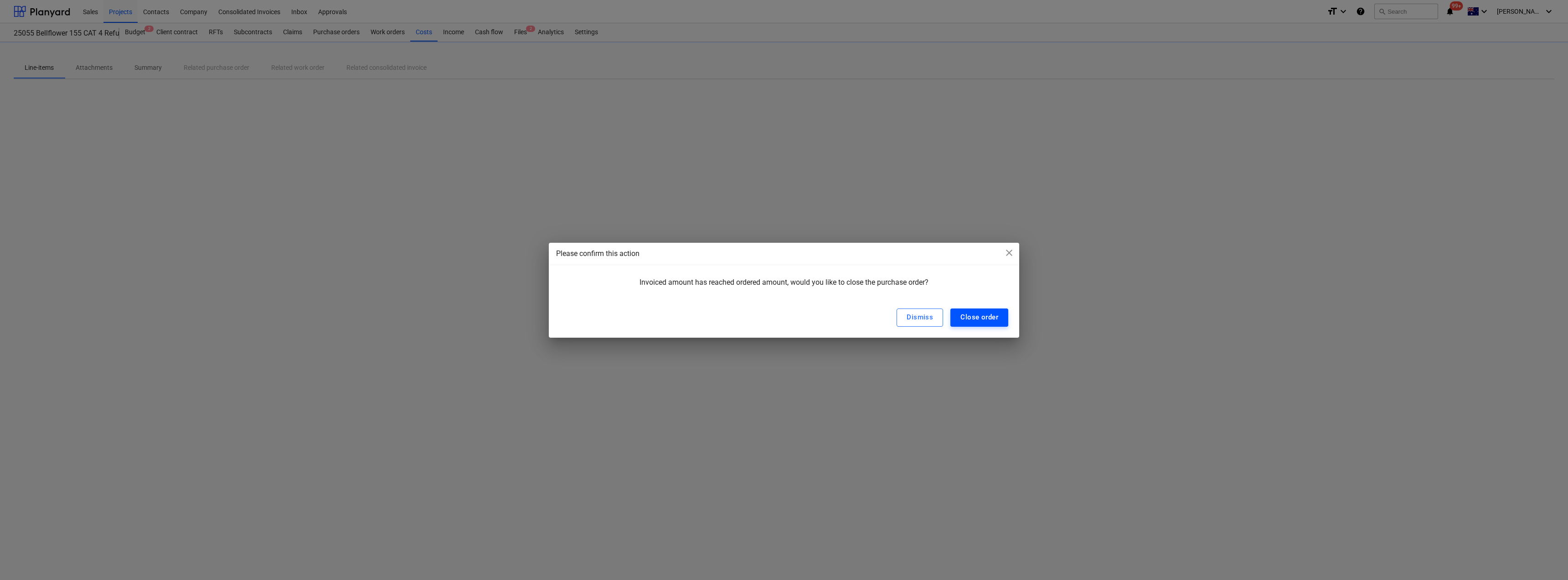
click at [783, 314] on div "Close order" at bounding box center [979, 317] width 38 height 12
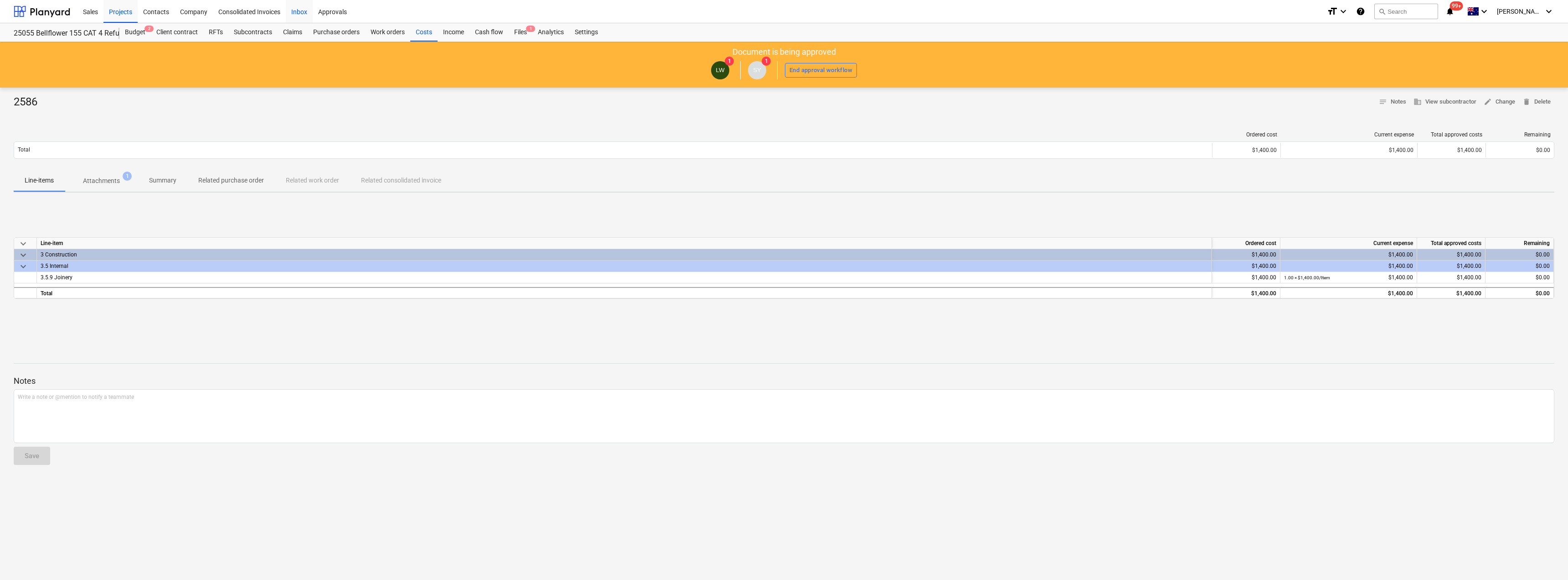
click at [309, 11] on div "Inbox" at bounding box center [298, 11] width 27 height 23
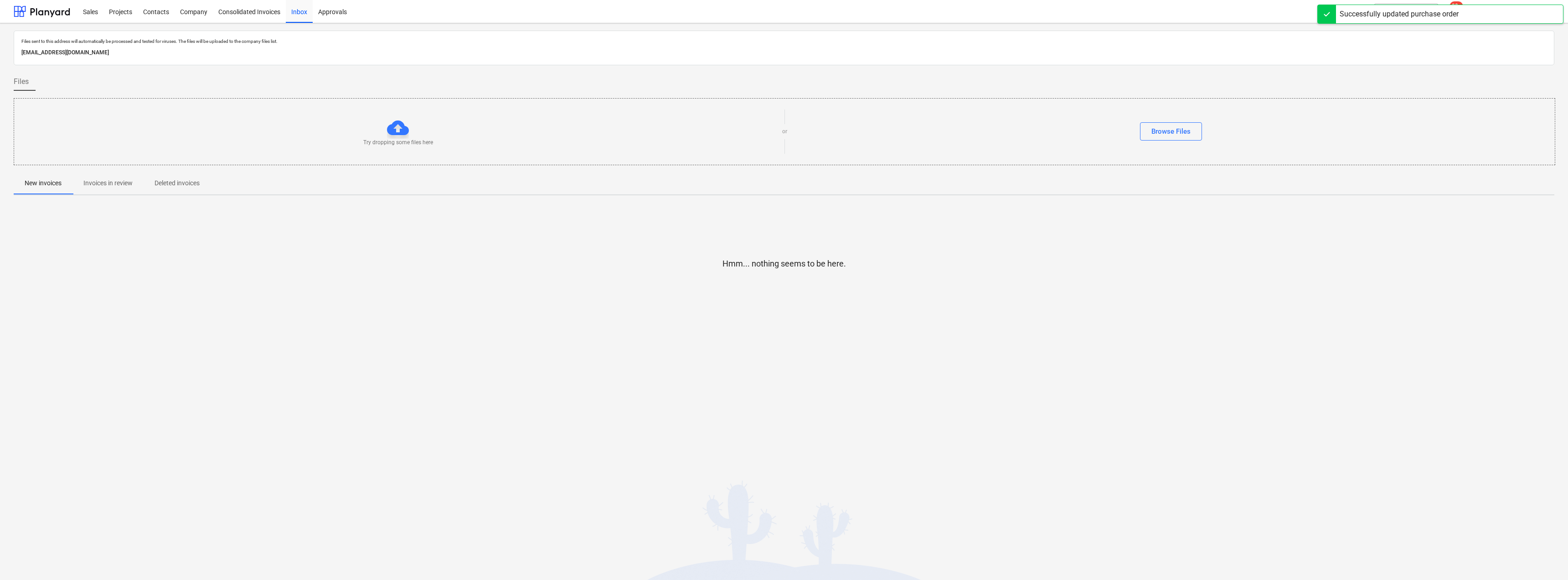
click at [119, 186] on p "Invoices in review" at bounding box center [108, 184] width 49 height 10
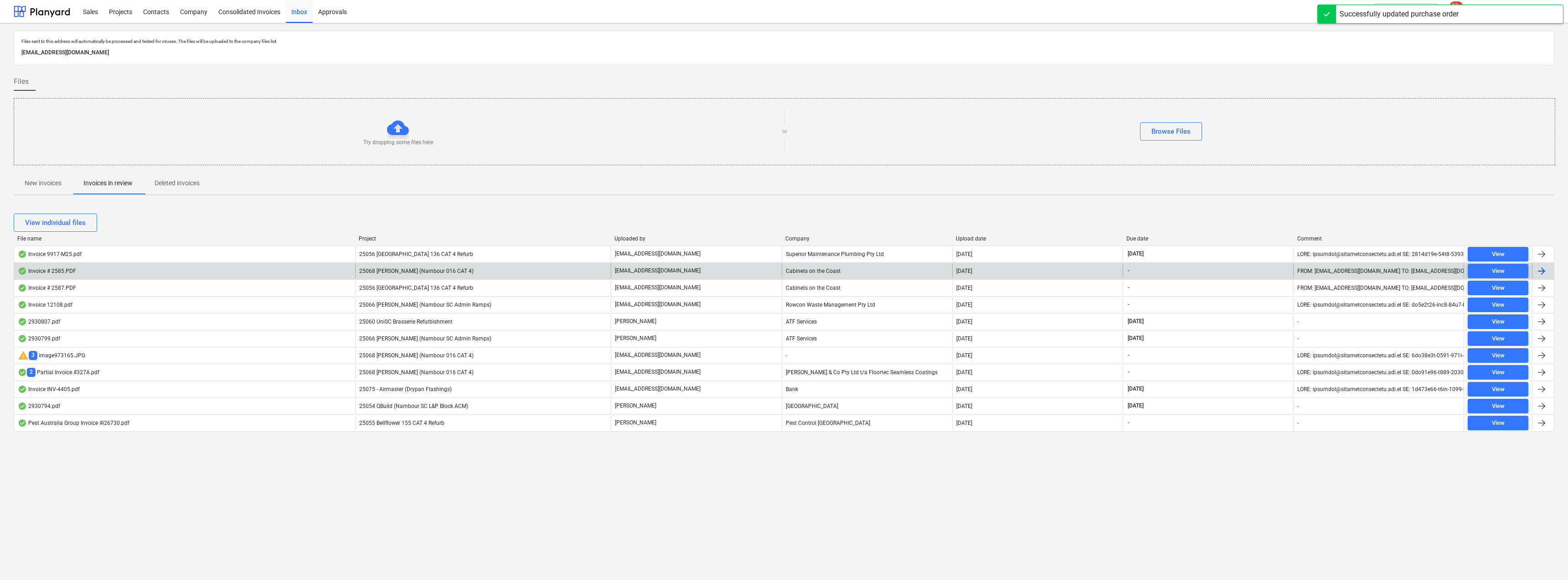
click at [634, 273] on p "[EMAIL_ADDRESS][DOMAIN_NAME]" at bounding box center [658, 271] width 86 height 8
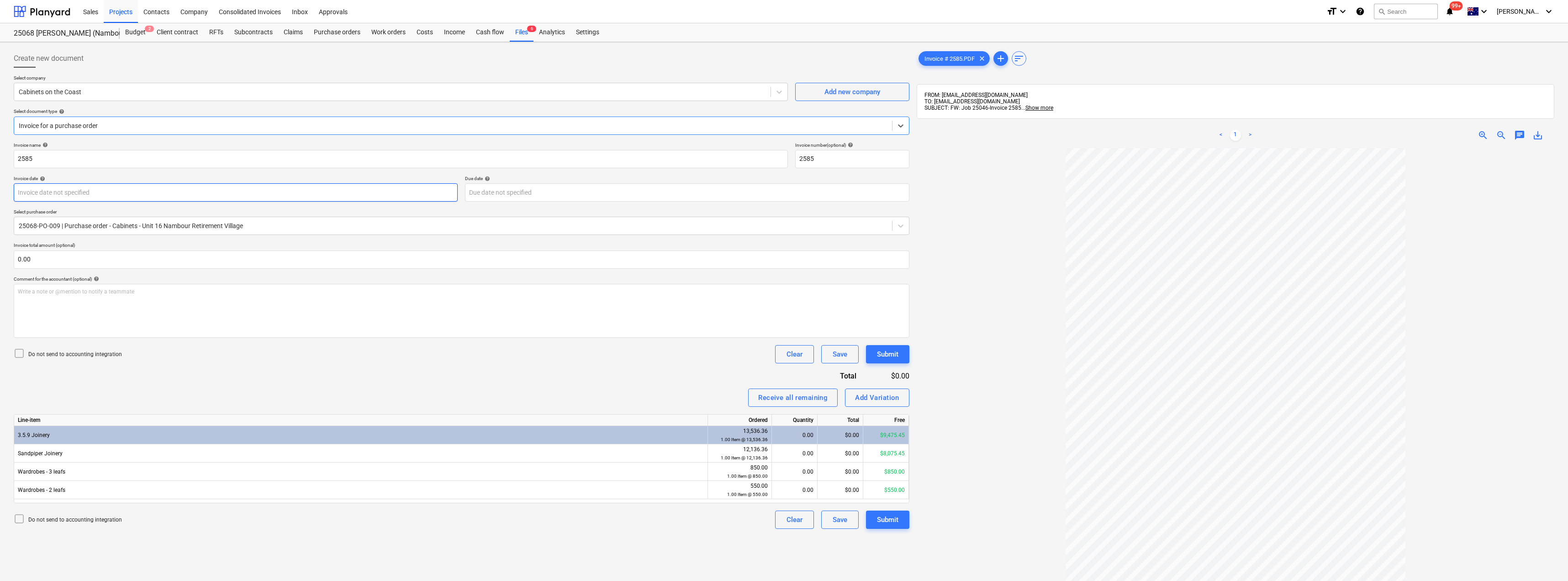
click at [90, 192] on body "Sales Projects Contacts Company Consolidated Invoices Inbox Approvals format_si…" at bounding box center [784, 290] width 1568 height 581
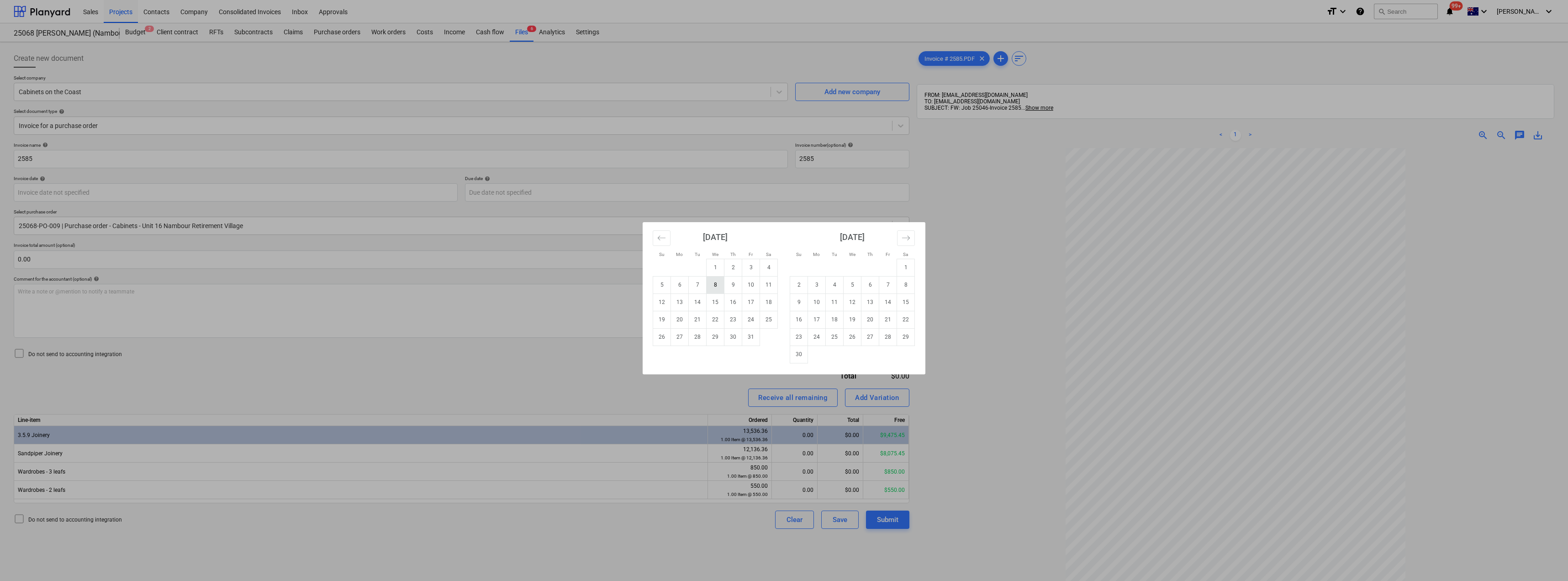
click at [719, 284] on td "8" at bounding box center [716, 284] width 18 height 17
click at [538, 195] on body "Sales Projects Contacts Company Consolidated Invoices Inbox Approvals format_si…" at bounding box center [784, 290] width 1568 height 581
click at [712, 317] on td "22" at bounding box center [716, 319] width 18 height 17
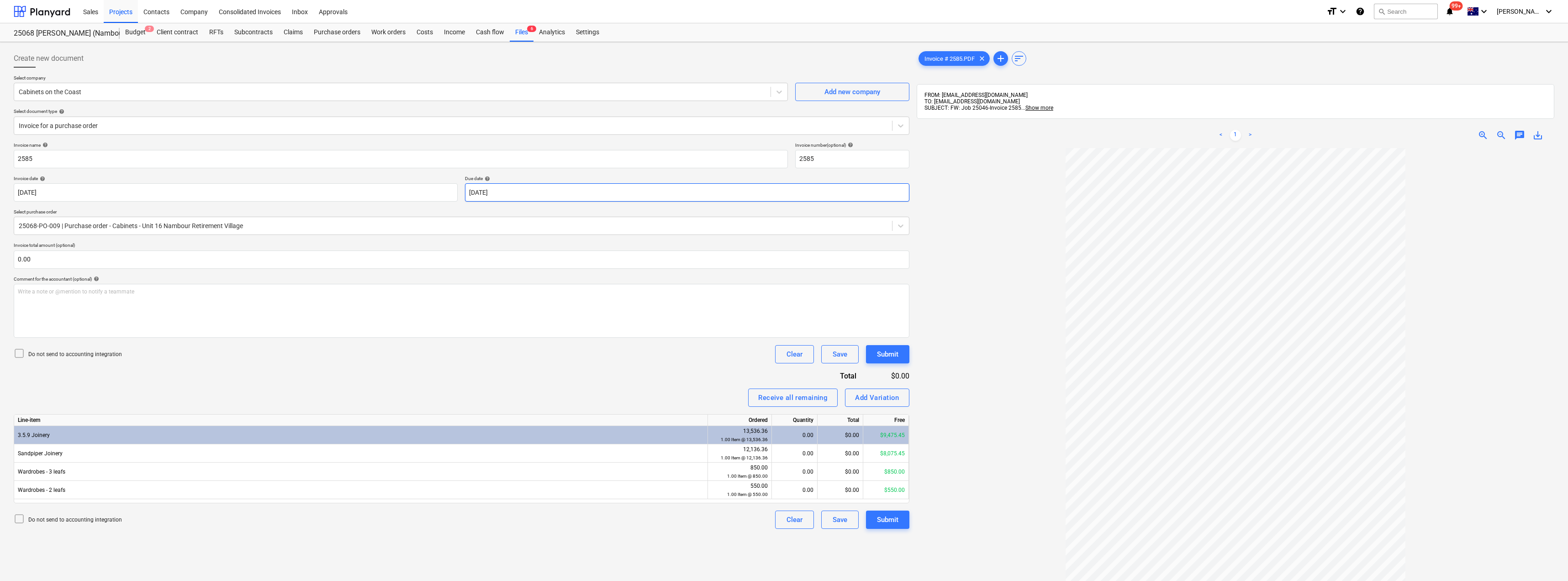
click at [528, 194] on body "Sales Projects Contacts Company Consolidated Invoices Inbox Approvals format_si…" at bounding box center [784, 290] width 1568 height 581
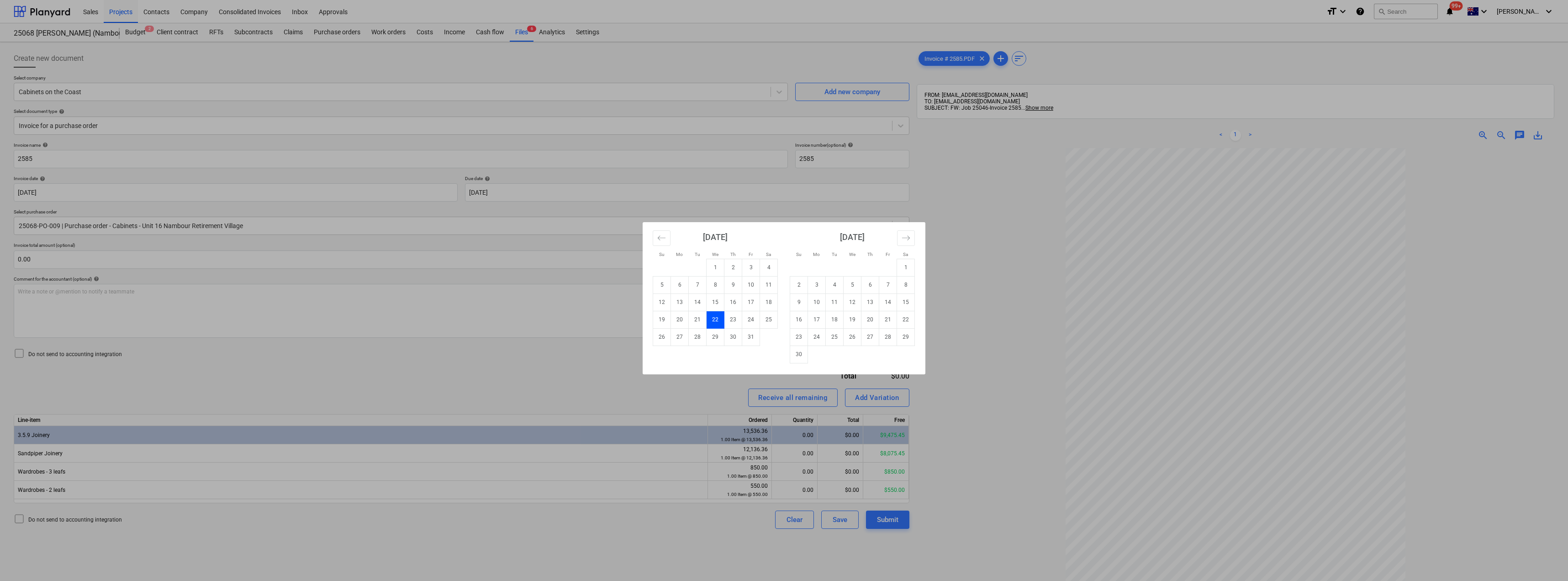
click at [380, 352] on div "Su Mo Tu We Th Fr Sa Su Mo Tu We Th Fr Sa [DATE] 1 2 3 4 5 6 7 8 9 10 11 12 13 …" at bounding box center [784, 290] width 1568 height 581
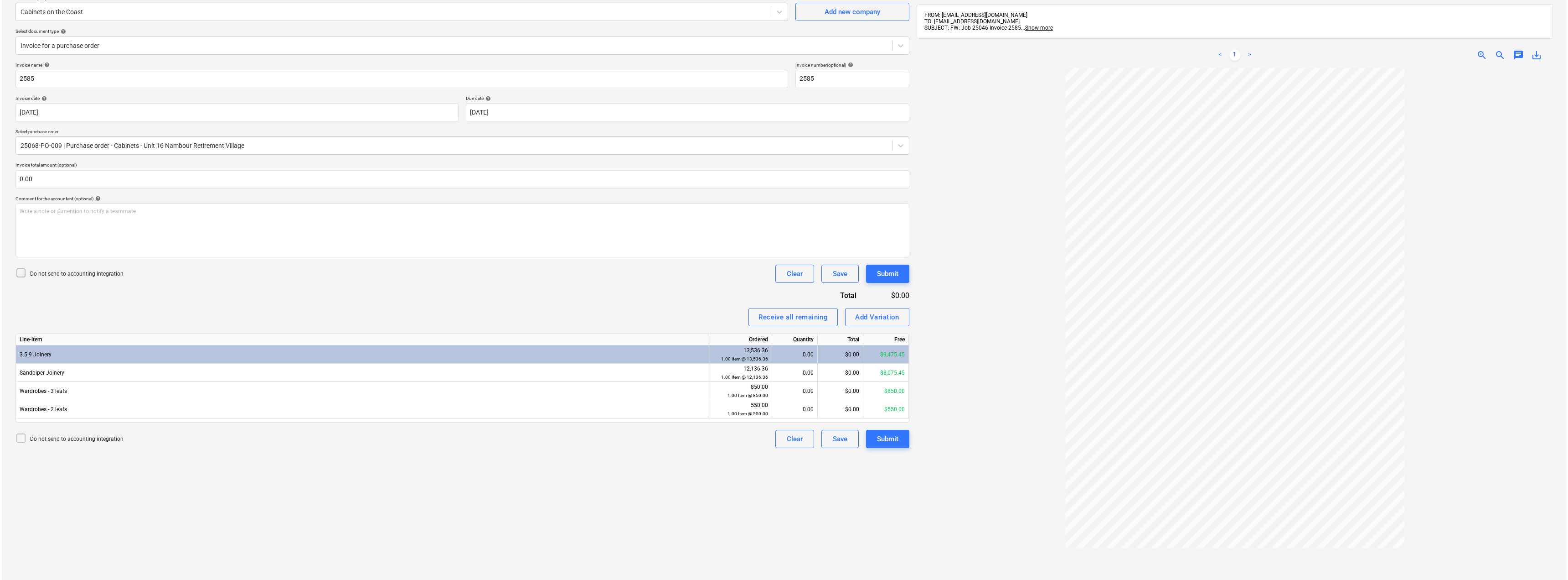
scroll to position [91, 0]
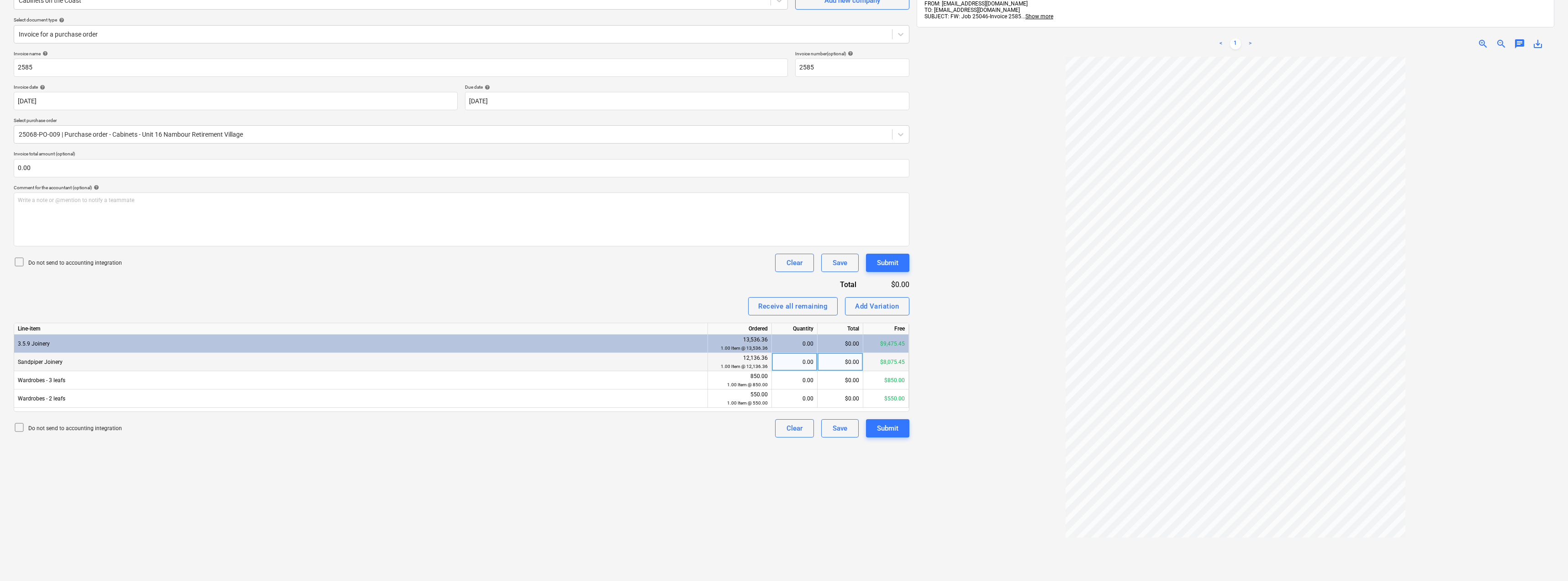
click at [784, 363] on div "$0.00" at bounding box center [841, 362] width 46 height 18
click at [678, 296] on div "Invoice name help 2585 Invoice number (optional) help 2585 Invoice date help [D…" at bounding box center [462, 244] width 896 height 386
click at [784, 428] on div "Submit" at bounding box center [887, 428] width 21 height 12
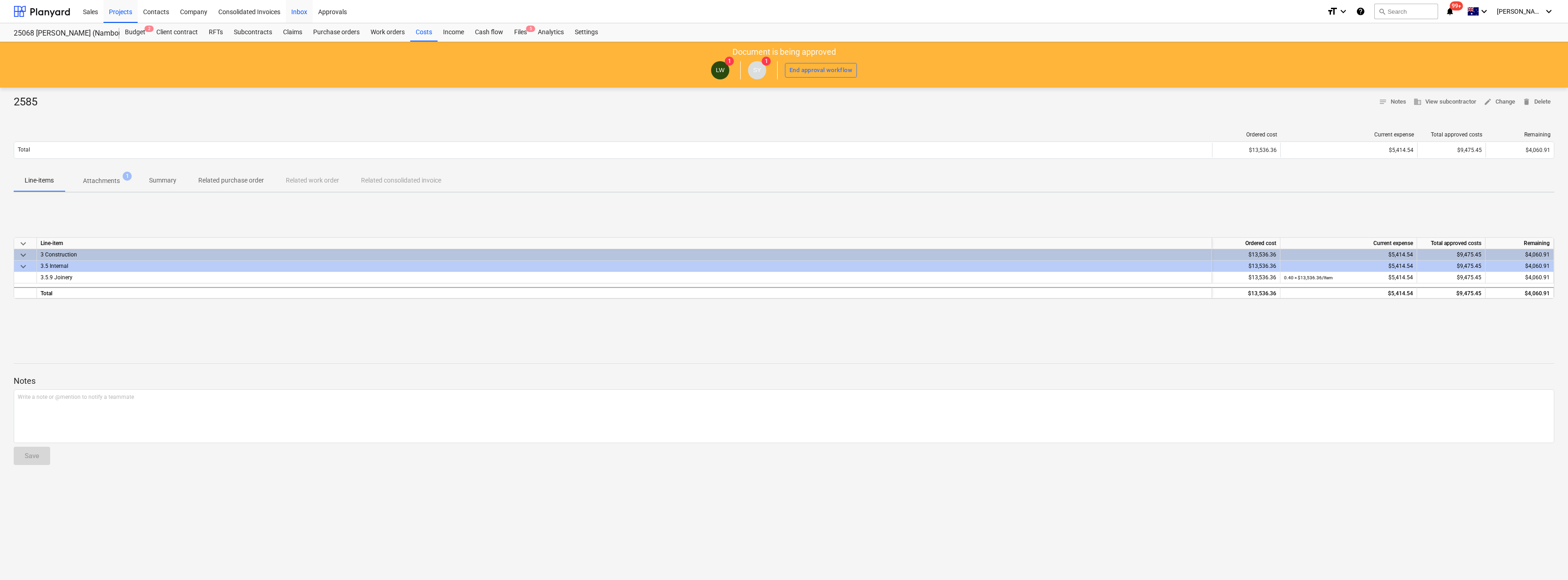
click at [298, 14] on div "Inbox" at bounding box center [298, 11] width 27 height 23
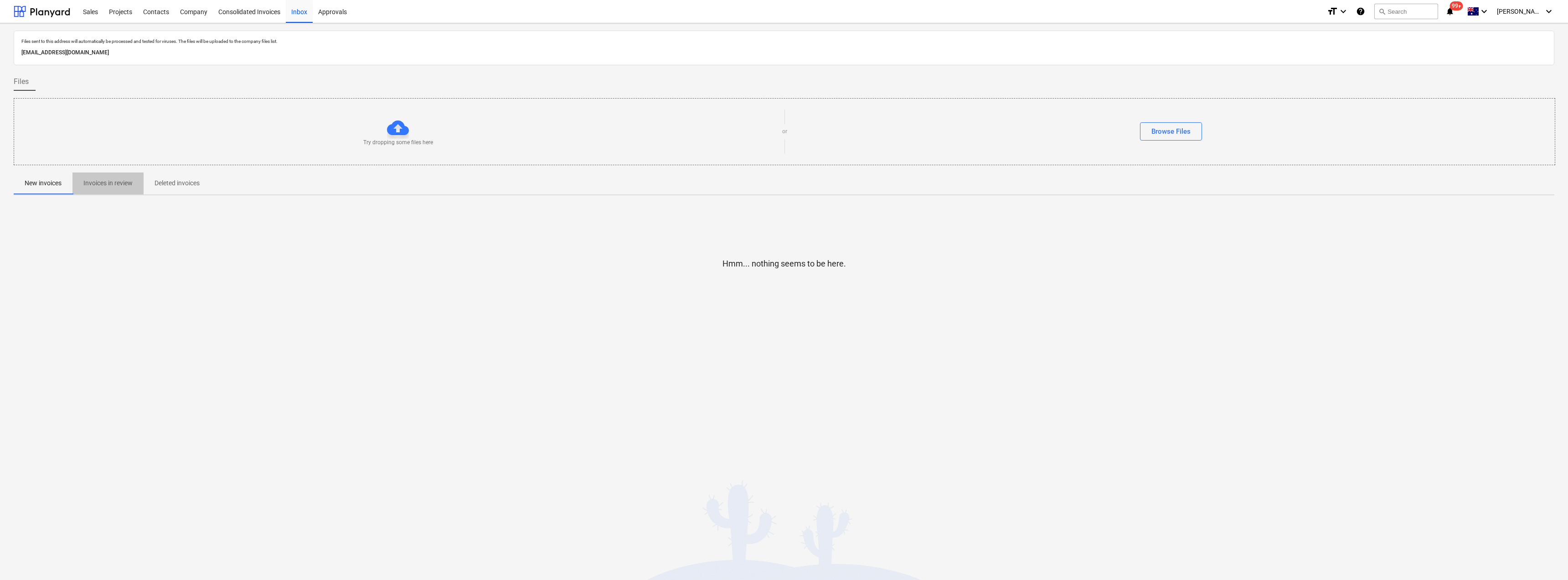
click at [105, 180] on p "Invoices in review" at bounding box center [108, 184] width 49 height 10
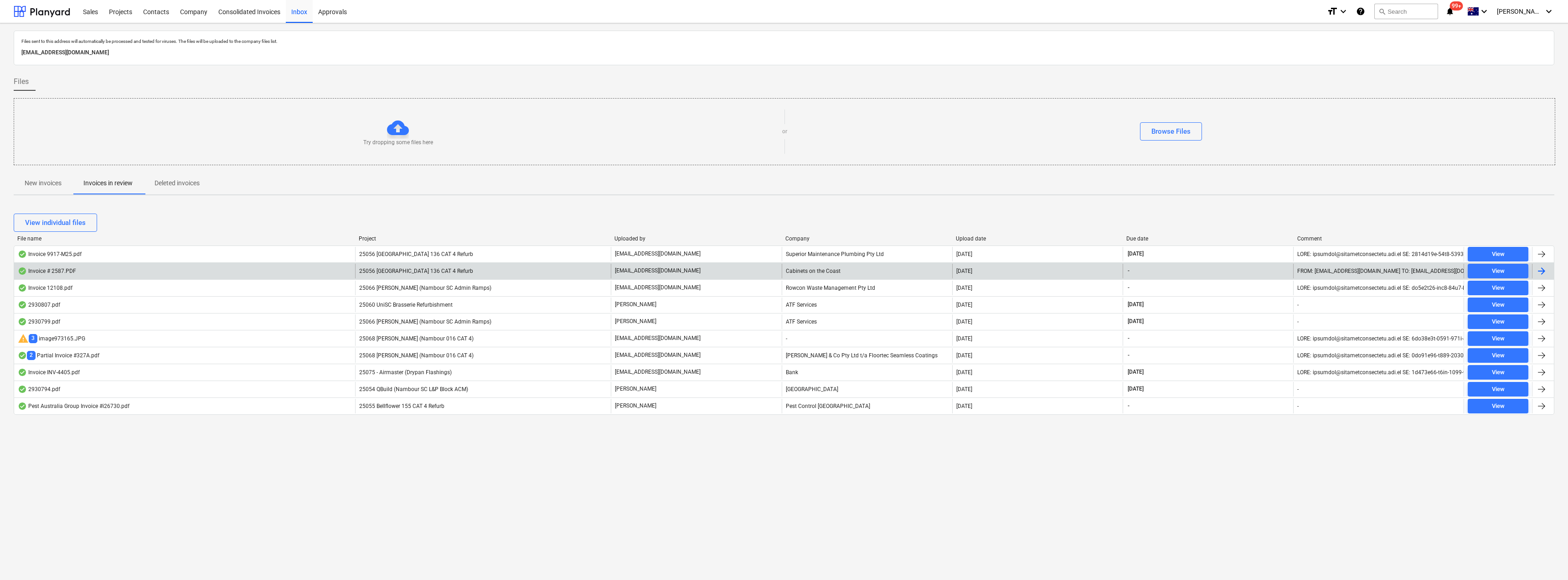
click at [628, 270] on p "[EMAIL_ADDRESS][DOMAIN_NAME]" at bounding box center [658, 271] width 86 height 8
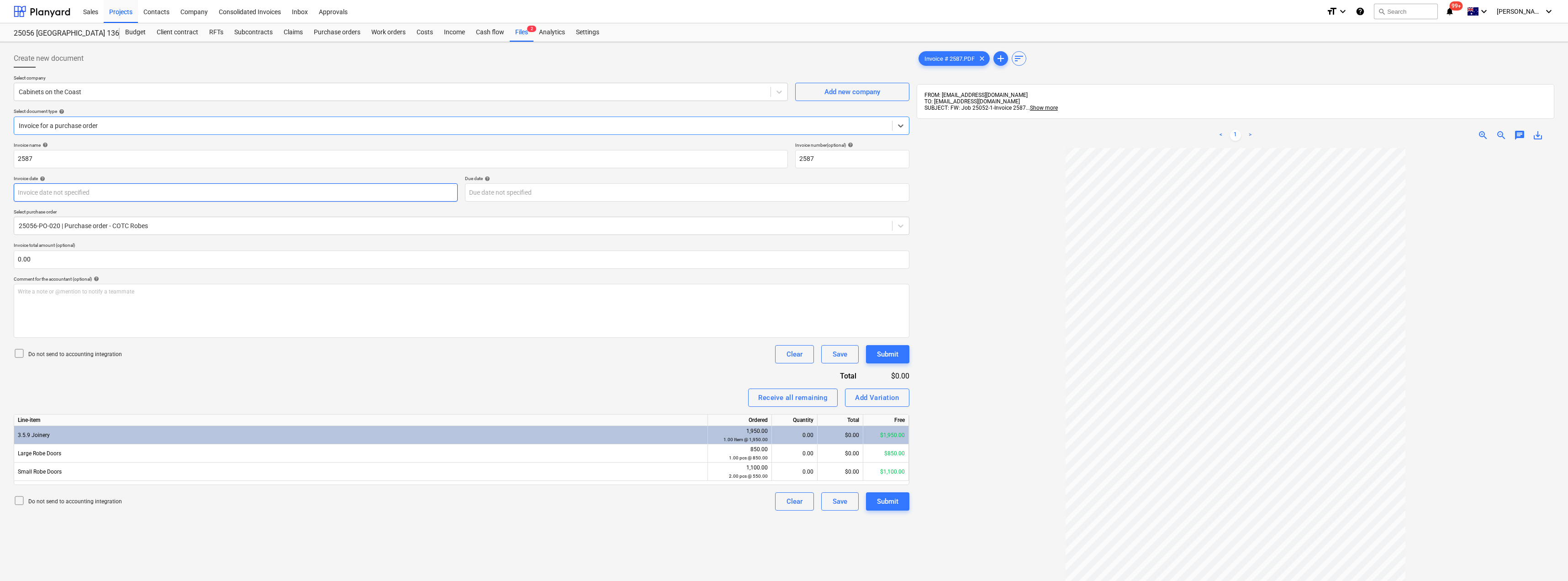
click at [76, 190] on body "Sales Projects Contacts Company Consolidated Invoices Inbox Approvals format_si…" at bounding box center [784, 290] width 1568 height 581
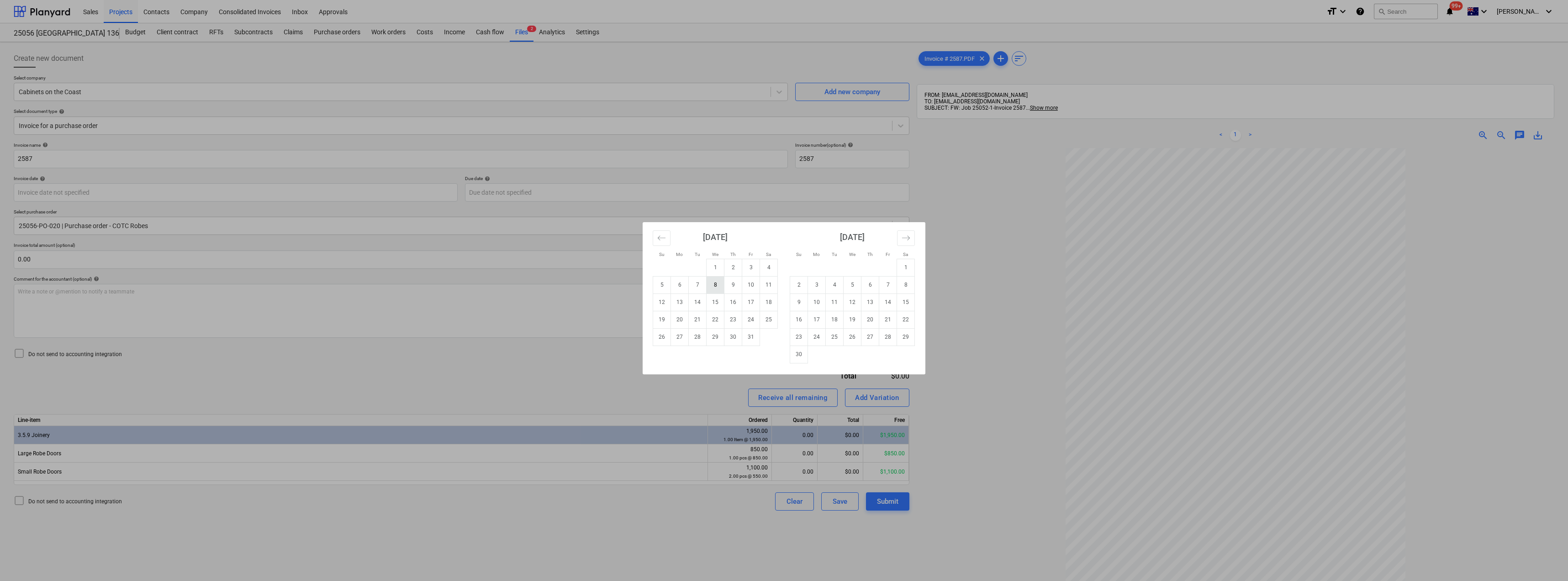
click at [712, 282] on td "8" at bounding box center [716, 284] width 18 height 17
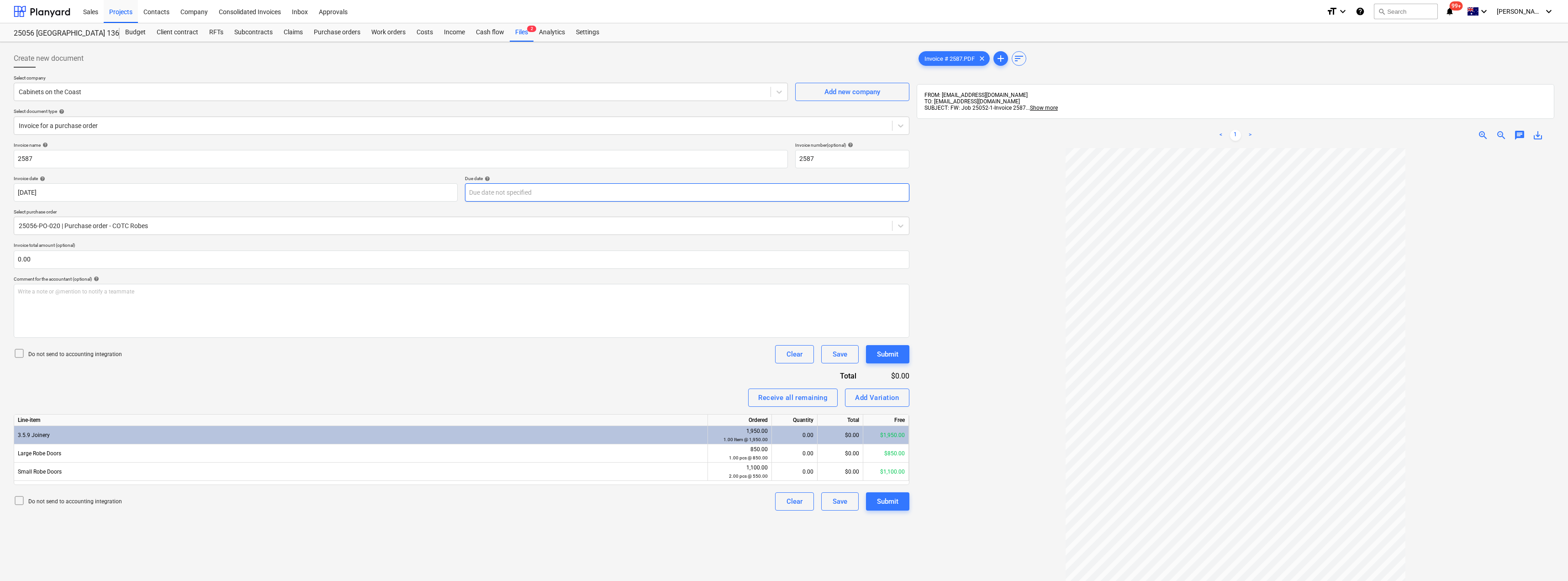
click at [560, 196] on body "Sales Projects Contacts Company Consolidated Invoices Inbox Approvals format_si…" at bounding box center [784, 290] width 1568 height 581
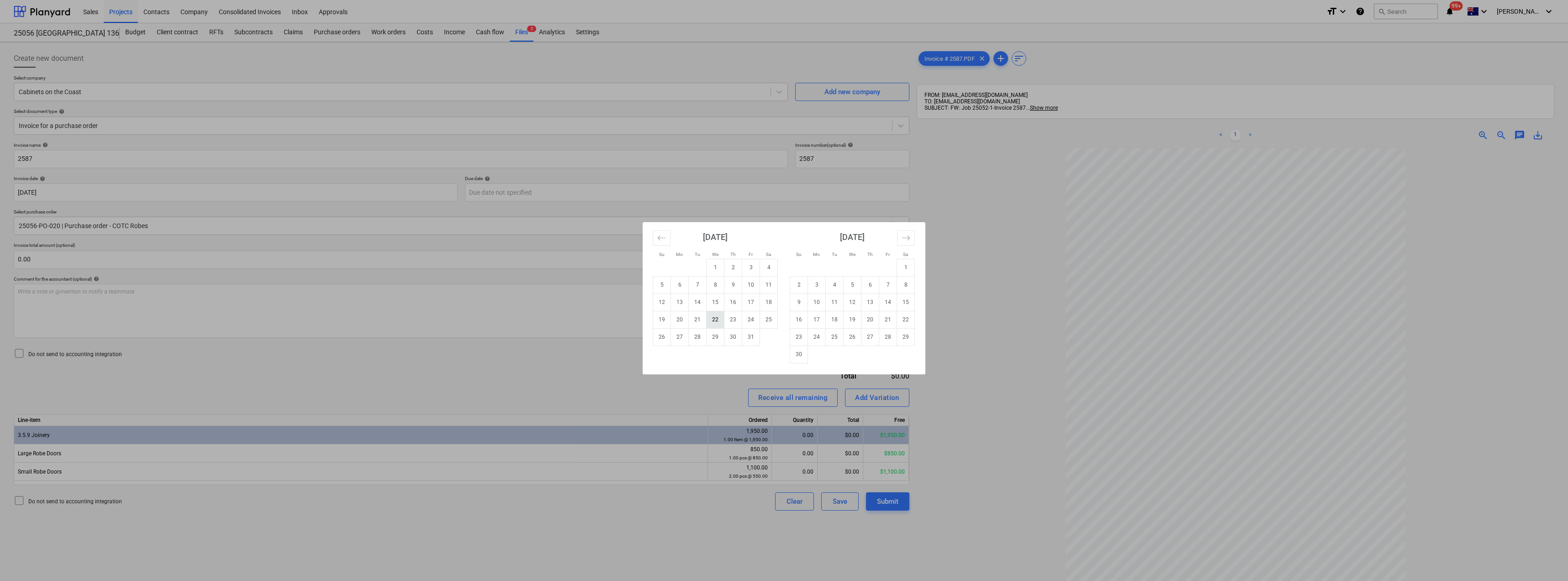
click at [718, 321] on td "22" at bounding box center [716, 319] width 18 height 17
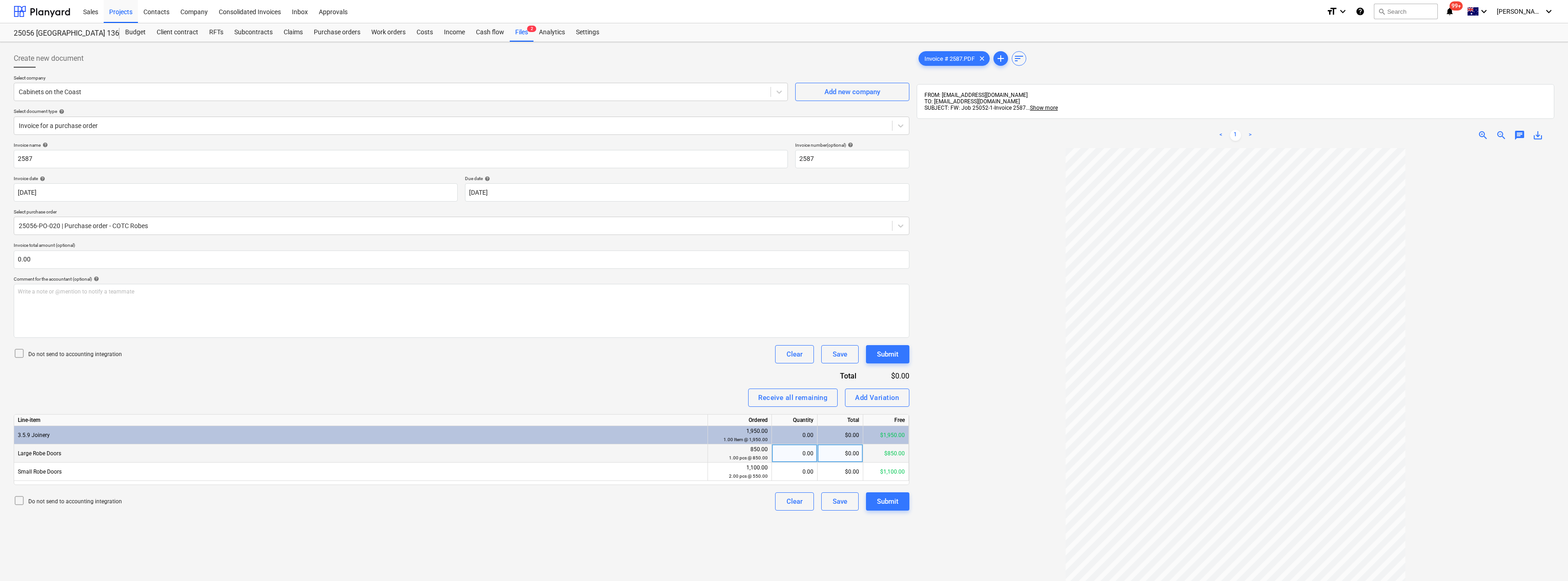
click at [784, 455] on div "$0.00" at bounding box center [841, 453] width 46 height 18
click at [784, 476] on div "$0.00" at bounding box center [841, 471] width 46 height 18
click at [737, 384] on div "Invoice name help 2587 Invoice number (optional) help 2587 Invoice date help [D…" at bounding box center [462, 326] width 896 height 368
click at [784, 504] on button "Submit" at bounding box center [887, 501] width 43 height 18
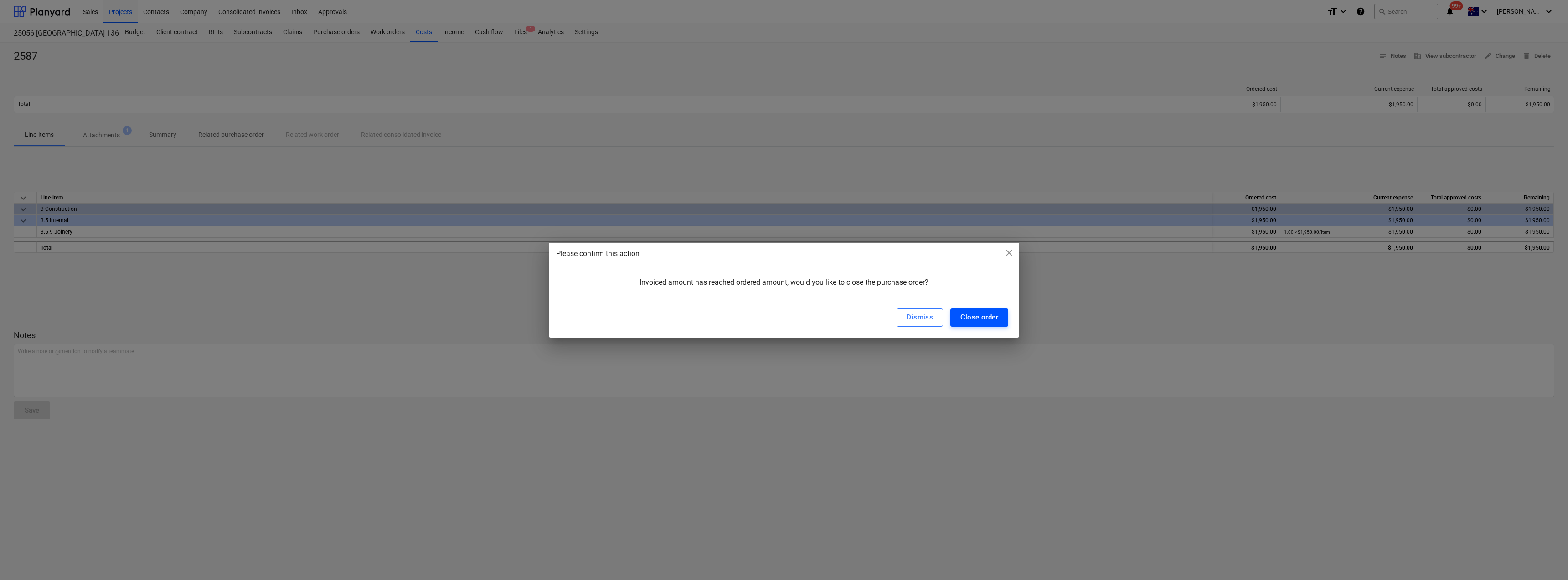
click at [783, 313] on div "Close order" at bounding box center [979, 317] width 38 height 12
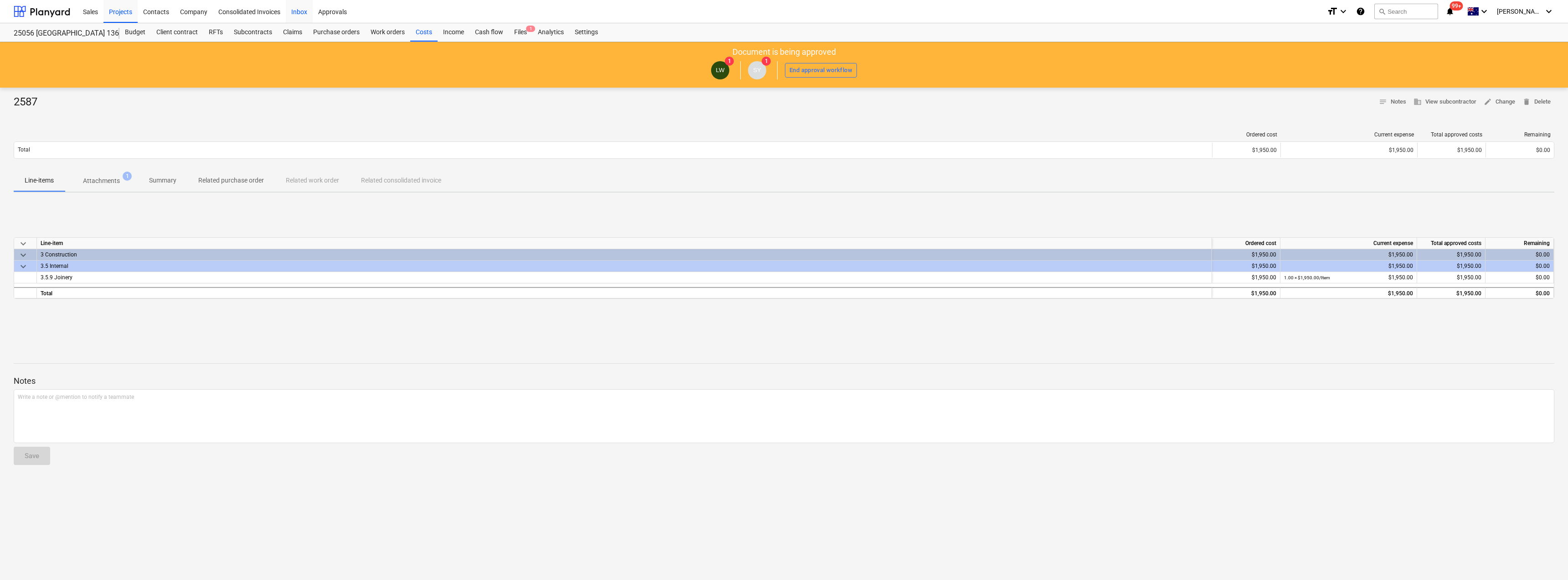
click at [293, 12] on div "Inbox" at bounding box center [298, 11] width 27 height 23
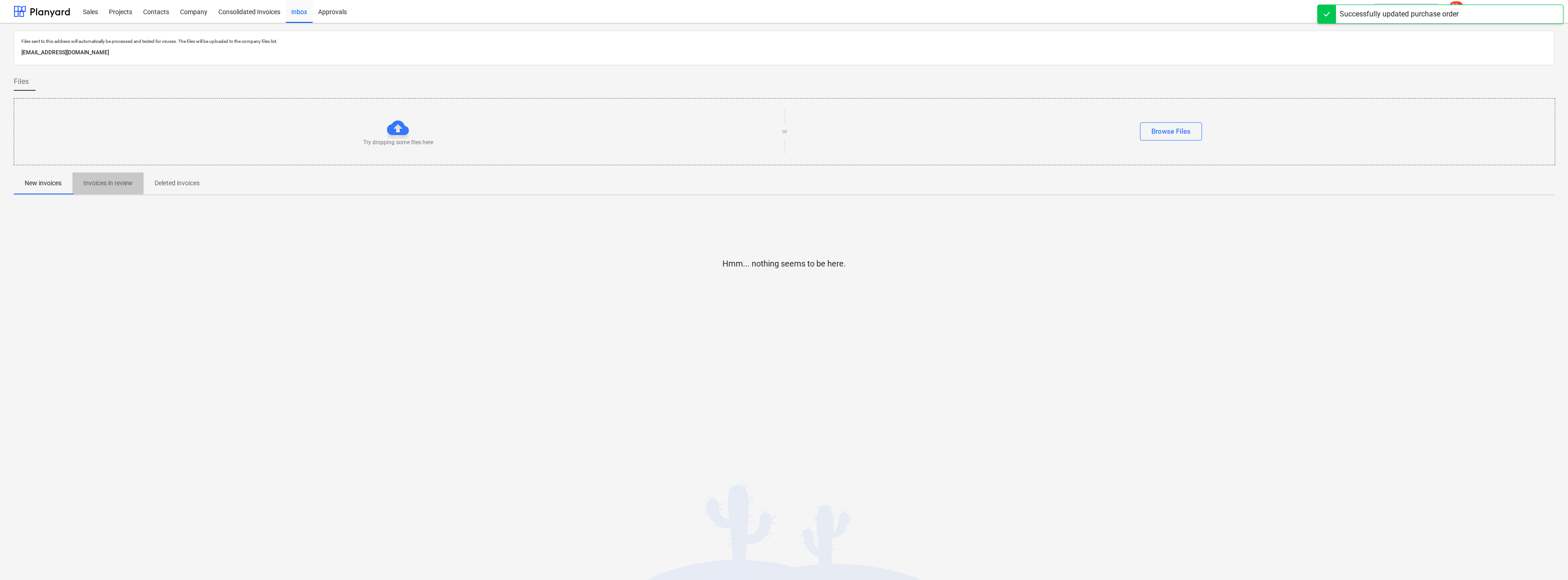
click at [116, 184] on p "Invoices in review" at bounding box center [108, 184] width 49 height 10
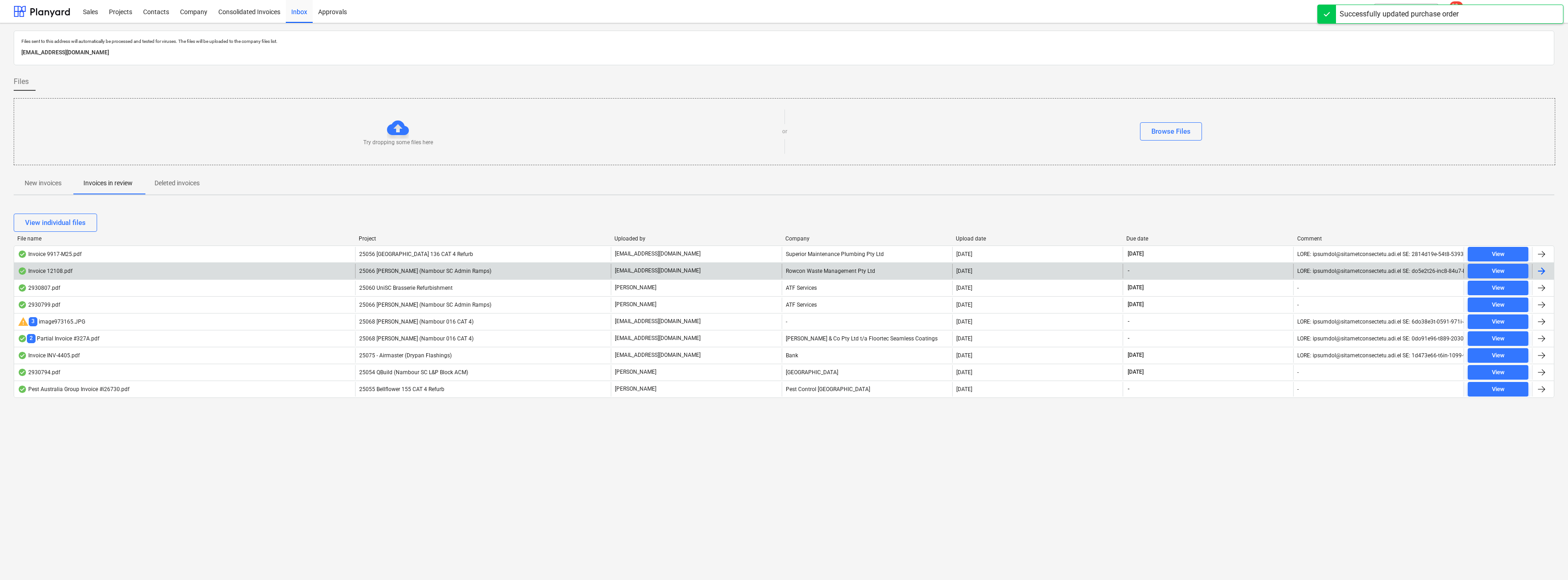
click at [650, 269] on p "[EMAIL_ADDRESS][DOMAIN_NAME]" at bounding box center [658, 271] width 86 height 8
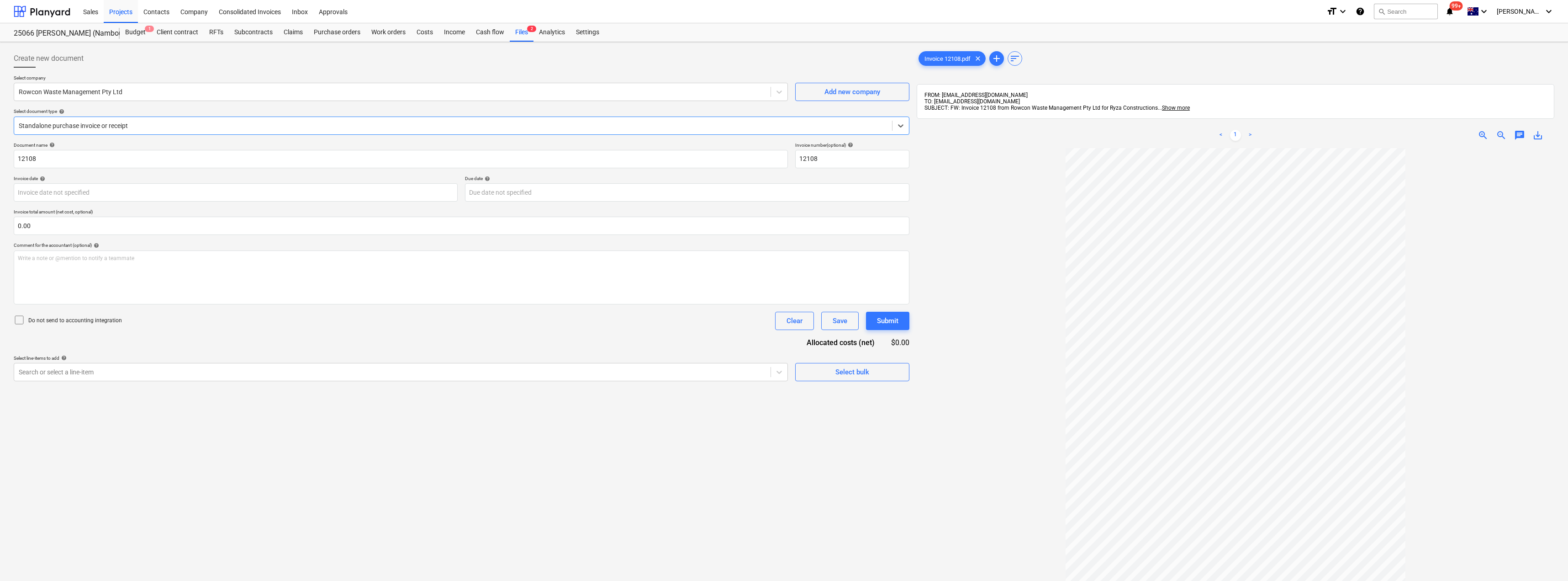
click at [133, 125] on div at bounding box center [453, 125] width 869 height 9
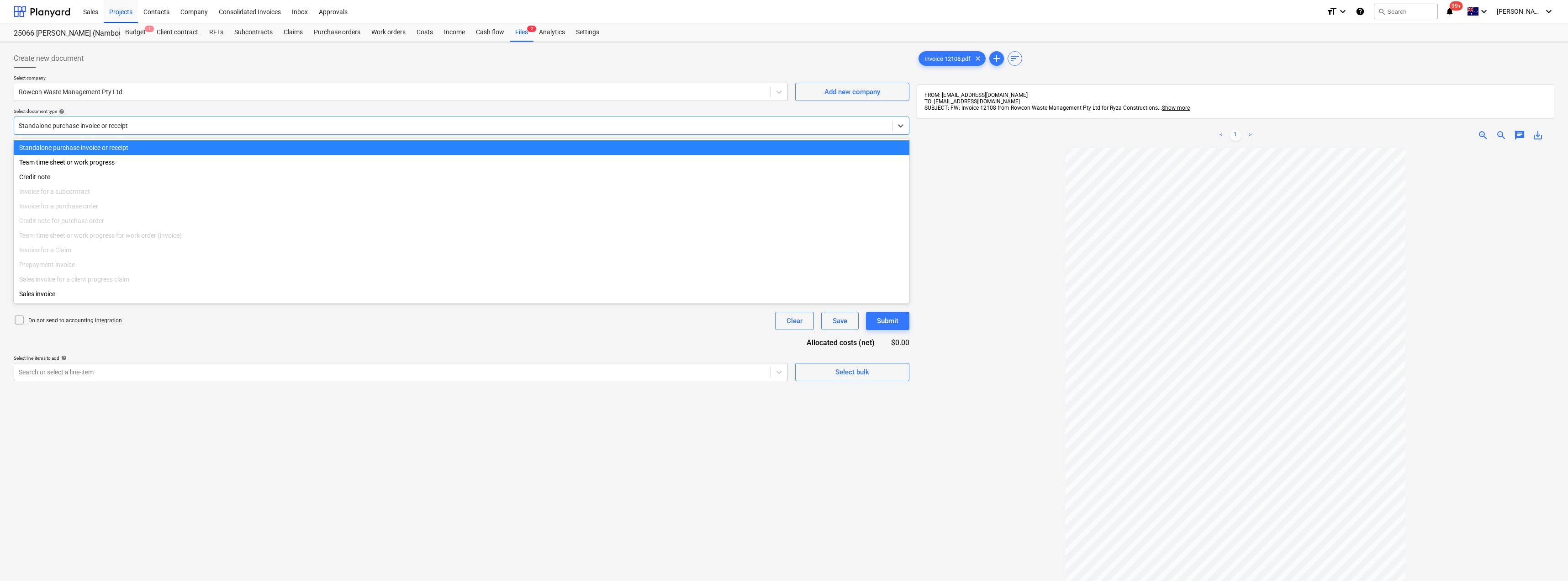
click at [133, 125] on div at bounding box center [453, 125] width 869 height 9
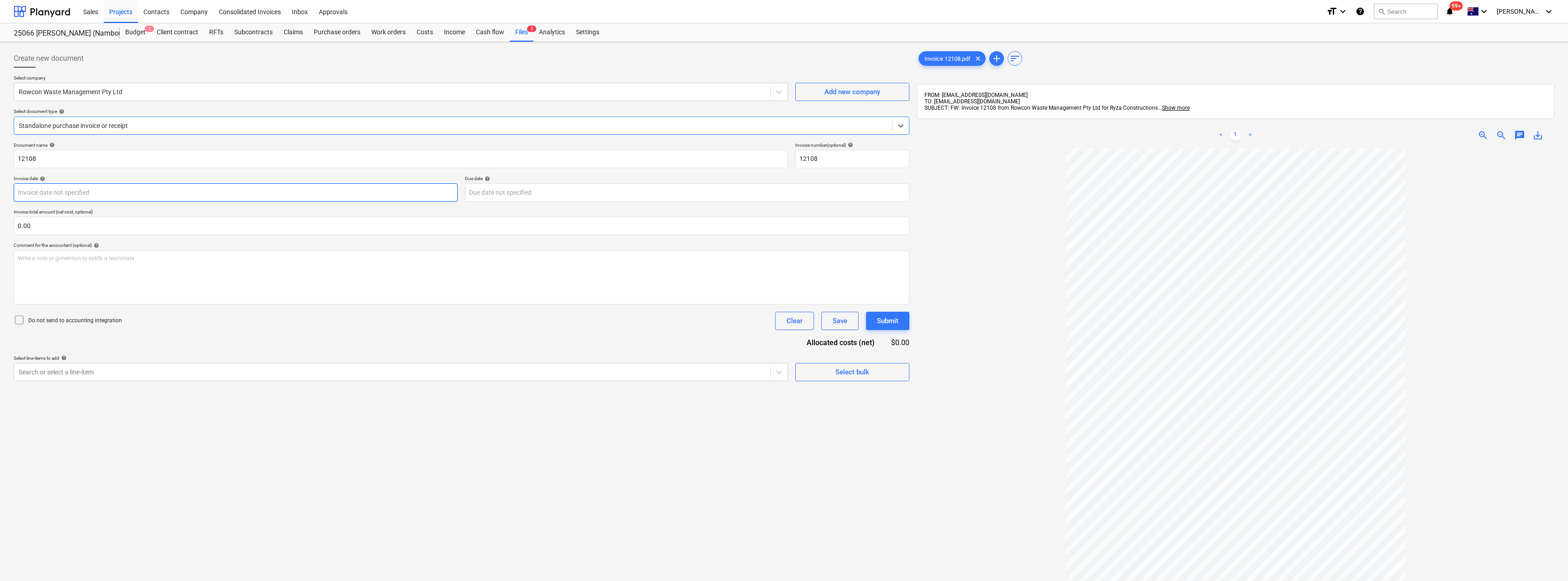
click at [94, 191] on body "Sales Projects Contacts Company Consolidated Invoices Inbox Approvals format_si…" at bounding box center [784, 290] width 1568 height 581
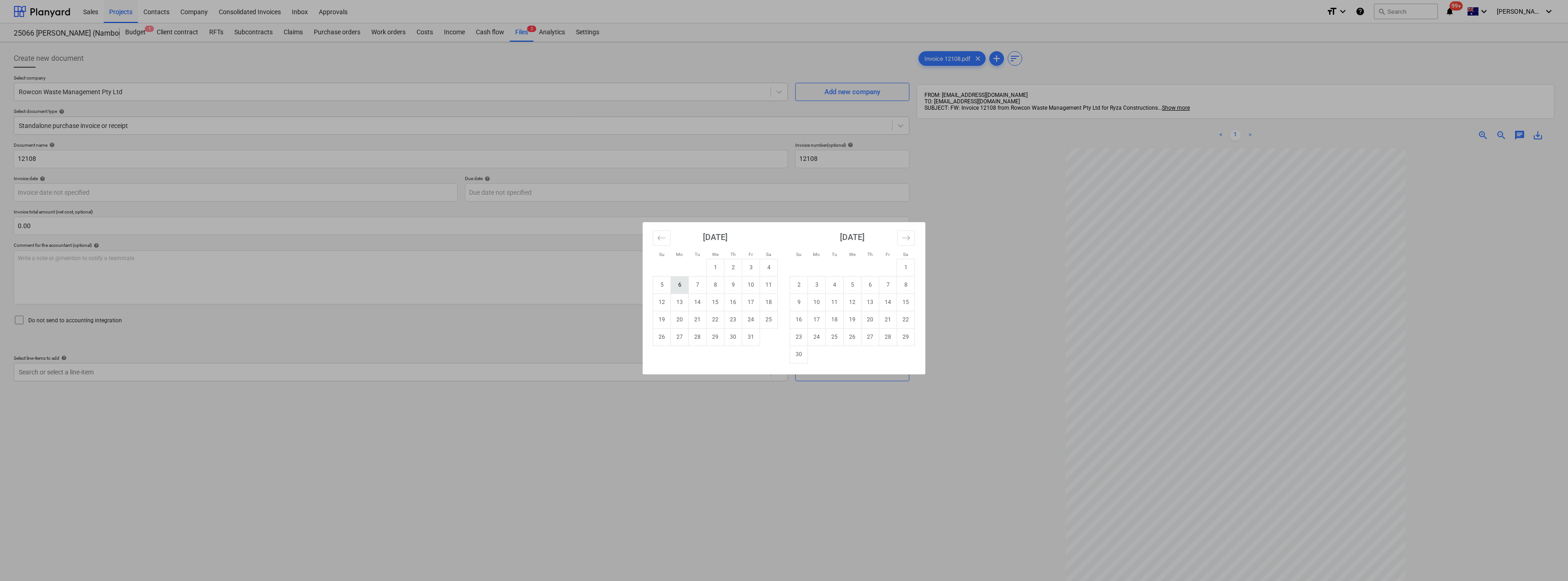
click at [686, 285] on td "6" at bounding box center [680, 284] width 18 height 17
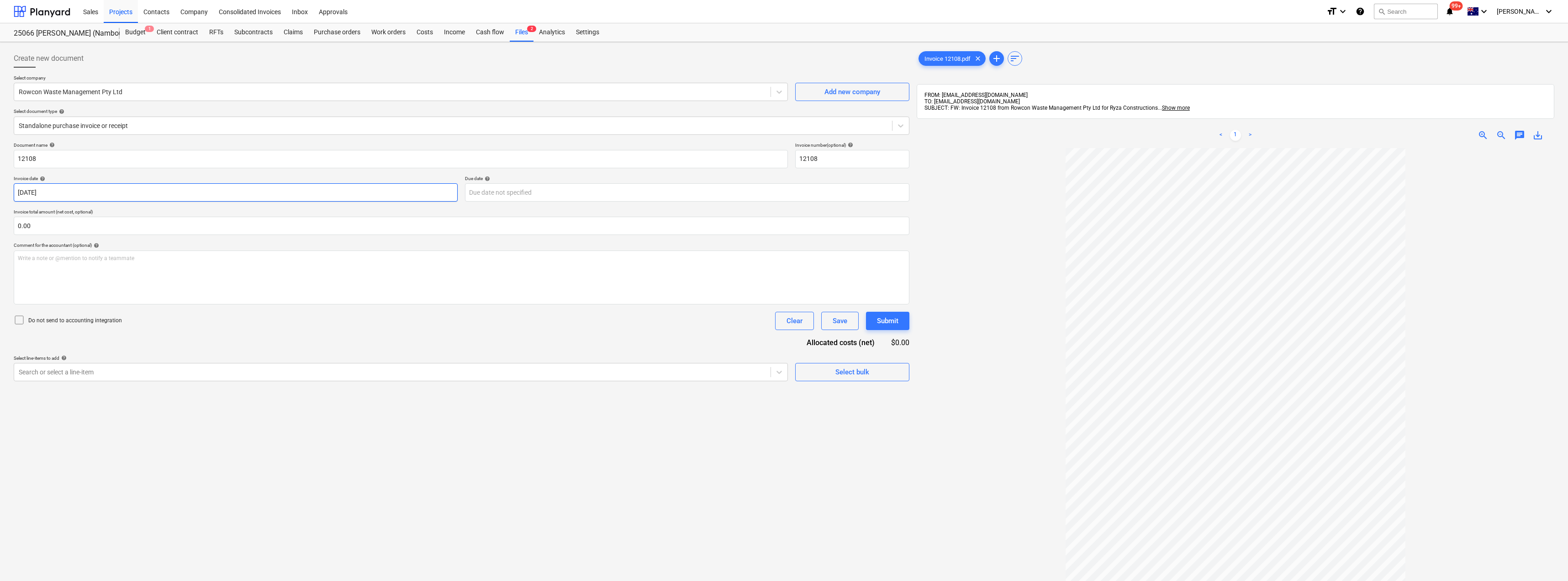
click at [271, 184] on body "Sales Projects Contacts Company Consolidated Invoices Inbox Approvals format_si…" at bounding box center [784, 290] width 1568 height 581
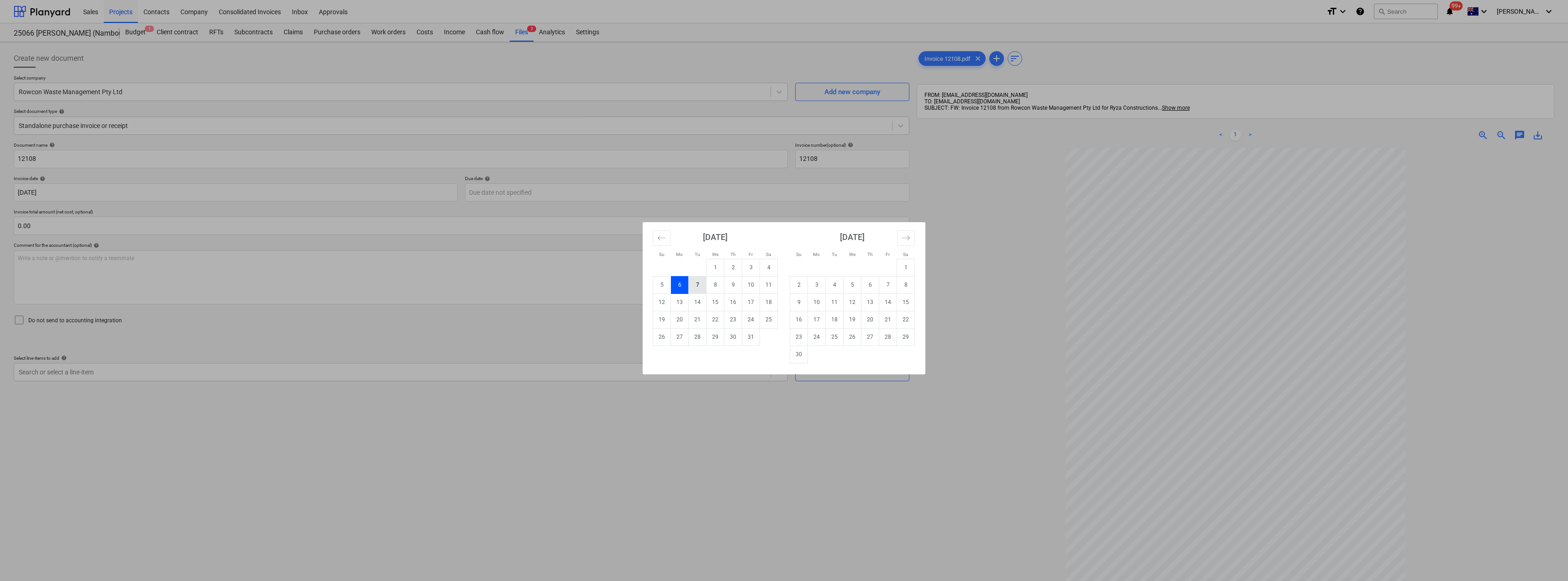
click at [696, 283] on td "7" at bounding box center [698, 284] width 18 height 17
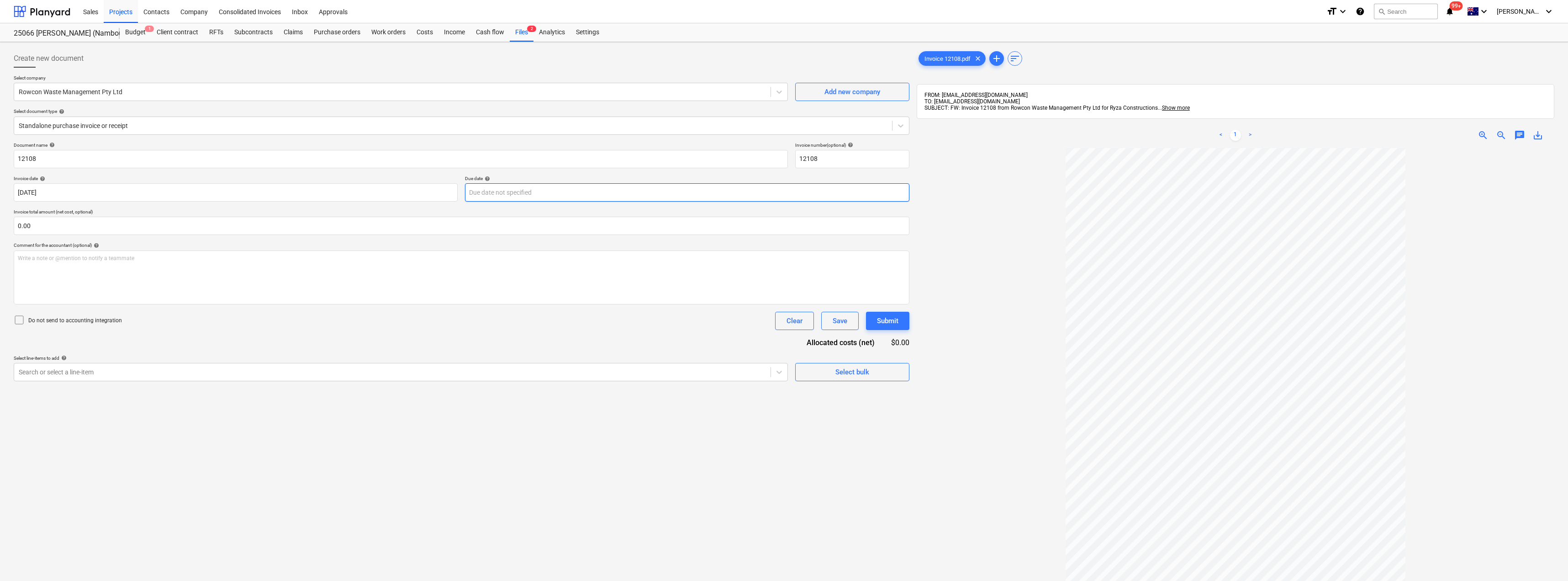
click at [567, 188] on body "Sales Projects Contacts Company Consolidated Invoices Inbox Approvals format_si…" at bounding box center [784, 290] width 1568 height 581
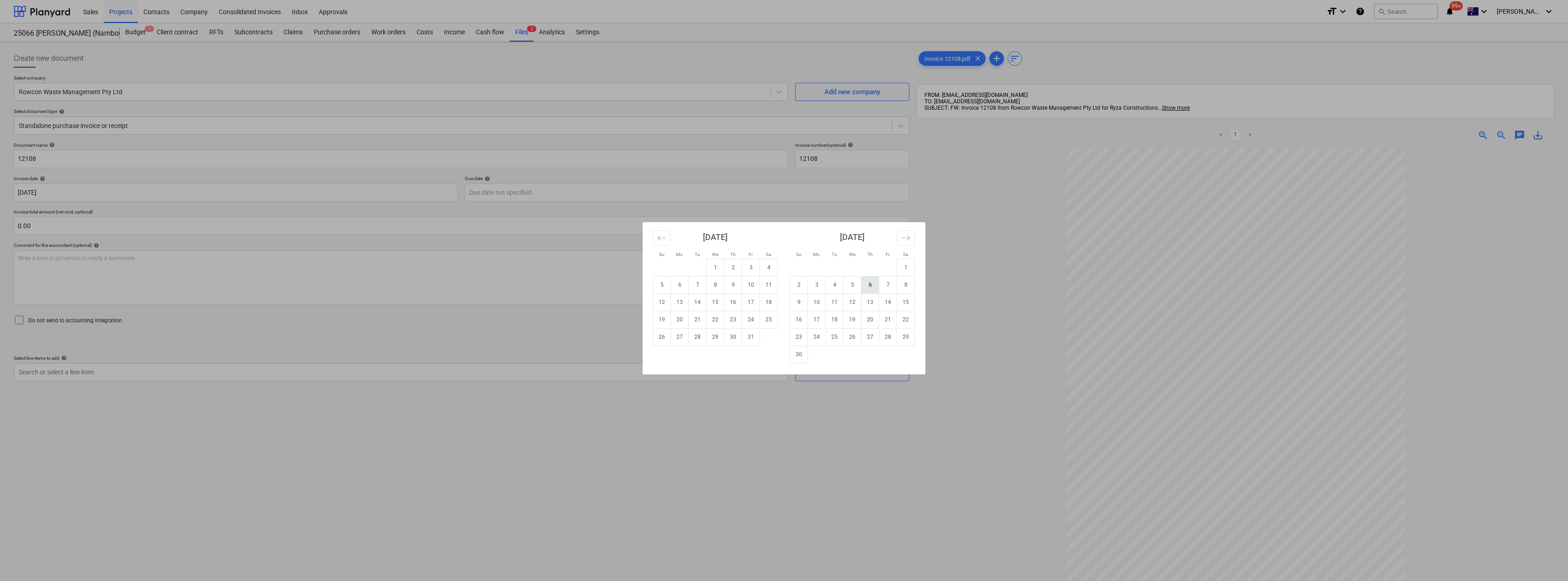
click at [784, 284] on td "6" at bounding box center [871, 284] width 18 height 17
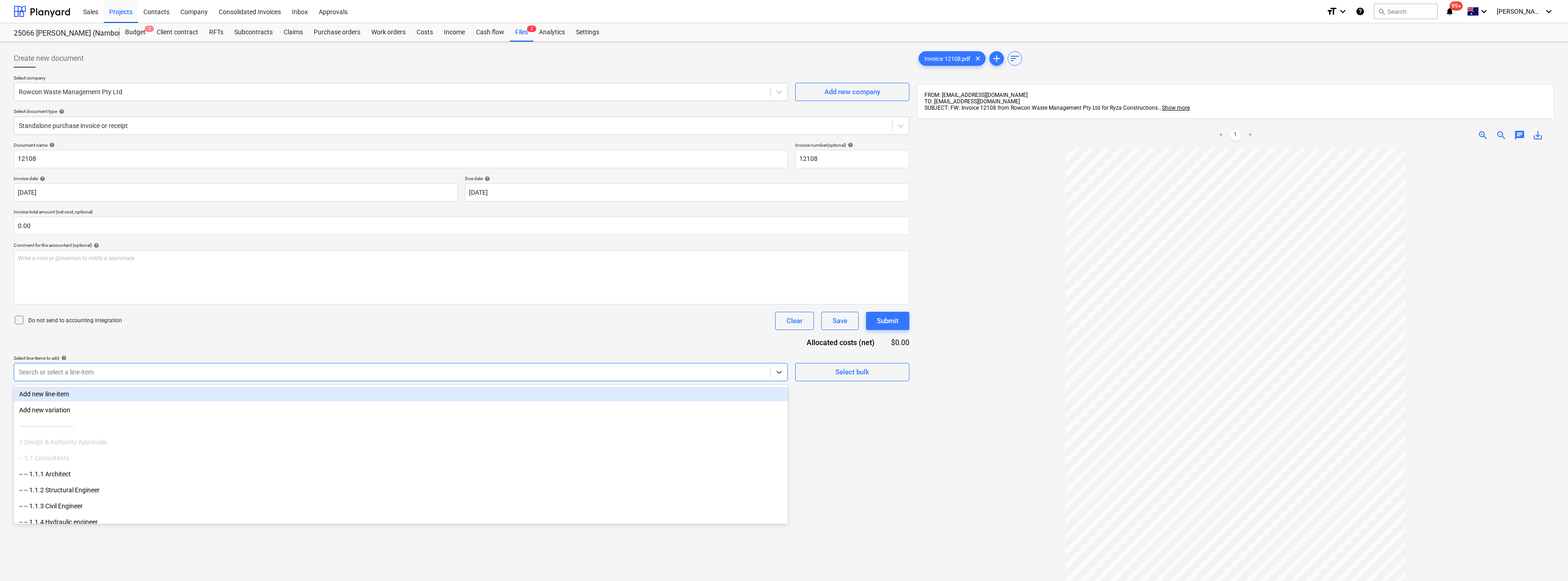
click at [187, 369] on div at bounding box center [392, 371] width 747 height 9
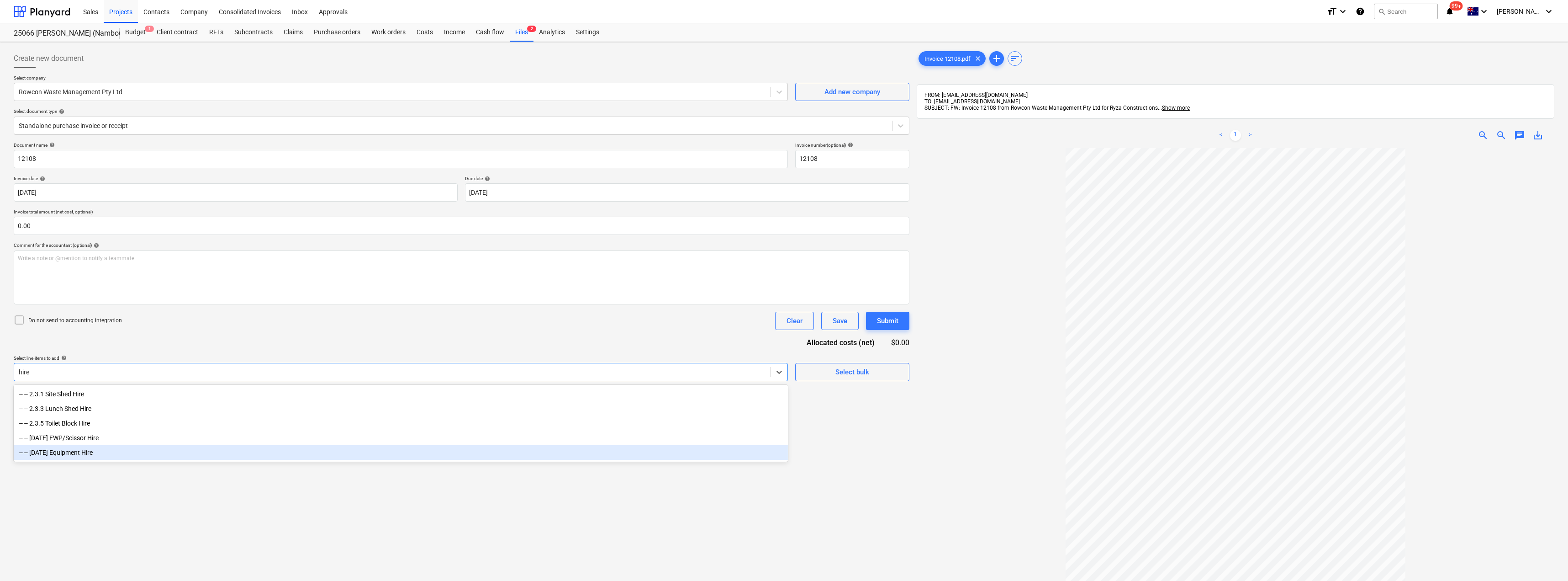
click at [75, 454] on div "-- -- [DATE] Equipment Hire" at bounding box center [401, 452] width 774 height 15
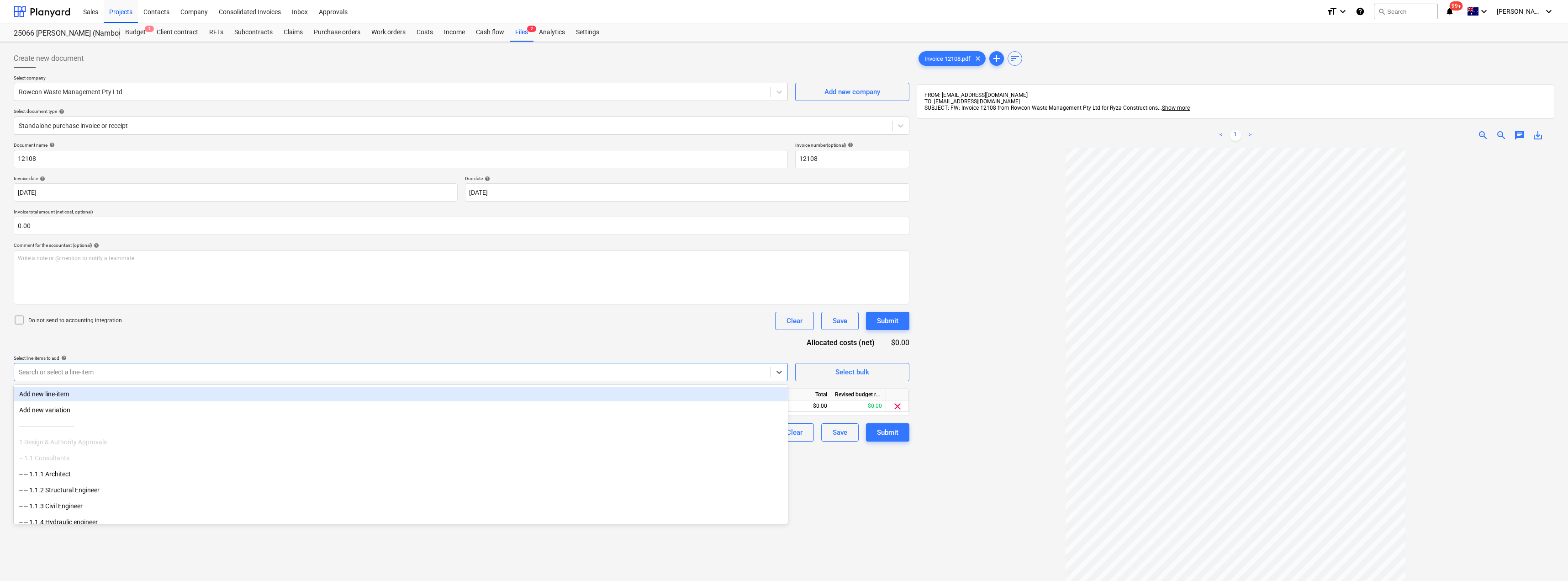
click at [185, 329] on div "Do not send to accounting integration Clear Save Submit" at bounding box center [462, 321] width 896 height 18
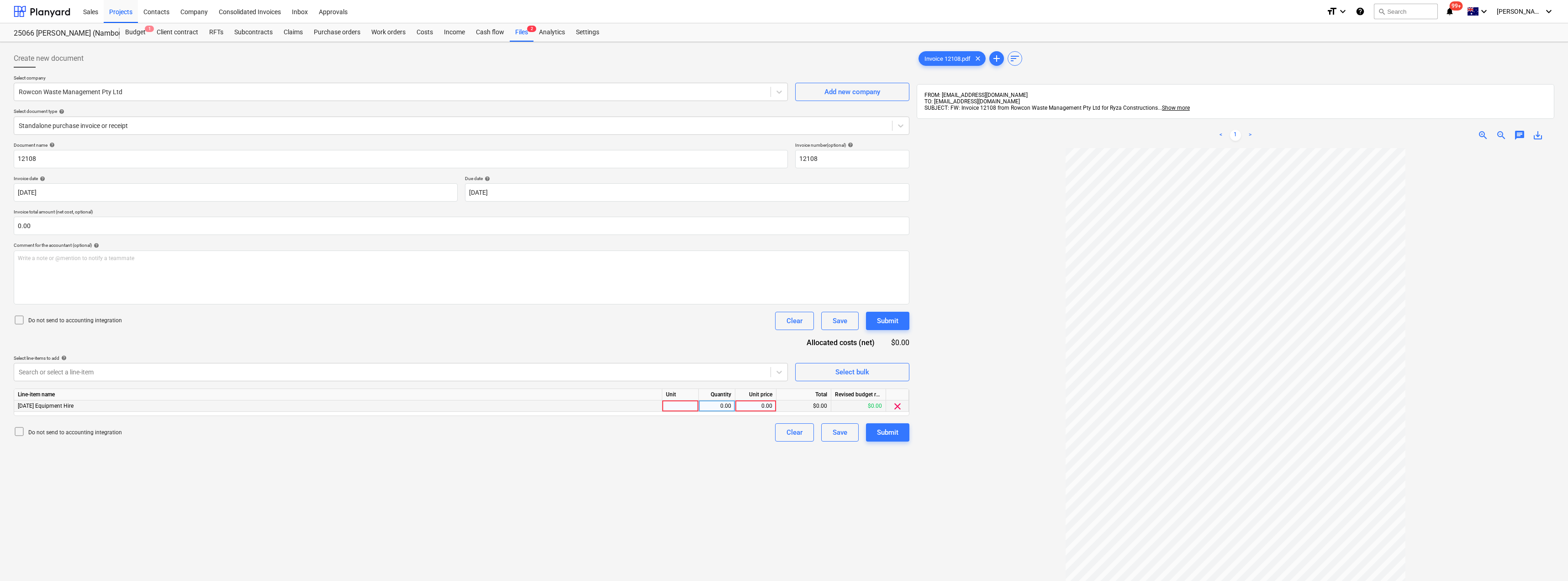
click at [698, 412] on div "Line-item name Unit Quantity Unit price Total Revised budget remaining [DATE] E…" at bounding box center [462, 401] width 896 height 27
click at [694, 410] on div at bounding box center [680, 405] width 37 height 11
click at [784, 432] on div "Submit" at bounding box center [887, 432] width 21 height 12
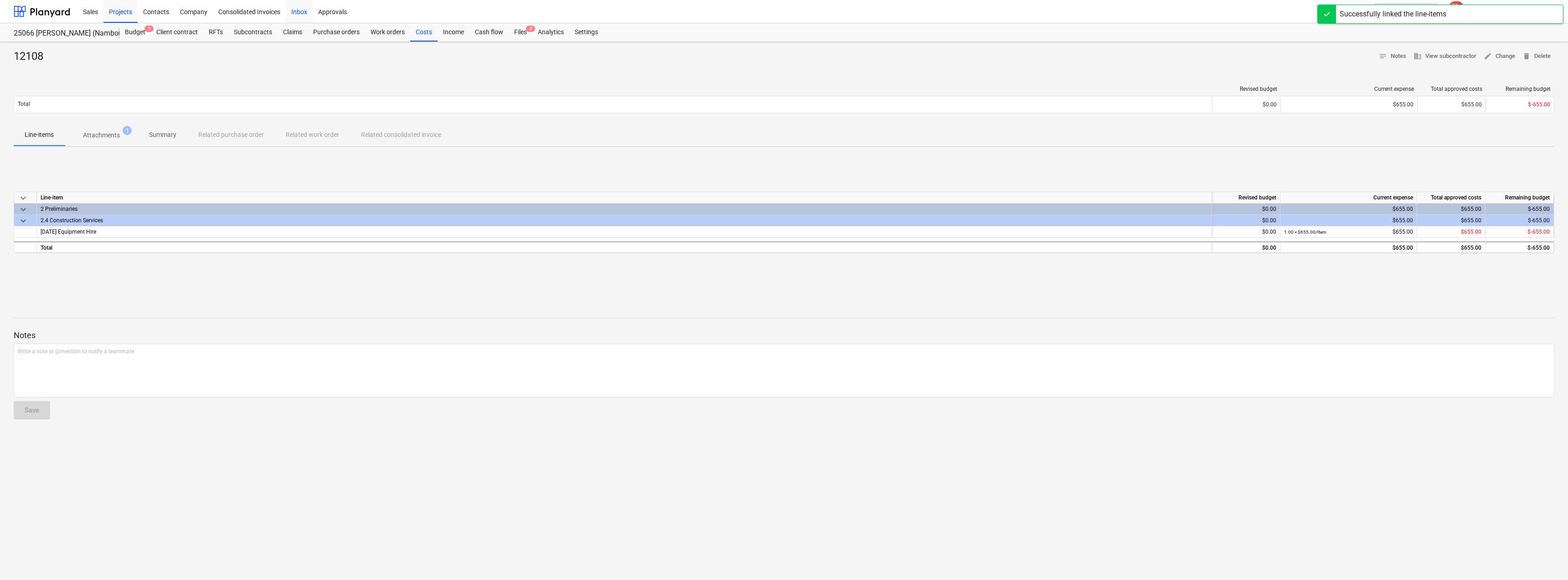
click at [307, 10] on div "Inbox" at bounding box center [298, 11] width 27 height 23
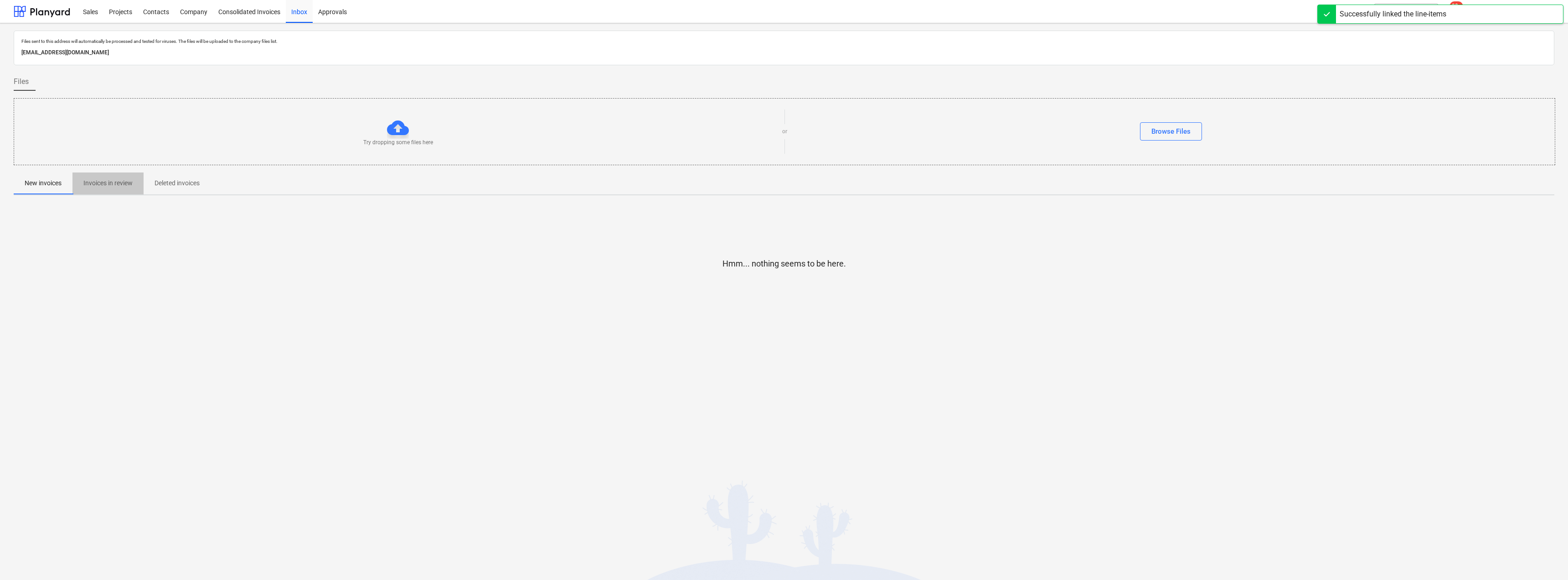
click at [115, 186] on p "Invoices in review" at bounding box center [108, 184] width 49 height 10
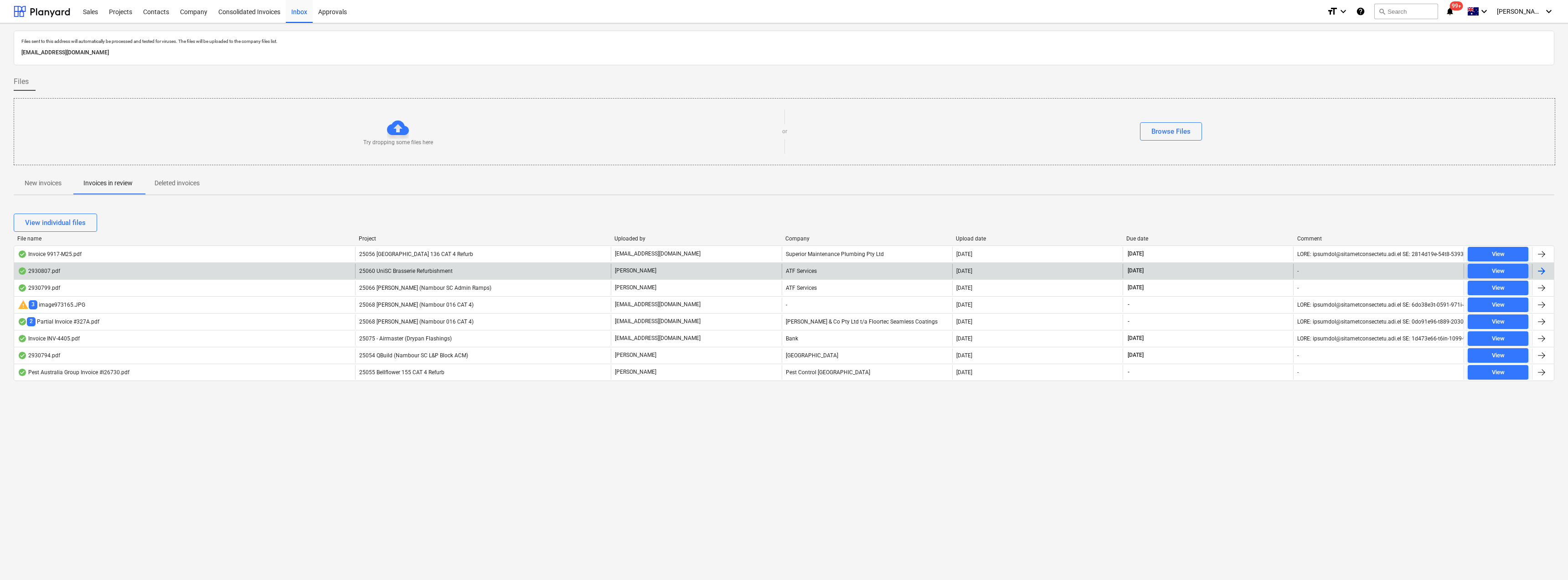
click at [660, 268] on div "[PERSON_NAME]" at bounding box center [696, 271] width 171 height 15
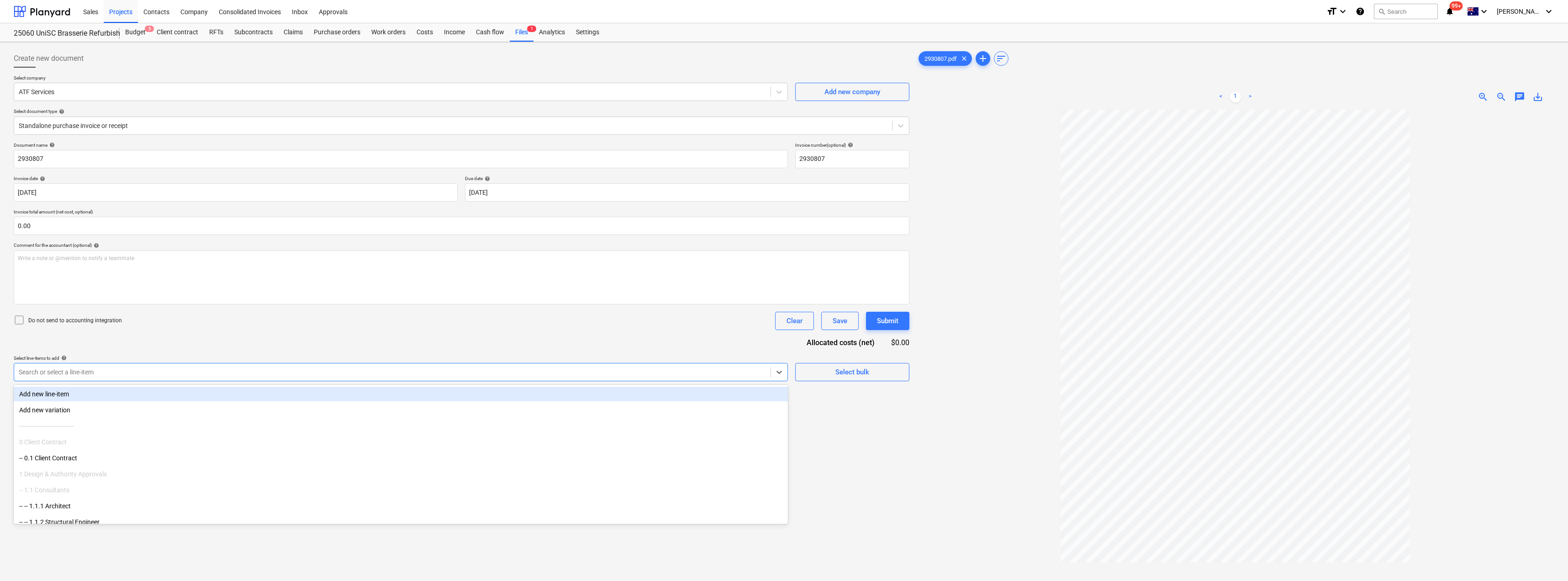
click at [90, 363] on div "Search or select a line-item" at bounding box center [401, 372] width 774 height 18
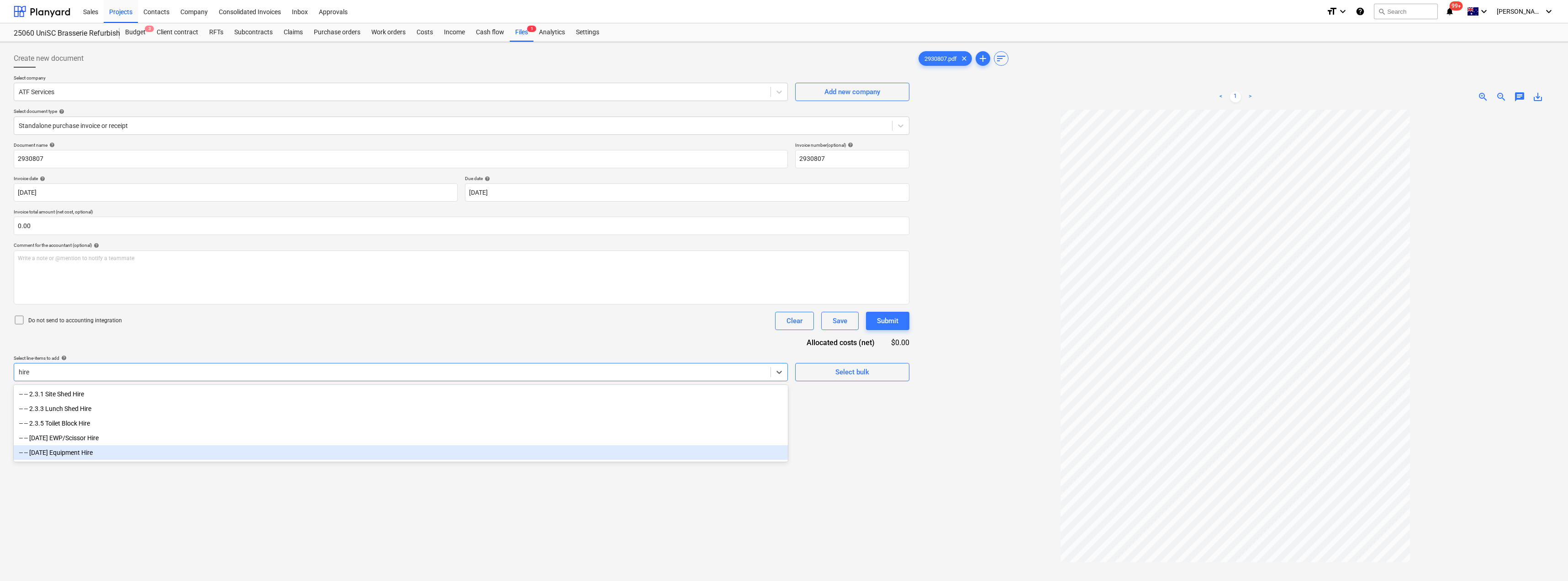
click at [88, 452] on div "-- -- [DATE] Equipment Hire" at bounding box center [401, 452] width 774 height 15
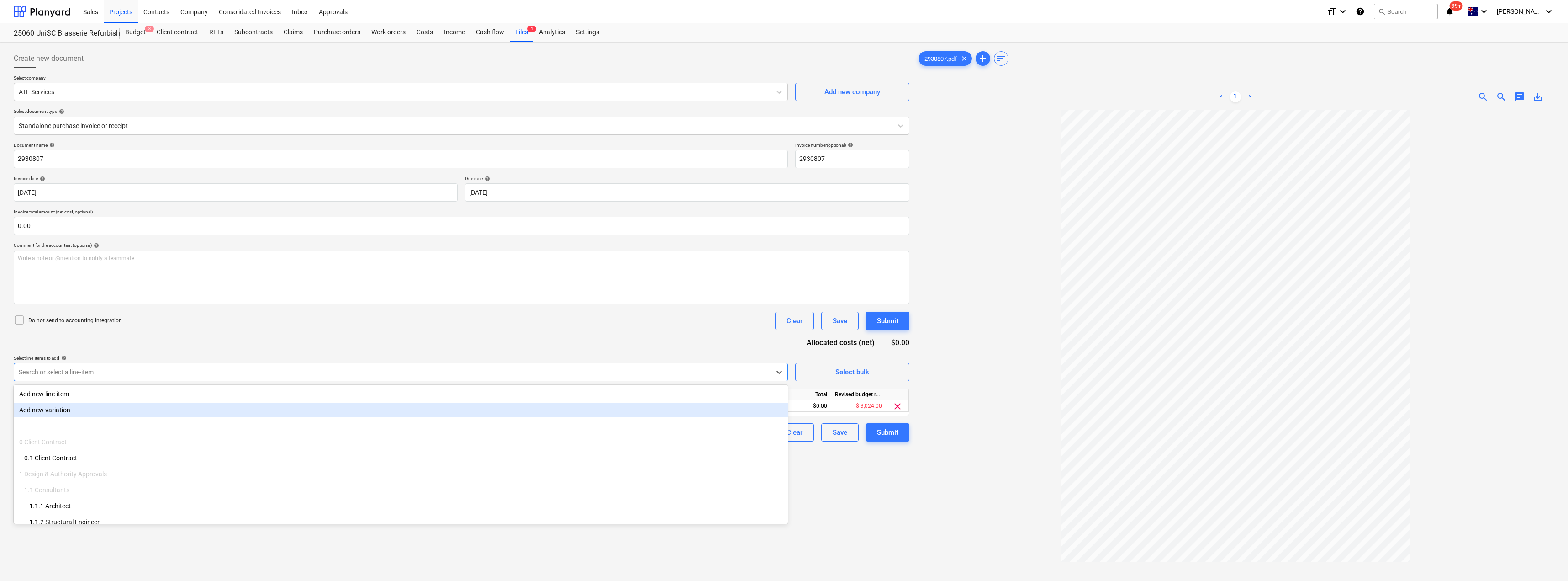
click at [181, 345] on div "Document name help 2930807 Invoice number (optional) help 2930807 Invoice date …" at bounding box center [462, 291] width 896 height 299
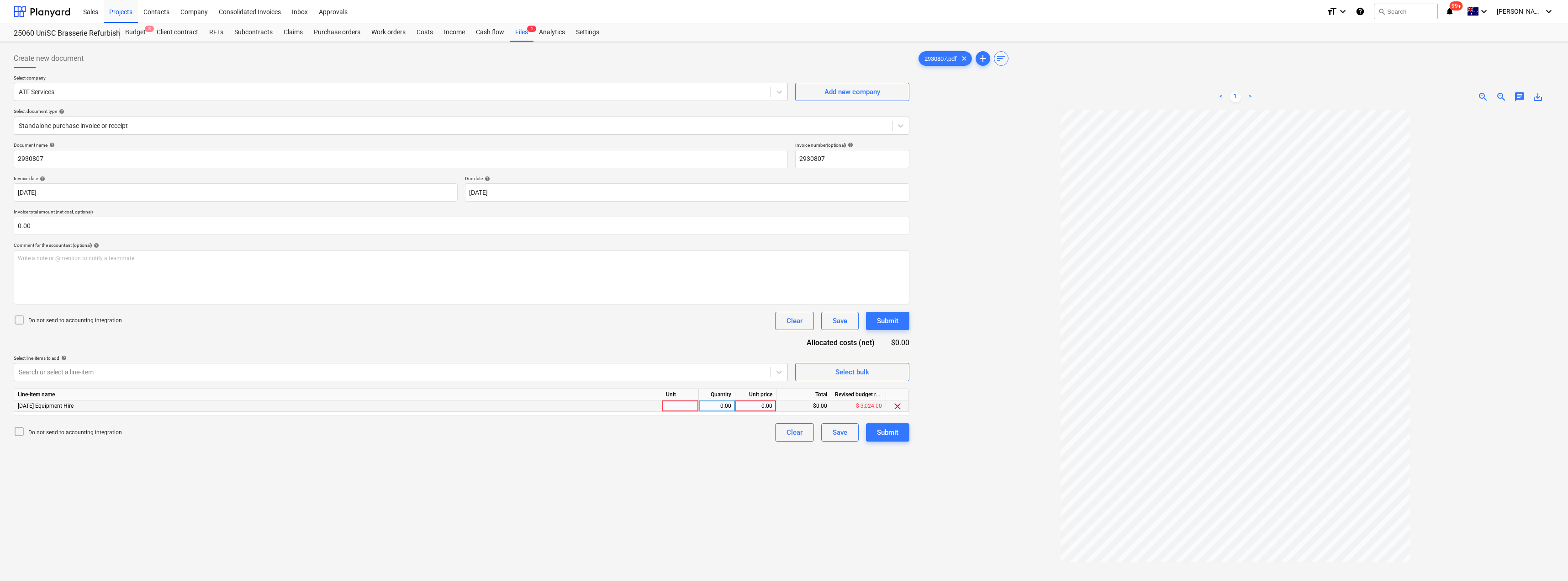
click at [689, 406] on div at bounding box center [680, 405] width 37 height 11
click at [715, 343] on div "Document name help 2930807 Invoice number (optional) help 2930807 Invoice date …" at bounding box center [462, 291] width 896 height 299
click at [784, 434] on div "Submit" at bounding box center [887, 432] width 21 height 12
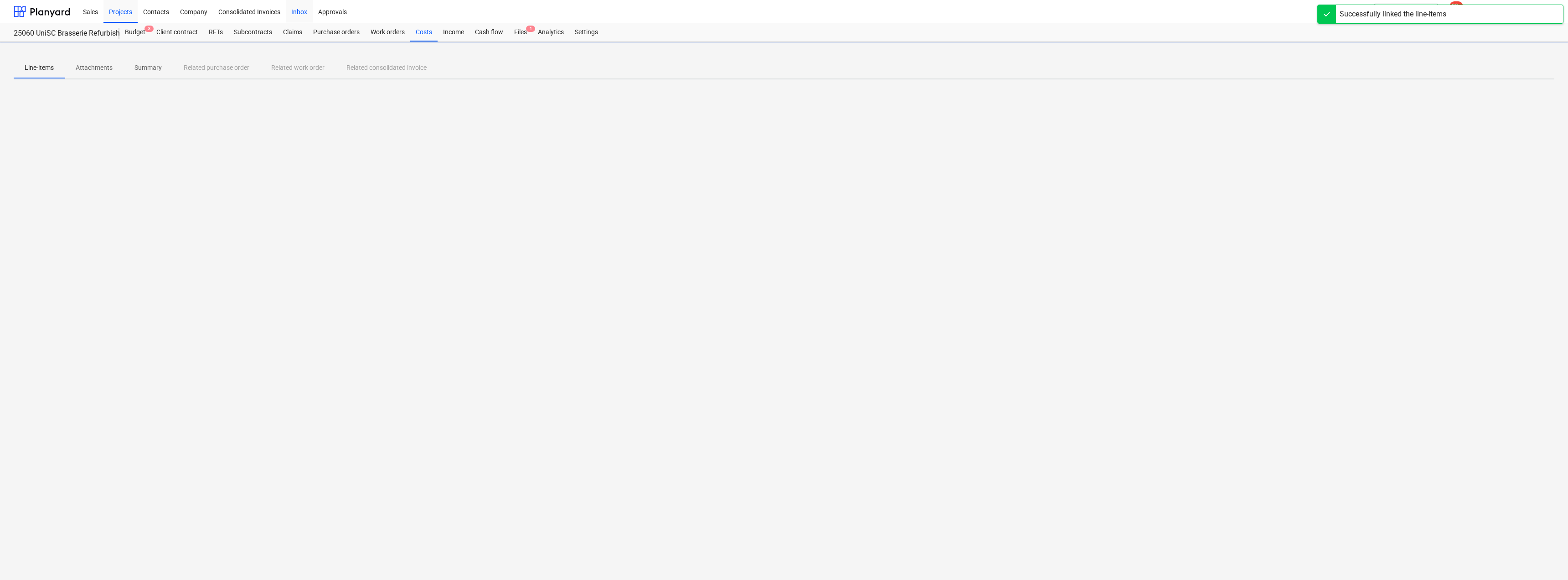
click at [300, 11] on div "Inbox" at bounding box center [298, 11] width 27 height 23
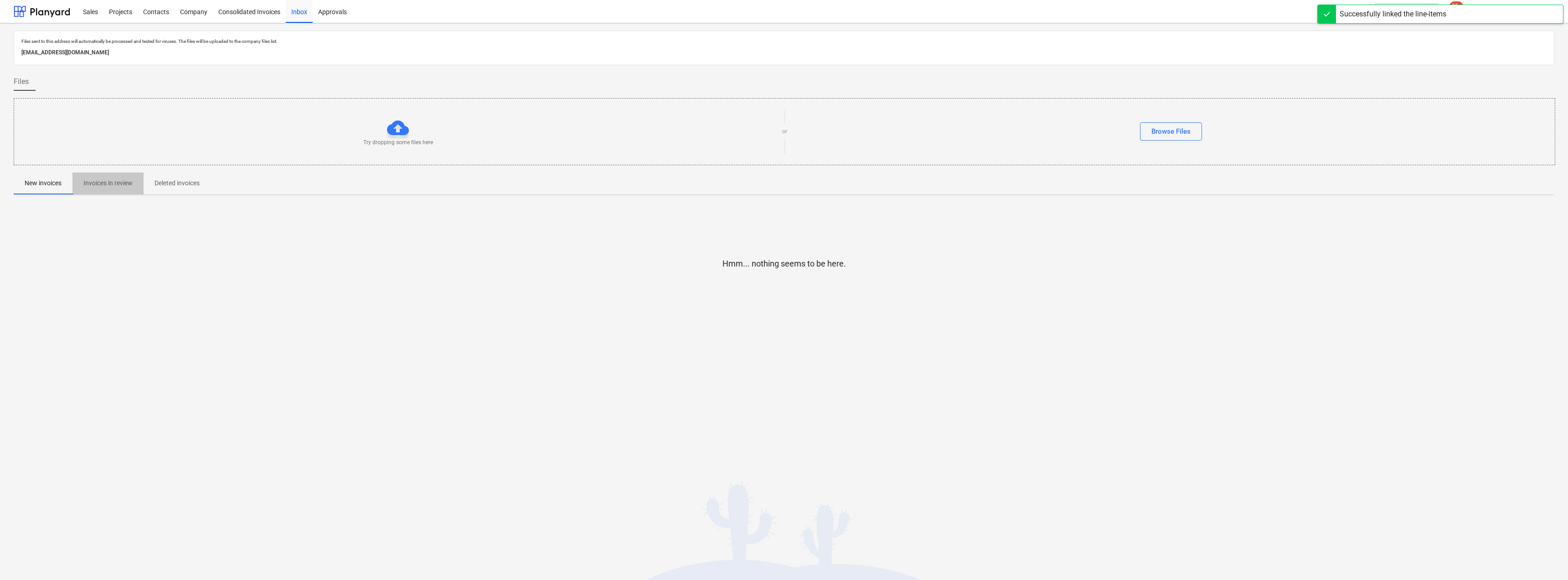
click at [115, 182] on p "Invoices in review" at bounding box center [108, 184] width 49 height 10
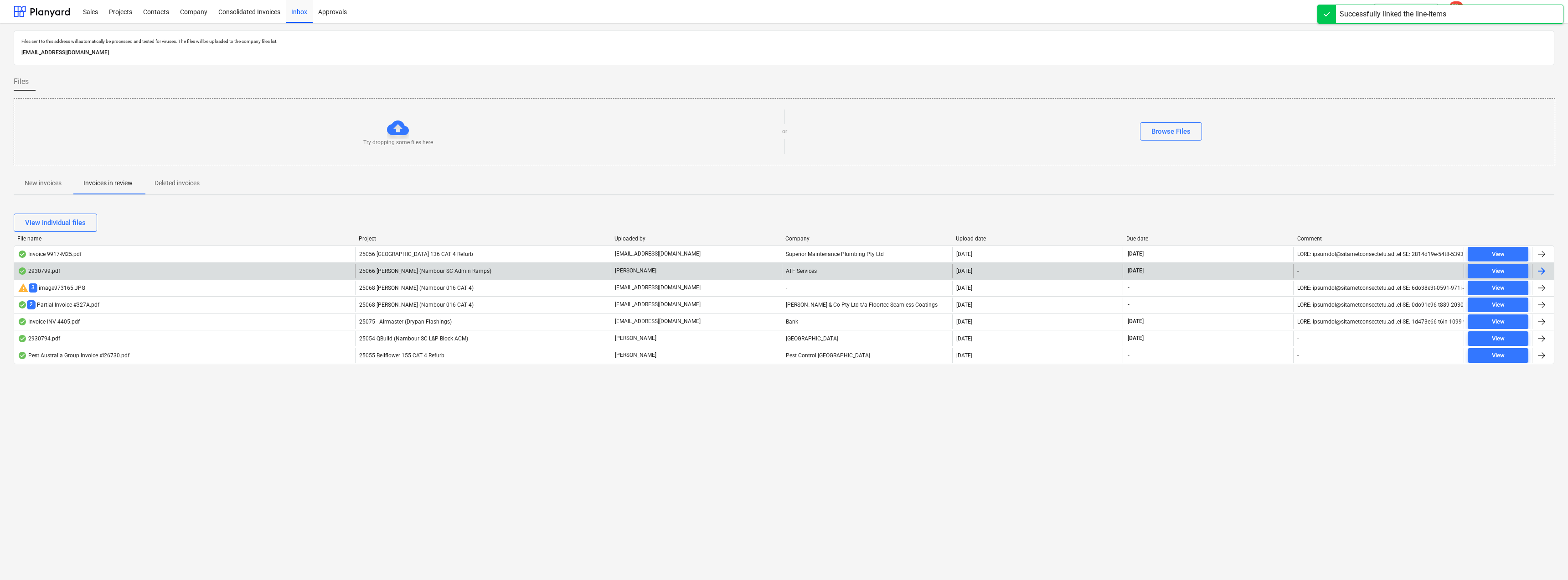
click at [628, 271] on p "[PERSON_NAME]" at bounding box center [636, 271] width 42 height 8
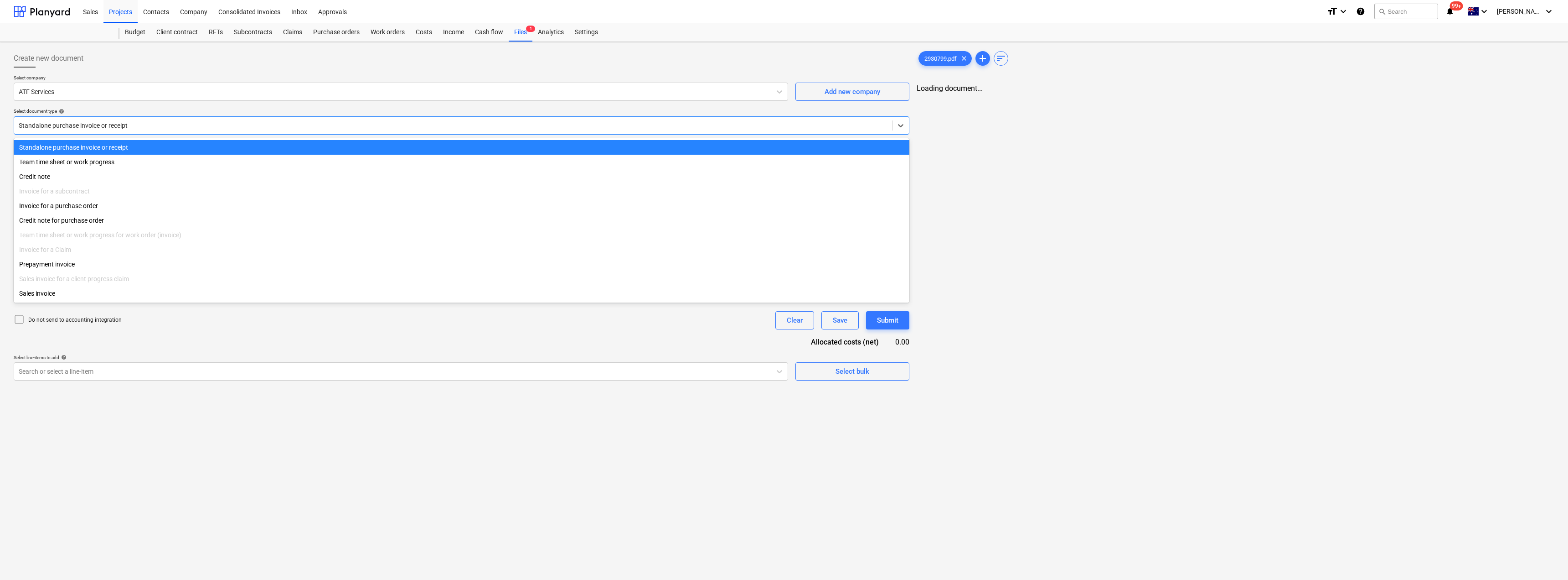
click at [138, 122] on div at bounding box center [453, 125] width 869 height 9
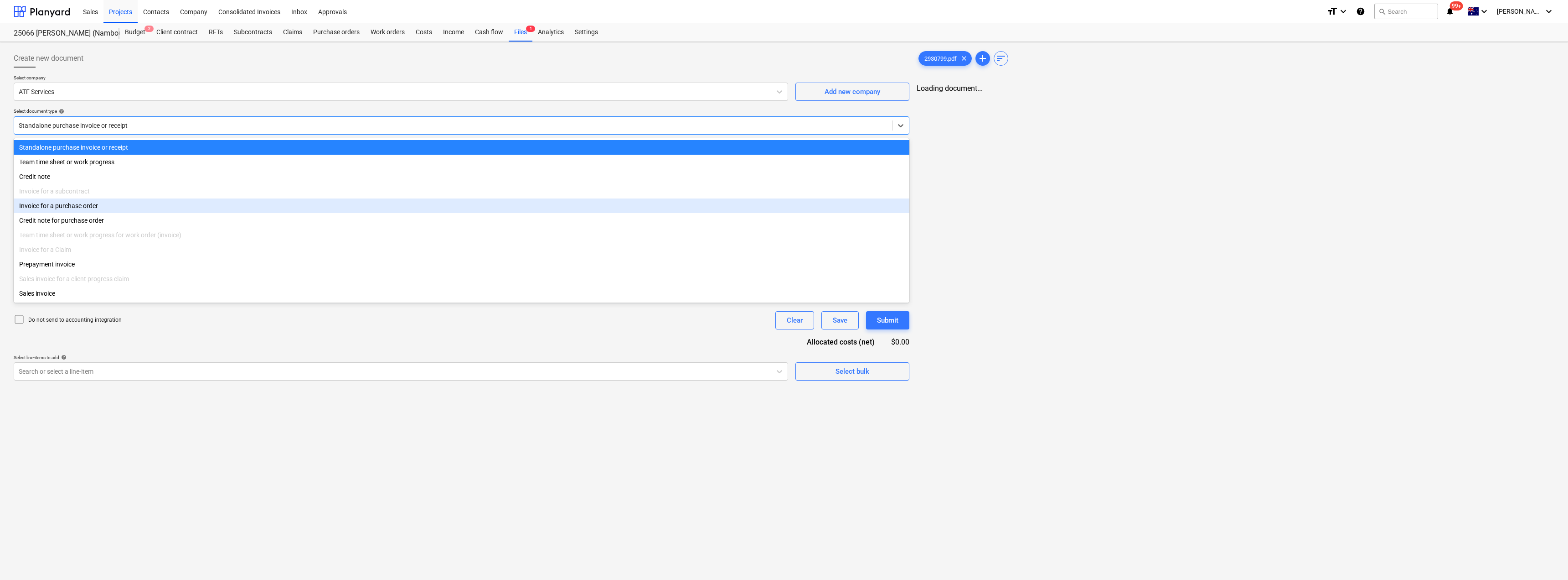
click at [106, 206] on div "Invoice for a purchase order" at bounding box center [462, 206] width 896 height 15
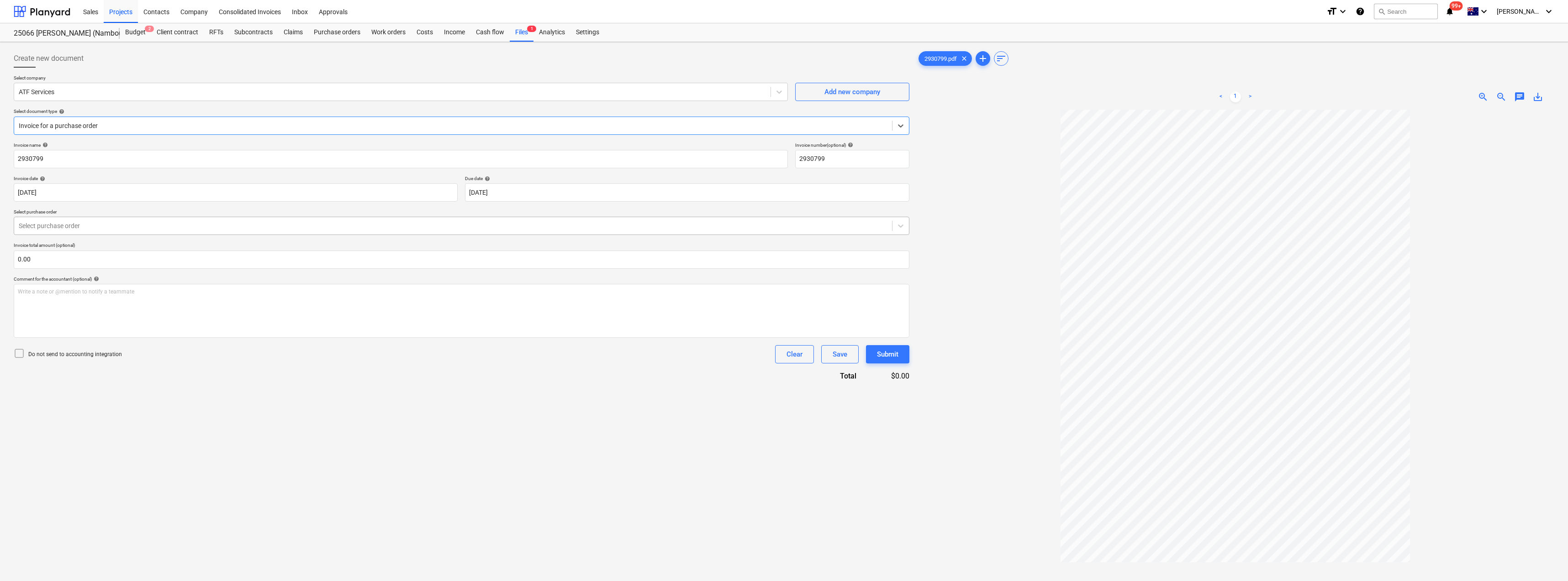
click at [145, 222] on div at bounding box center [453, 225] width 869 height 9
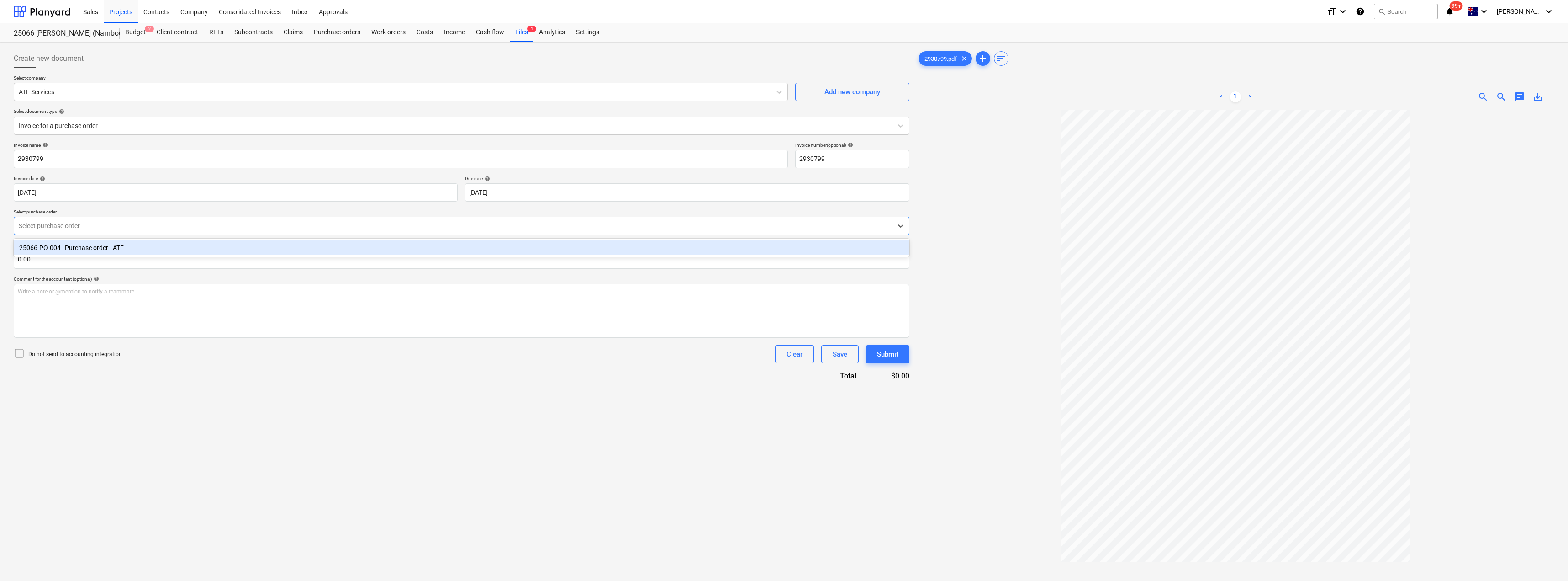
click at [131, 247] on div "25066-PO-004 | Purchase order - ATF" at bounding box center [462, 247] width 896 height 15
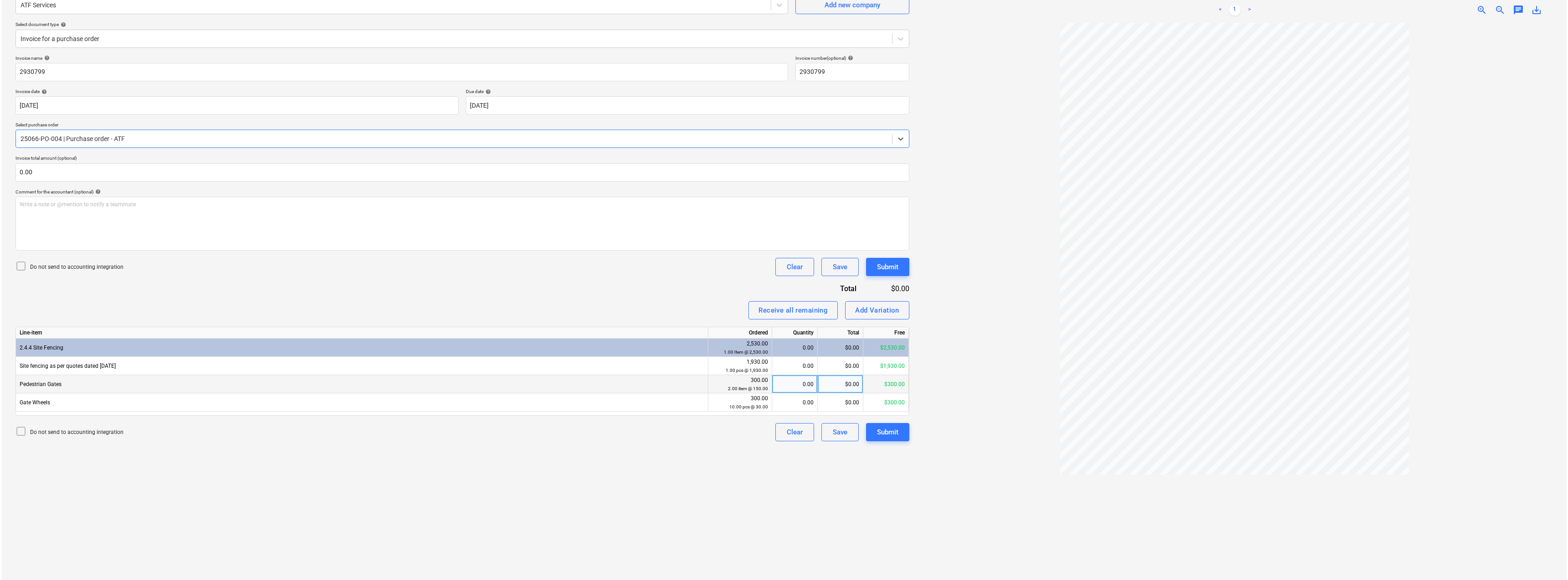
scroll to position [91, 0]
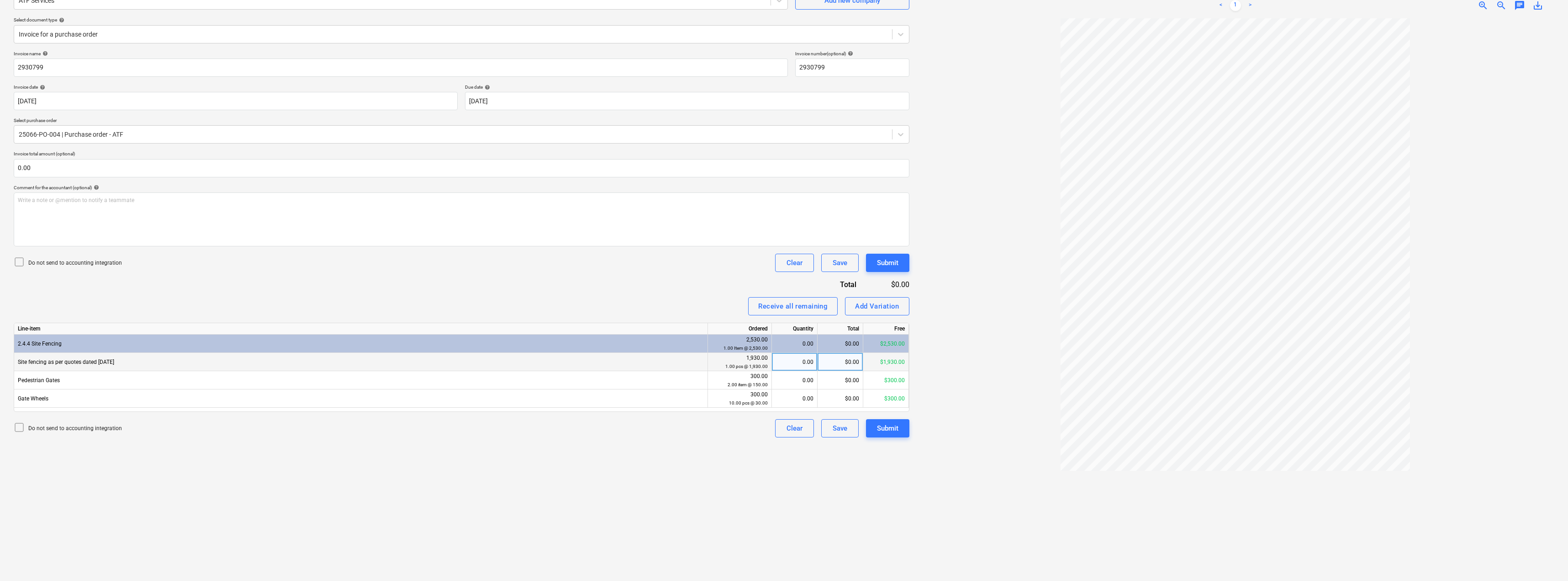
click at [784, 365] on div "0.00" at bounding box center [795, 362] width 38 height 18
click at [693, 464] on div "Create new document Select company ATF Services Add new company Select document…" at bounding box center [461, 265] width 903 height 623
click at [784, 428] on div "Submit" at bounding box center [887, 428] width 21 height 12
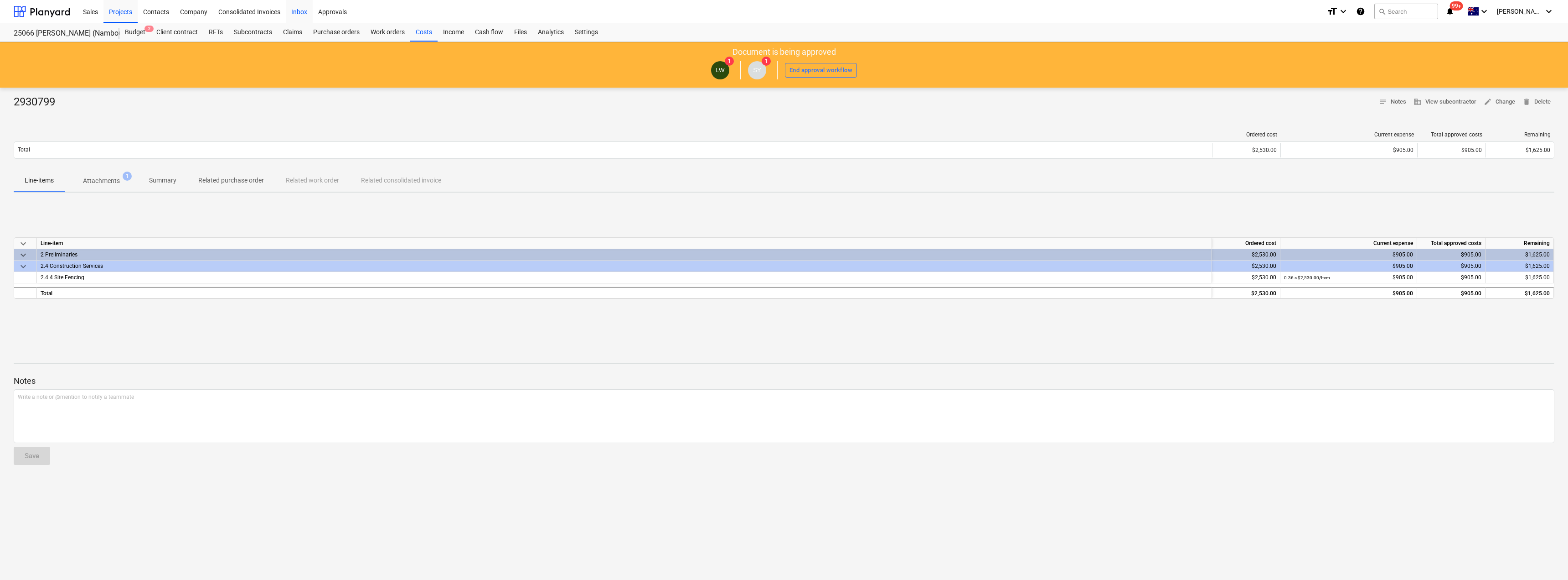
click at [294, 11] on div "Inbox" at bounding box center [298, 11] width 27 height 23
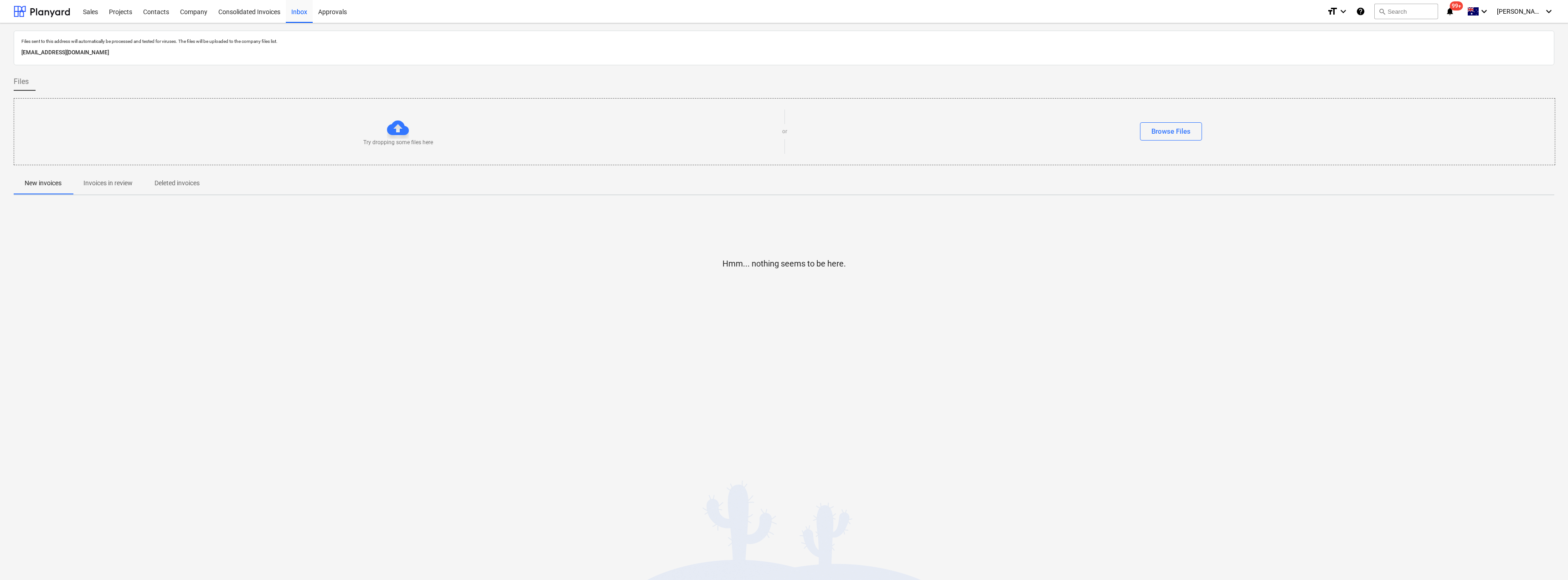
click at [117, 185] on p "Invoices in review" at bounding box center [108, 184] width 49 height 10
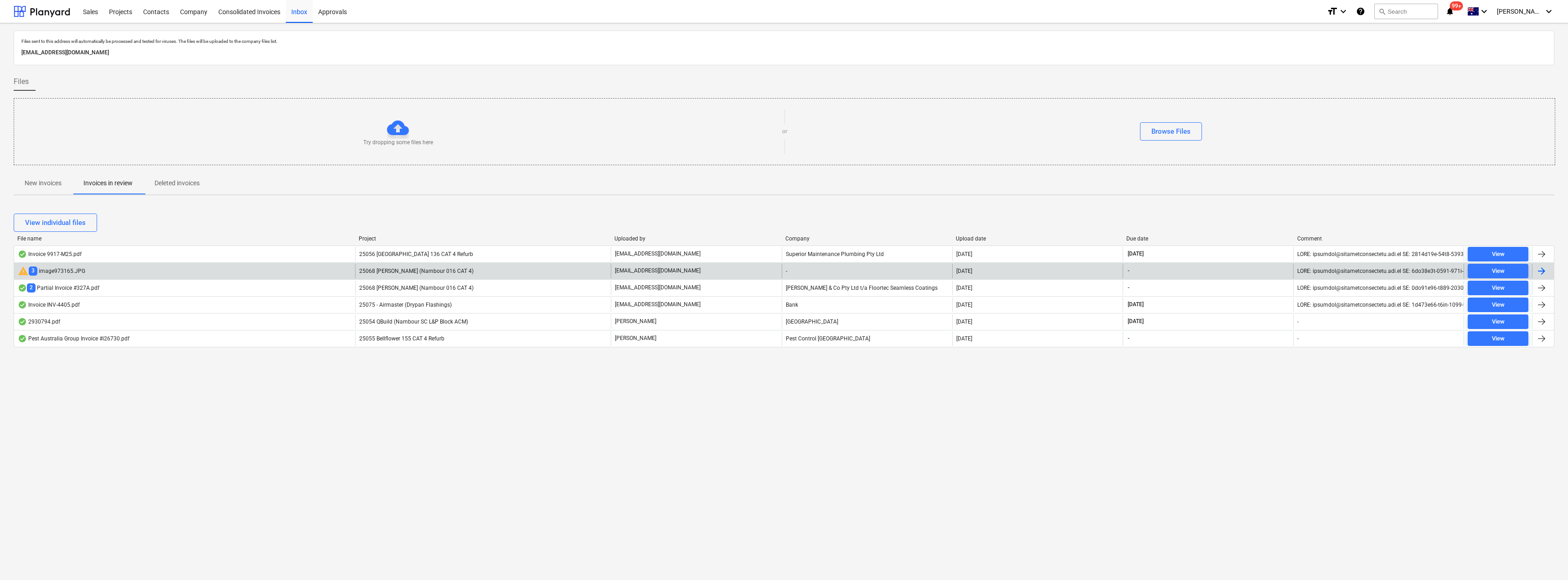
click at [639, 271] on p "[EMAIL_ADDRESS][DOMAIN_NAME]" at bounding box center [658, 271] width 86 height 8
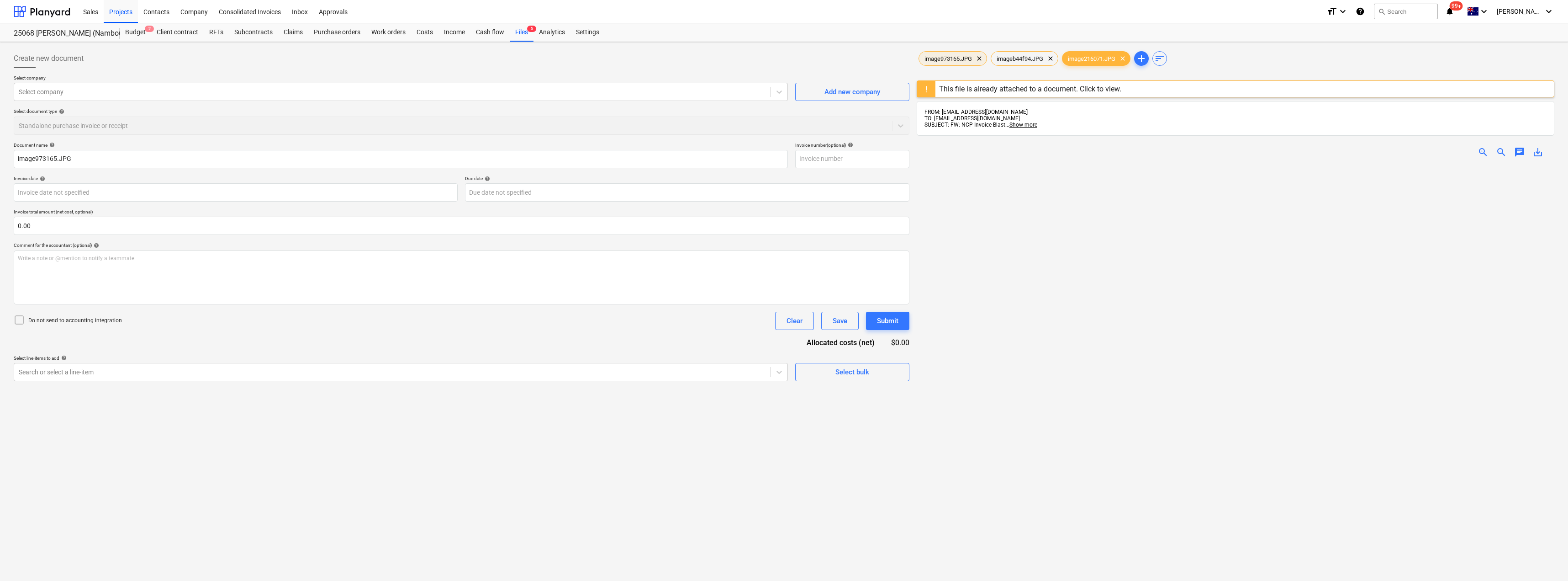
click at [784, 58] on span "image973165.JPG" at bounding box center [948, 58] width 58 height 7
click at [784, 58] on span "imageb44f94.JPG" at bounding box center [1020, 58] width 58 height 7
click at [521, 32] on div "Files 5" at bounding box center [522, 32] width 24 height 18
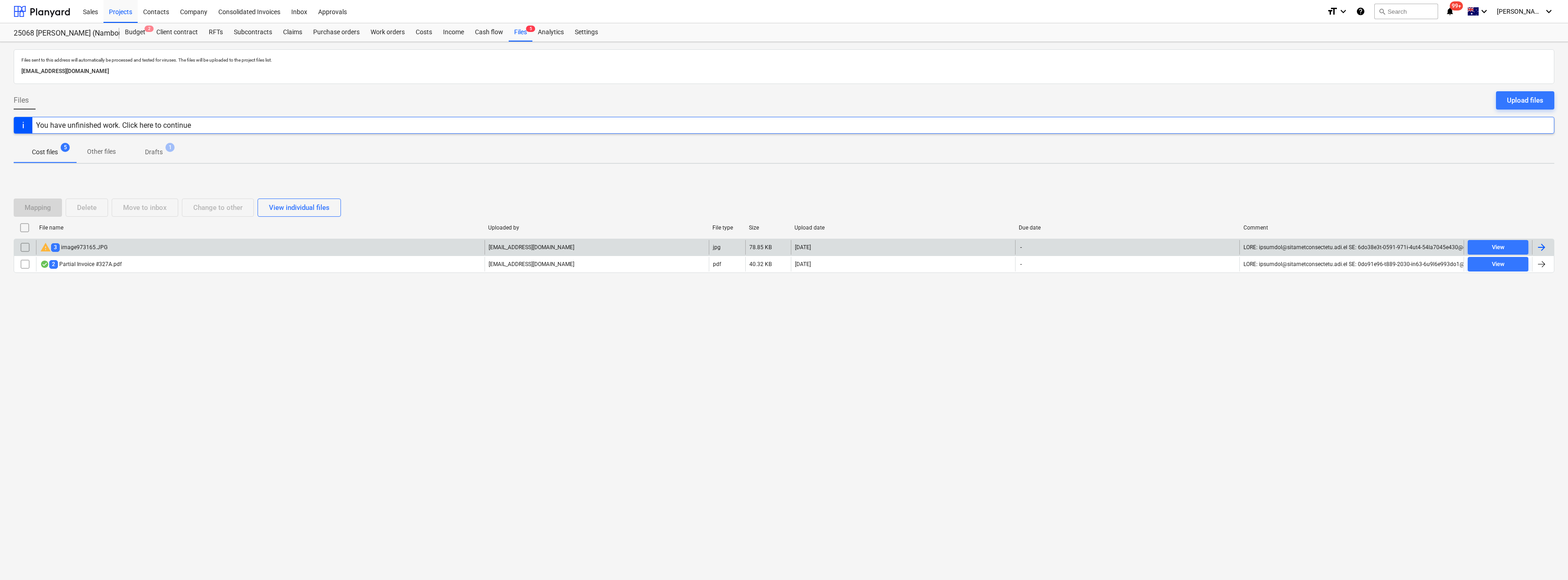
click at [26, 247] on input "checkbox" at bounding box center [25, 247] width 15 height 15
click at [88, 207] on div "Delete" at bounding box center [87, 208] width 20 height 12
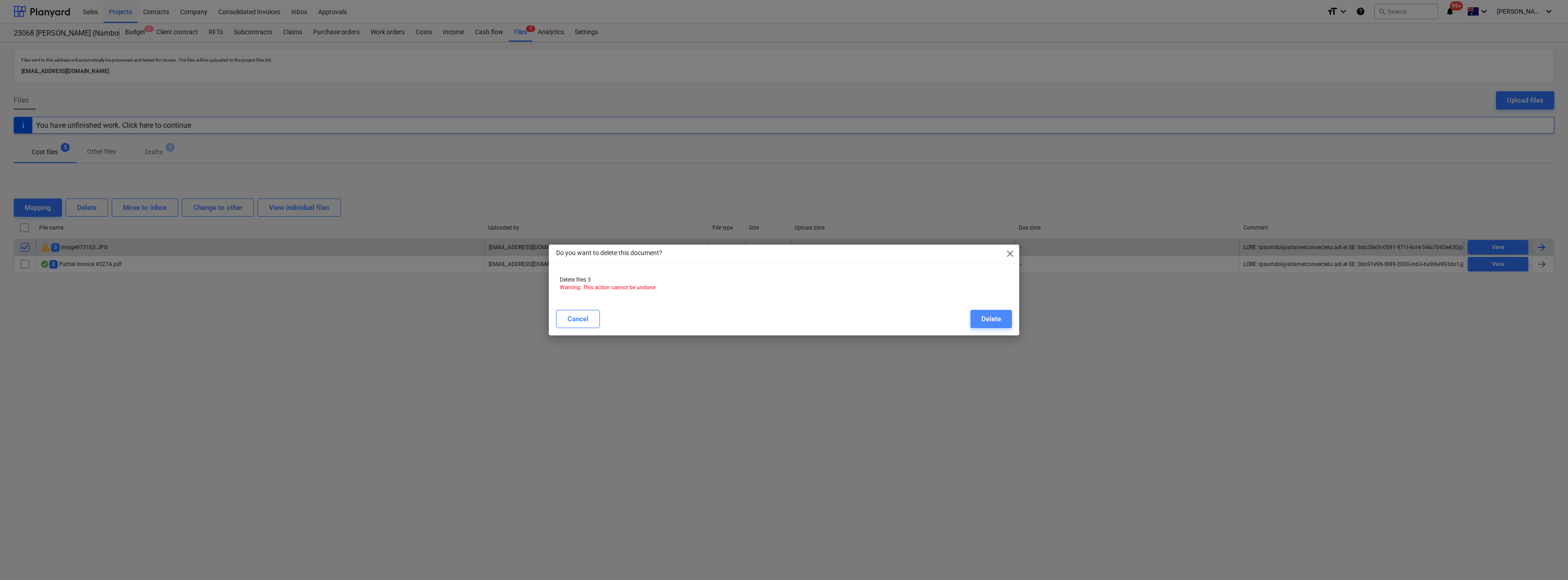
click at [783, 314] on div "Delete" at bounding box center [992, 318] width 20 height 12
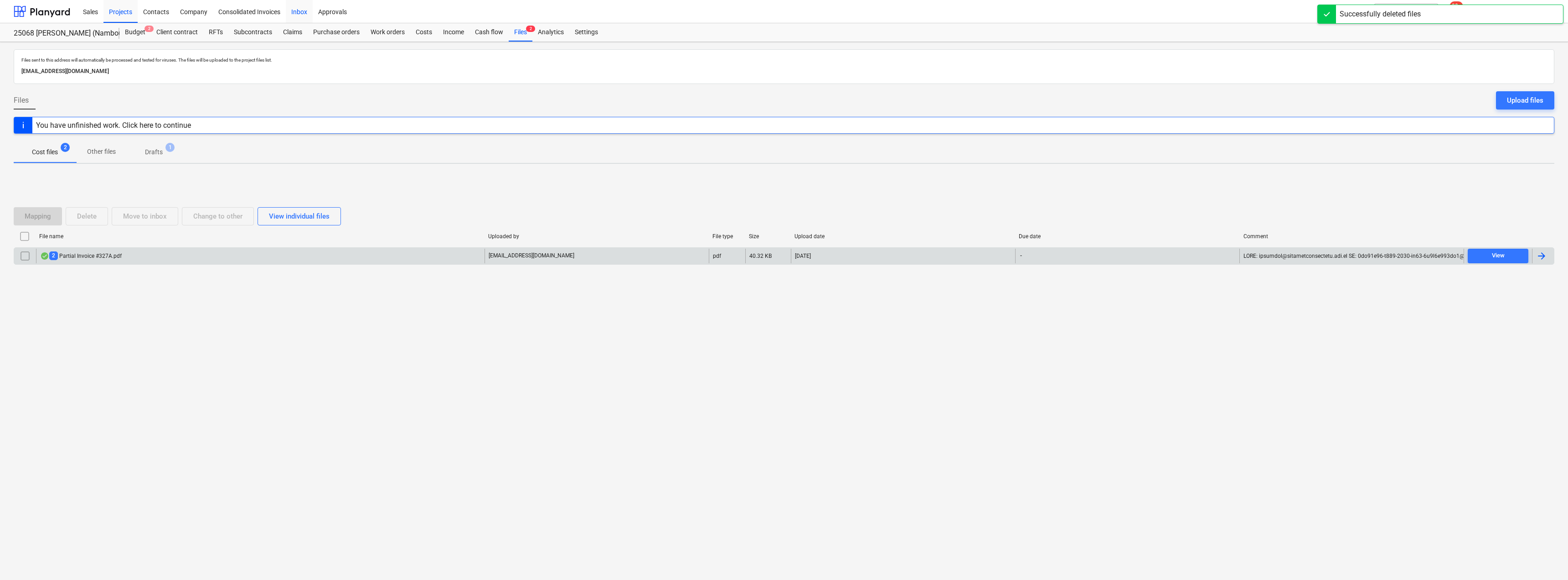
click at [293, 3] on div "Inbox" at bounding box center [298, 11] width 27 height 23
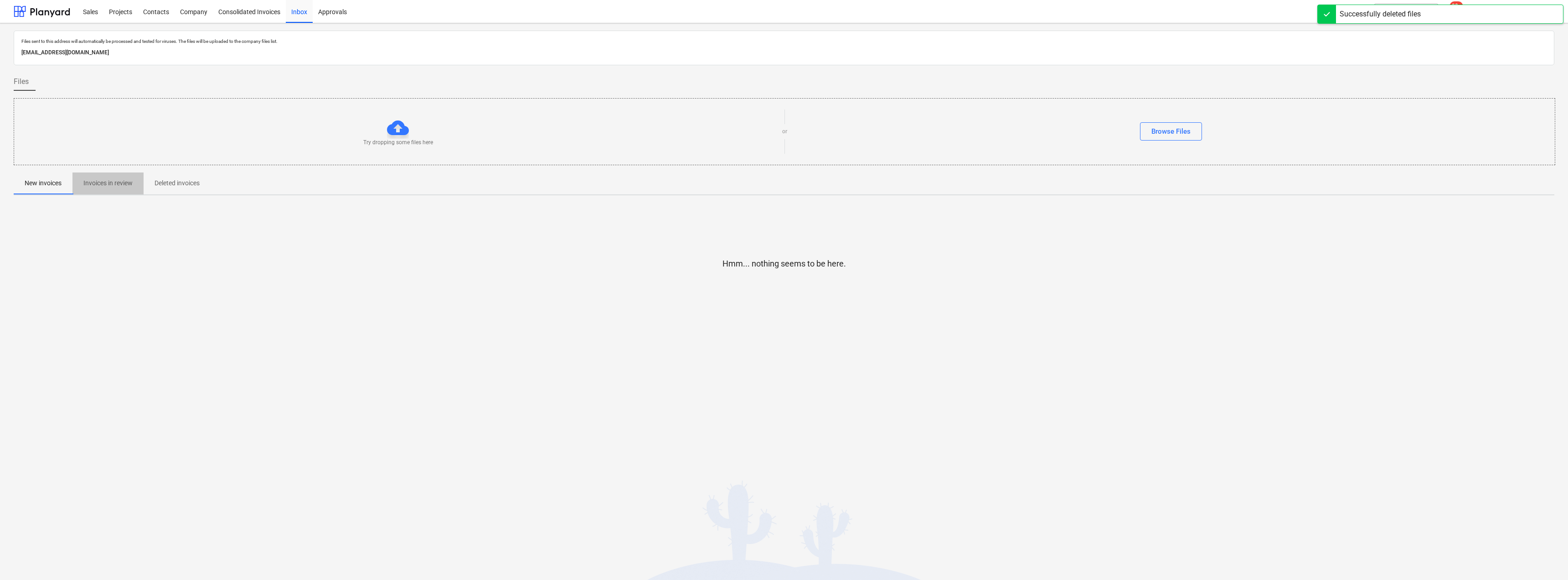
click at [100, 185] on p "Invoices in review" at bounding box center [108, 184] width 49 height 10
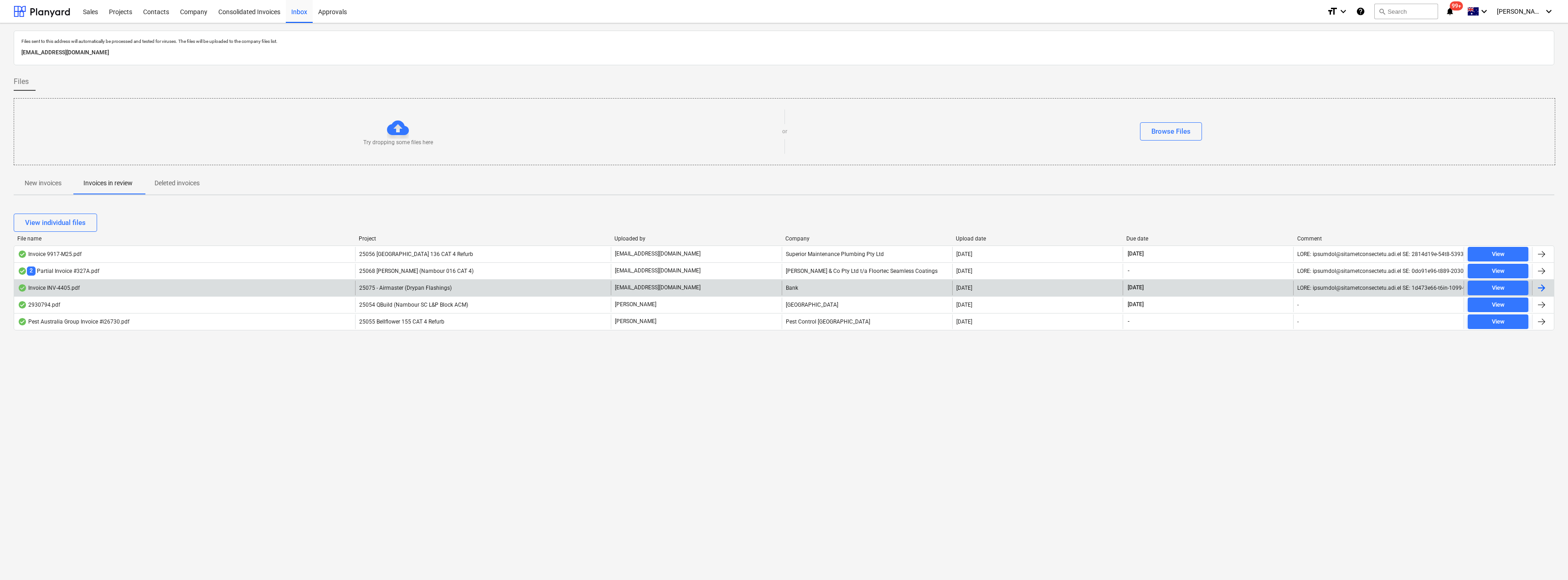
click at [680, 283] on div "[EMAIL_ADDRESS][DOMAIN_NAME]" at bounding box center [696, 288] width 171 height 15
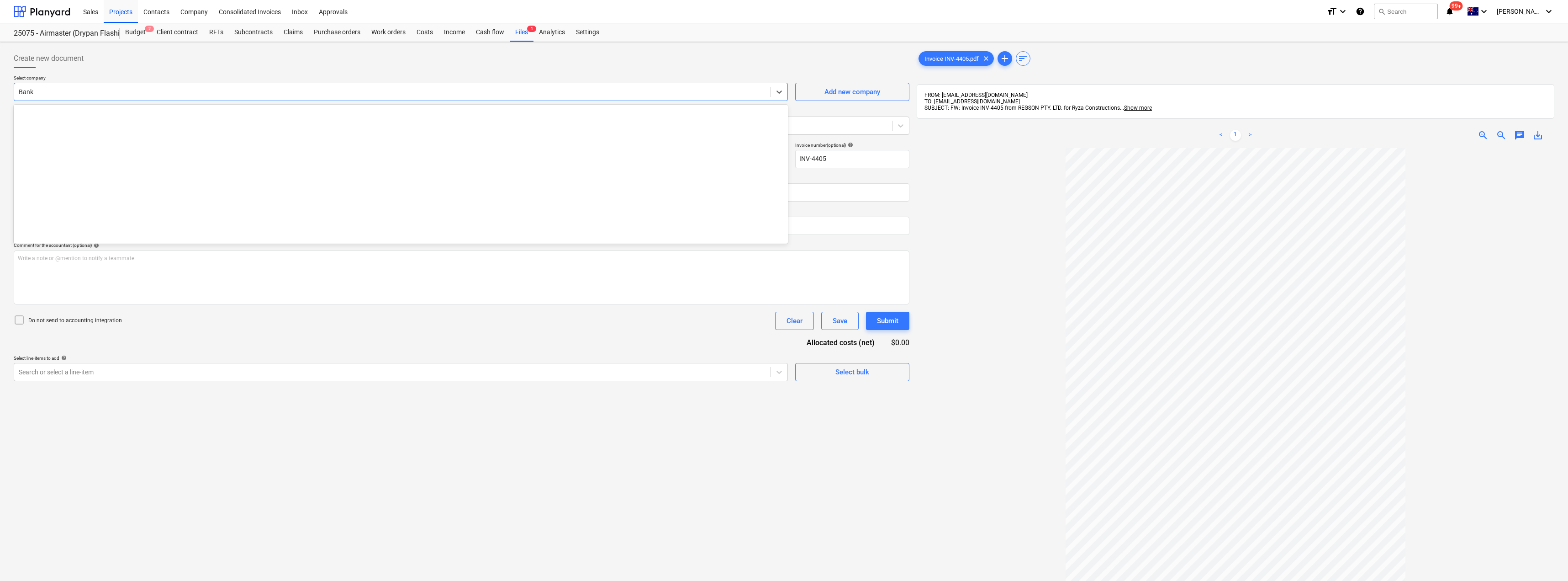
click at [169, 93] on div at bounding box center [392, 91] width 747 height 9
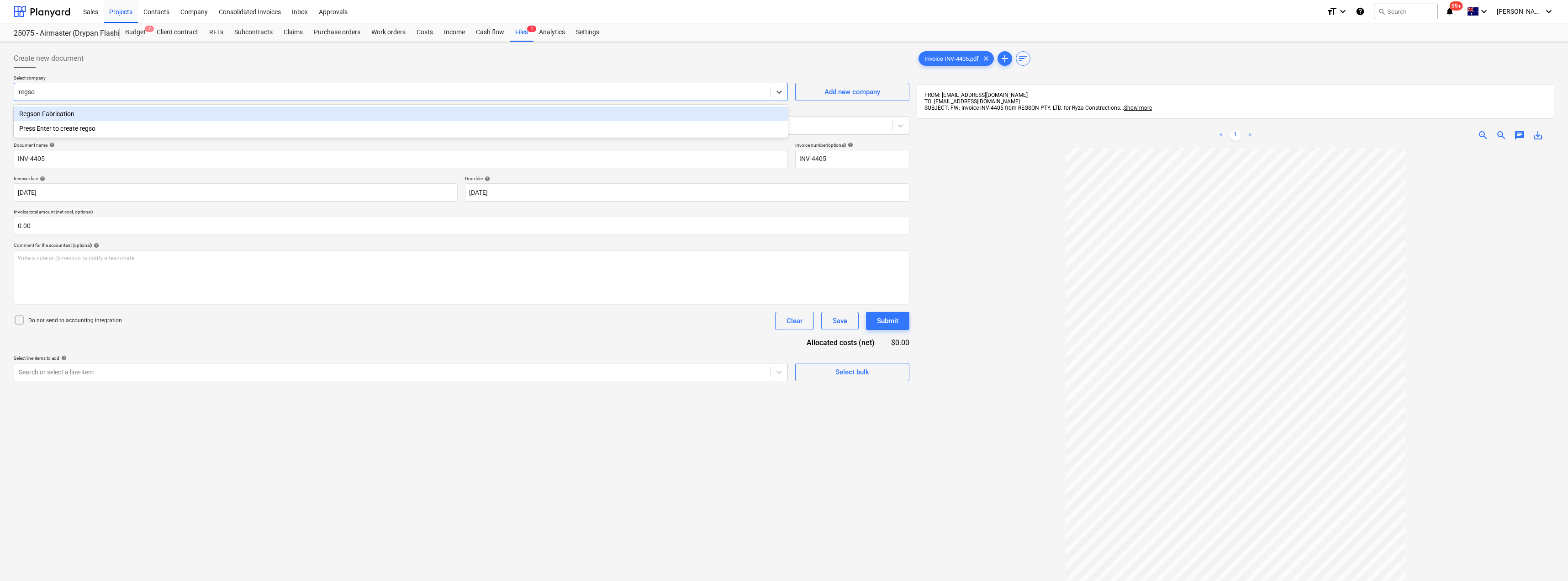
click at [155, 114] on div "Regson Fabrication" at bounding box center [401, 113] width 774 height 15
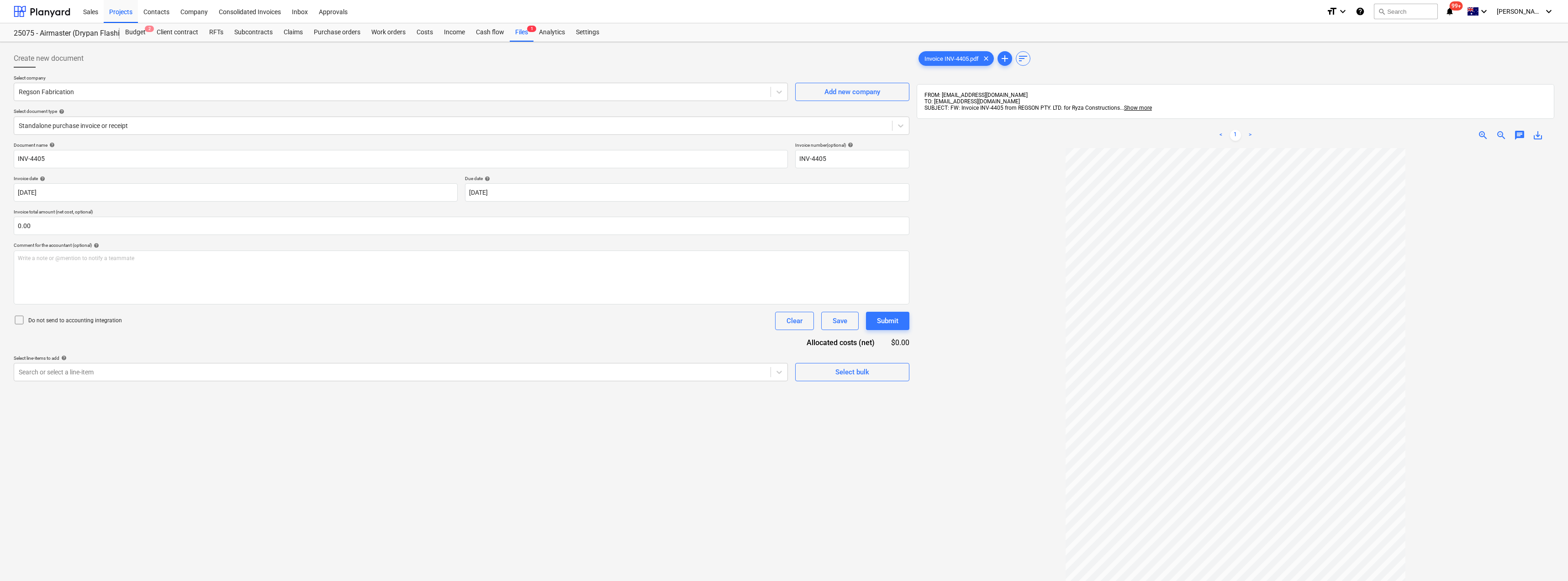
click at [225, 61] on div "Create new document" at bounding box center [462, 58] width 896 height 18
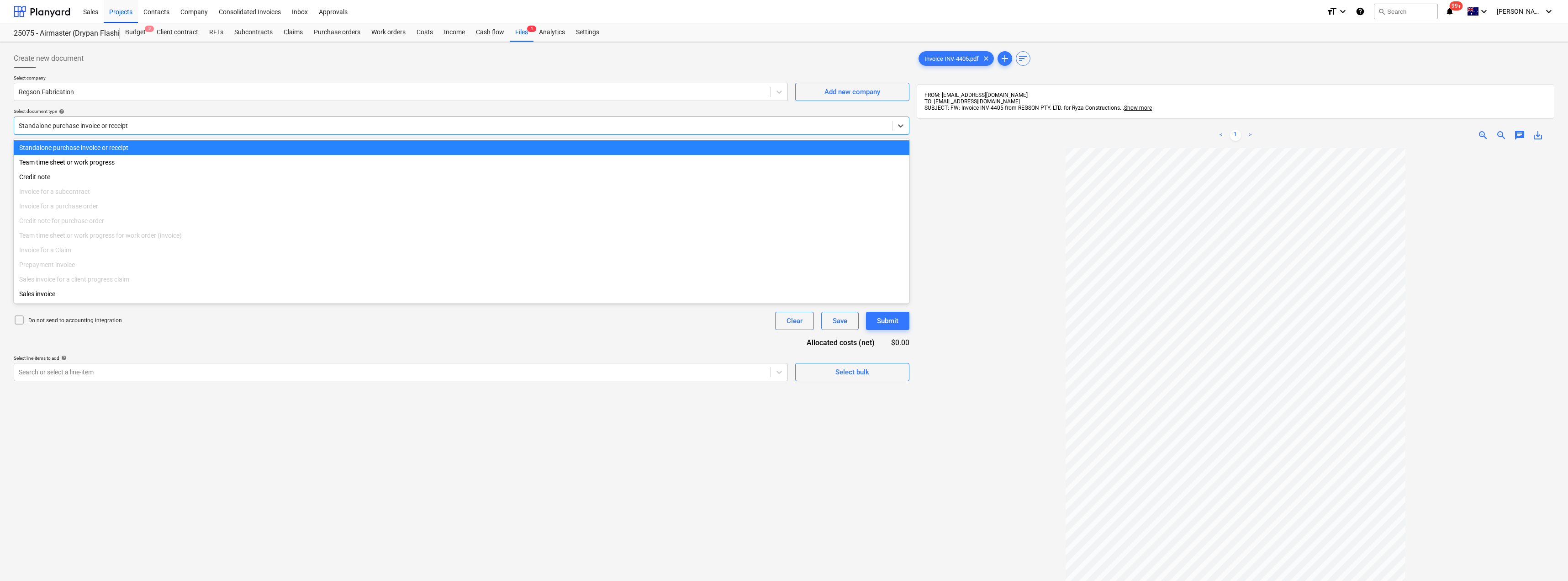
click at [137, 127] on div at bounding box center [453, 125] width 869 height 9
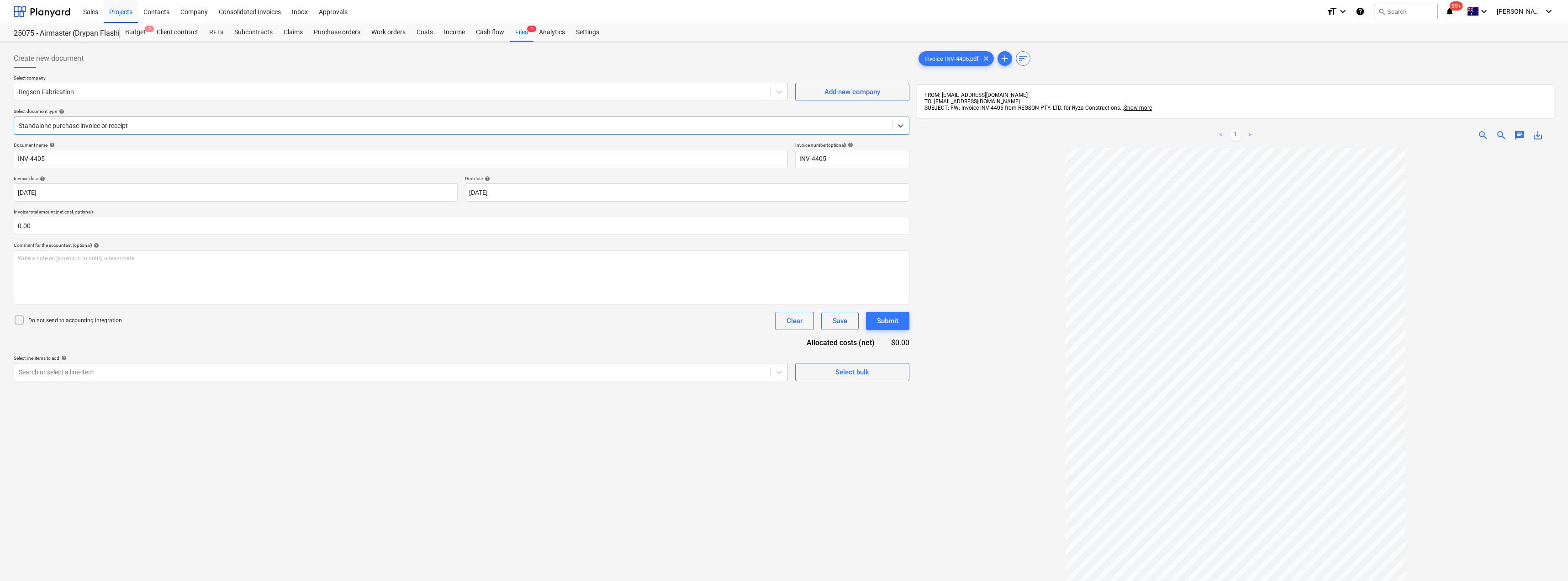
click at [137, 127] on div at bounding box center [453, 125] width 869 height 9
click at [140, 370] on div at bounding box center [392, 371] width 747 height 9
drag, startPoint x: 140, startPoint y: 370, endPoint x: 52, endPoint y: 369, distance: 88.2
click at [52, 369] on div at bounding box center [392, 371] width 747 height 9
click at [68, 371] on div at bounding box center [392, 371] width 747 height 9
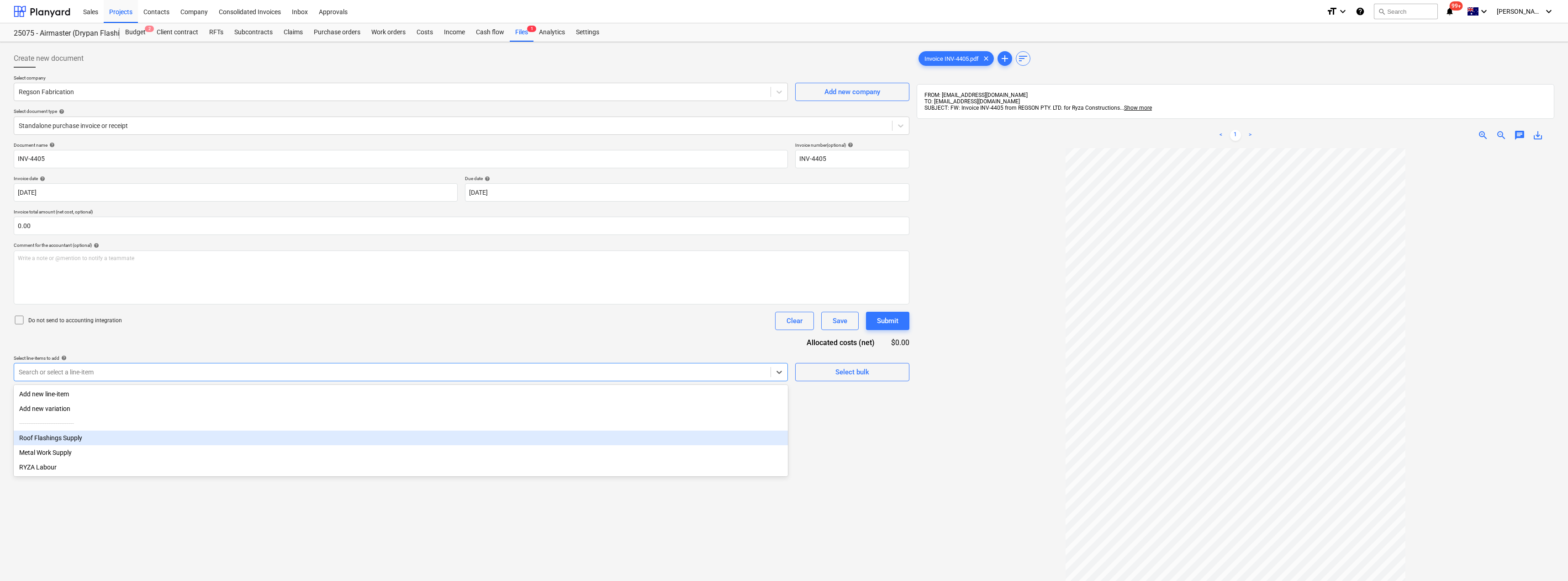
click at [81, 442] on div "Roof Flashings Supply" at bounding box center [401, 437] width 774 height 15
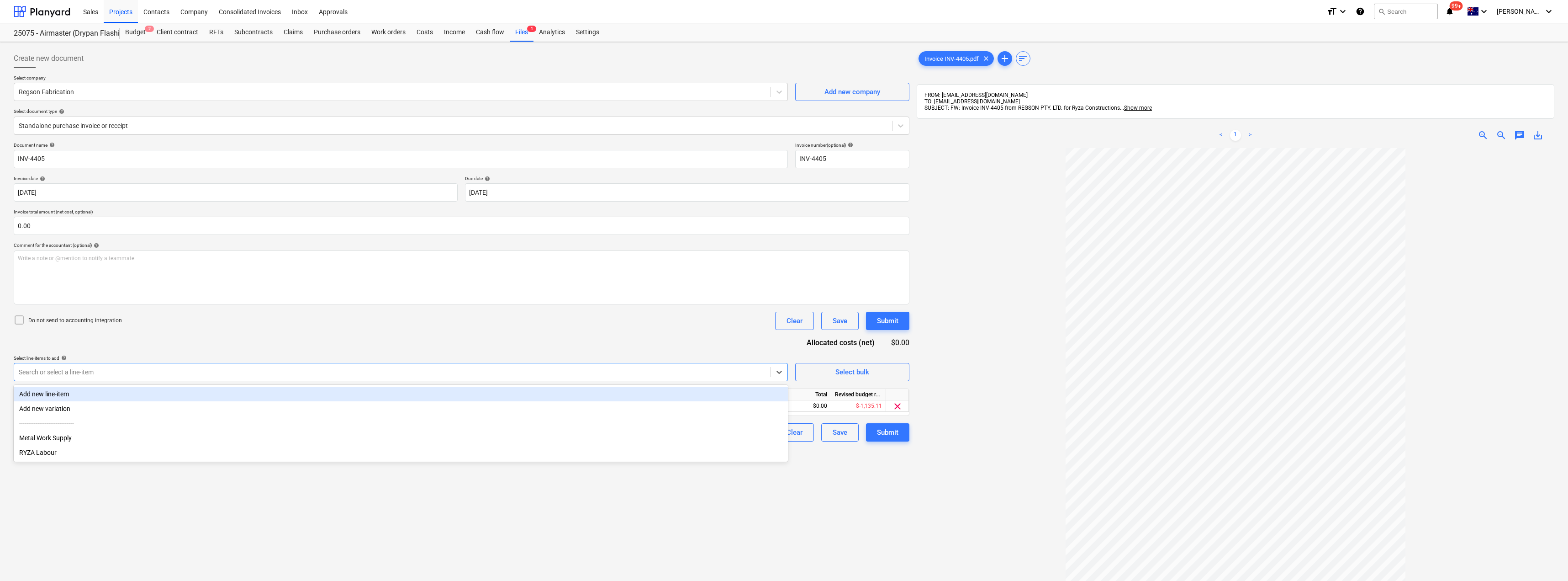
click at [189, 329] on div "Do not send to accounting integration Clear Save Submit" at bounding box center [462, 321] width 896 height 18
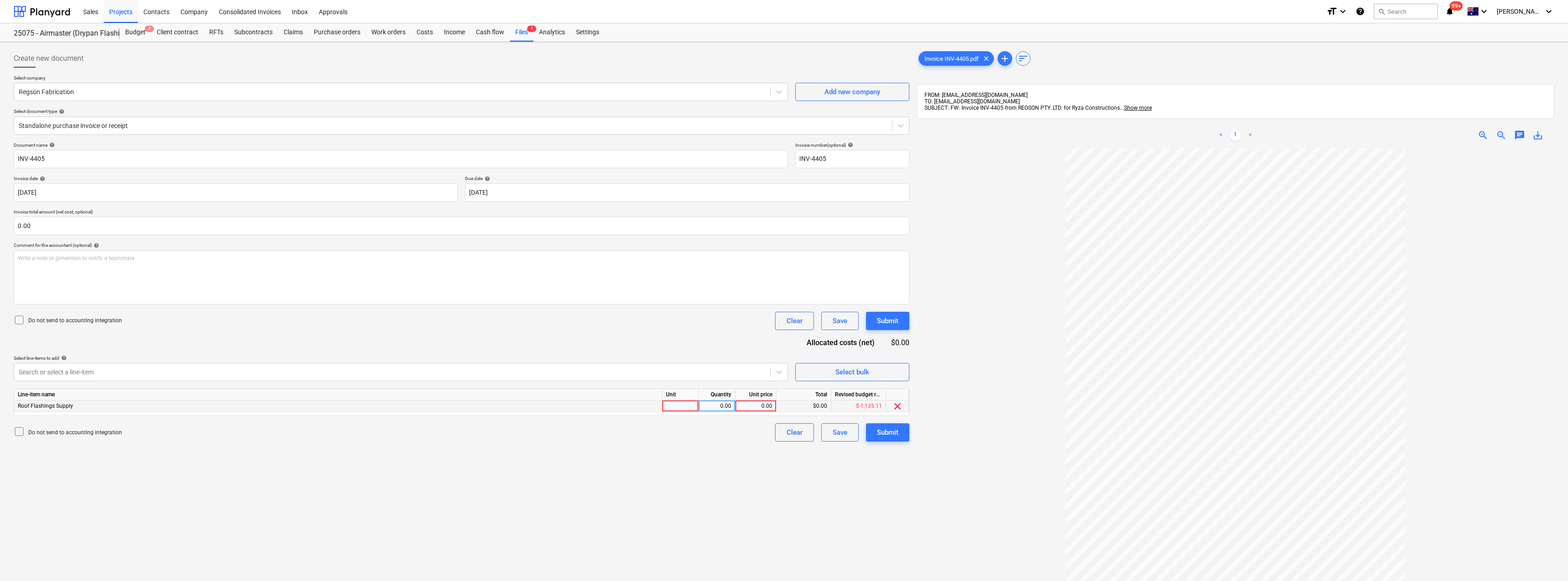
click at [681, 404] on div at bounding box center [680, 405] width 37 height 11
click at [784, 431] on div "Submit" at bounding box center [887, 432] width 21 height 12
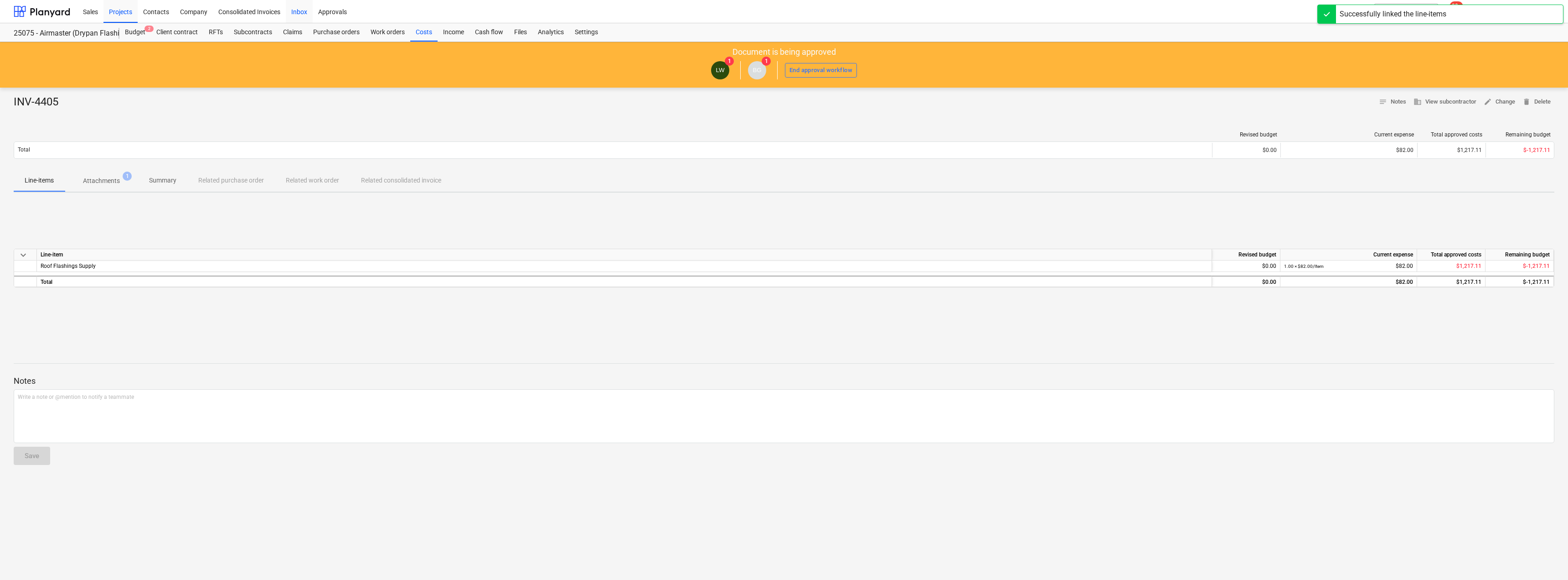
click at [306, 13] on div "Inbox" at bounding box center [298, 11] width 27 height 23
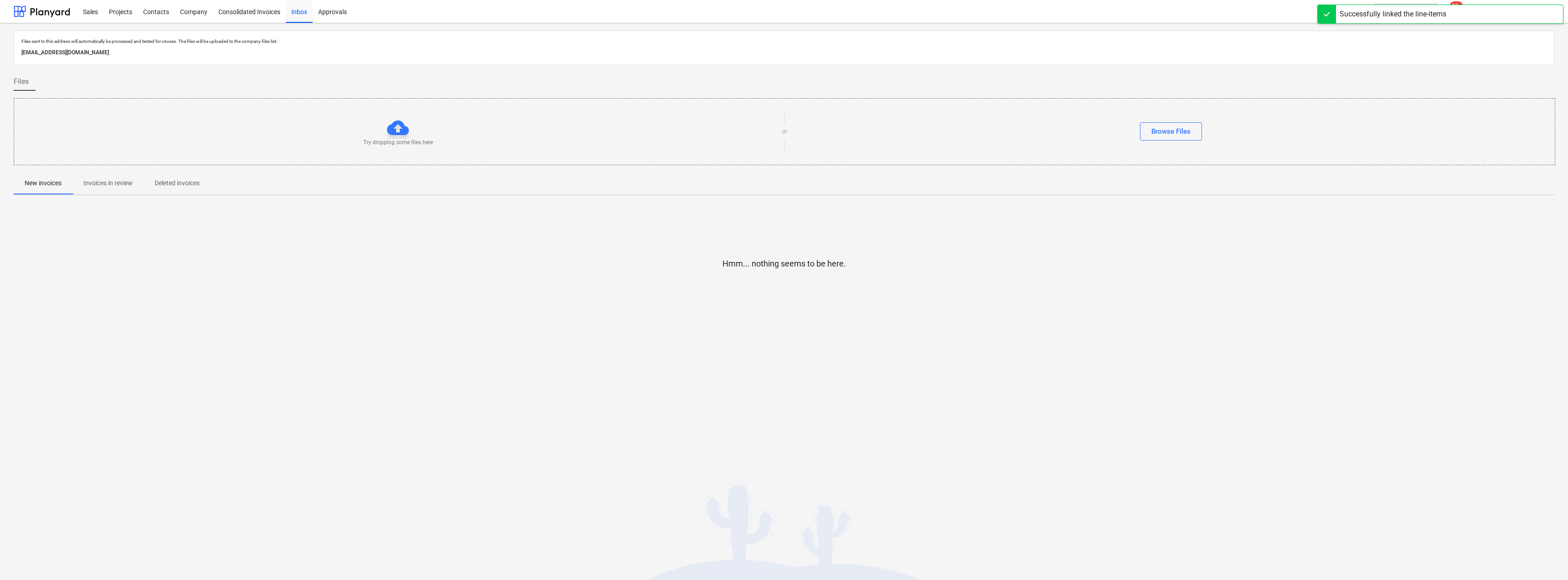
click at [110, 185] on p "Invoices in review" at bounding box center [108, 184] width 49 height 10
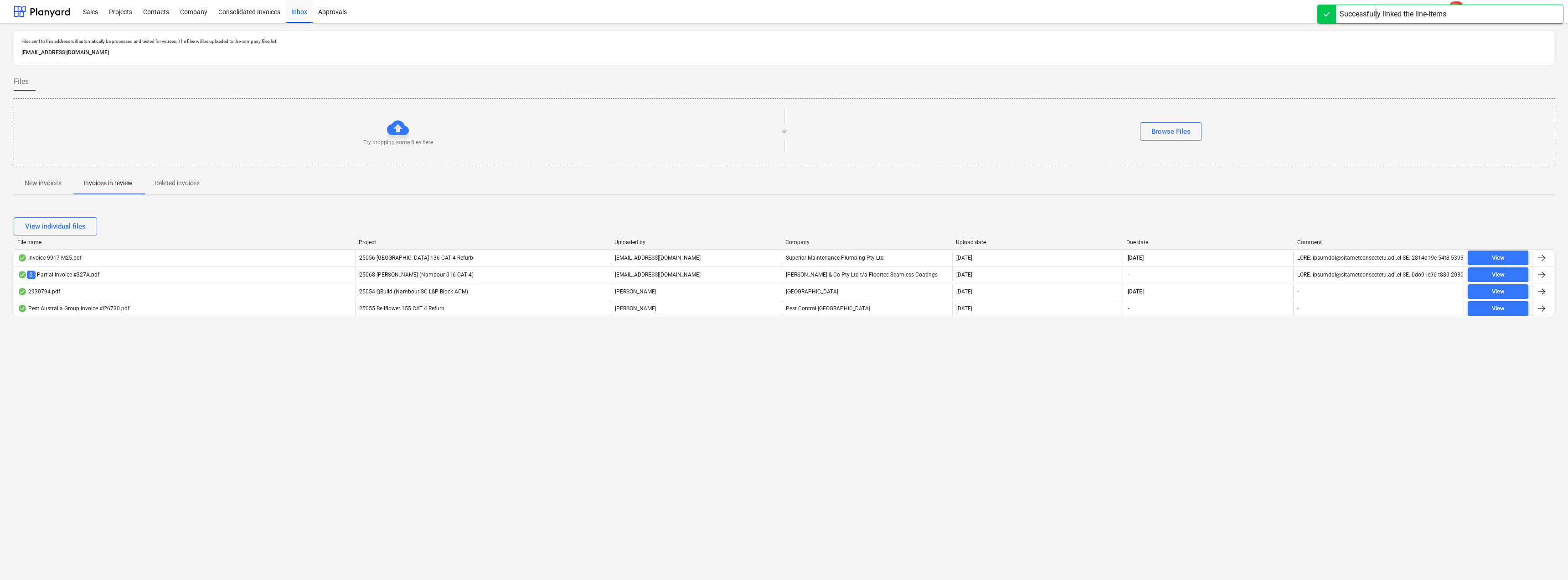
click at [783, 11] on div "Successfully linked the line-items" at bounding box center [1393, 14] width 107 height 11
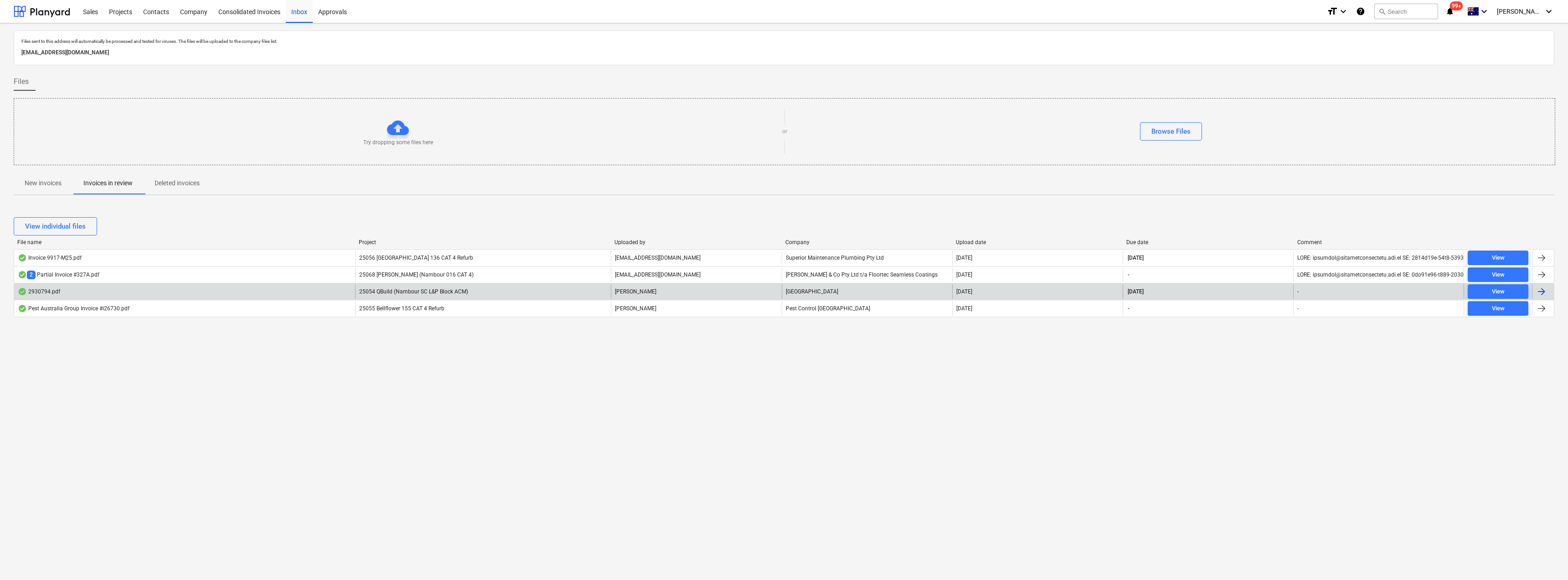
click at [491, 290] on div "25054 QBuild (Nambour SC L&P Block ACM)" at bounding box center [483, 291] width 256 height 15
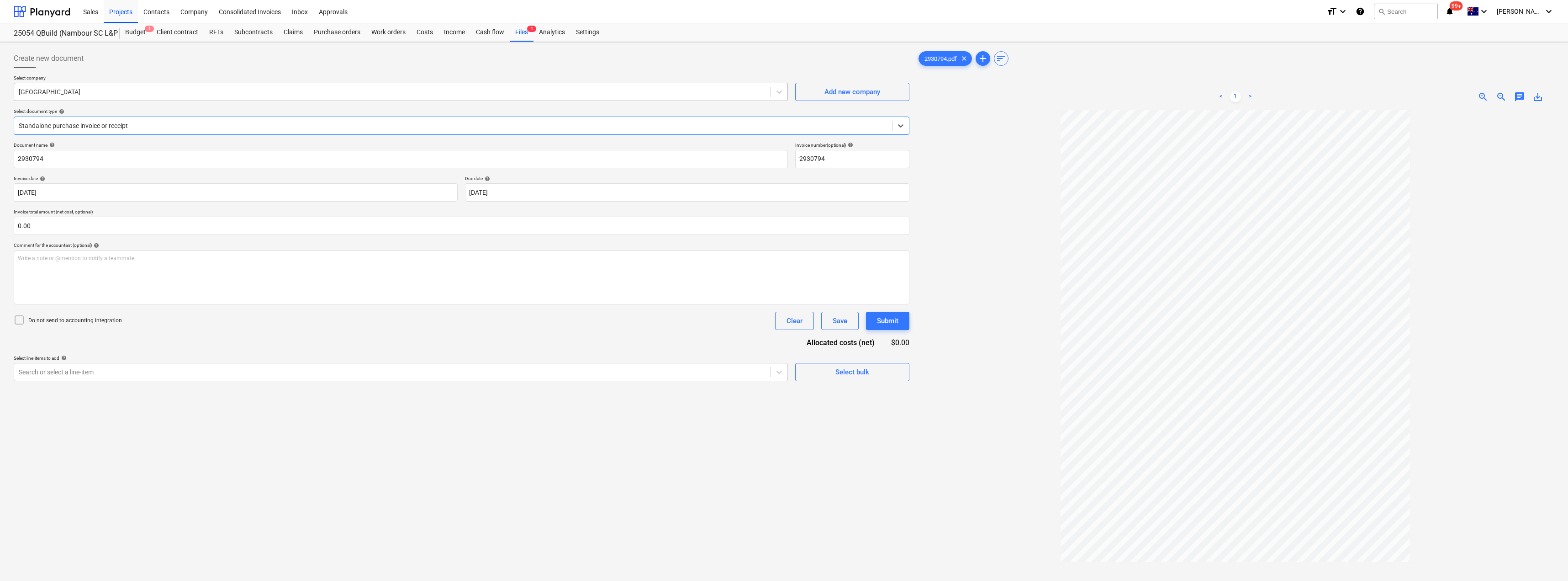
click at [88, 90] on div at bounding box center [392, 91] width 747 height 9
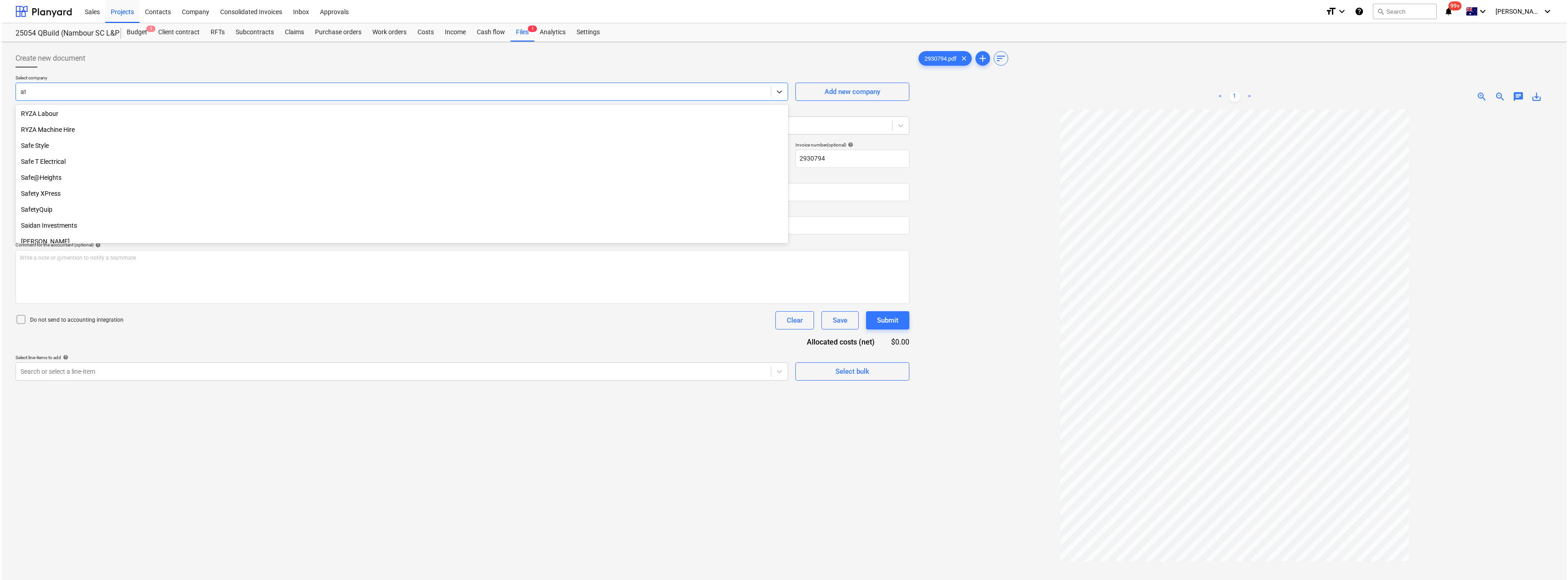
scroll to position [1635, 0]
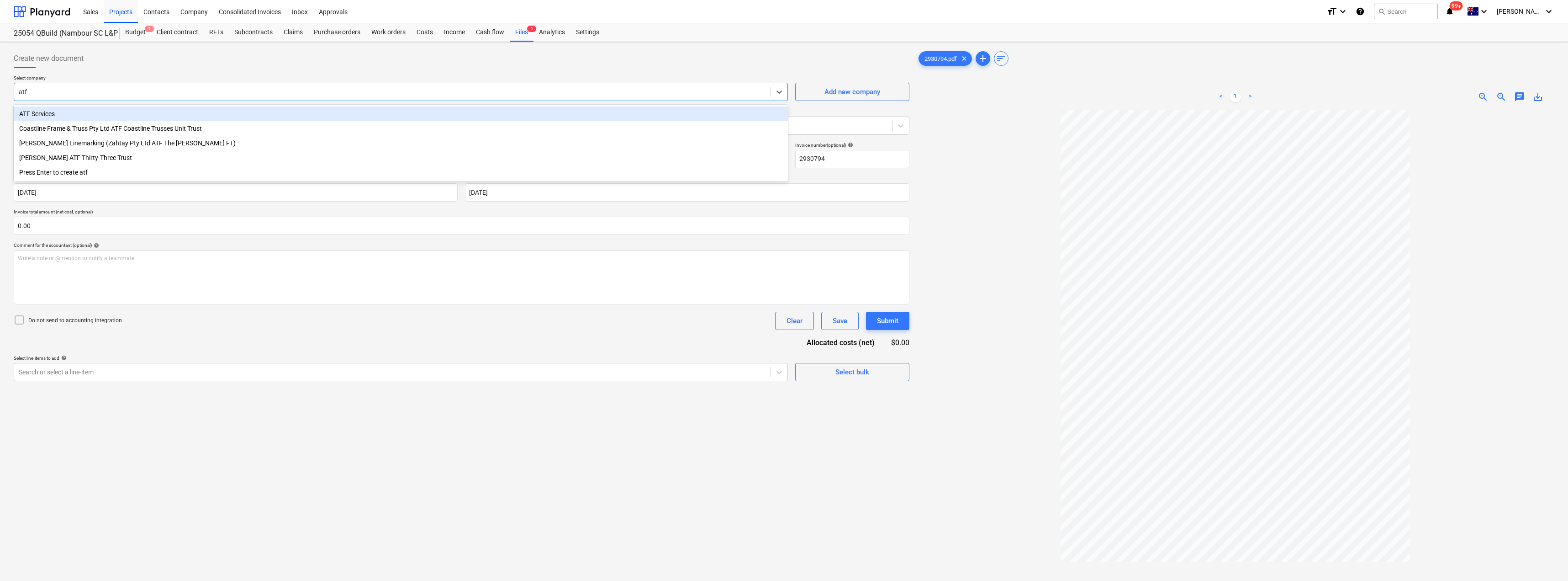
click at [54, 111] on div "ATF Services" at bounding box center [401, 113] width 774 height 15
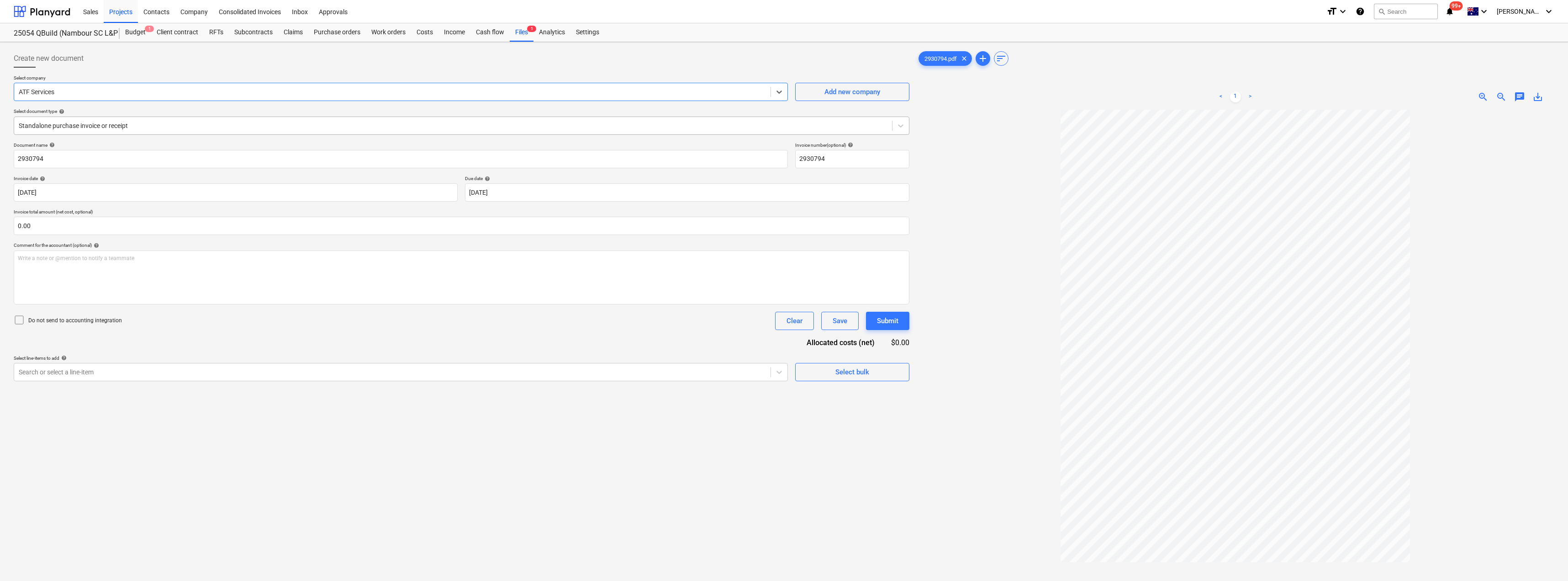
click at [153, 127] on div at bounding box center [453, 125] width 869 height 9
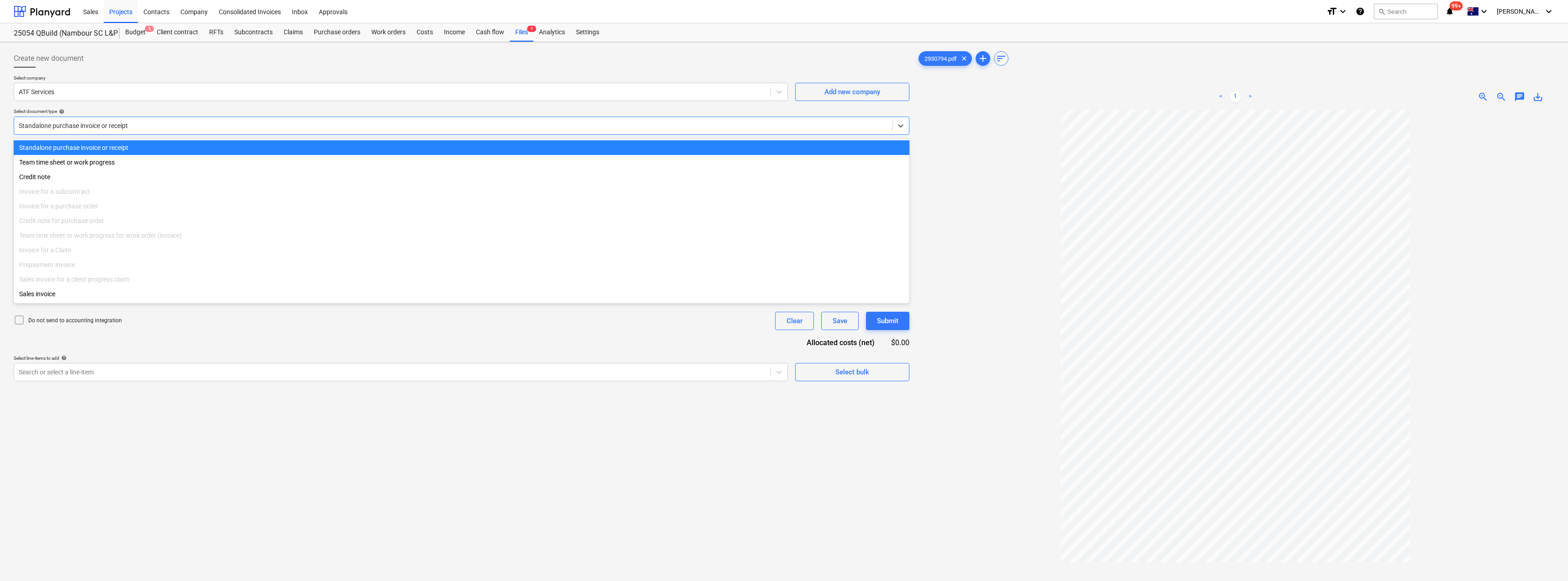
click at [153, 127] on div at bounding box center [453, 125] width 869 height 9
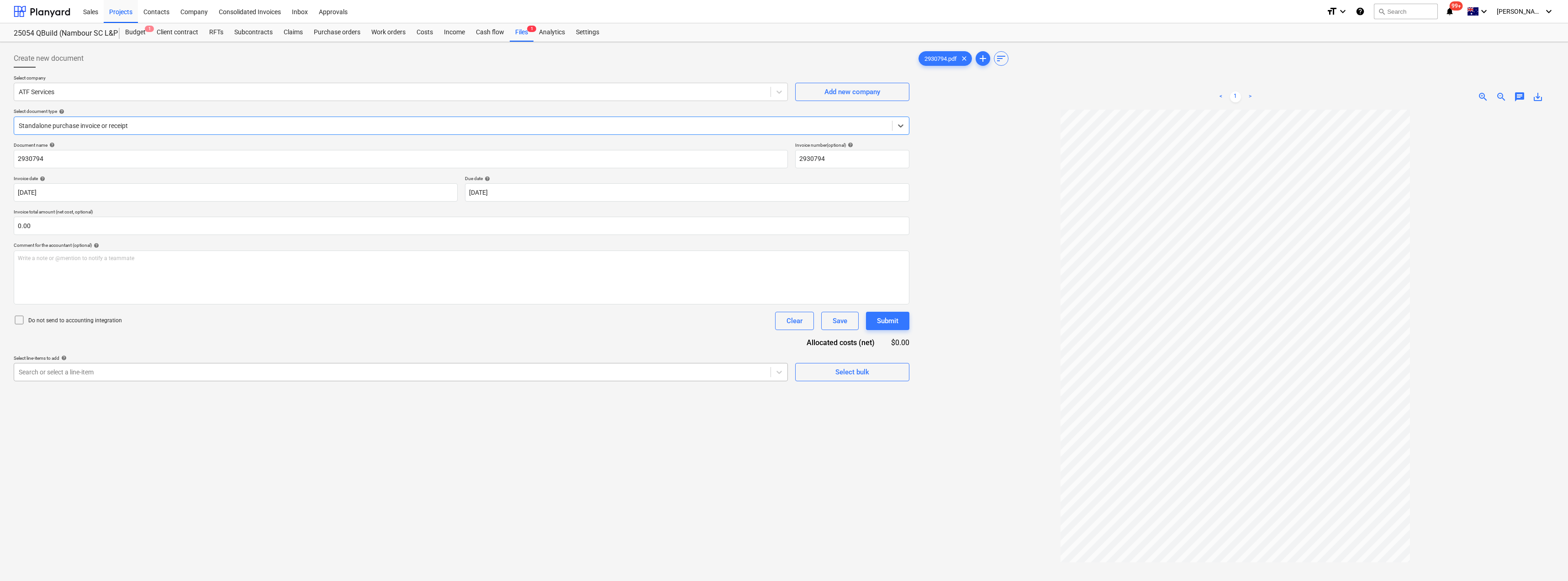
click at [123, 372] on div at bounding box center [392, 371] width 747 height 9
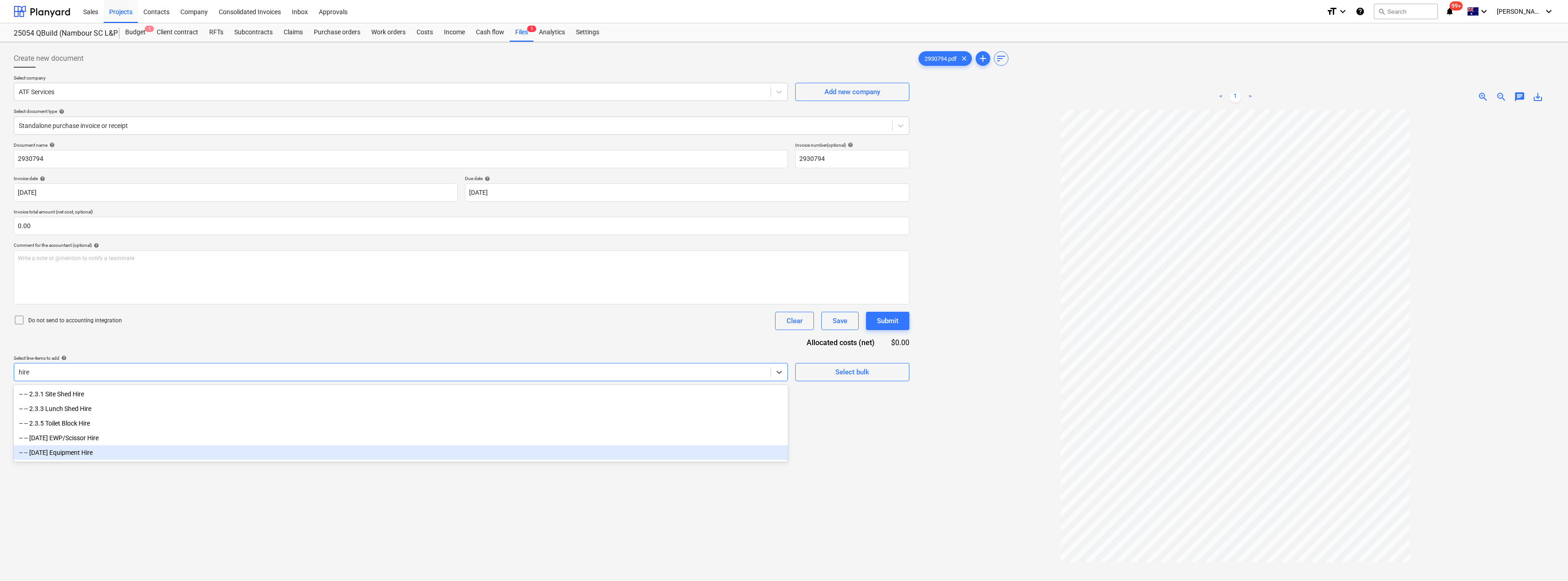
click at [108, 451] on div "-- -- [DATE] Equipment Hire" at bounding box center [401, 452] width 774 height 15
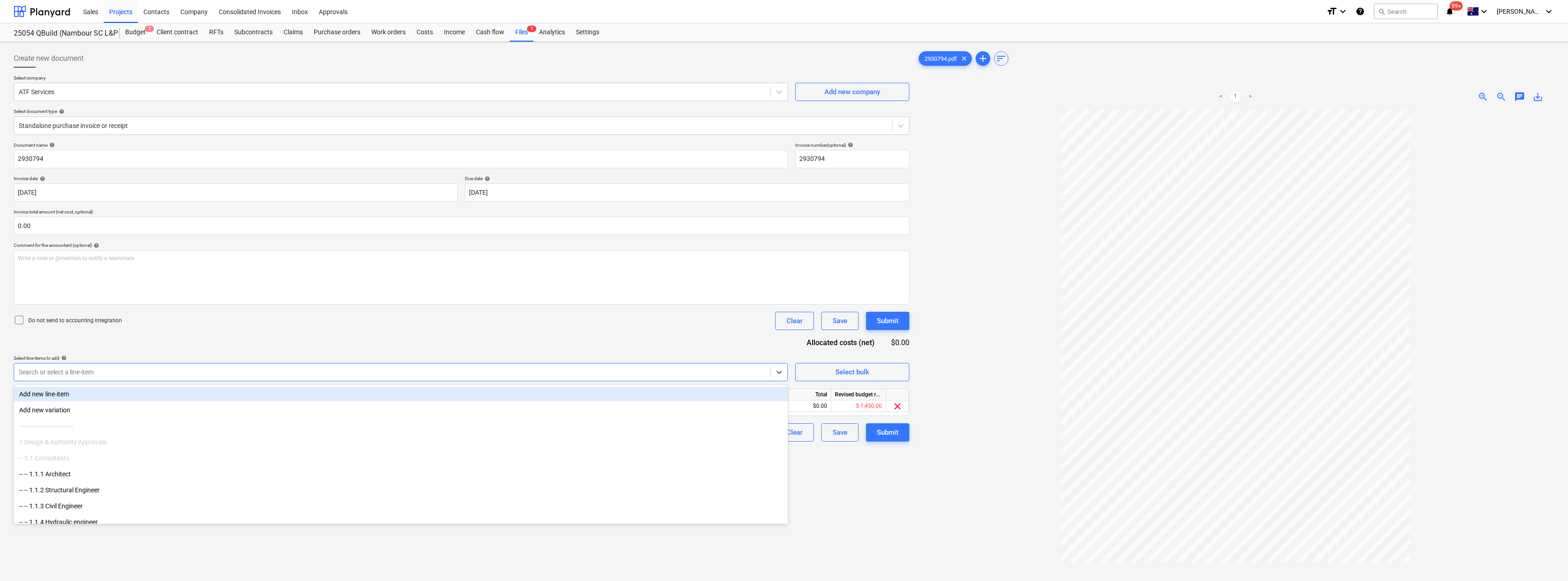
click at [179, 348] on div "Document name help 2930794 Invoice number (optional) help 2930794 Invoice date …" at bounding box center [462, 291] width 896 height 299
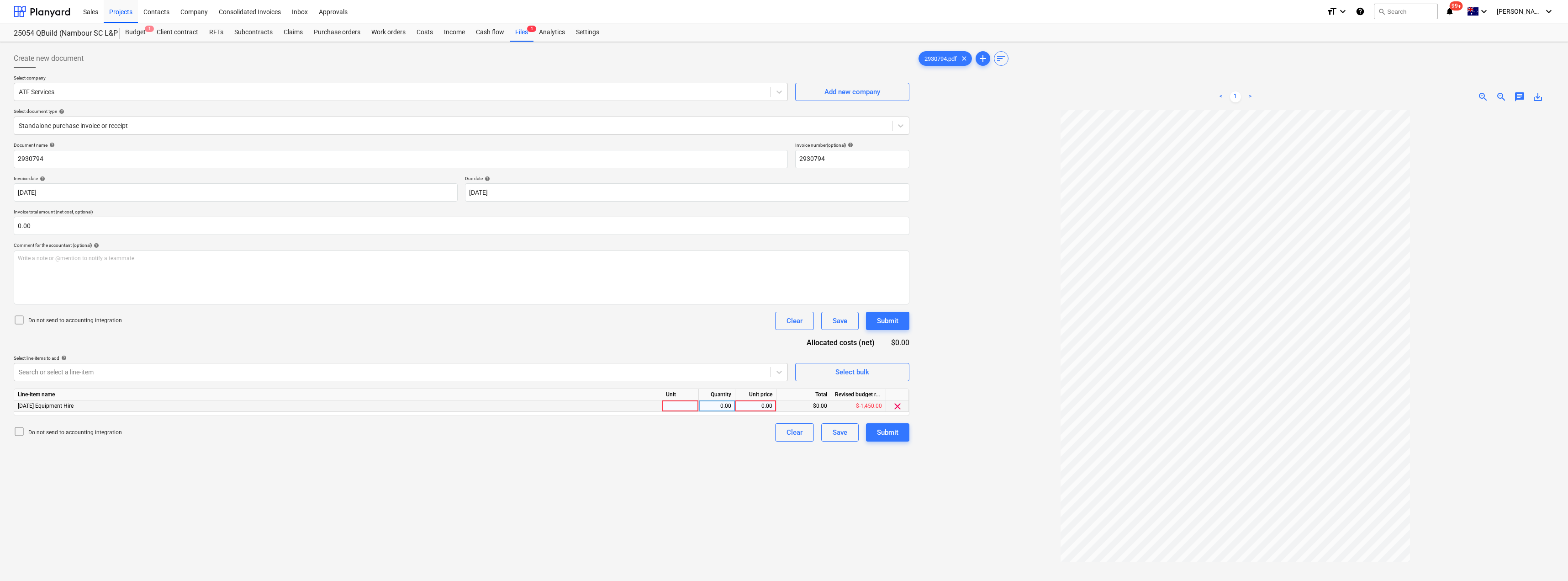
click at [689, 407] on div at bounding box center [680, 405] width 37 height 11
click at [700, 344] on div "Document name help 2930794 Invoice number (optional) help 2930794 Invoice date …" at bounding box center [462, 291] width 896 height 299
click at [784, 435] on div "Submit" at bounding box center [887, 432] width 21 height 12
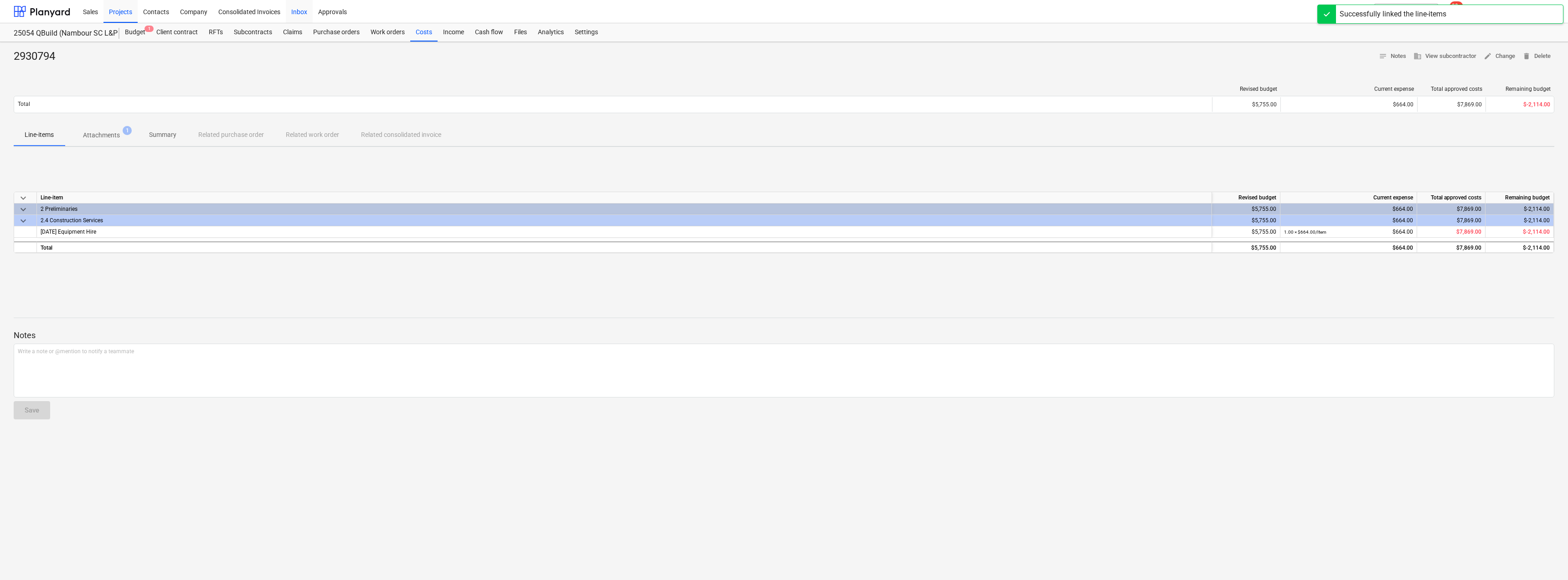
click at [303, 6] on div "Inbox" at bounding box center [298, 11] width 27 height 23
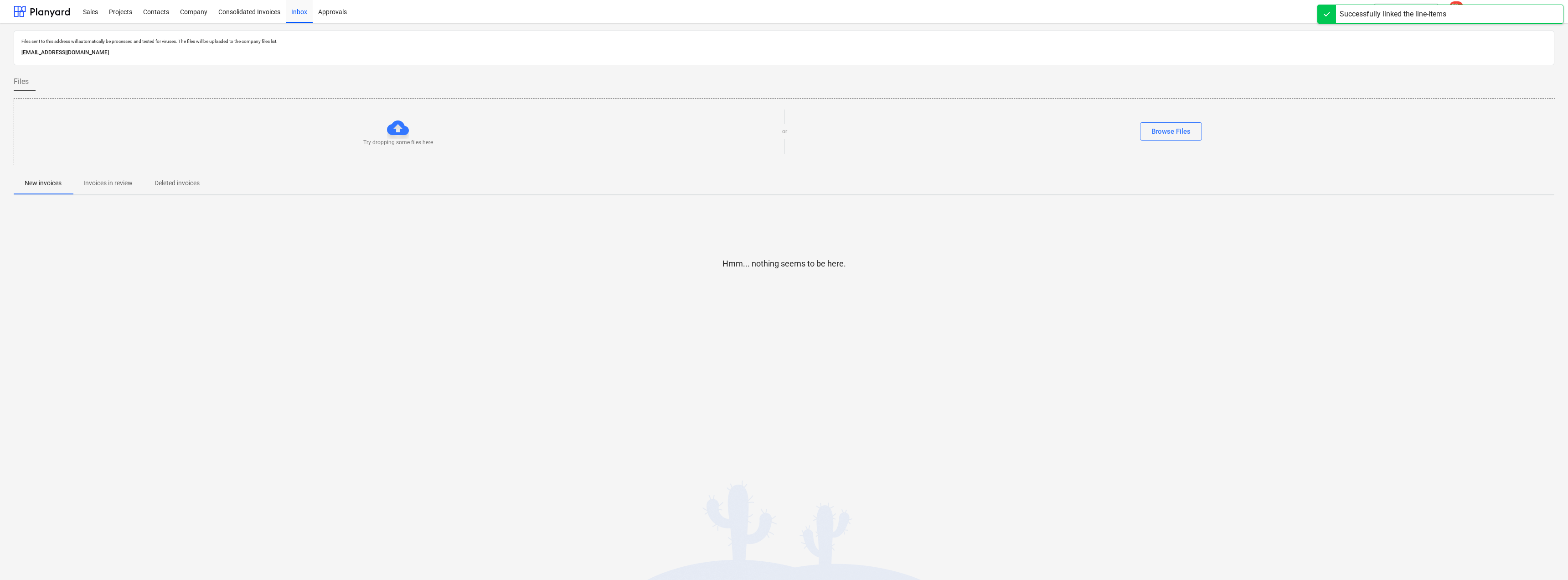
click at [105, 180] on p "Invoices in review" at bounding box center [108, 184] width 49 height 10
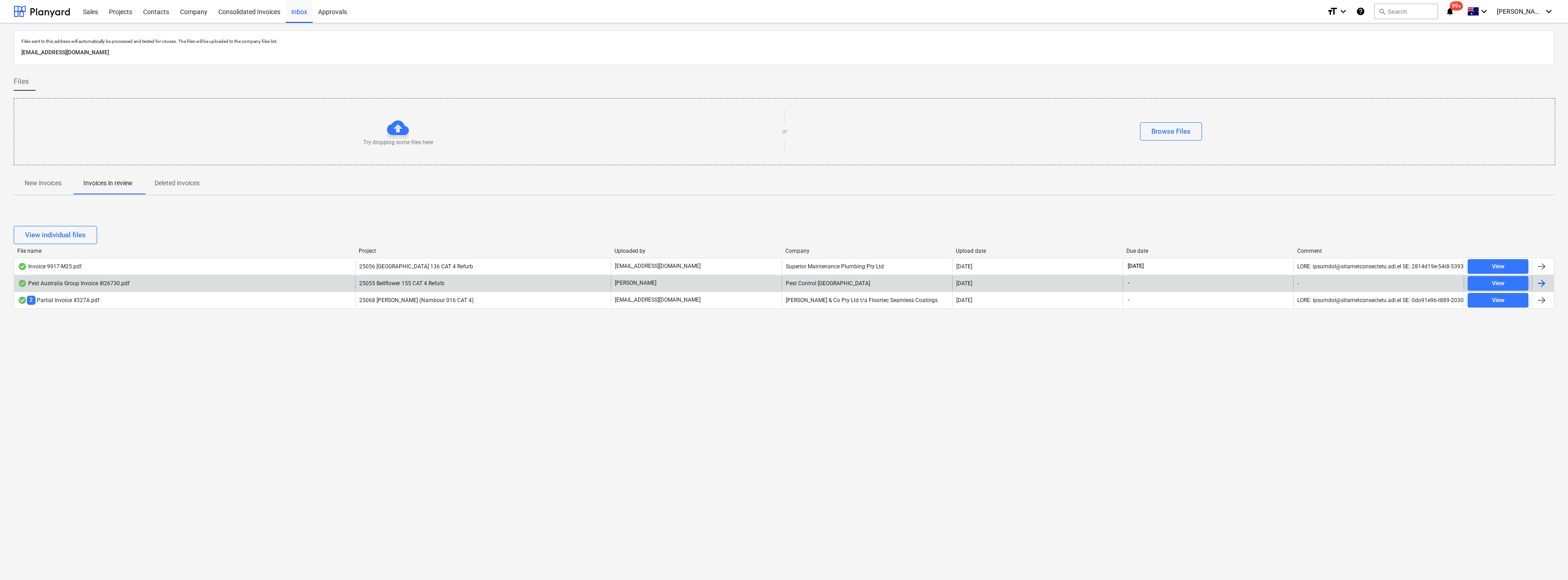
click at [639, 283] on p "[PERSON_NAME]" at bounding box center [636, 284] width 42 height 8
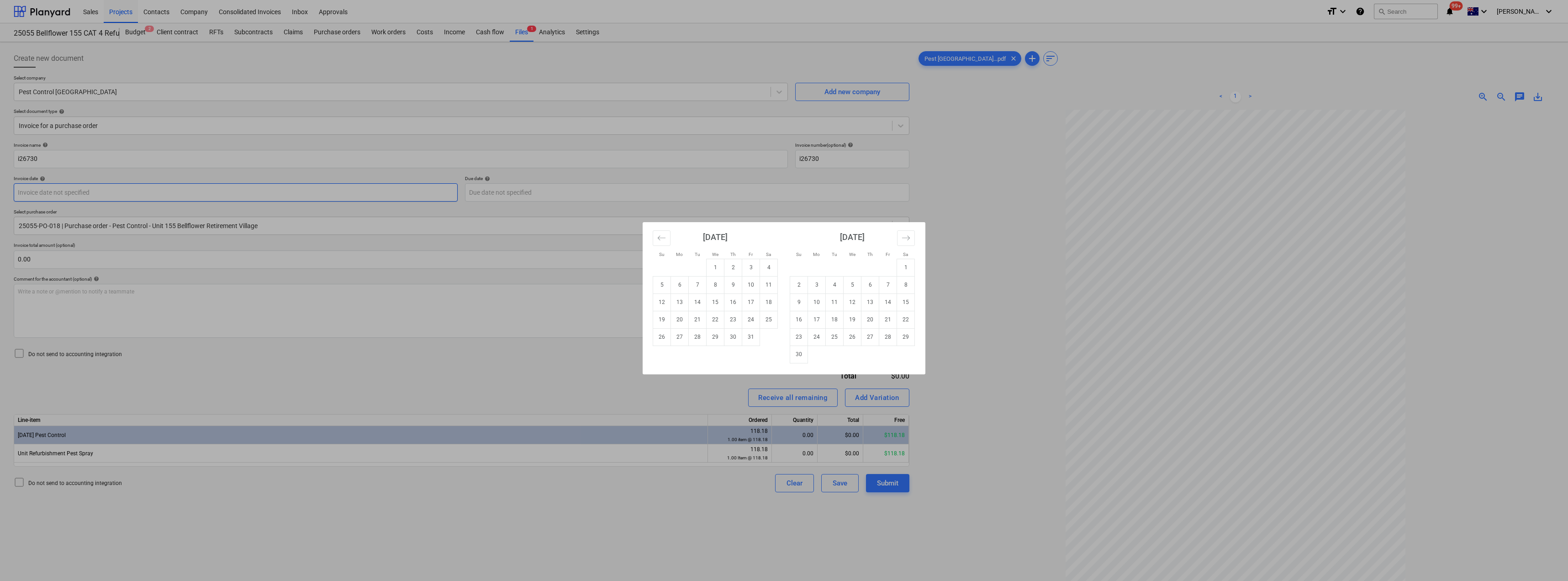
click at [90, 196] on body "Sales Projects Contacts Company Consolidated Invoices Inbox Approvals format_si…" at bounding box center [784, 290] width 1568 height 581
click at [713, 287] on td "8" at bounding box center [716, 284] width 18 height 17
click at [559, 192] on body "Sales Projects Contacts Company Consolidated Invoices Inbox Approvals format_si…" at bounding box center [784, 290] width 1568 height 581
click at [716, 317] on td "22" at bounding box center [716, 319] width 18 height 17
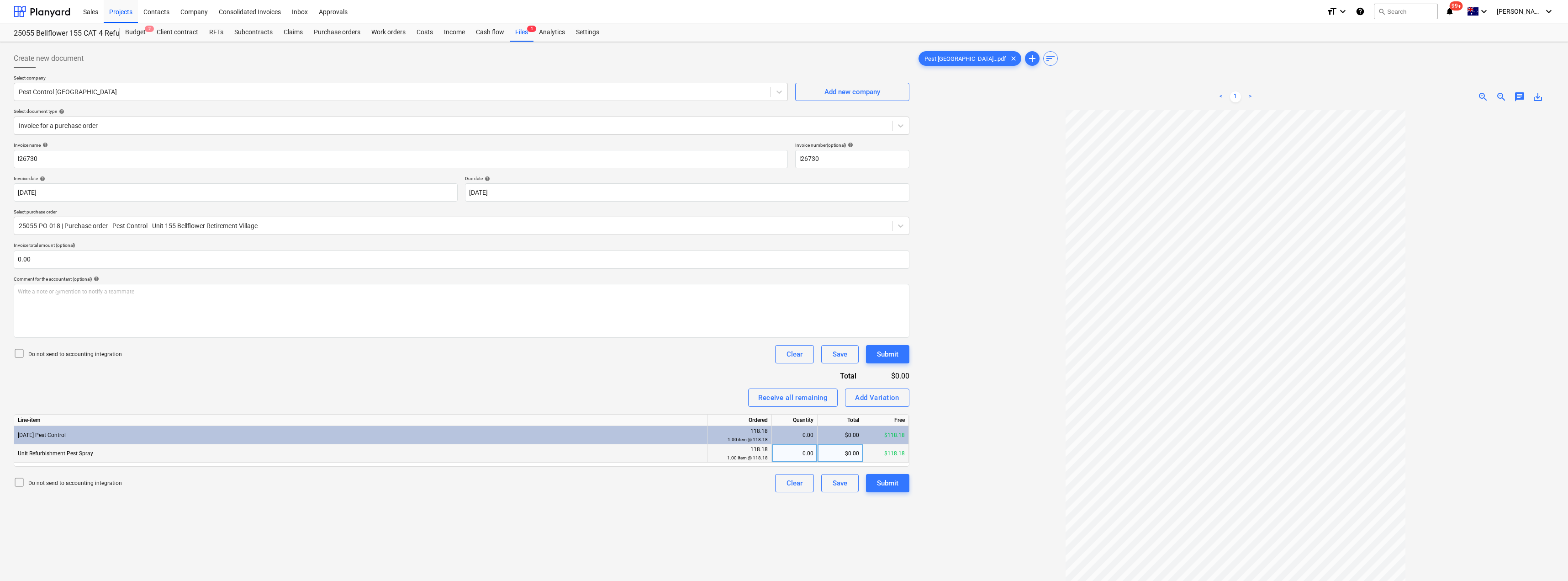
click at [784, 453] on div "0.00" at bounding box center [795, 453] width 38 height 18
click at [564, 378] on div "Invoice name help i26730 Invoice number (optional) help i26730 Invoice date hel…" at bounding box center [462, 317] width 896 height 350
click at [690, 381] on div "Invoice name help i26730 Invoice number (optional) help i26730 Invoice date hel…" at bounding box center [462, 317] width 896 height 350
click at [784, 453] on div "0.00" at bounding box center [795, 453] width 38 height 18
click at [677, 402] on div "Receive all remaining Add Variation" at bounding box center [462, 397] width 896 height 18
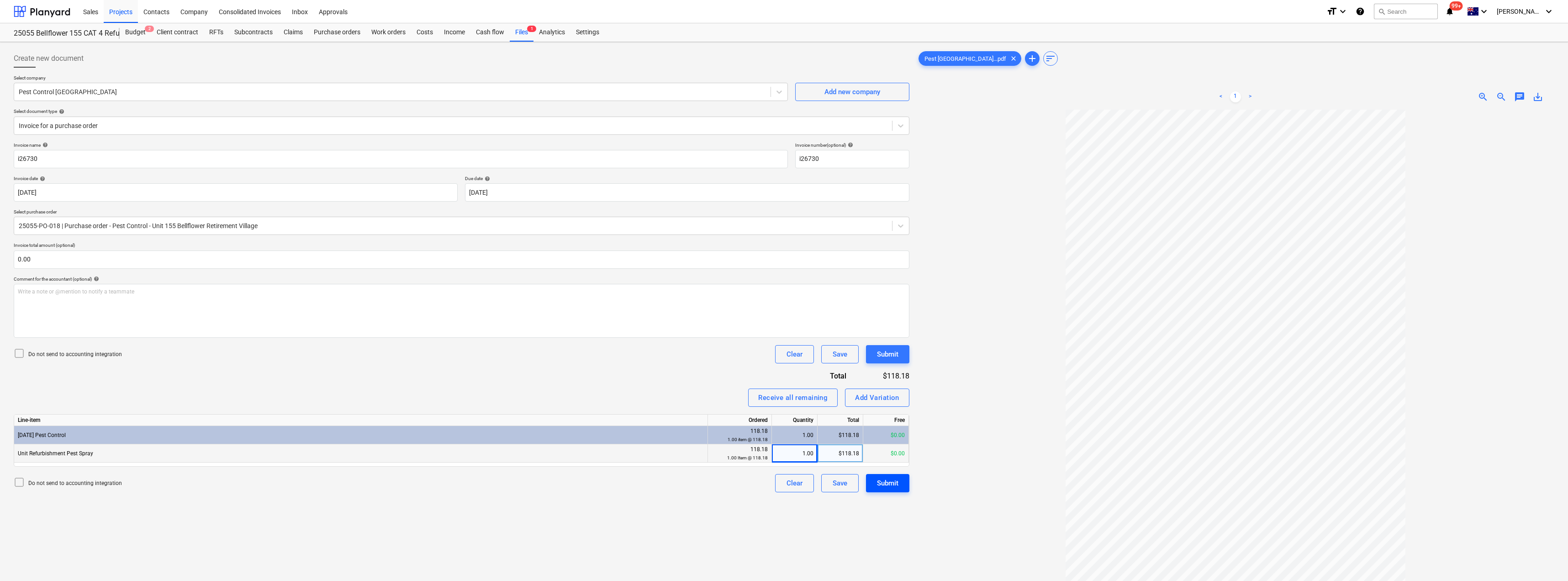
click at [784, 487] on div "Submit" at bounding box center [887, 483] width 21 height 12
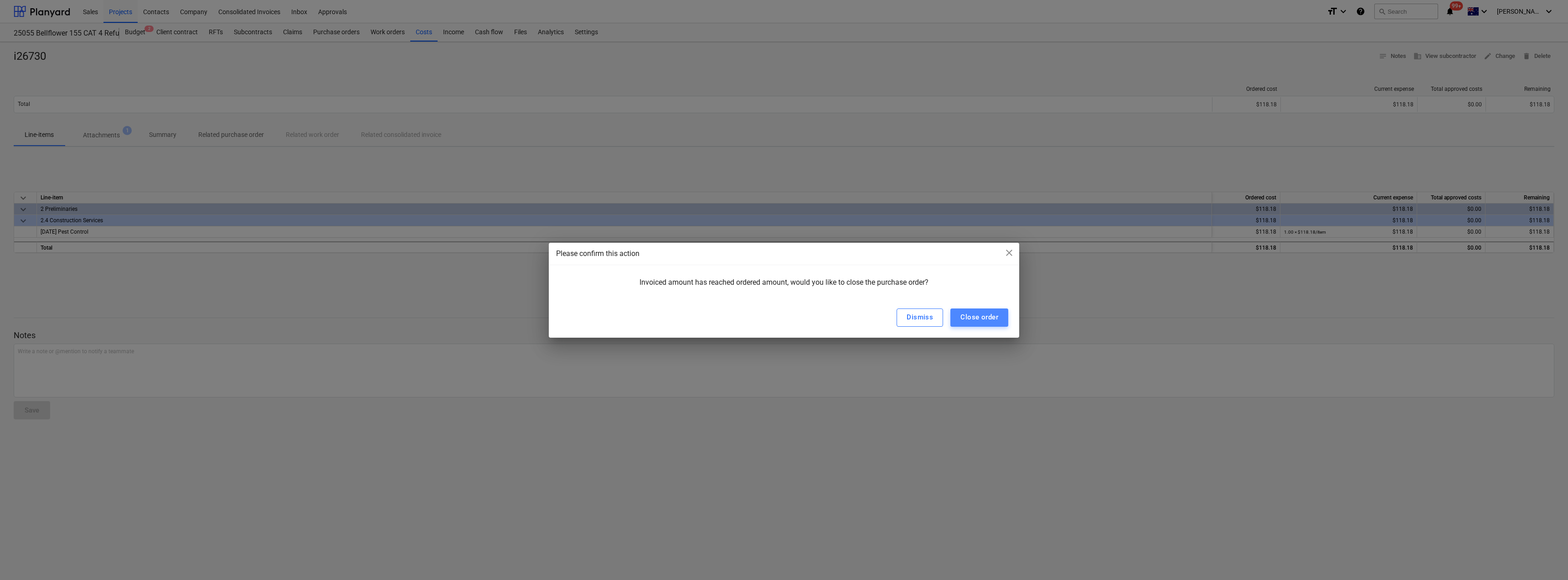
click at [783, 316] on div "Close order" at bounding box center [979, 317] width 38 height 12
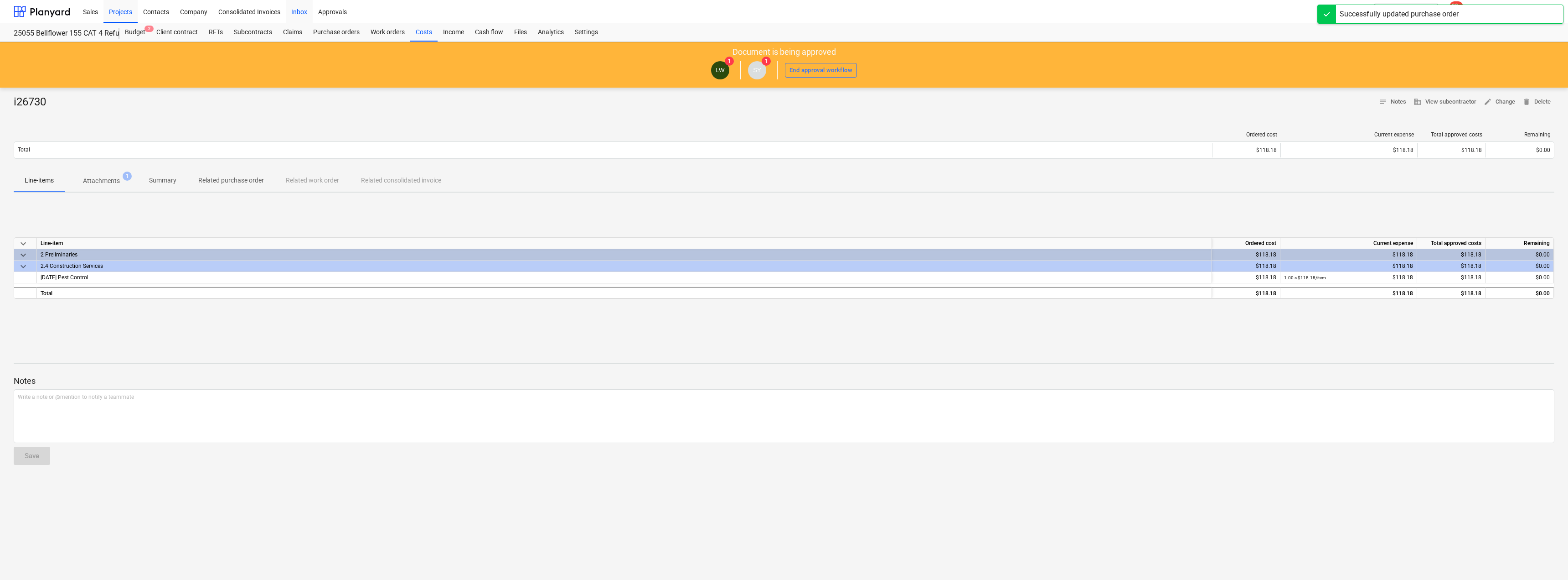
click at [301, 8] on div "Inbox" at bounding box center [298, 11] width 27 height 23
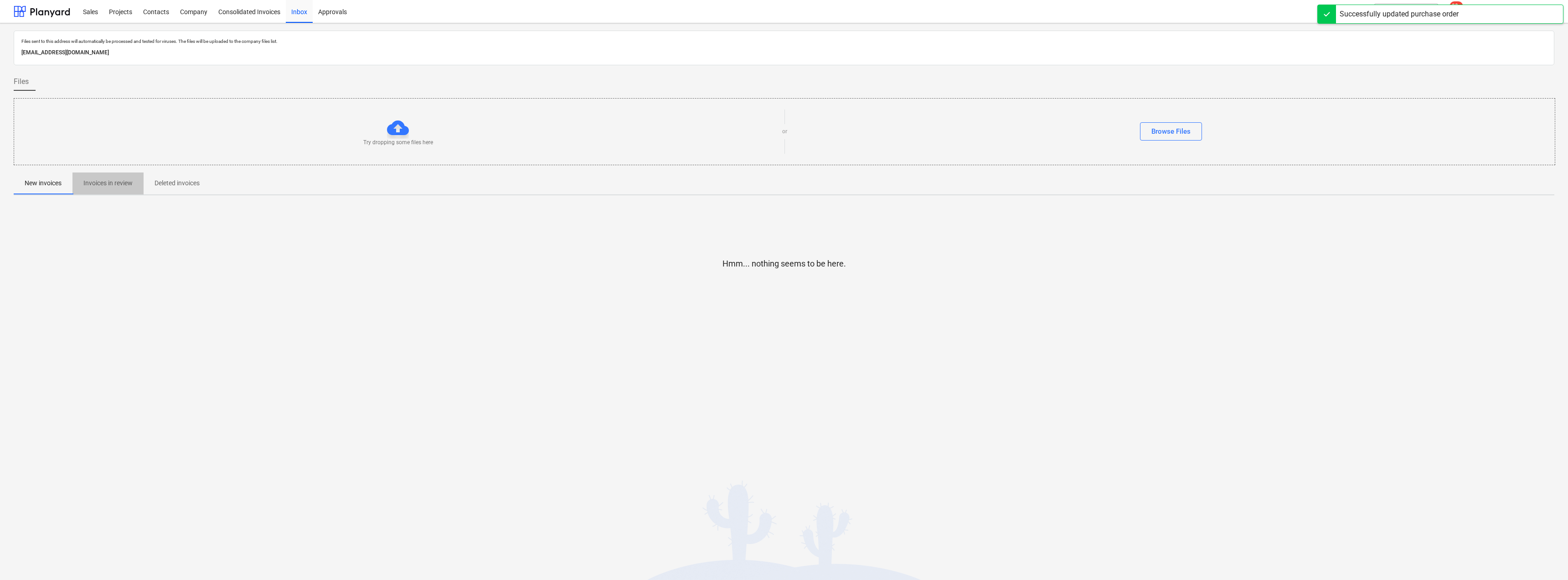
click at [98, 192] on button "Invoices in review" at bounding box center [108, 184] width 71 height 22
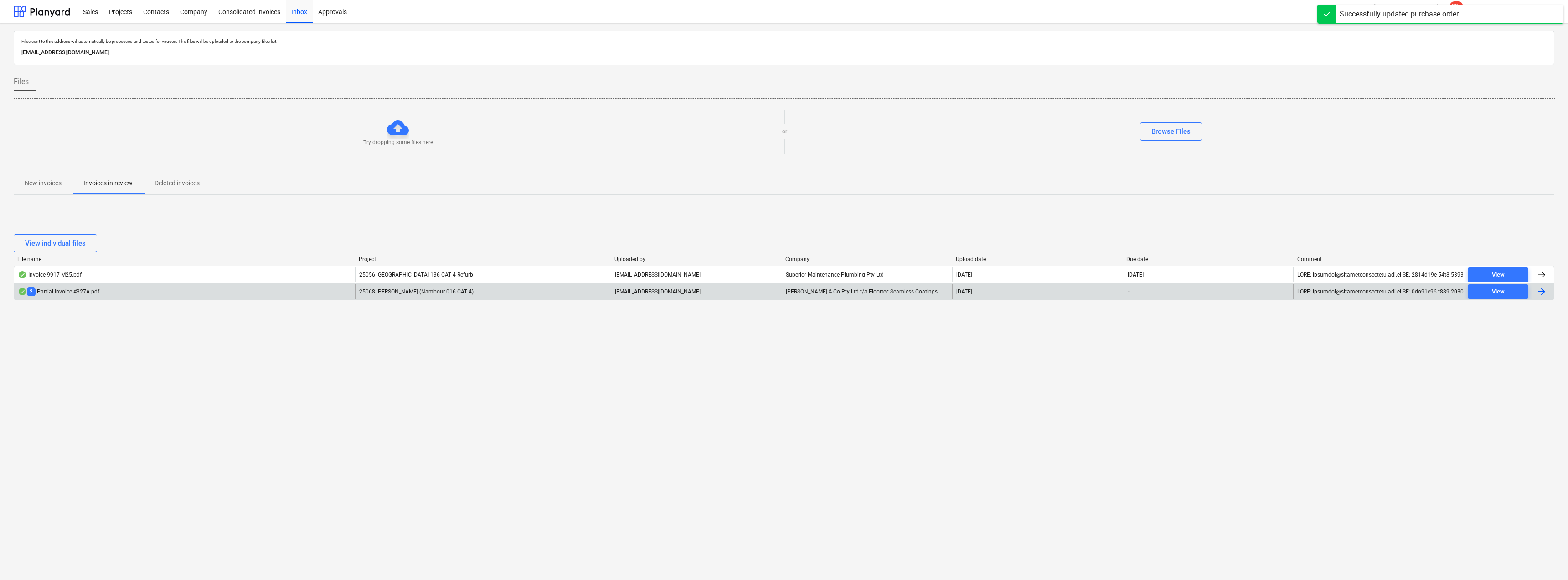
click at [476, 288] on div "25068 [PERSON_NAME] (Nambour 016 CAT 4)" at bounding box center [483, 291] width 256 height 15
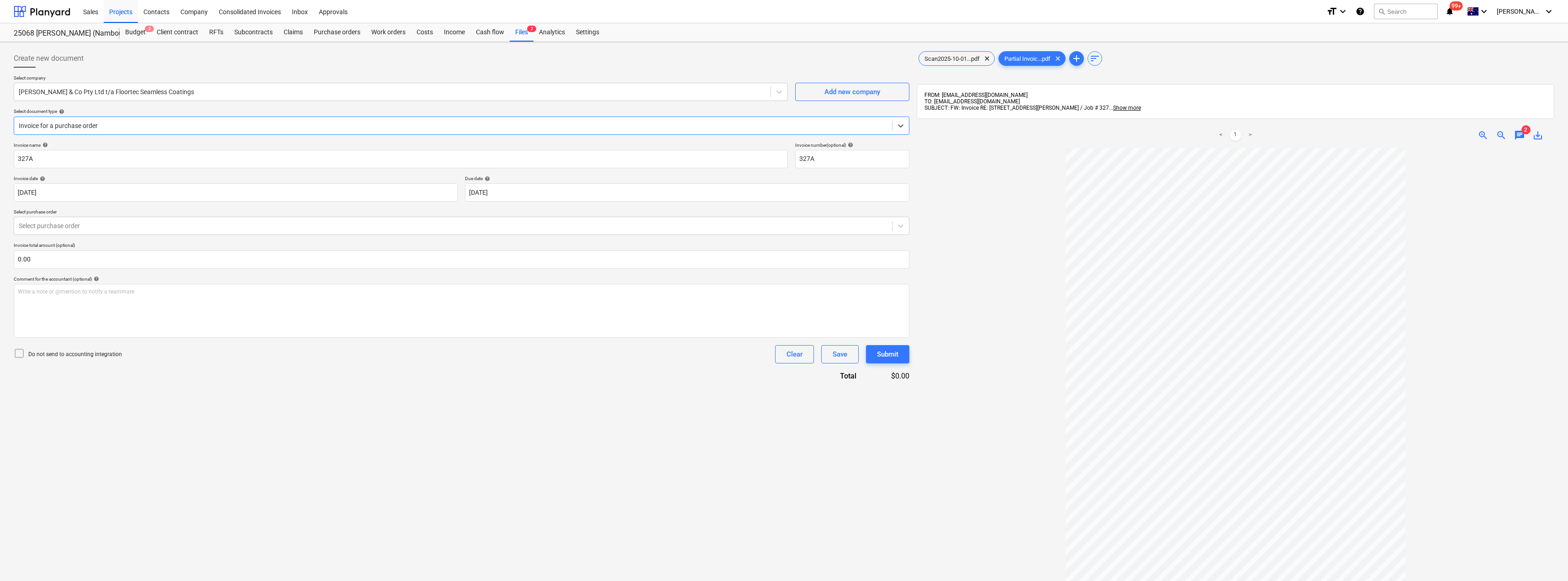
click at [784, 131] on span "chat" at bounding box center [1519, 135] width 11 height 11
click at [784, 275] on div at bounding box center [1236, 425] width 638 height 555
click at [784, 163] on span "close" at bounding box center [1541, 160] width 11 height 11
click at [784, 58] on span "Scan2025-10-01...pdf" at bounding box center [952, 58] width 66 height 7
click at [784, 57] on span "clear" at bounding box center [987, 58] width 11 height 11
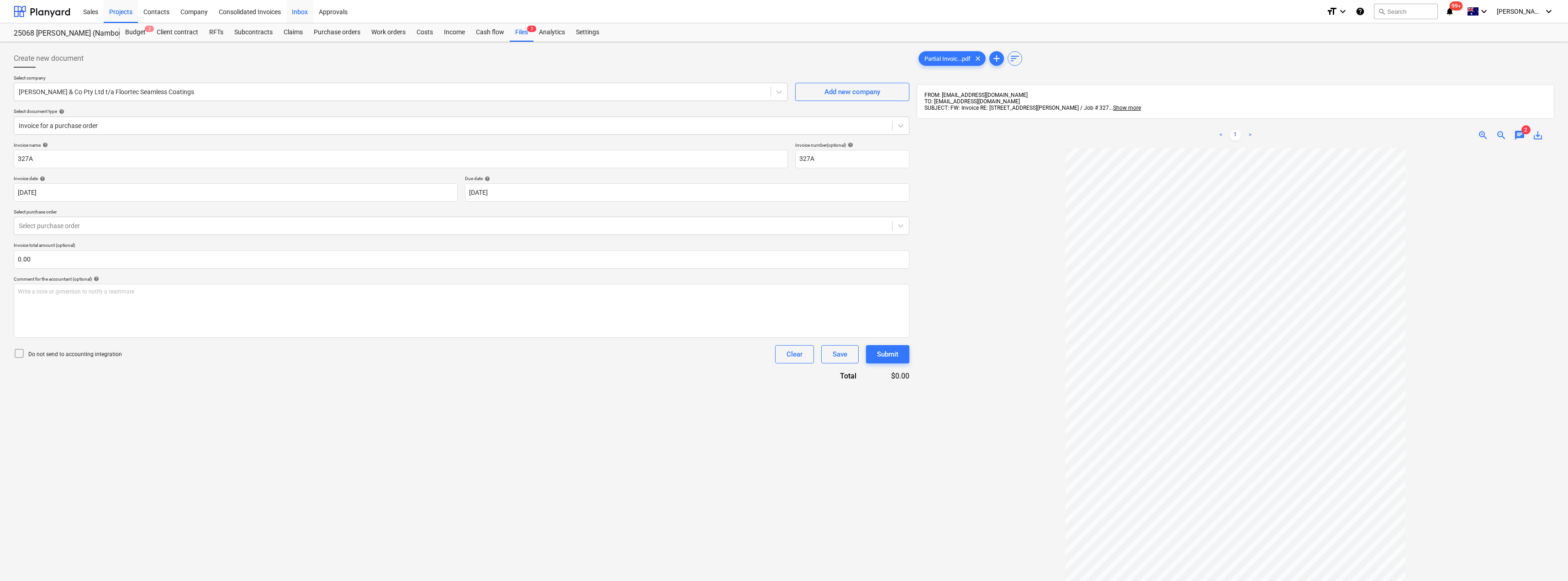
click at [301, 5] on div "Inbox" at bounding box center [299, 11] width 27 height 23
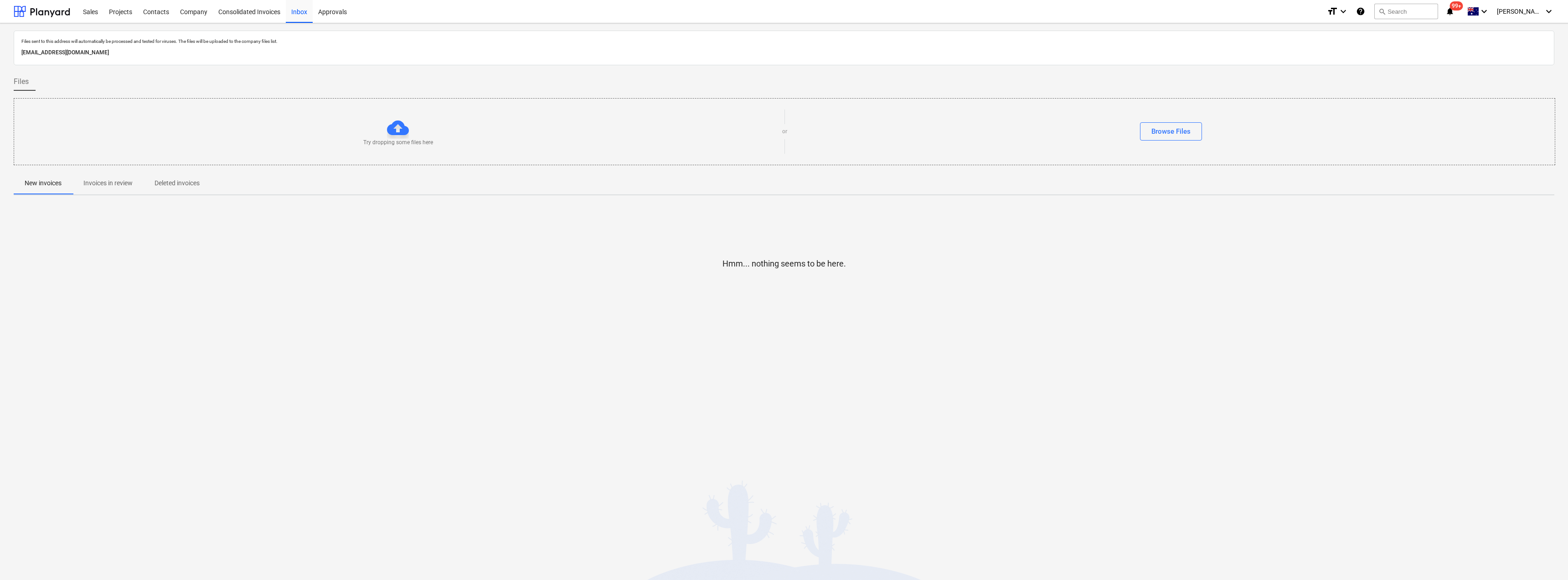
click at [116, 178] on span "Invoices in review" at bounding box center [108, 183] width 71 height 15
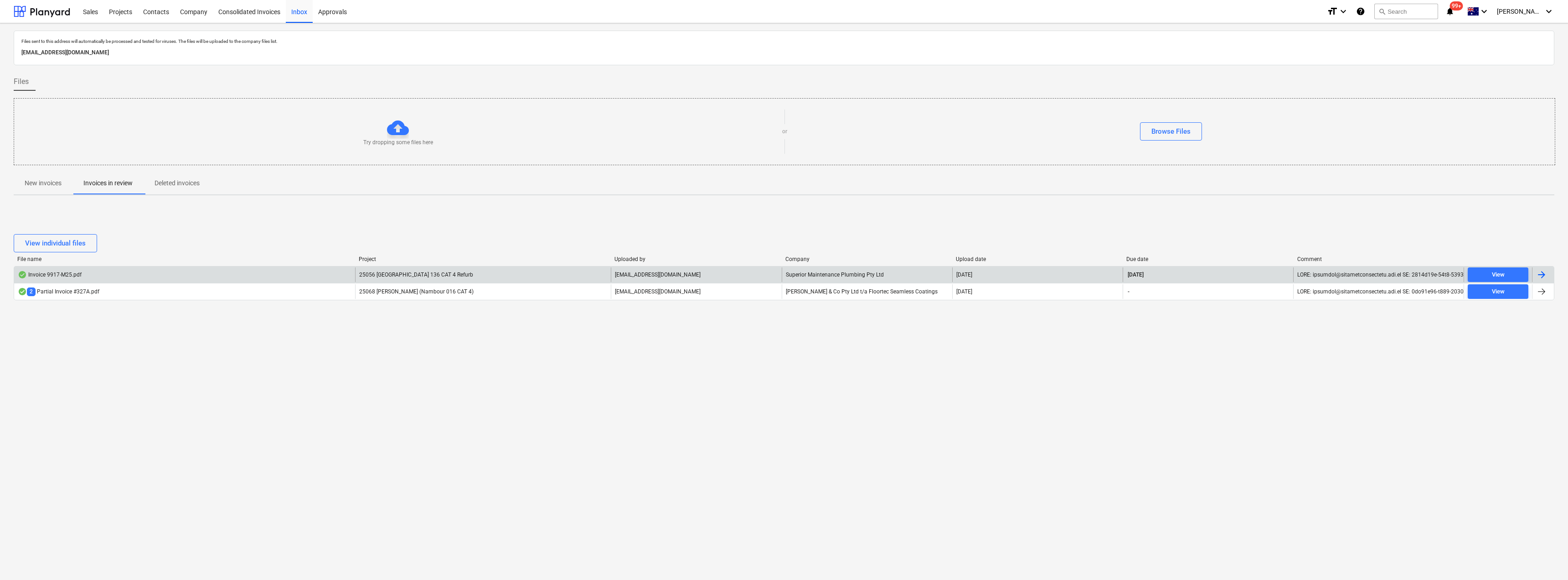
click at [710, 276] on div "[EMAIL_ADDRESS][DOMAIN_NAME]" at bounding box center [696, 275] width 171 height 15
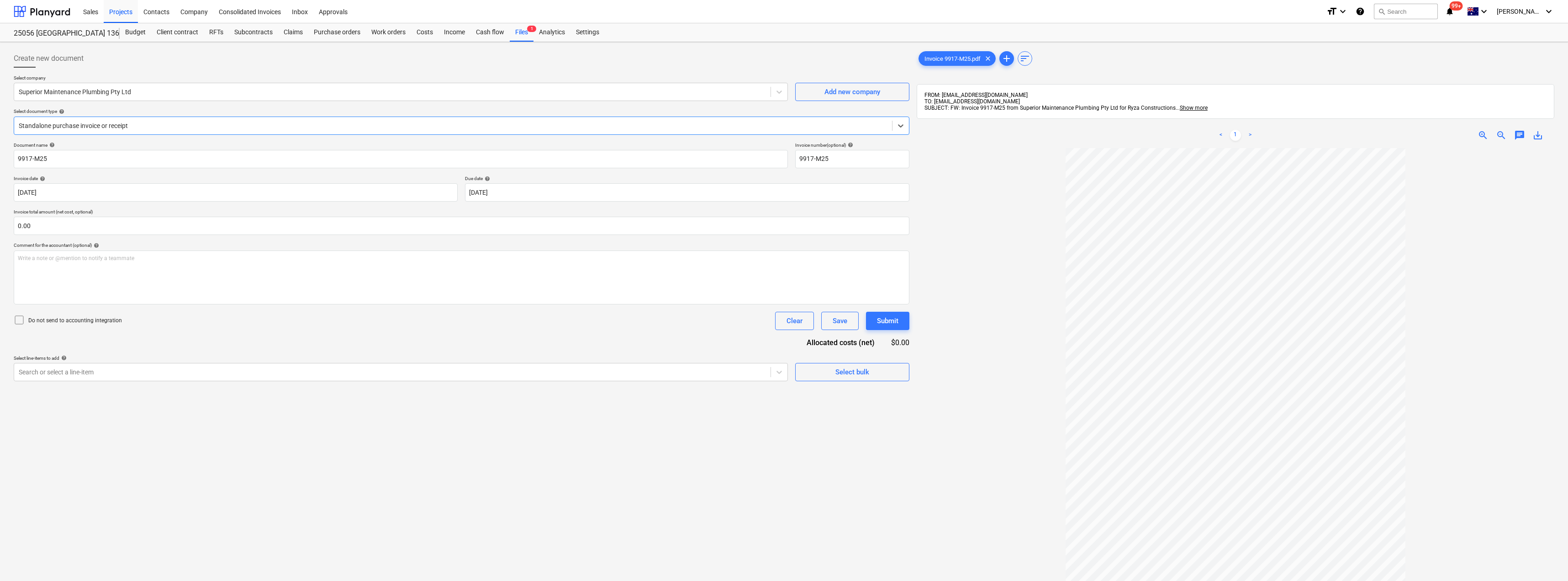
click at [131, 124] on div at bounding box center [453, 125] width 869 height 9
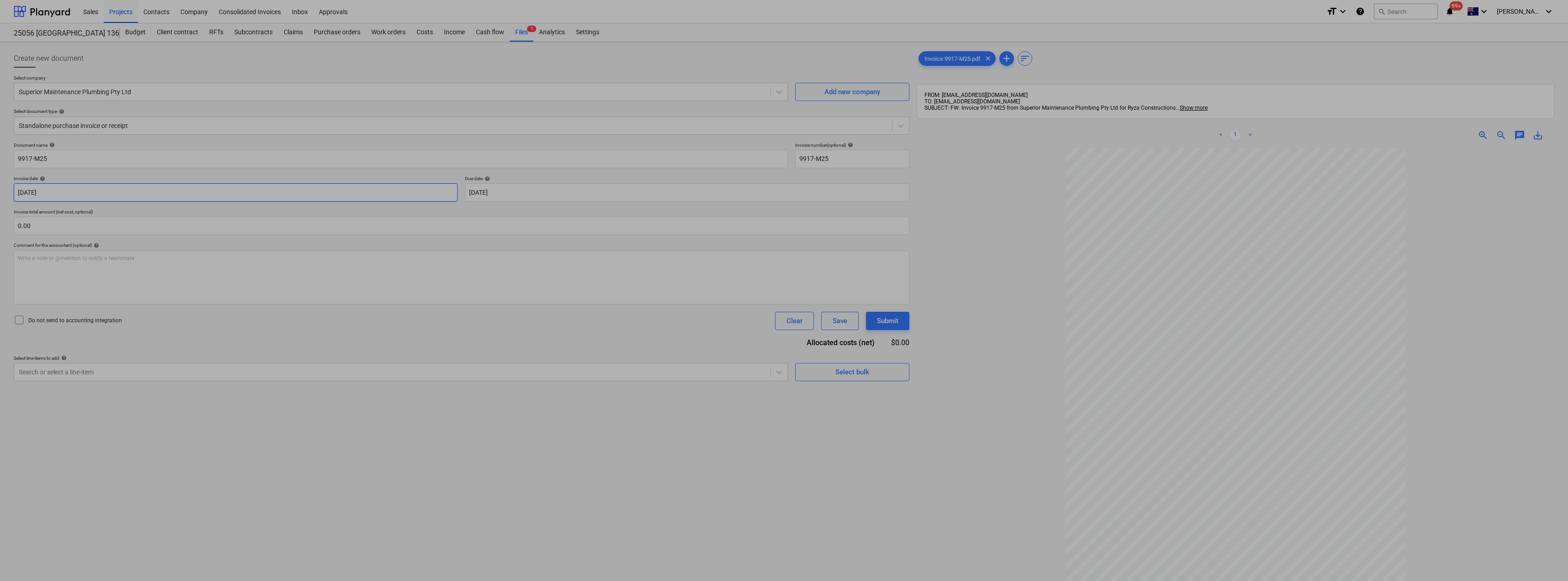
click at [113, 197] on body "Sales Projects Contacts Company Consolidated Invoices Inbox Approvals format_si…" at bounding box center [784, 290] width 1568 height 581
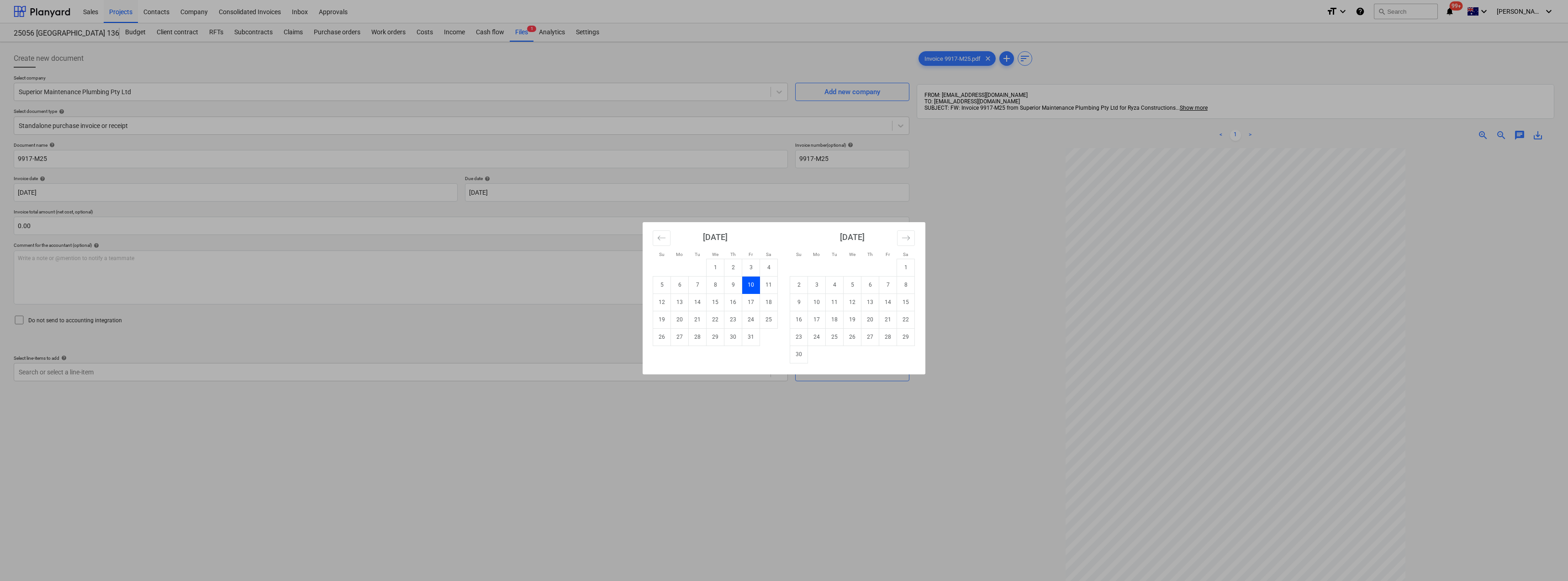
click at [109, 377] on div "Su Mo Tu We Th Fr Sa Su Mo Tu We Th Fr Sa [DATE] 1 2 3 4 5 6 7 8 9 10 11 12 13 …" at bounding box center [784, 290] width 1568 height 581
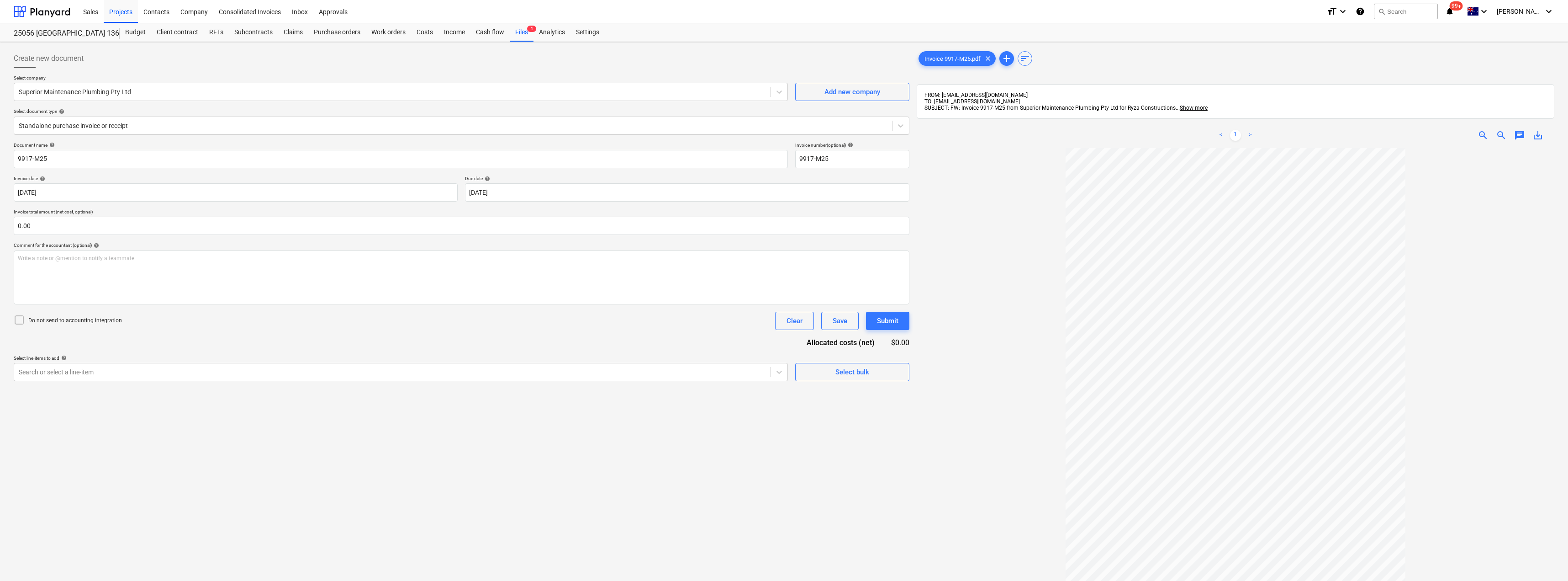
click at [109, 377] on div "Search or select a line-item" at bounding box center [392, 371] width 756 height 13
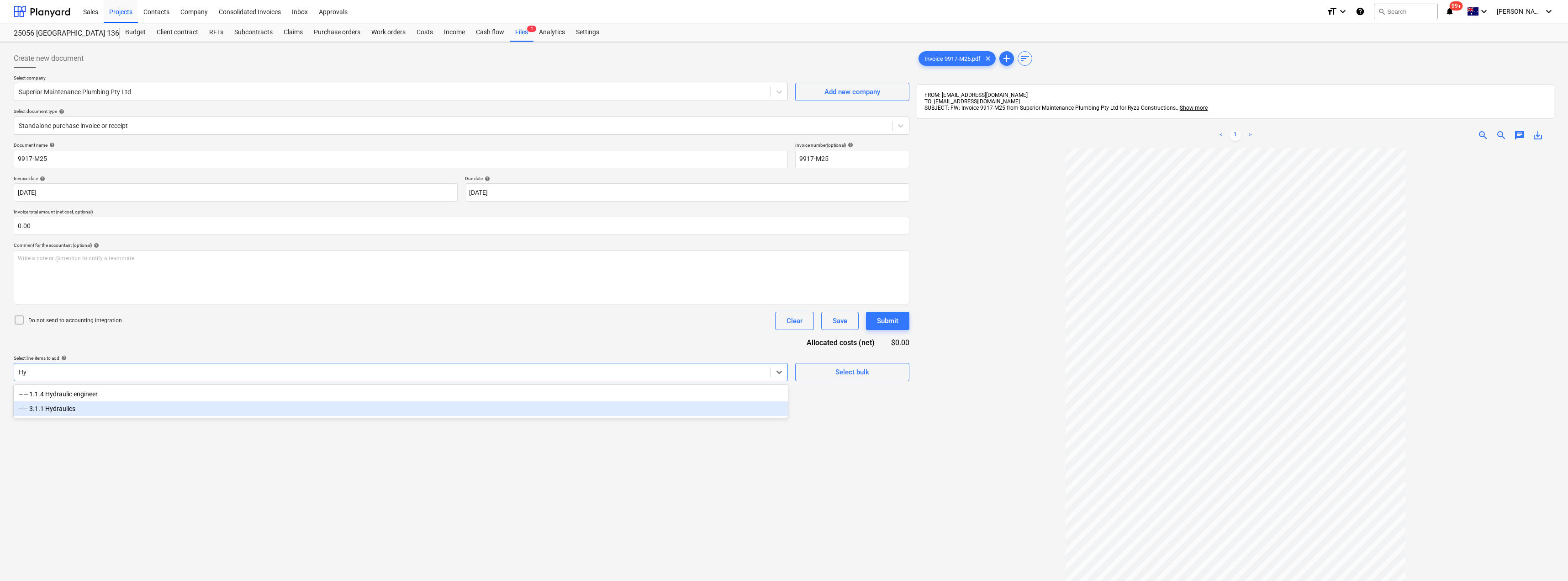
click at [130, 407] on div "-- -- 3.1.1 Hydraulics" at bounding box center [401, 408] width 774 height 15
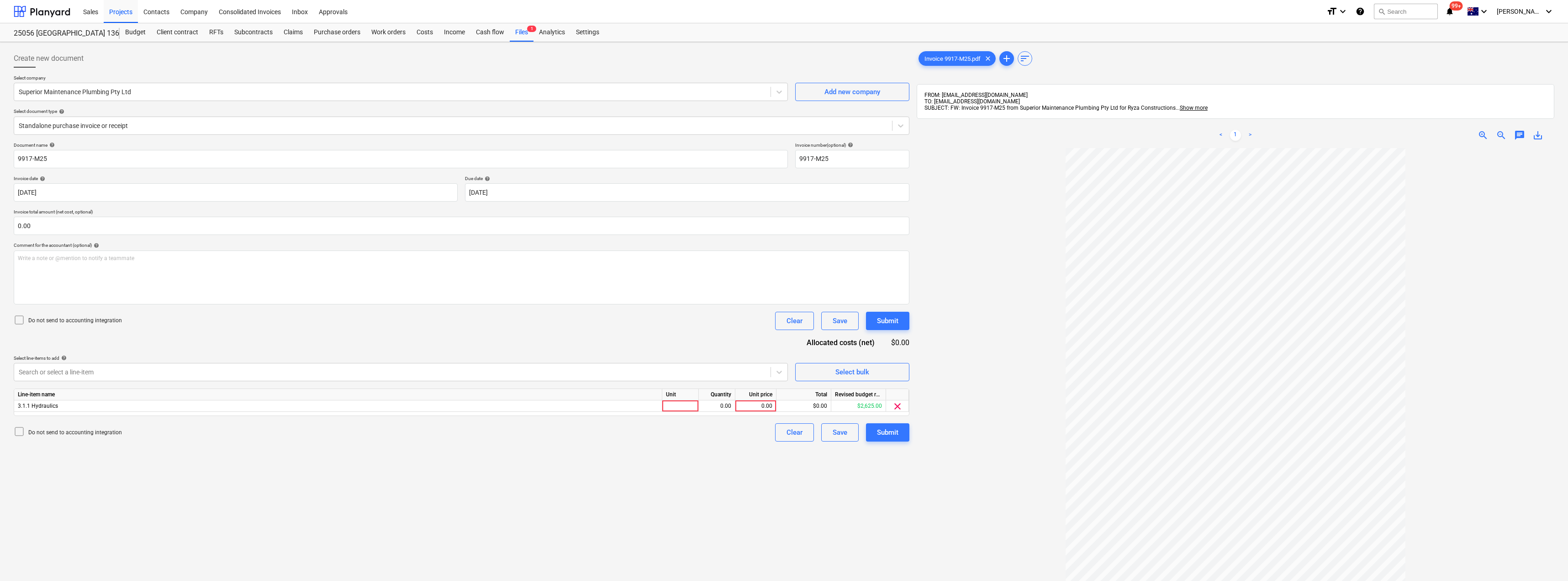
click at [370, 336] on div "Document name help 9917-M25 Invoice number (optional) help 9917-M25 Invoice dat…" at bounding box center [462, 291] width 896 height 299
click at [701, 401] on div "0.00" at bounding box center [717, 405] width 37 height 11
click at [687, 407] on div at bounding box center [680, 405] width 37 height 11
click at [696, 343] on div "Document name help 9917-M25 Invoice number (optional) help 9917-M25 Invoice dat…" at bounding box center [462, 291] width 896 height 299
click at [784, 432] on div "Submit" at bounding box center [887, 432] width 21 height 12
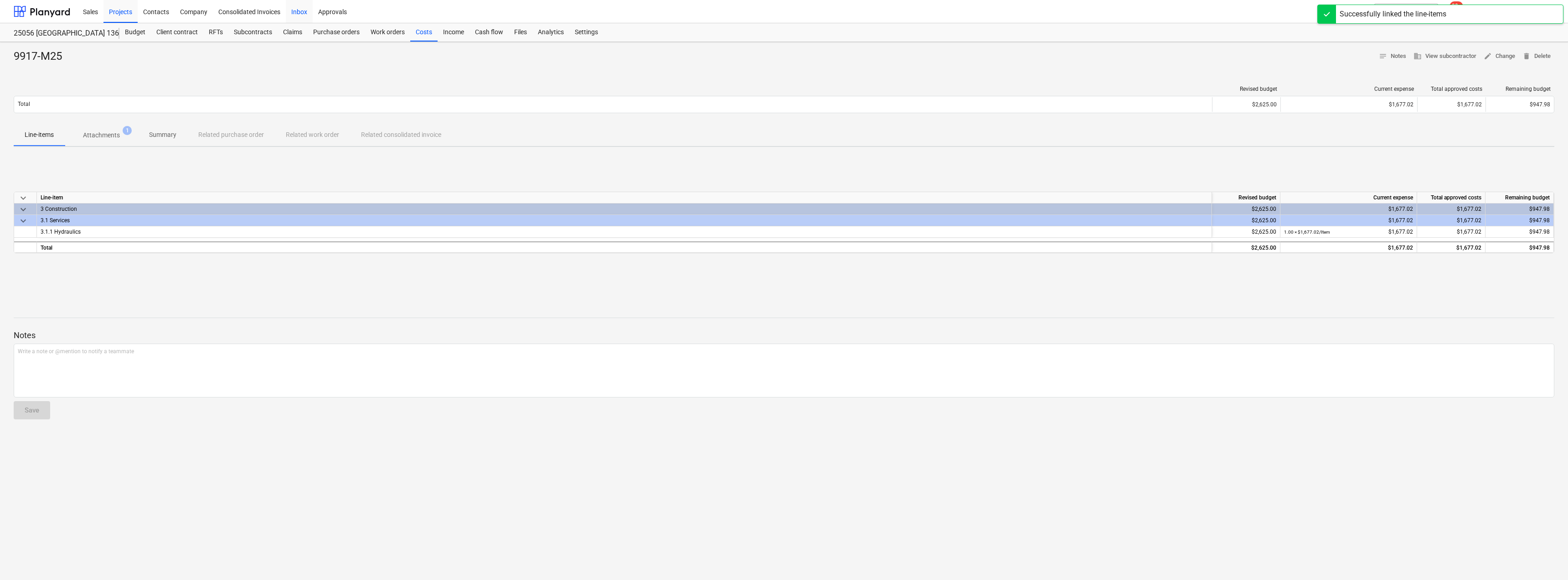
click at [296, 12] on div "Inbox" at bounding box center [298, 11] width 27 height 23
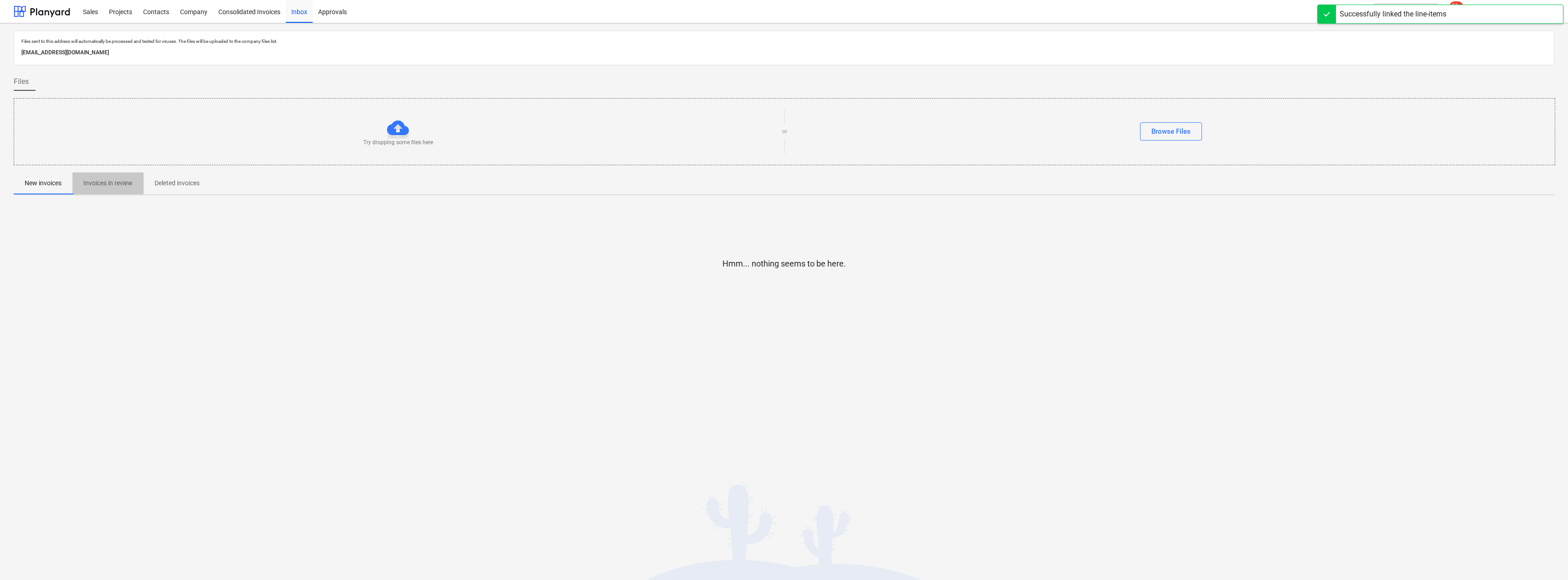
click at [104, 186] on p "Invoices in review" at bounding box center [108, 184] width 49 height 10
